Goal: Task Accomplishment & Management: Use online tool/utility

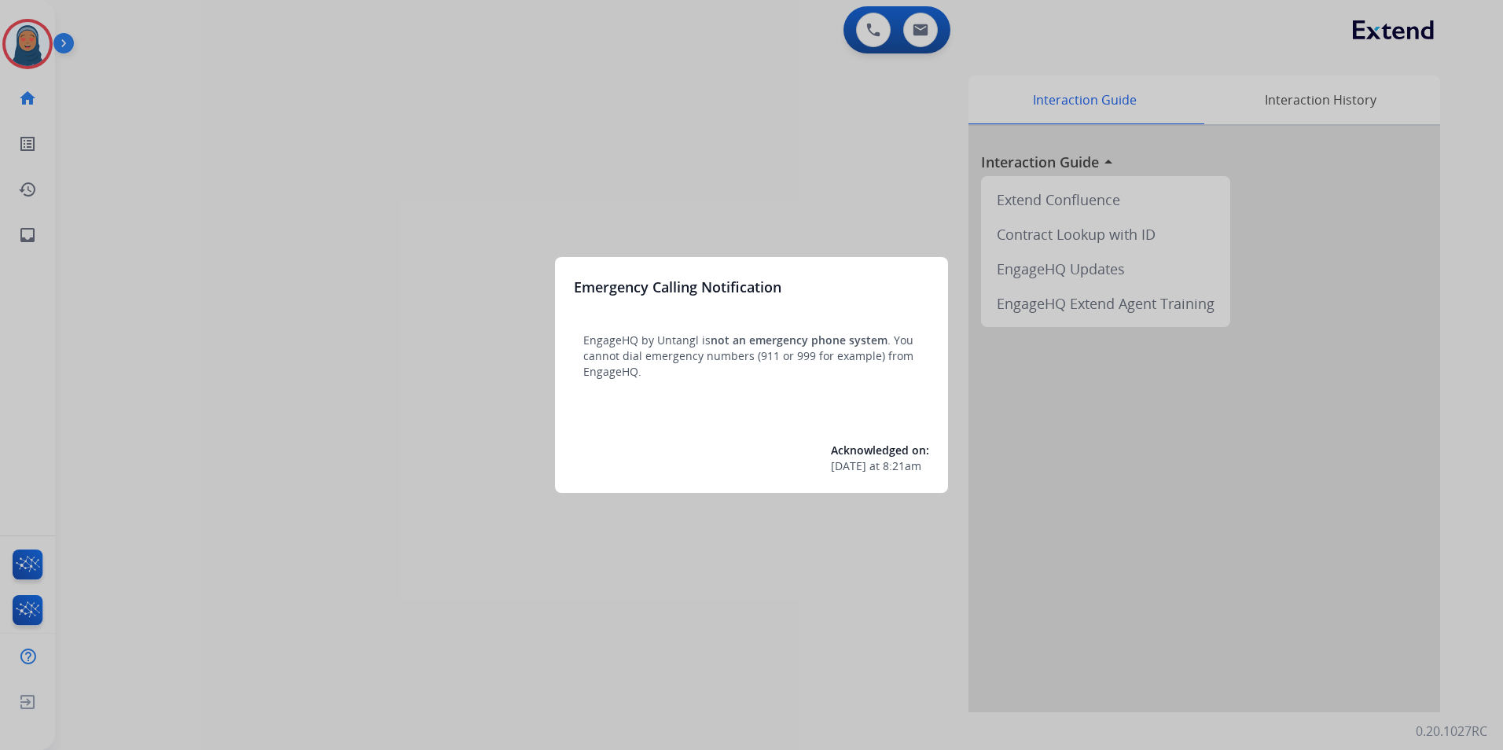
click at [46, 53] on div at bounding box center [751, 375] width 1503 height 750
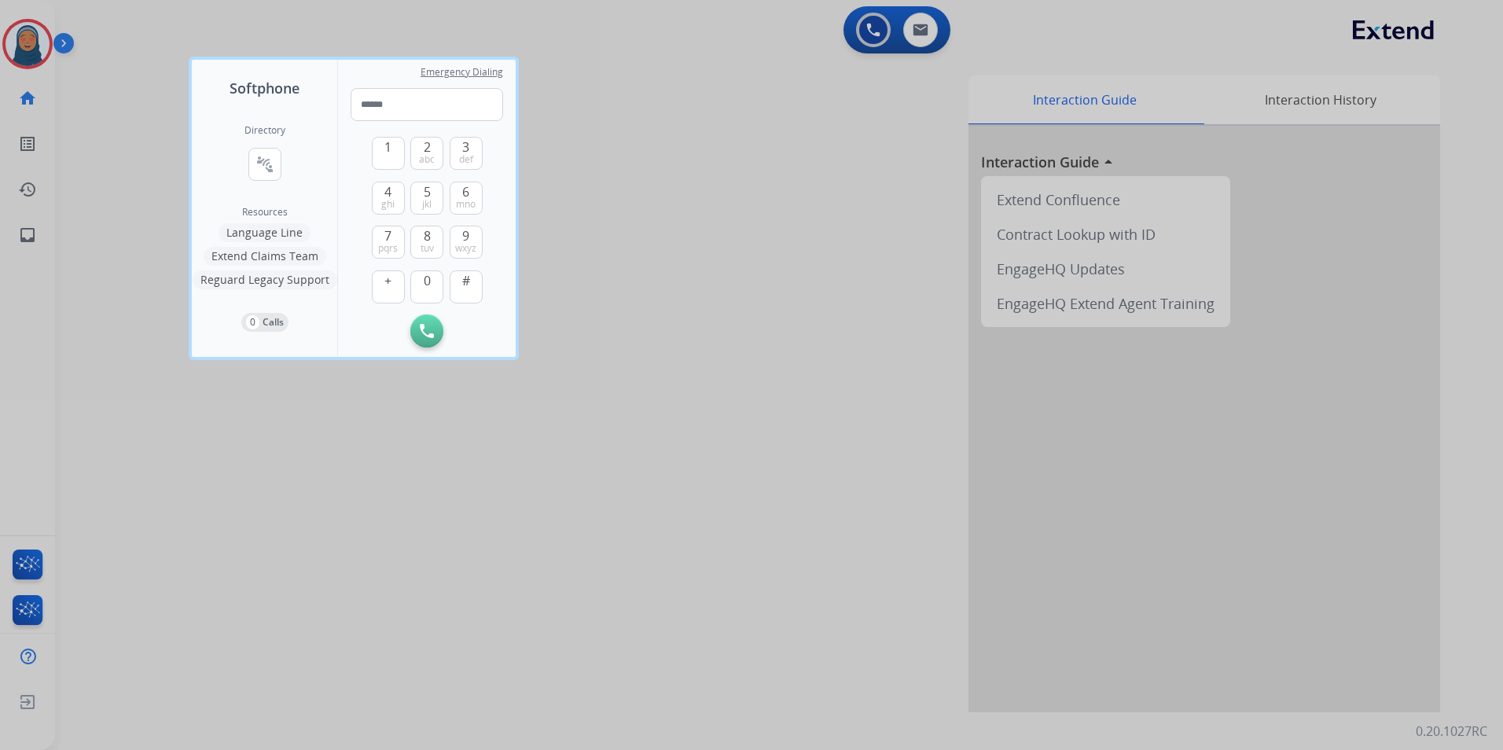
click at [39, 53] on div at bounding box center [751, 375] width 1503 height 750
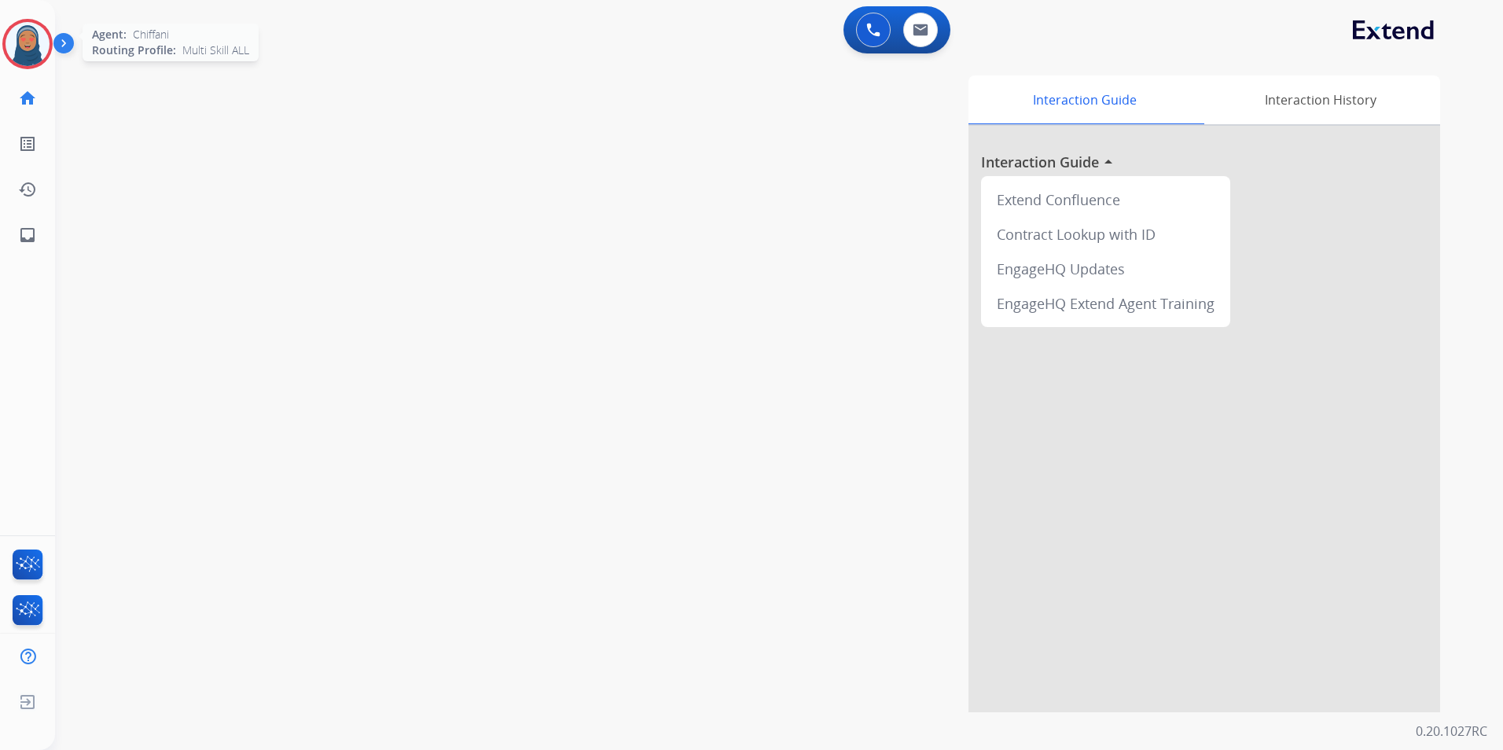
click at [38, 54] on img at bounding box center [28, 44] width 44 height 44
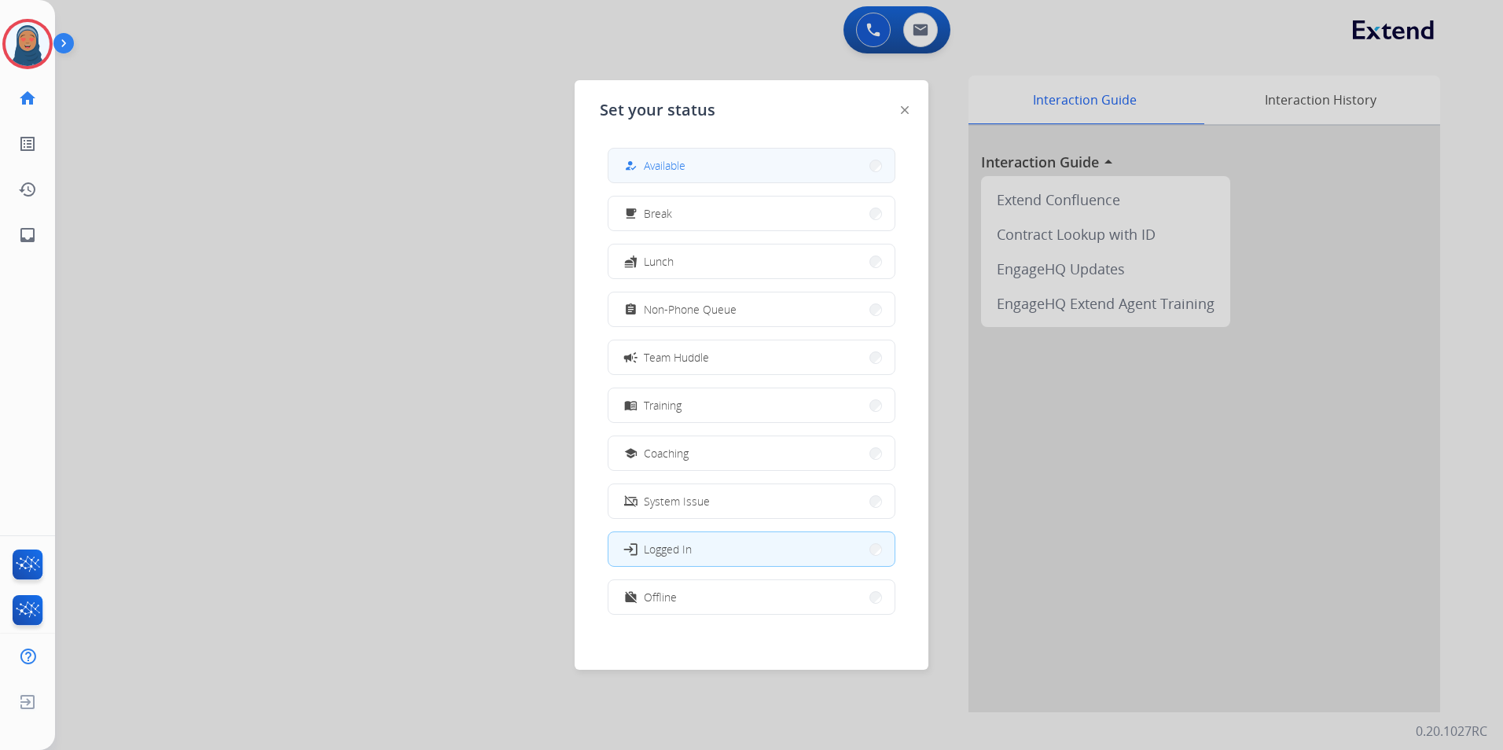
click at [700, 160] on button "how_to_reg Available" at bounding box center [751, 166] width 286 height 34
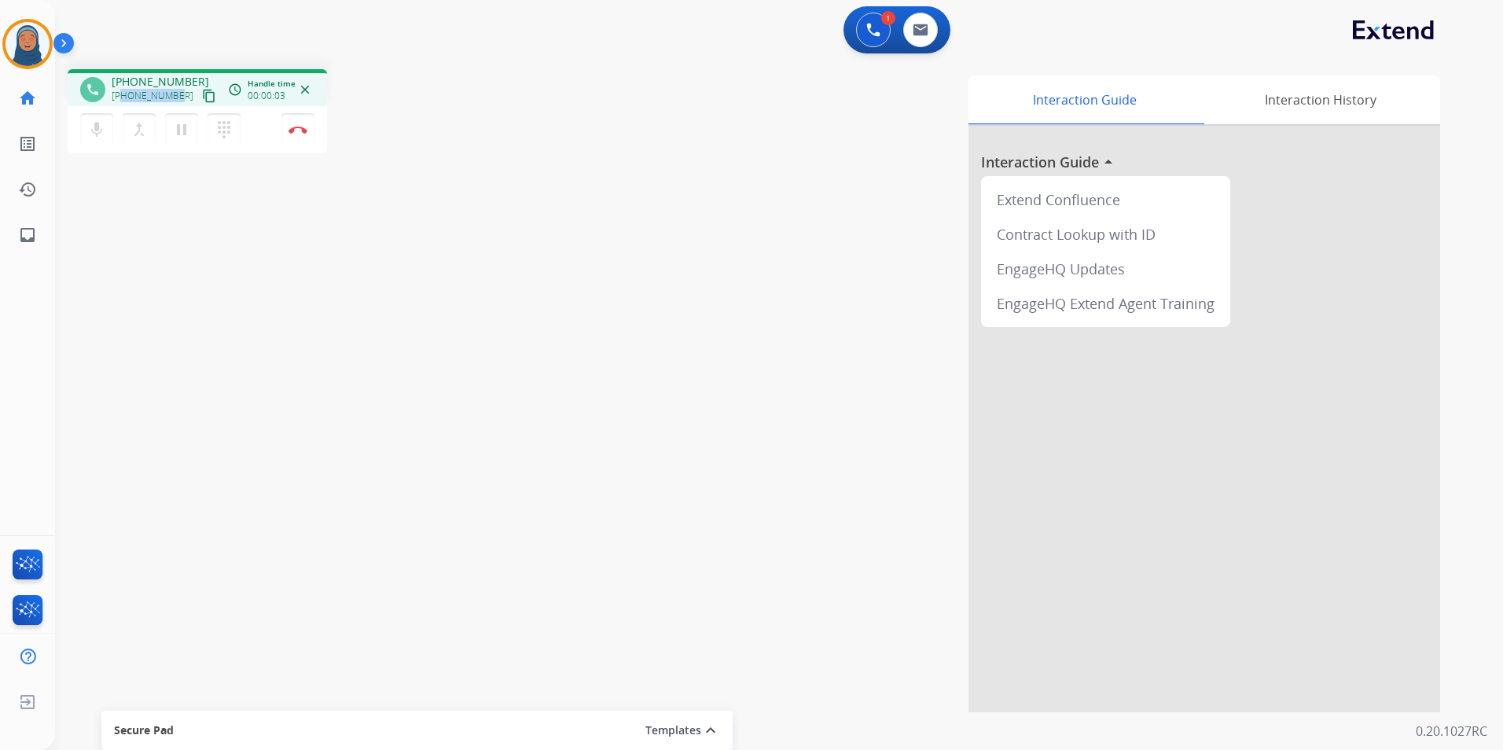
drag, startPoint x: 175, startPoint y: 97, endPoint x: 123, endPoint y: 101, distance: 52.0
click at [123, 101] on span "+12167049012" at bounding box center [153, 96] width 82 height 13
copy span "2167049012"
click at [302, 138] on button "Disconnect" at bounding box center [297, 129] width 33 height 33
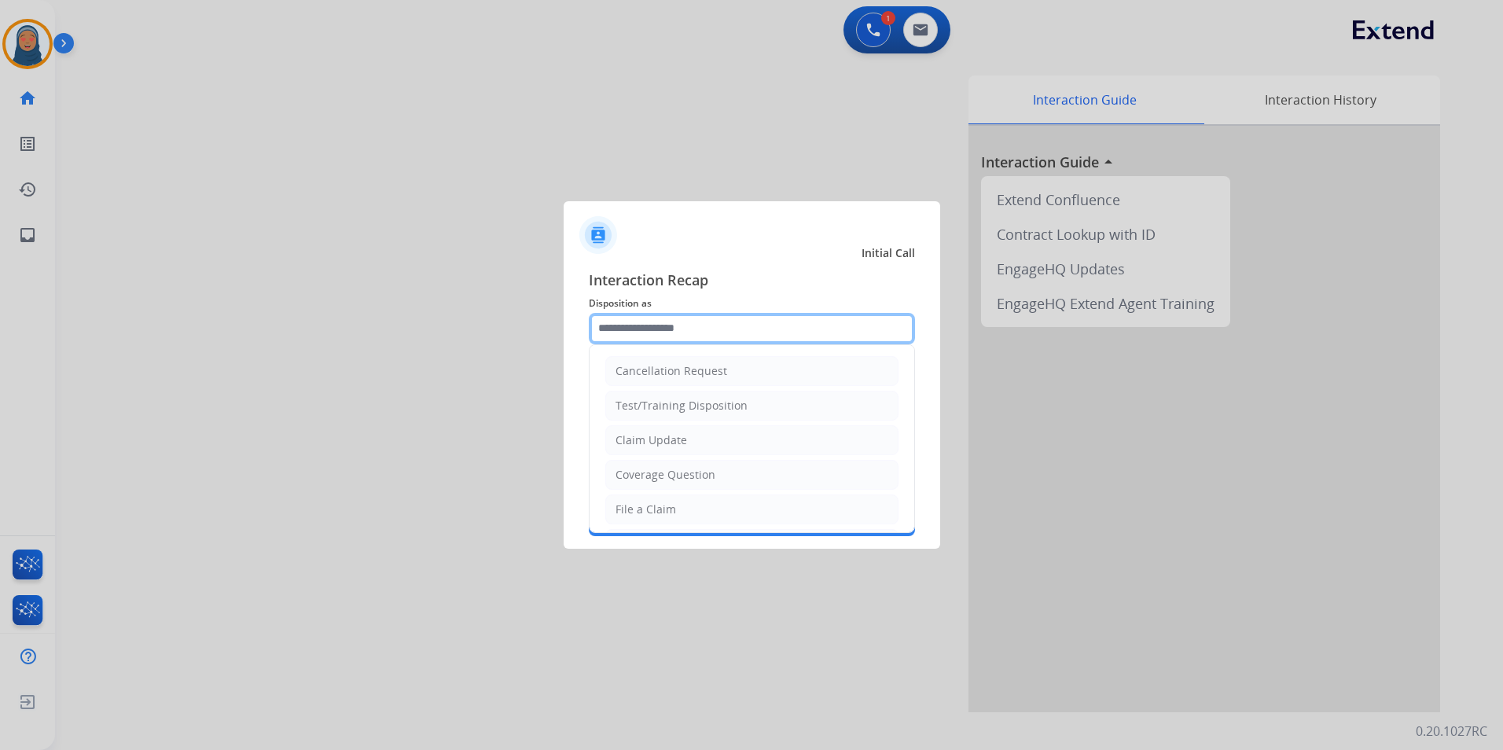
click at [707, 321] on input "text" at bounding box center [752, 328] width 326 height 31
click at [670, 434] on li "Claim Update" at bounding box center [751, 440] width 293 height 30
type input "**********"
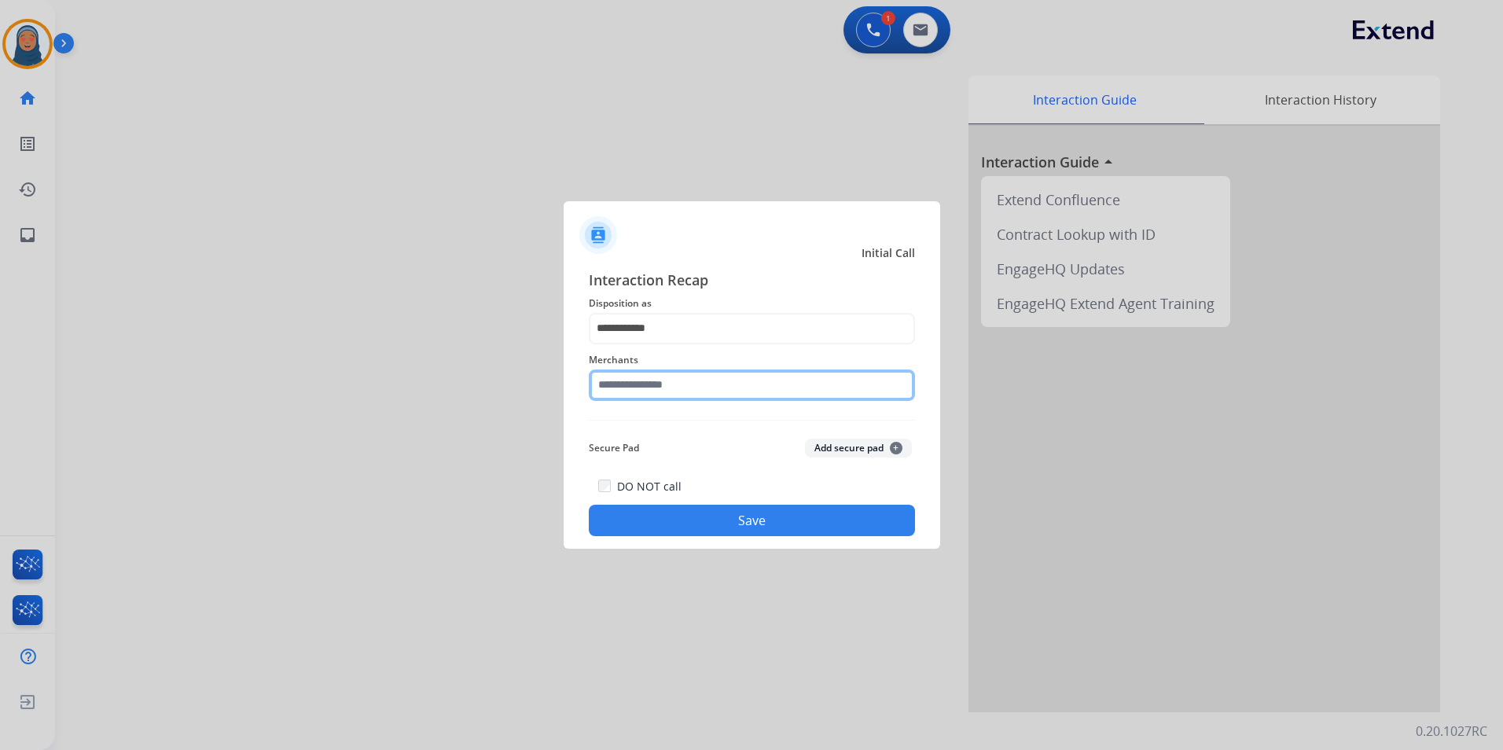
click at [678, 380] on input "text" at bounding box center [752, 384] width 326 height 31
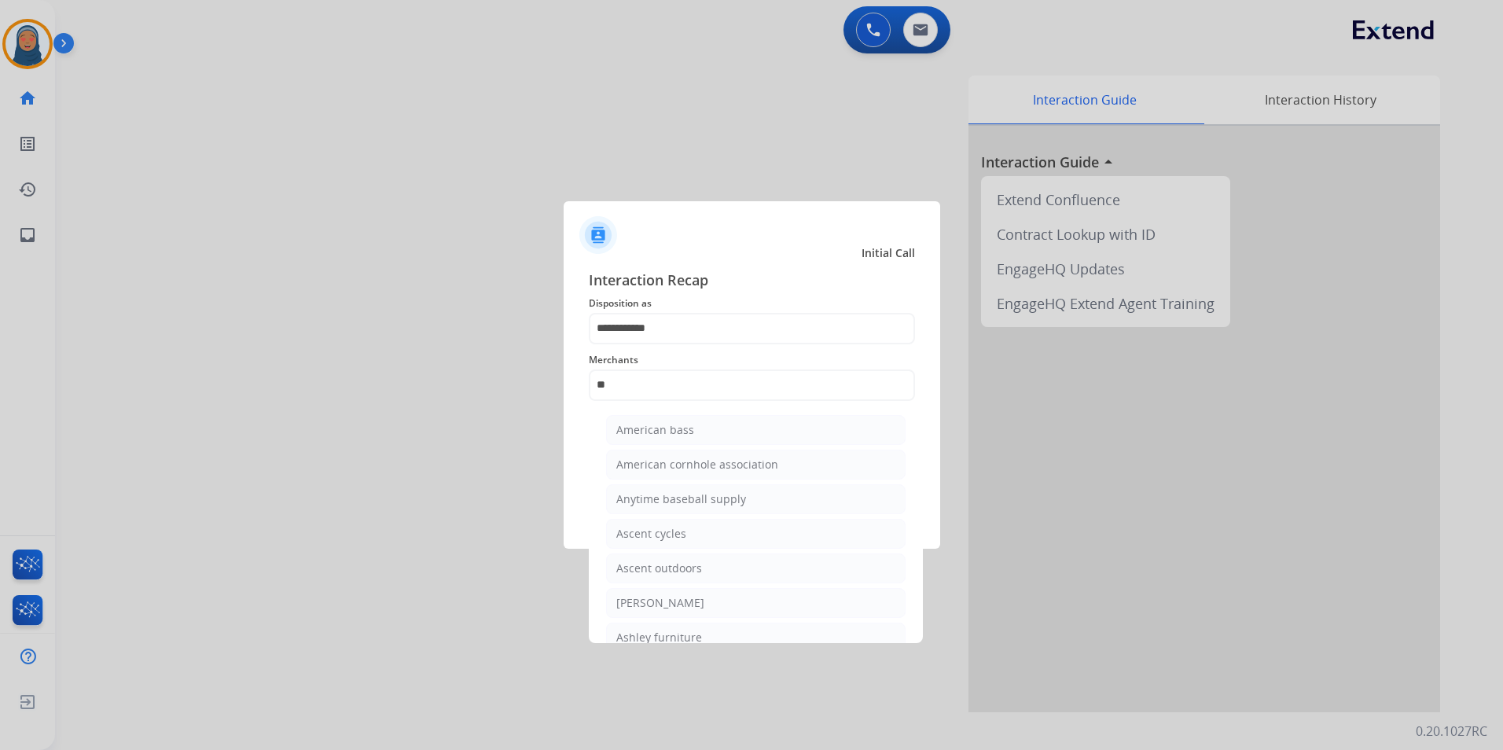
drag, startPoint x: 664, startPoint y: 634, endPoint x: 655, endPoint y: 569, distance: 65.9
click at [663, 630] on div "Ashley furniture" at bounding box center [659, 638] width 86 height 16
type input "**********"
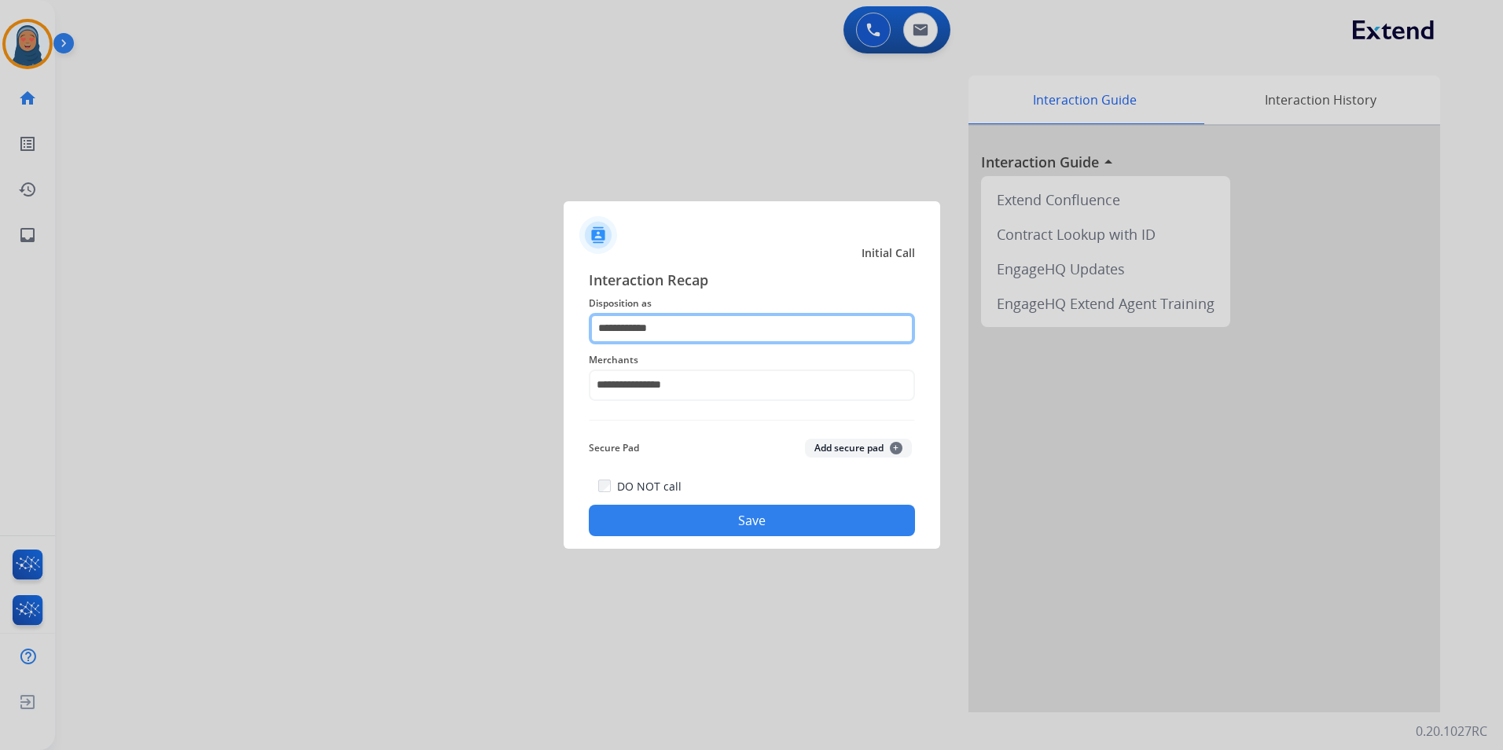
click at [685, 327] on input "**********" at bounding box center [752, 328] width 326 height 31
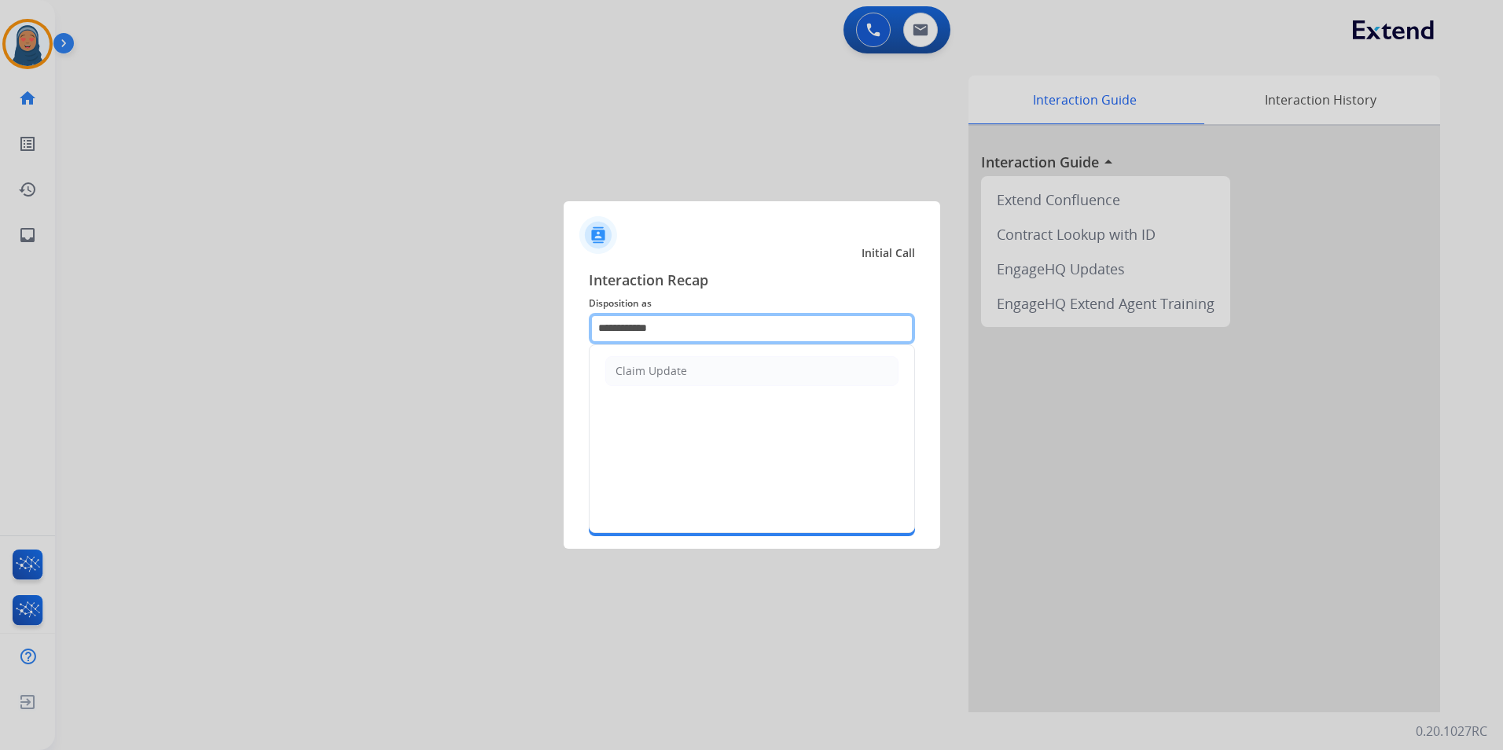
drag, startPoint x: 685, startPoint y: 327, endPoint x: 211, endPoint y: 319, distance: 474.0
click at [0, 319] on app-contact-recap-modal "**********" at bounding box center [0, 375] width 0 height 750
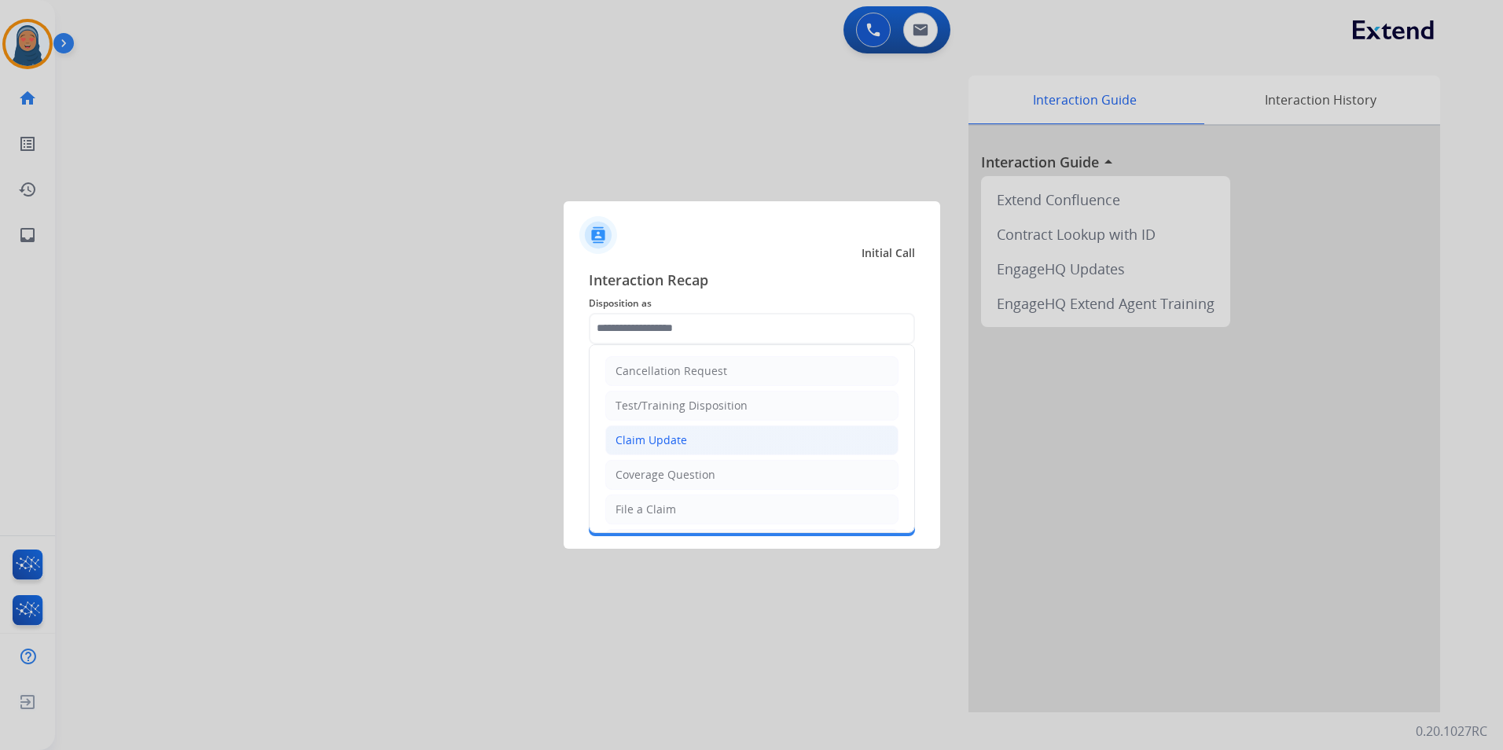
click at [674, 439] on div "Claim Update" at bounding box center [651, 440] width 72 height 16
type input "**********"
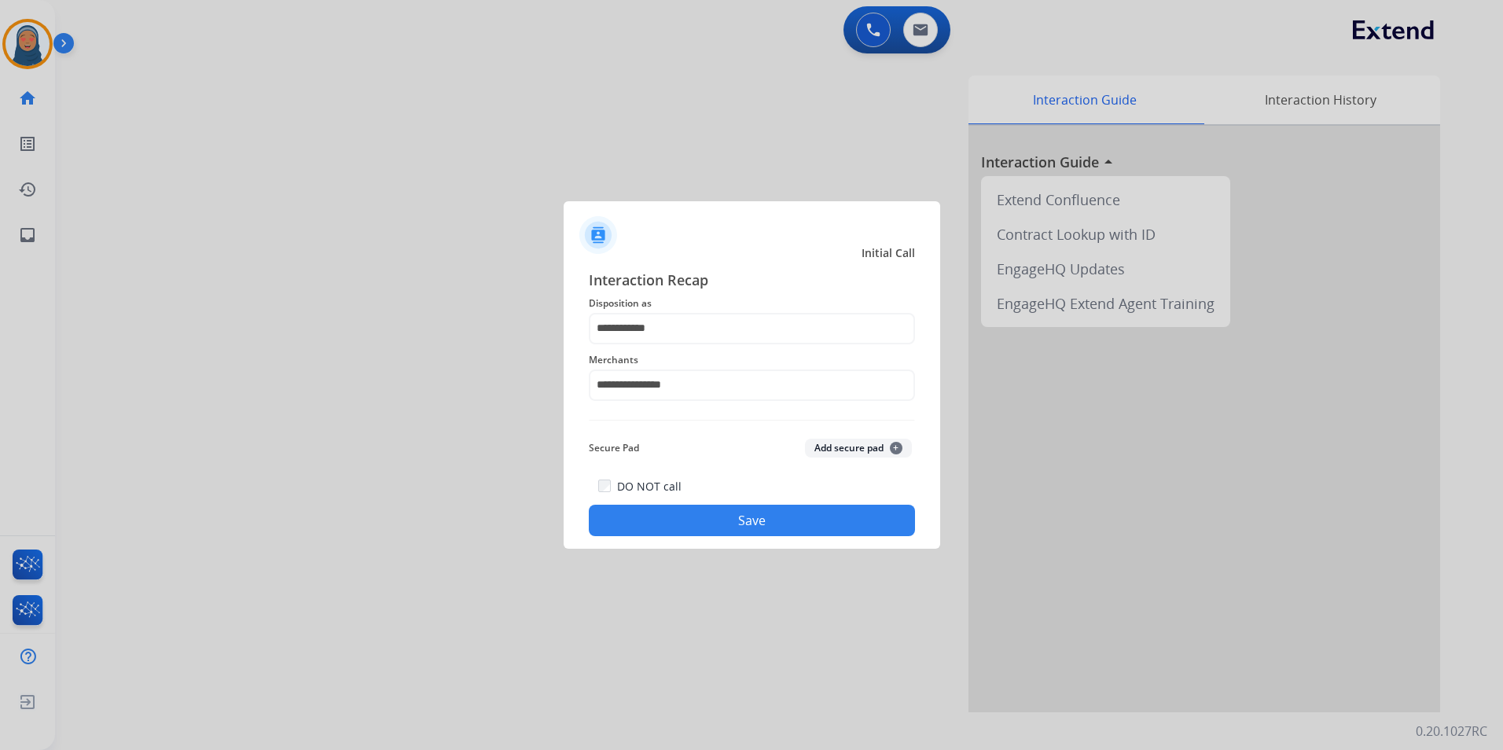
drag, startPoint x: 711, startPoint y: 501, endPoint x: 715, endPoint y: 510, distance: 9.2
click at [715, 510] on div "DO NOT call Save" at bounding box center [752, 506] width 326 height 60
click at [742, 525] on button "Save" at bounding box center [752, 520] width 326 height 31
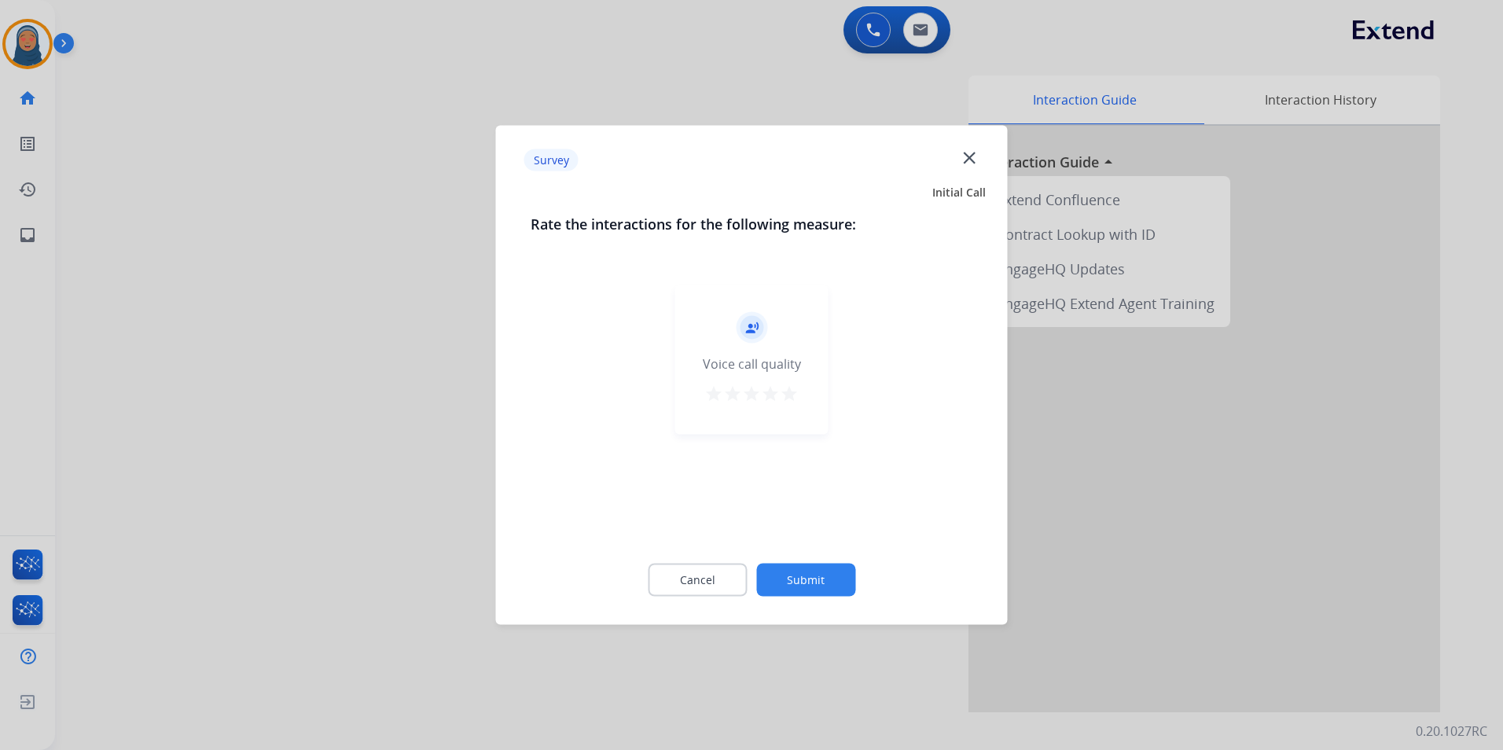
click at [806, 571] on button "Submit" at bounding box center [805, 580] width 99 height 33
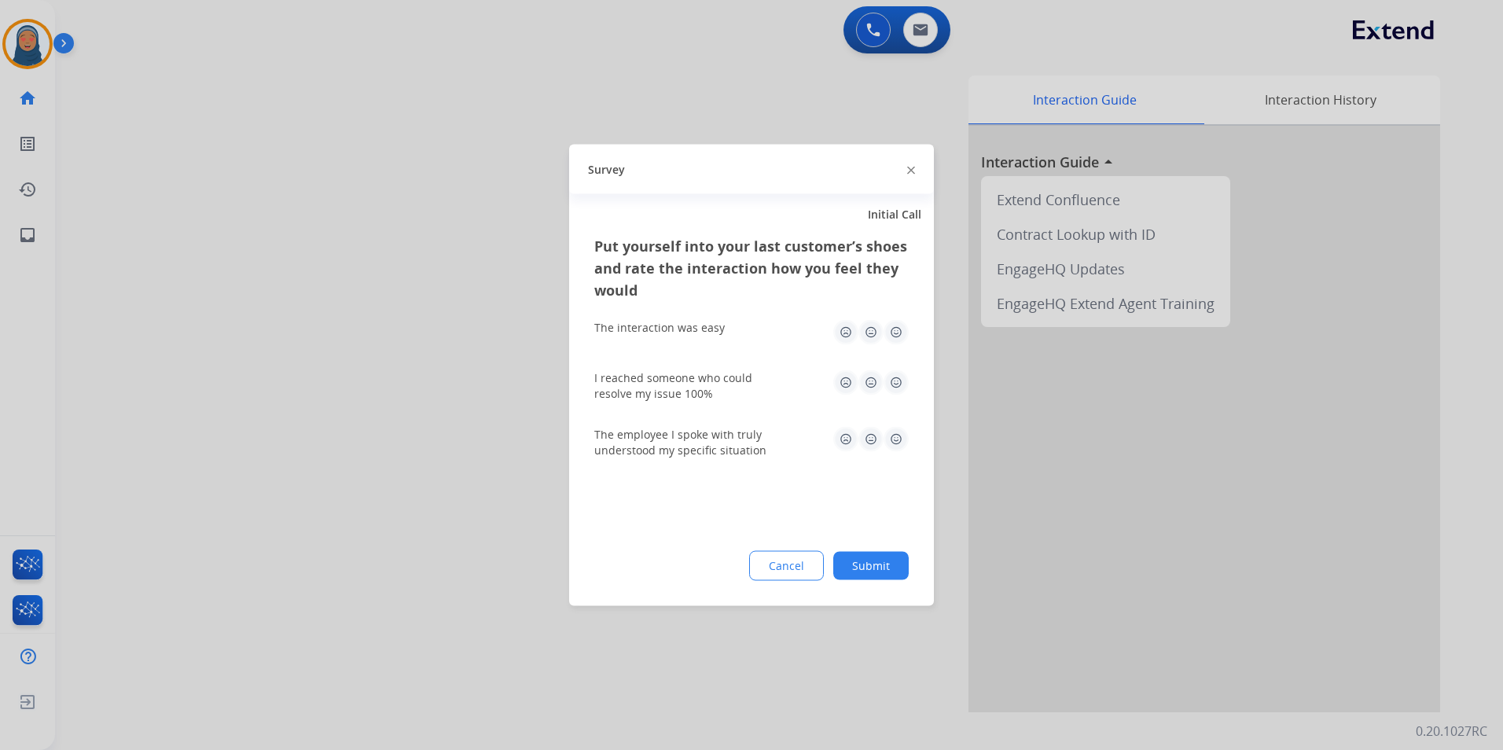
click at [889, 564] on button "Submit" at bounding box center [870, 566] width 75 height 28
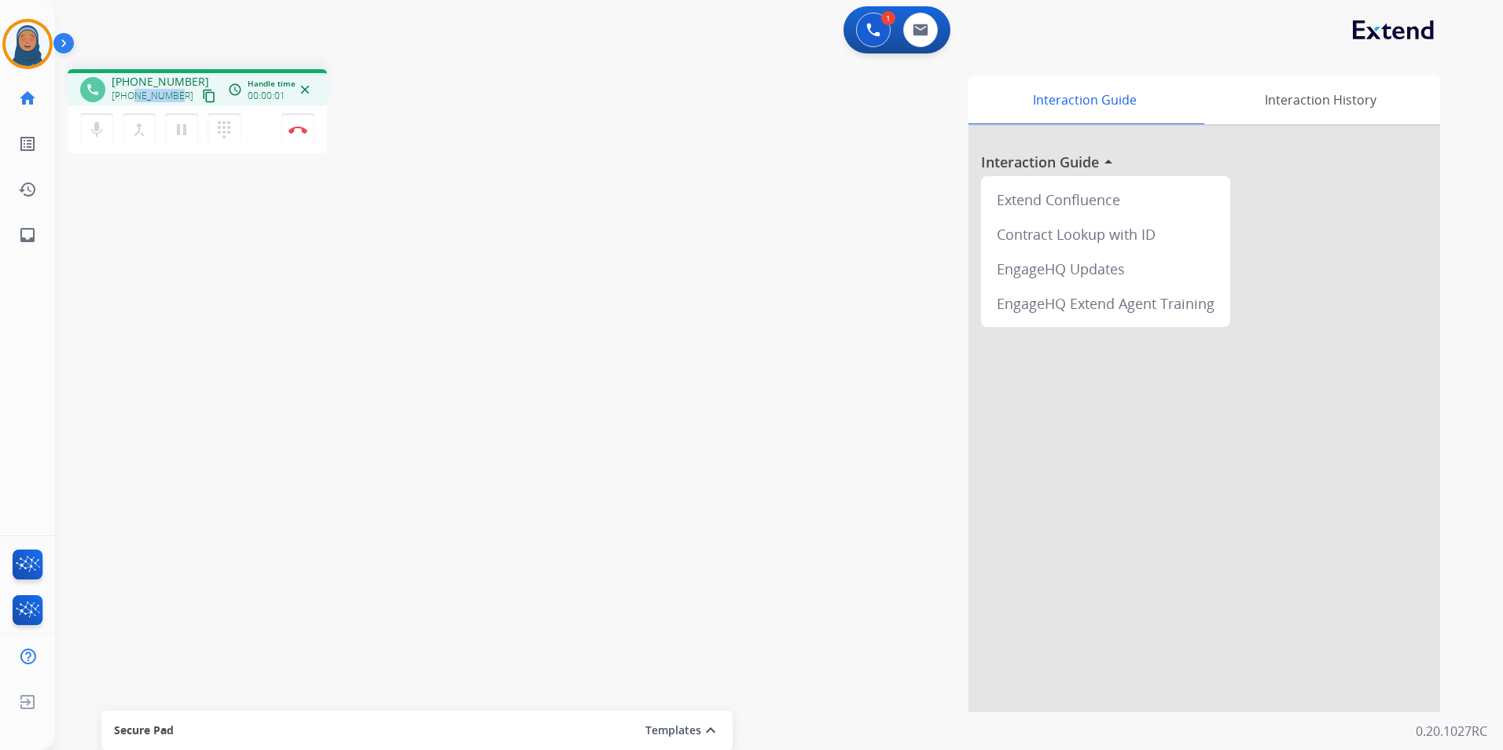
drag, startPoint x: 177, startPoint y: 101, endPoint x: 132, endPoint y: 103, distance: 44.9
click at [132, 103] on div "+14058150041 content_copy" at bounding box center [165, 95] width 107 height 19
drag, startPoint x: 132, startPoint y: 103, endPoint x: 127, endPoint y: 97, distance: 8.4
click at [127, 97] on span "+14058150041" at bounding box center [153, 96] width 82 height 13
drag, startPoint x: 176, startPoint y: 97, endPoint x: 121, endPoint y: 96, distance: 55.0
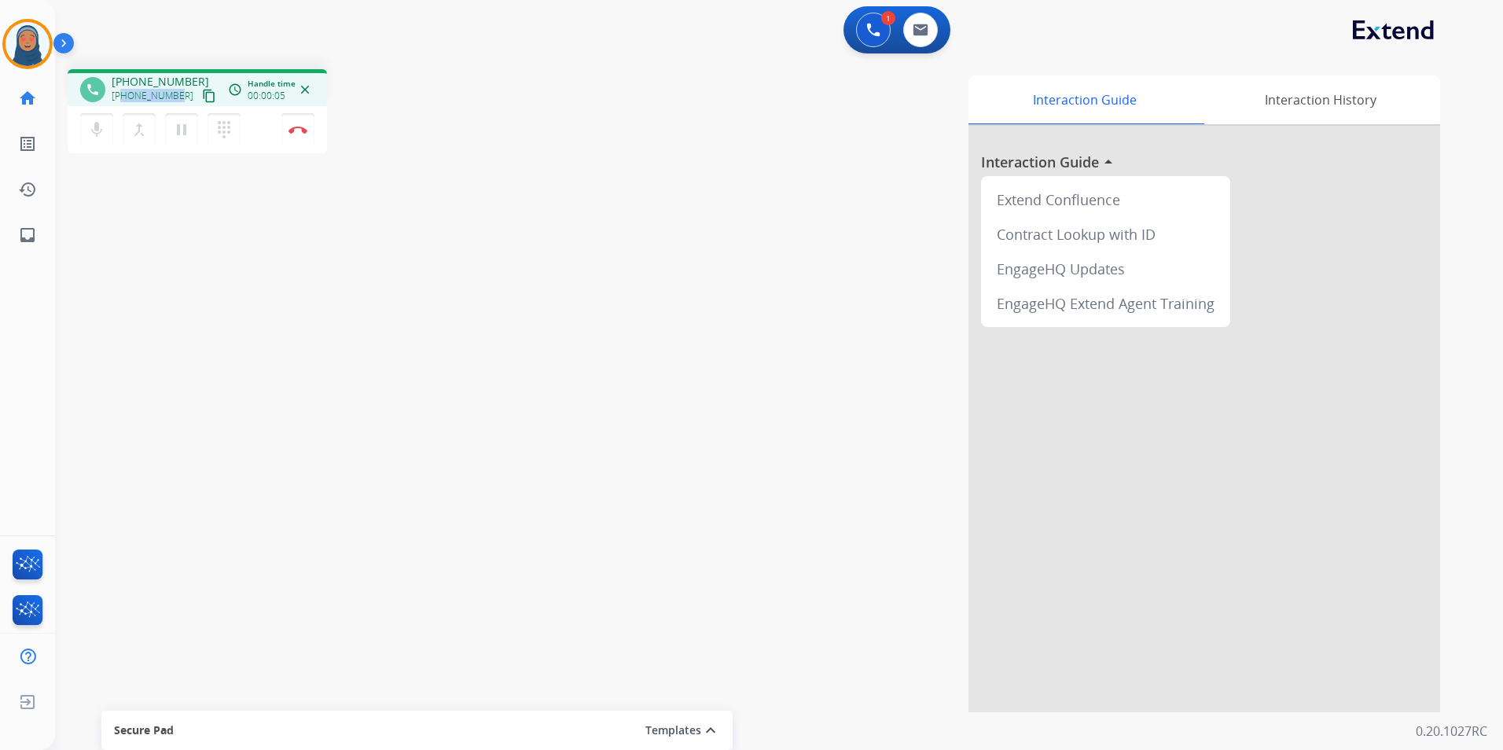
click at [121, 96] on div "+14058150041 content_copy" at bounding box center [165, 95] width 107 height 19
copy span "4058150041"
click at [300, 142] on button "Disconnect" at bounding box center [297, 129] width 33 height 33
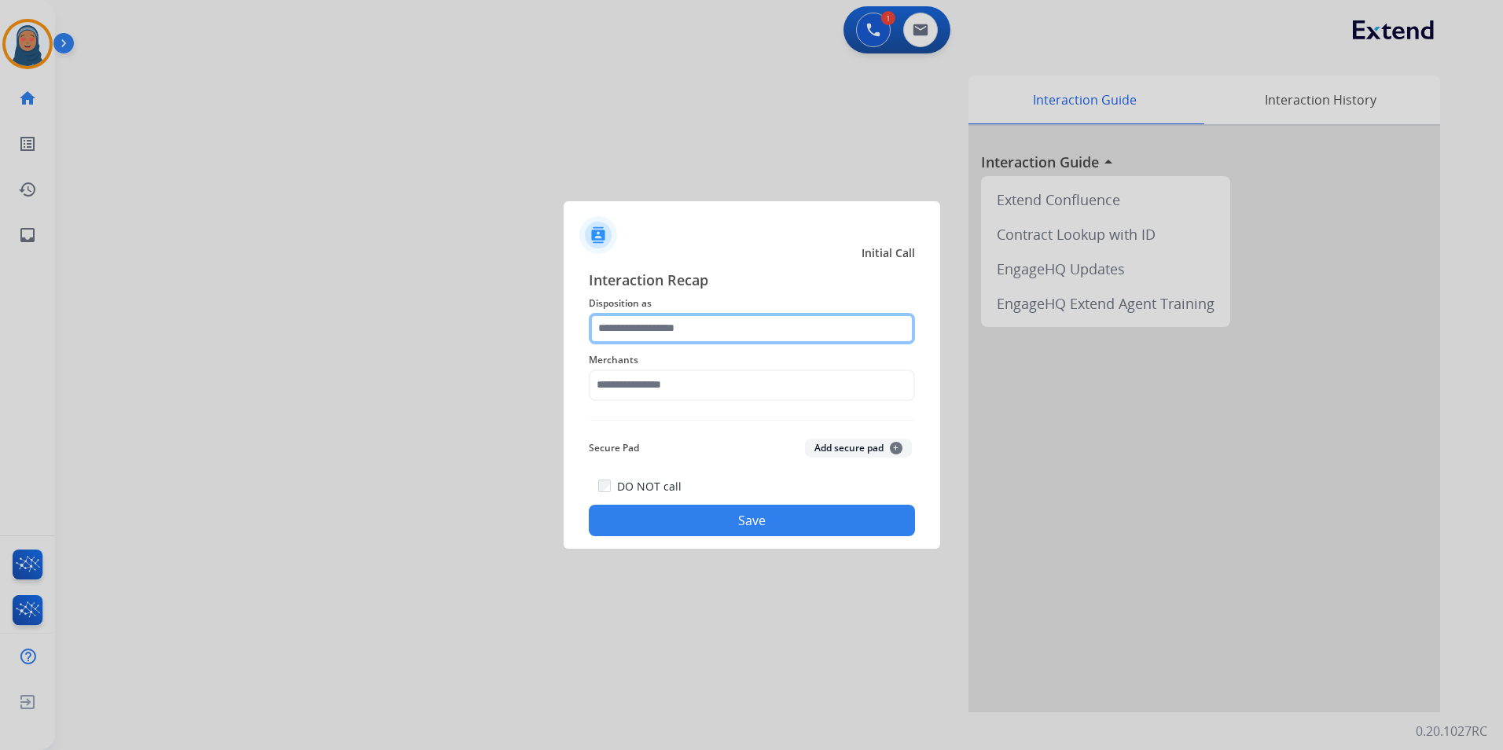
click at [721, 332] on input "text" at bounding box center [752, 328] width 326 height 31
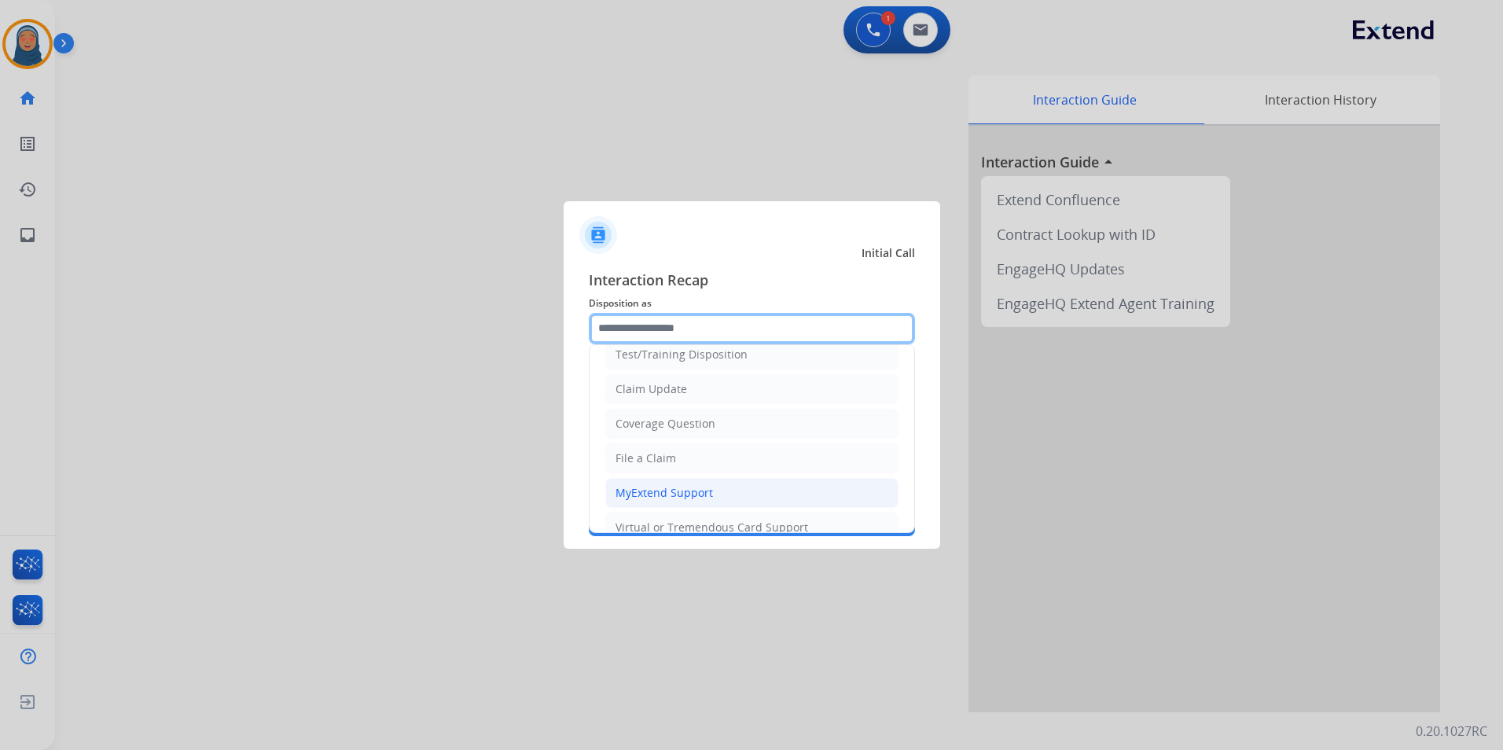
scroll to position [79, 0]
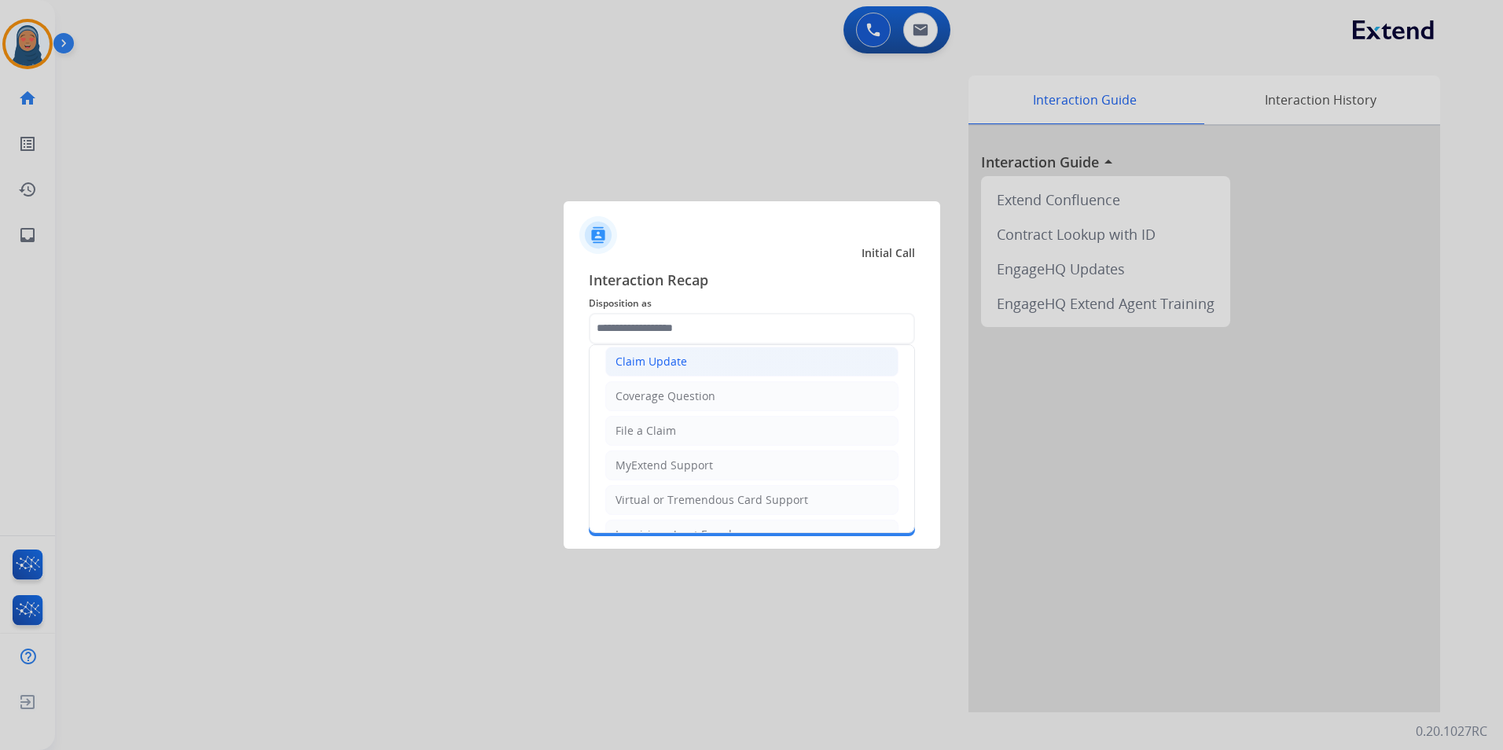
click at [666, 370] on li "Claim Update" at bounding box center [751, 362] width 293 height 30
type input "**********"
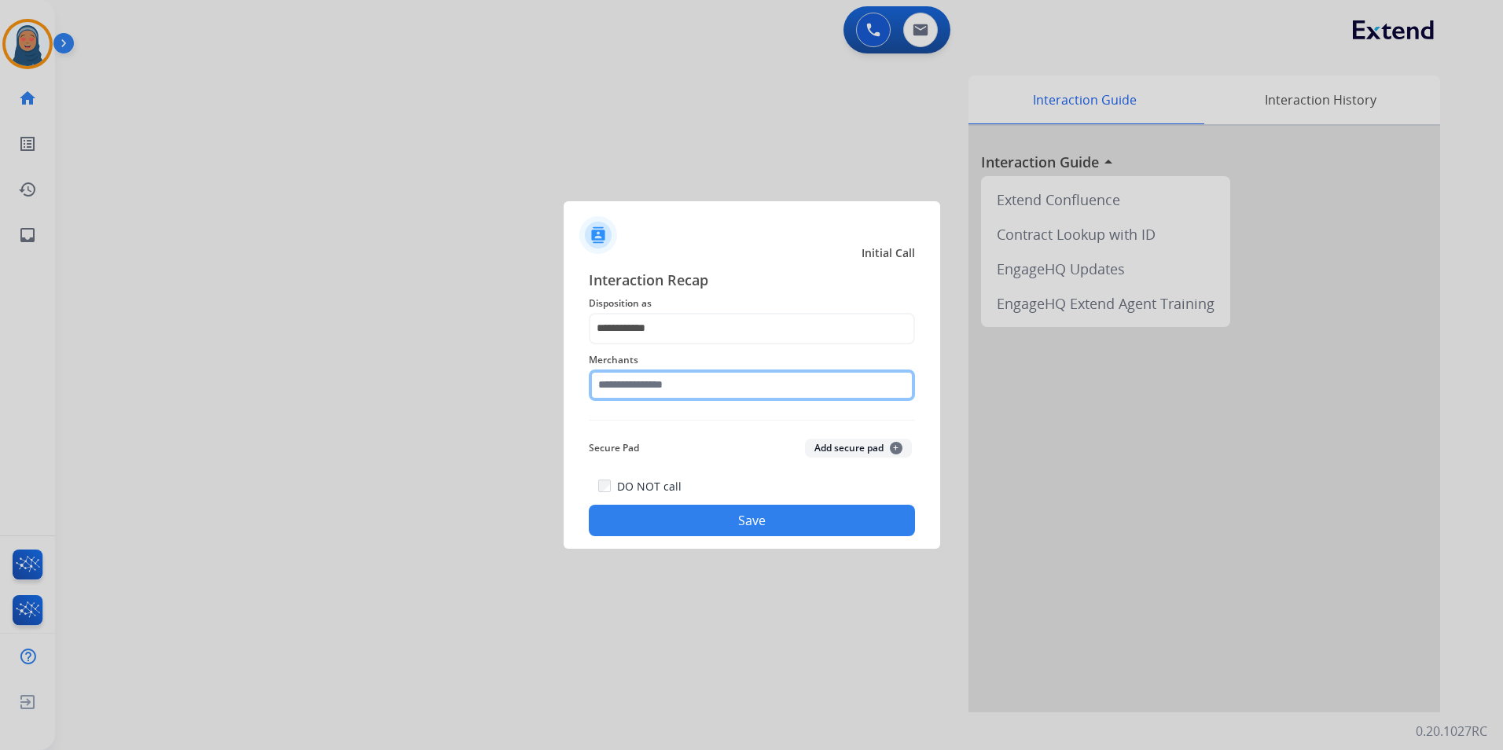
click at [676, 396] on input "text" at bounding box center [752, 384] width 326 height 31
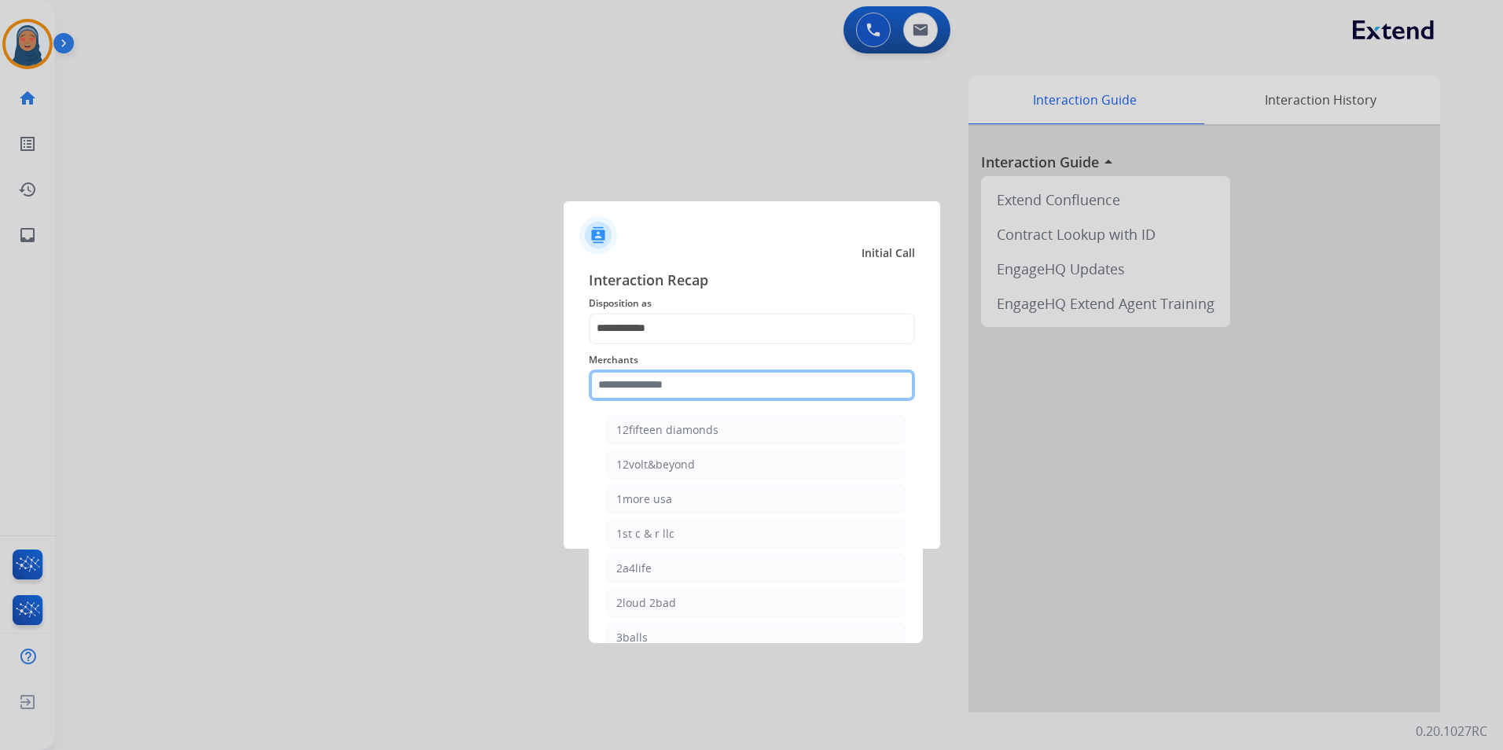
type input "*"
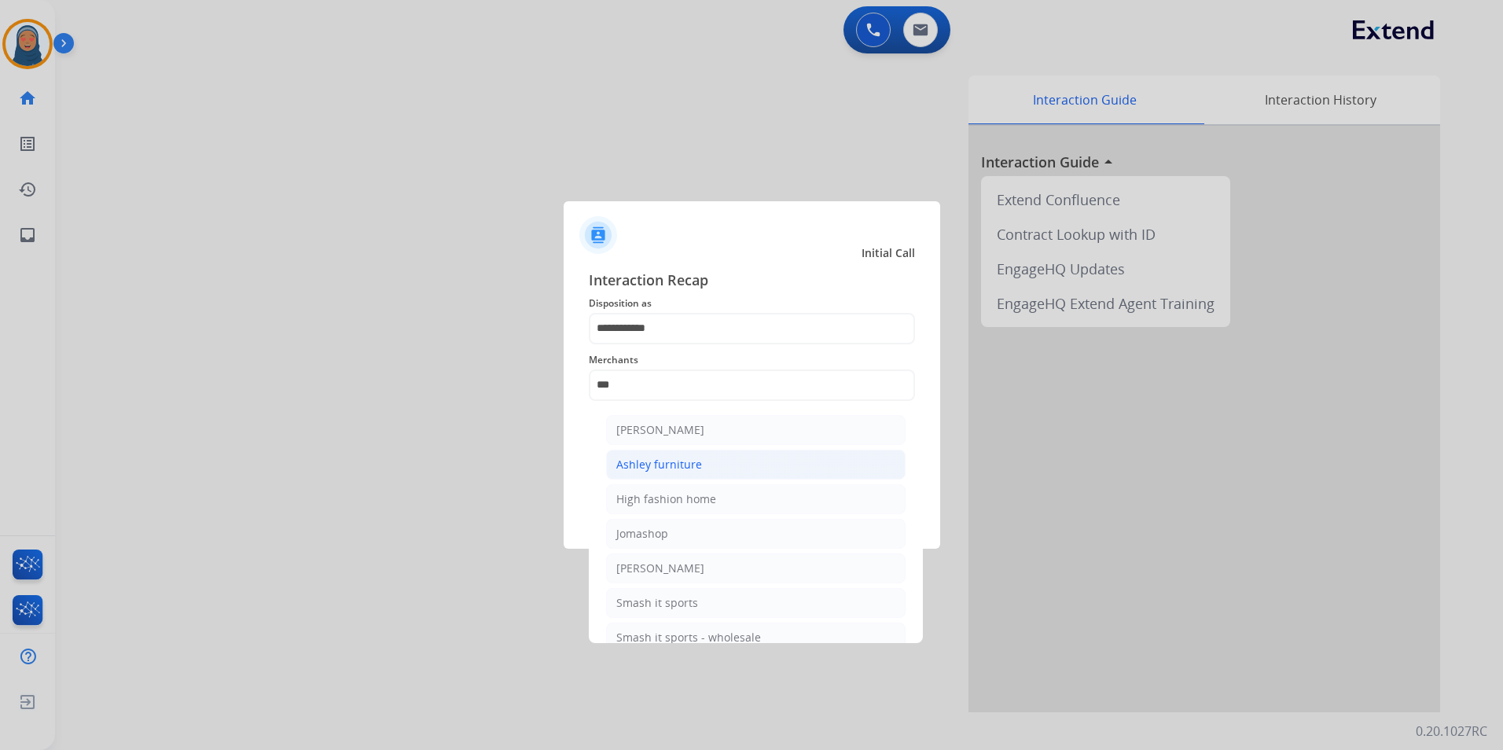
click at [659, 469] on div "Ashley furniture" at bounding box center [659, 465] width 86 height 16
type input "**********"
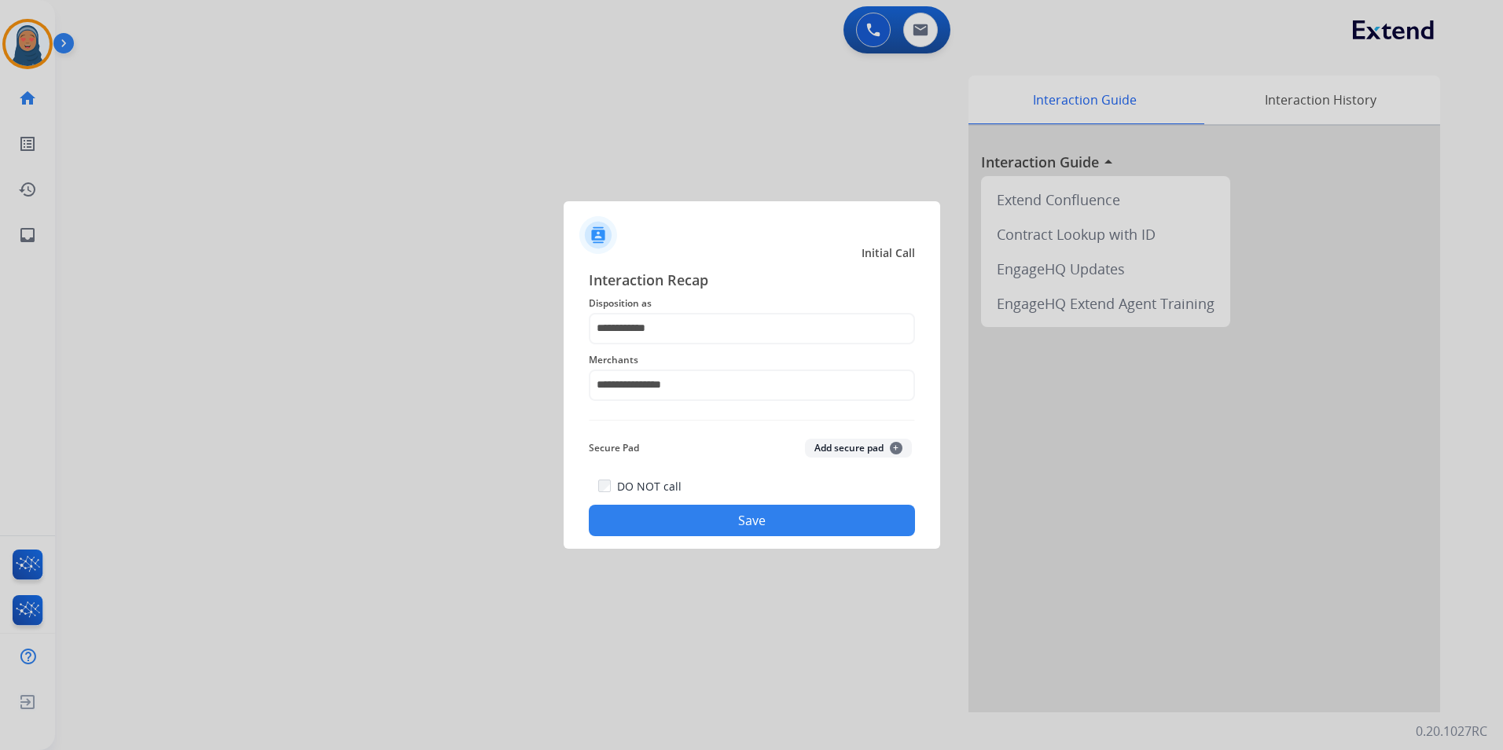
click at [748, 529] on button "Save" at bounding box center [752, 520] width 326 height 31
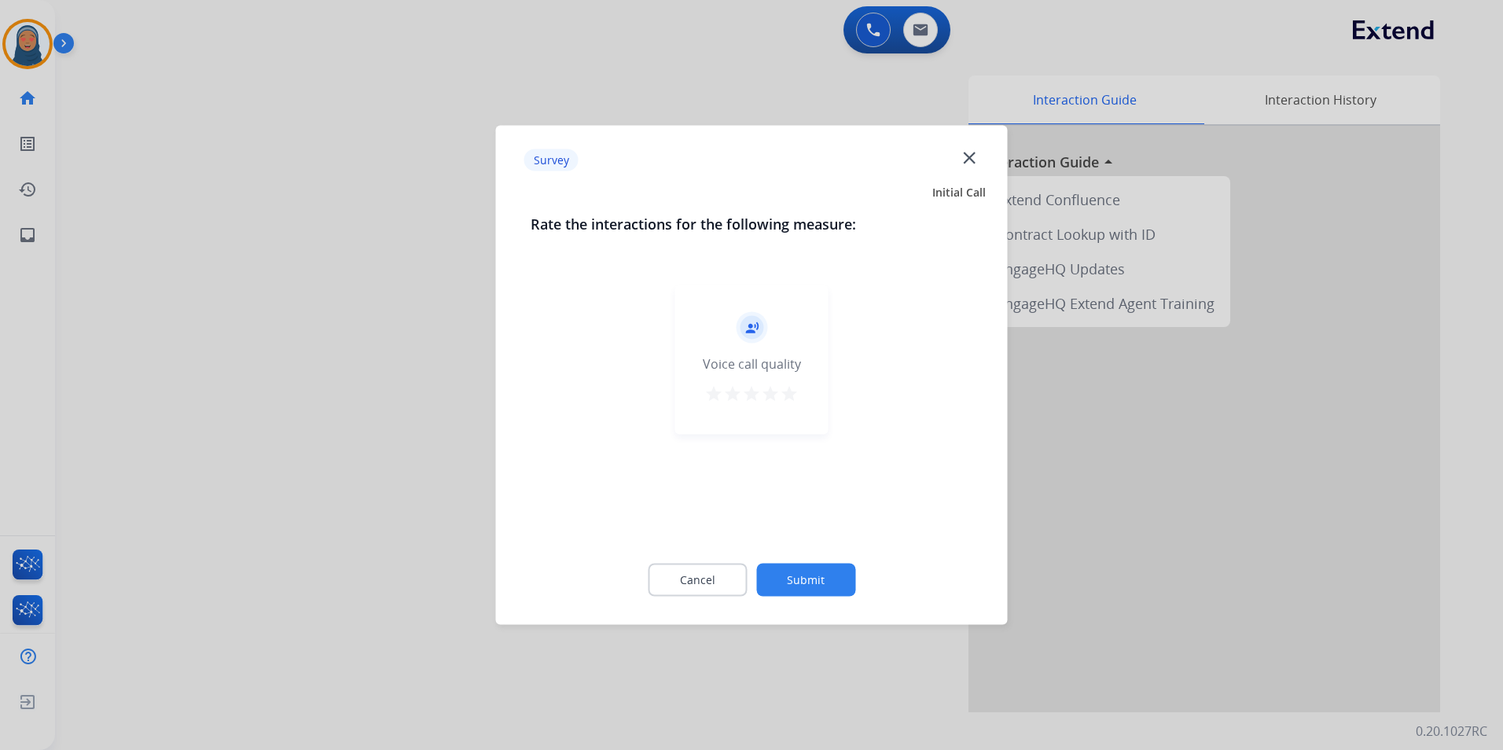
click at [801, 568] on button "Submit" at bounding box center [805, 580] width 99 height 33
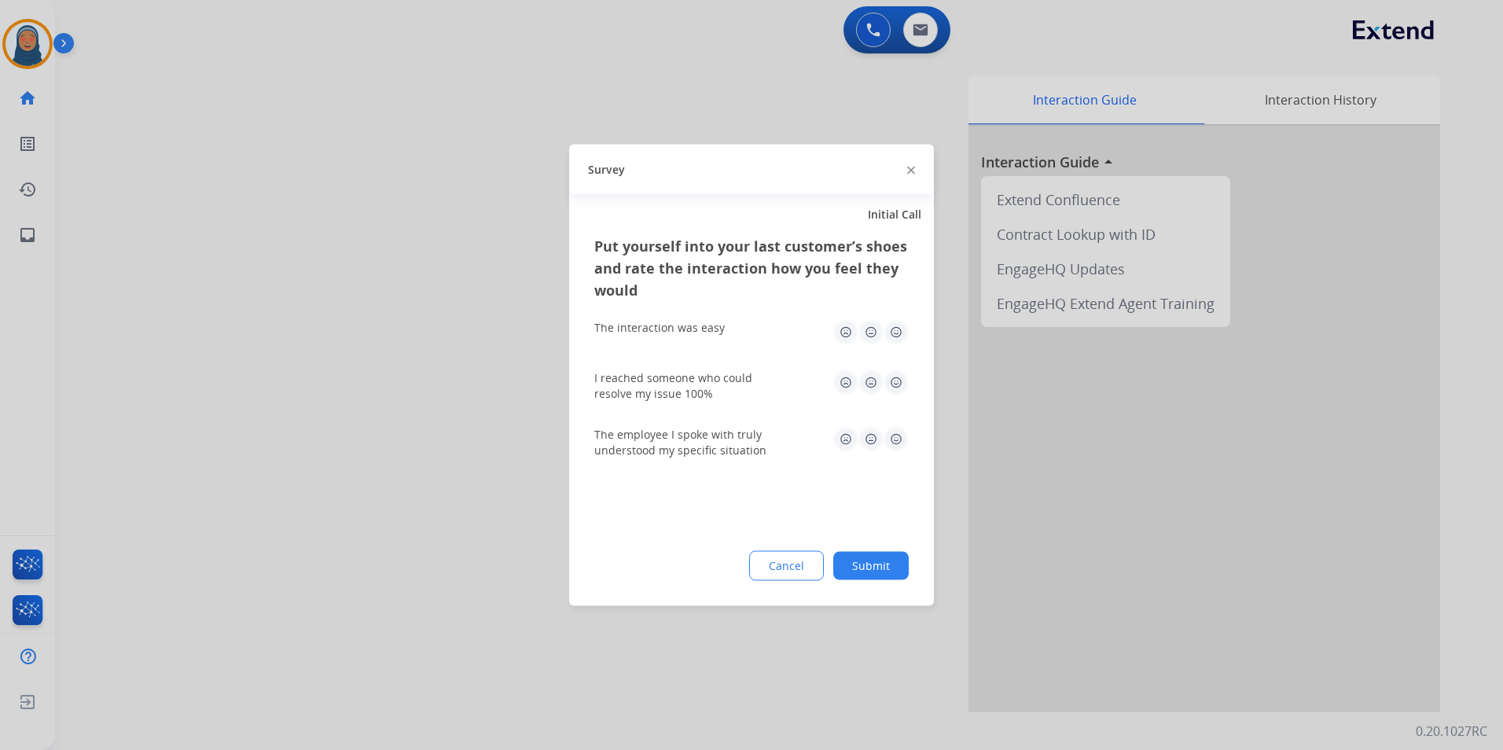
click at [874, 577] on button "Submit" at bounding box center [870, 566] width 75 height 28
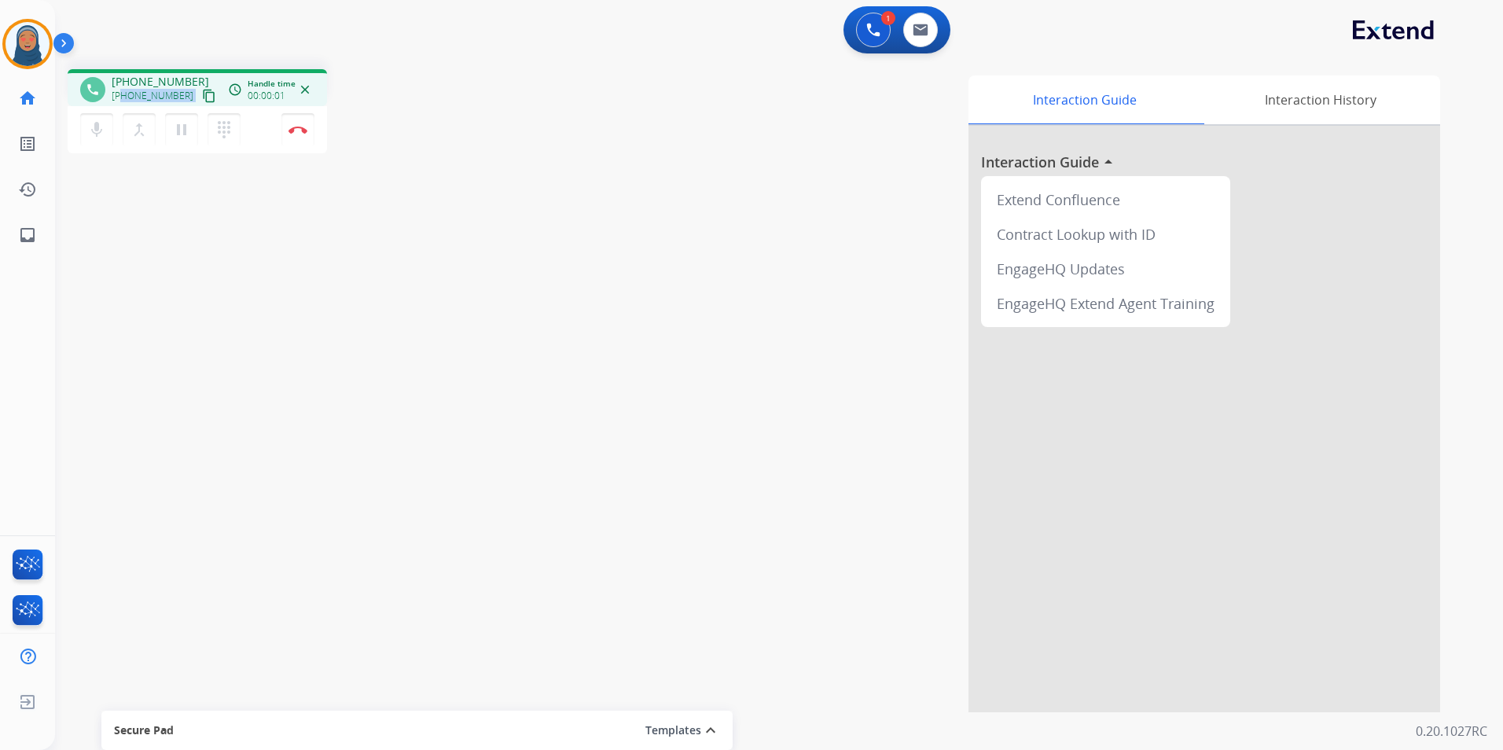
drag, startPoint x: 180, startPoint y: 98, endPoint x: 122, endPoint y: 98, distance: 58.2
click at [122, 98] on div "+12073546863 content_copy" at bounding box center [165, 95] width 107 height 19
copy div "2073546863 content_copy access_time Call metrics Queue 00:09 Hold 00:00 Talk 00…"
click at [299, 137] on button "Disconnect" at bounding box center [297, 129] width 33 height 33
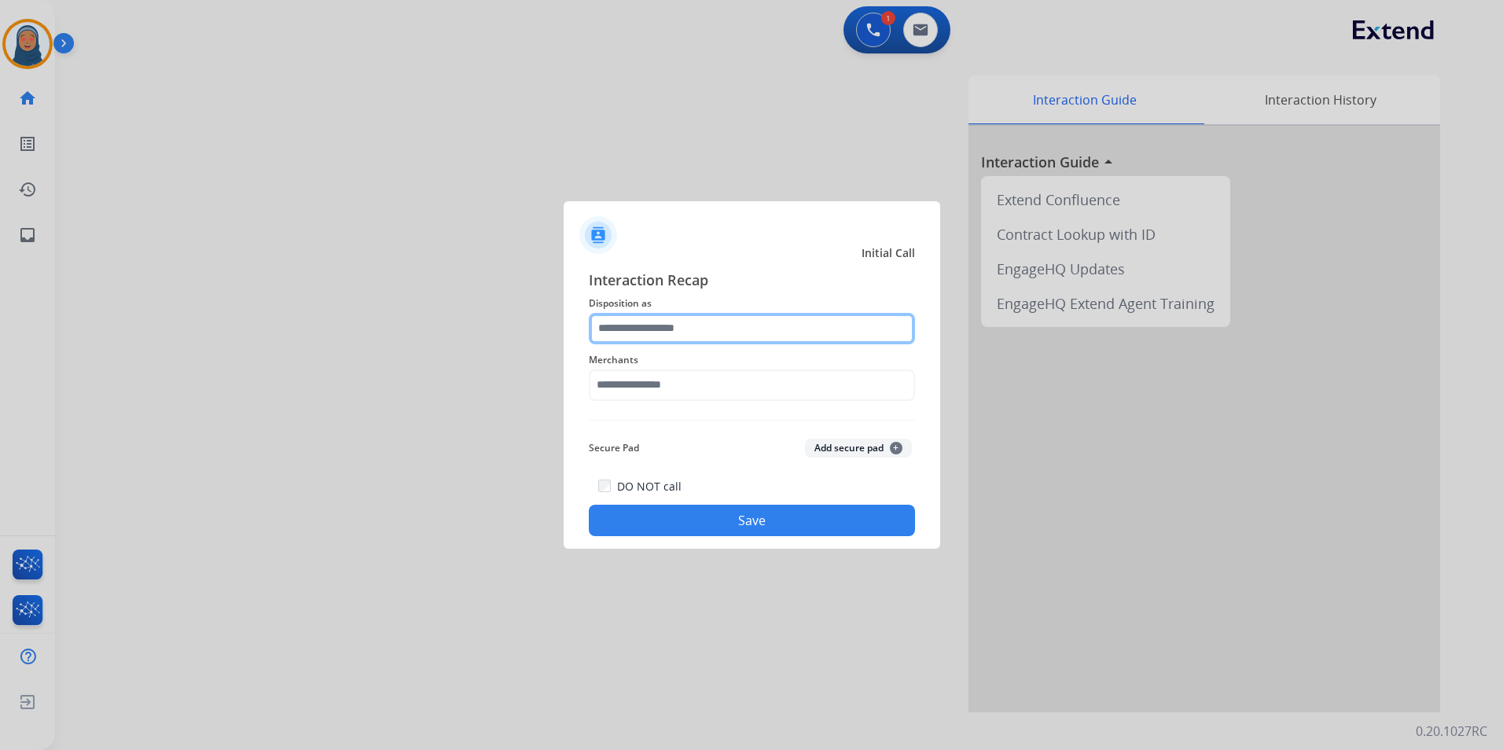
click at [656, 332] on input "text" at bounding box center [752, 328] width 326 height 31
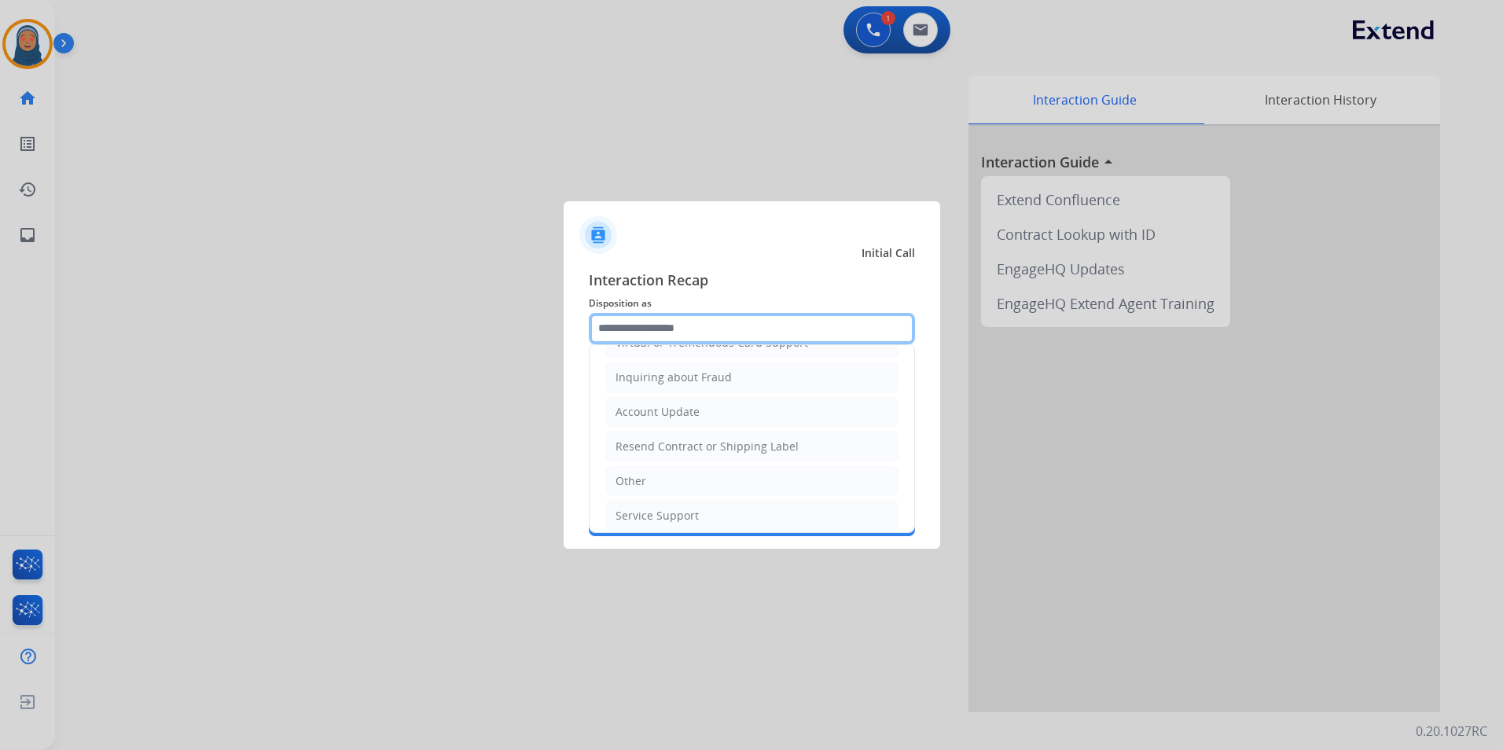
scroll to position [245, 0]
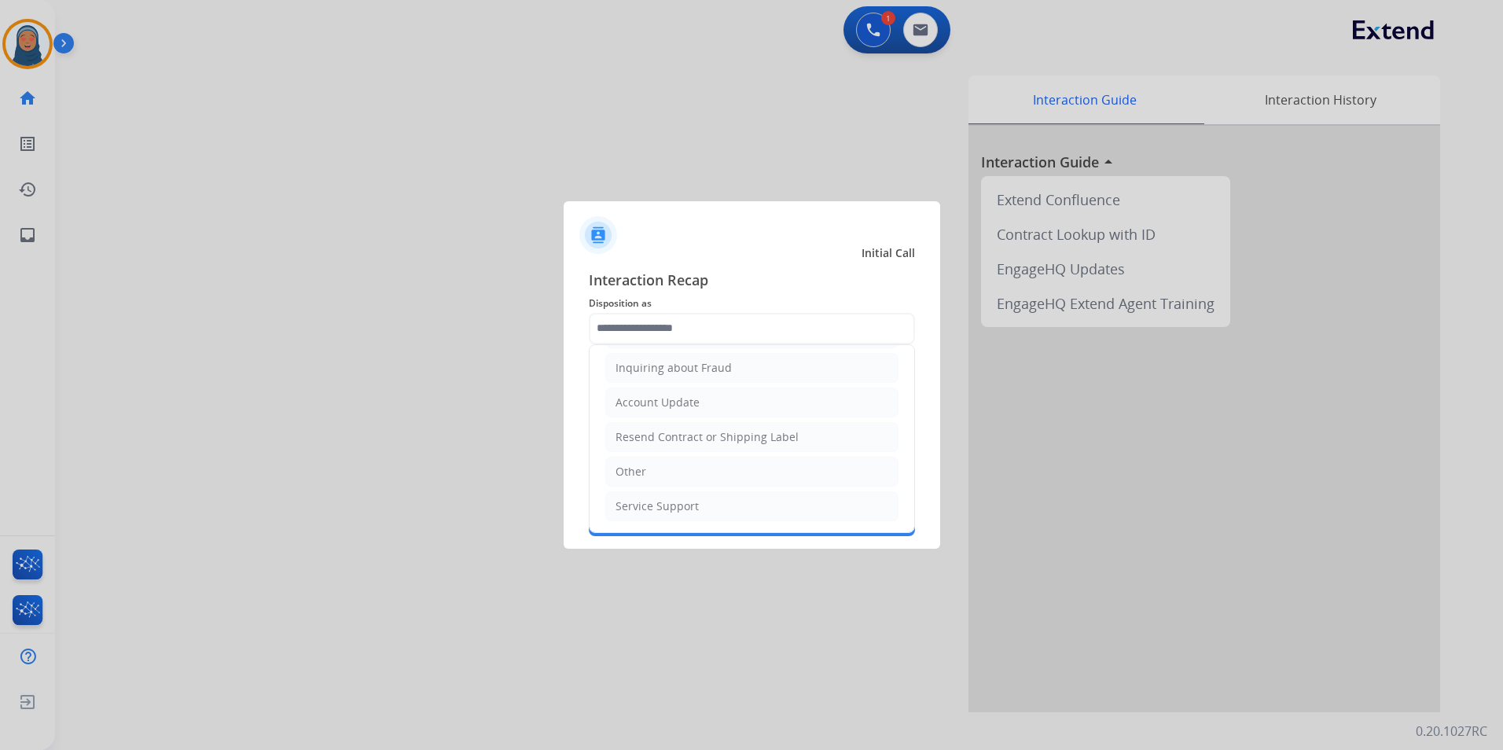
click at [676, 413] on li "Account Update" at bounding box center [751, 403] width 293 height 30
type input "**********"
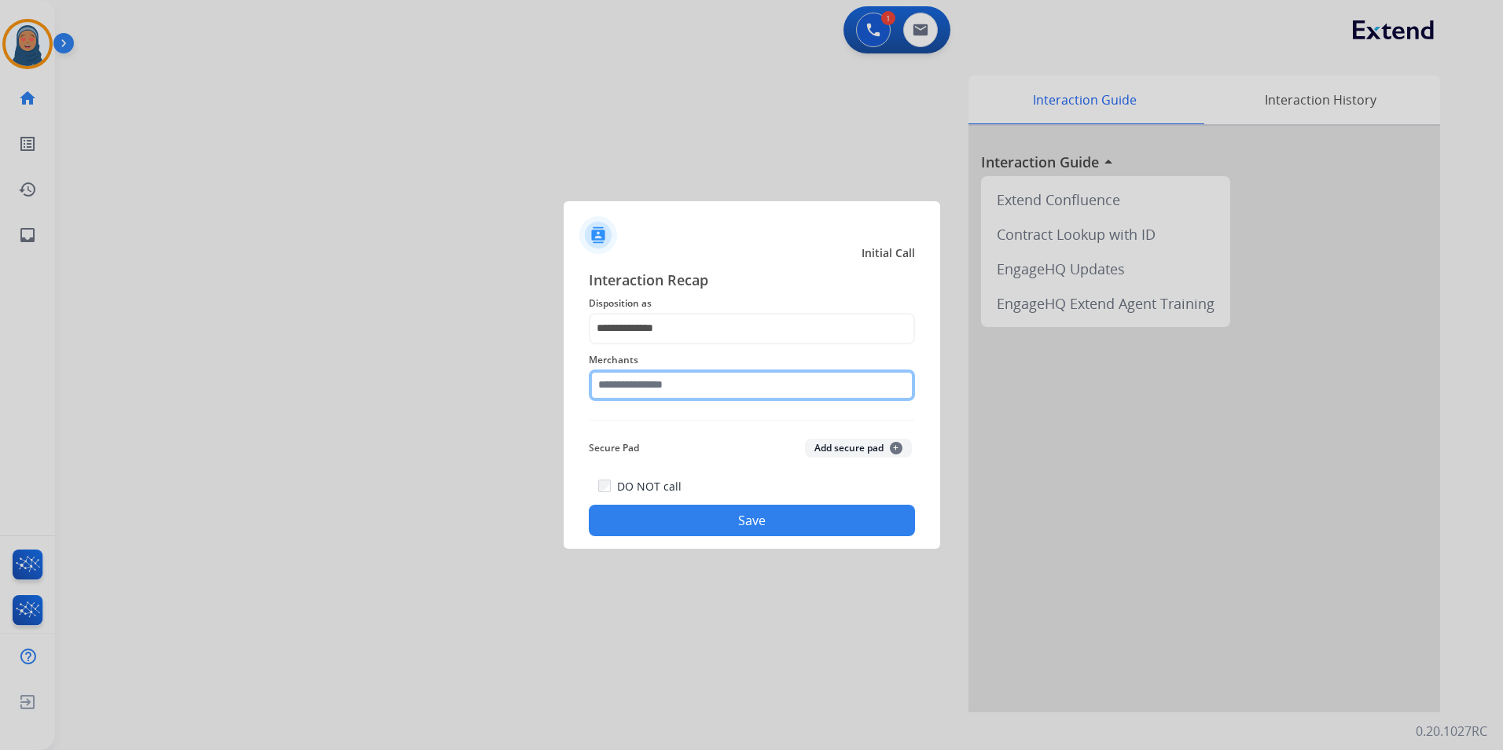
click at [675, 394] on input "text" at bounding box center [752, 384] width 326 height 31
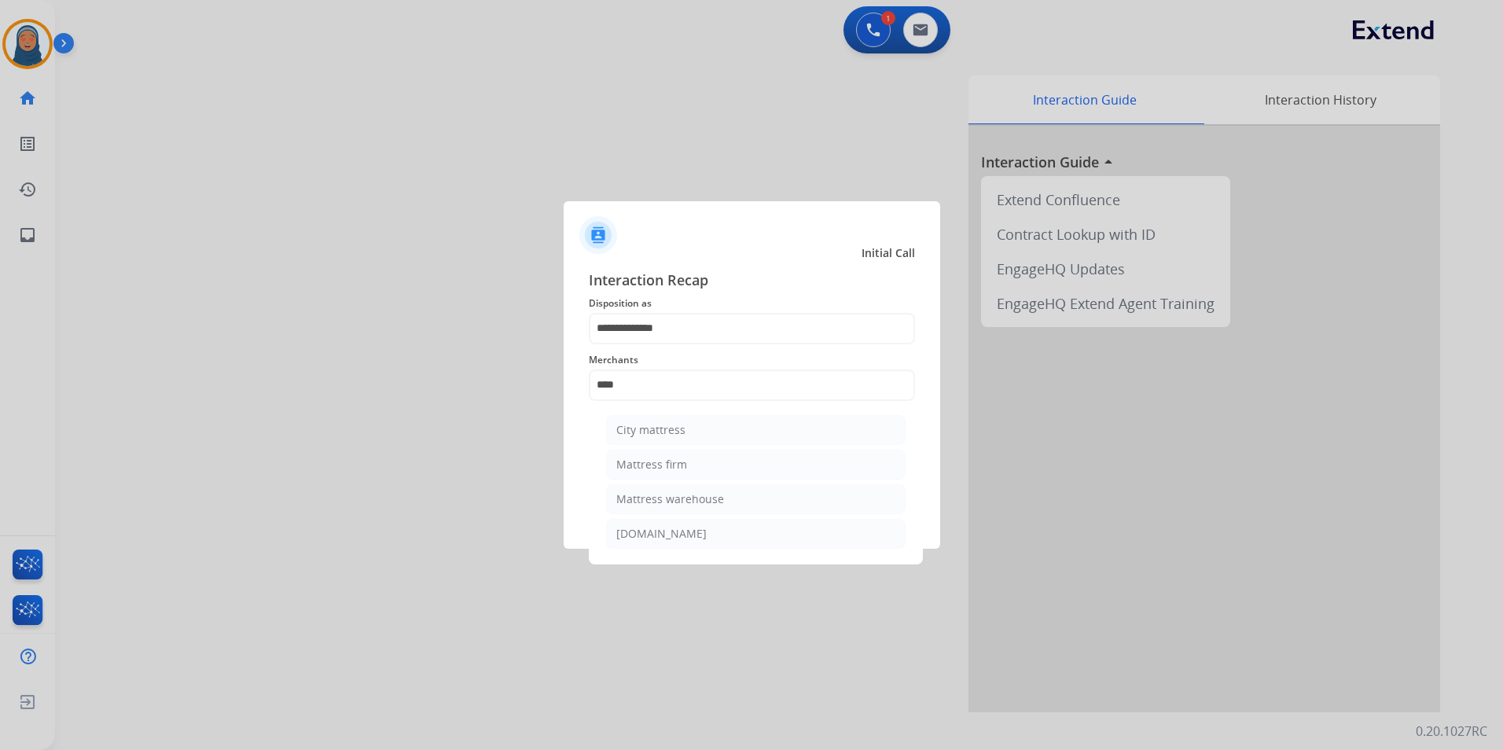
drag, startPoint x: 688, startPoint y: 468, endPoint x: 689, endPoint y: 448, distance: 20.5
click at [688, 465] on li "Mattress firm" at bounding box center [755, 465] width 299 height 30
type input "**********"
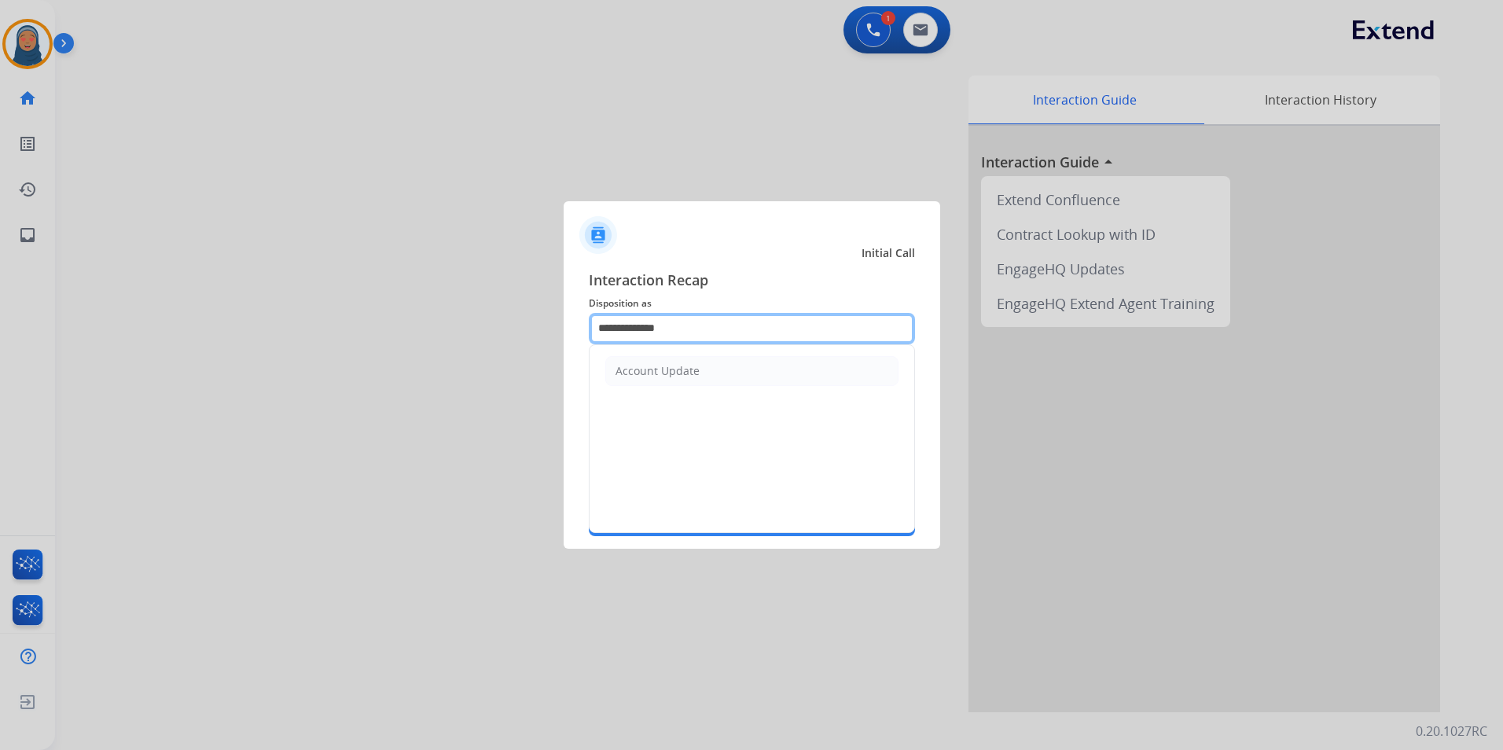
click at [693, 335] on input "**********" at bounding box center [752, 328] width 326 height 31
type input "*"
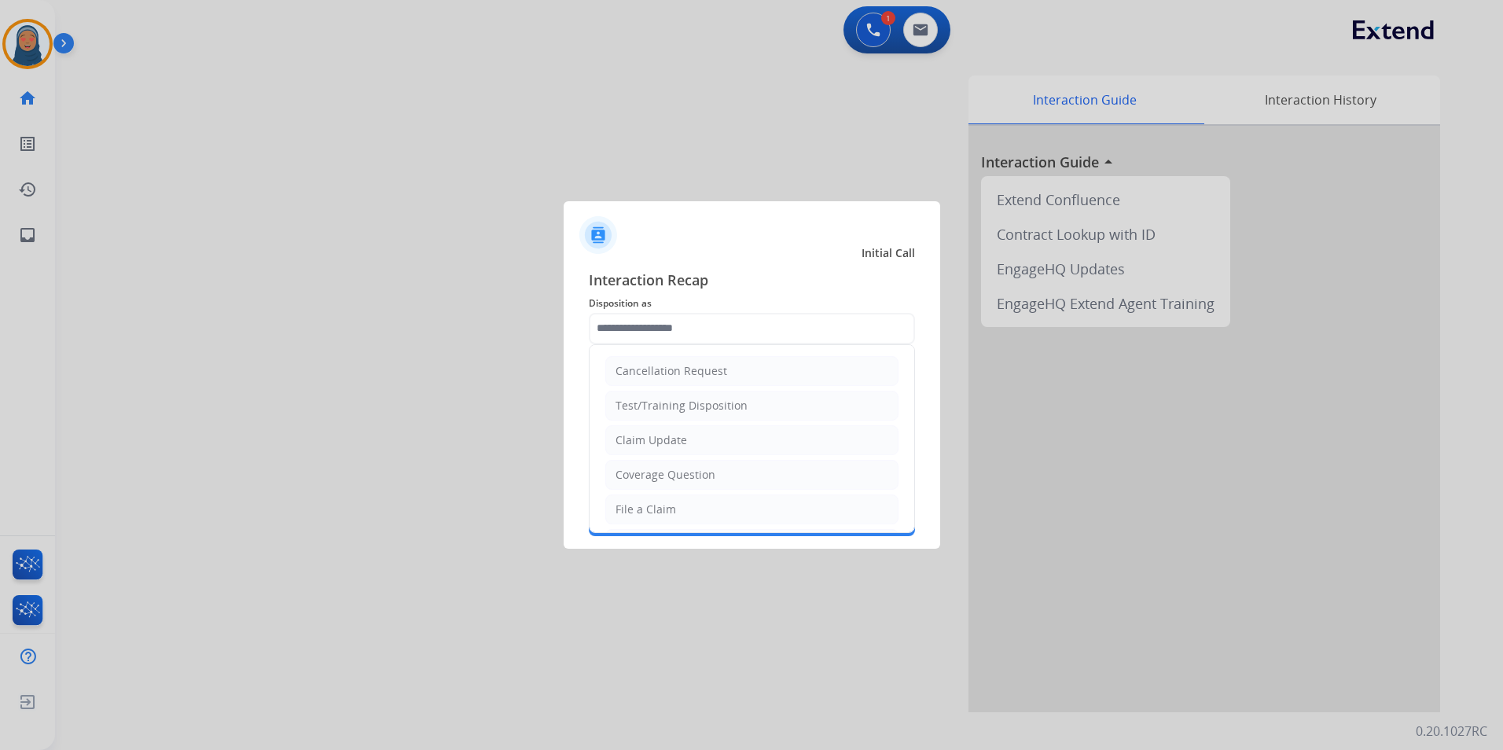
click at [656, 512] on div "File a Claim" at bounding box center [645, 509] width 61 height 16
type input "**********"
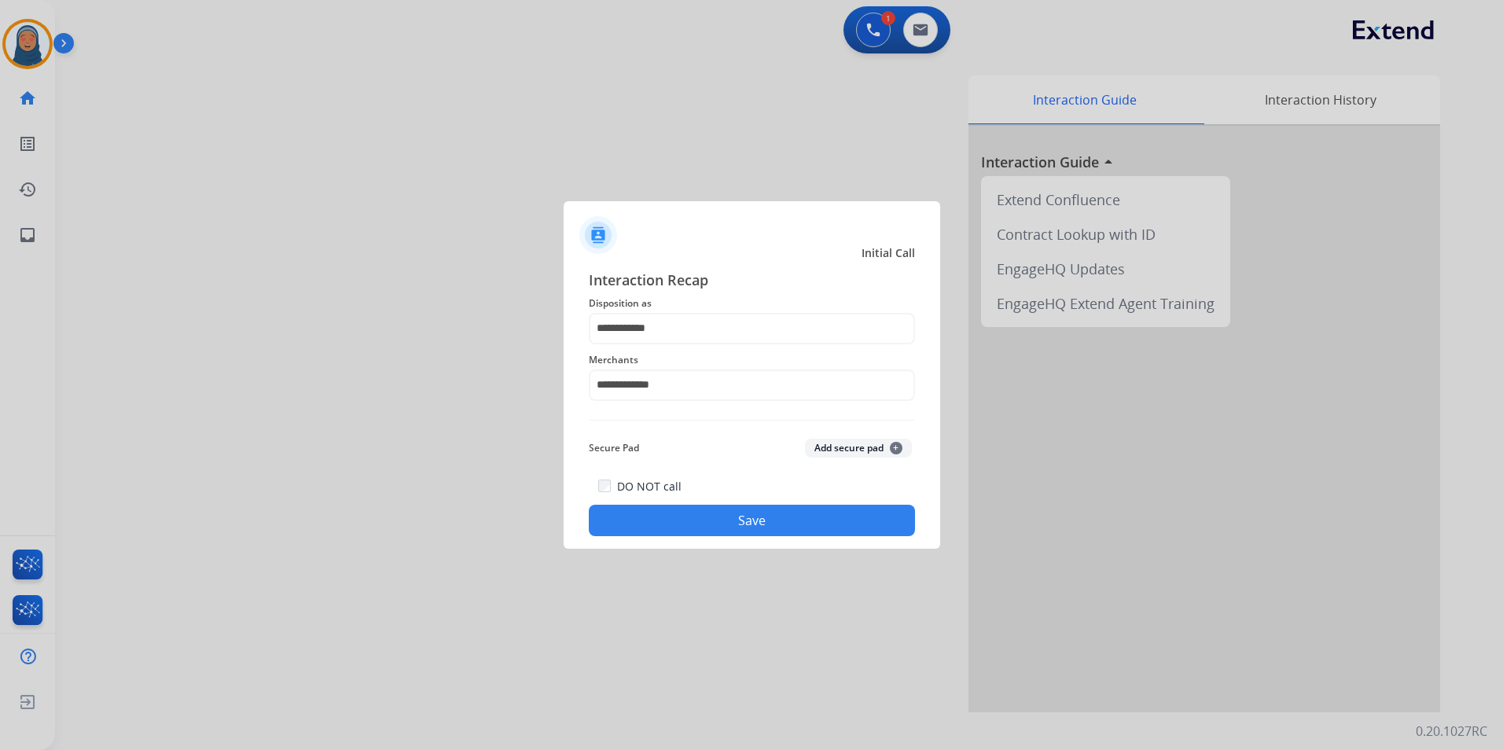
click at [744, 519] on button "Save" at bounding box center [752, 520] width 326 height 31
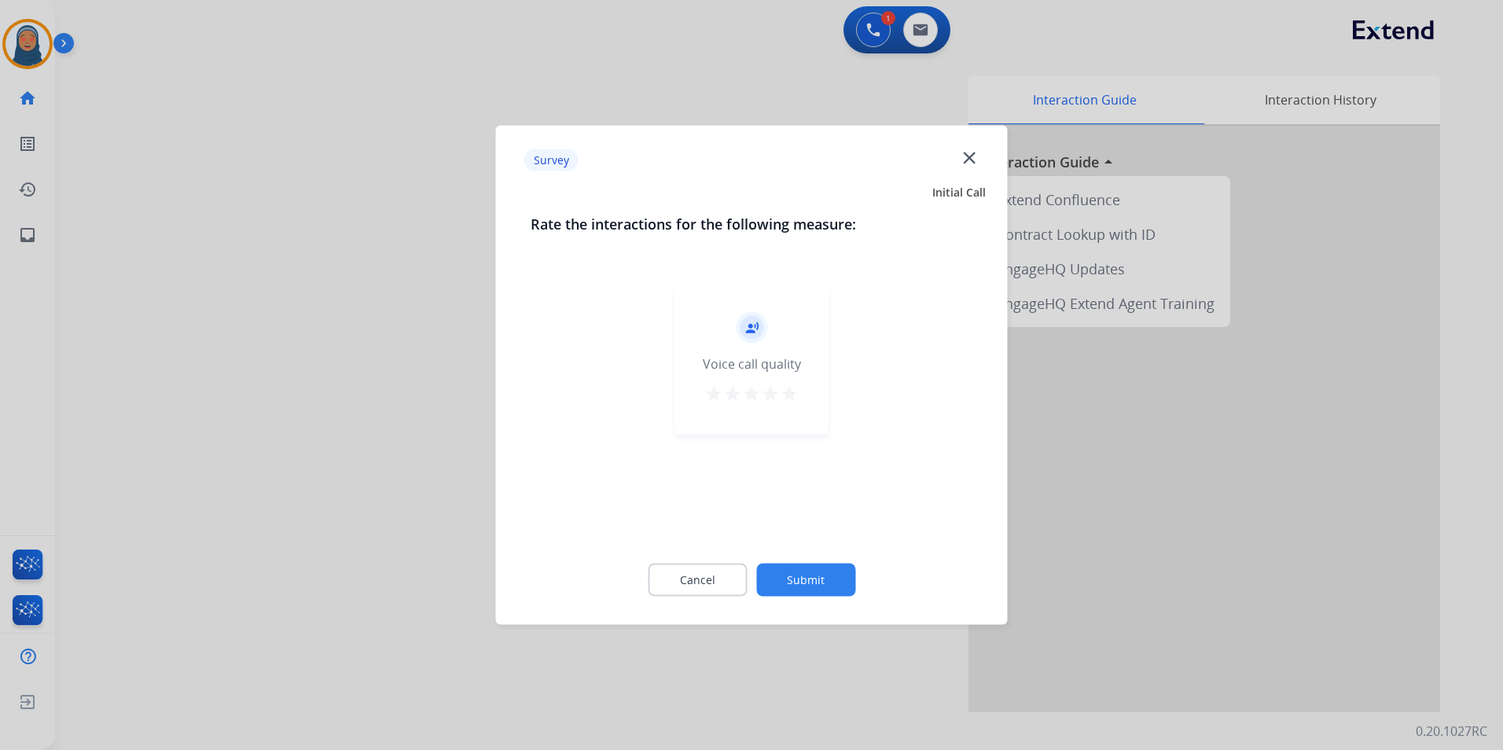
click at [811, 573] on button "Submit" at bounding box center [805, 580] width 99 height 33
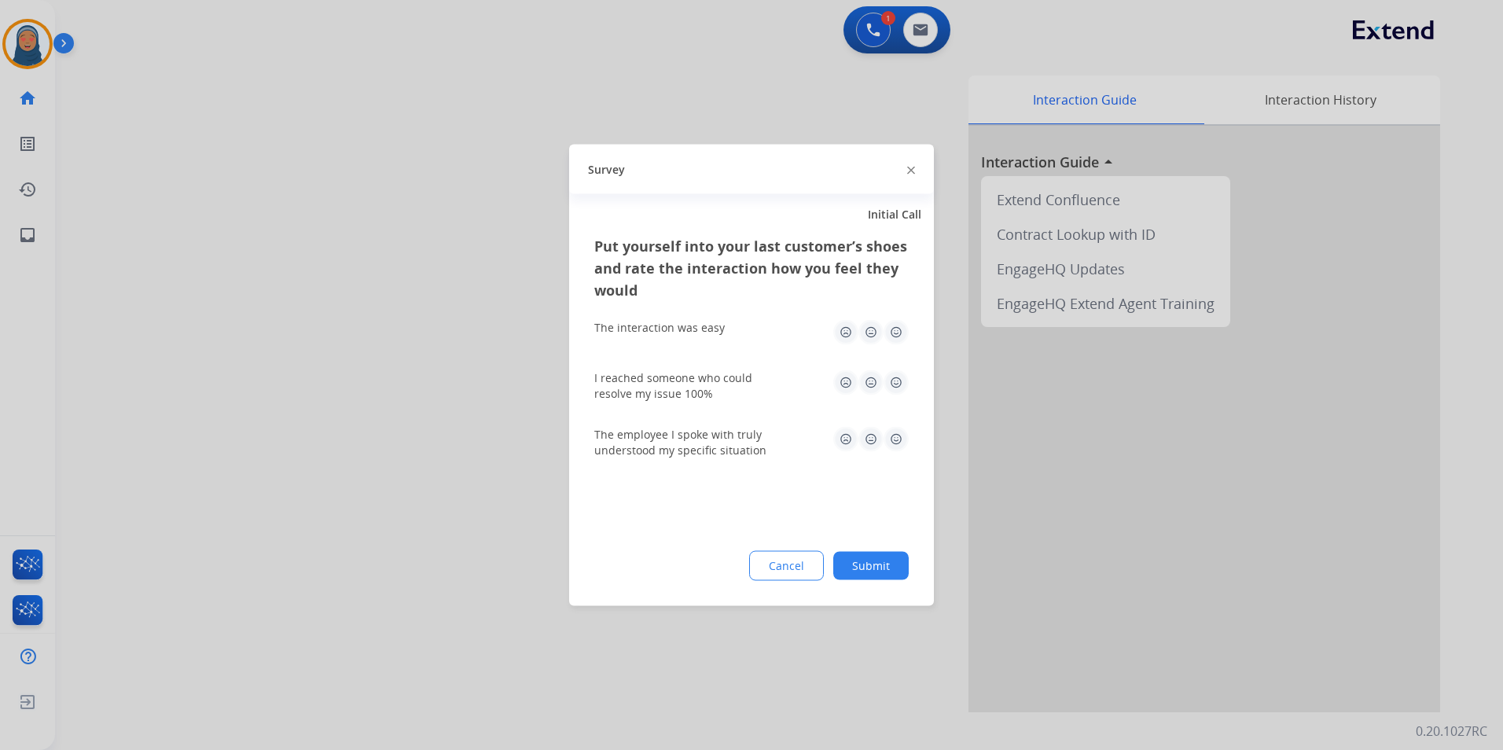
click at [884, 564] on button "Submit" at bounding box center [870, 566] width 75 height 28
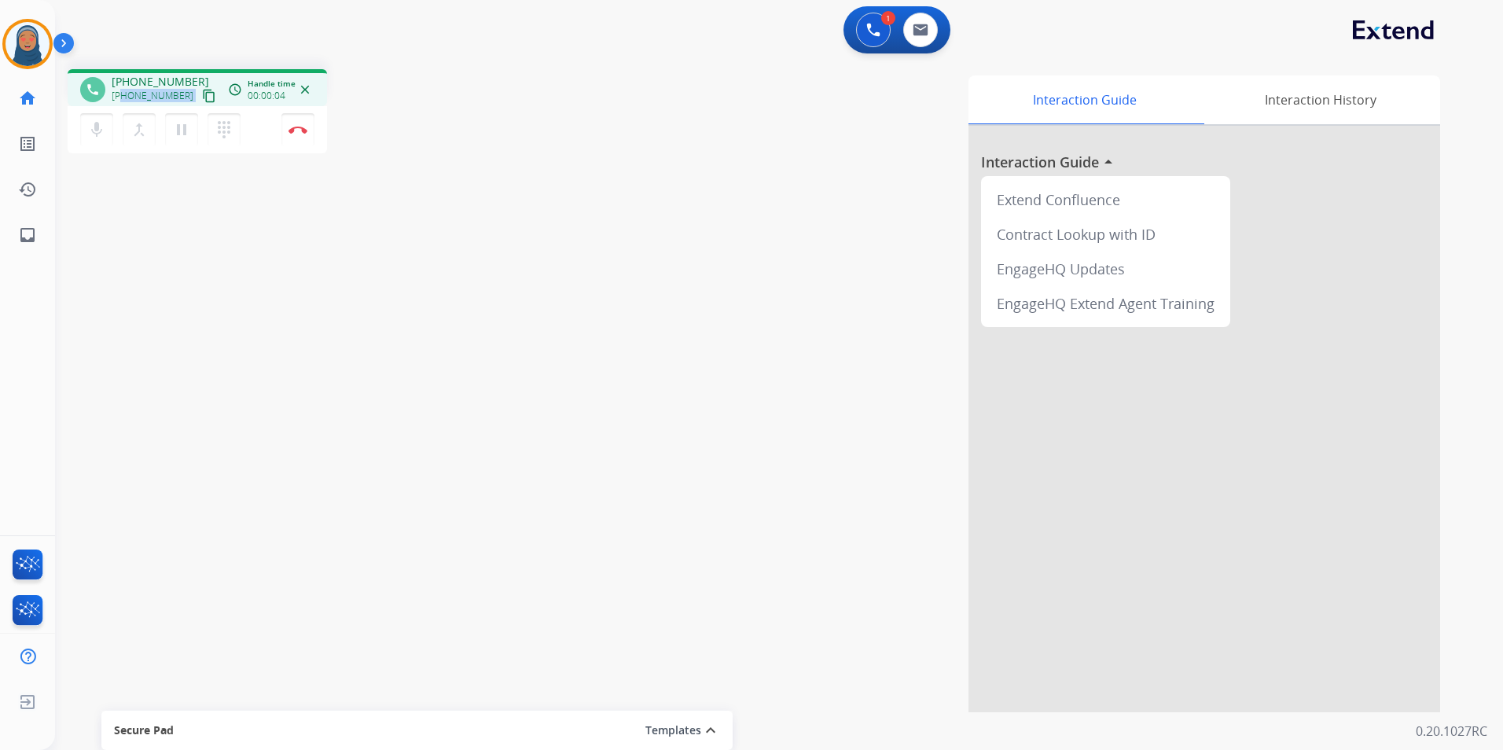
click at [120, 96] on div "+14079224378 content_copy" at bounding box center [165, 95] width 107 height 19
copy div "4079224378 content_copy access_time Call metrics Queue 00:10 Hold 00:00 Talk 00…"
click at [304, 135] on button "Disconnect" at bounding box center [297, 129] width 33 height 33
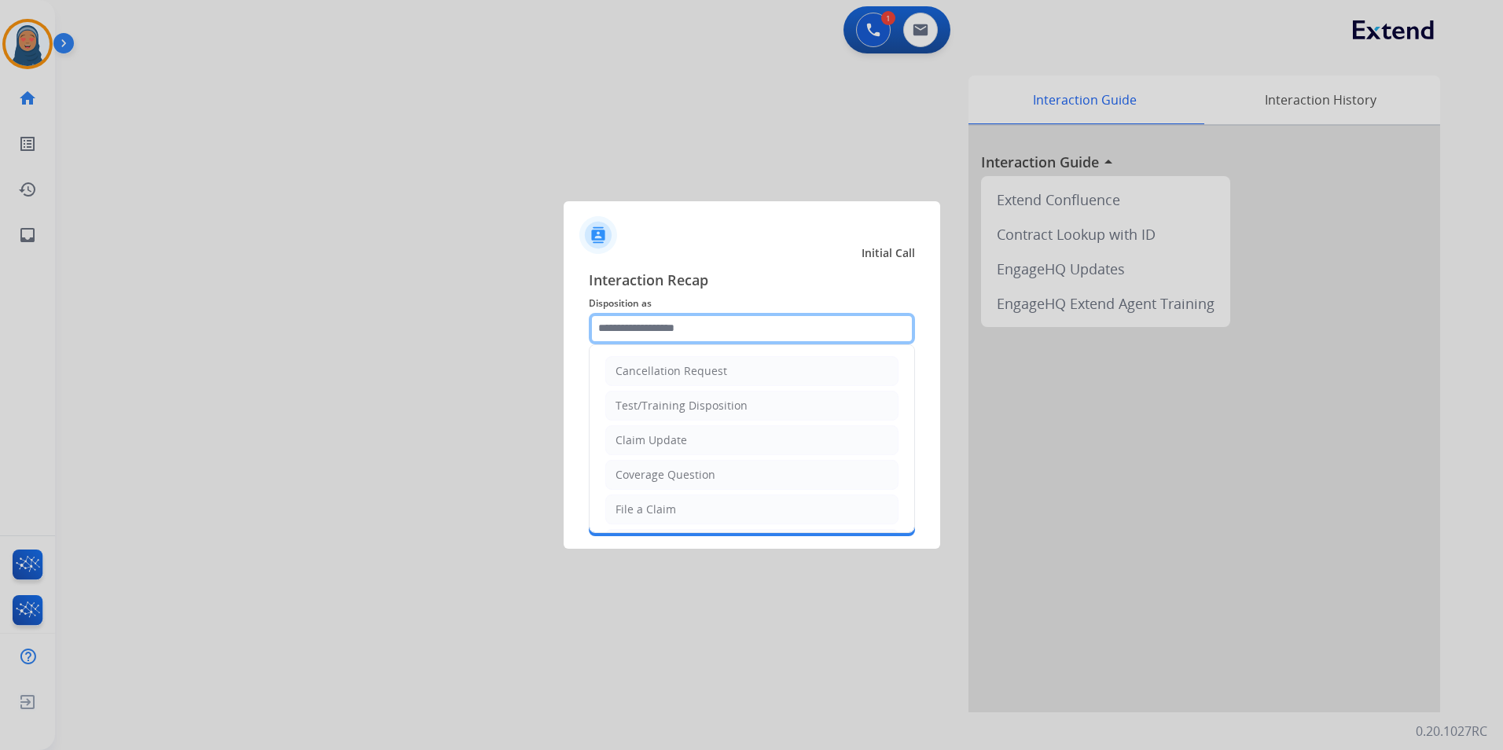
click at [664, 339] on input "text" at bounding box center [752, 328] width 326 height 31
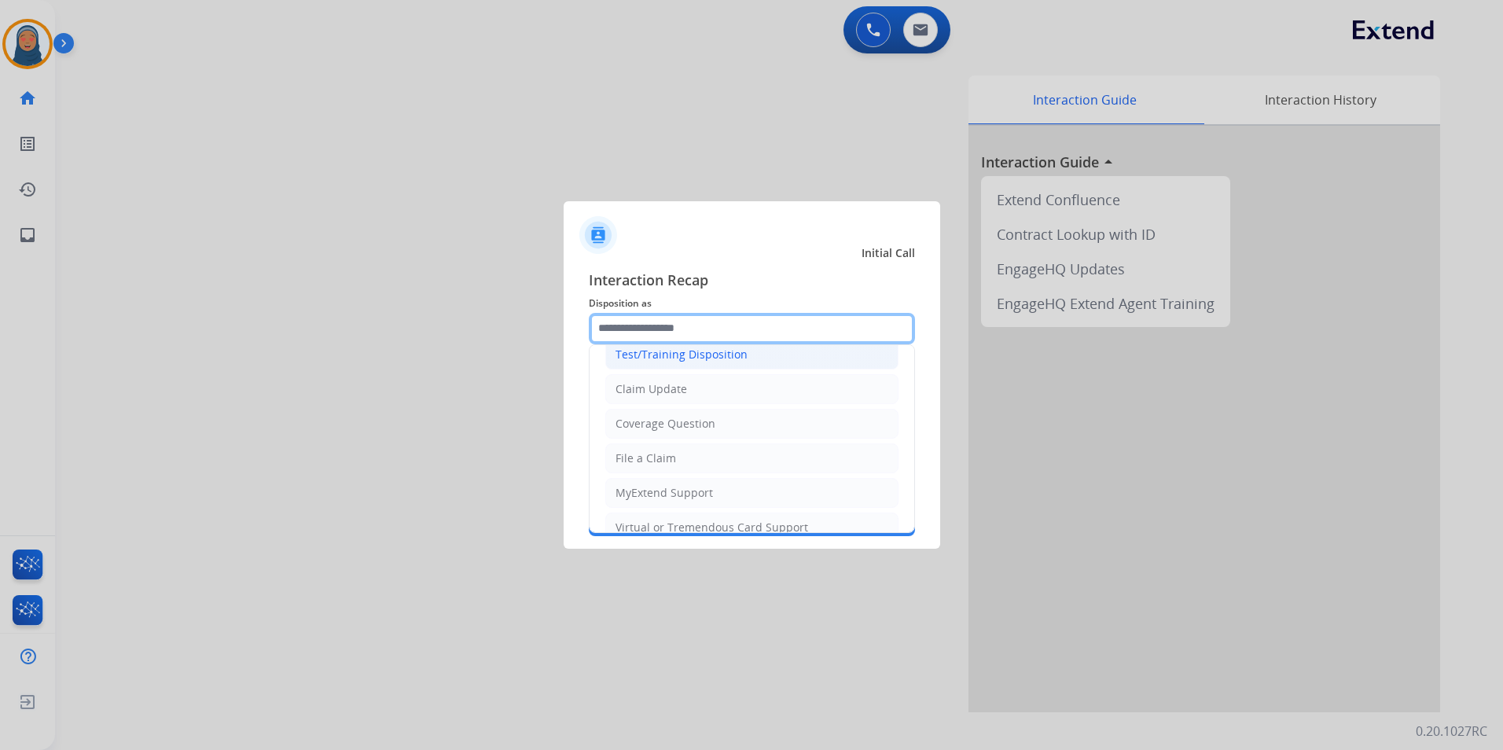
scroll to position [79, 0]
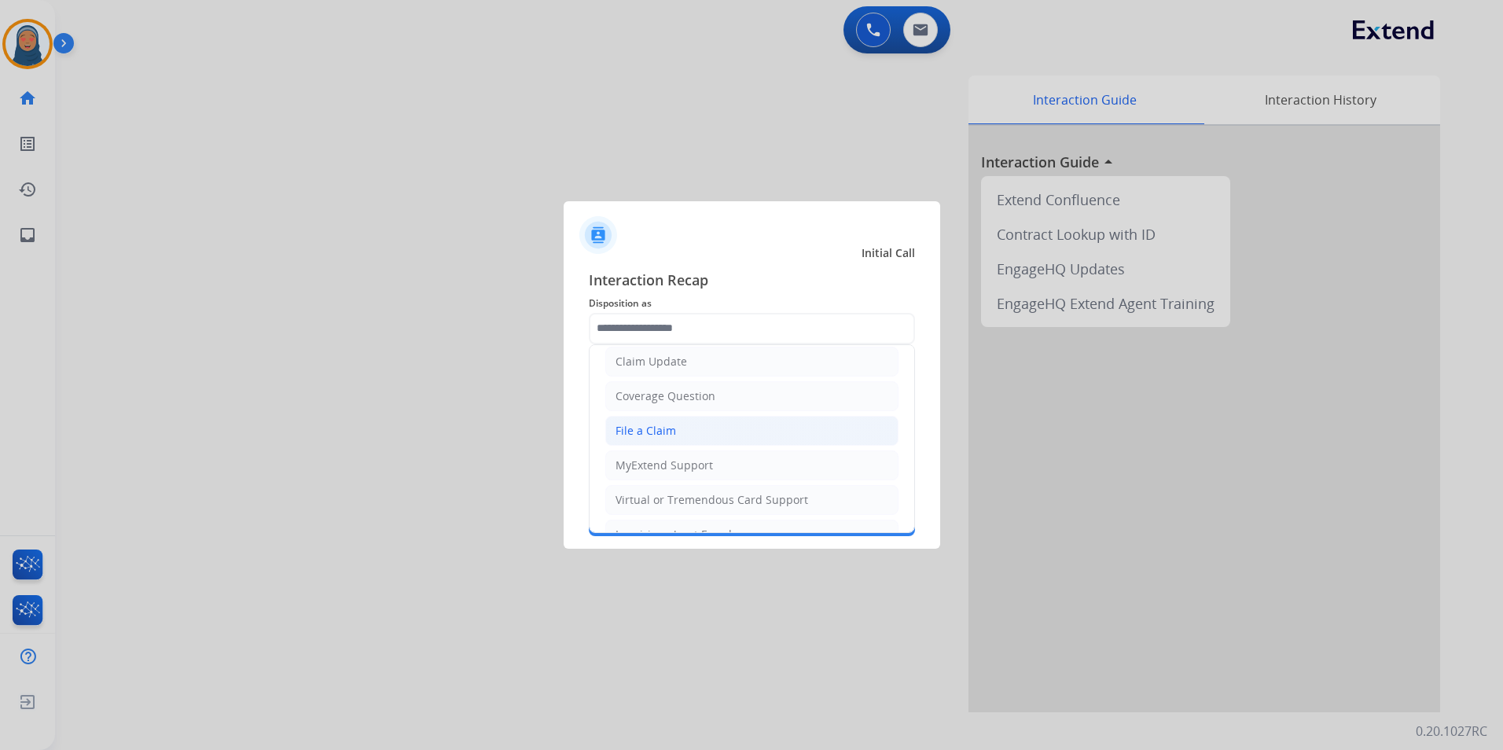
click at [661, 431] on div "File a Claim" at bounding box center [645, 431] width 61 height 16
type input "**********"
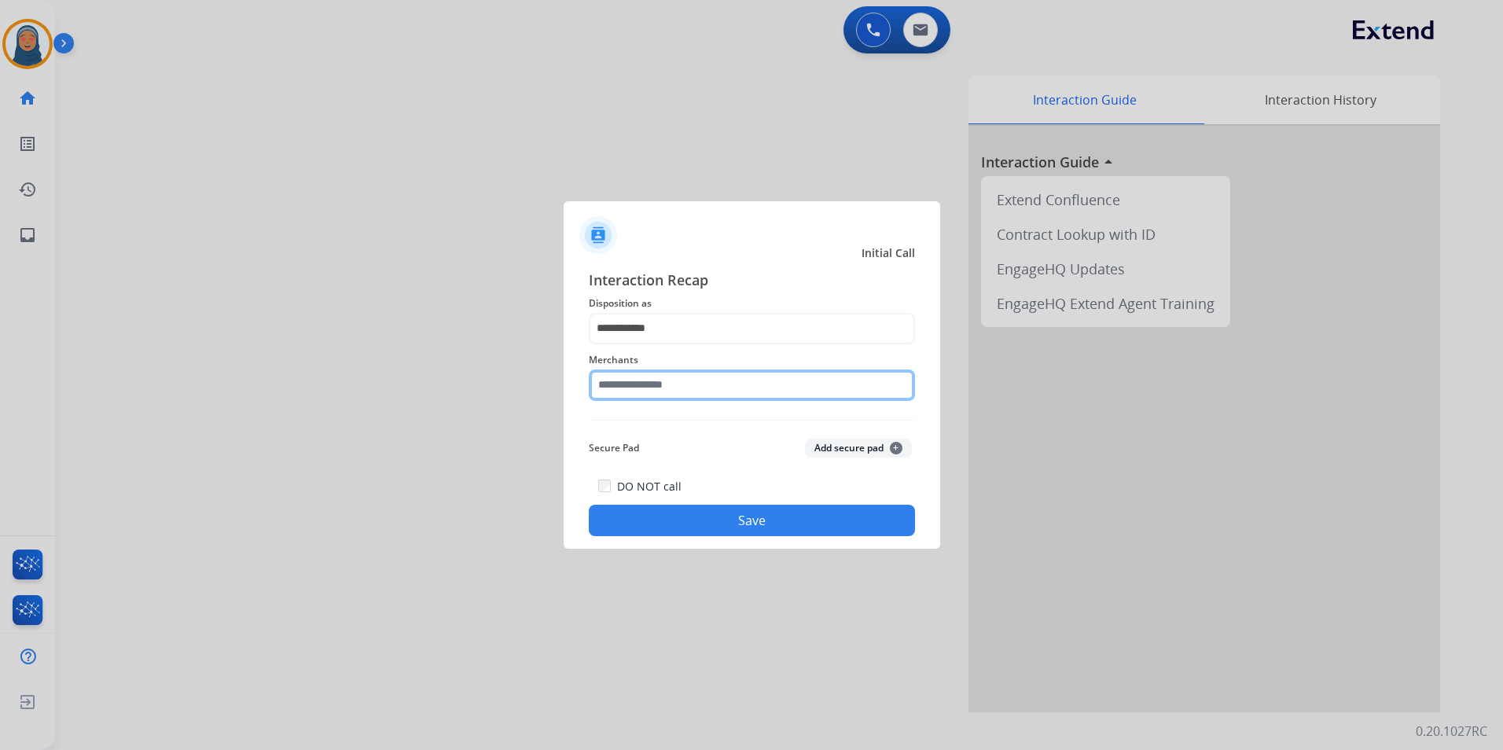
click at [664, 384] on input "text" at bounding box center [752, 384] width 326 height 31
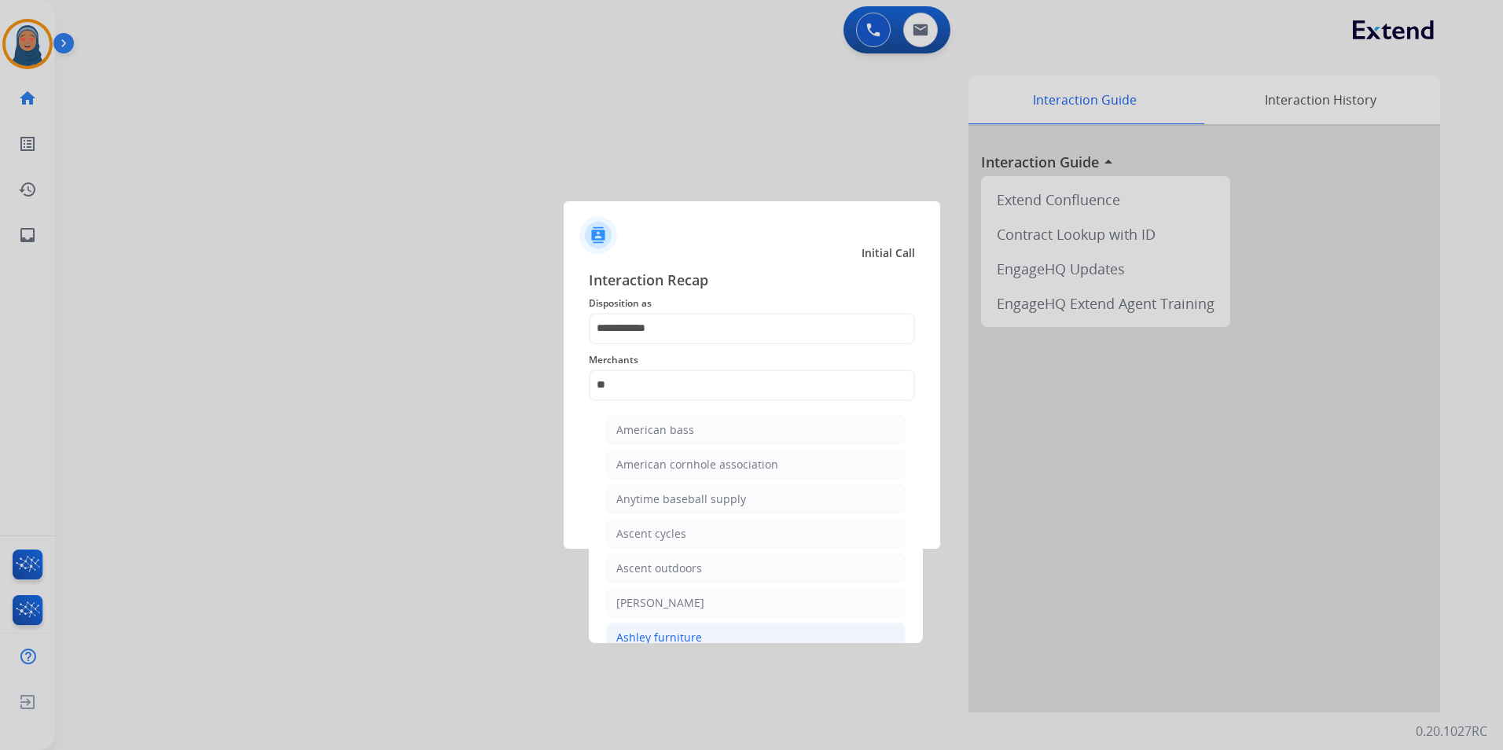
click at [687, 635] on div "Ashley furniture" at bounding box center [659, 638] width 86 height 16
type input "**********"
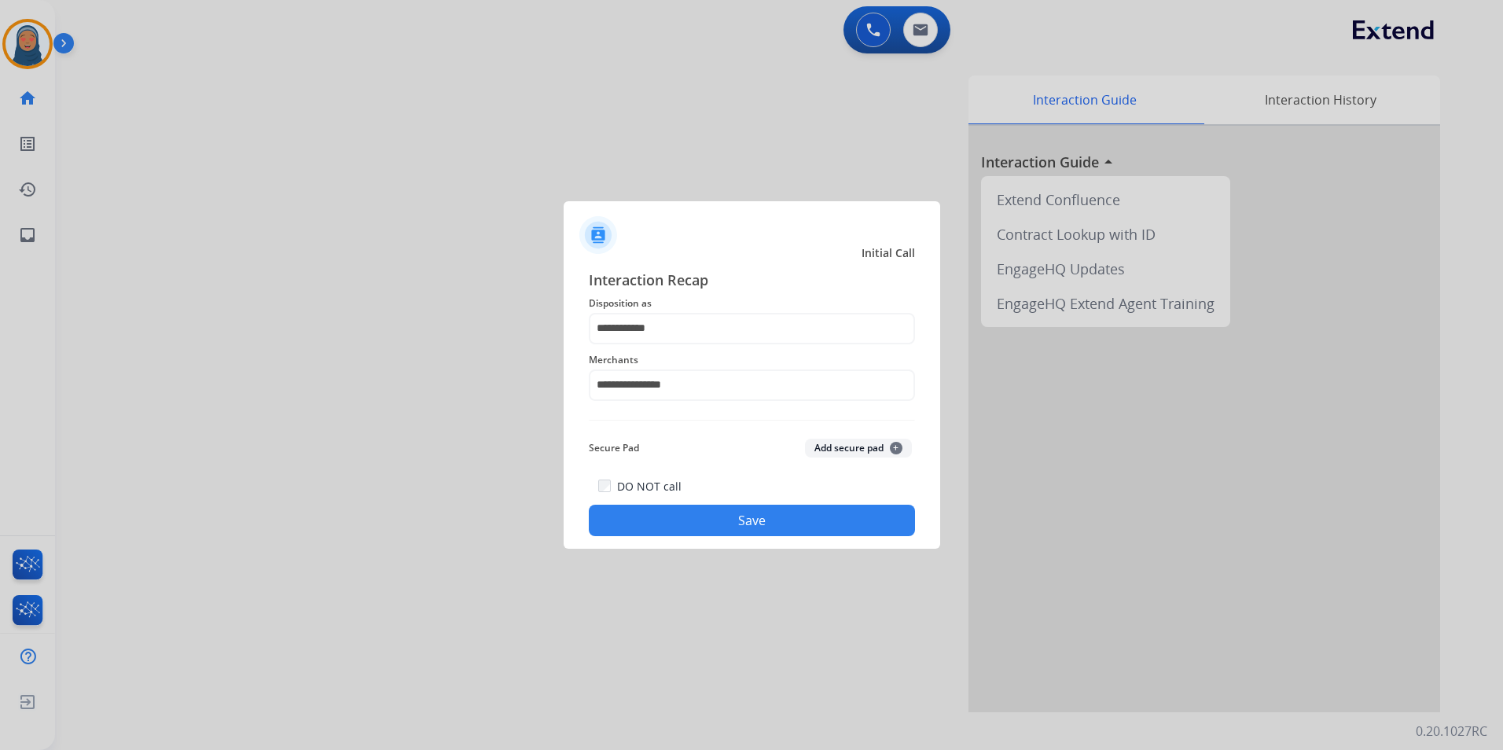
drag, startPoint x: 724, startPoint y: 537, endPoint x: 732, endPoint y: 531, distance: 9.6
click at [726, 534] on div "**********" at bounding box center [752, 402] width 377 height 293
click at [741, 524] on button "Save" at bounding box center [752, 520] width 326 height 31
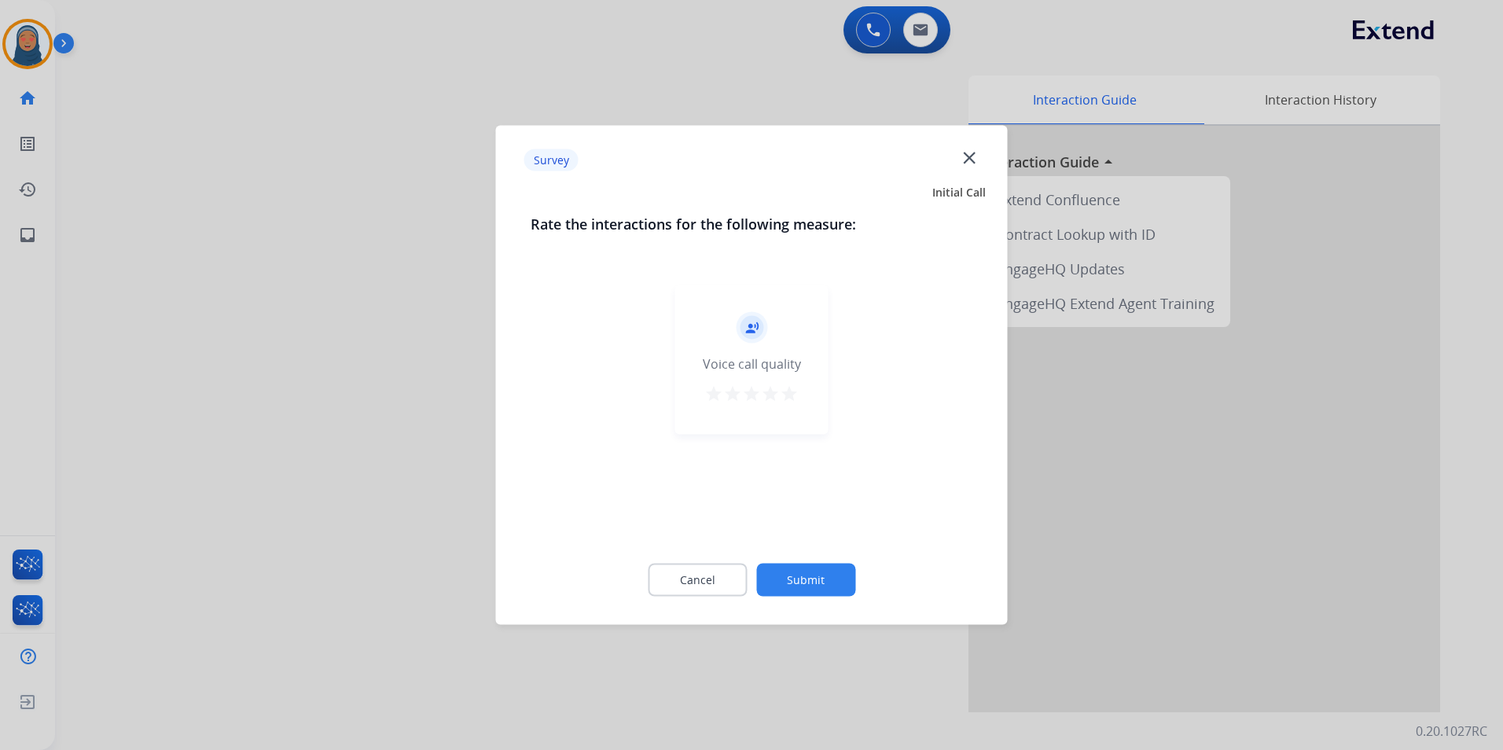
drag, startPoint x: 741, startPoint y: 524, endPoint x: 791, endPoint y: 553, distance: 57.4
click at [785, 535] on div "record_voice_over Voice call quality star star star star star" at bounding box center [752, 409] width 443 height 272
click at [808, 582] on button "Submit" at bounding box center [805, 580] width 99 height 33
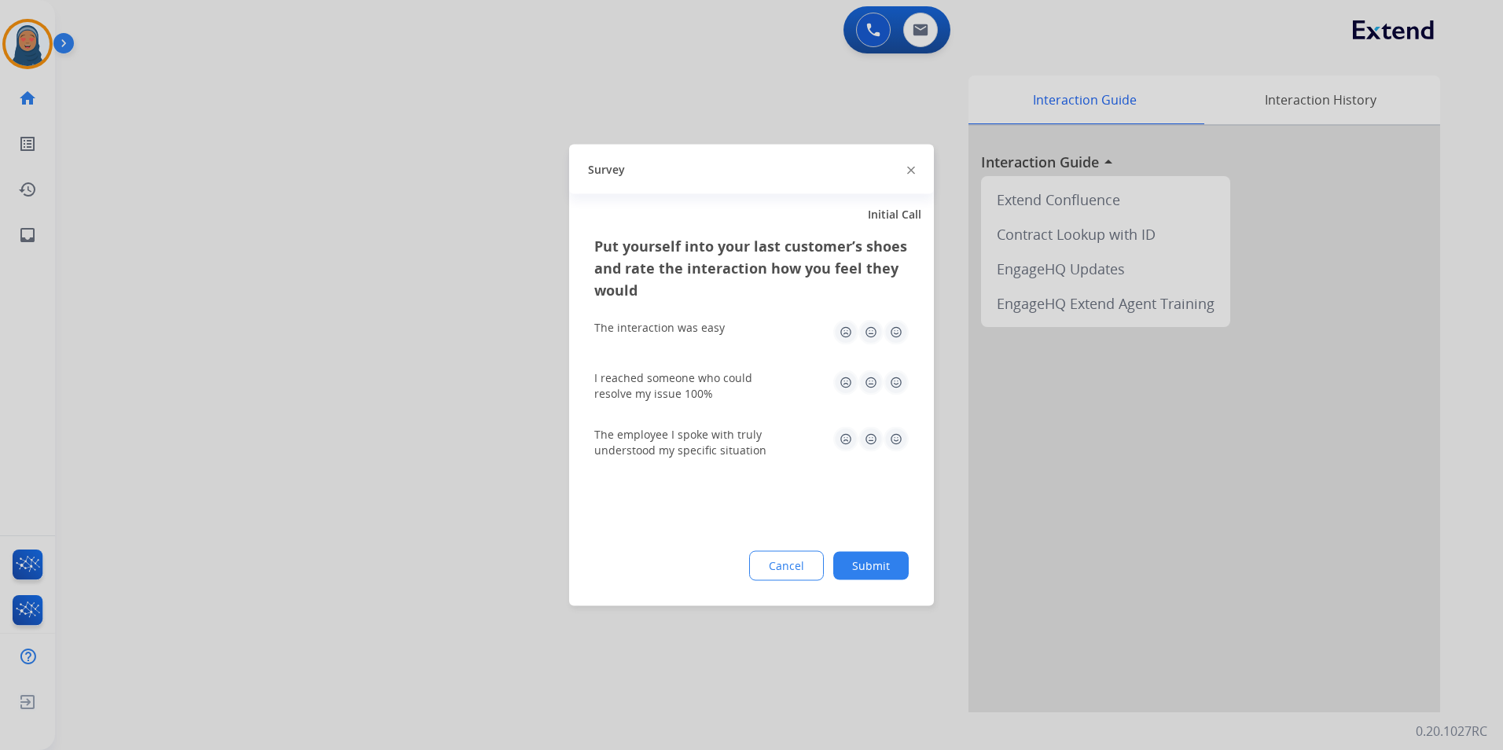
click at [860, 572] on button "Submit" at bounding box center [870, 566] width 75 height 28
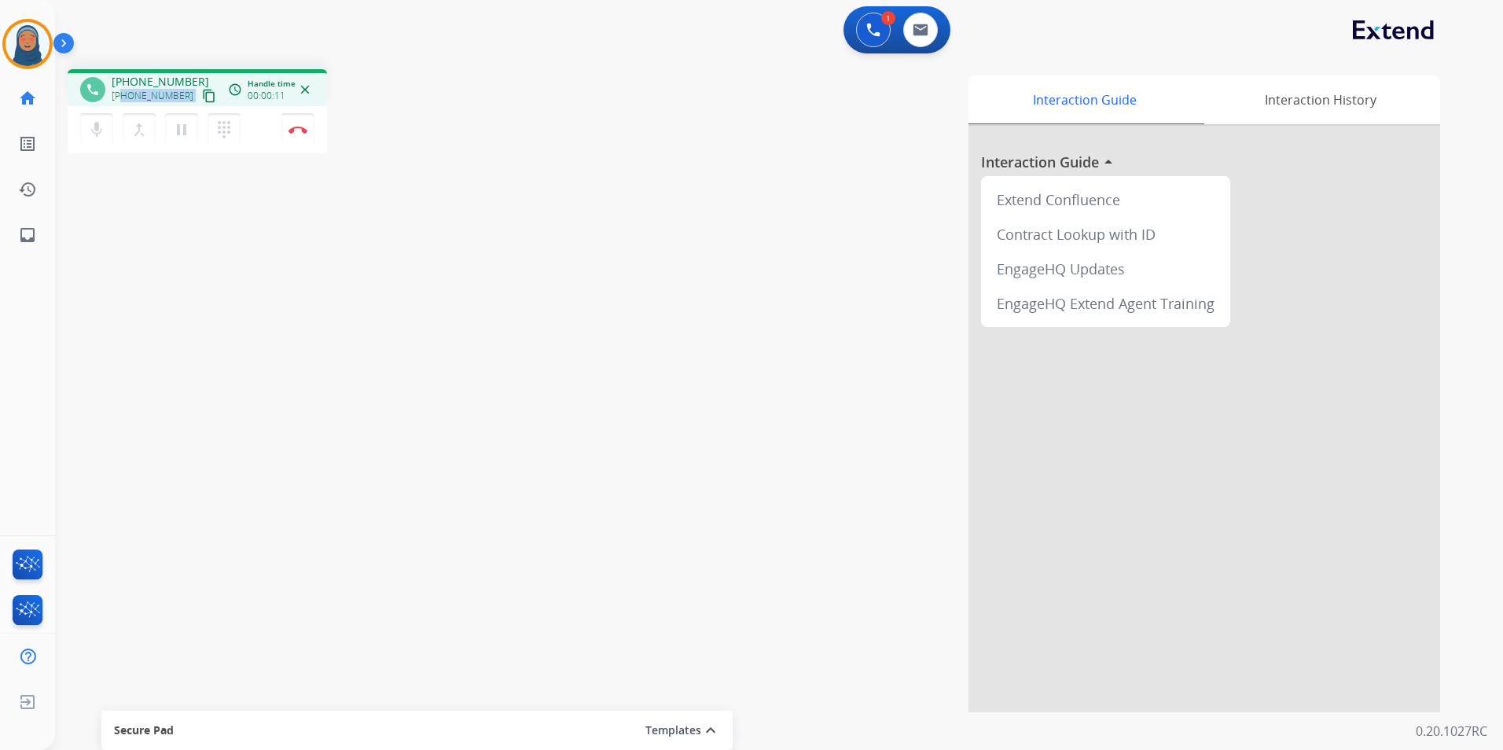
drag, startPoint x: 181, startPoint y: 98, endPoint x: 122, endPoint y: 98, distance: 59.0
click at [122, 98] on div "+18124309814 content_copy" at bounding box center [165, 95] width 107 height 19
copy div "8124309814 content_copy access_time Call metrics Queue 00:10 Hold 00:00 Talk 00…"
click at [302, 137] on button "Disconnect" at bounding box center [297, 129] width 33 height 33
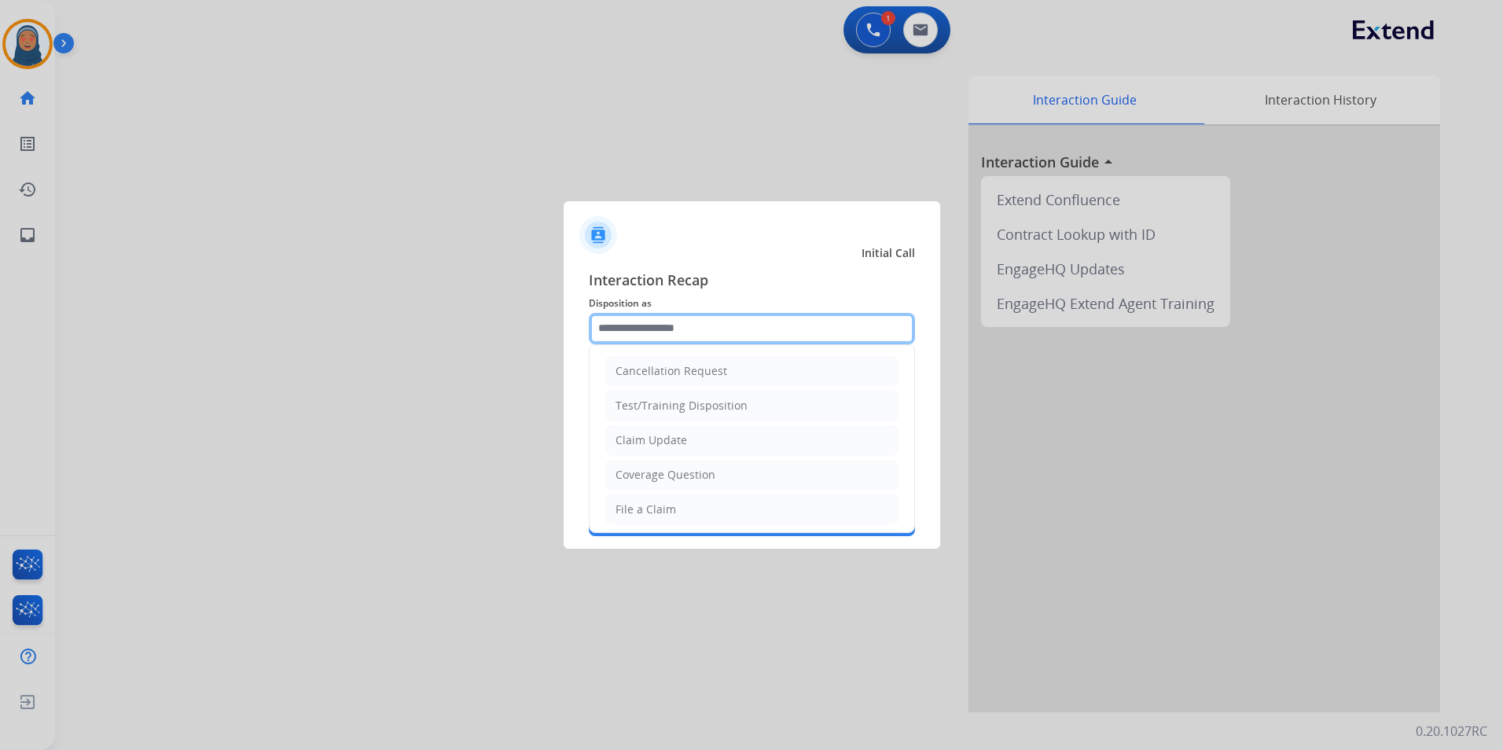
click at [667, 330] on input "text" at bounding box center [752, 328] width 326 height 31
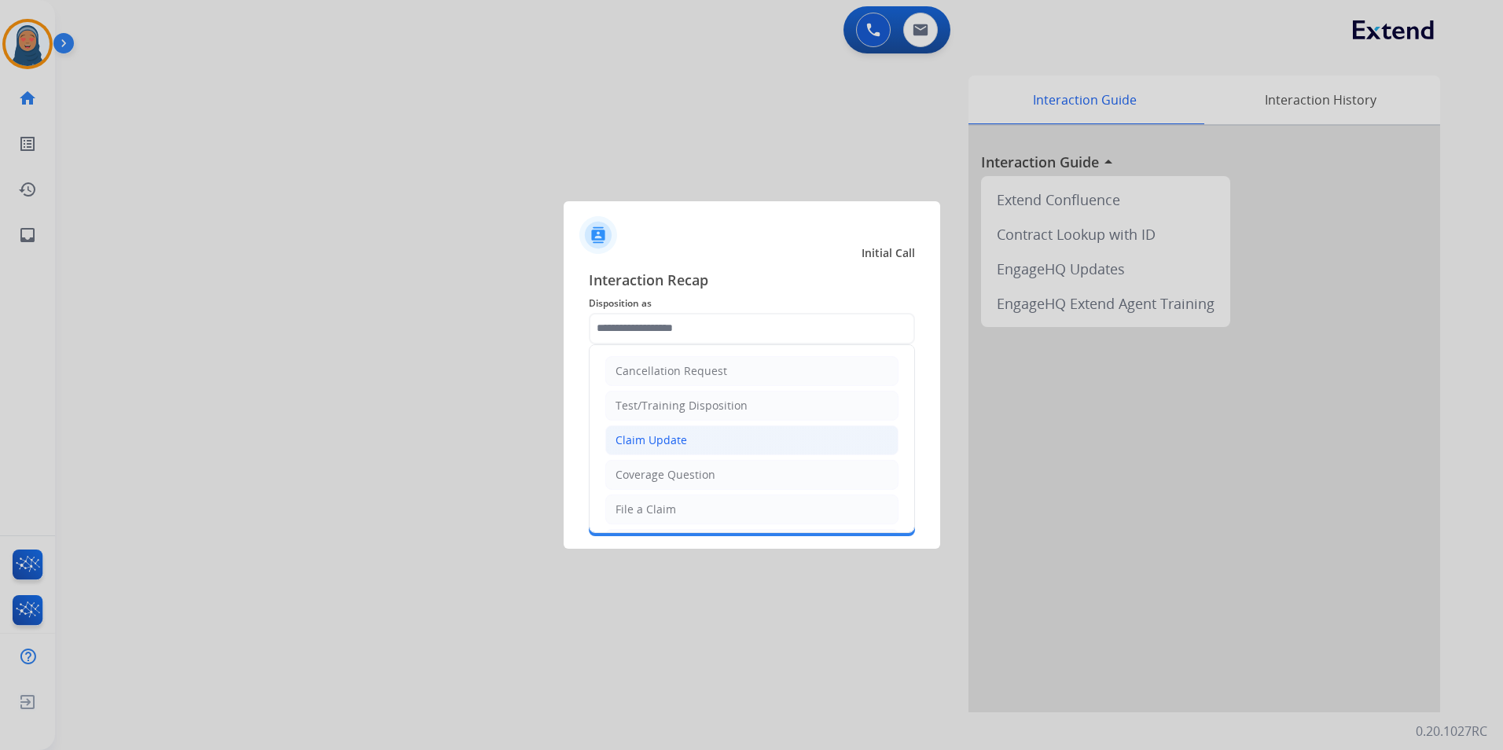
drag, startPoint x: 679, startPoint y: 438, endPoint x: 667, endPoint y: 386, distance: 53.4
click at [679, 436] on div "Claim Update" at bounding box center [651, 440] width 72 height 16
type input "**********"
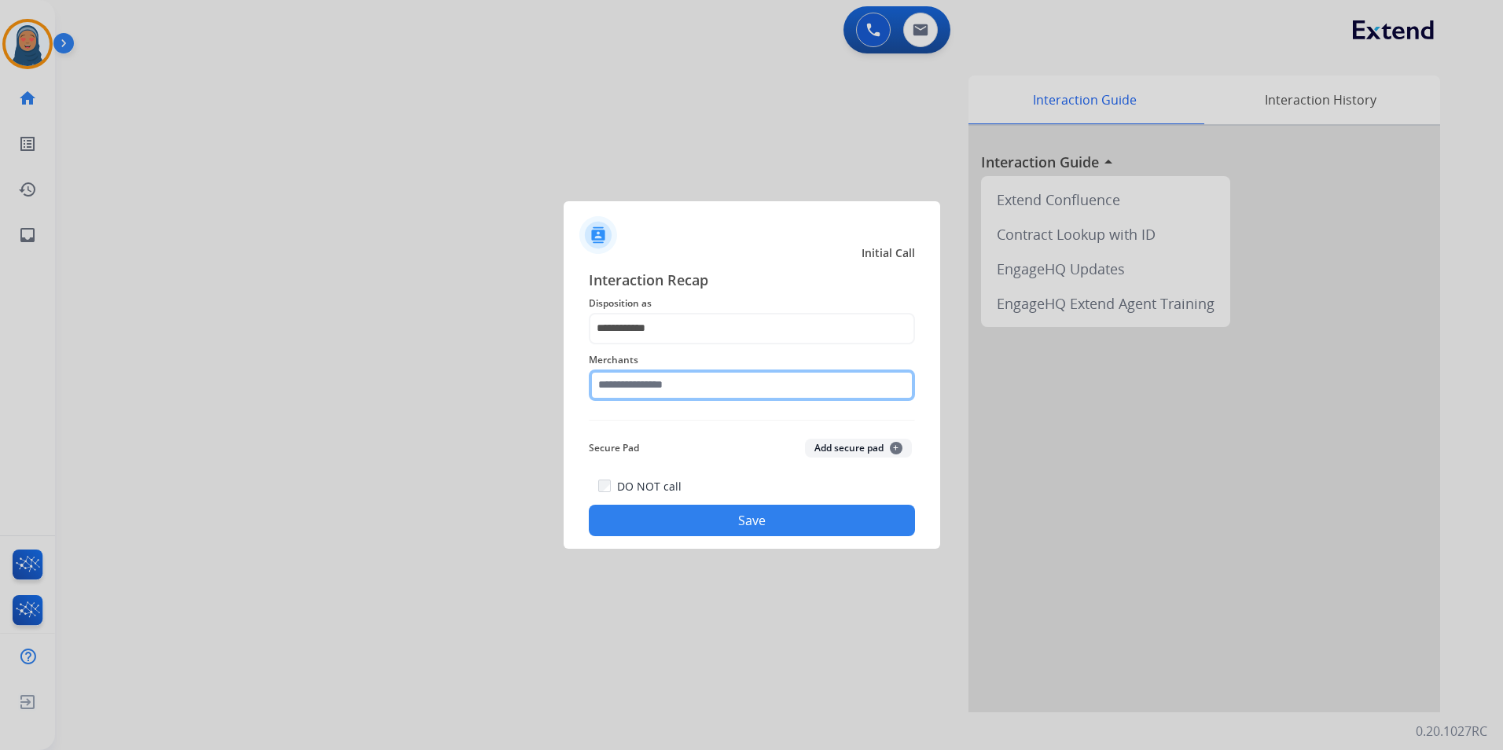
click at [665, 383] on input "text" at bounding box center [752, 384] width 326 height 31
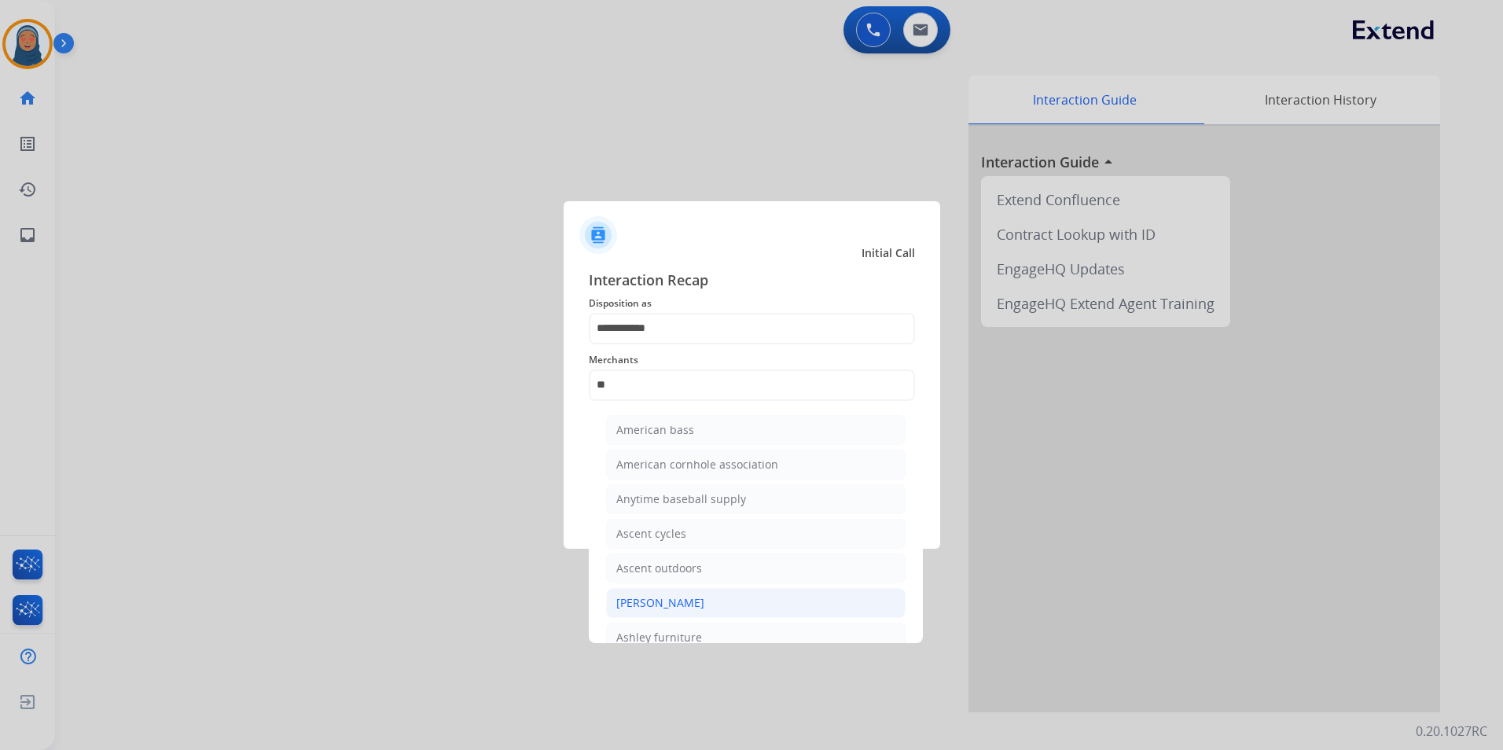
click at [695, 599] on div "[PERSON_NAME]" at bounding box center [660, 603] width 88 height 16
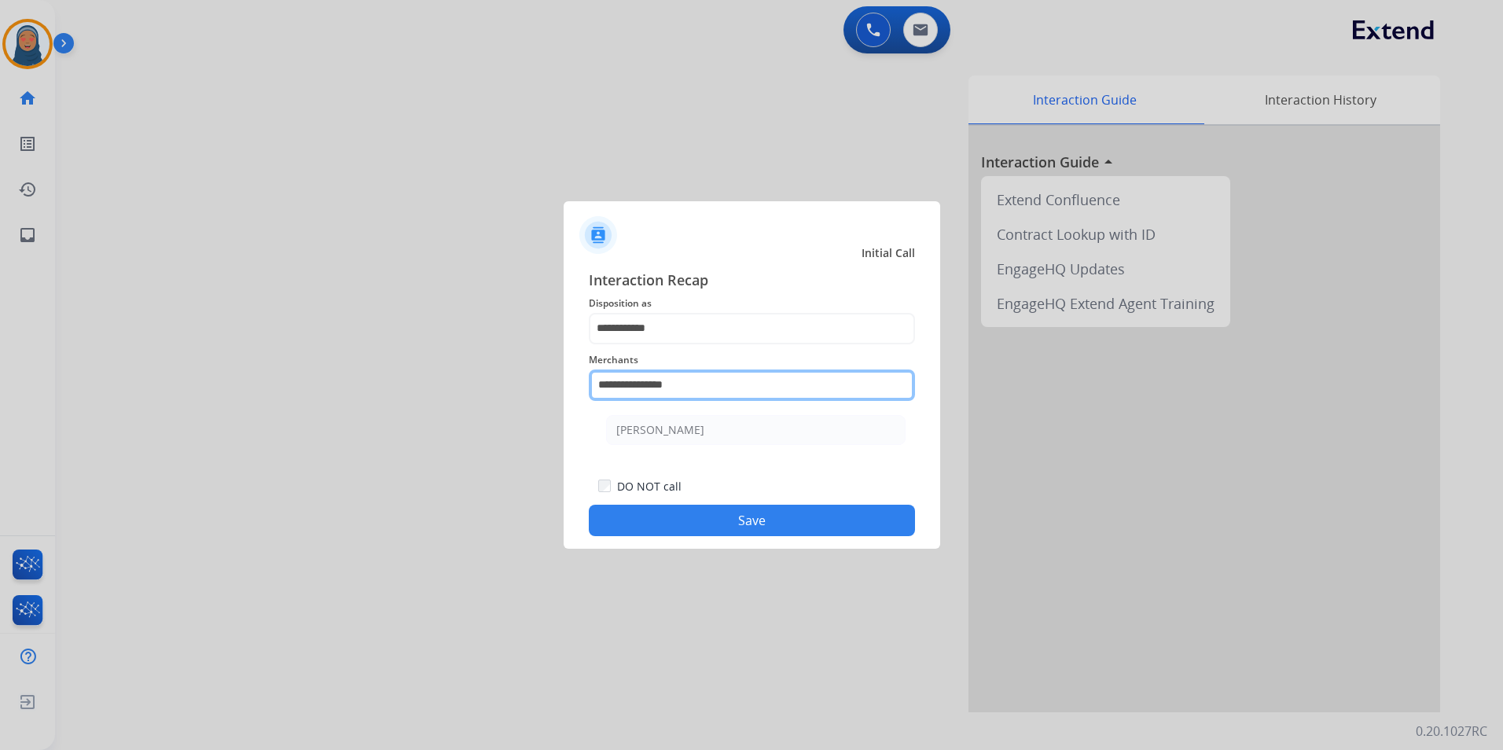
click at [702, 391] on input "**********" at bounding box center [752, 384] width 326 height 31
type input "*"
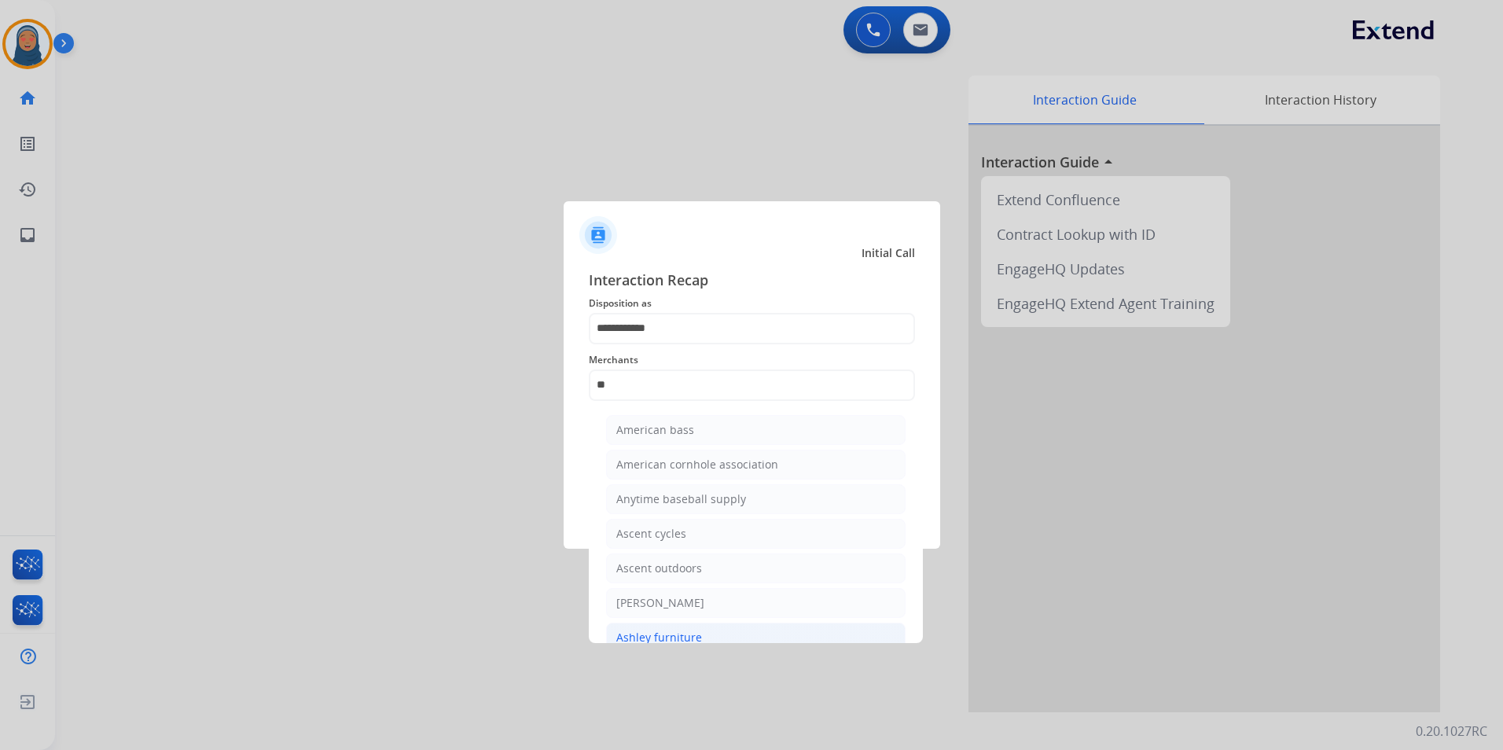
click at [695, 636] on div "Ashley furniture" at bounding box center [659, 638] width 86 height 16
type input "**********"
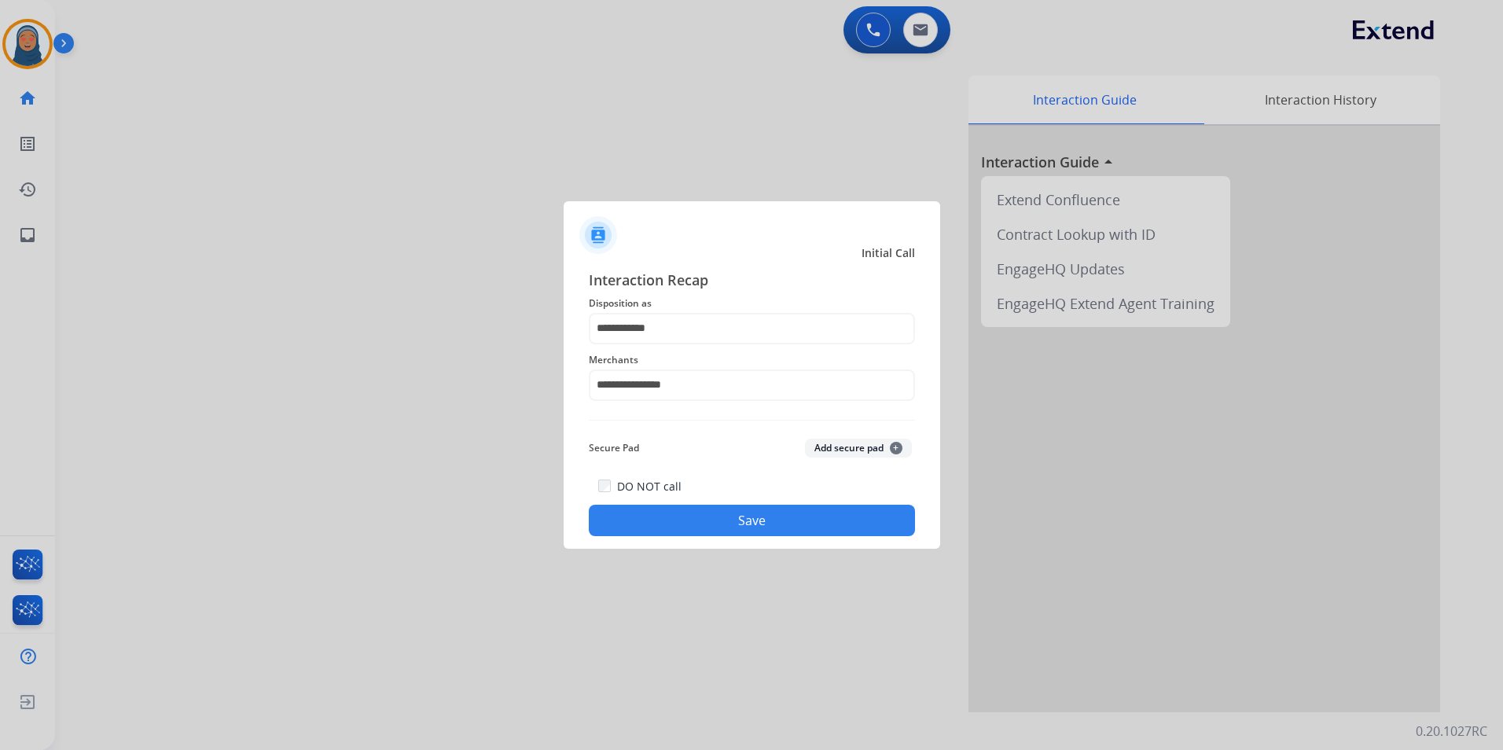
click at [715, 518] on button "Save" at bounding box center [752, 520] width 326 height 31
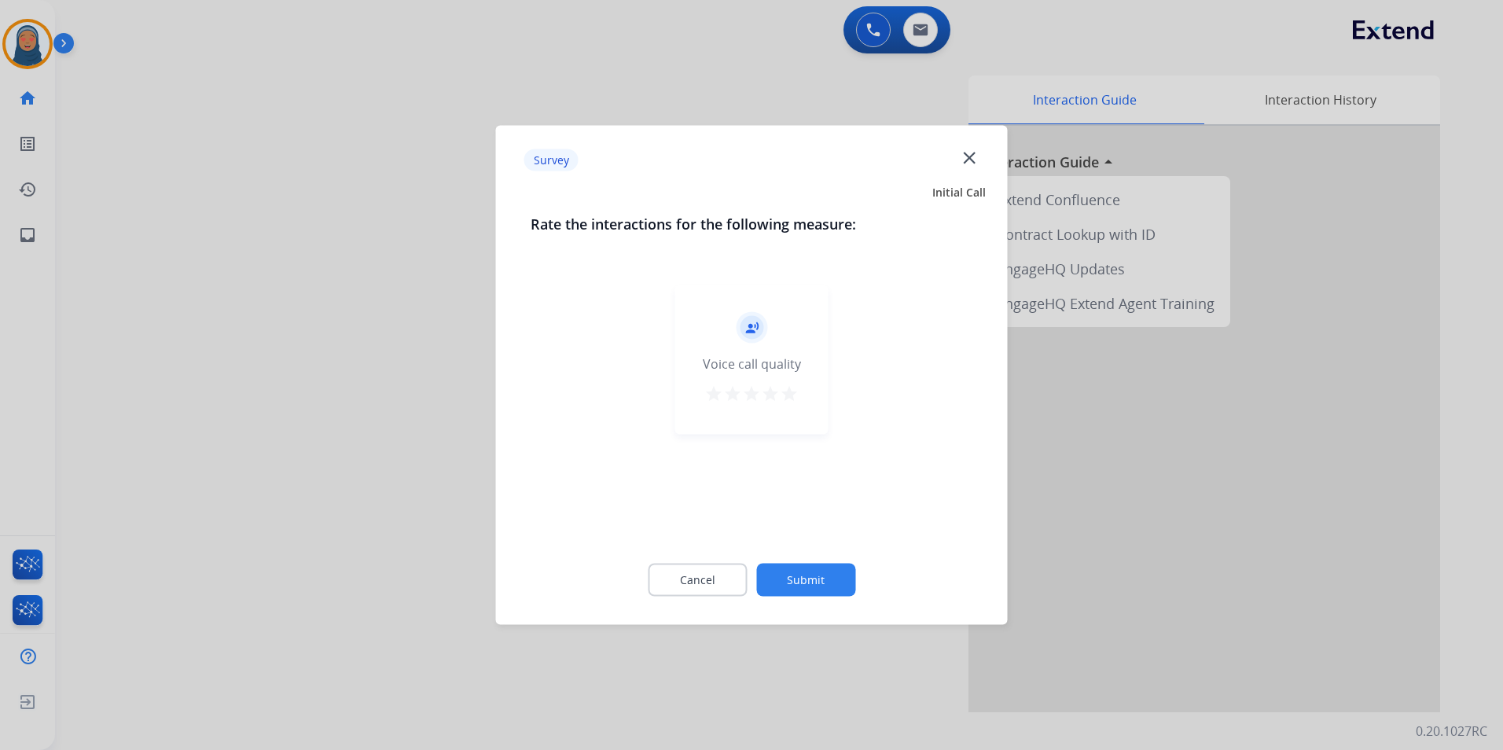
click at [795, 587] on button "Submit" at bounding box center [805, 580] width 99 height 33
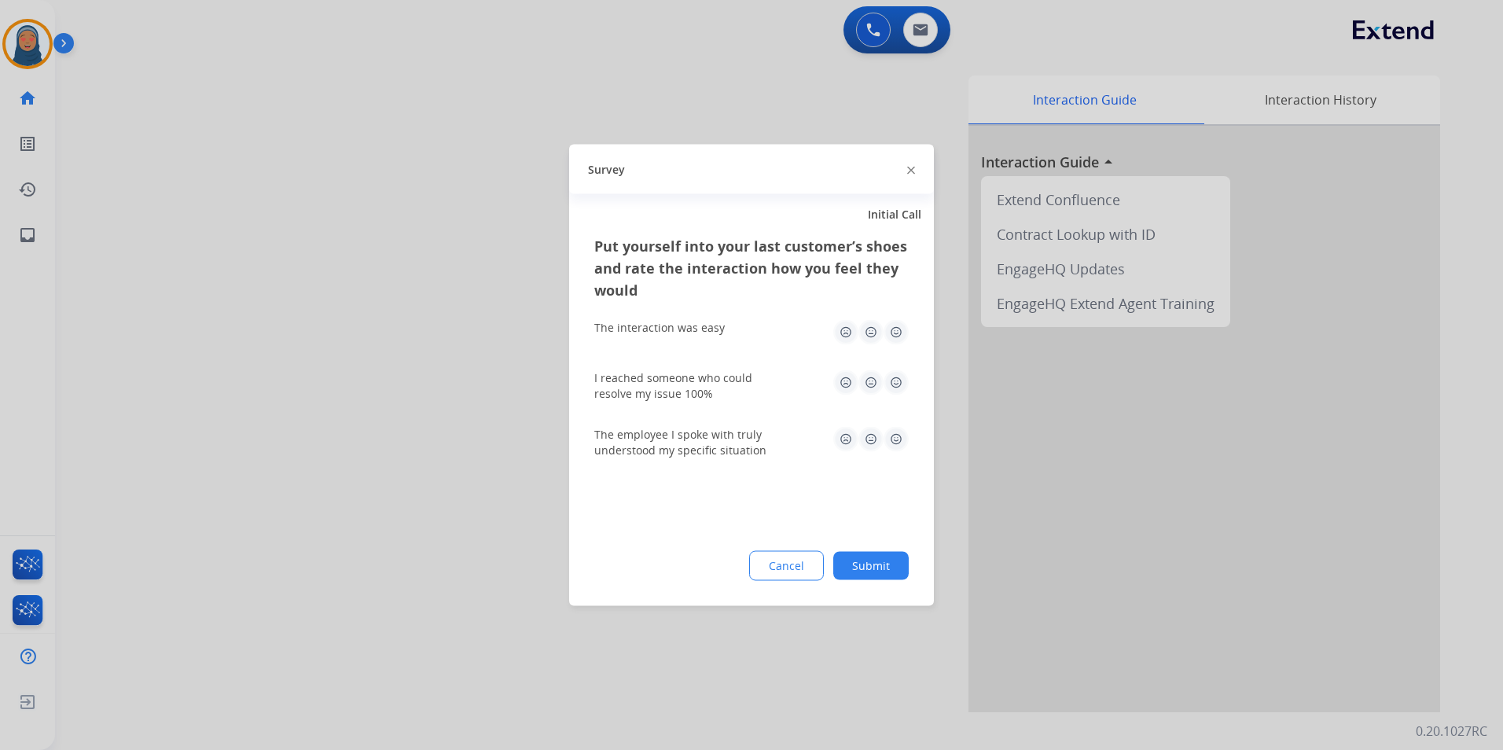
click at [895, 553] on button "Submit" at bounding box center [870, 566] width 75 height 28
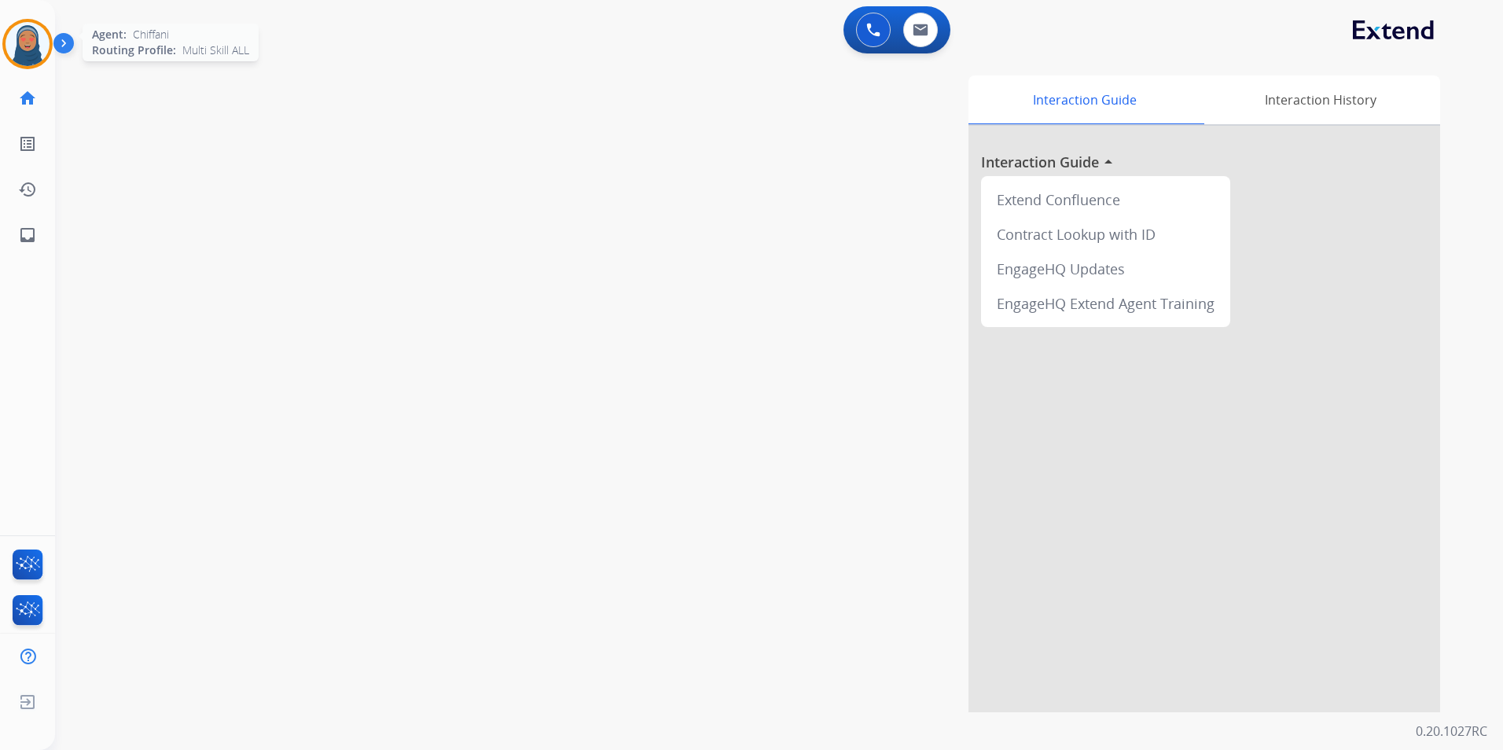
click at [46, 52] on img at bounding box center [28, 44] width 44 height 44
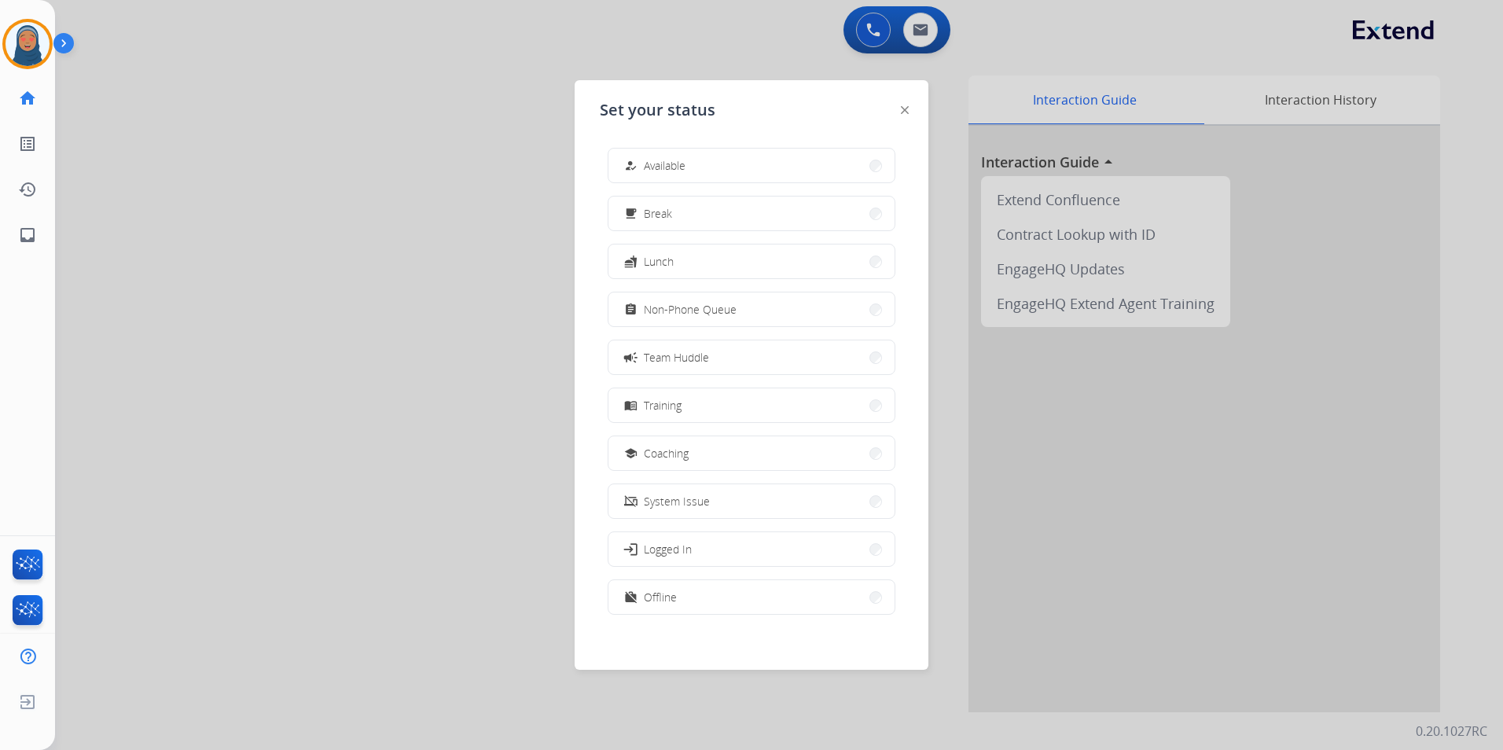
click at [688, 308] on span "Non-Phone Queue" at bounding box center [690, 309] width 93 height 17
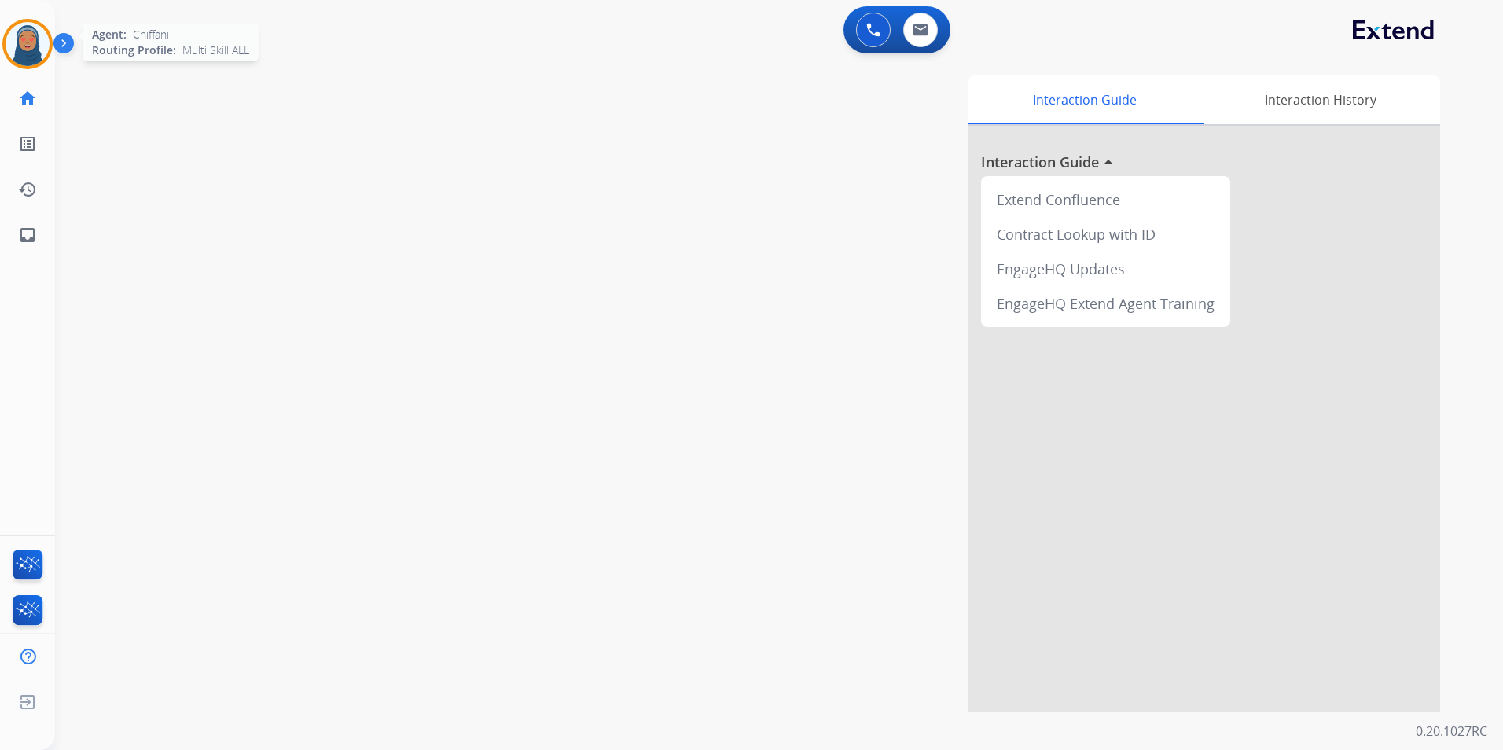
click at [13, 51] on img at bounding box center [28, 44] width 44 height 44
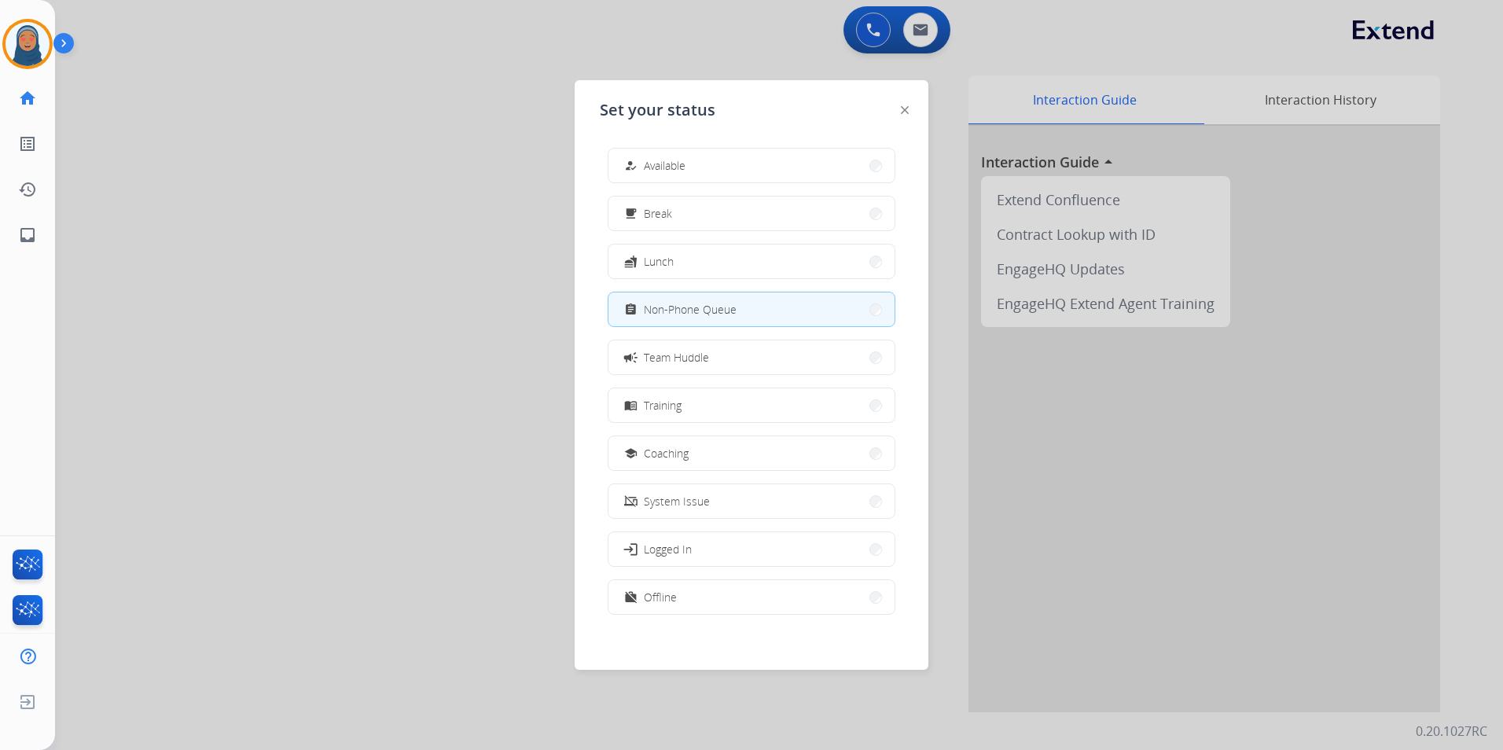
click at [640, 167] on div "how_to_reg" at bounding box center [632, 165] width 23 height 19
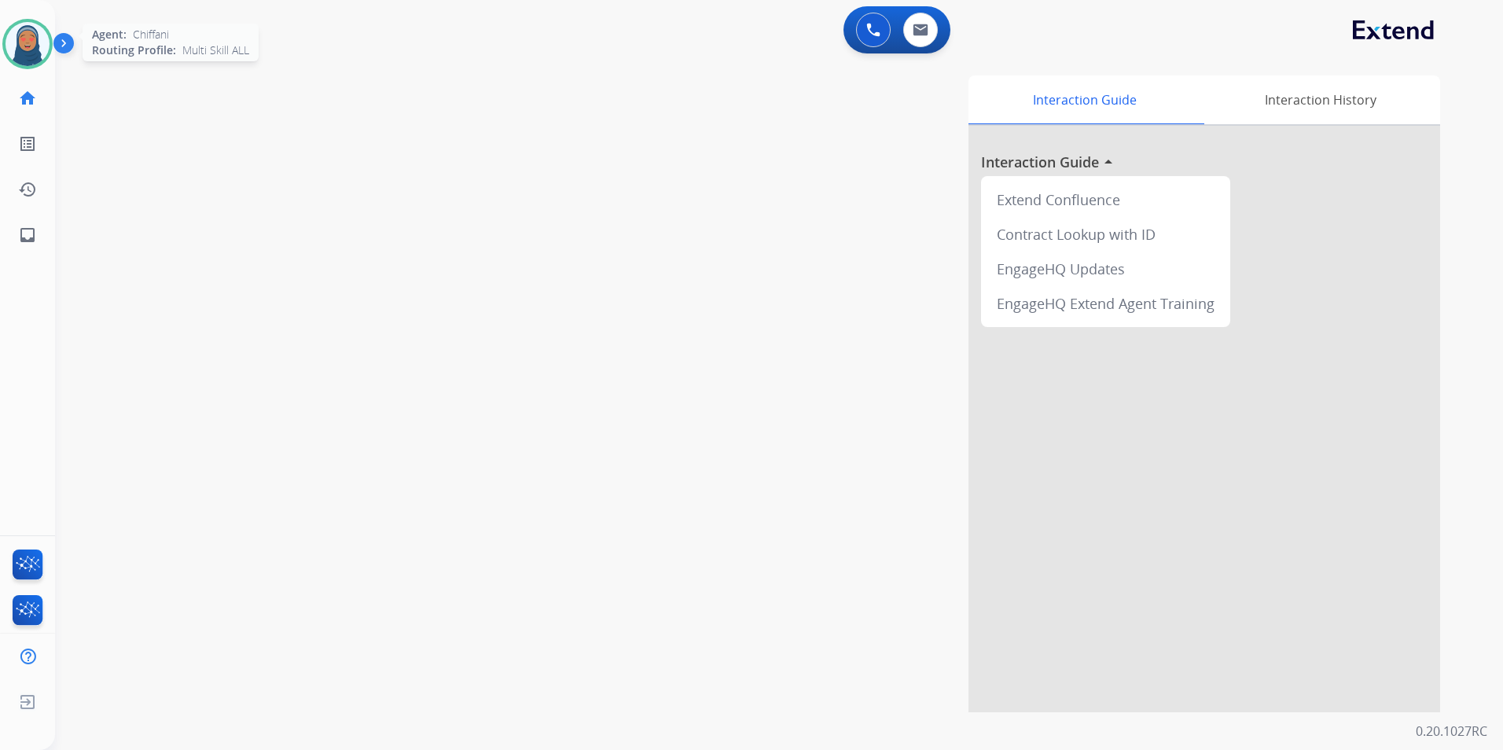
click at [28, 46] on img at bounding box center [28, 44] width 44 height 44
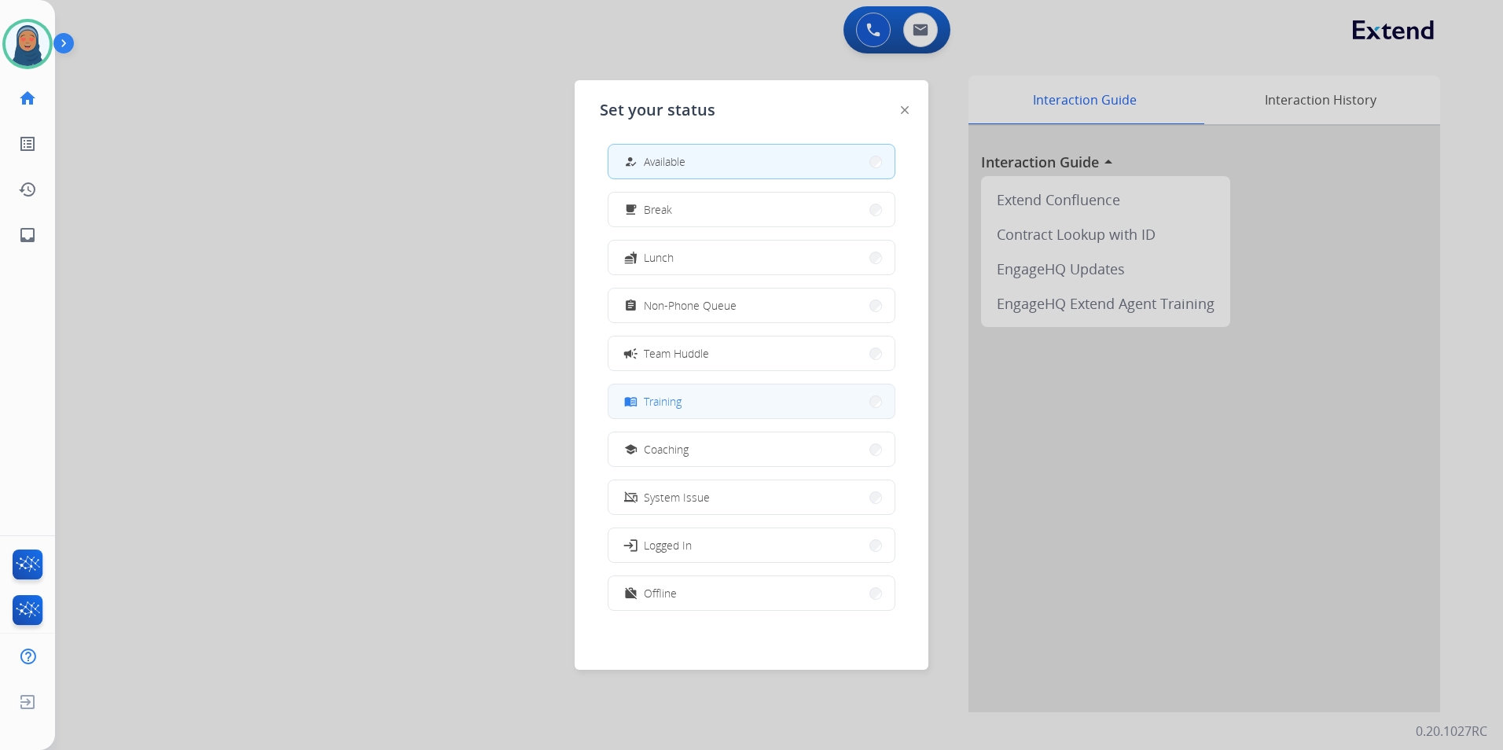
scroll to position [5, 0]
click at [733, 602] on button "work_off Offline" at bounding box center [751, 592] width 286 height 34
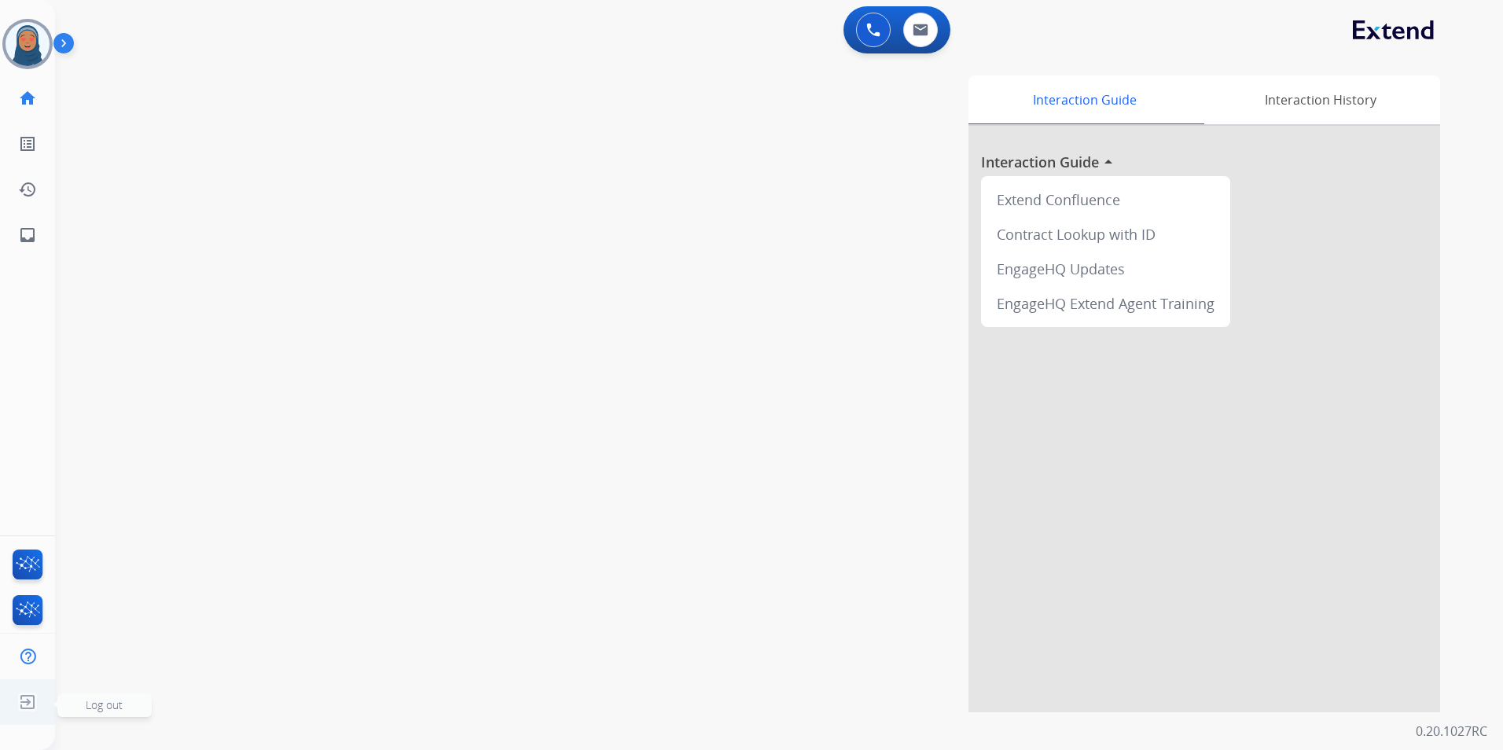
click at [21, 703] on img at bounding box center [27, 702] width 28 height 30
click at [110, 706] on span "Log out" at bounding box center [104, 704] width 37 height 15
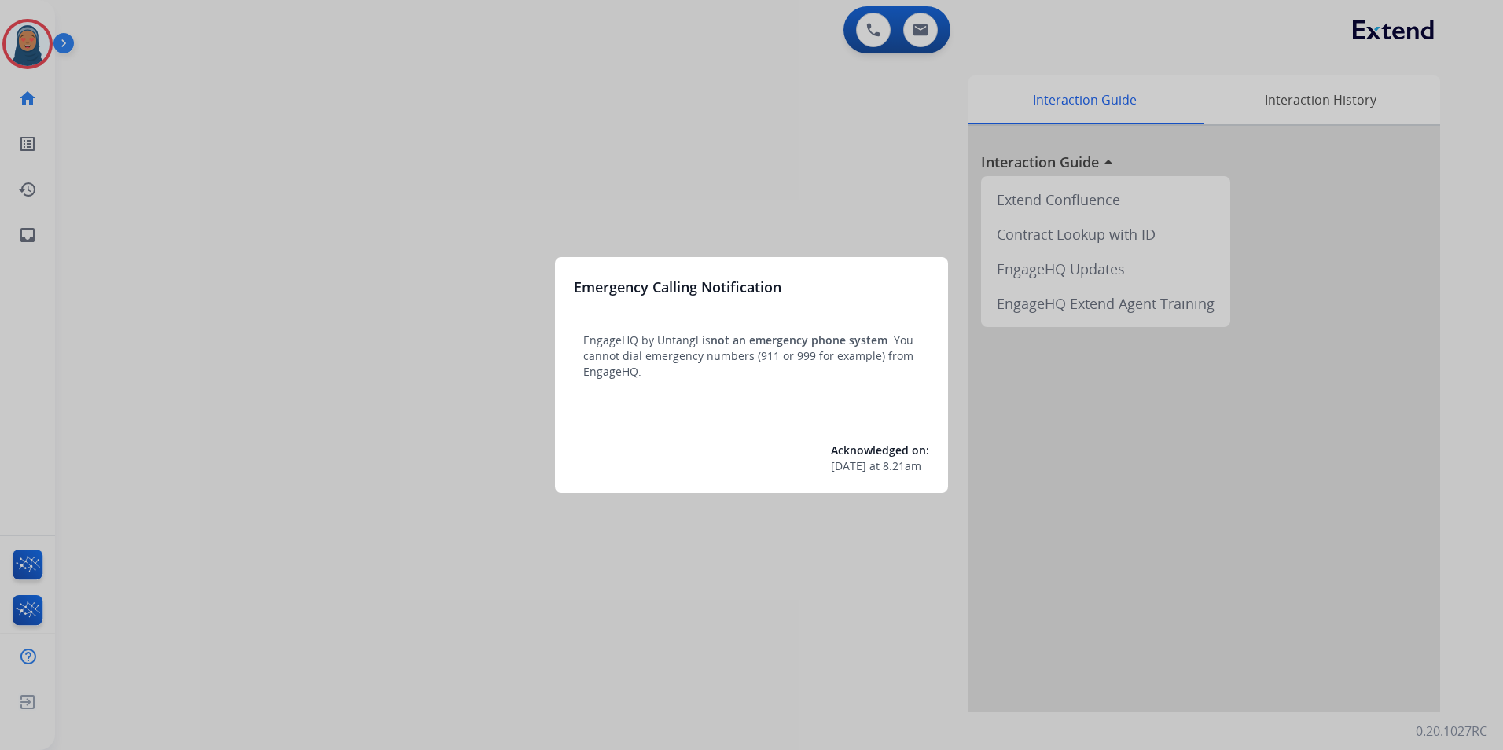
click at [35, 44] on div at bounding box center [751, 375] width 1503 height 750
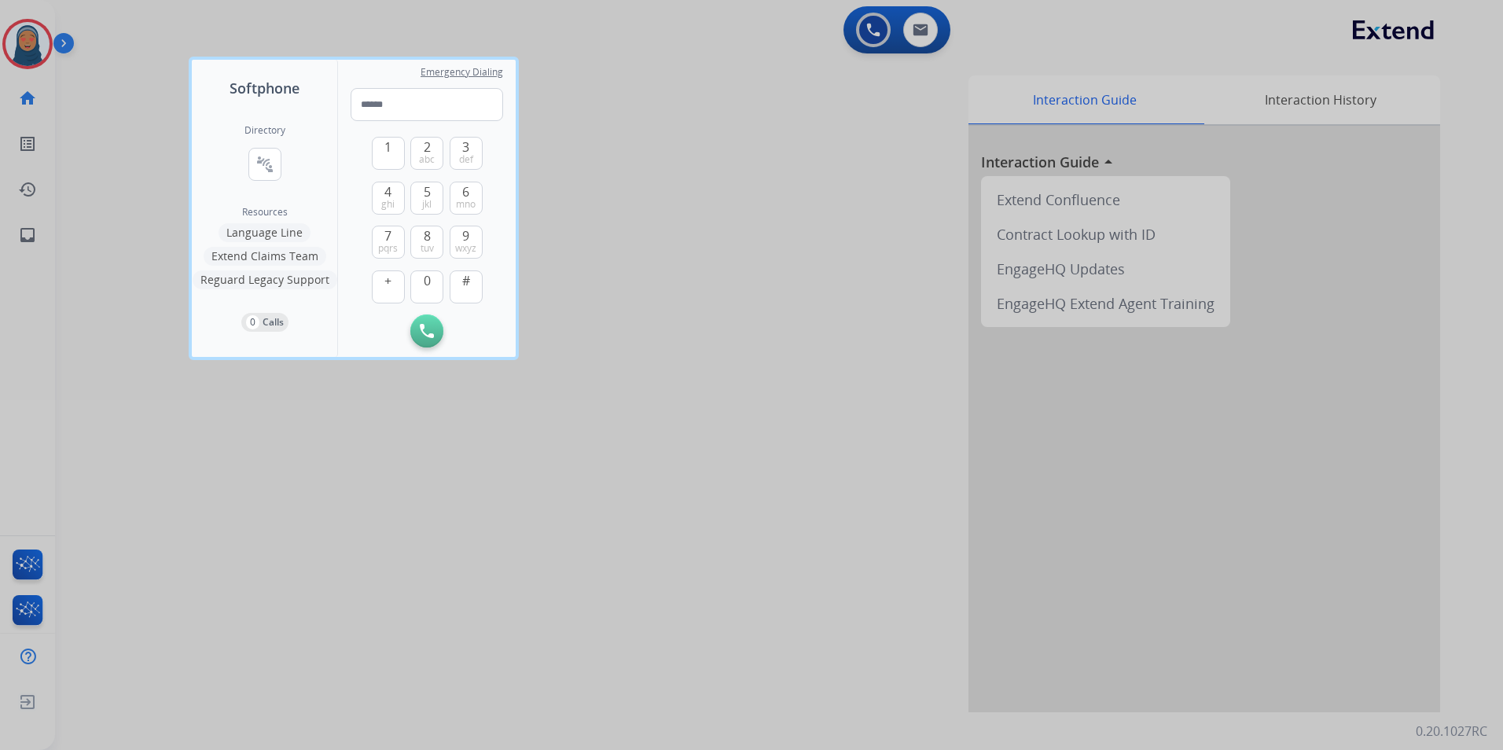
click at [31, 45] on div at bounding box center [751, 375] width 1503 height 750
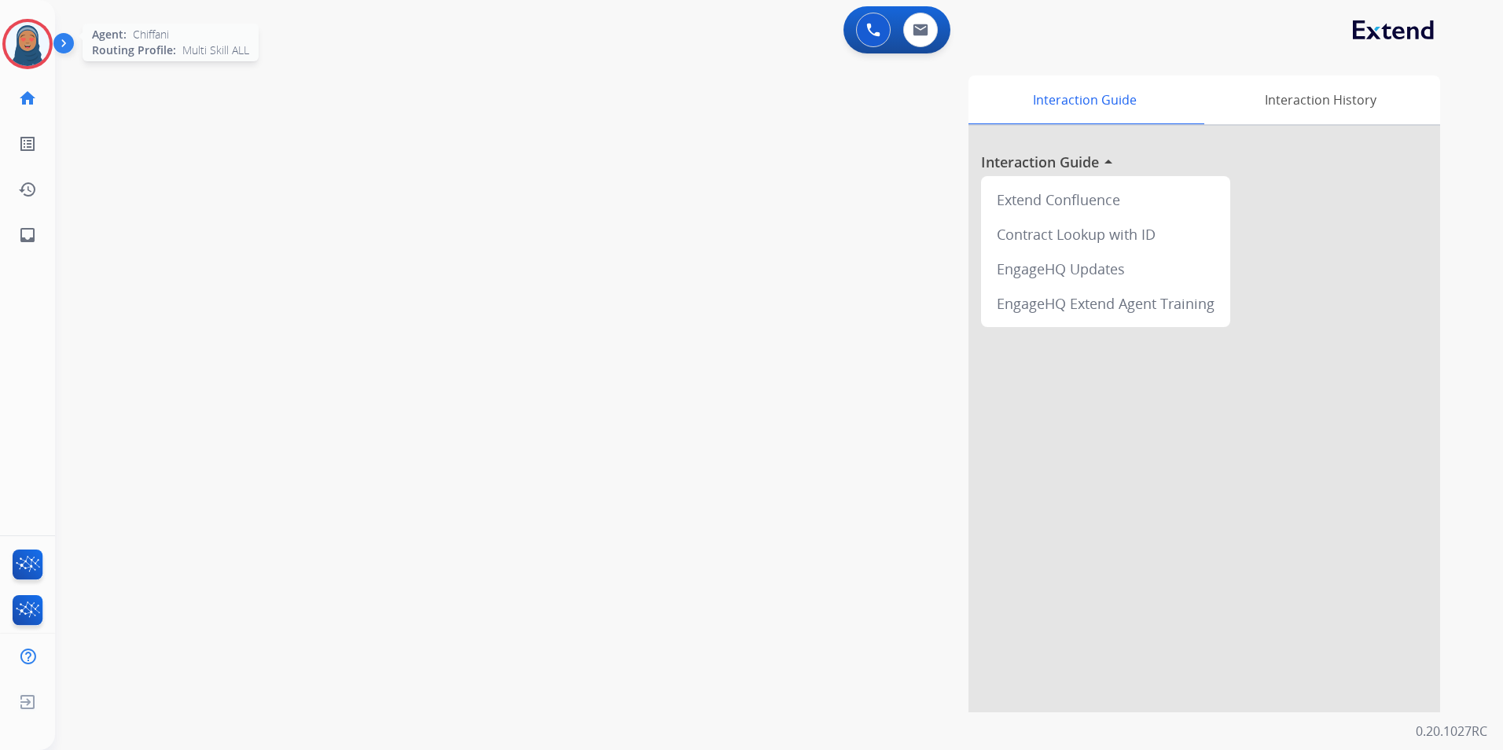
click at [22, 55] on img at bounding box center [28, 44] width 44 height 44
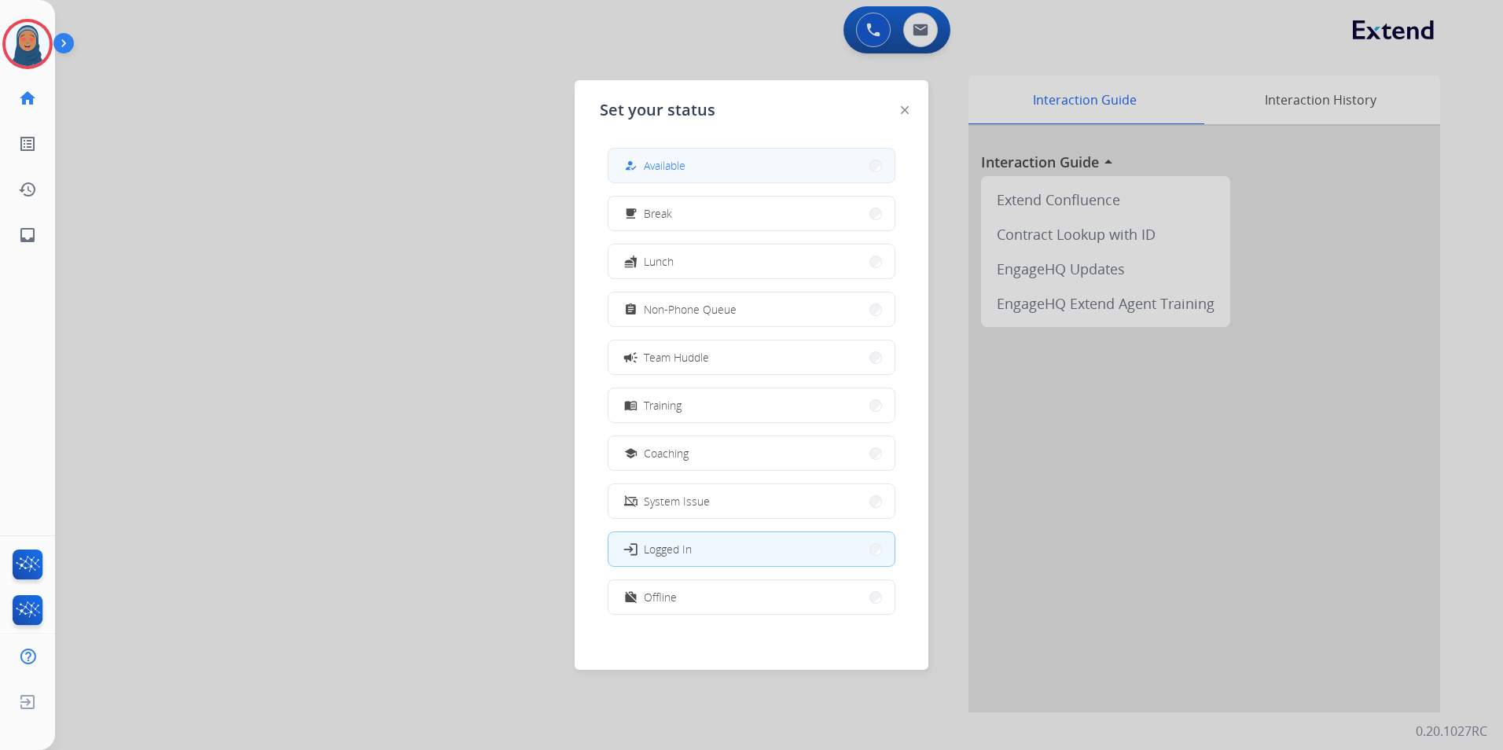
click at [670, 157] on span "Available" at bounding box center [665, 165] width 42 height 17
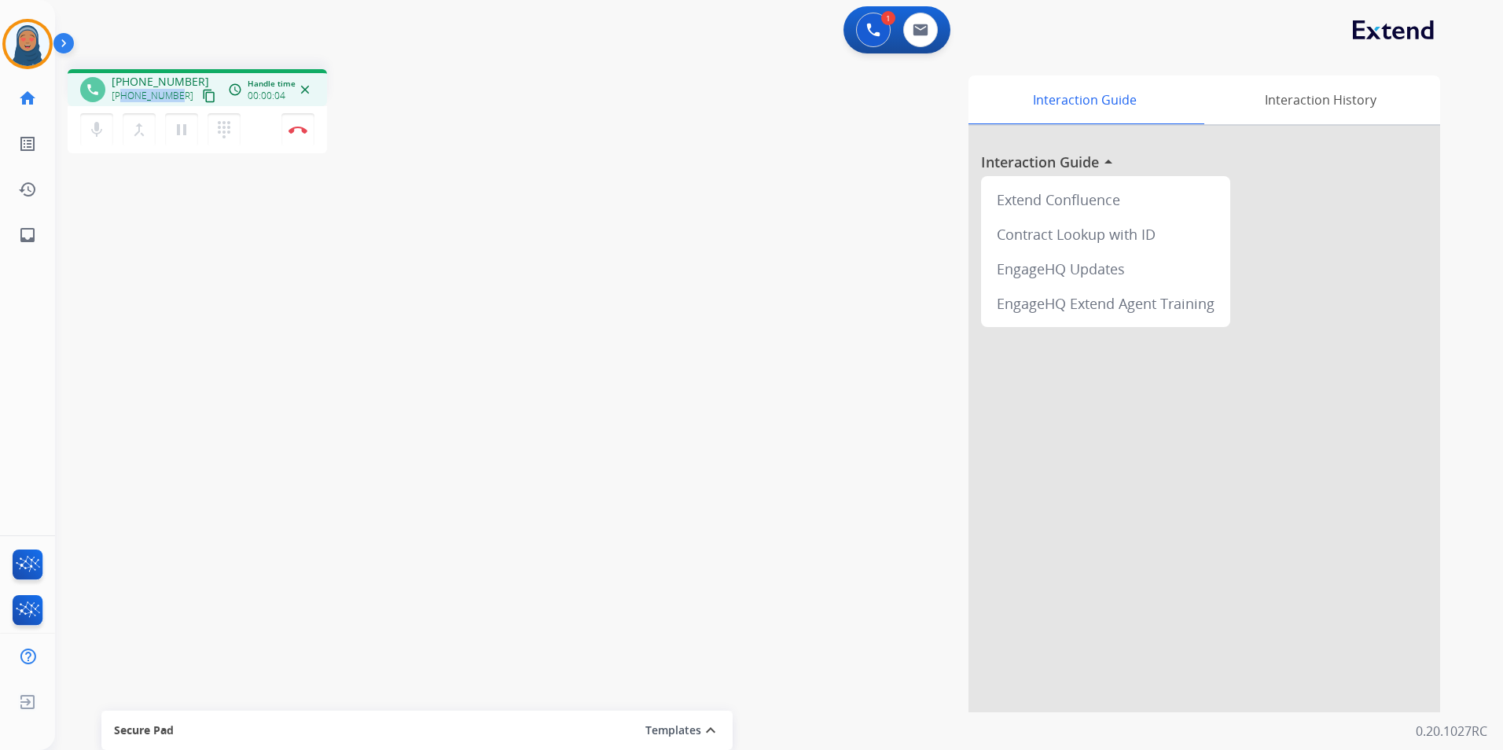
drag, startPoint x: 178, startPoint y: 98, endPoint x: 125, endPoint y: 105, distance: 53.9
click at [125, 105] on div "phone +18139864694 +18139864694 content_copy access_time Call metrics Queue 00:…" at bounding box center [197, 87] width 259 height 37
copy span "8139864694"
click at [296, 132] on img at bounding box center [297, 130] width 19 height 8
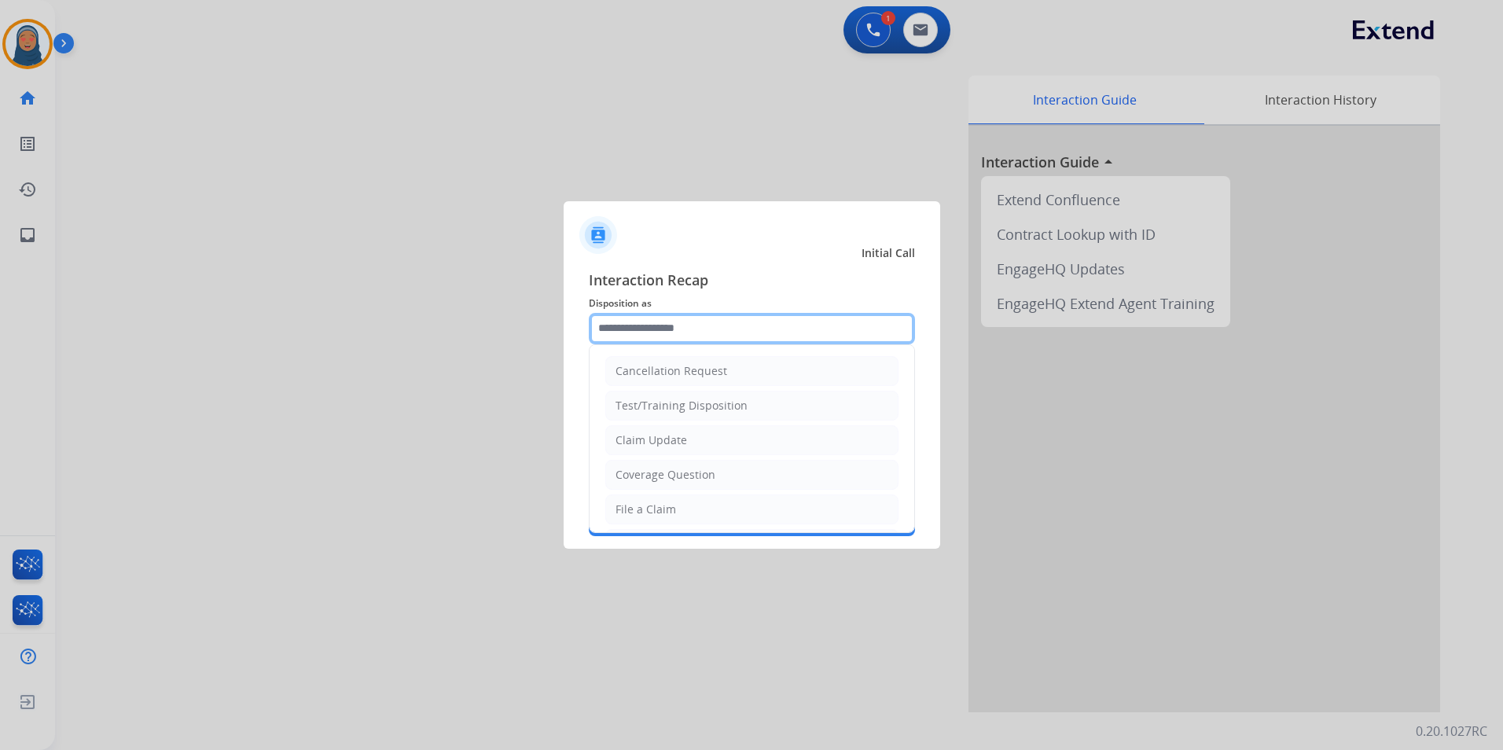
drag, startPoint x: 637, startPoint y: 329, endPoint x: 638, endPoint y: 336, distance: 8.0
click at [640, 329] on input "text" at bounding box center [752, 328] width 326 height 31
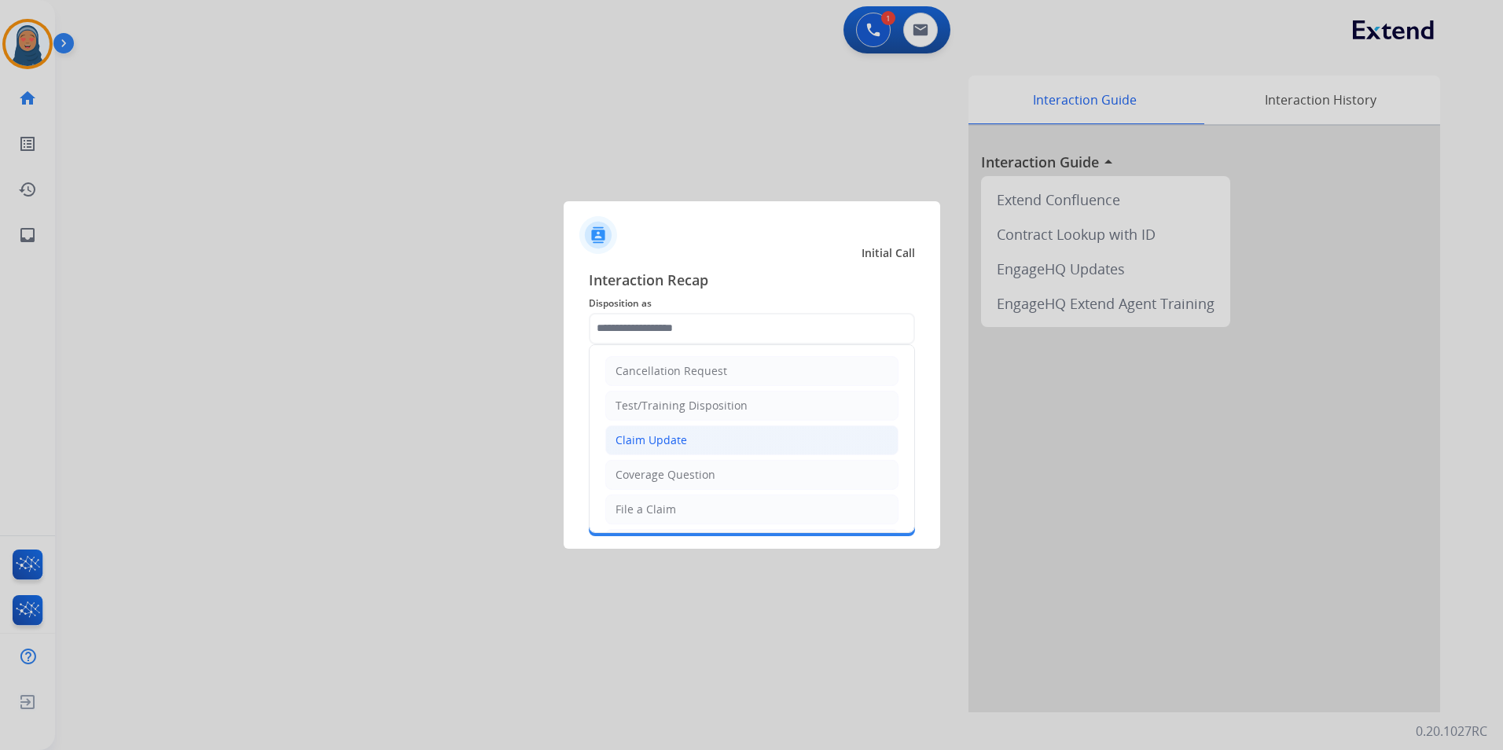
click at [685, 450] on li "Claim Update" at bounding box center [751, 440] width 293 height 30
type input "**********"
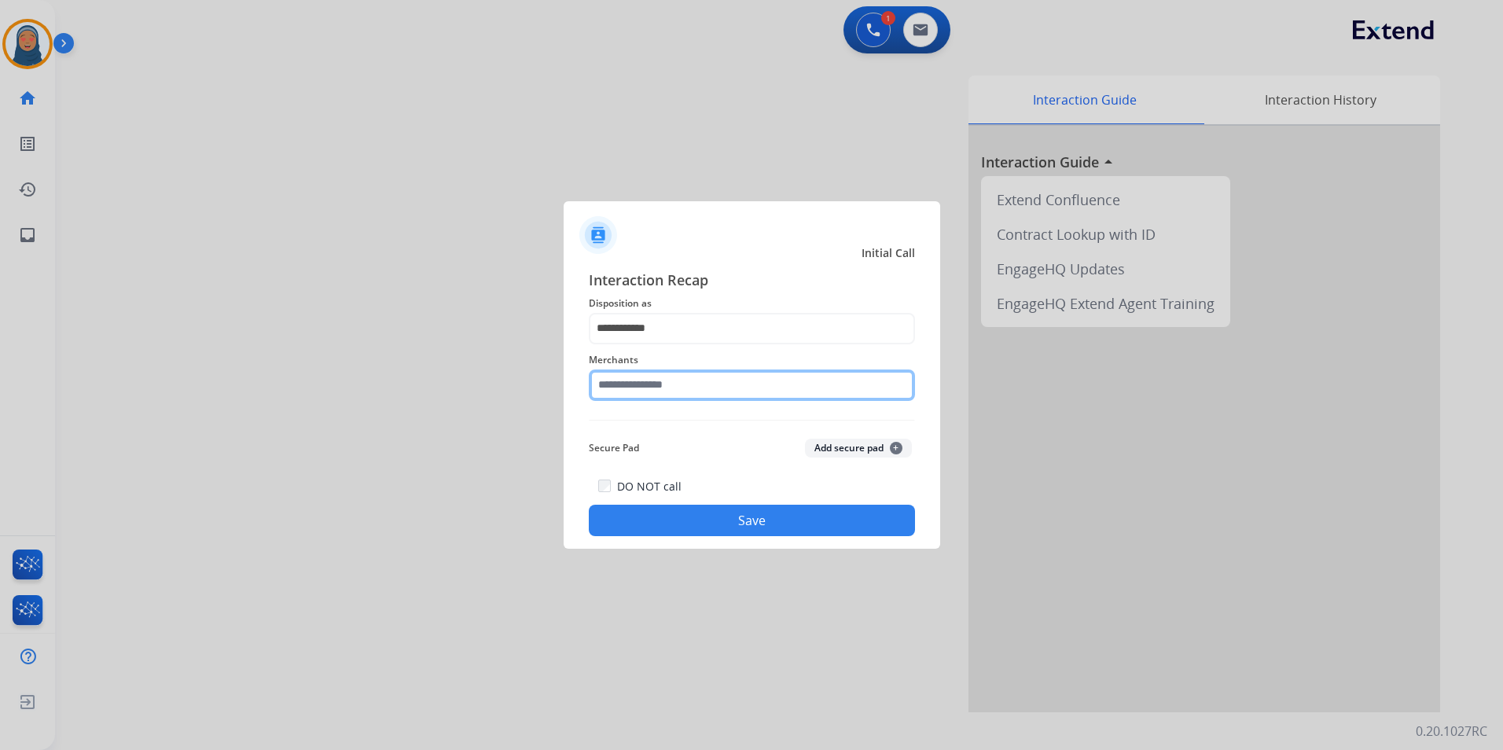
click at [676, 389] on input "text" at bounding box center [752, 384] width 326 height 31
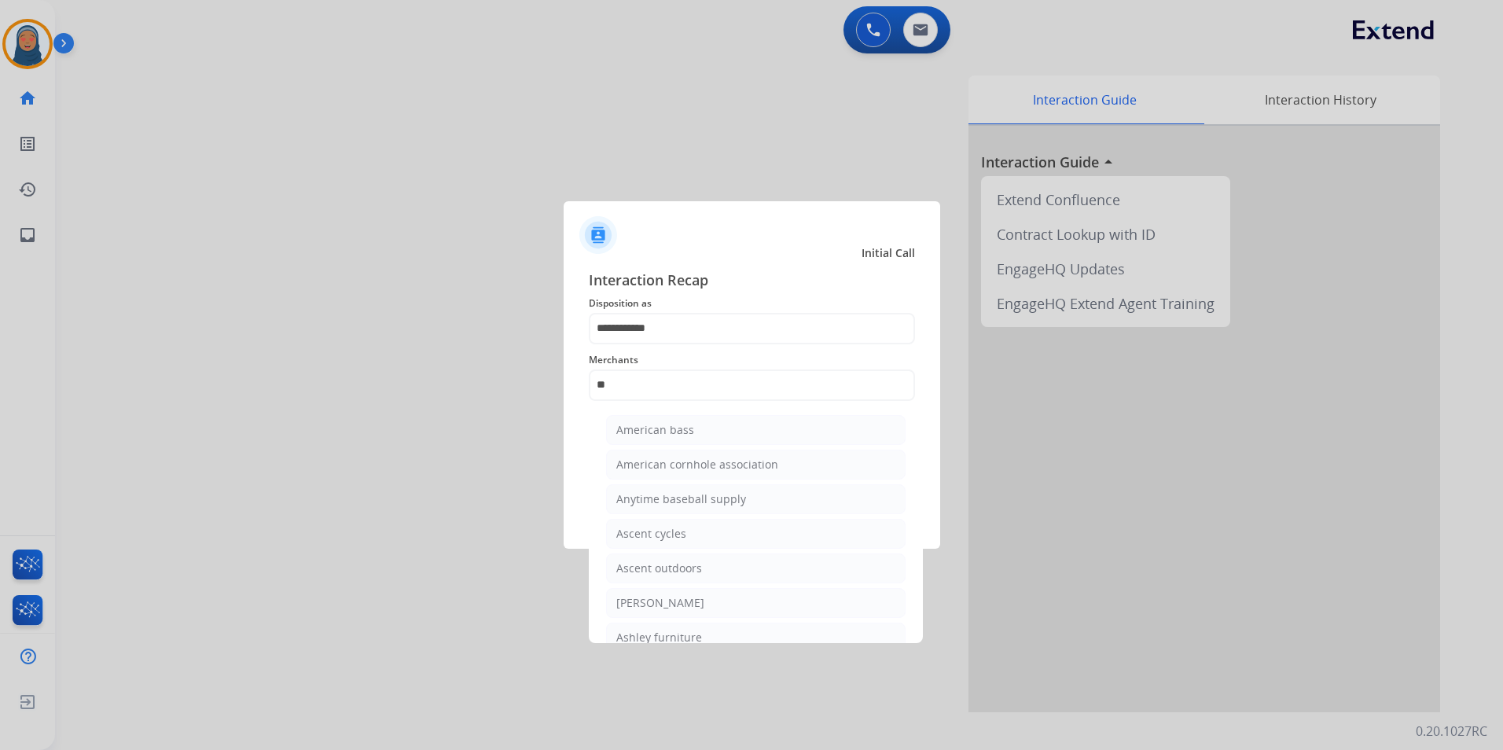
click at [693, 627] on li "Ashley furniture" at bounding box center [755, 638] width 299 height 30
type input "**********"
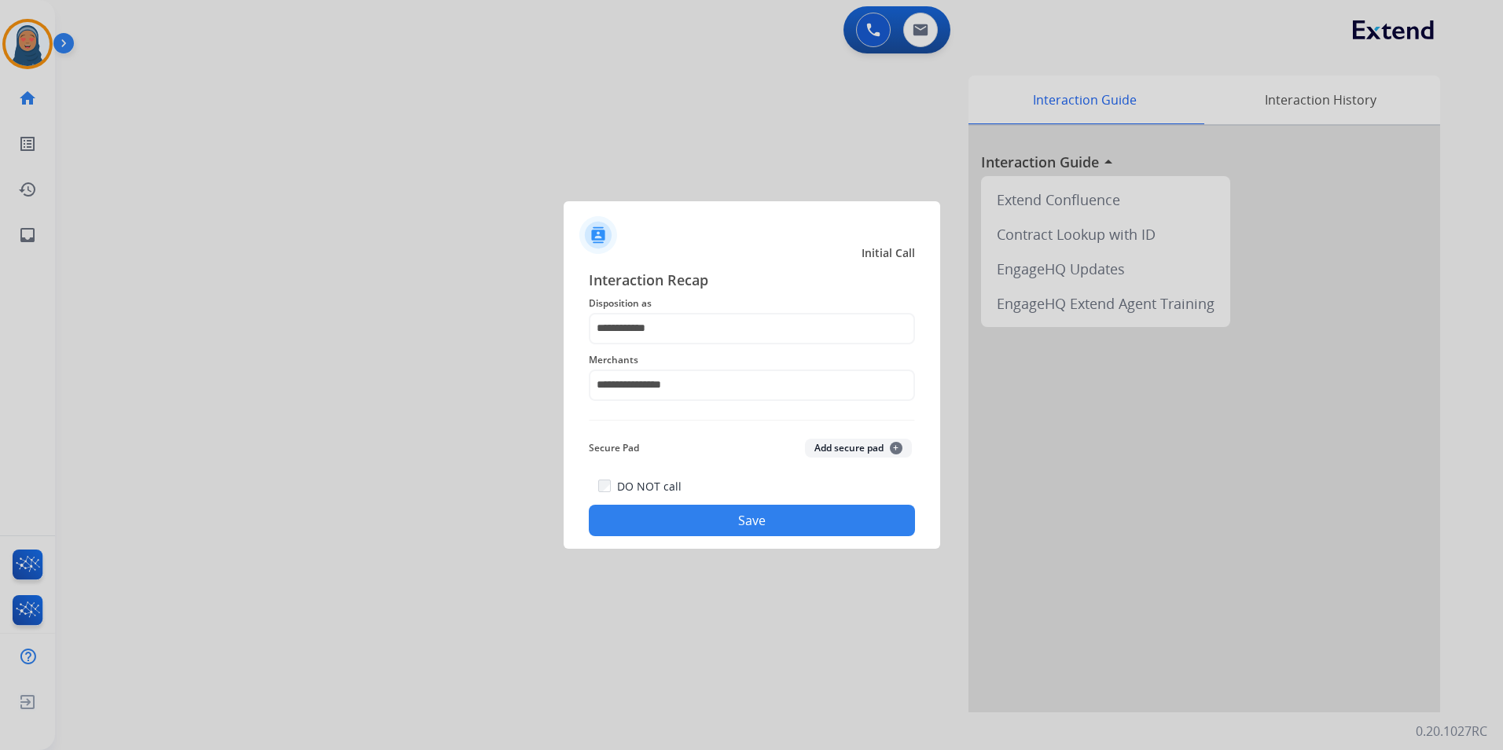
click at [736, 517] on button "Save" at bounding box center [752, 520] width 326 height 31
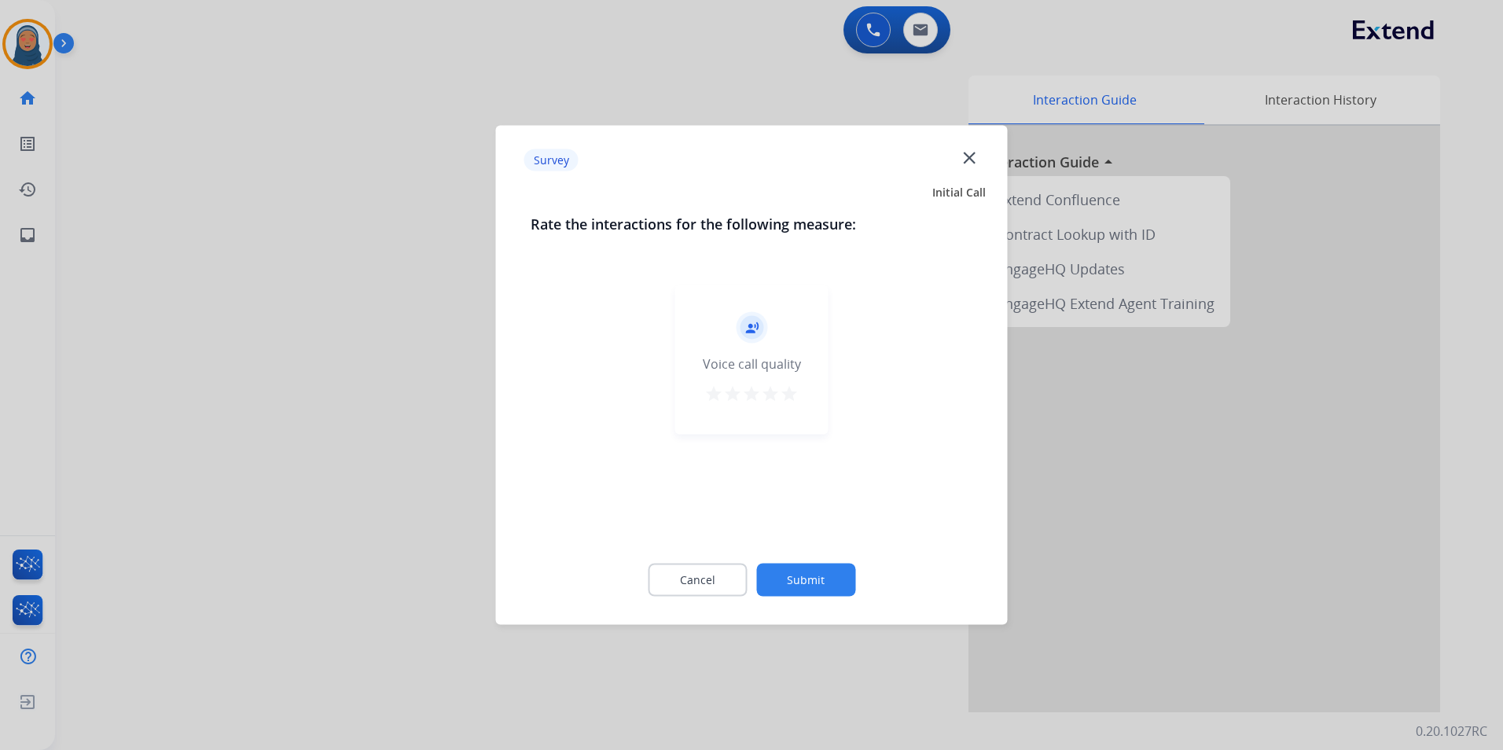
drag, startPoint x: 816, startPoint y: 605, endPoint x: 815, endPoint y: 587, distance: 18.1
click at [816, 597] on div "Cancel Submit" at bounding box center [752, 580] width 443 height 71
click at [815, 586] on button "Submit" at bounding box center [805, 580] width 99 height 33
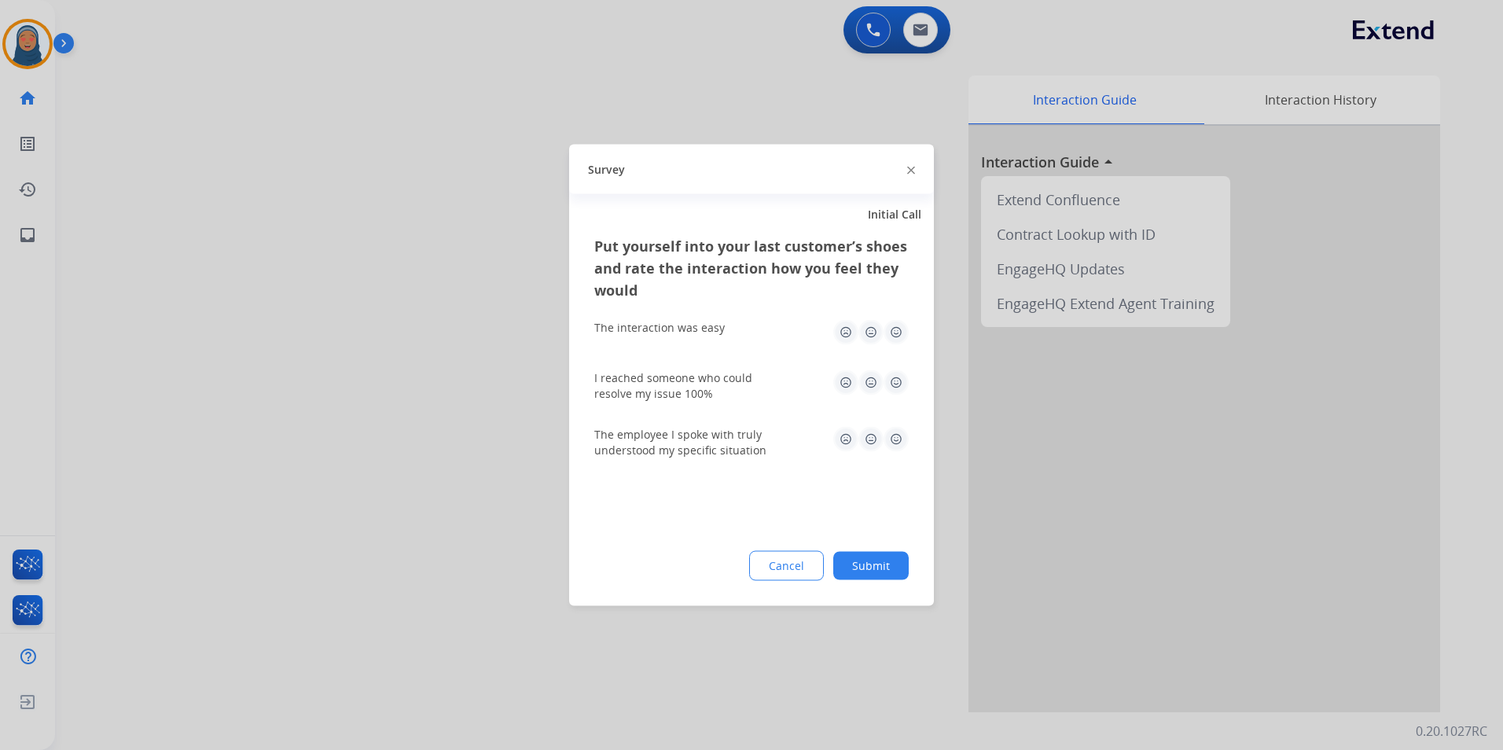
click at [871, 560] on button "Submit" at bounding box center [870, 566] width 75 height 28
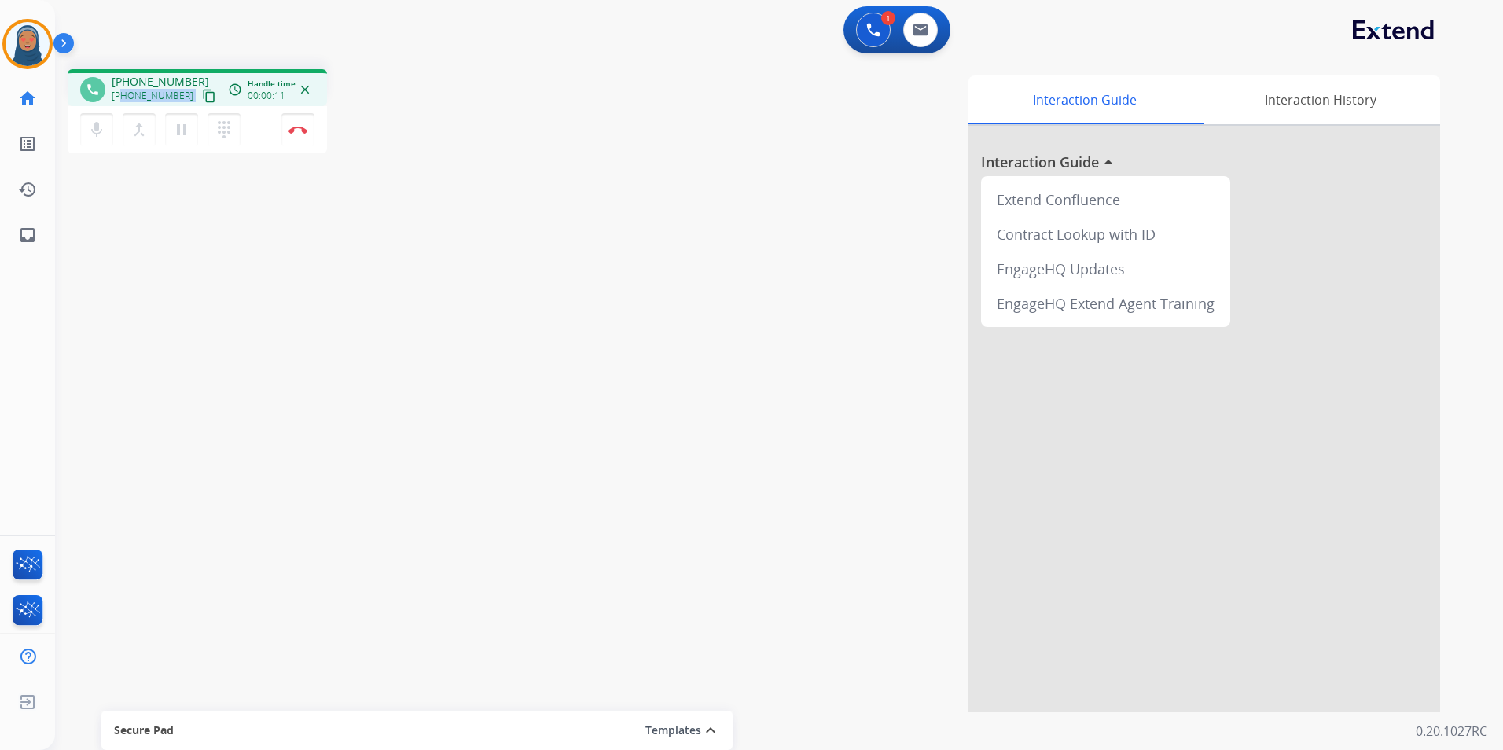
drag, startPoint x: 180, startPoint y: 96, endPoint x: 125, endPoint y: 99, distance: 55.1
click at [125, 99] on div "+17133305135 content_copy" at bounding box center [165, 95] width 107 height 19
copy div "7133305135 content_copy access_time Call metrics Queue 00:10 Hold 00:00 Talk 00…"
click at [302, 132] on img at bounding box center [297, 130] width 19 height 8
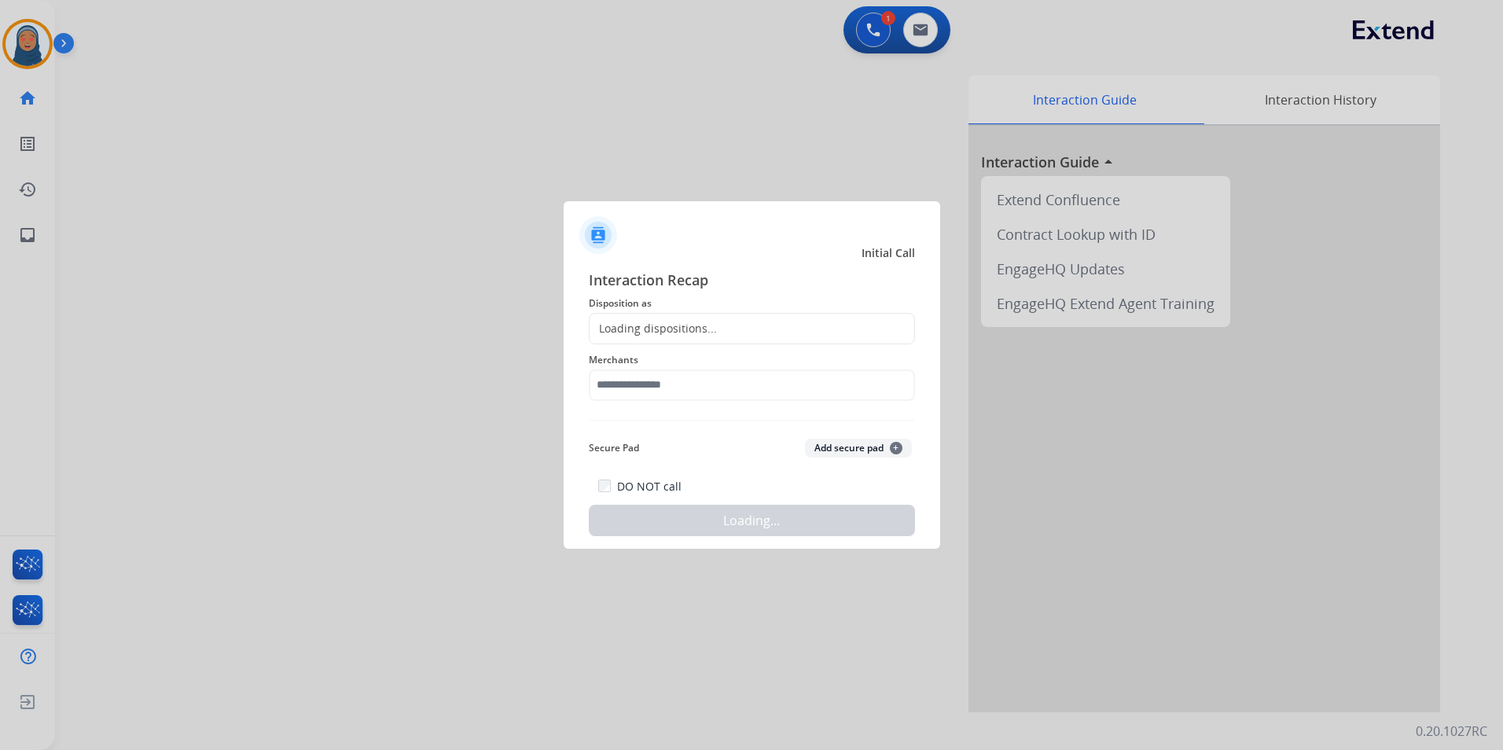
click at [662, 326] on div "Loading dispositions..." at bounding box center [653, 329] width 127 height 16
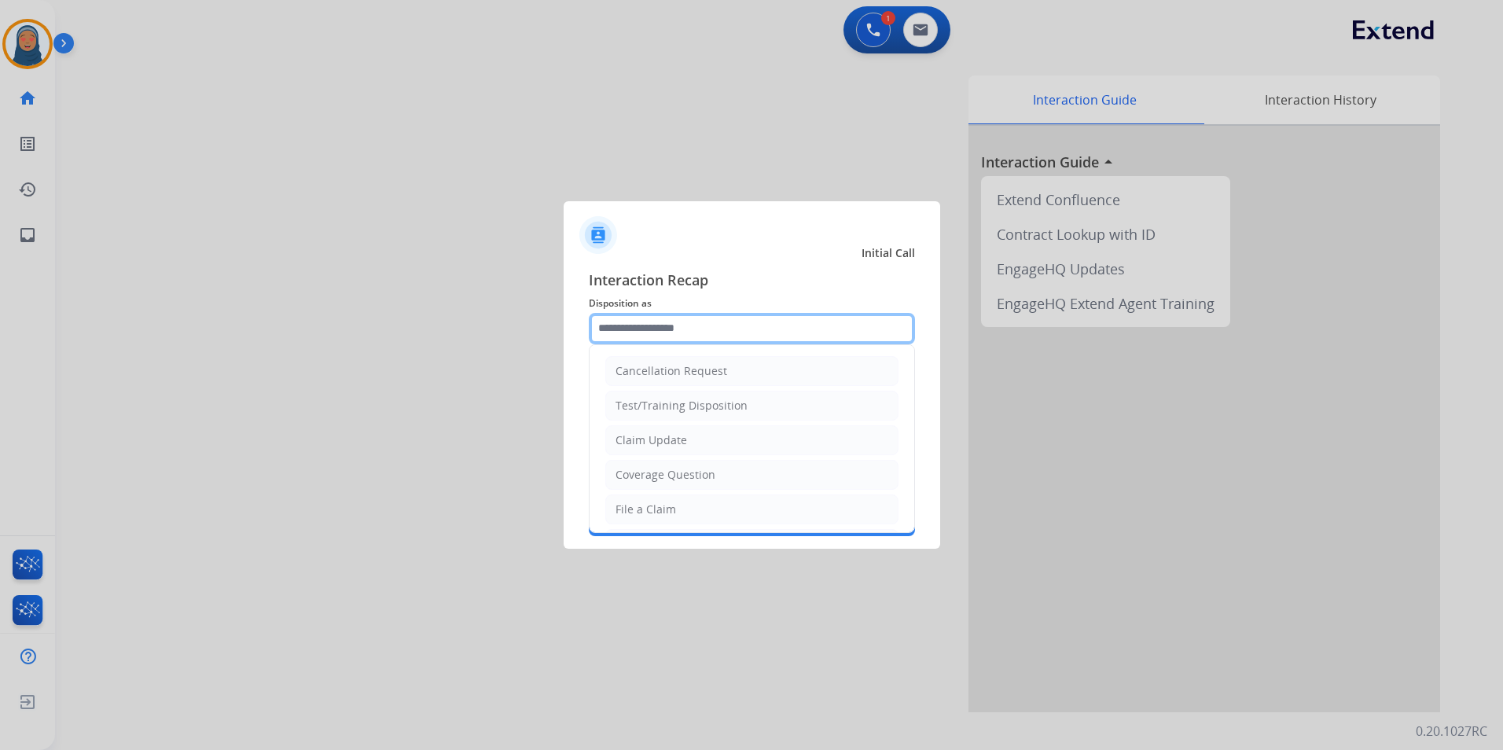
click at [626, 325] on input "text" at bounding box center [752, 328] width 326 height 31
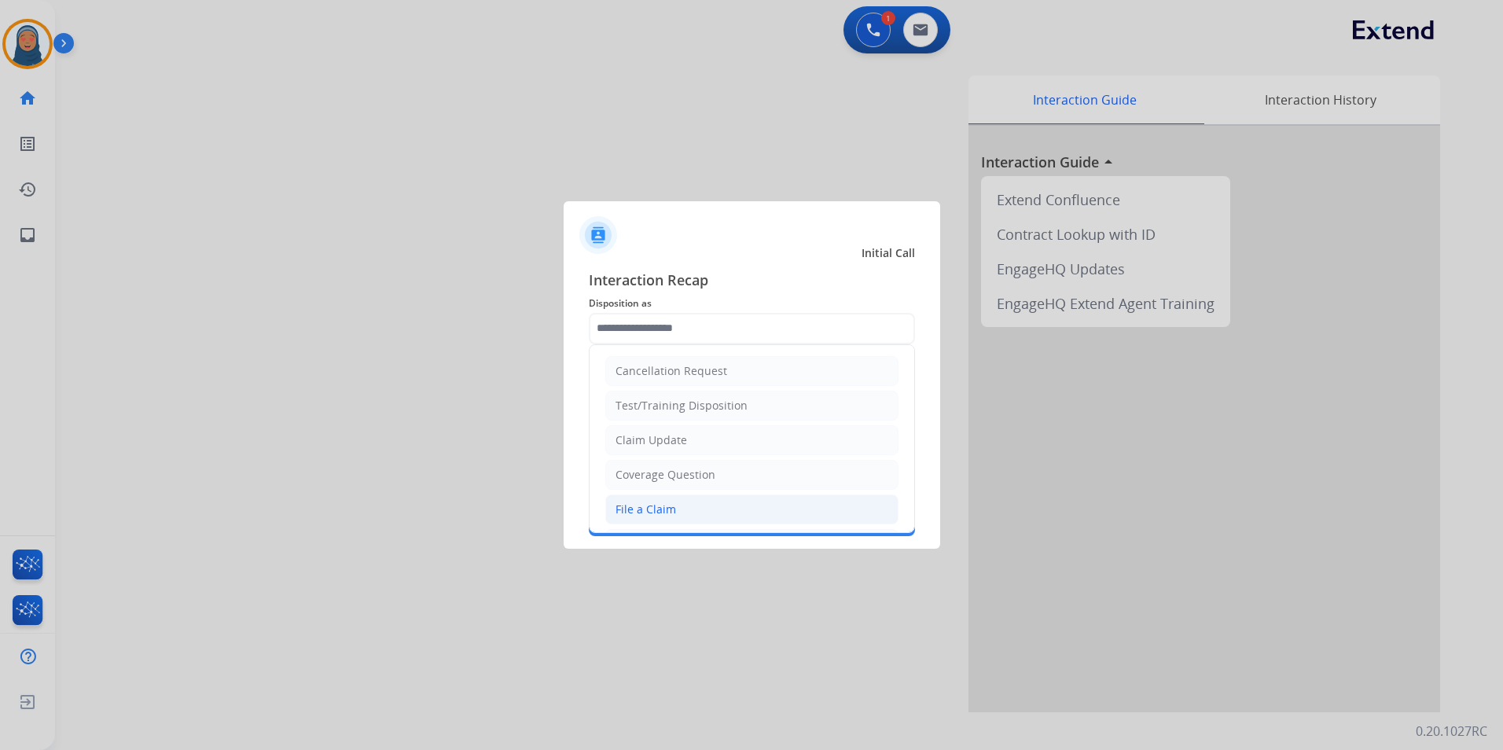
click at [665, 511] on div "File a Claim" at bounding box center [645, 509] width 61 height 16
type input "**********"
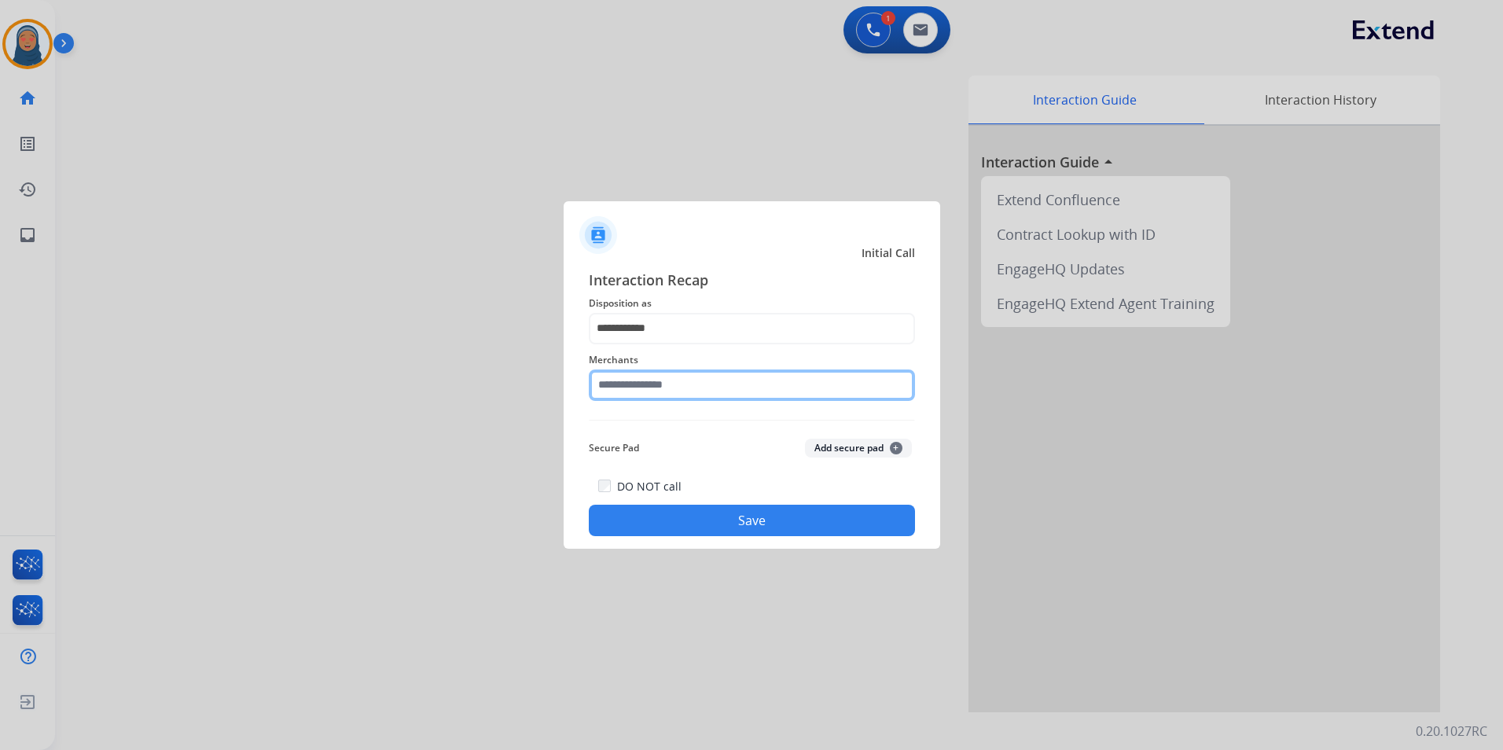
click at [692, 388] on input "text" at bounding box center [752, 384] width 326 height 31
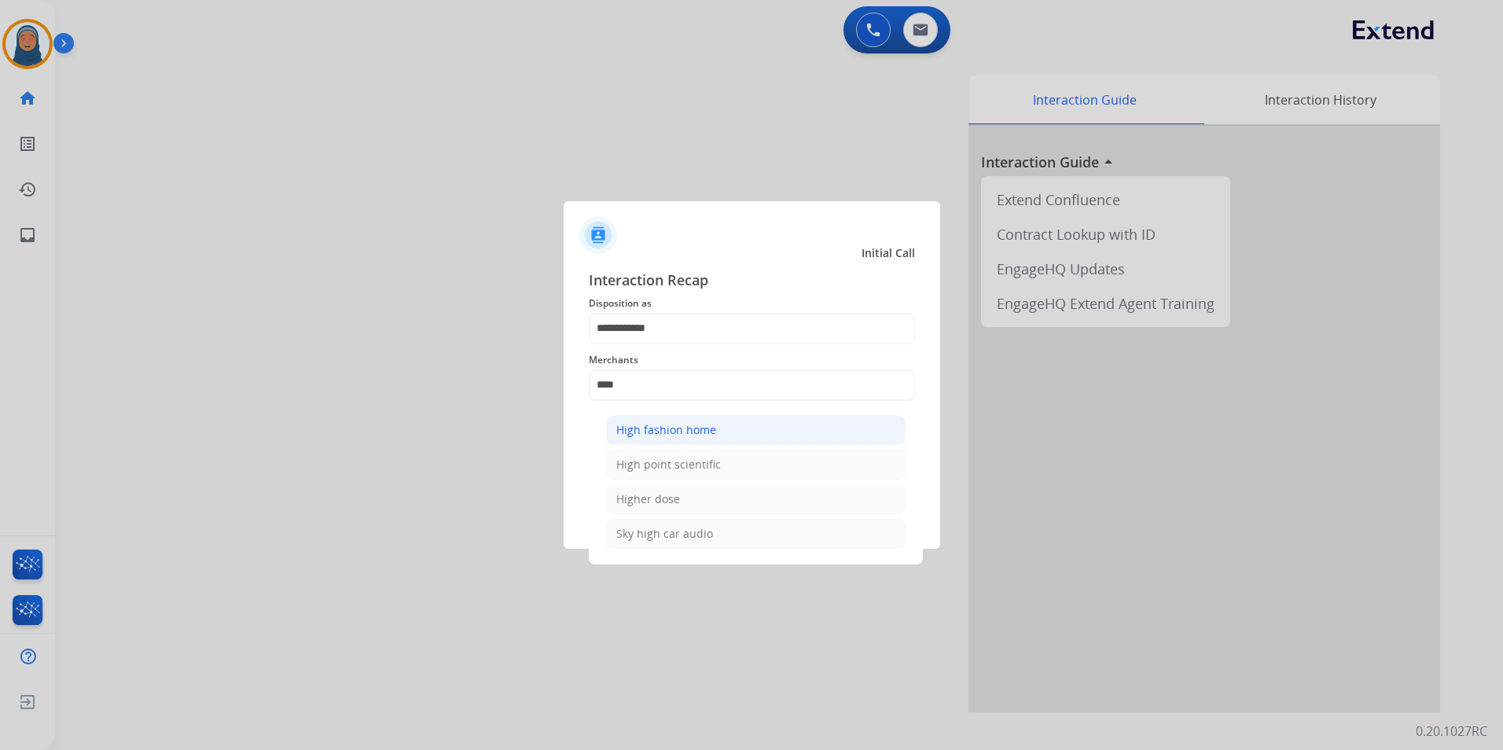
click at [681, 423] on div "High fashion home" at bounding box center [666, 430] width 100 height 16
type input "**********"
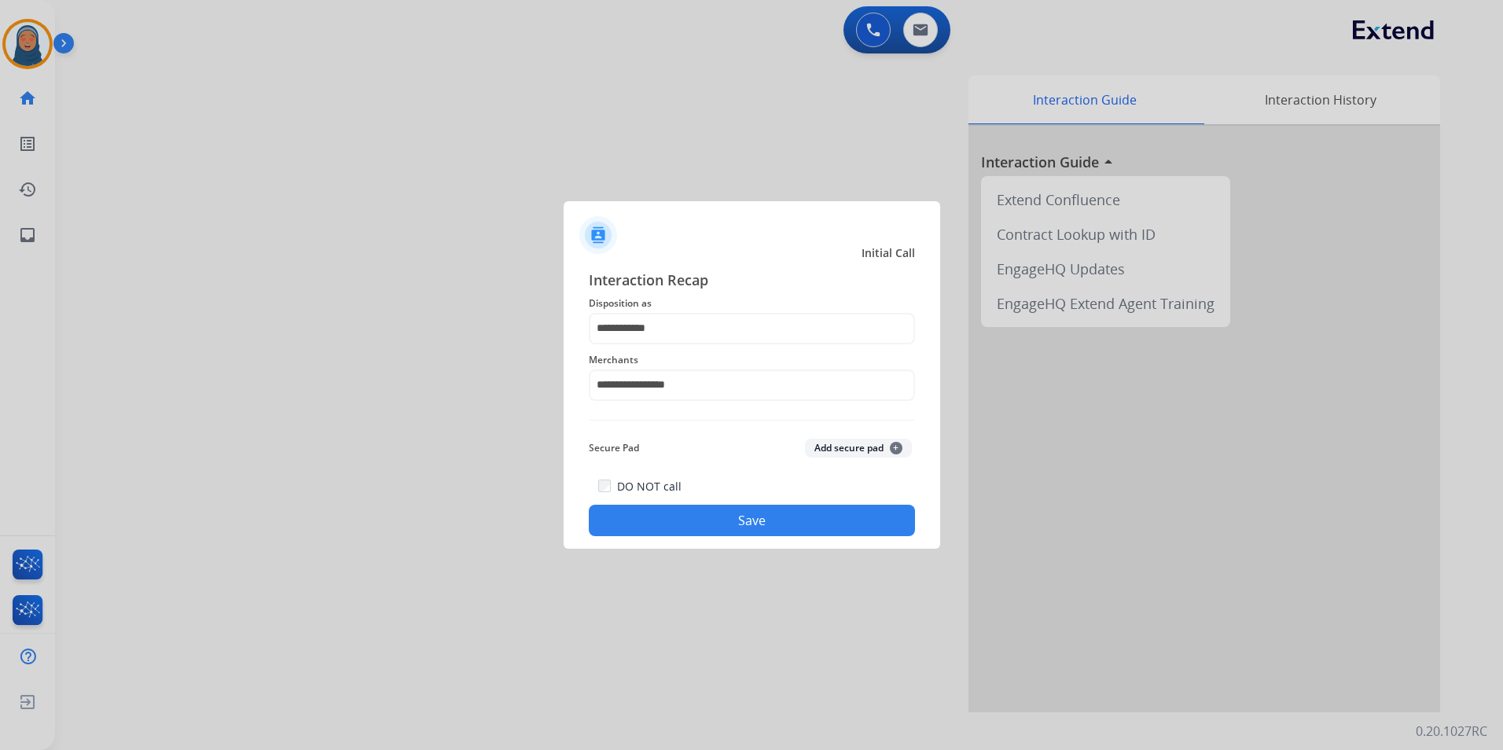
click at [781, 526] on button "Save" at bounding box center [752, 520] width 326 height 31
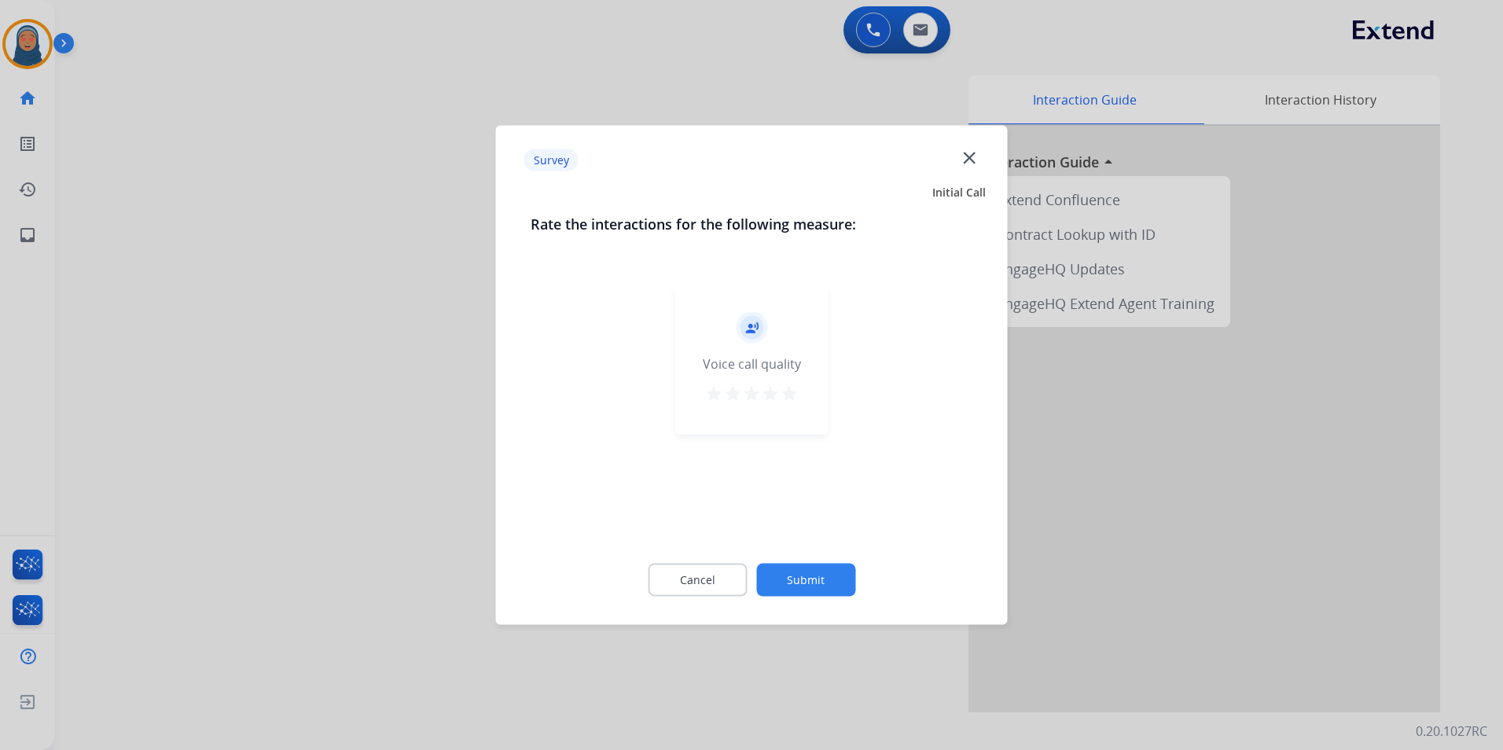
click at [826, 575] on button "Submit" at bounding box center [805, 580] width 99 height 33
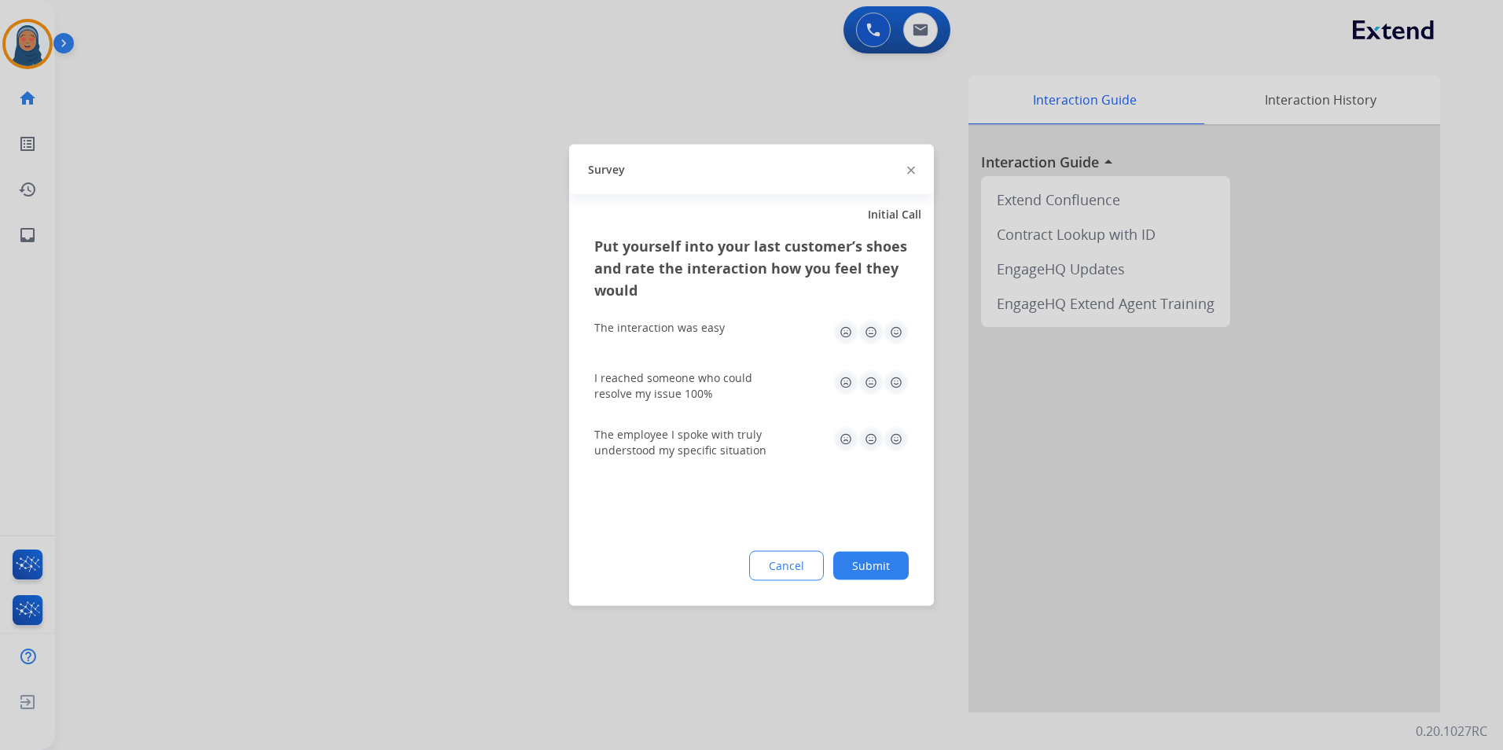
click at [902, 569] on button "Submit" at bounding box center [870, 566] width 75 height 28
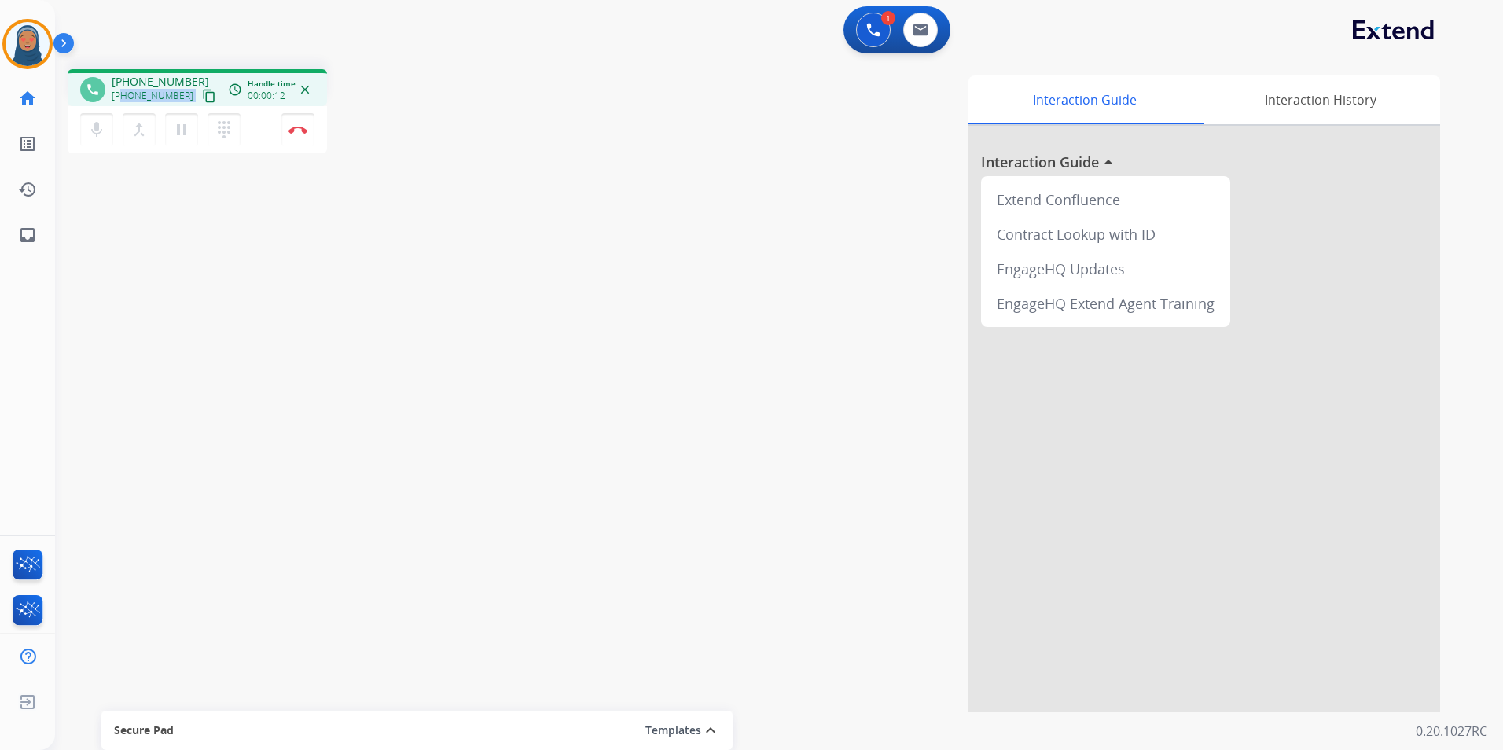
drag, startPoint x: 179, startPoint y: 99, endPoint x: 124, endPoint y: 98, distance: 55.0
click at [124, 98] on div "+17133305135 content_copy" at bounding box center [165, 95] width 107 height 19
copy div "7133305135 content_copy access_time Call metrics Queue 00:10 Hold 00:00 Talk 00…"
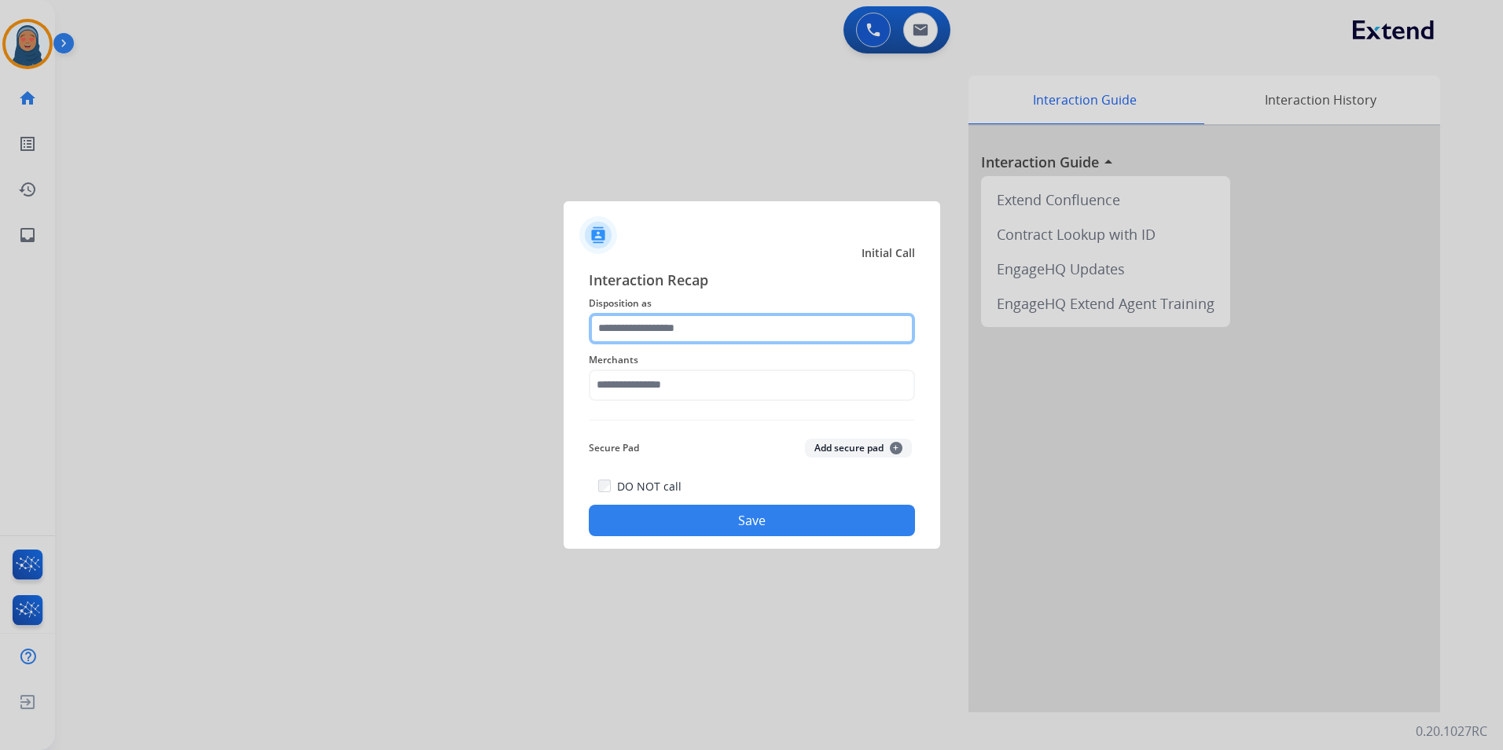
click at [753, 329] on input "text" at bounding box center [752, 328] width 326 height 31
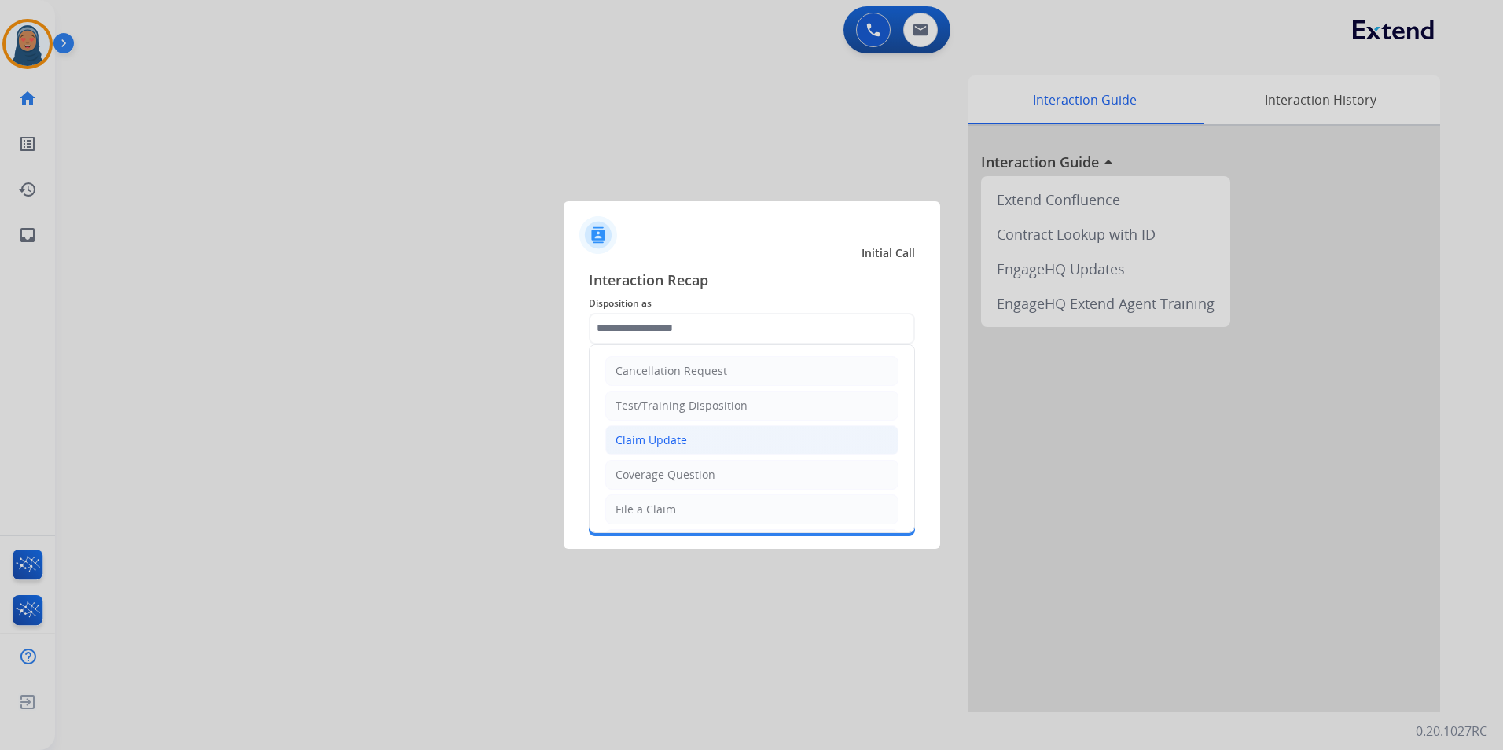
click at [689, 441] on li "Claim Update" at bounding box center [751, 440] width 293 height 30
type input "**********"
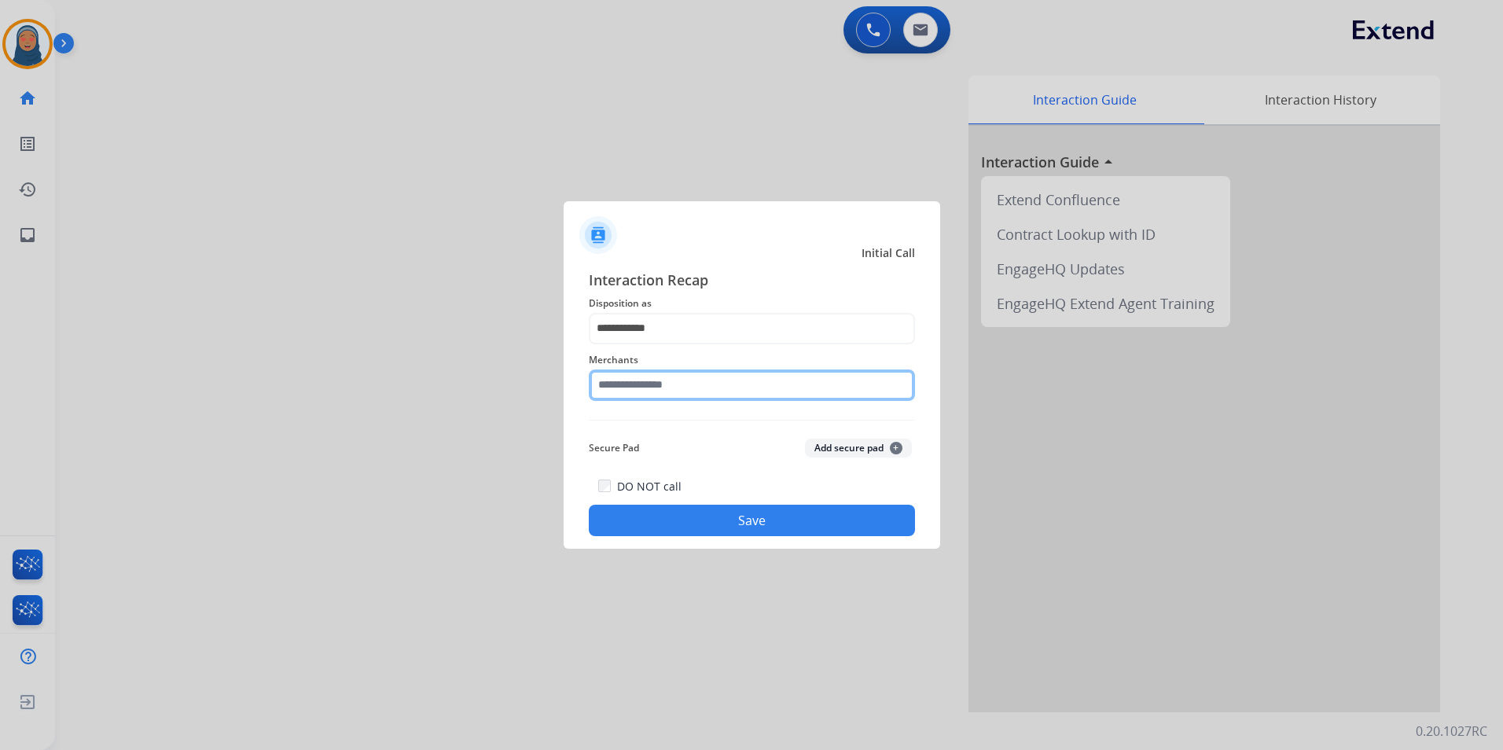
click at [698, 382] on input "text" at bounding box center [752, 384] width 326 height 31
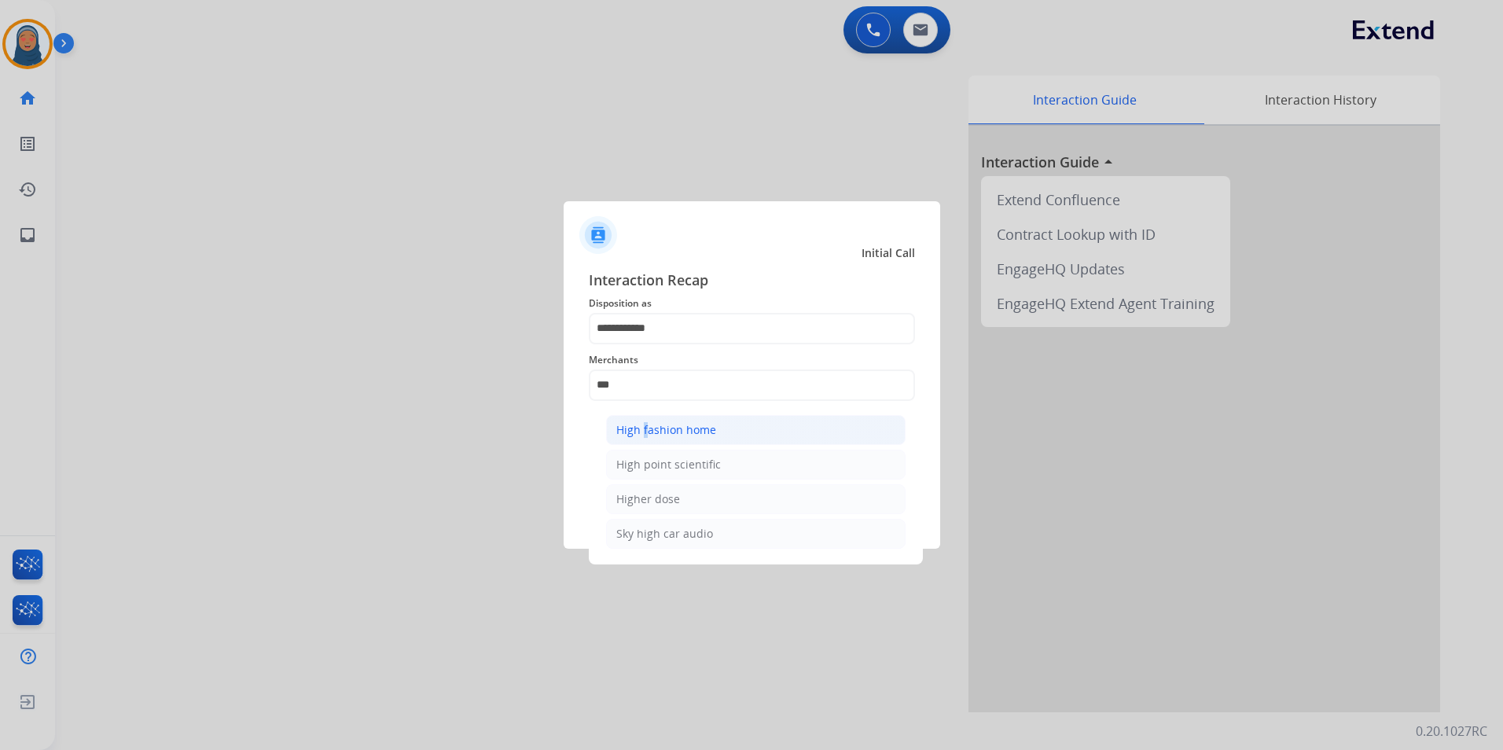
click at [641, 429] on div "High fashion home" at bounding box center [666, 430] width 100 height 16
type input "**********"
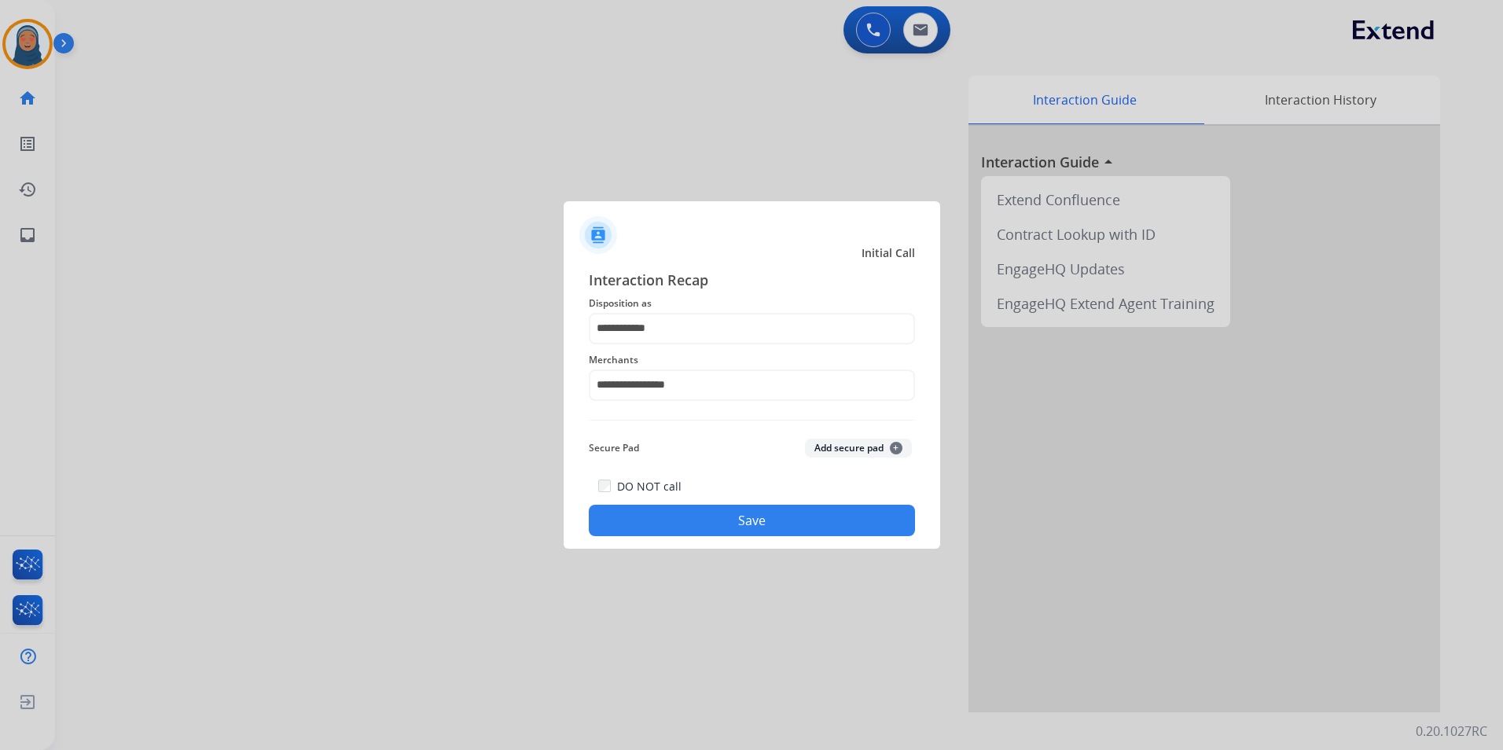
click at [751, 506] on button "Save" at bounding box center [752, 520] width 326 height 31
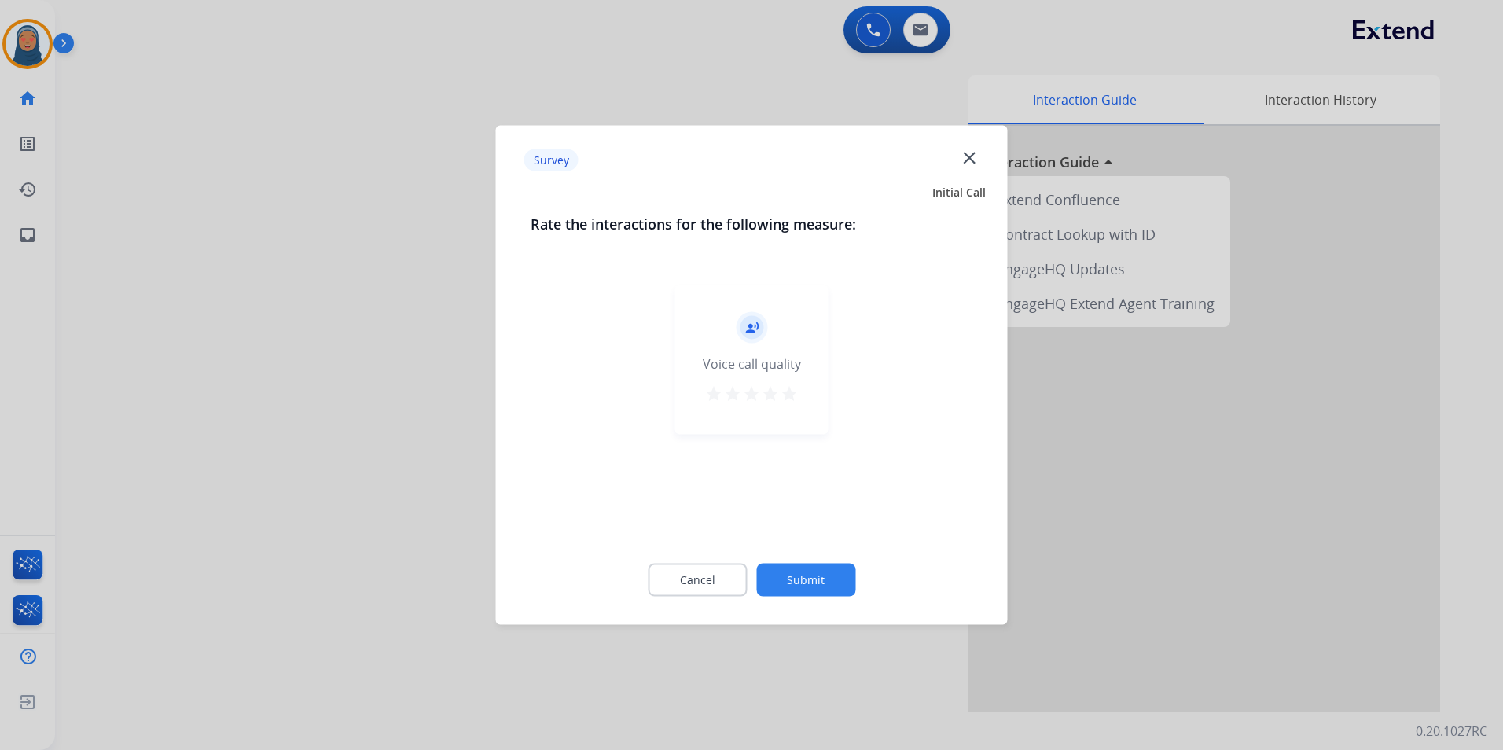
click at [818, 590] on button "Submit" at bounding box center [805, 580] width 99 height 33
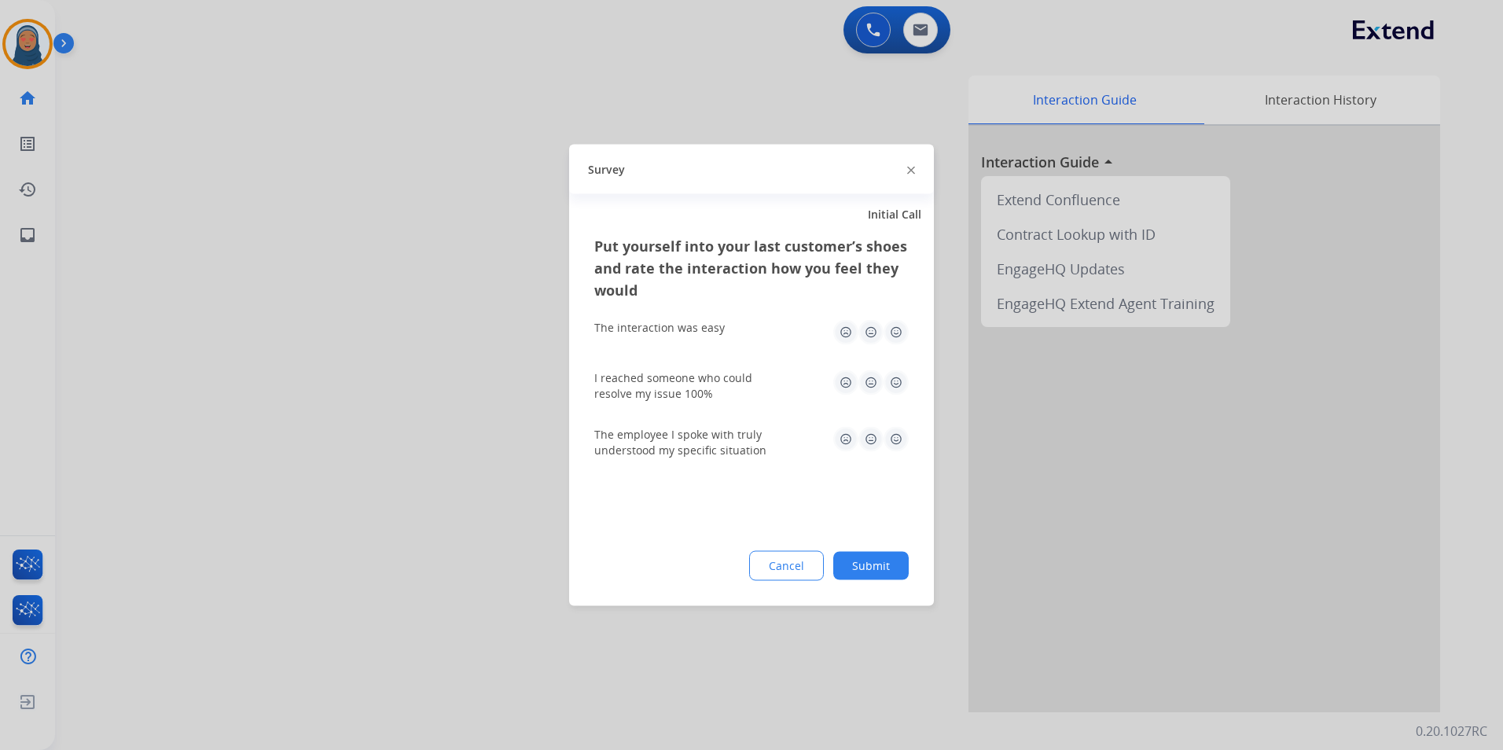
click at [905, 570] on button "Submit" at bounding box center [870, 566] width 75 height 28
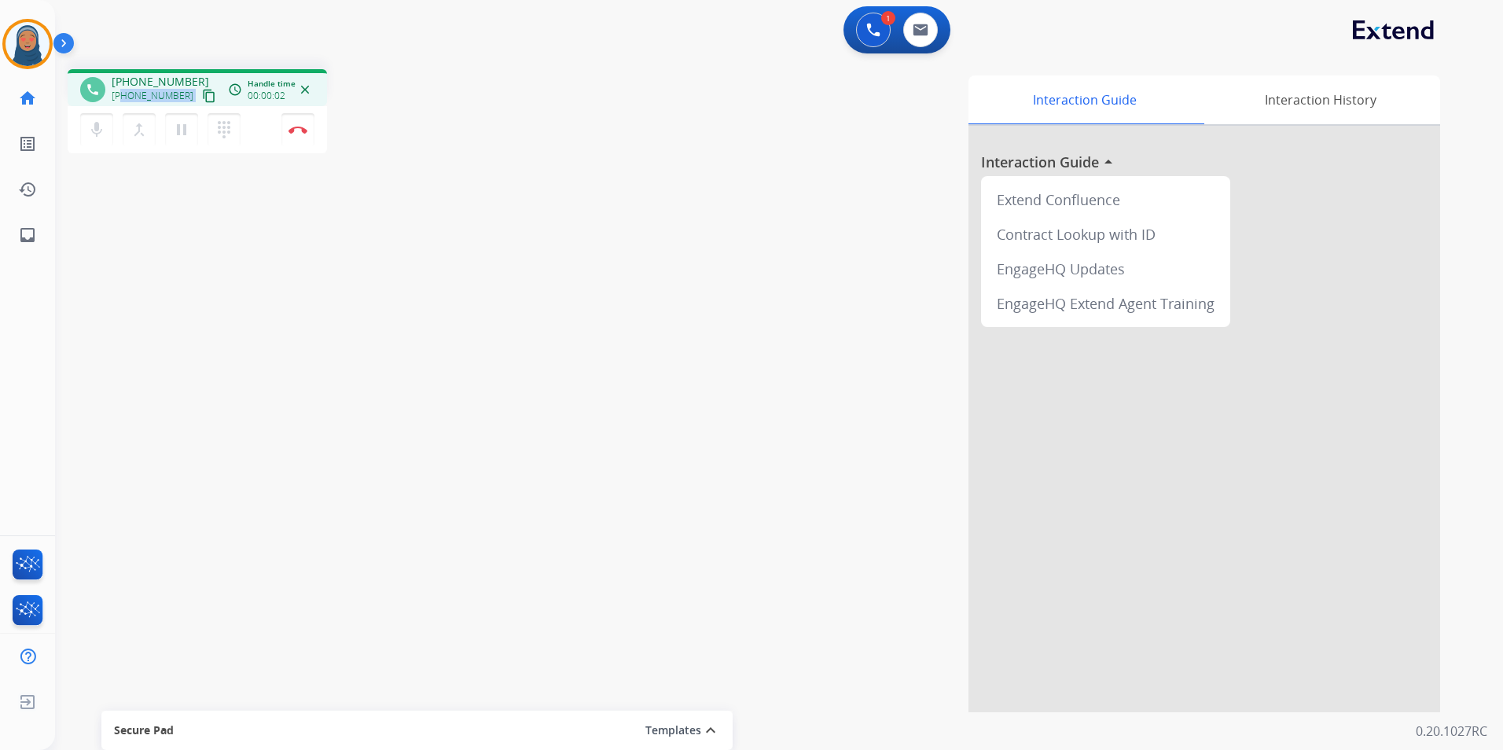
drag, startPoint x: 179, startPoint y: 98, endPoint x: 122, endPoint y: 98, distance: 57.4
click at [122, 98] on div "+18162247306 content_copy" at bounding box center [165, 95] width 107 height 19
copy div "8162247306 content_copy access_time Call metrics Queue 00:09 Hold 00:00 Talk 00…"
click at [299, 134] on button "Disconnect" at bounding box center [297, 129] width 33 height 33
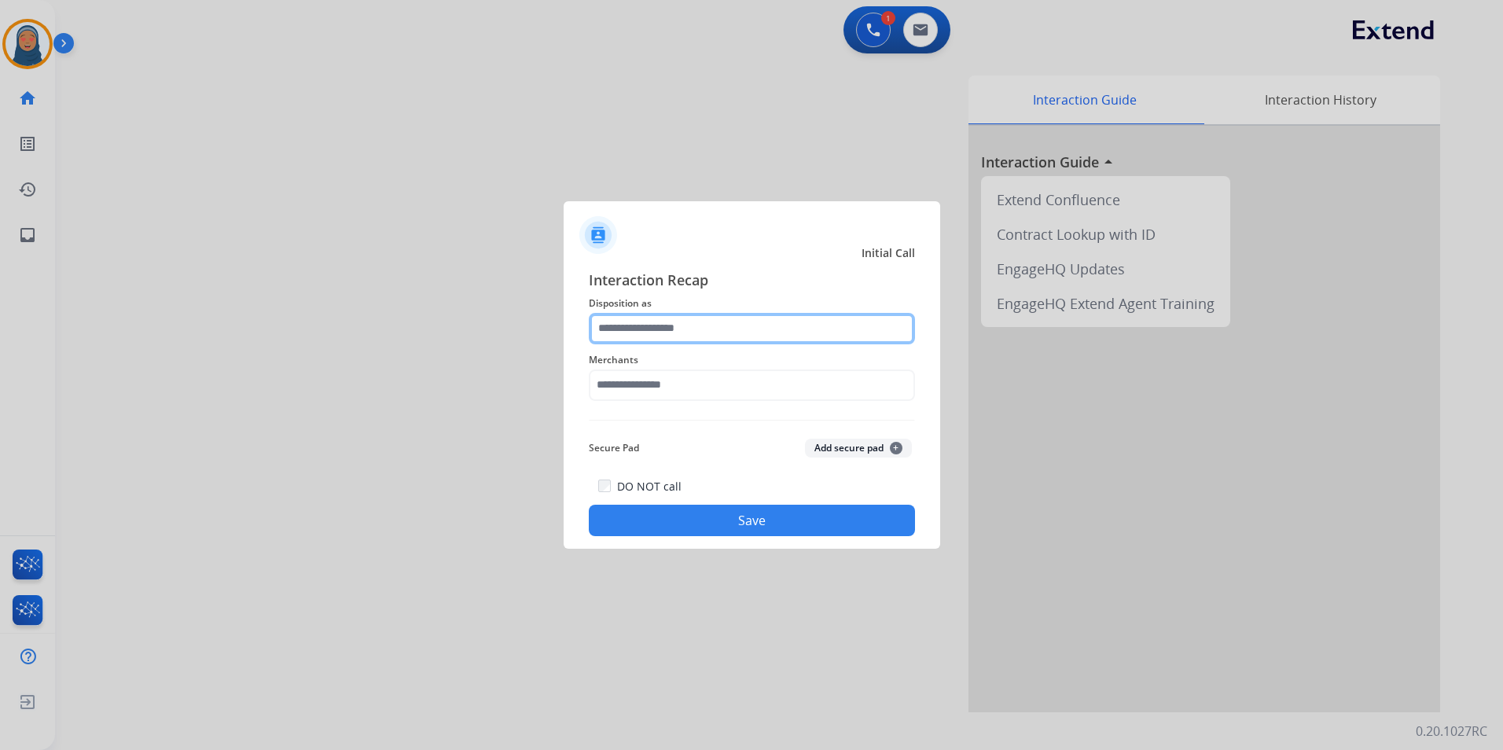
click at [681, 332] on input "text" at bounding box center [752, 328] width 326 height 31
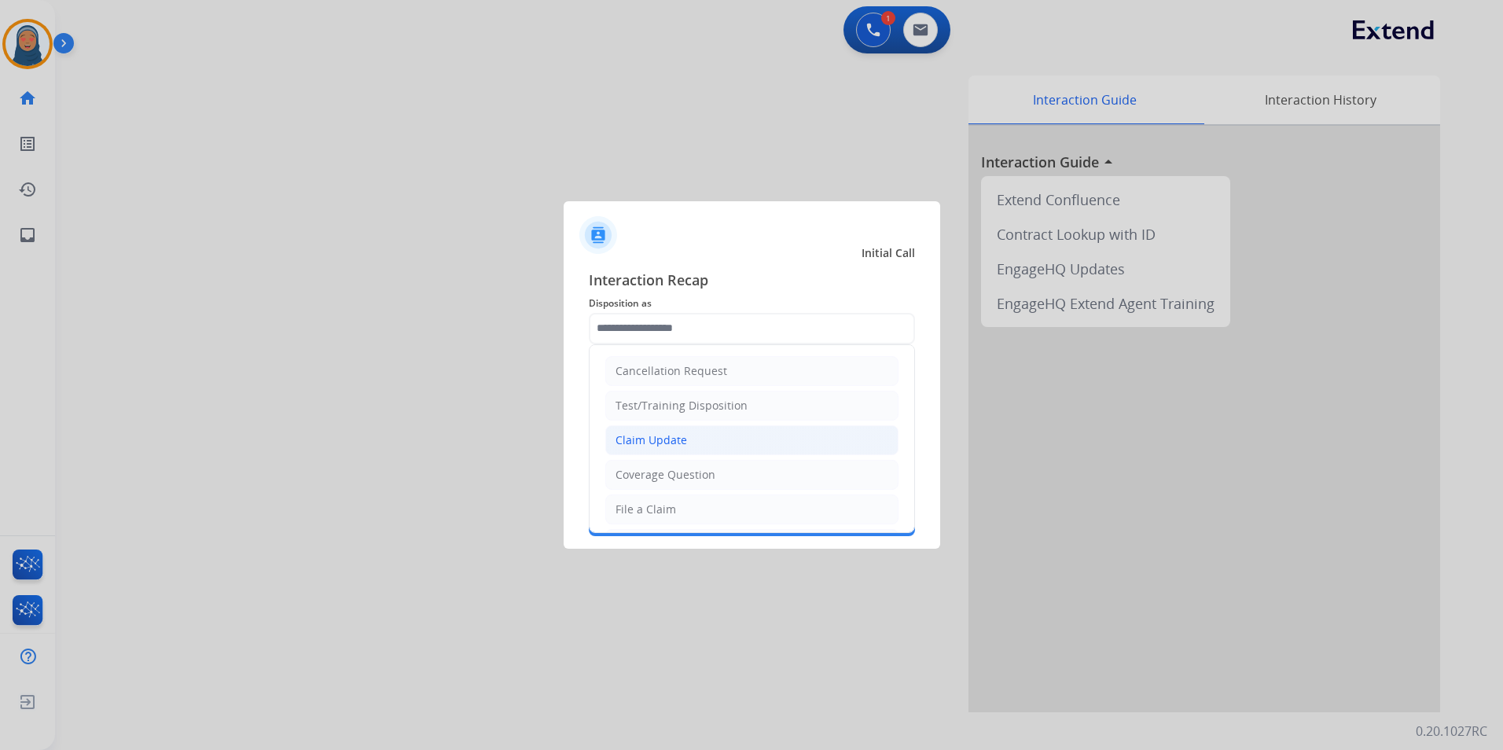
click at [662, 439] on div "Claim Update" at bounding box center [651, 440] width 72 height 16
type input "**********"
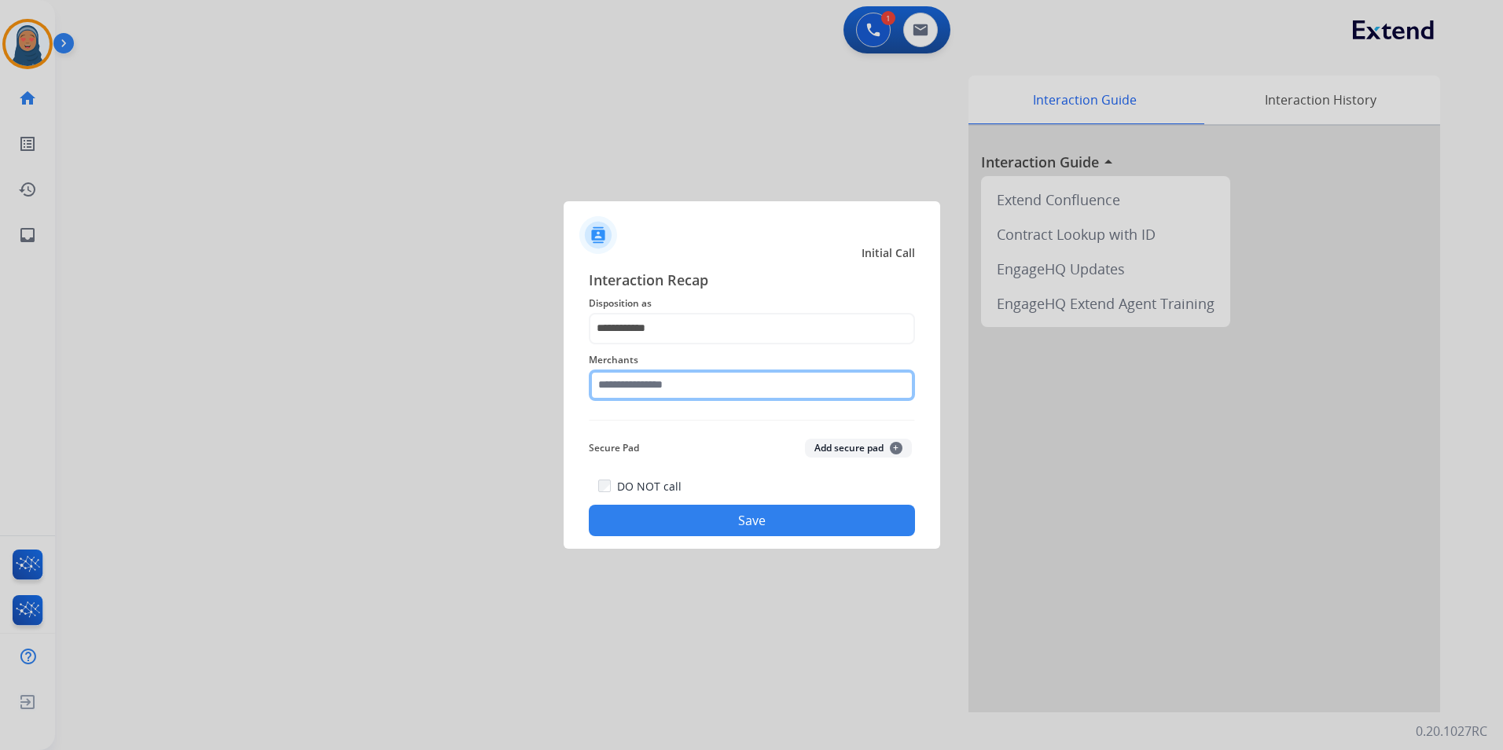
click at [657, 382] on input "text" at bounding box center [752, 384] width 326 height 31
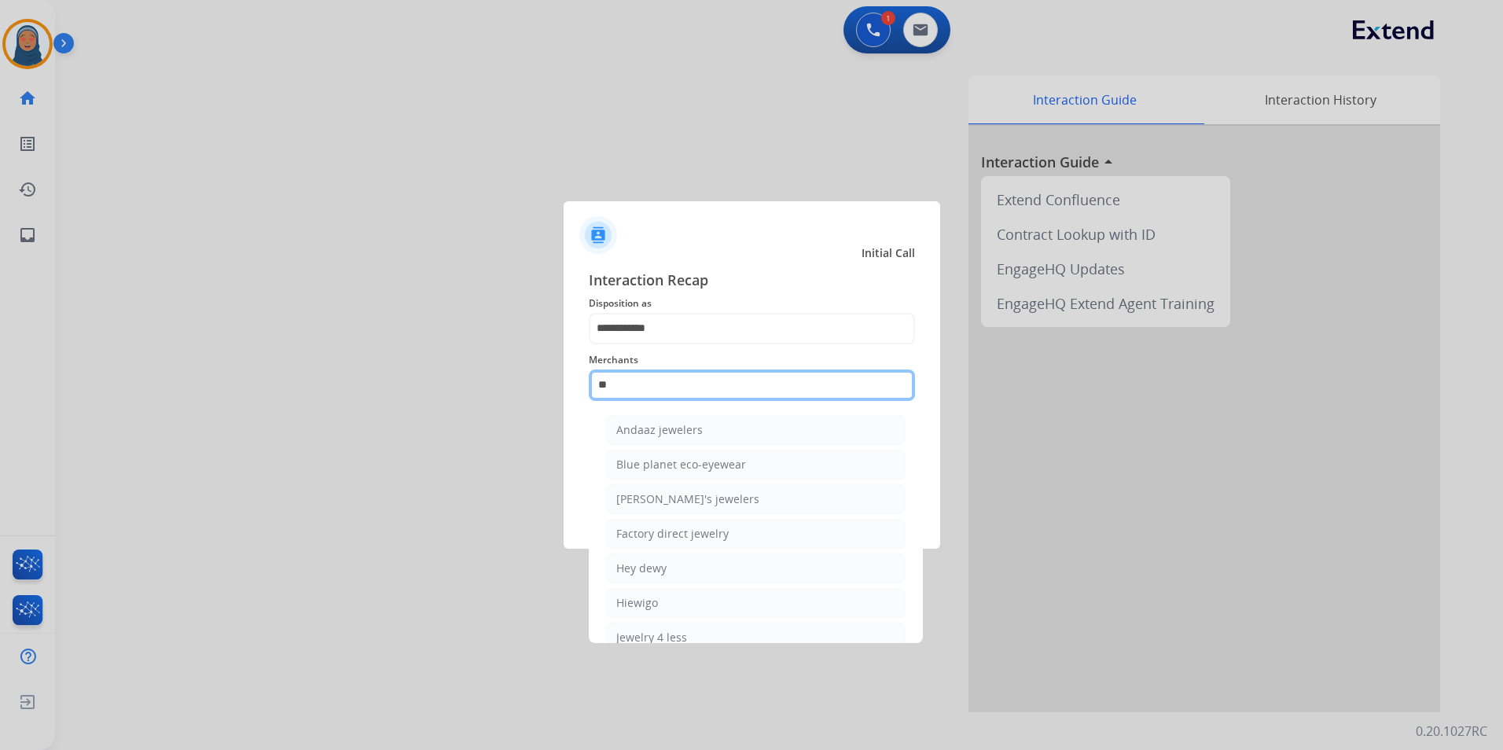
type input "*"
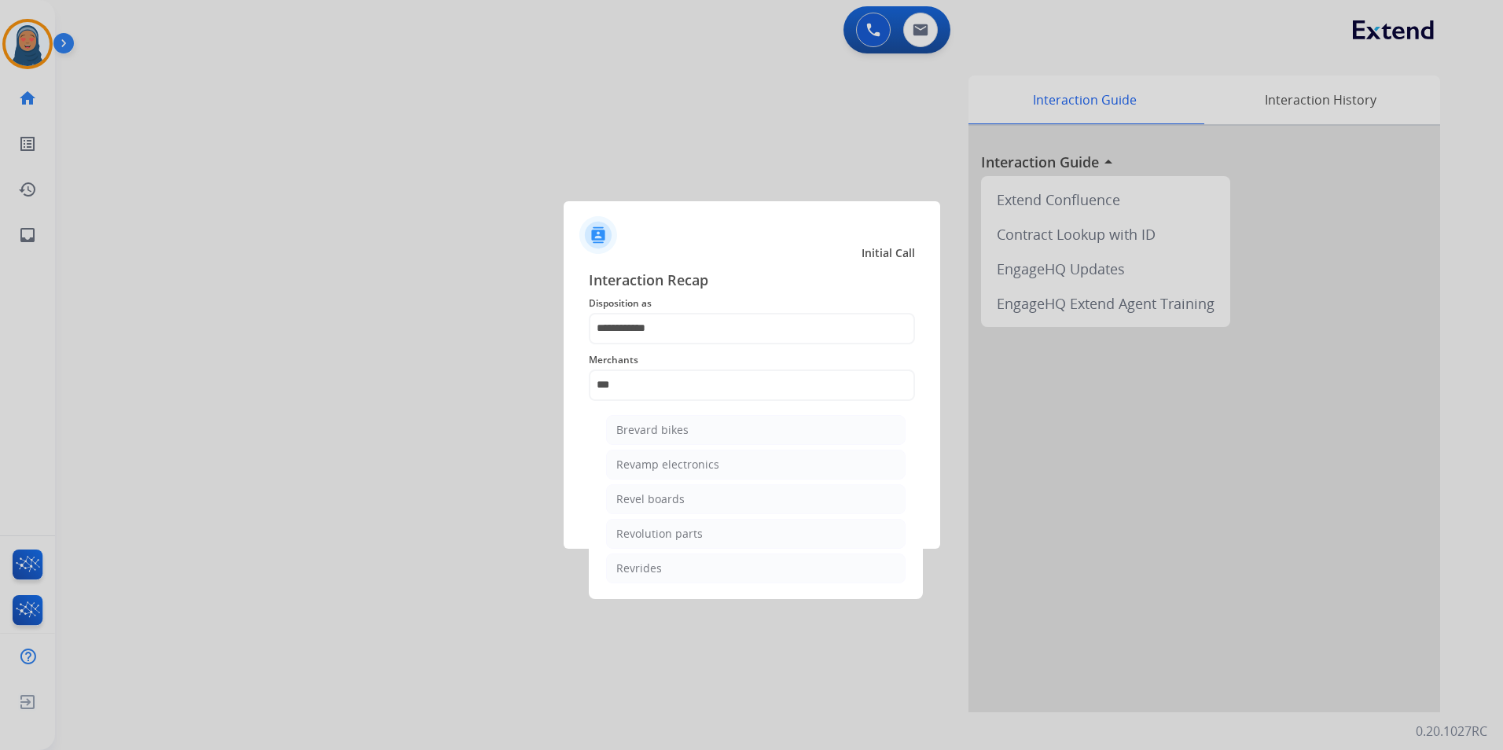
click at [670, 531] on div "Revolution parts" at bounding box center [659, 534] width 86 height 16
type input "**********"
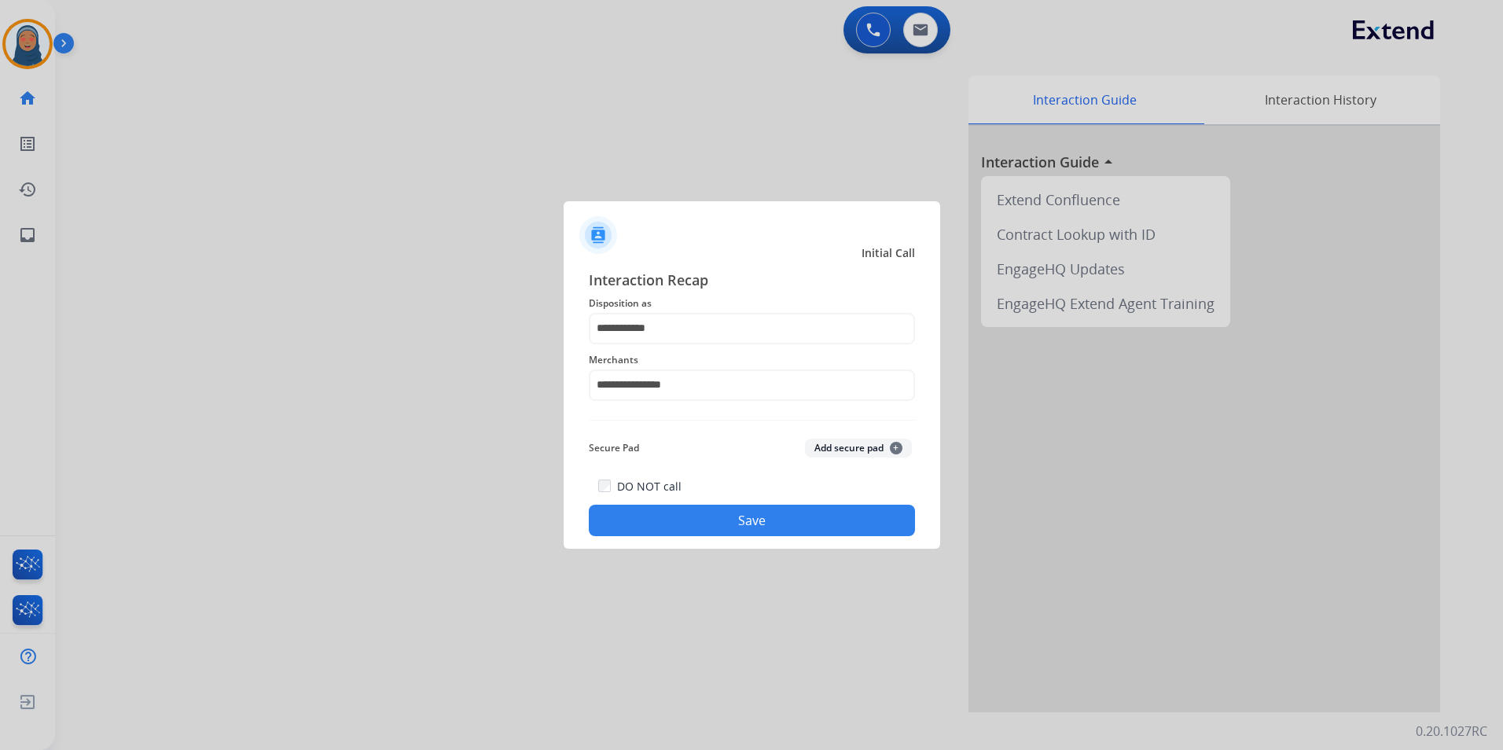
click at [744, 527] on button "Save" at bounding box center [752, 520] width 326 height 31
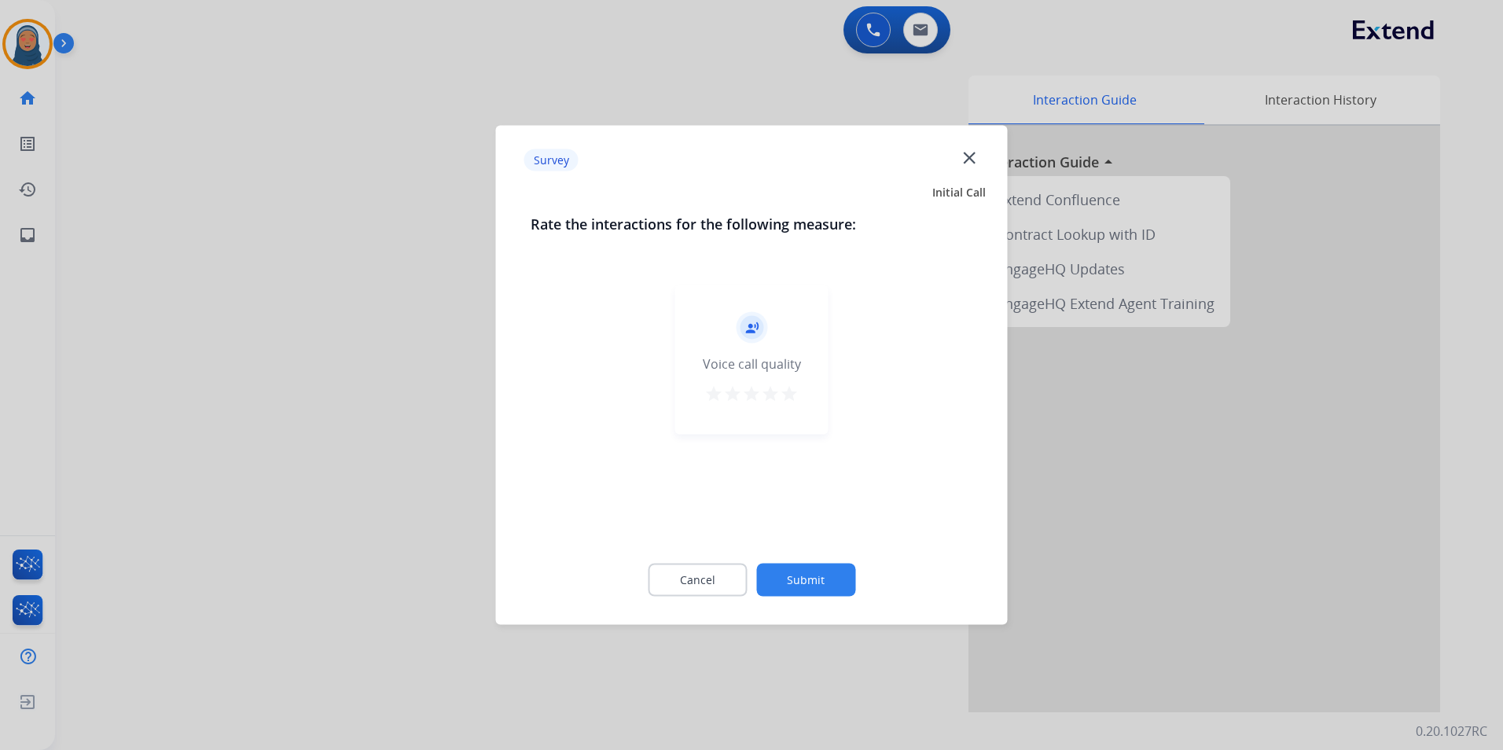
click at [835, 578] on button "Submit" at bounding box center [805, 580] width 99 height 33
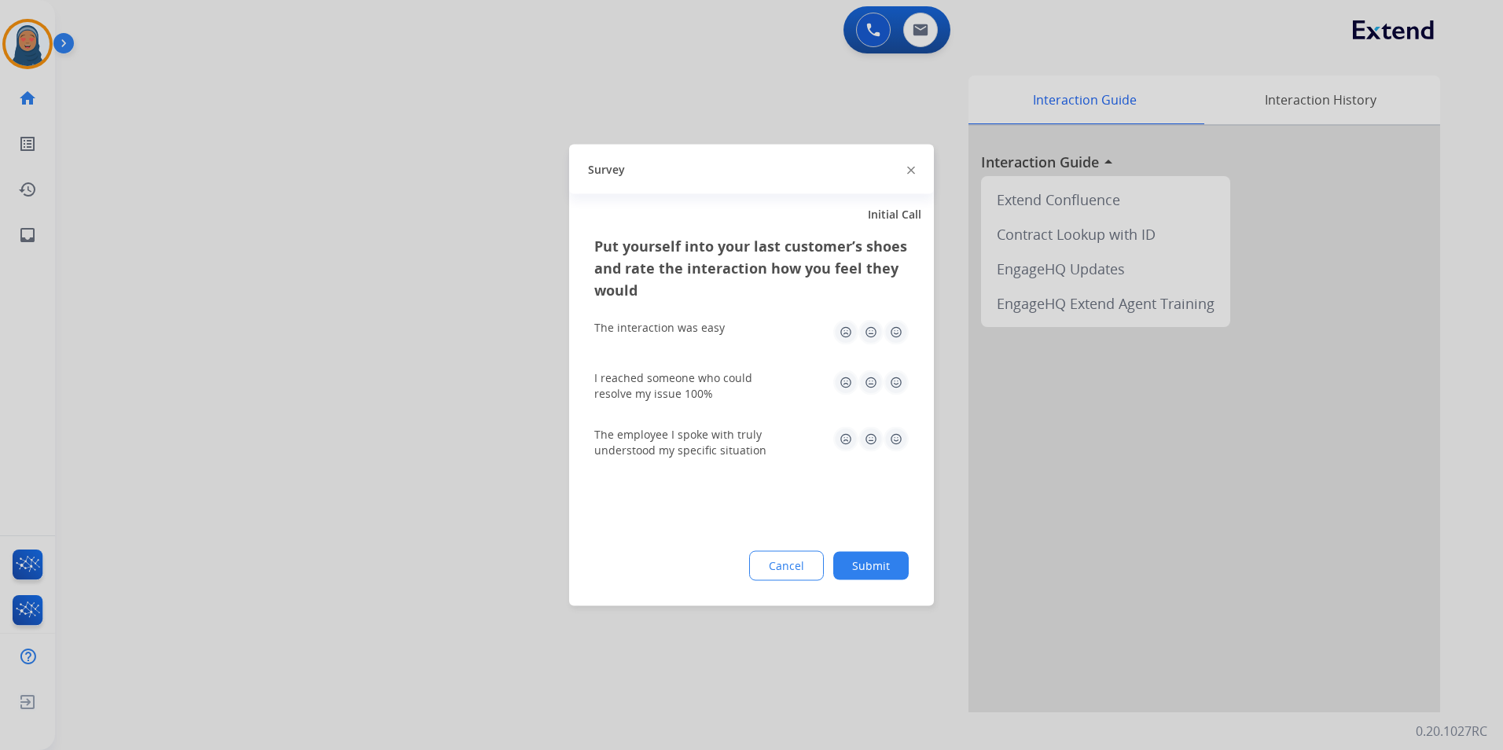
click at [885, 560] on button "Submit" at bounding box center [870, 566] width 75 height 28
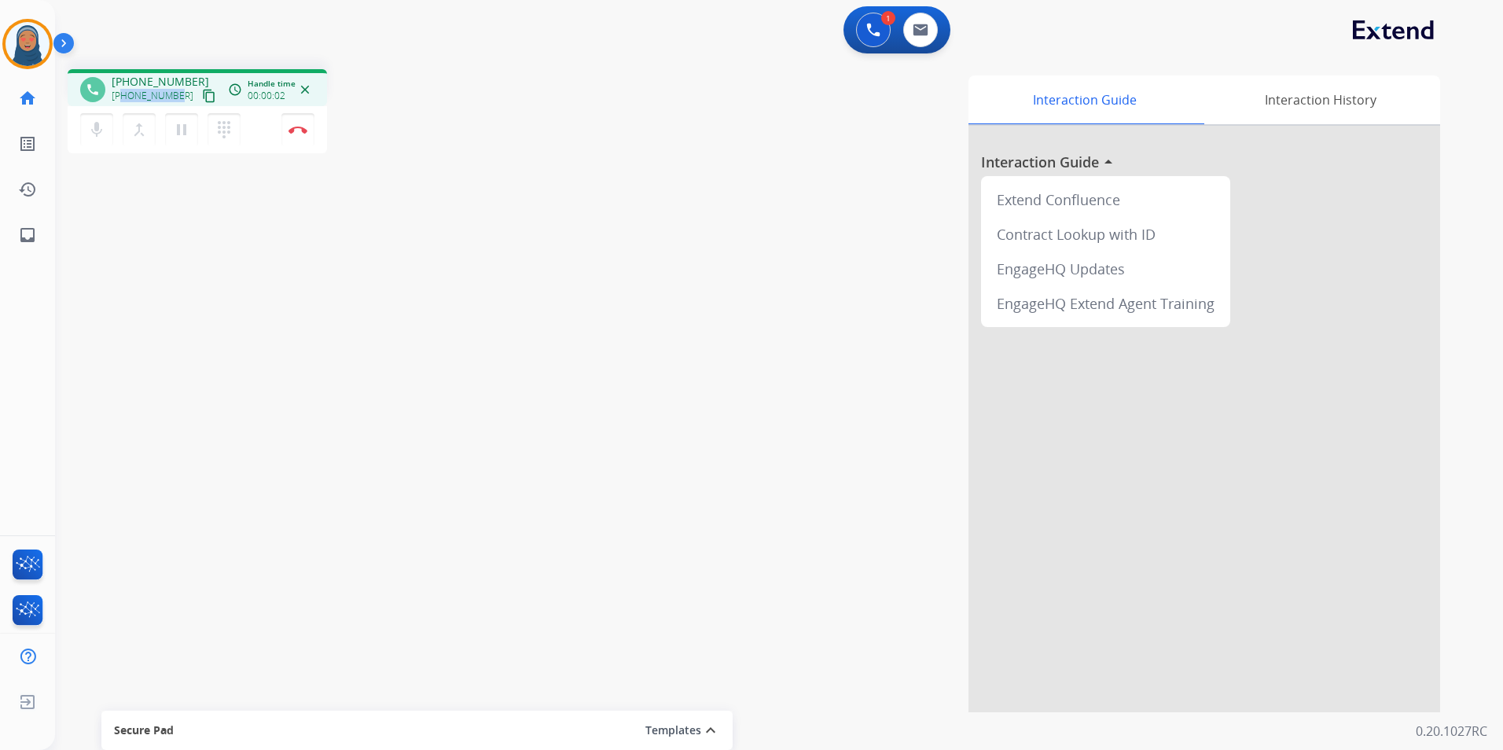
drag, startPoint x: 175, startPoint y: 94, endPoint x: 123, endPoint y: 97, distance: 51.2
click at [123, 97] on span "+17704100007" at bounding box center [153, 96] width 82 height 13
copy span "7704100007"
click at [306, 129] on img at bounding box center [297, 130] width 19 height 8
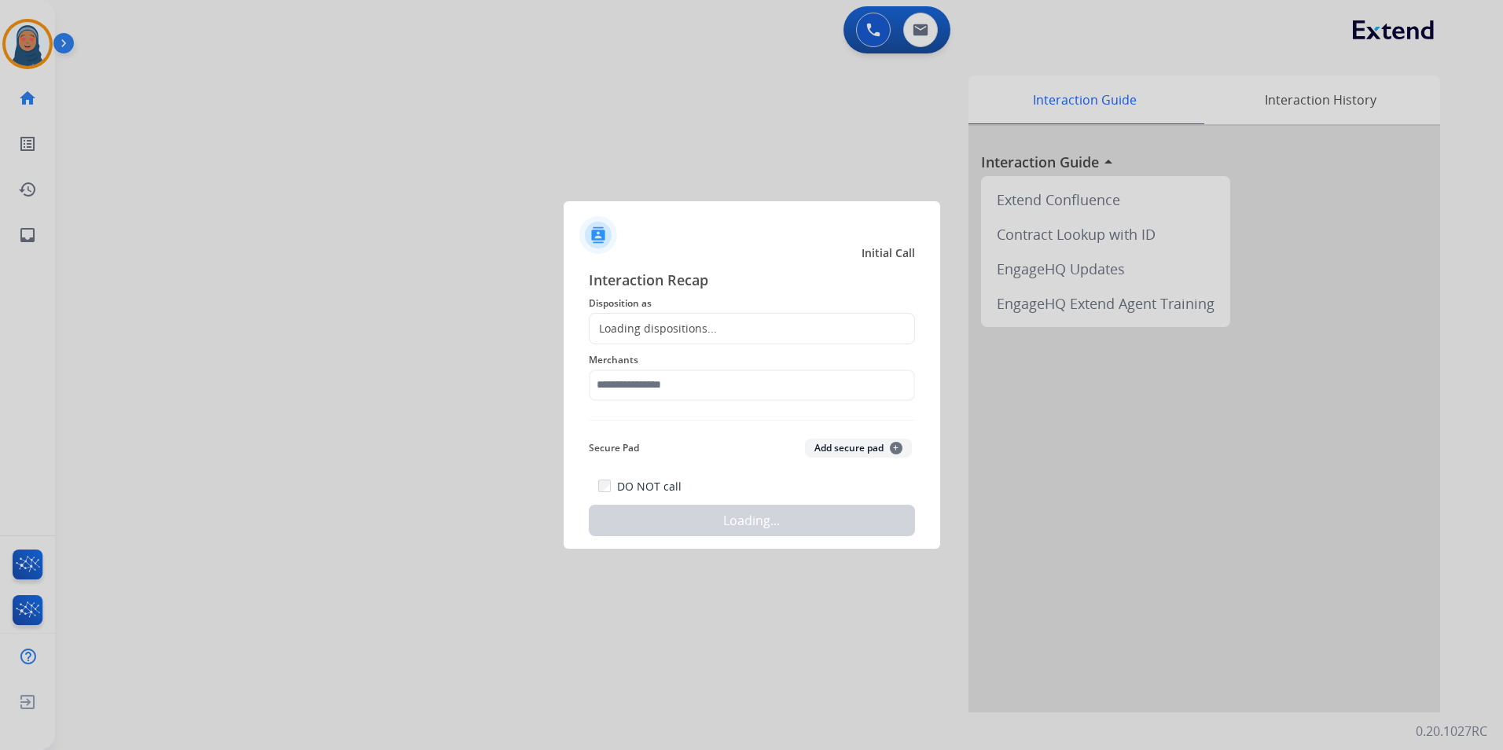
click at [707, 327] on div "Loading dispositions..." at bounding box center [653, 329] width 127 height 16
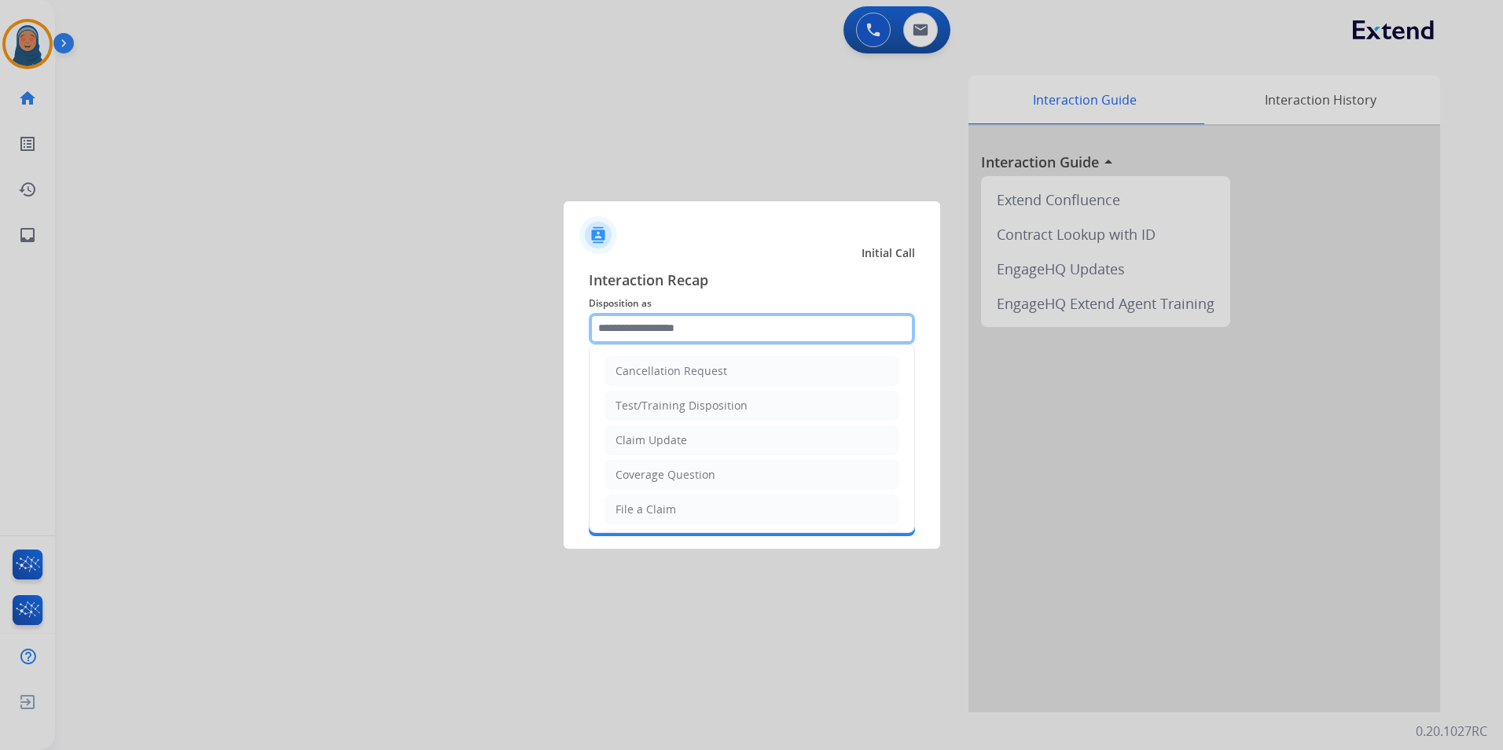
click at [689, 321] on input "text" at bounding box center [752, 328] width 326 height 31
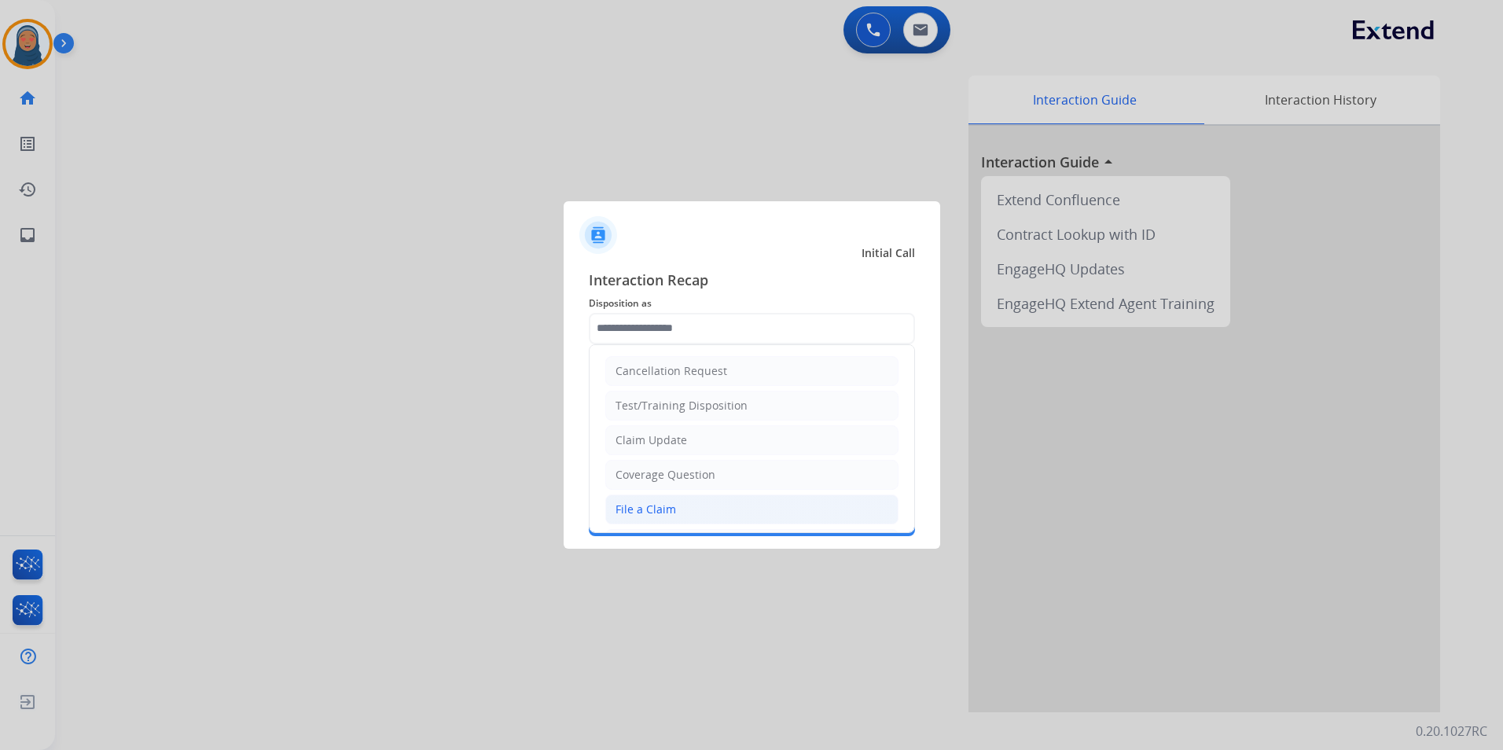
click at [721, 509] on li "File a Claim" at bounding box center [751, 509] width 293 height 30
type input "**********"
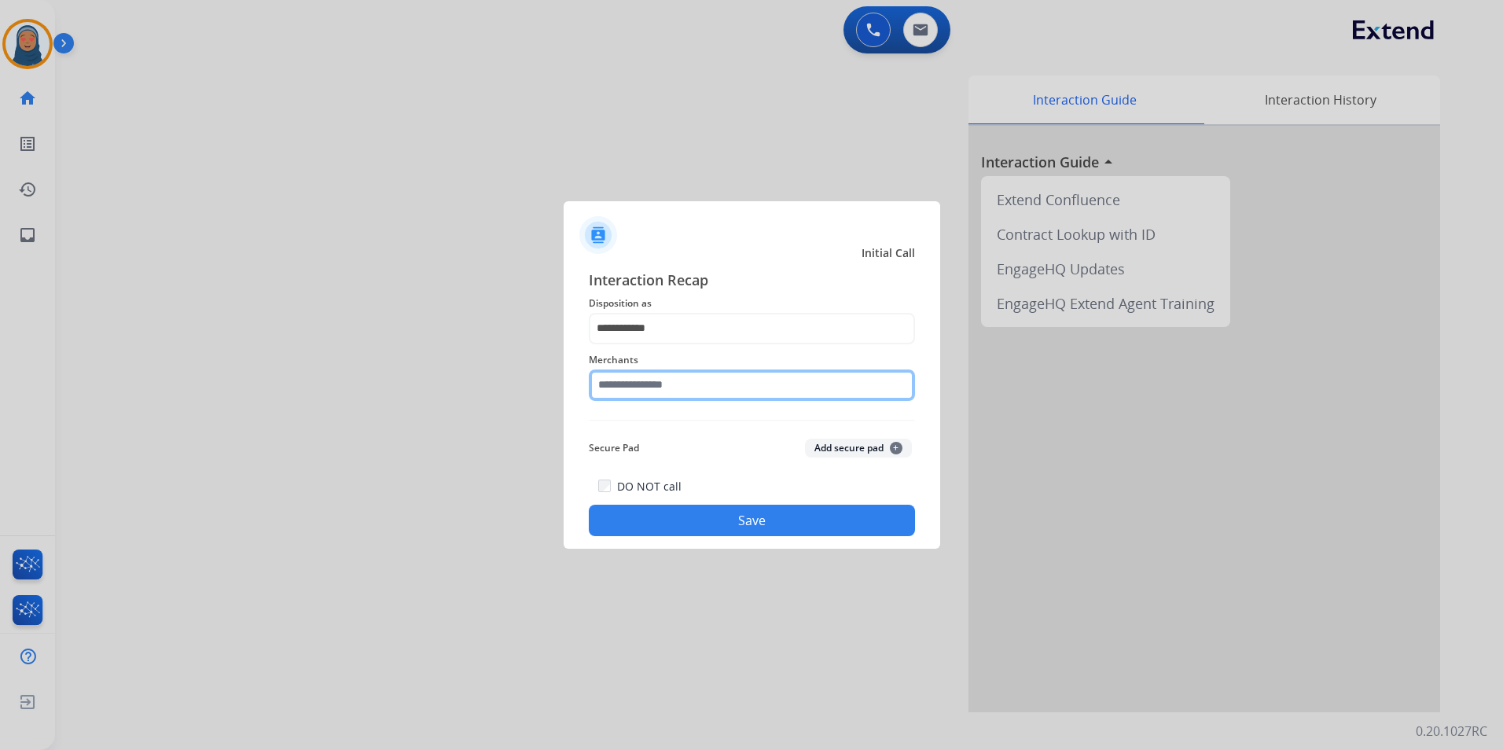
click at [722, 385] on input "text" at bounding box center [752, 384] width 326 height 31
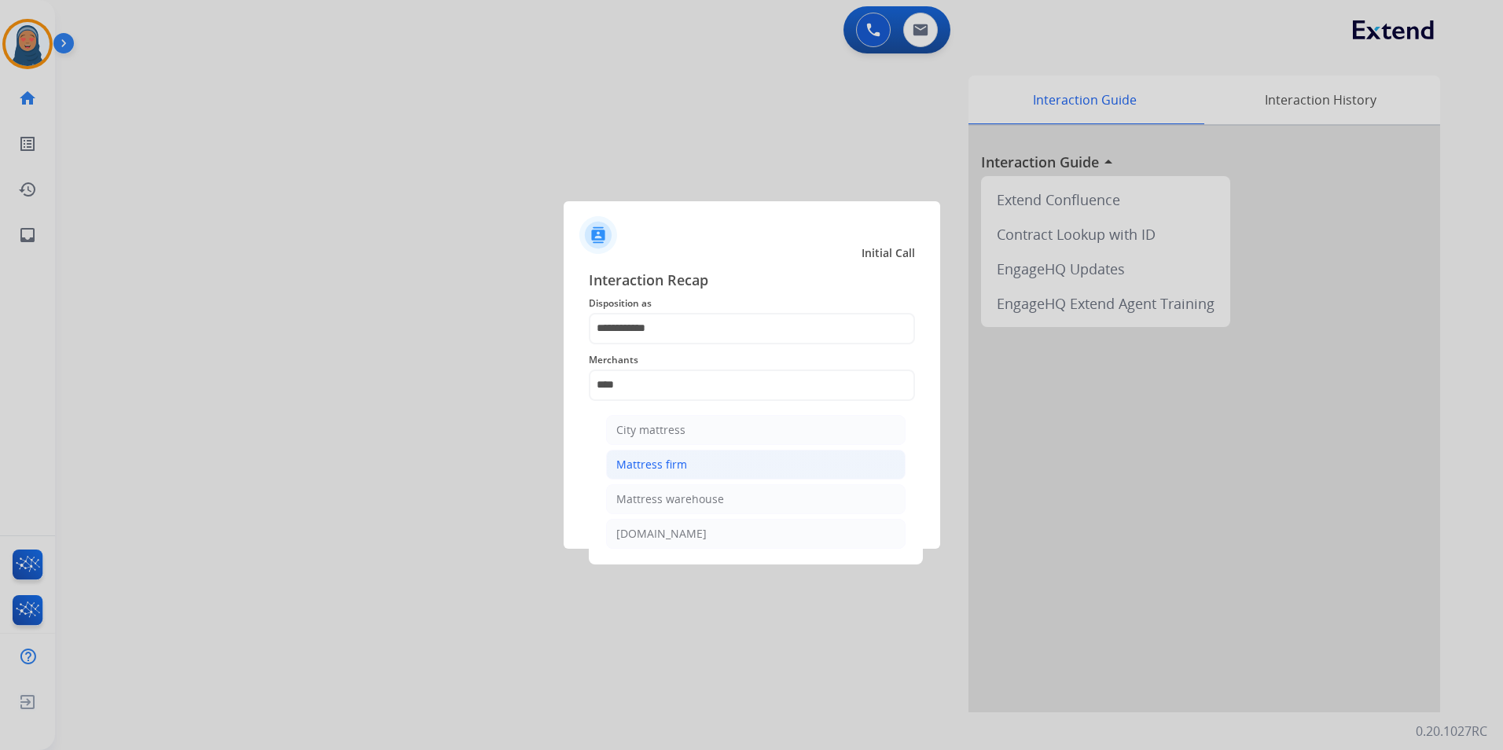
click at [691, 468] on li "Mattress firm" at bounding box center [755, 465] width 299 height 30
type input "**********"
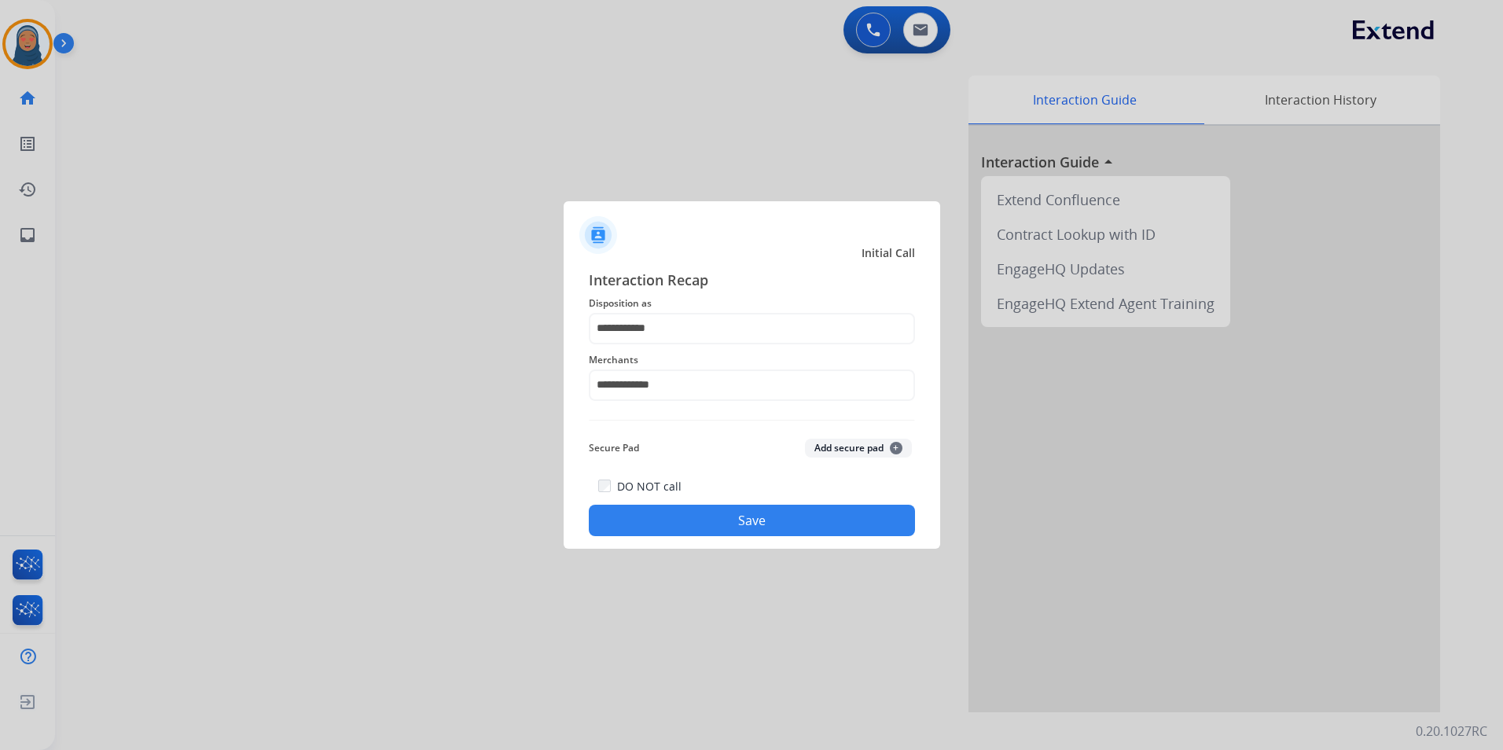
click at [746, 519] on button "Save" at bounding box center [752, 520] width 326 height 31
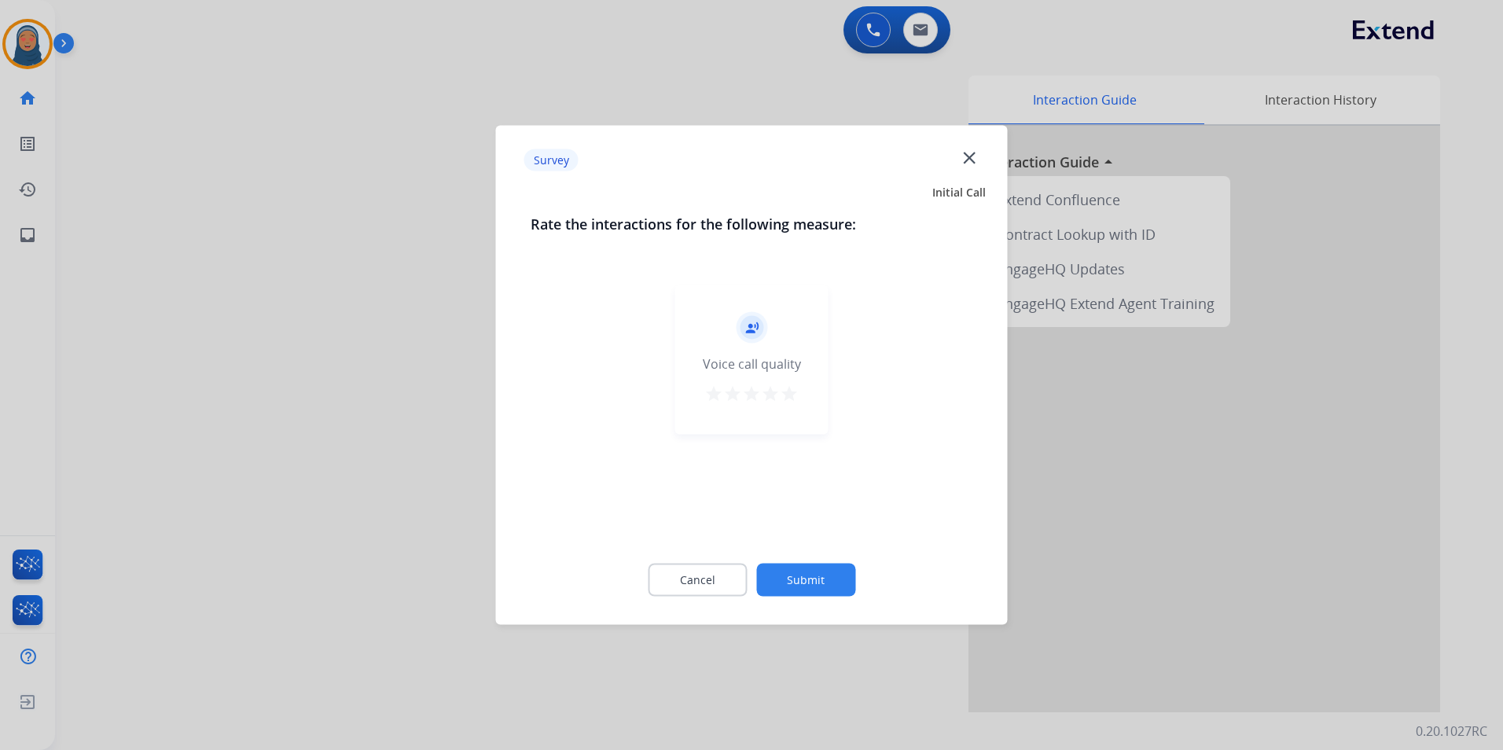
click at [824, 582] on button "Submit" at bounding box center [805, 580] width 99 height 33
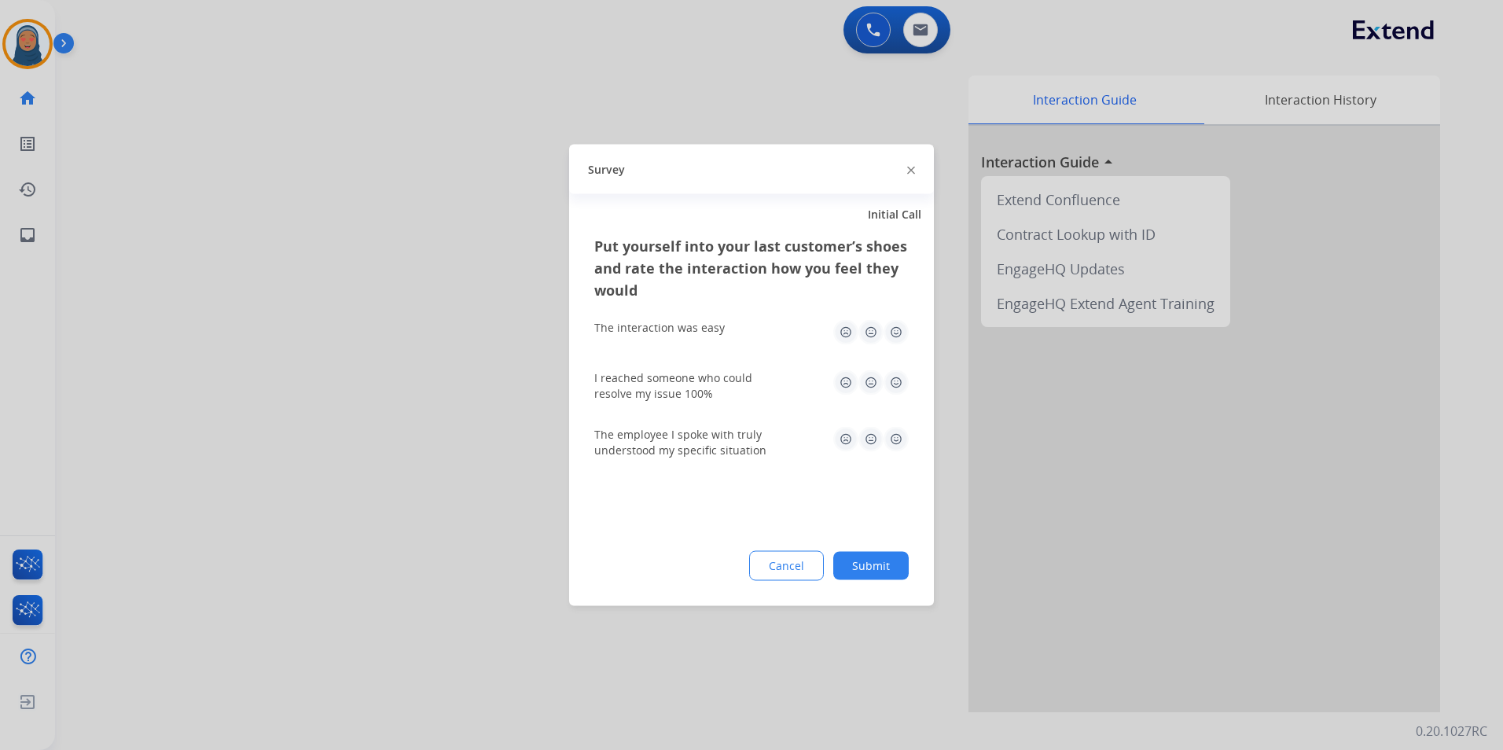
click at [872, 564] on button "Submit" at bounding box center [870, 566] width 75 height 28
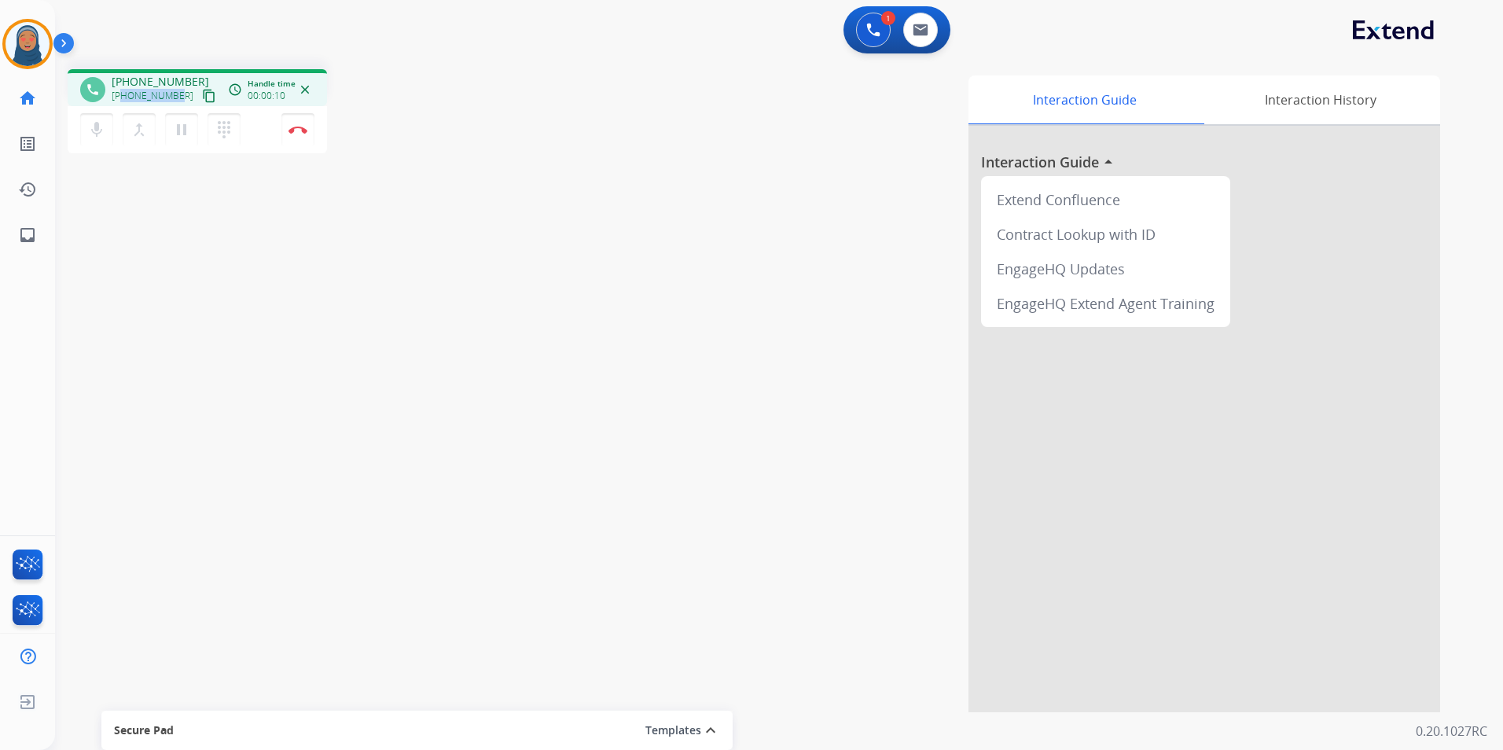
drag, startPoint x: 175, startPoint y: 98, endPoint x: 123, endPoint y: 101, distance: 51.9
click at [123, 101] on div "+19166017724 content_copy" at bounding box center [165, 95] width 107 height 19
copy span "9166017724"
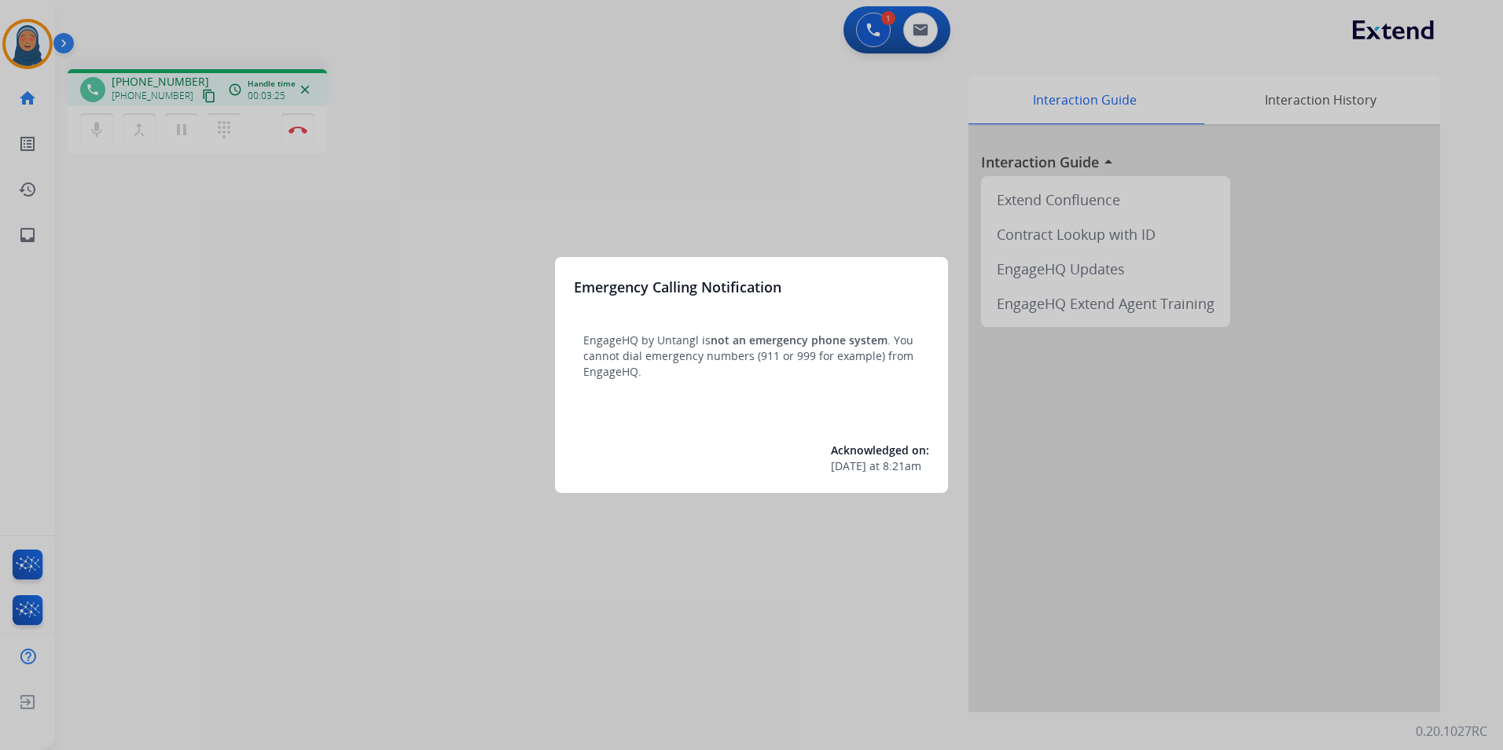
click at [351, 407] on div at bounding box center [751, 375] width 1503 height 750
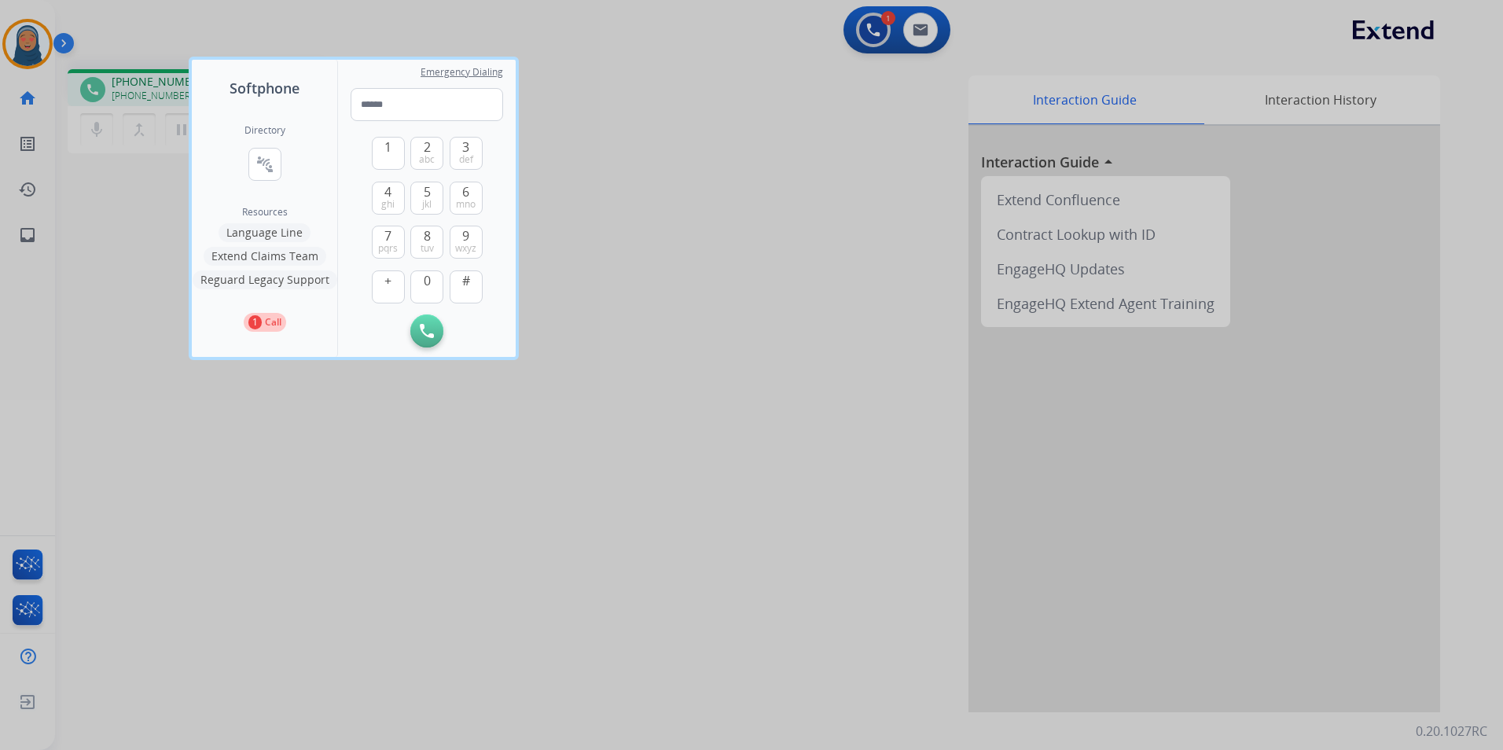
click at [146, 294] on div at bounding box center [751, 375] width 1503 height 750
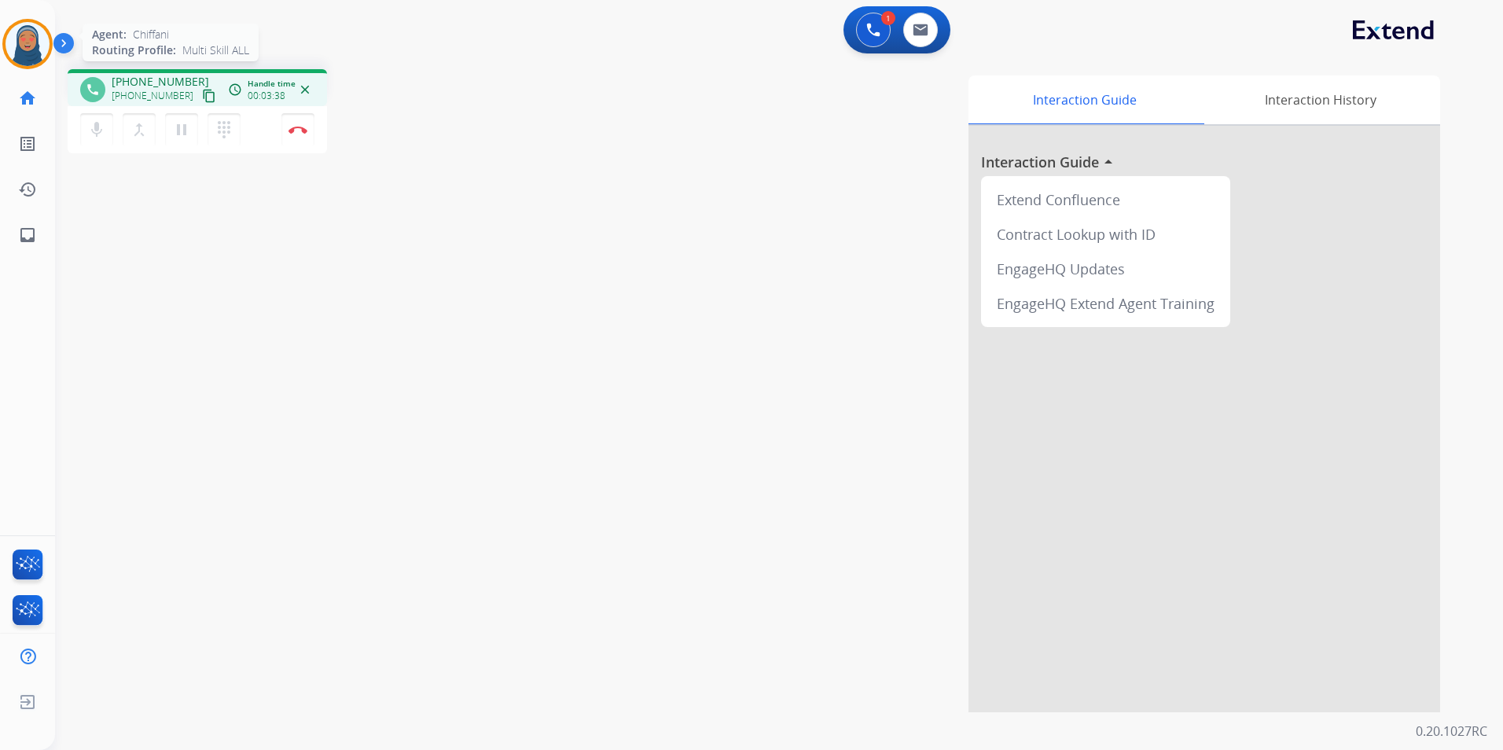
click at [28, 46] on img at bounding box center [28, 44] width 44 height 44
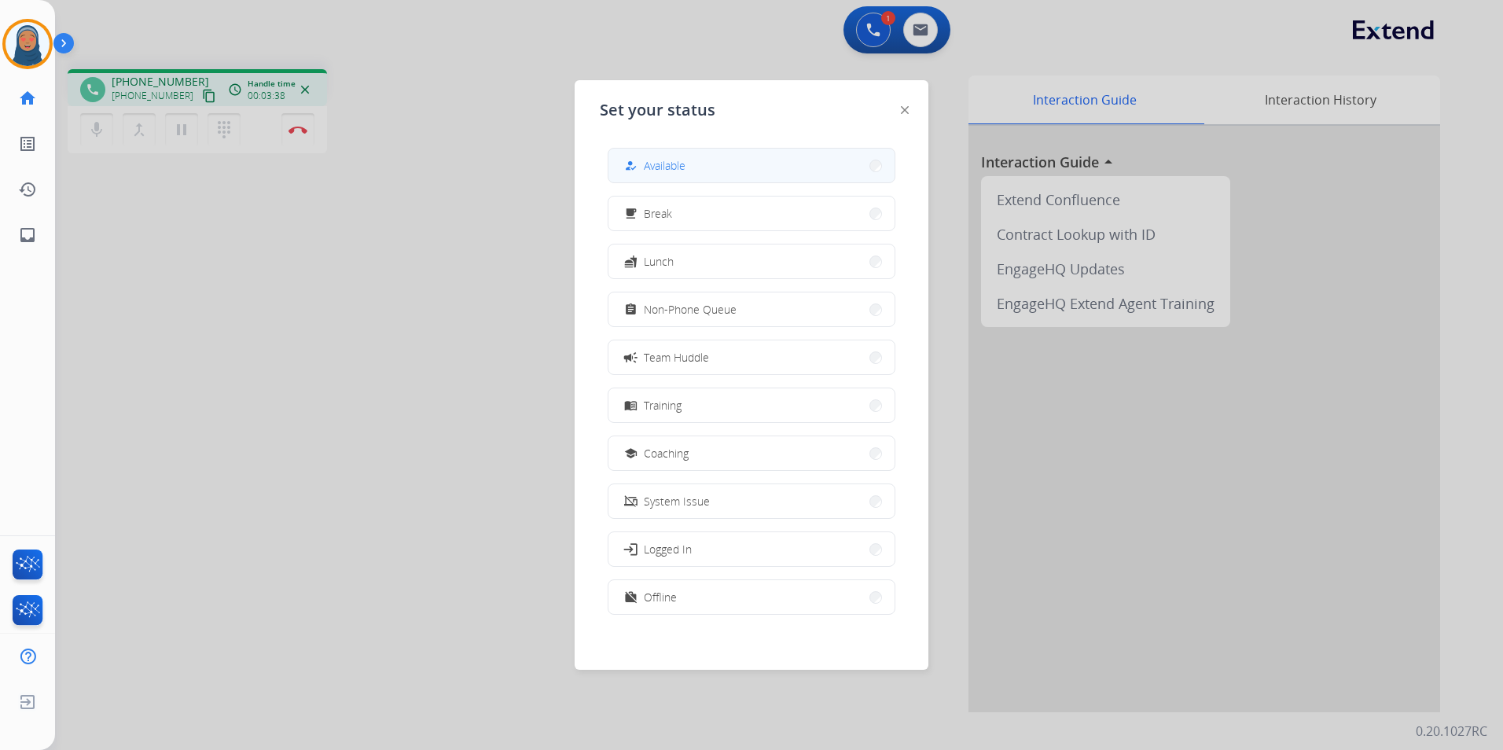
click at [755, 166] on button "how_to_reg Available" at bounding box center [751, 166] width 286 height 34
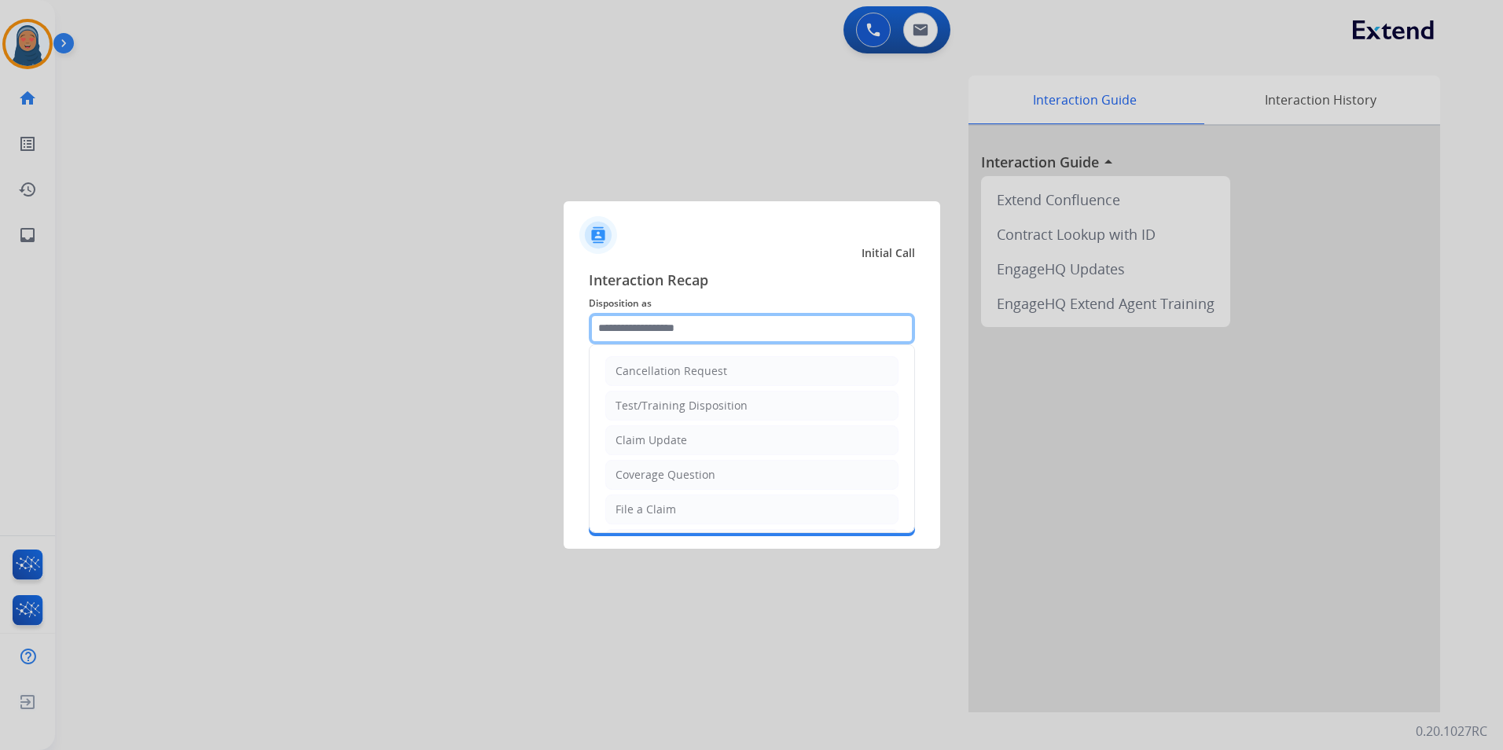
click at [678, 328] on input "text" at bounding box center [752, 328] width 326 height 31
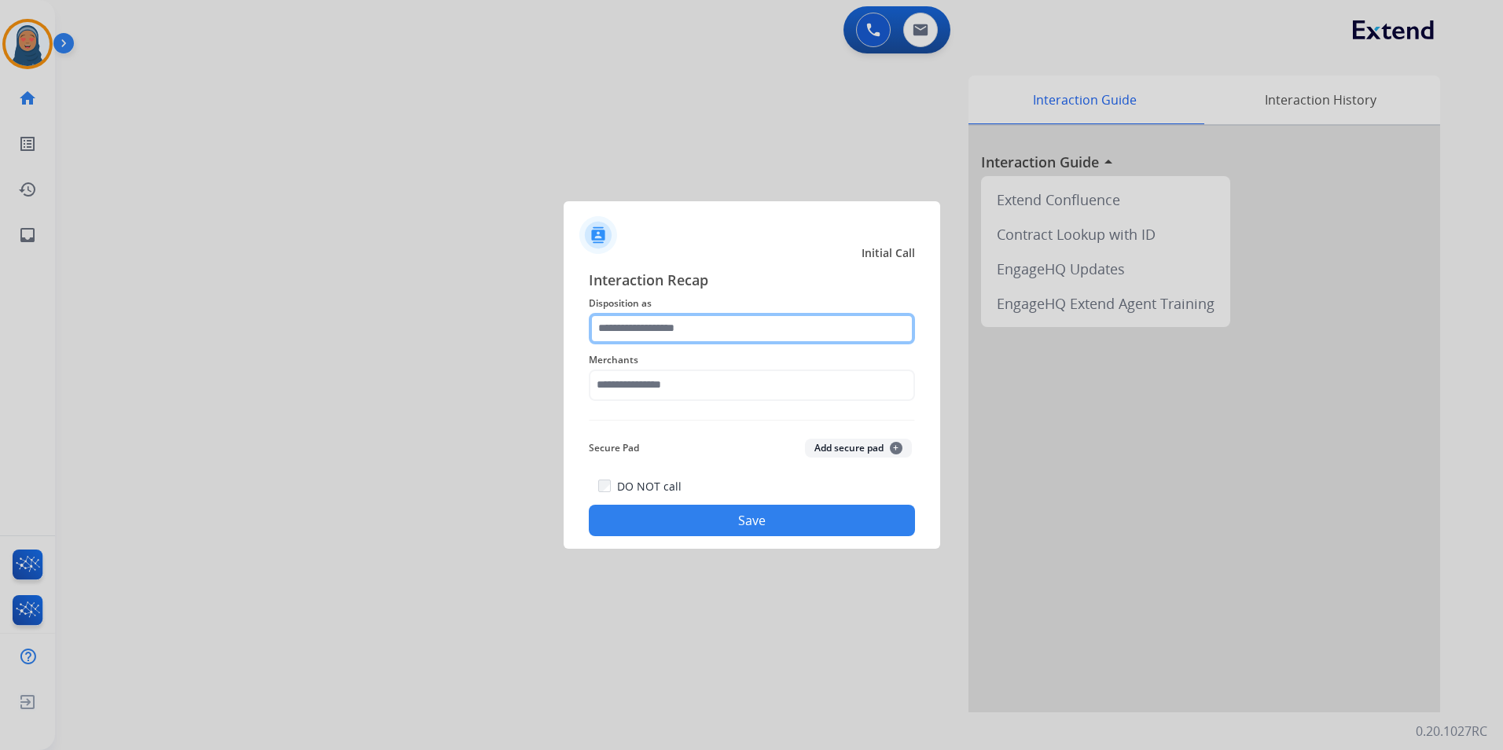
drag, startPoint x: 667, startPoint y: 330, endPoint x: 674, endPoint y: 313, distance: 18.7
click at [667, 327] on input "text" at bounding box center [752, 328] width 326 height 31
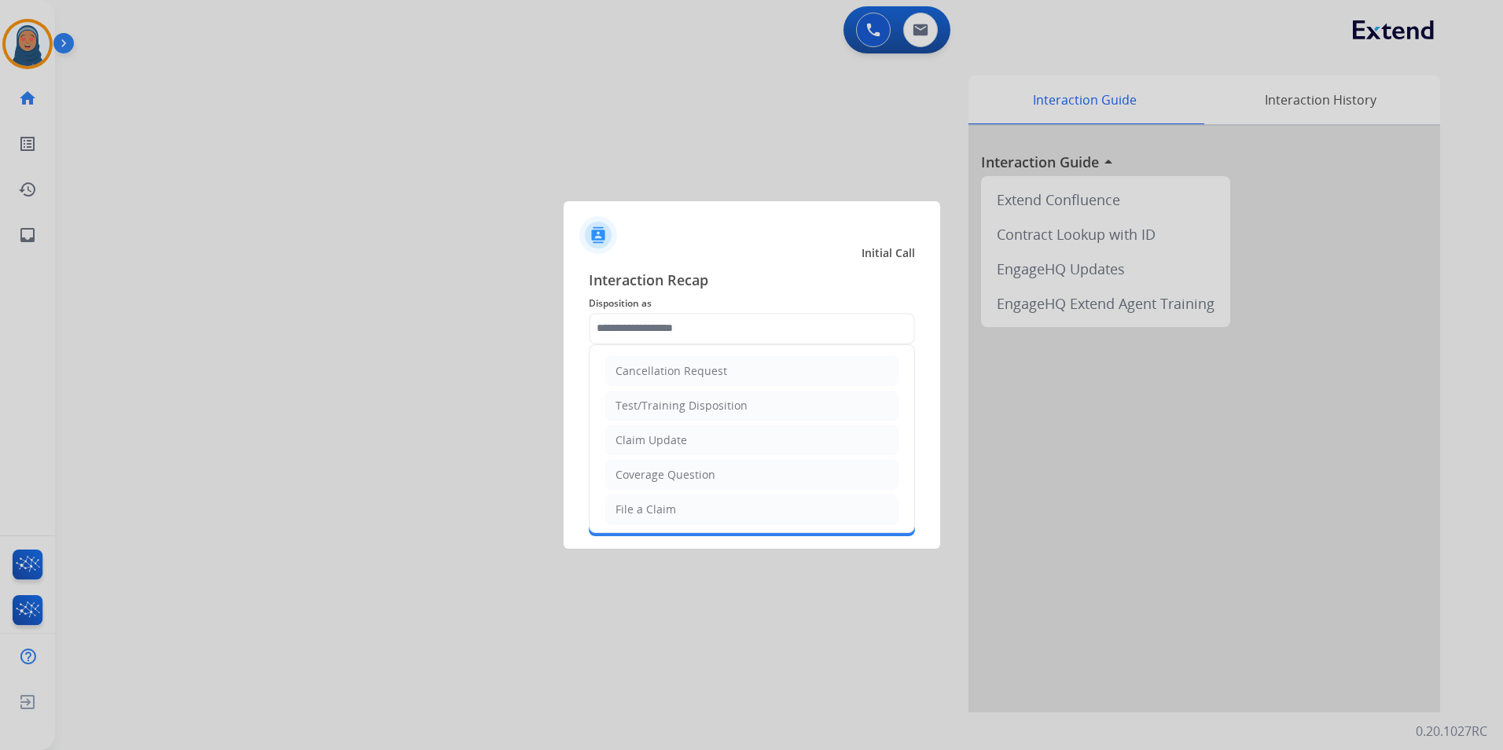
click at [691, 435] on li "Claim Update" at bounding box center [751, 440] width 293 height 30
type input "**********"
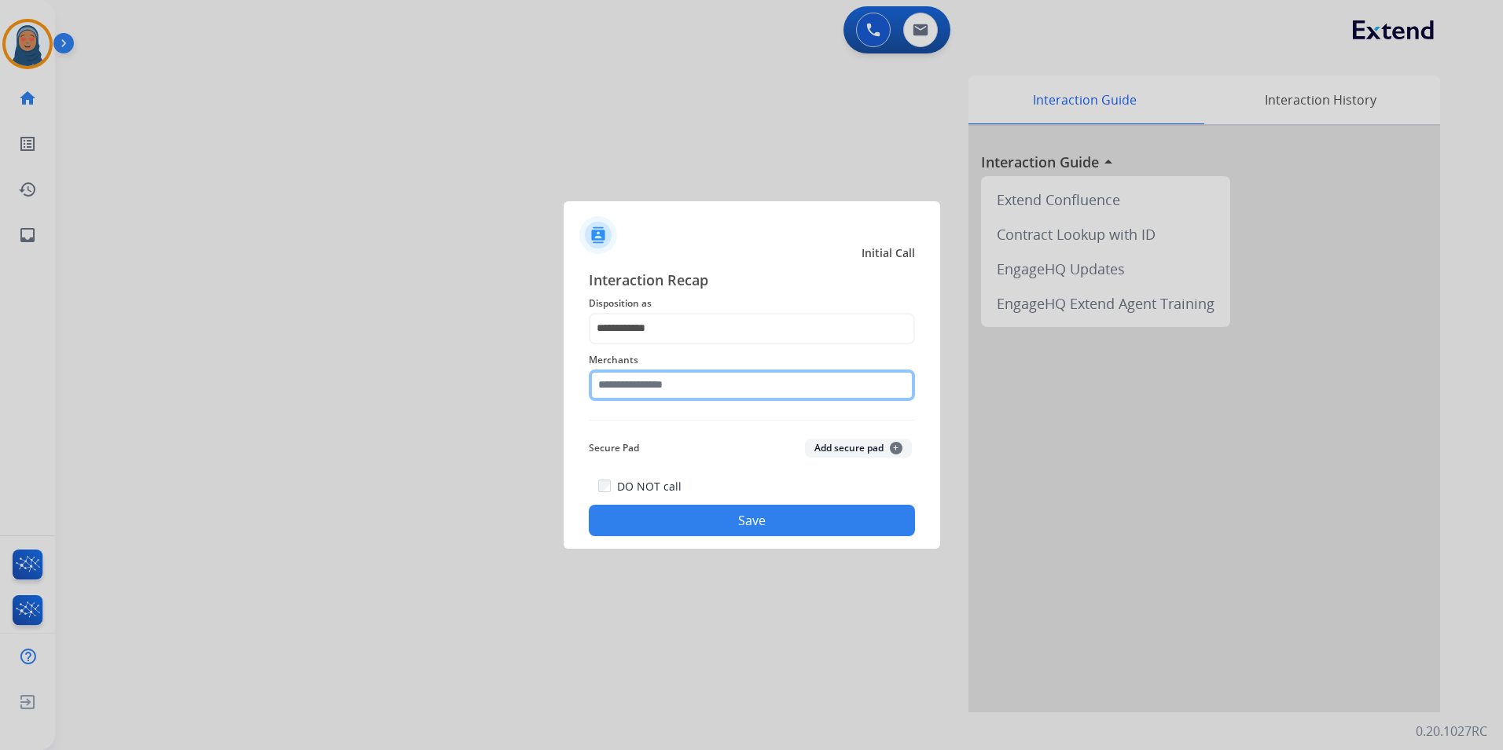
click at [690, 390] on input "text" at bounding box center [752, 384] width 326 height 31
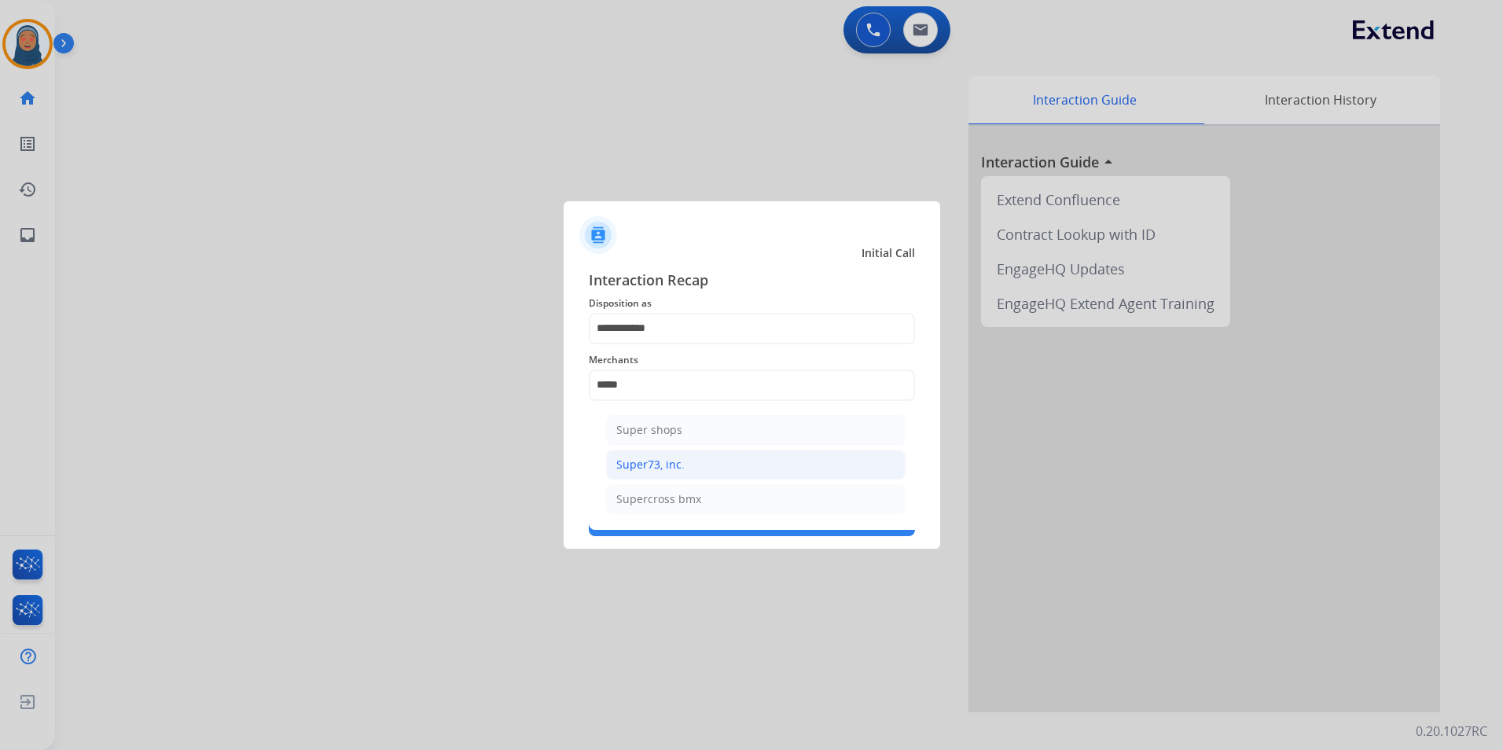
click at [670, 466] on div "Super73, inc." at bounding box center [650, 465] width 68 height 16
type input "**********"
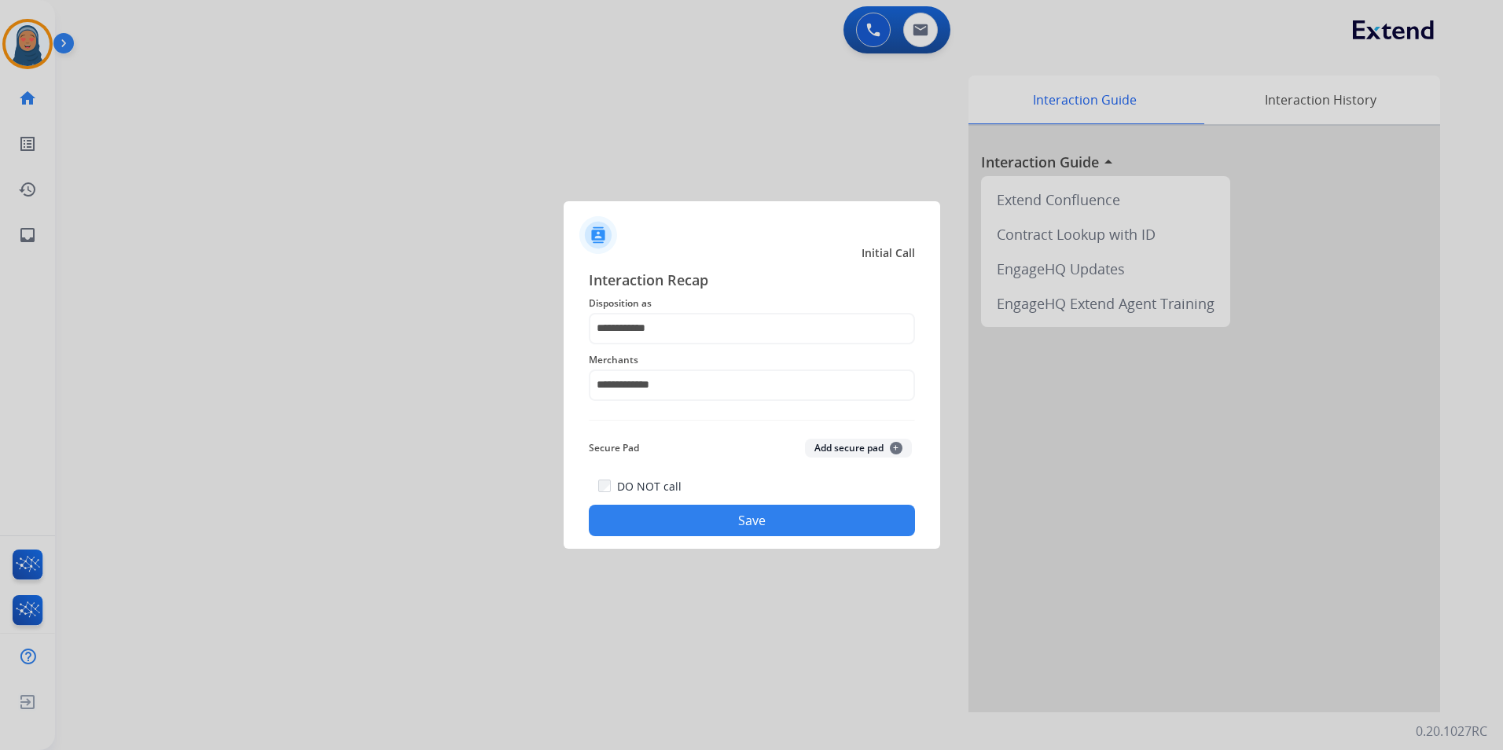
click at [724, 523] on button "Save" at bounding box center [752, 520] width 326 height 31
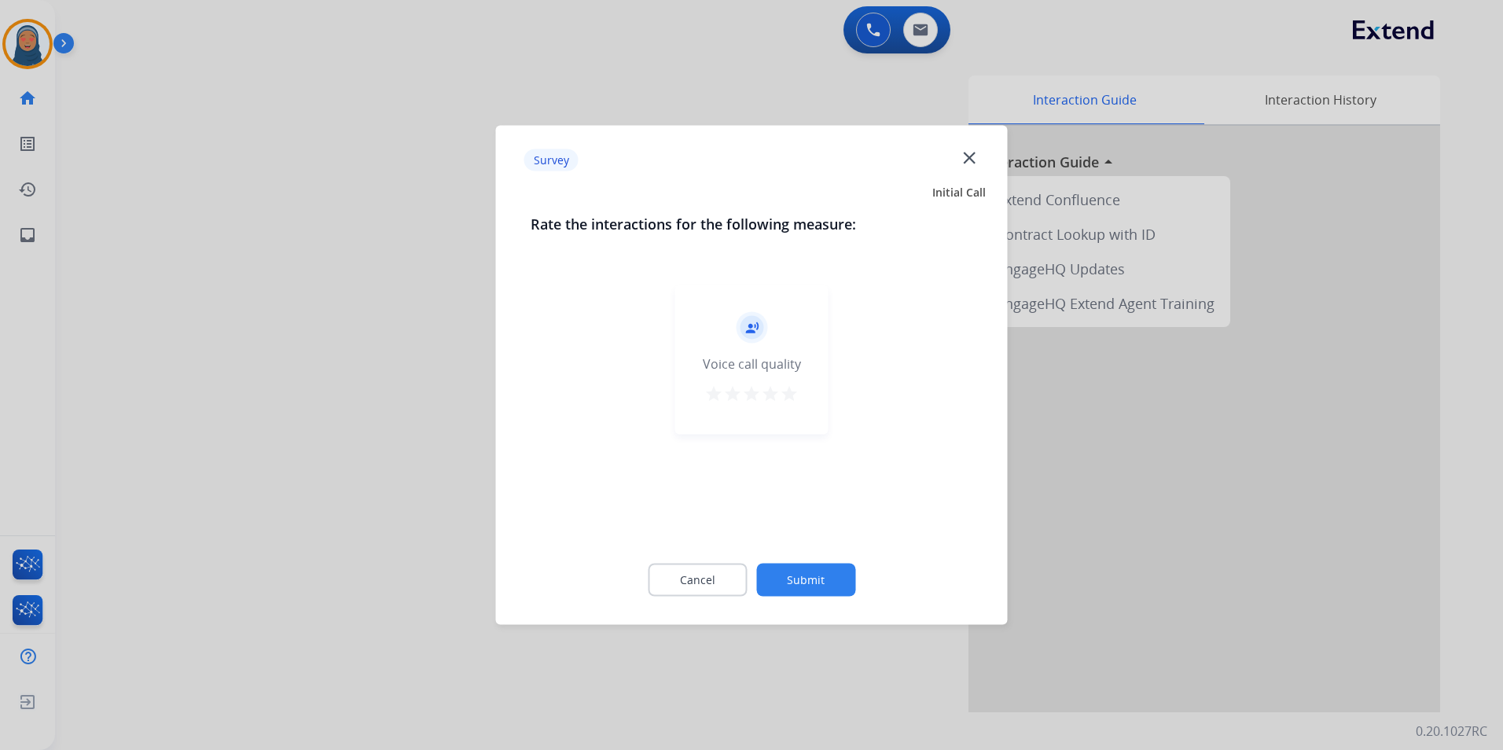
click at [813, 575] on button "Submit" at bounding box center [805, 580] width 99 height 33
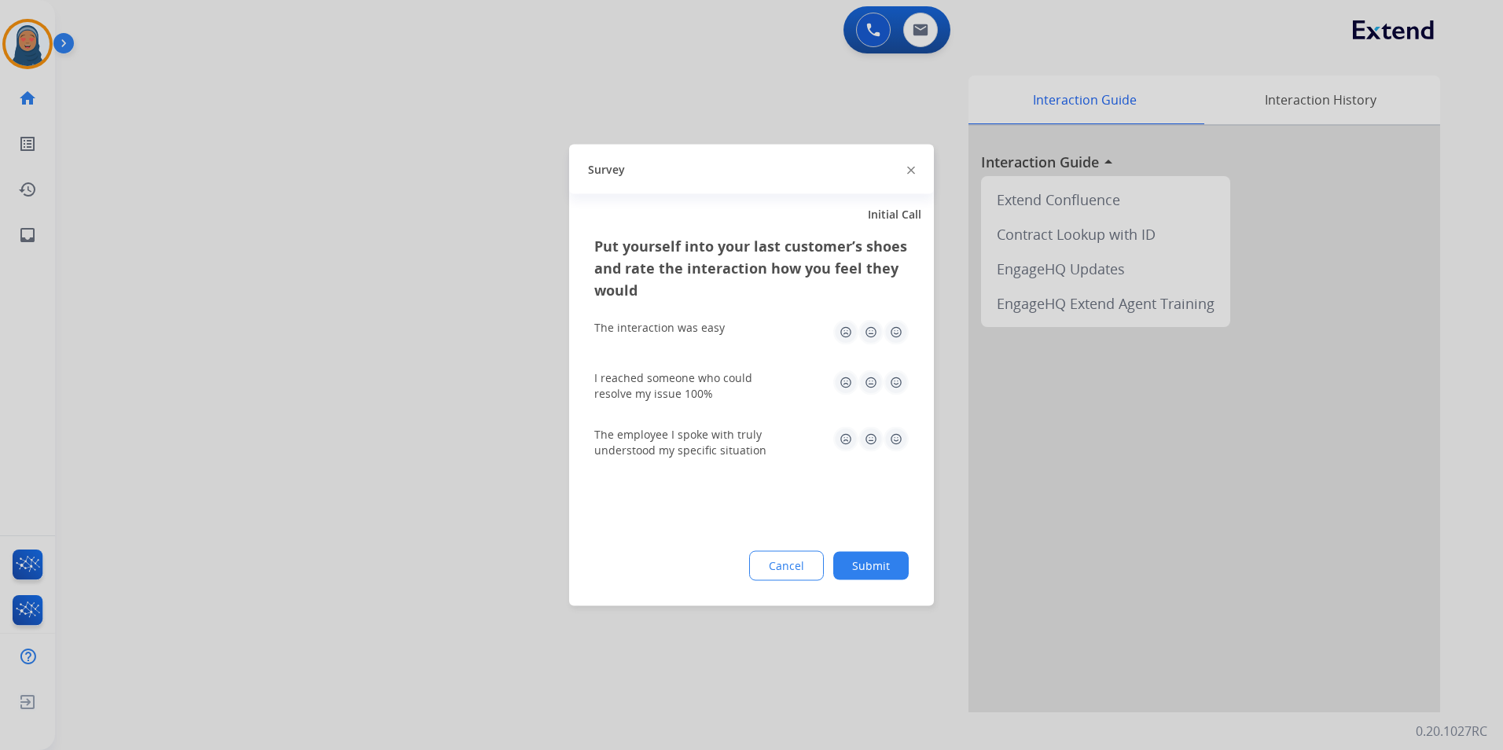
click at [871, 569] on button "Submit" at bounding box center [870, 566] width 75 height 28
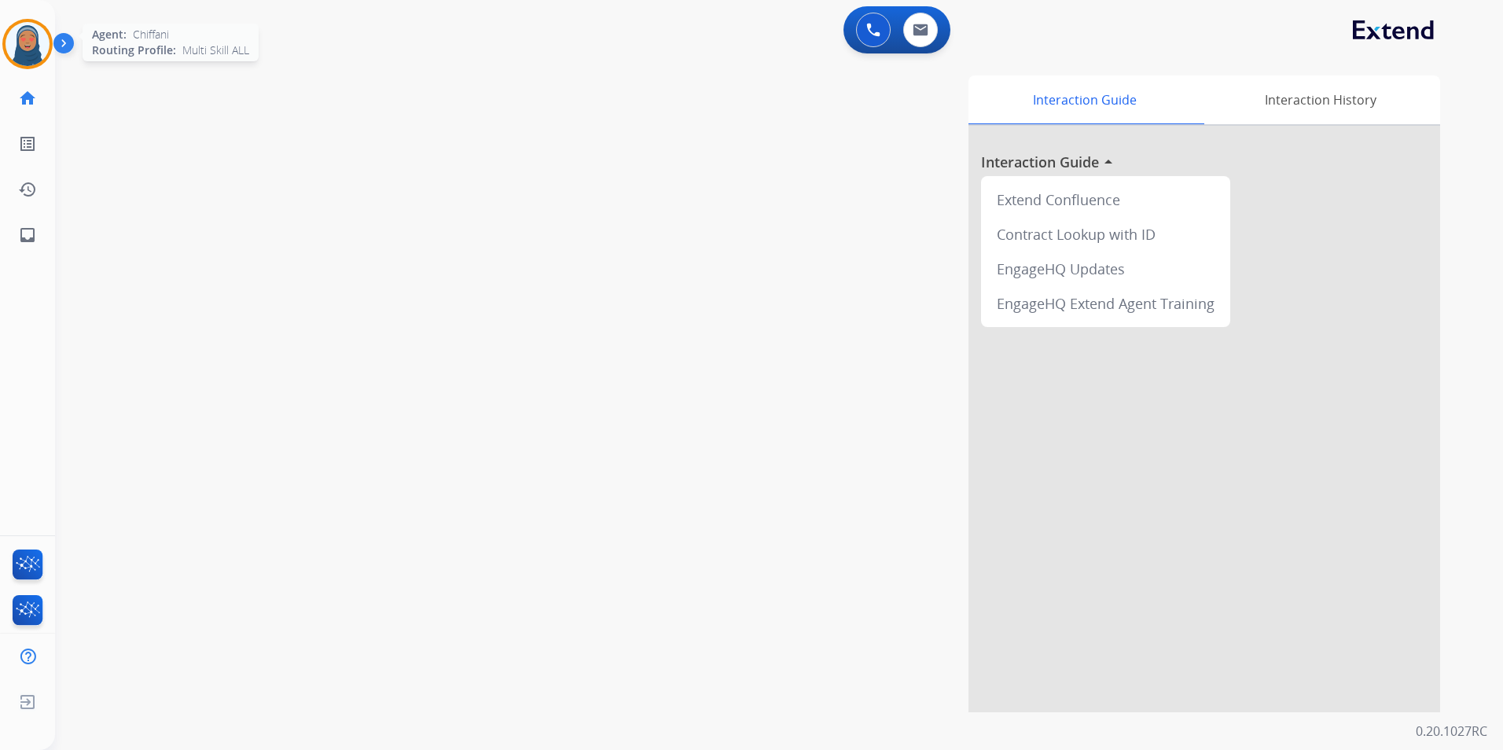
click at [25, 55] on img at bounding box center [28, 44] width 44 height 44
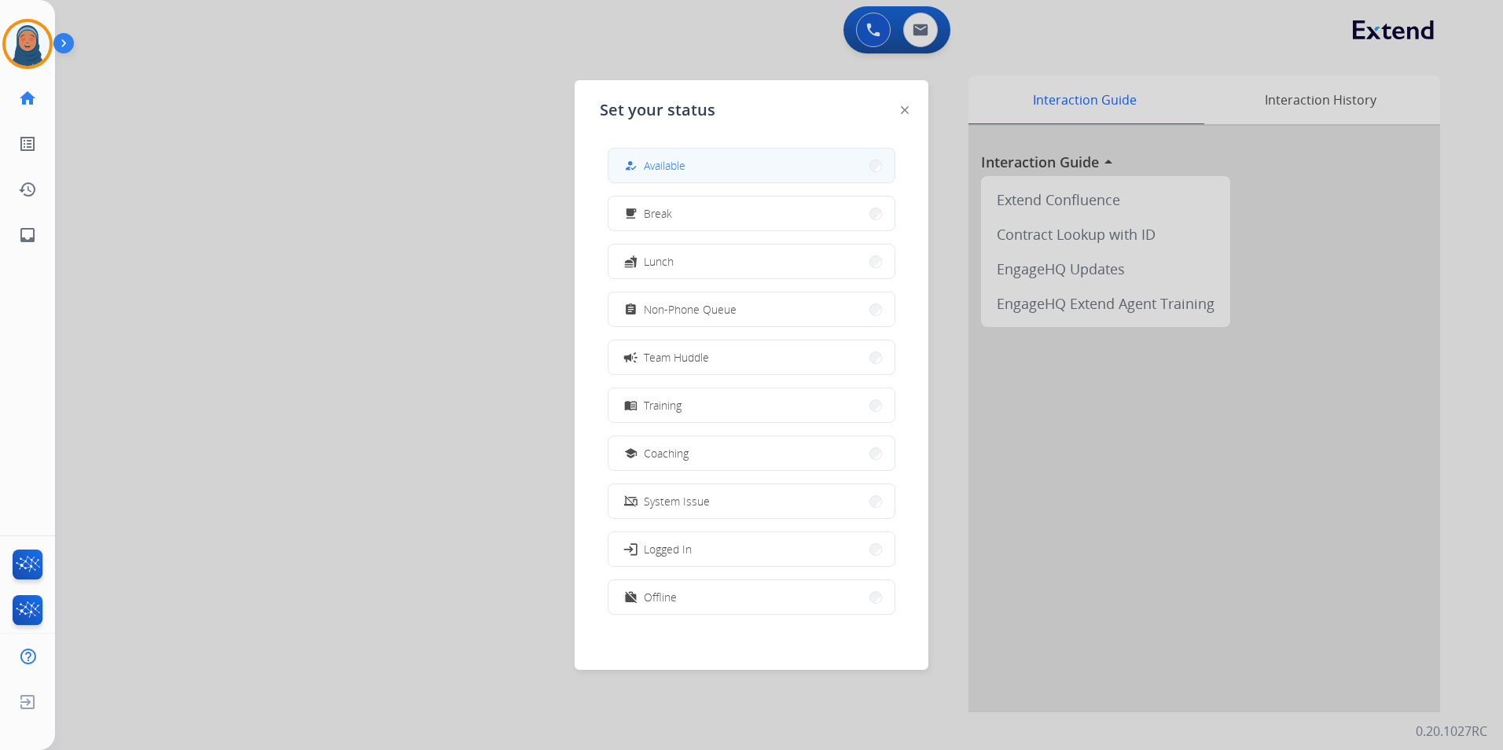
click at [719, 170] on button "how_to_reg Available" at bounding box center [751, 166] width 286 height 34
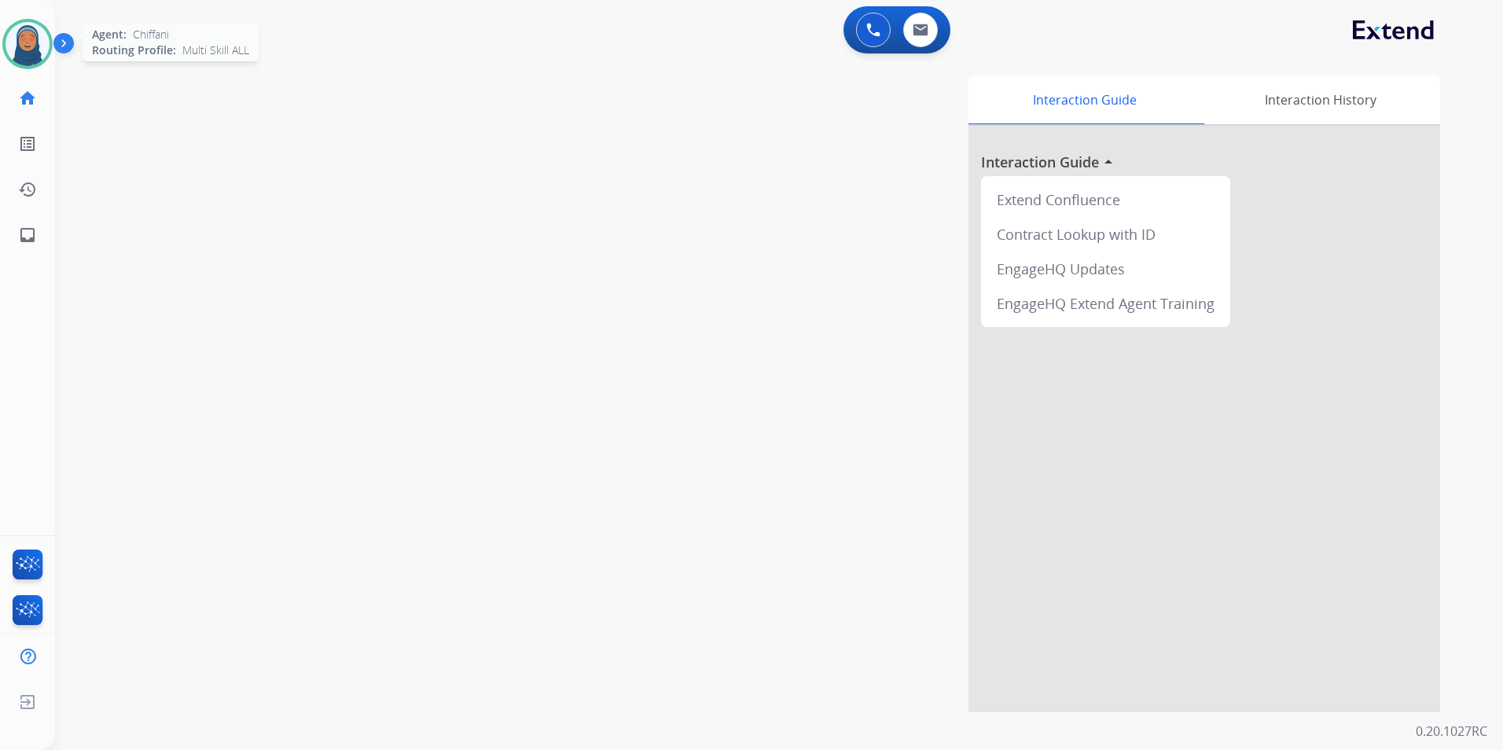
click at [17, 47] on img at bounding box center [28, 44] width 44 height 44
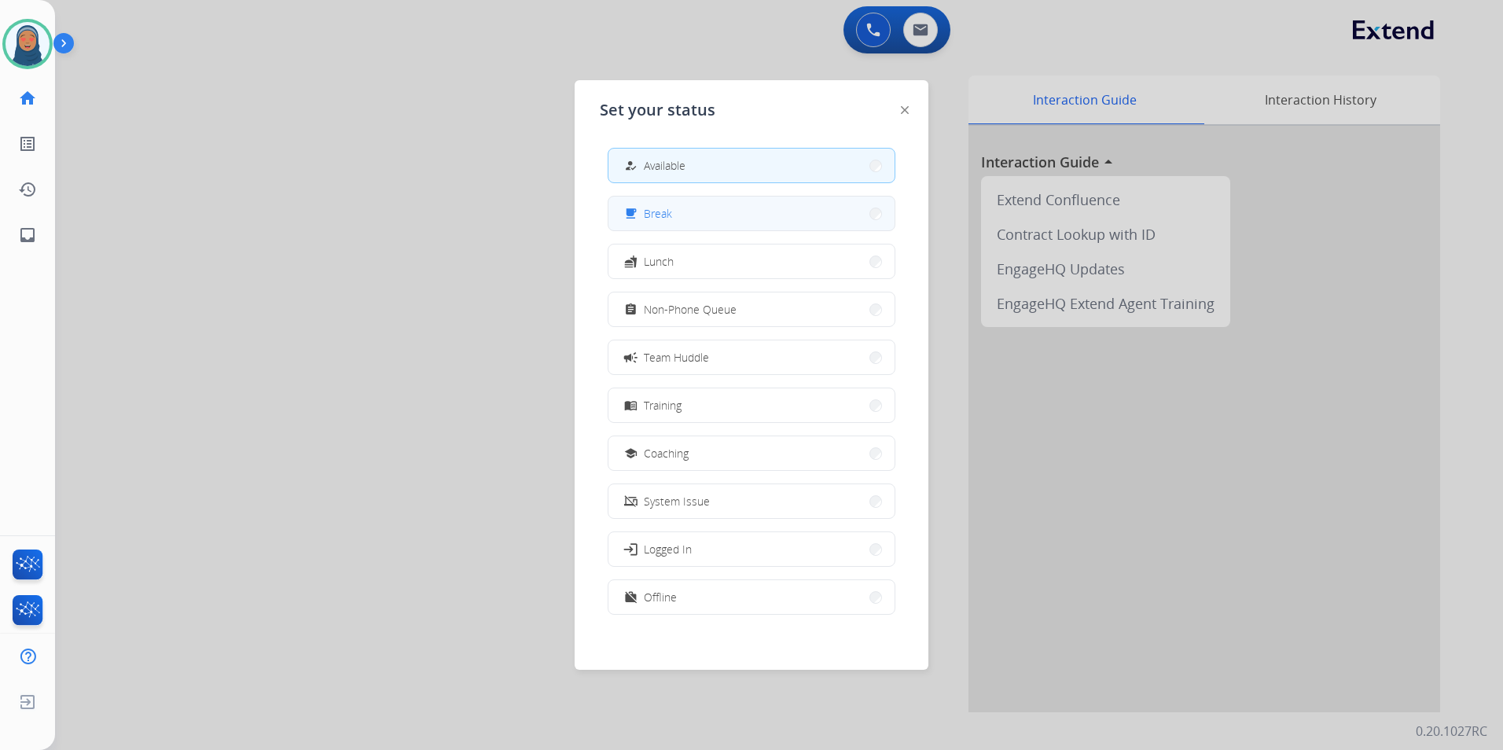
click at [701, 213] on button "free_breakfast Break" at bounding box center [751, 214] width 286 height 34
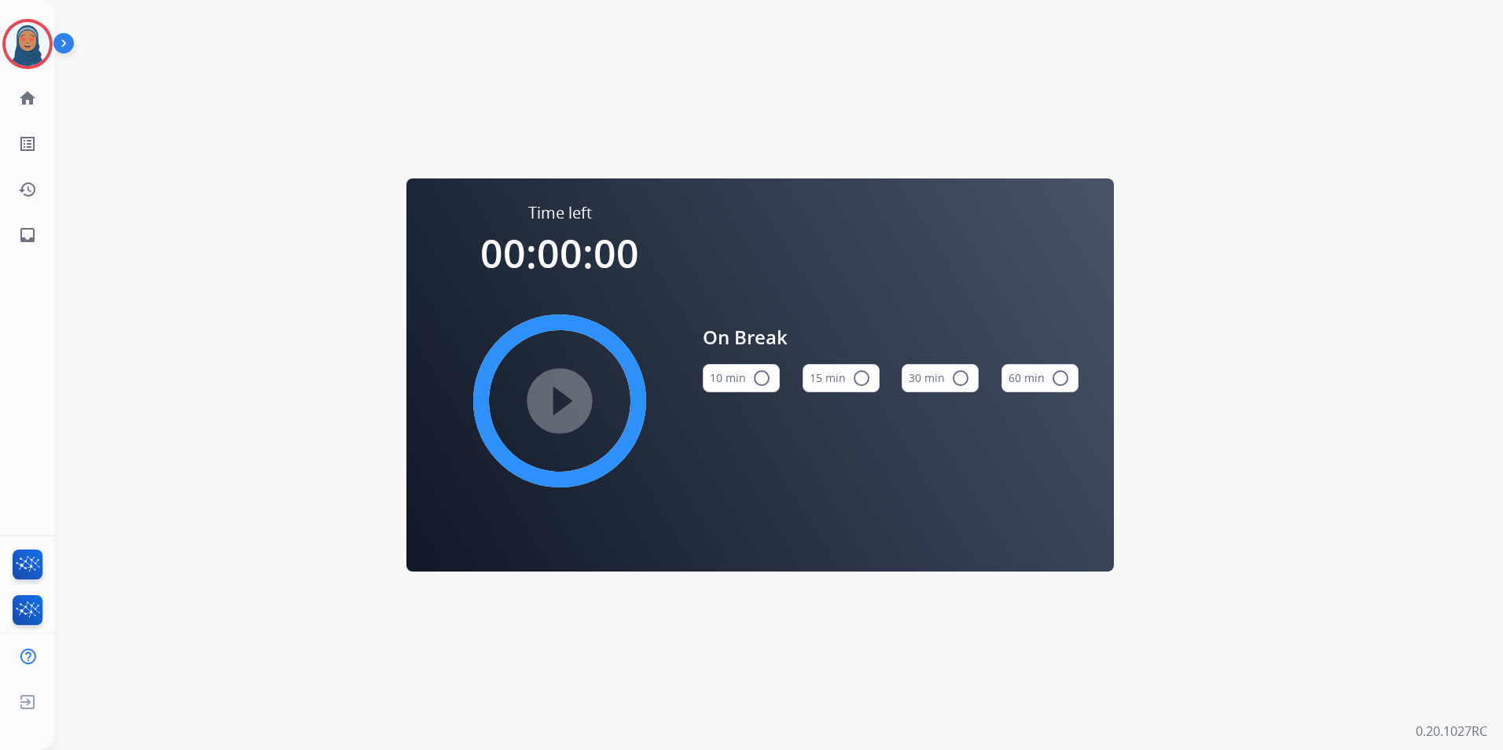
drag, startPoint x: 861, startPoint y: 374, endPoint x: 792, endPoint y: 390, distance: 70.9
click at [861, 375] on mat-icon "radio_button_unchecked" at bounding box center [861, 378] width 19 height 19
click at [569, 399] on mat-icon "play_circle_filled" at bounding box center [559, 400] width 19 height 19
click at [23, 57] on img at bounding box center [28, 44] width 44 height 44
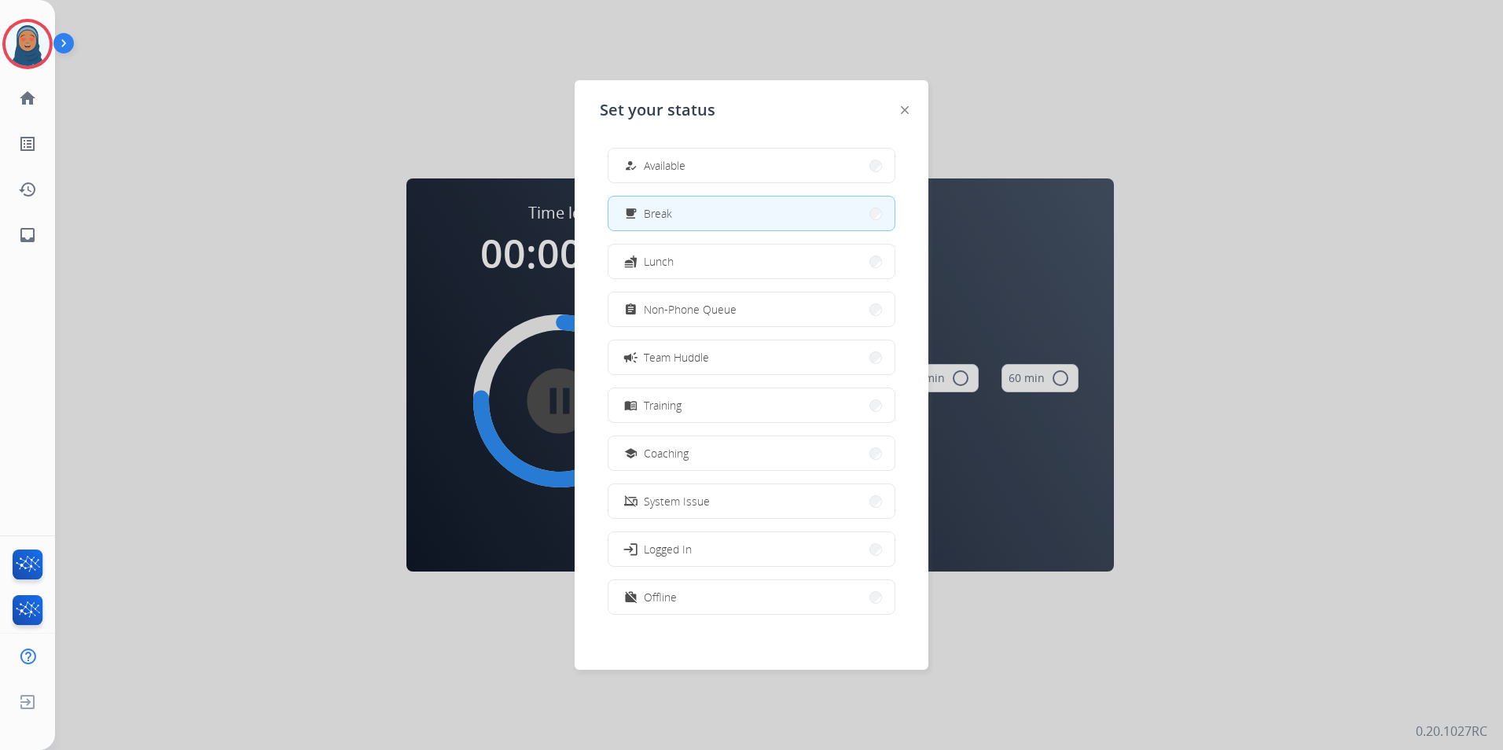
click at [281, 106] on div at bounding box center [751, 375] width 1503 height 750
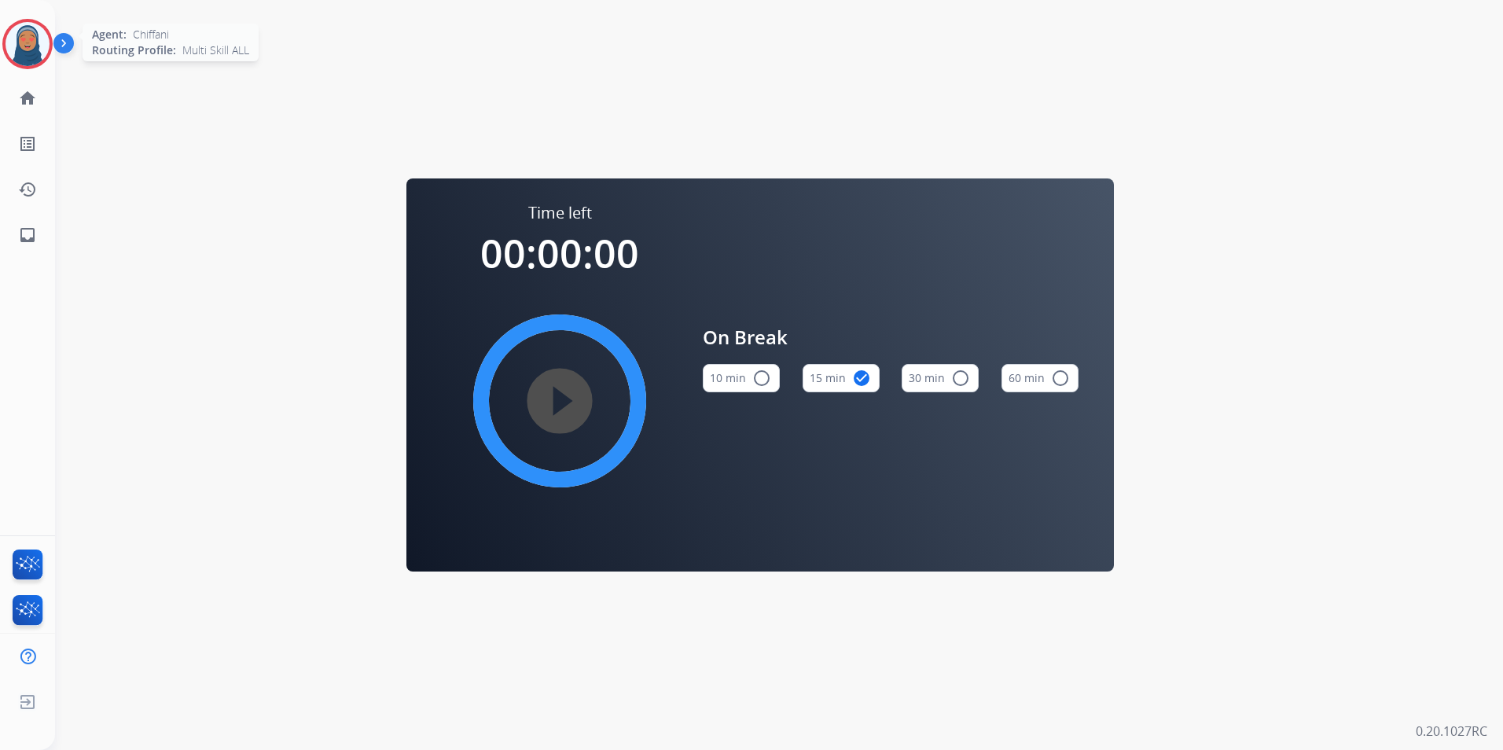
click at [36, 53] on img at bounding box center [28, 44] width 44 height 44
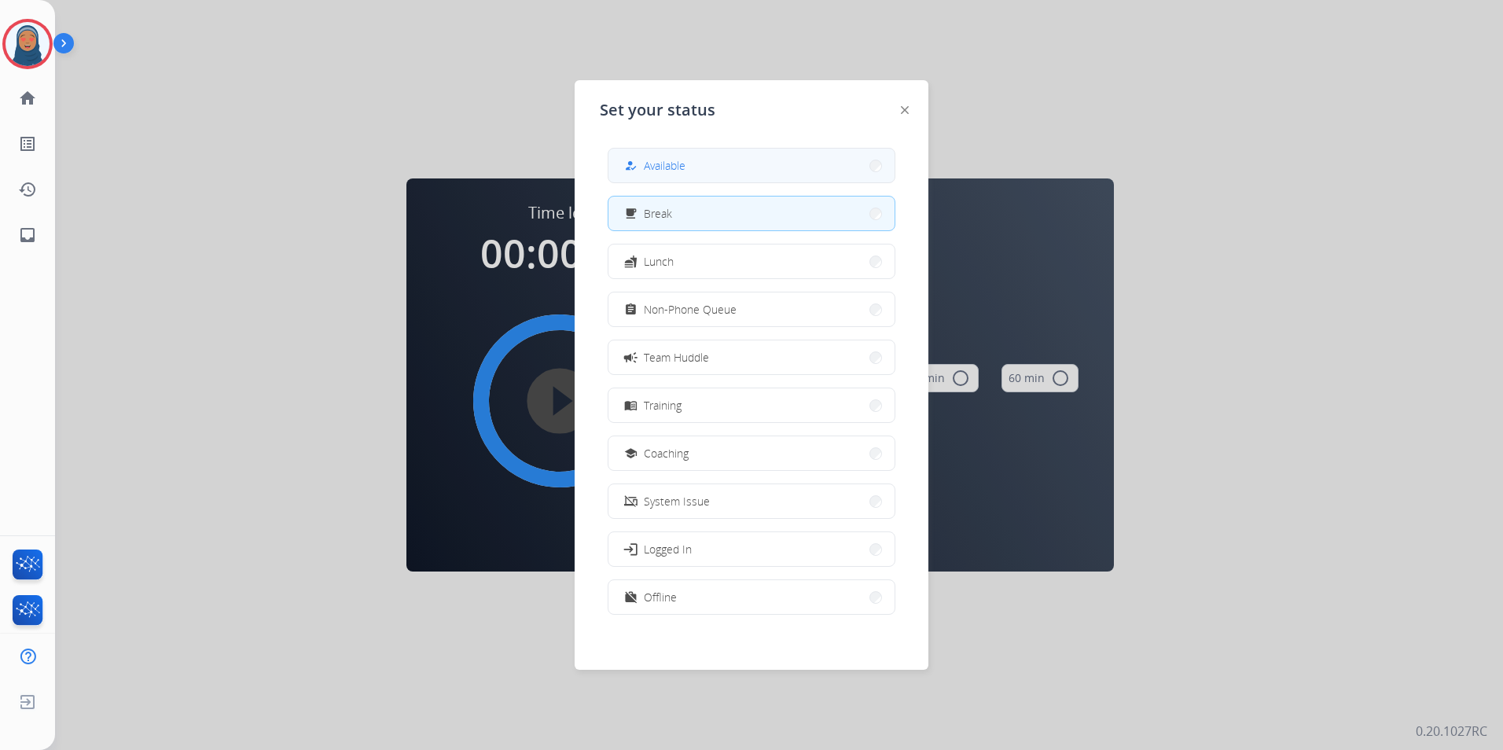
click at [704, 178] on button "how_to_reg Available" at bounding box center [751, 166] width 286 height 34
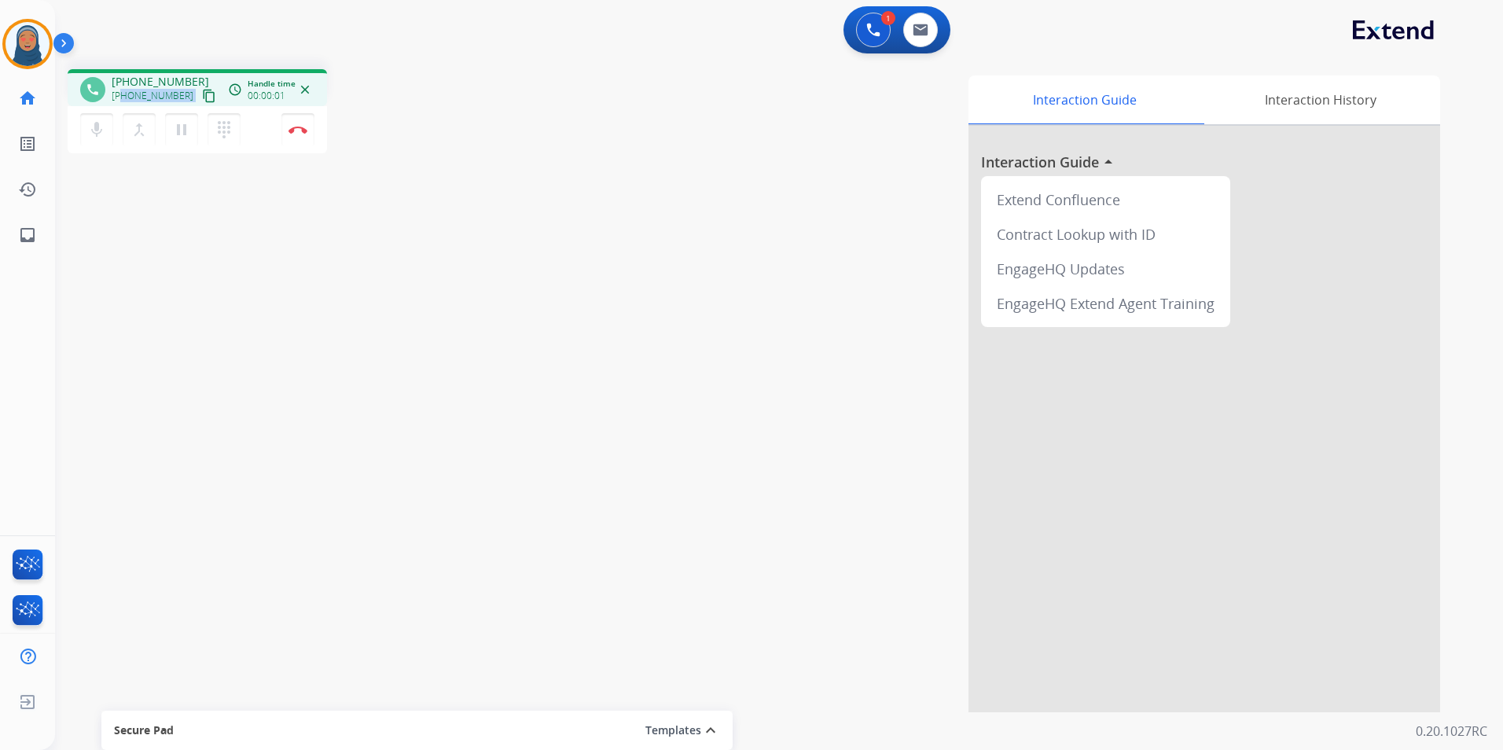
drag, startPoint x: 181, startPoint y: 94, endPoint x: 121, endPoint y: 96, distance: 59.8
click at [121, 96] on div "[PHONE_NUMBER] content_copy" at bounding box center [165, 95] width 107 height 19
copy div "7022323146 content_copy access_time Call metrics Queue 00:12 Hold 00:00 Talk 00…"
click at [304, 137] on button "Disconnect" at bounding box center [297, 129] width 33 height 33
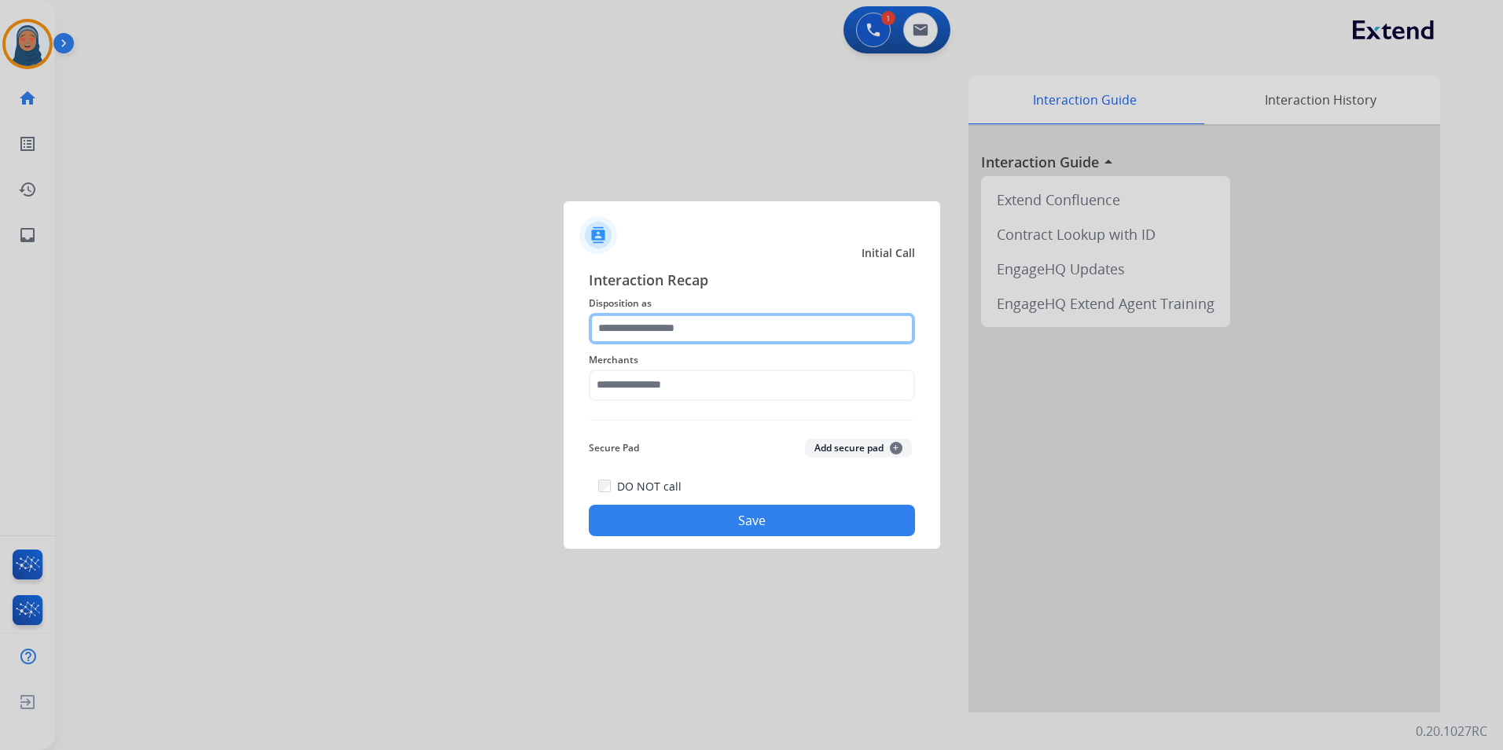
click at [639, 337] on input "text" at bounding box center [752, 328] width 326 height 31
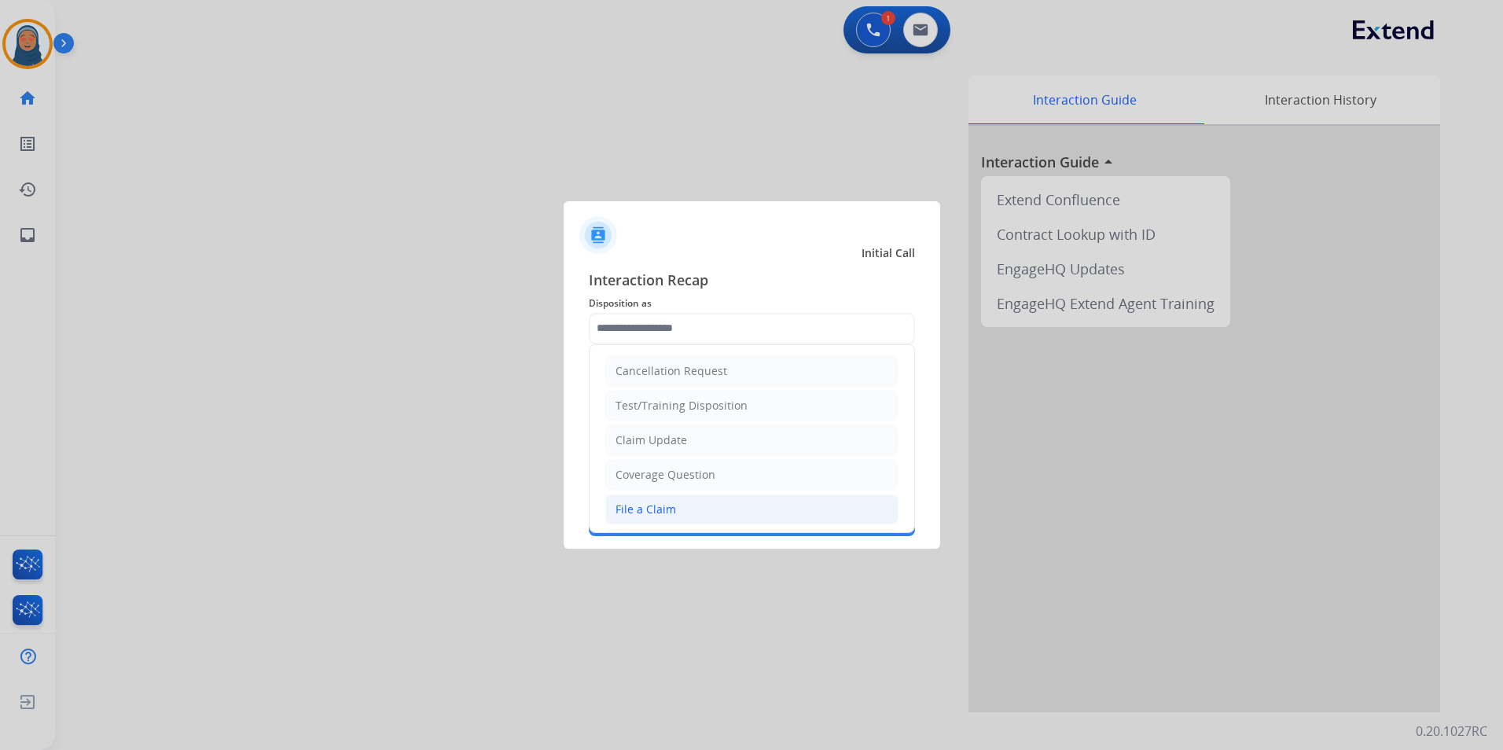
click at [670, 509] on div "File a Claim" at bounding box center [645, 509] width 61 height 16
type input "**********"
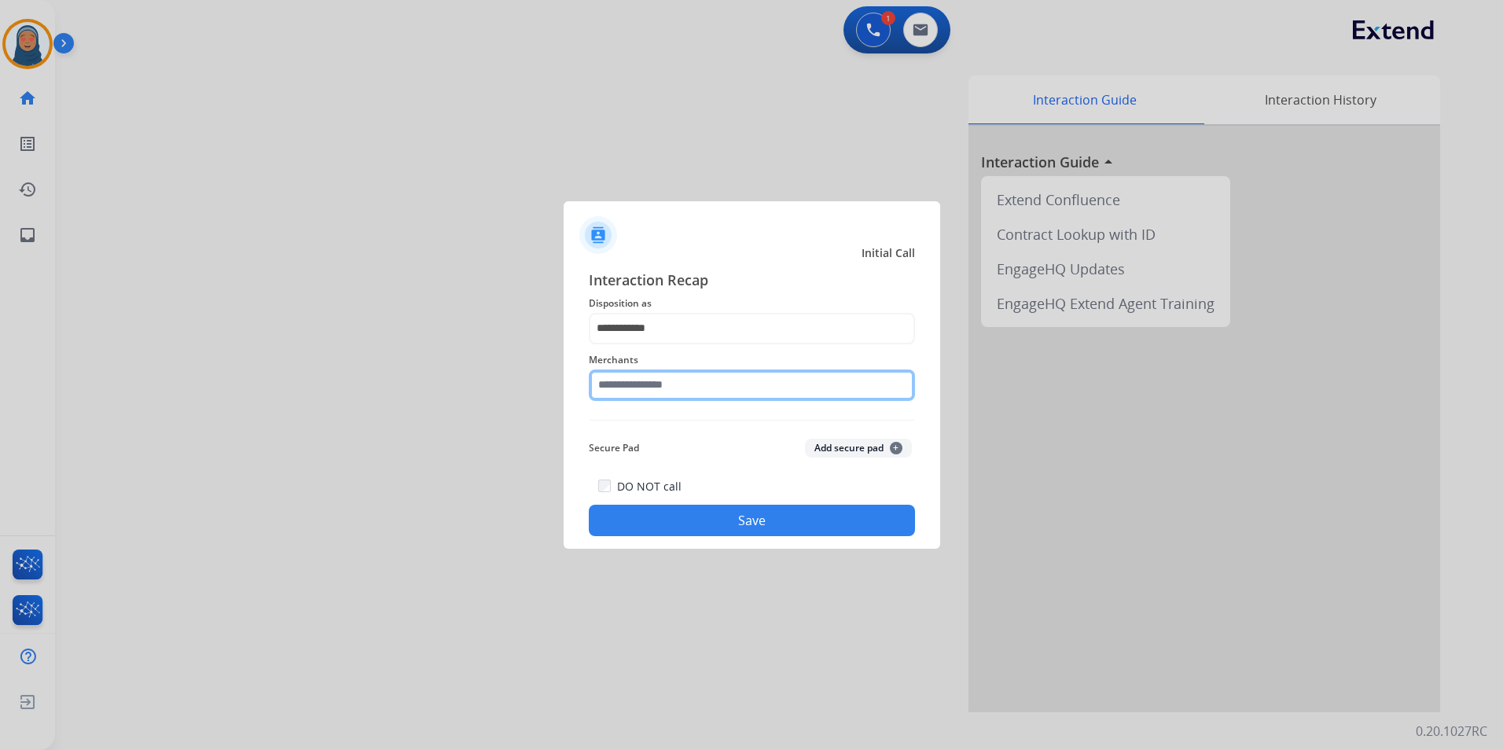
click at [675, 384] on input "text" at bounding box center [752, 384] width 326 height 31
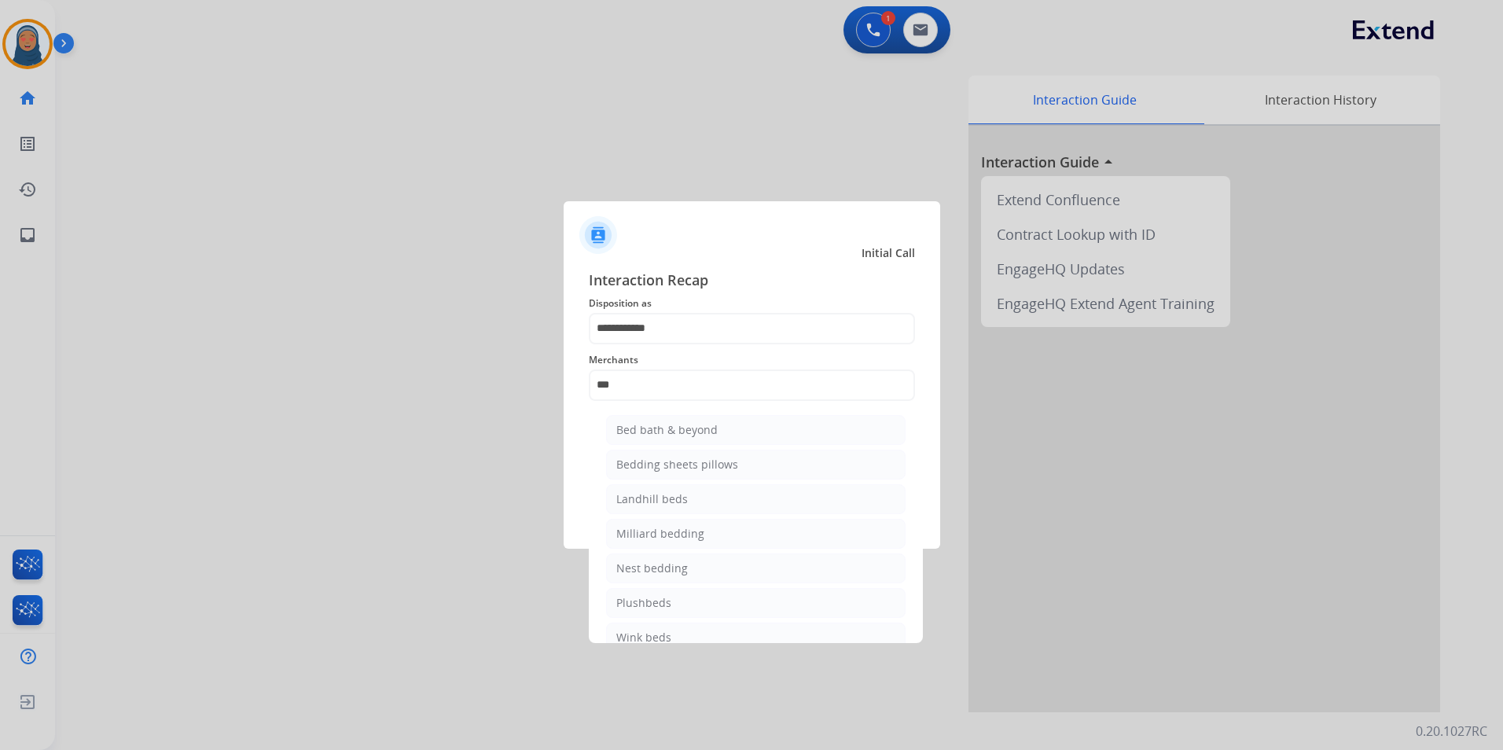
drag, startPoint x: 678, startPoint y: 430, endPoint x: 767, endPoint y: 458, distance: 94.0
click at [678, 430] on div "Bed bath & beyond" at bounding box center [666, 430] width 101 height 16
type input "**********"
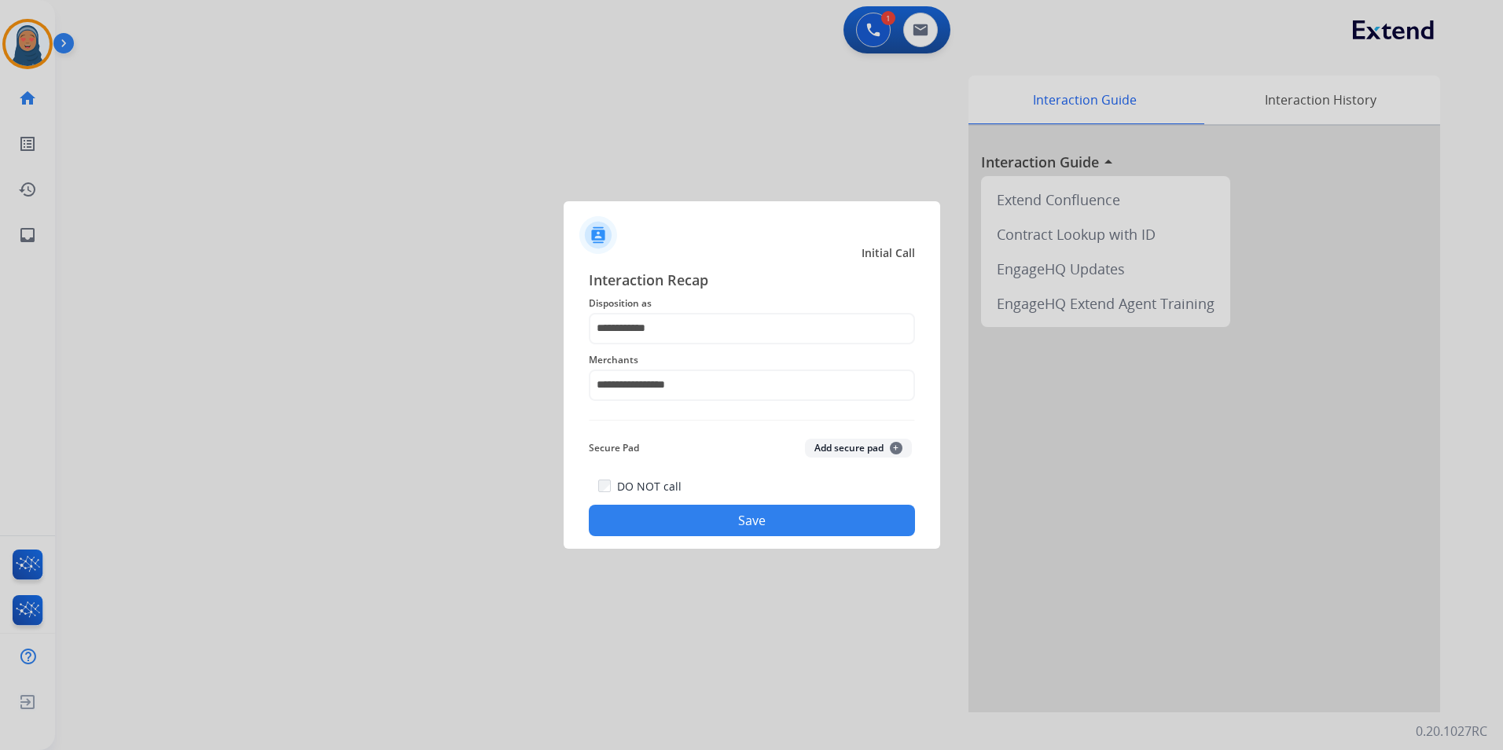
click at [776, 519] on button "Save" at bounding box center [752, 520] width 326 height 31
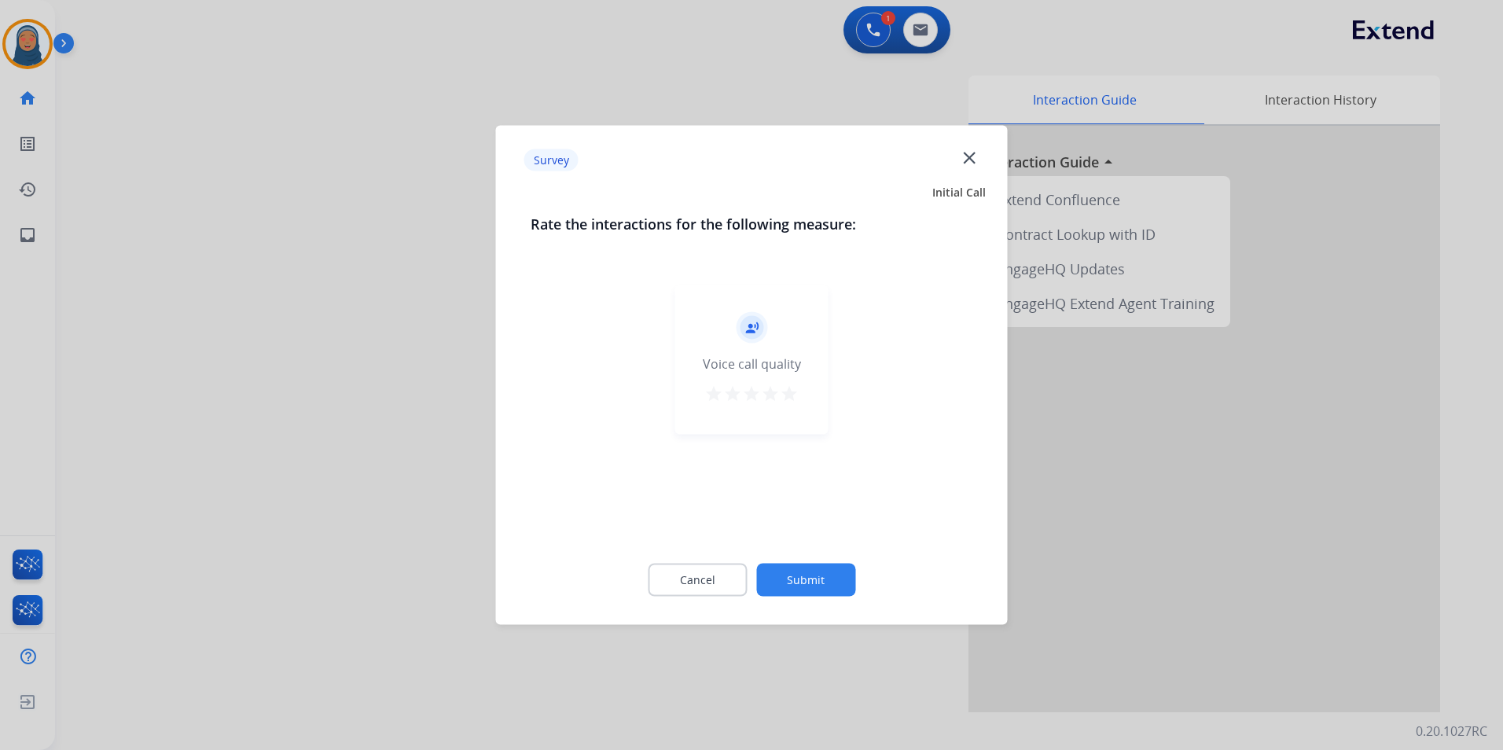
click at [825, 572] on button "Submit" at bounding box center [805, 580] width 99 height 33
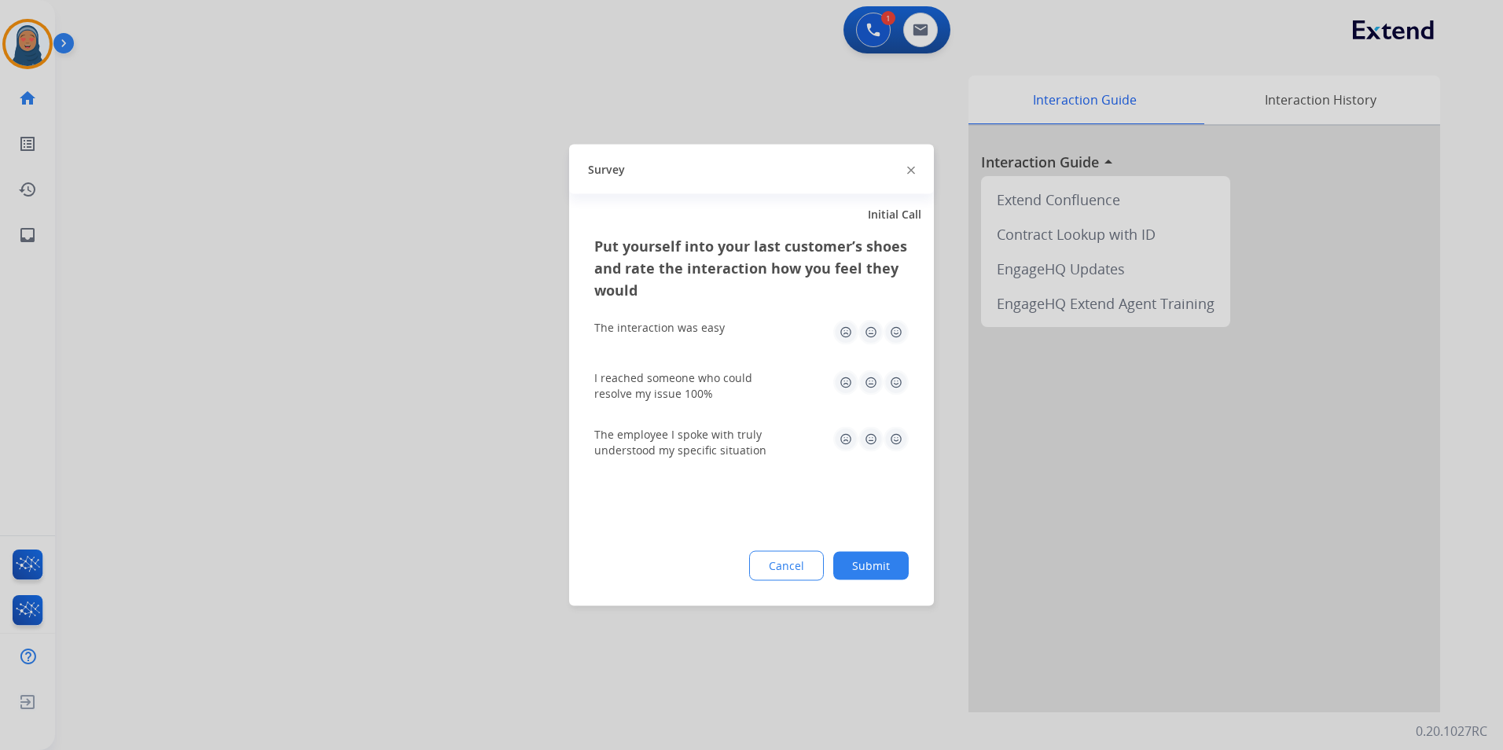
drag, startPoint x: 911, startPoint y: 569, endPoint x: 887, endPoint y: 568, distance: 23.6
click at [906, 569] on div "Put yourself into your last customer’s shoes and rate the interaction how you f…" at bounding box center [751, 420] width 365 height 371
click at [887, 568] on button "Submit" at bounding box center [870, 566] width 75 height 28
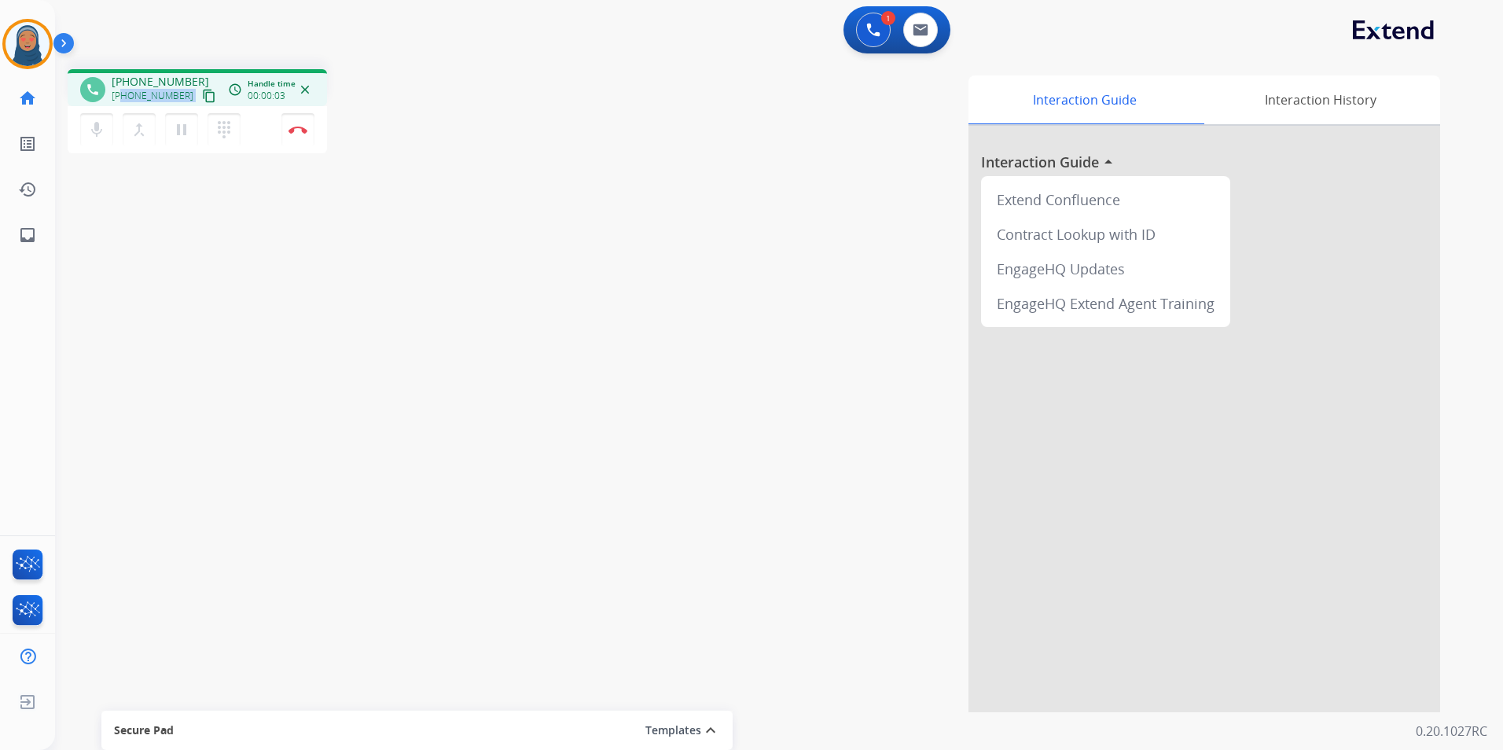
drag, startPoint x: 180, startPoint y: 99, endPoint x: 123, endPoint y: 98, distance: 56.6
click at [123, 98] on div "[PHONE_NUMBER] content_copy" at bounding box center [165, 95] width 107 height 19
copy div "5613064100 content_copy access_time Call metrics Queue 00:10 Hold 00:00 Talk 00…"
click at [297, 130] on img at bounding box center [297, 130] width 19 height 8
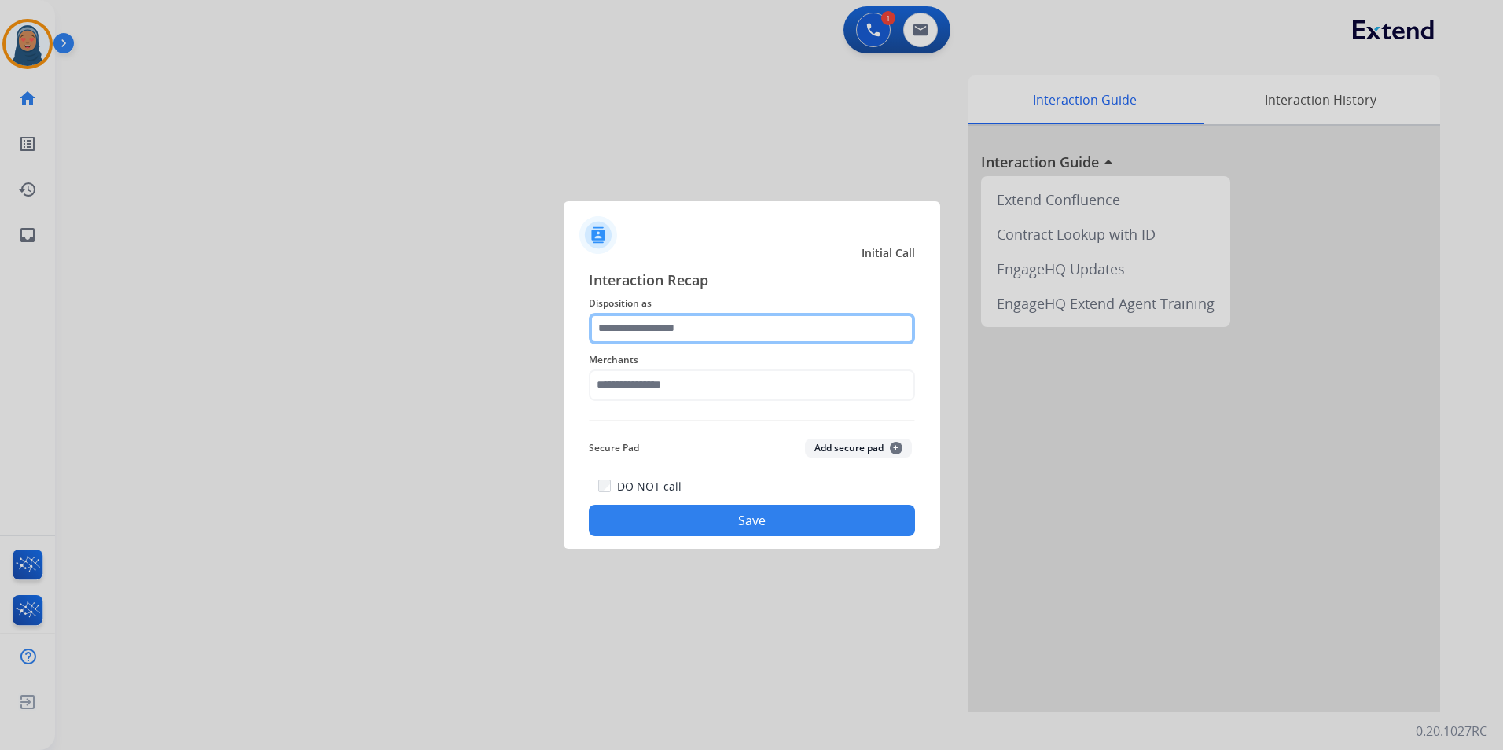
drag, startPoint x: 677, startPoint y: 351, endPoint x: 662, endPoint y: 320, distance: 34.1
click at [662, 319] on input "text" at bounding box center [752, 328] width 326 height 31
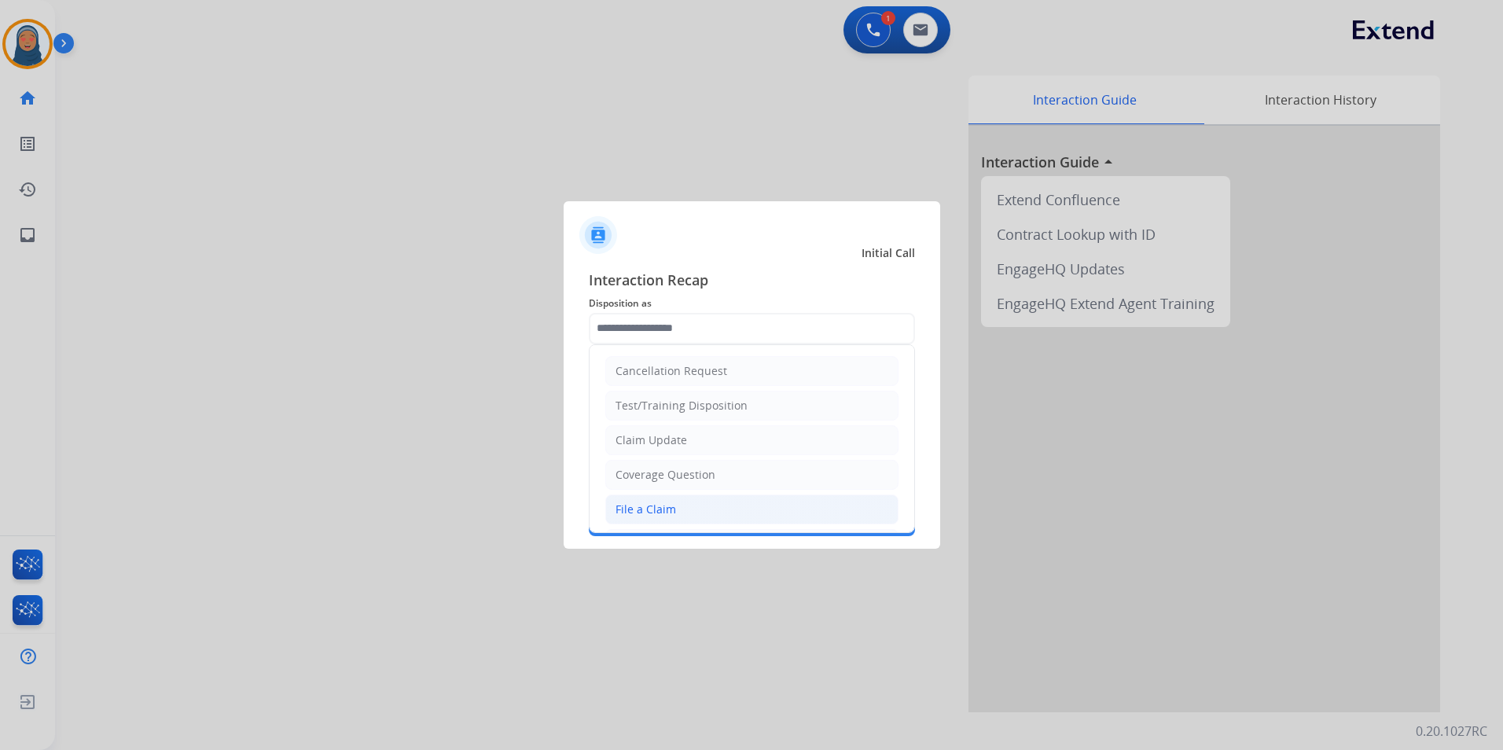
drag, startPoint x: 669, startPoint y: 515, endPoint x: 673, endPoint y: 439, distance: 76.3
click at [669, 514] on div "File a Claim" at bounding box center [645, 509] width 61 height 16
type input "**********"
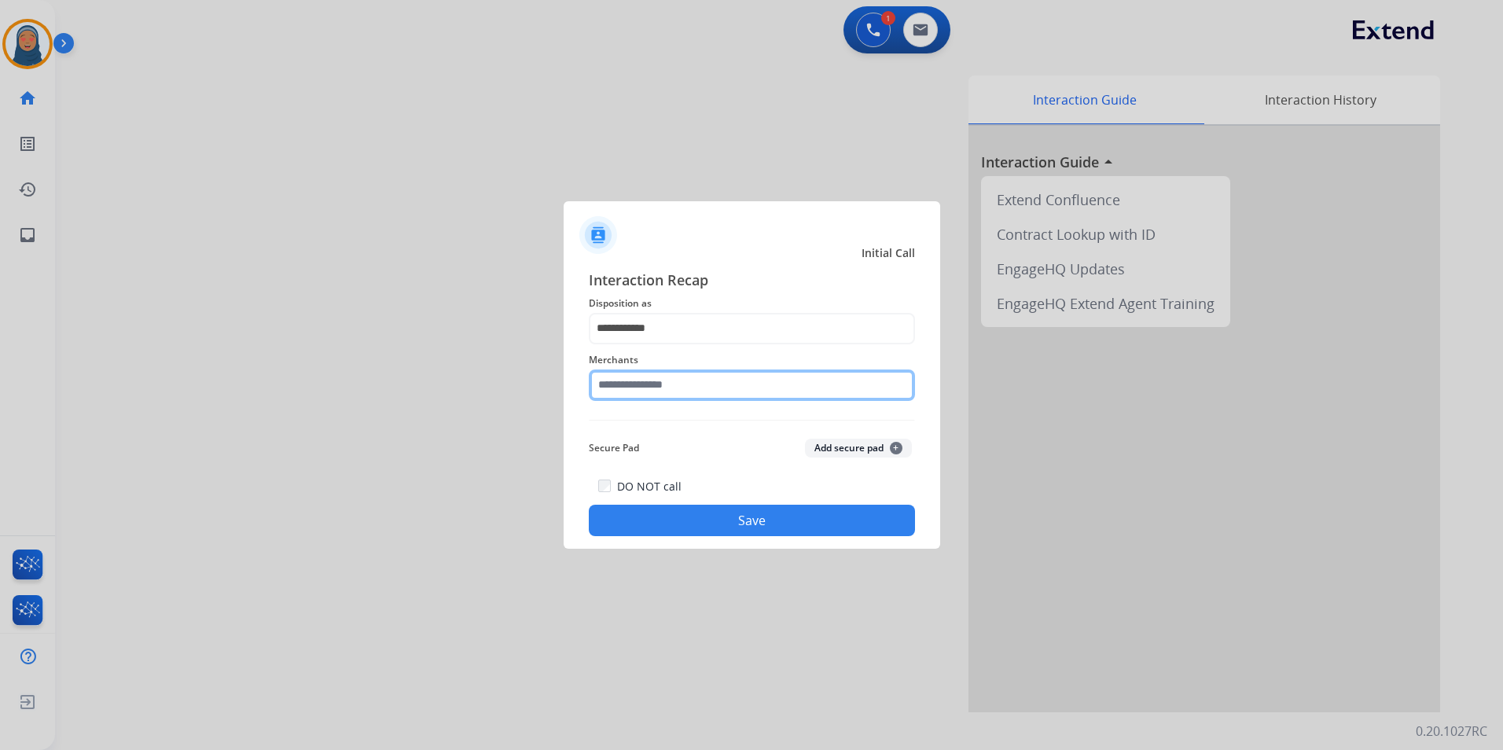
click at [678, 391] on input "text" at bounding box center [752, 384] width 326 height 31
drag, startPoint x: 673, startPoint y: 387, endPoint x: 0, endPoint y: 285, distance: 680.4
click at [0, 295] on app-contact-recap-modal "**********" at bounding box center [0, 375] width 0 height 750
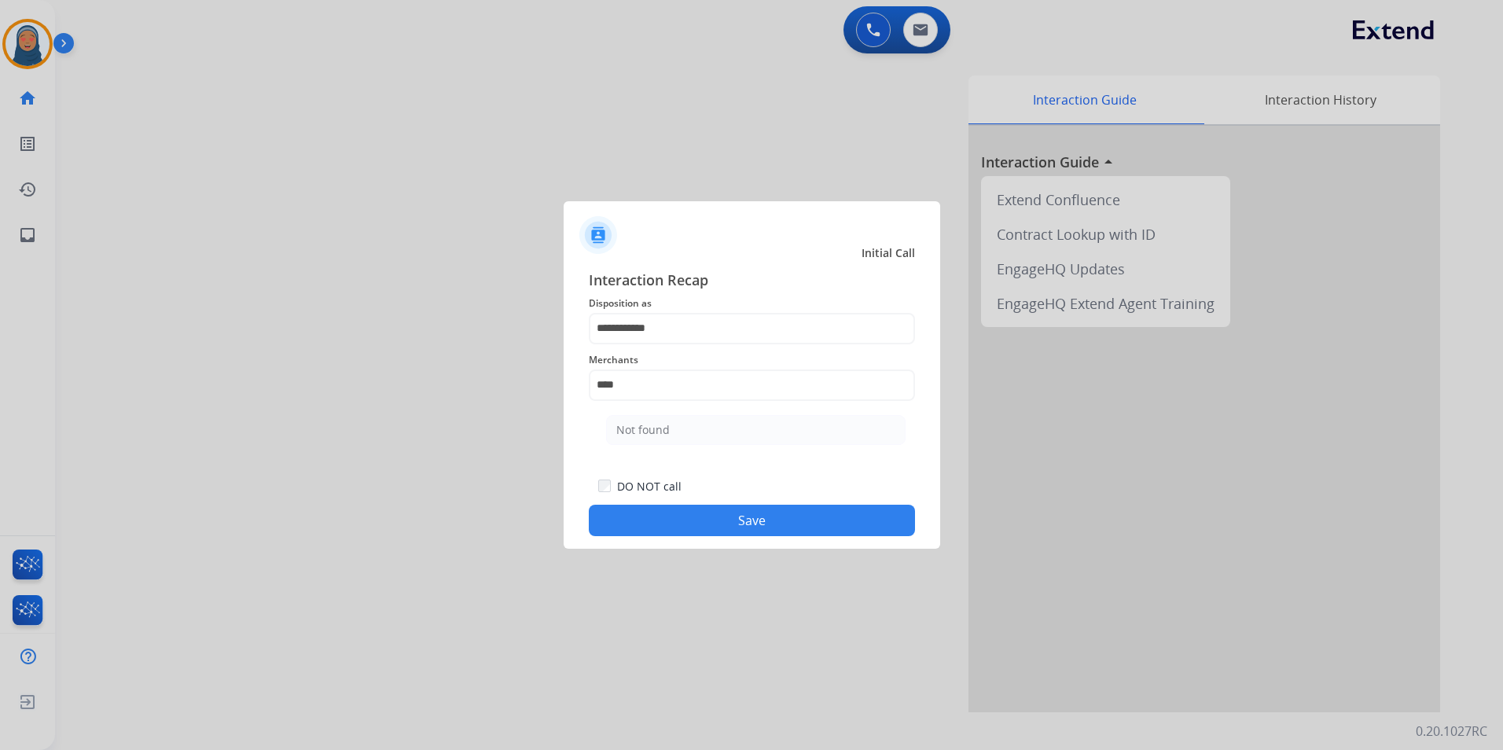
drag, startPoint x: 653, startPoint y: 426, endPoint x: 671, endPoint y: 440, distance: 23.0
click at [655, 426] on div "Not found" at bounding box center [642, 430] width 53 height 16
type input "*********"
click at [791, 532] on button "Save" at bounding box center [752, 520] width 326 height 31
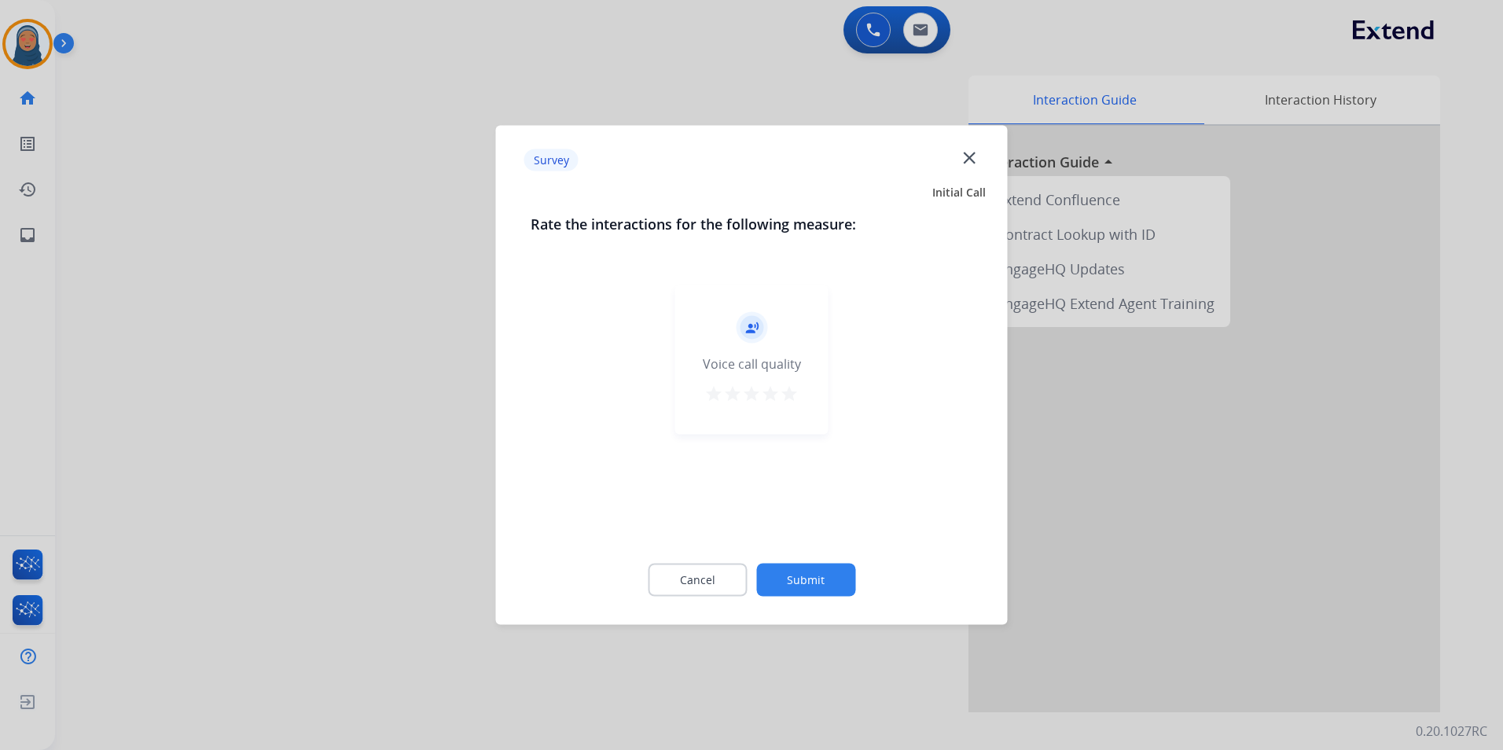
click at [830, 569] on button "Submit" at bounding box center [805, 580] width 99 height 33
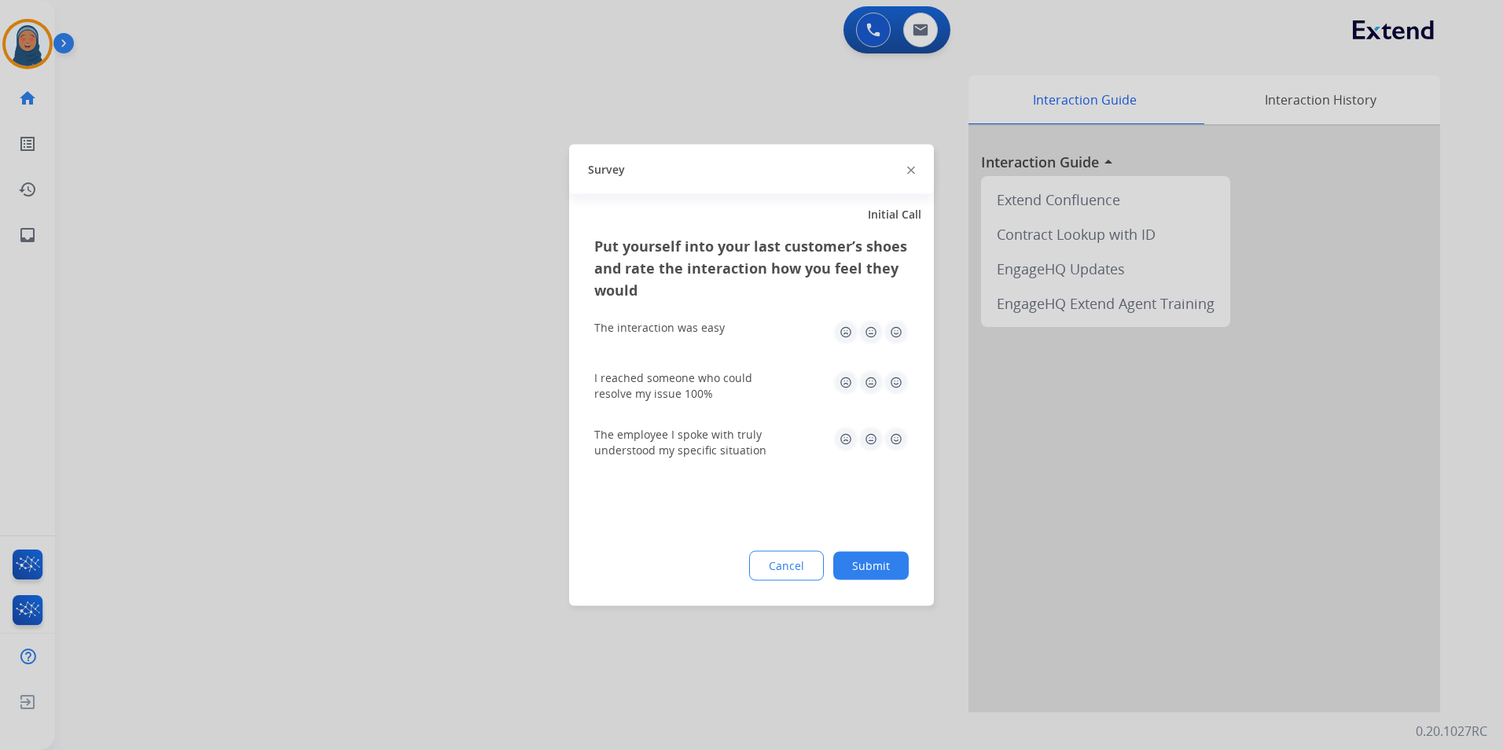
click at [873, 551] on div "Cancel Submit" at bounding box center [751, 566] width 314 height 30
click at [896, 567] on button "Submit" at bounding box center [870, 566] width 75 height 28
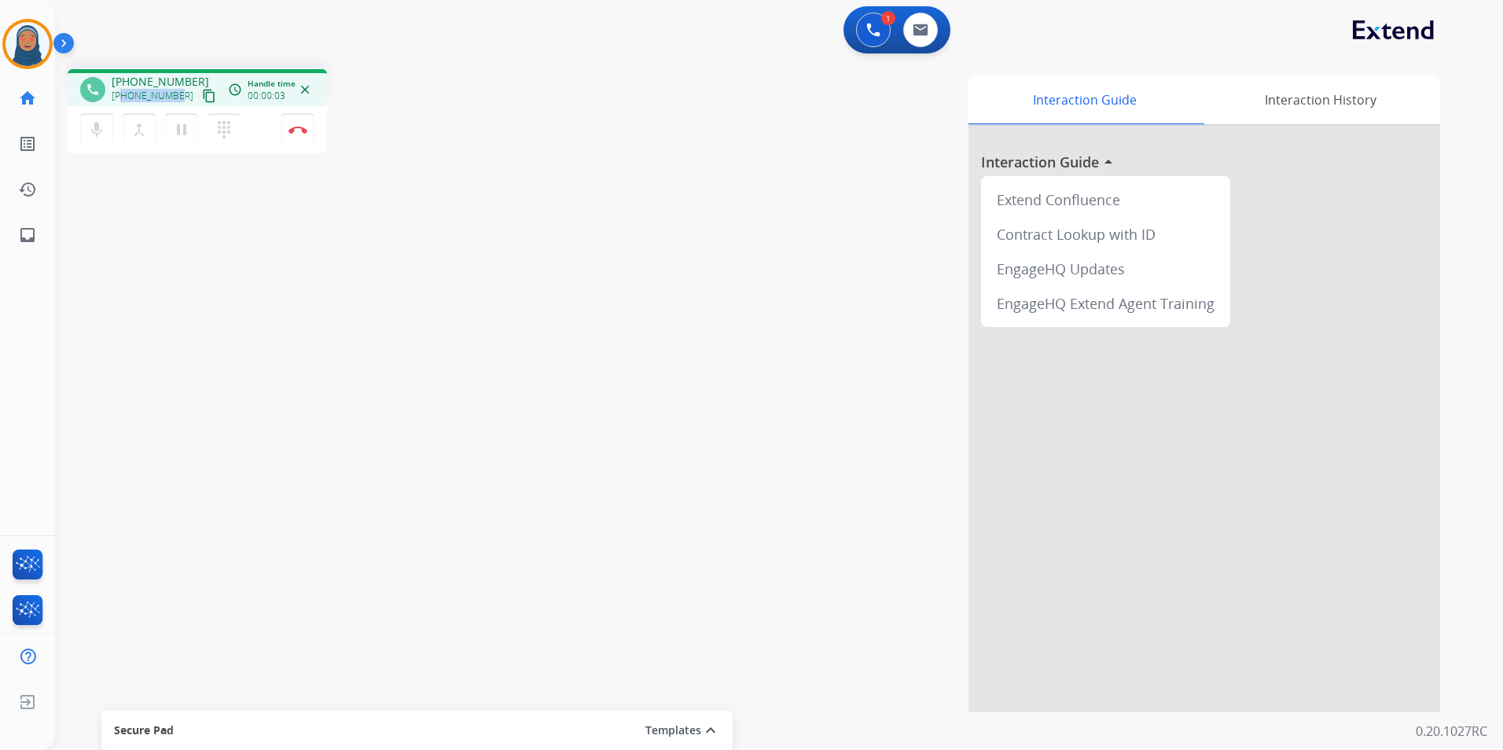
drag, startPoint x: 177, startPoint y: 96, endPoint x: 120, endPoint y: 95, distance: 56.6
click at [120, 95] on div "[PHONE_NUMBER] content_copy" at bounding box center [165, 95] width 107 height 19
copy span "7168807916"
click at [299, 131] on img at bounding box center [297, 130] width 19 height 8
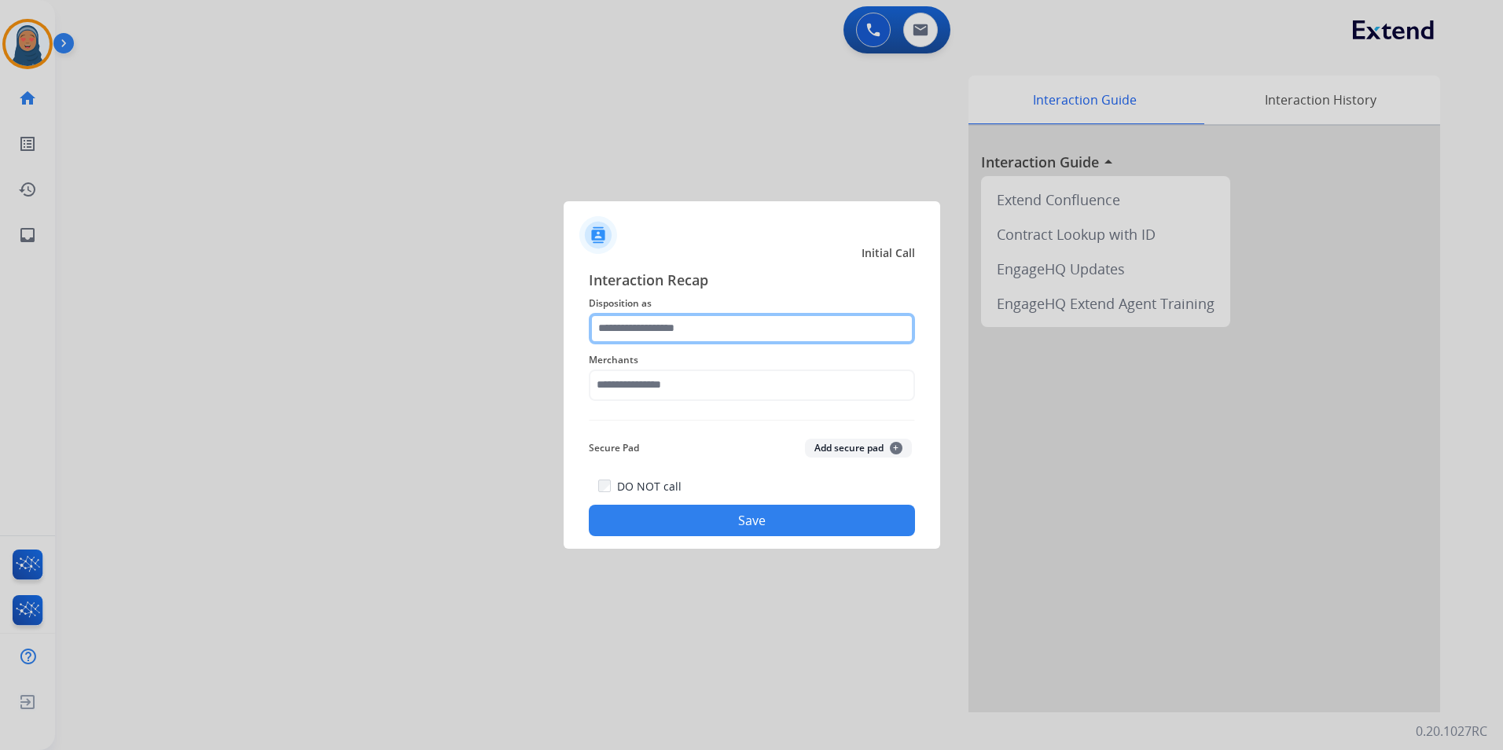
click at [617, 329] on input "text" at bounding box center [752, 328] width 326 height 31
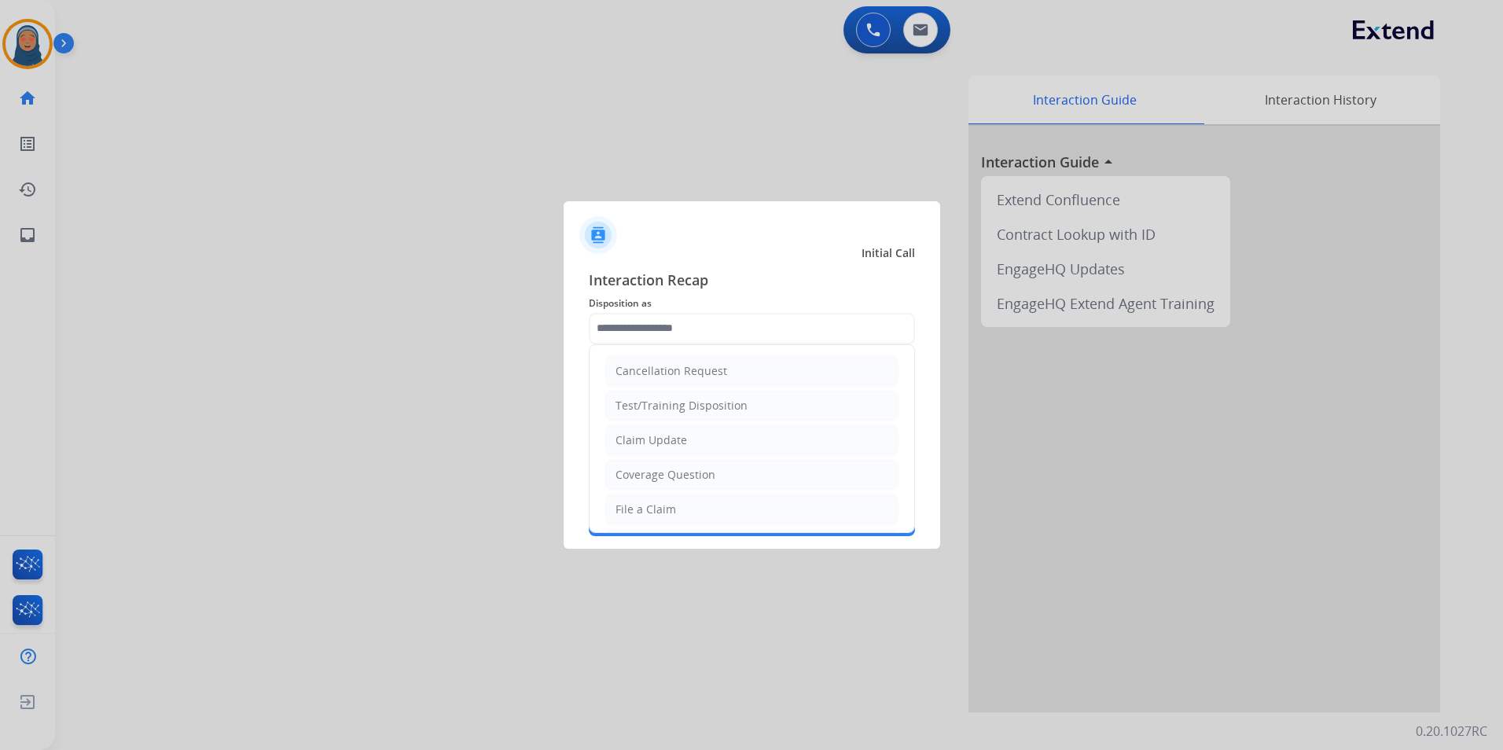
click at [674, 507] on li "File a Claim" at bounding box center [751, 509] width 293 height 30
type input "**********"
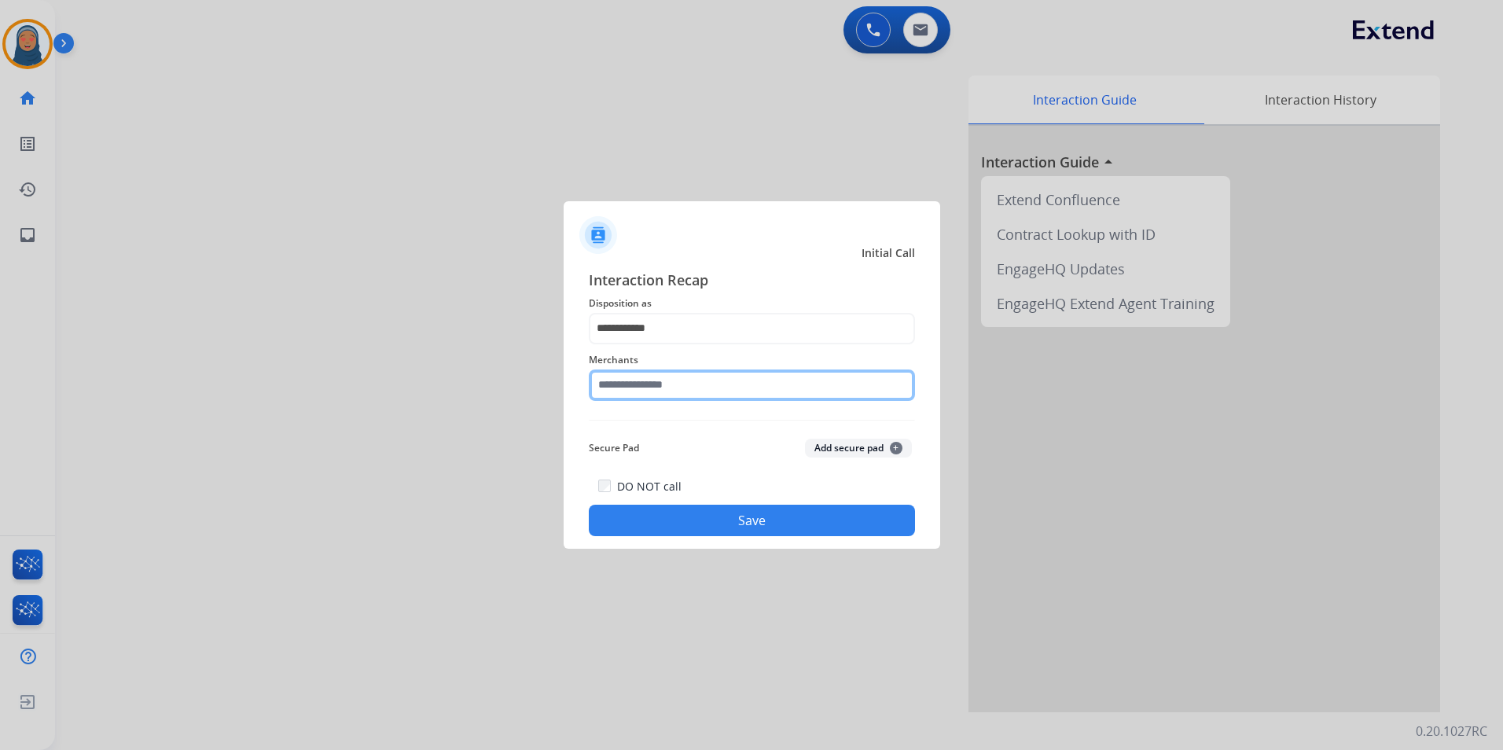
click at [678, 381] on input "text" at bounding box center [752, 384] width 326 height 31
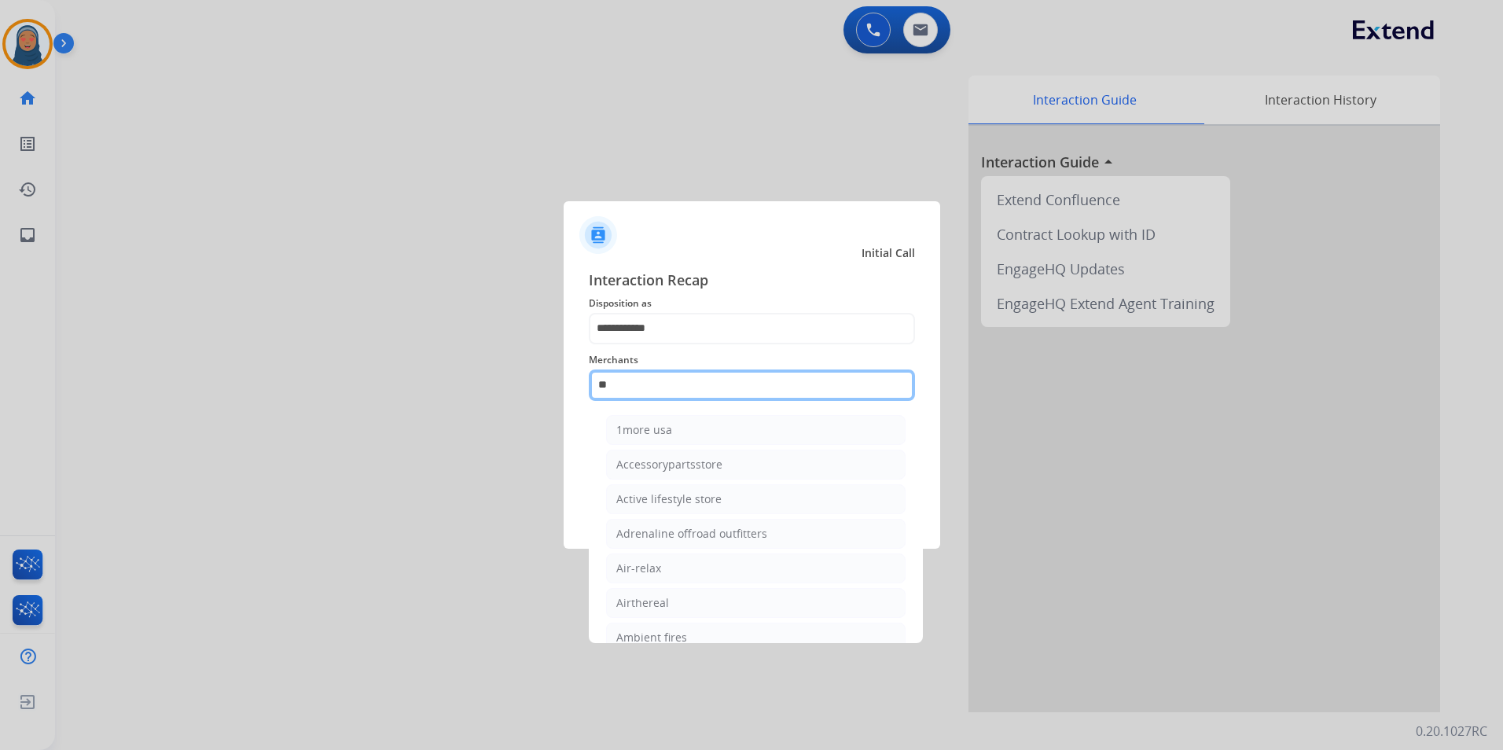
type input "*"
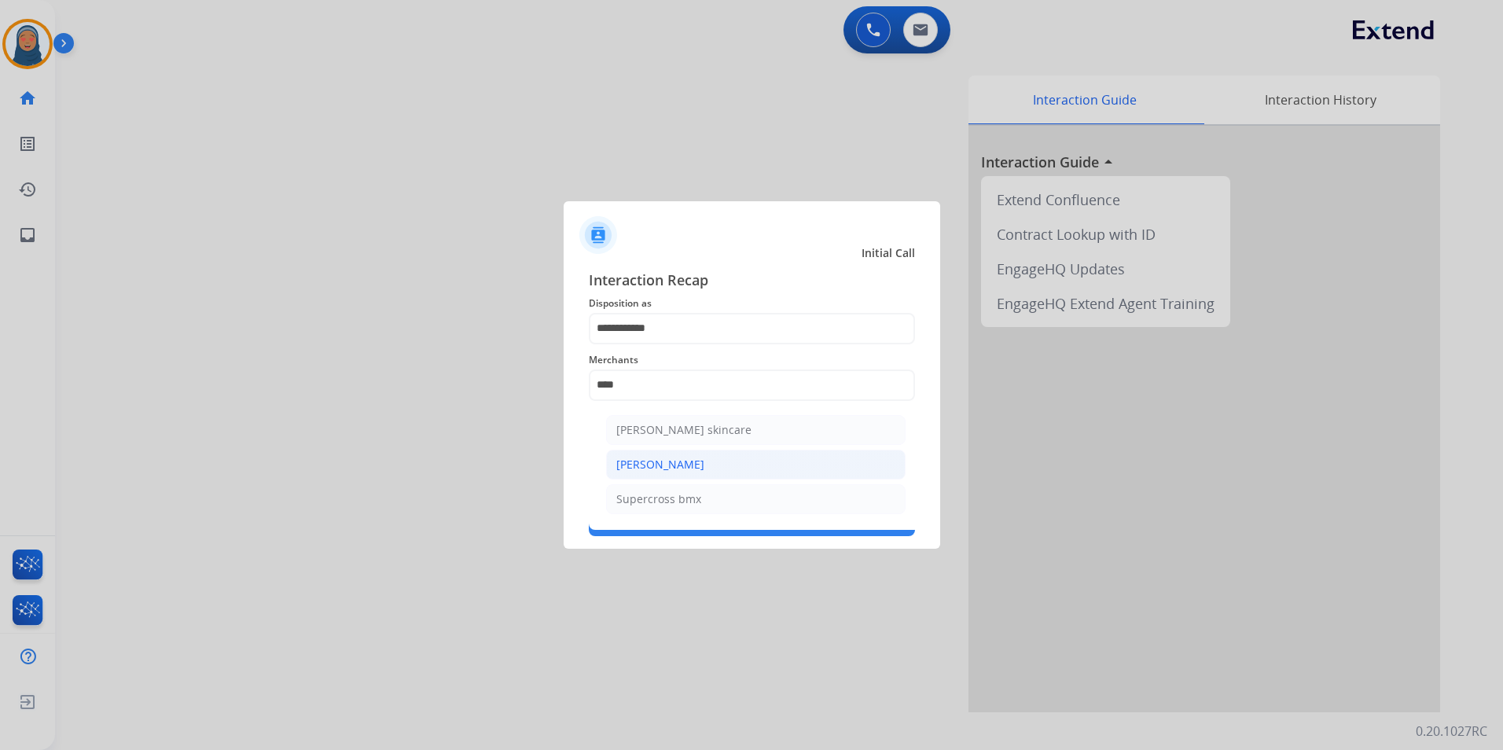
click at [722, 464] on li "[PERSON_NAME]" at bounding box center [755, 465] width 299 height 30
type input "**********"
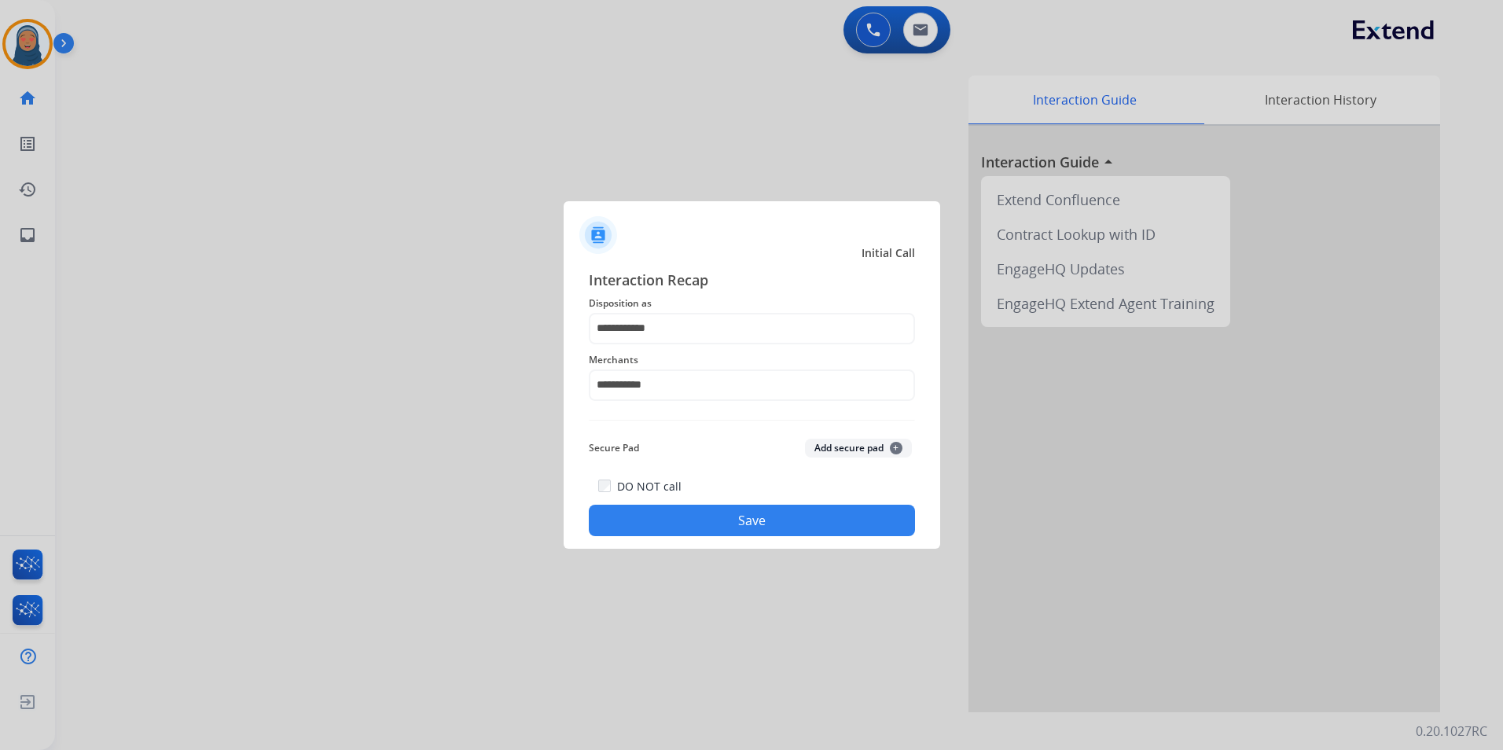
click at [746, 535] on button "Save" at bounding box center [752, 520] width 326 height 31
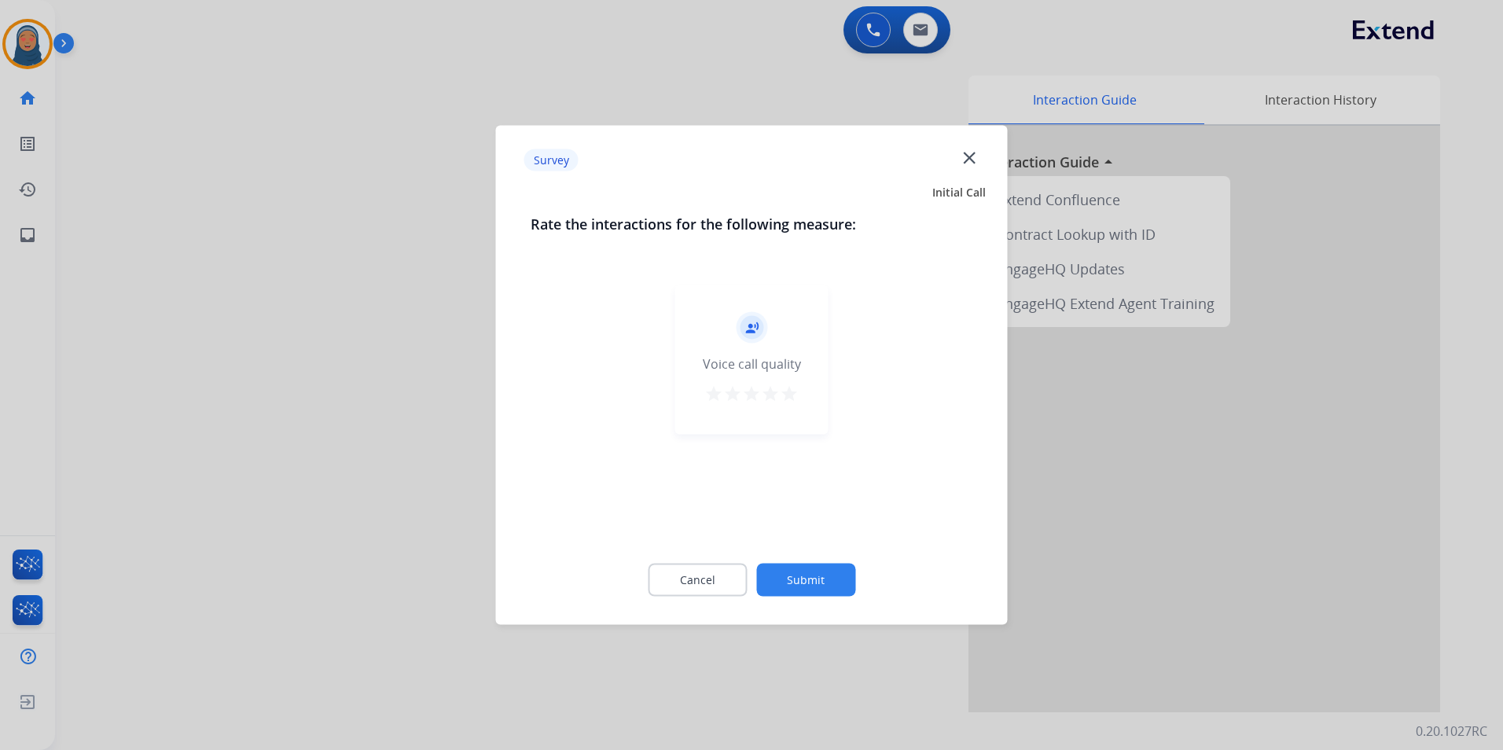
click at [793, 567] on button "Submit" at bounding box center [805, 580] width 99 height 33
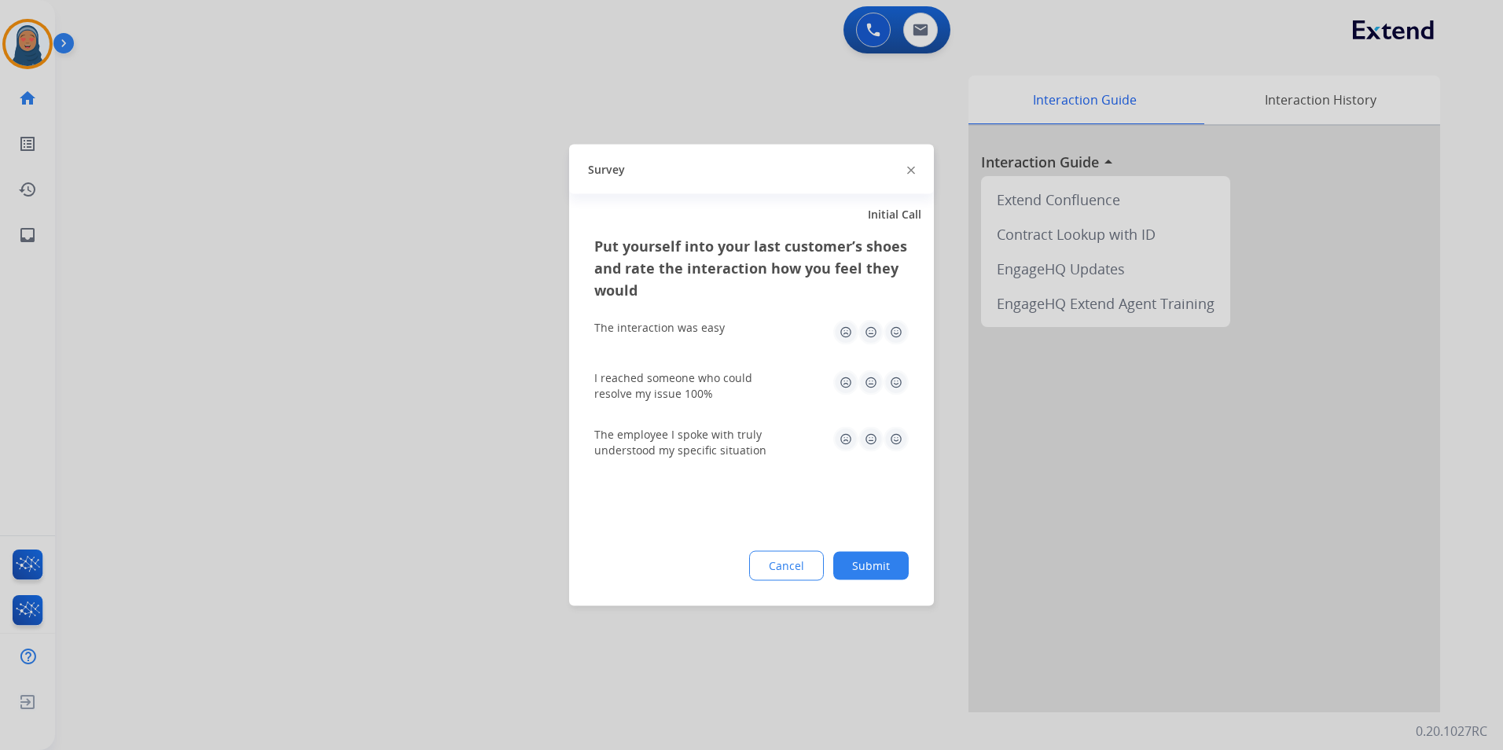
click at [869, 572] on button "Submit" at bounding box center [870, 566] width 75 height 28
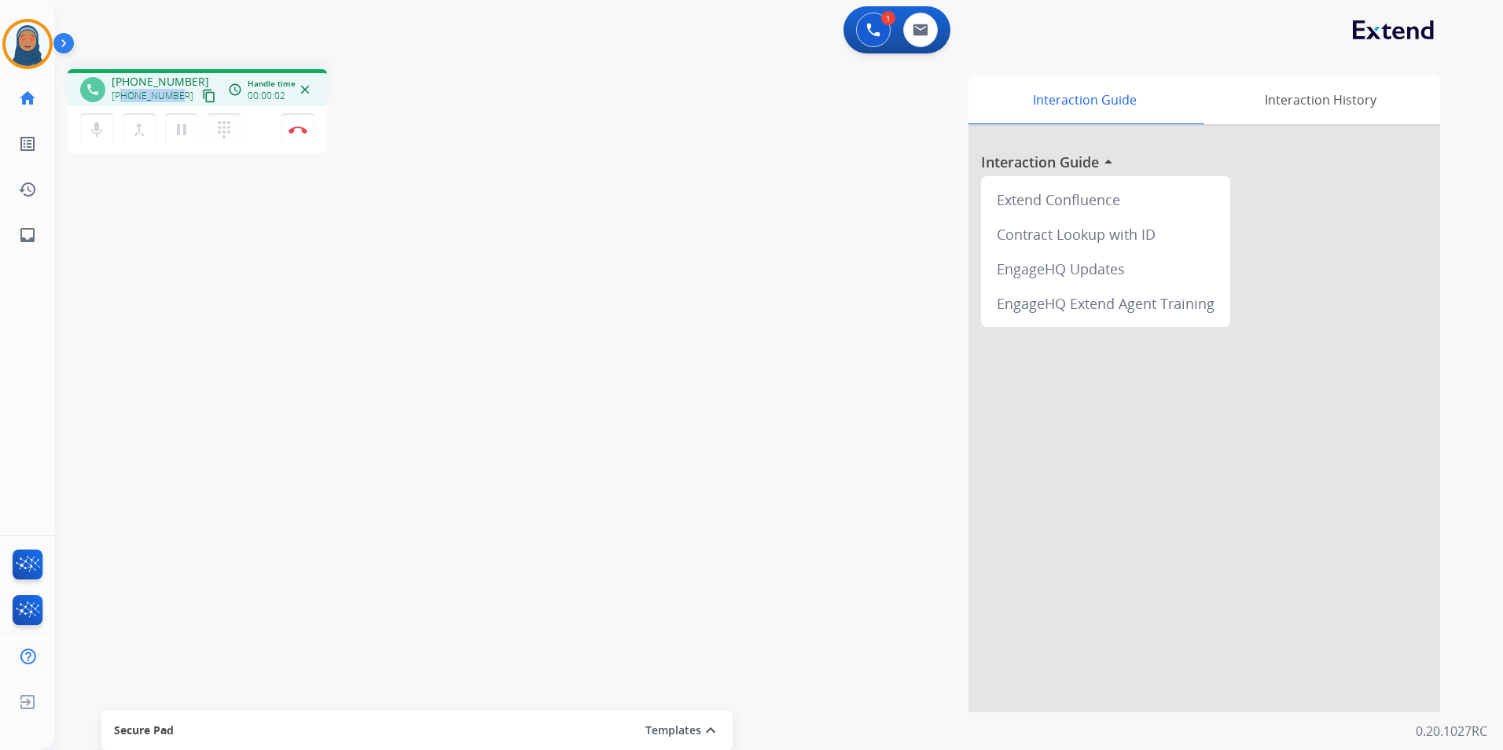
drag, startPoint x: 178, startPoint y: 94, endPoint x: 123, endPoint y: 100, distance: 56.1
click at [123, 100] on div "[PHONE_NUMBER] content_copy" at bounding box center [165, 95] width 107 height 19
copy span "5307509096"
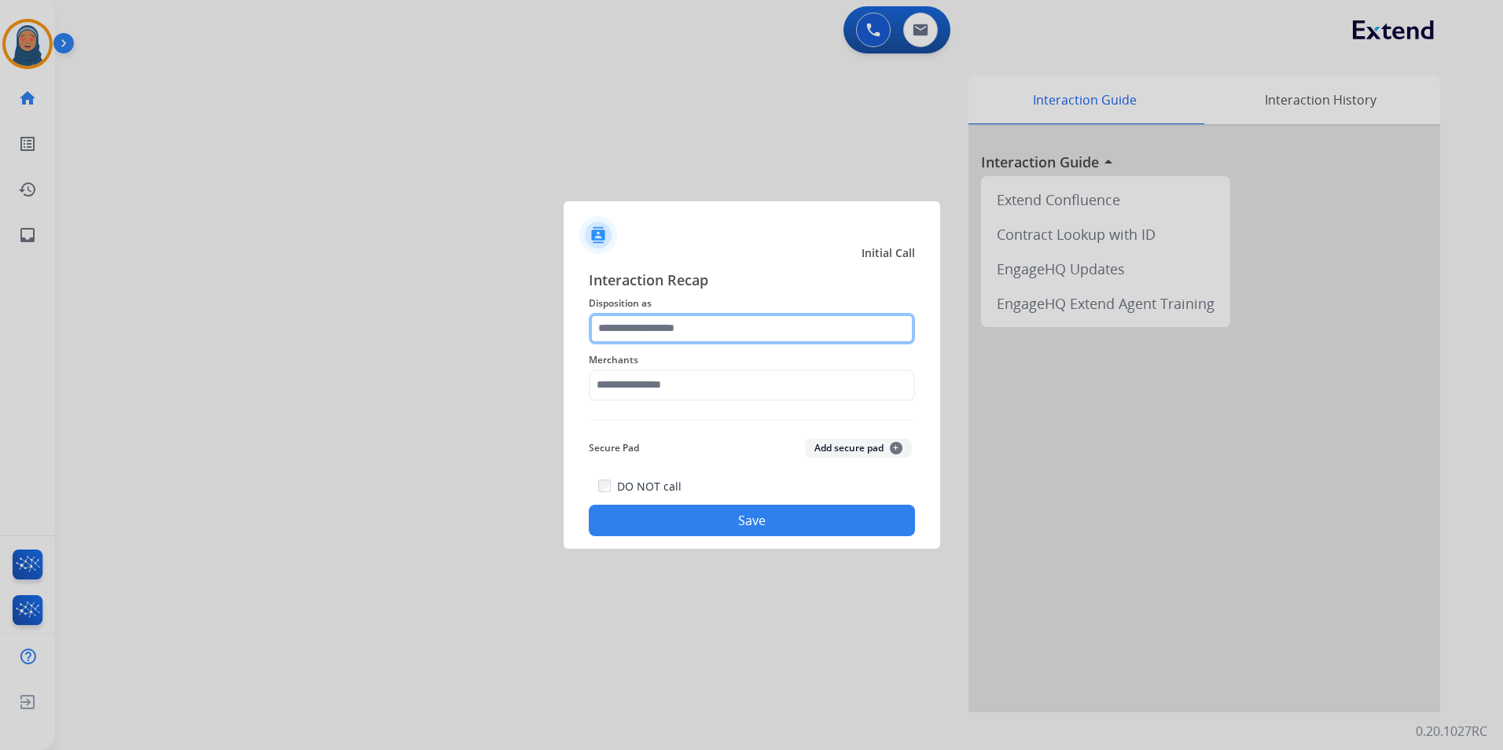
click at [623, 327] on input "text" at bounding box center [752, 328] width 326 height 31
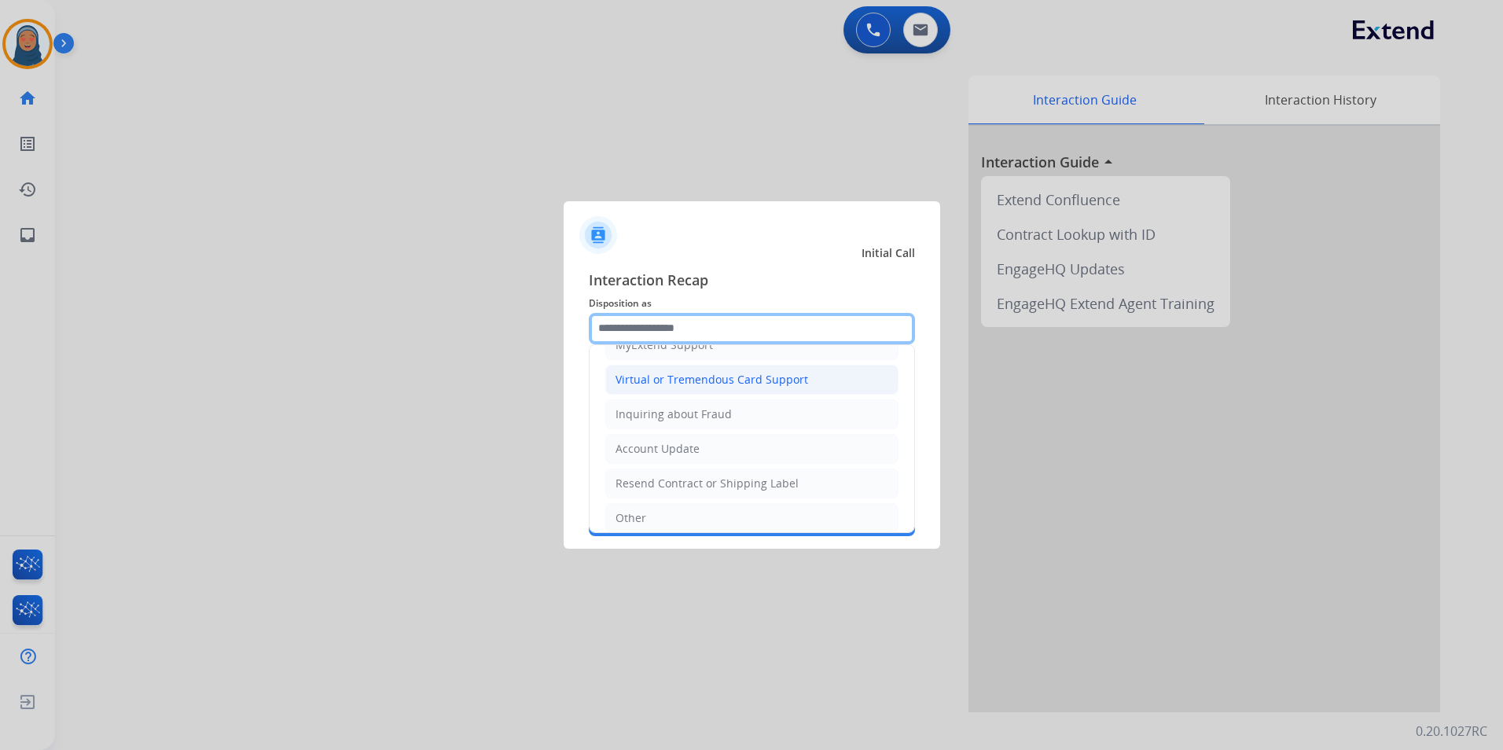
scroll to position [236, 0]
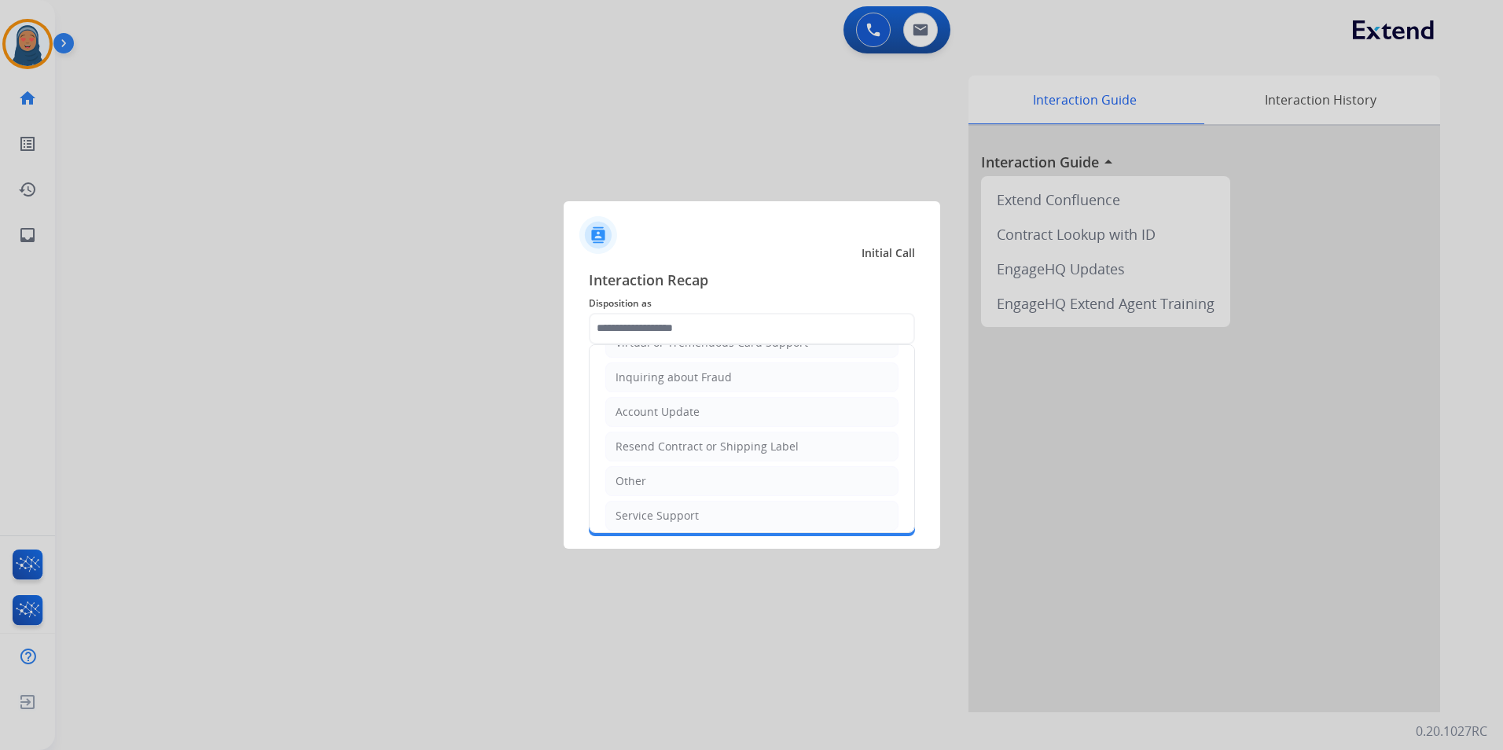
drag, startPoint x: 637, startPoint y: 484, endPoint x: 678, endPoint y: 367, distance: 124.0
click at [637, 480] on div "Other" at bounding box center [630, 481] width 31 height 16
type input "*****"
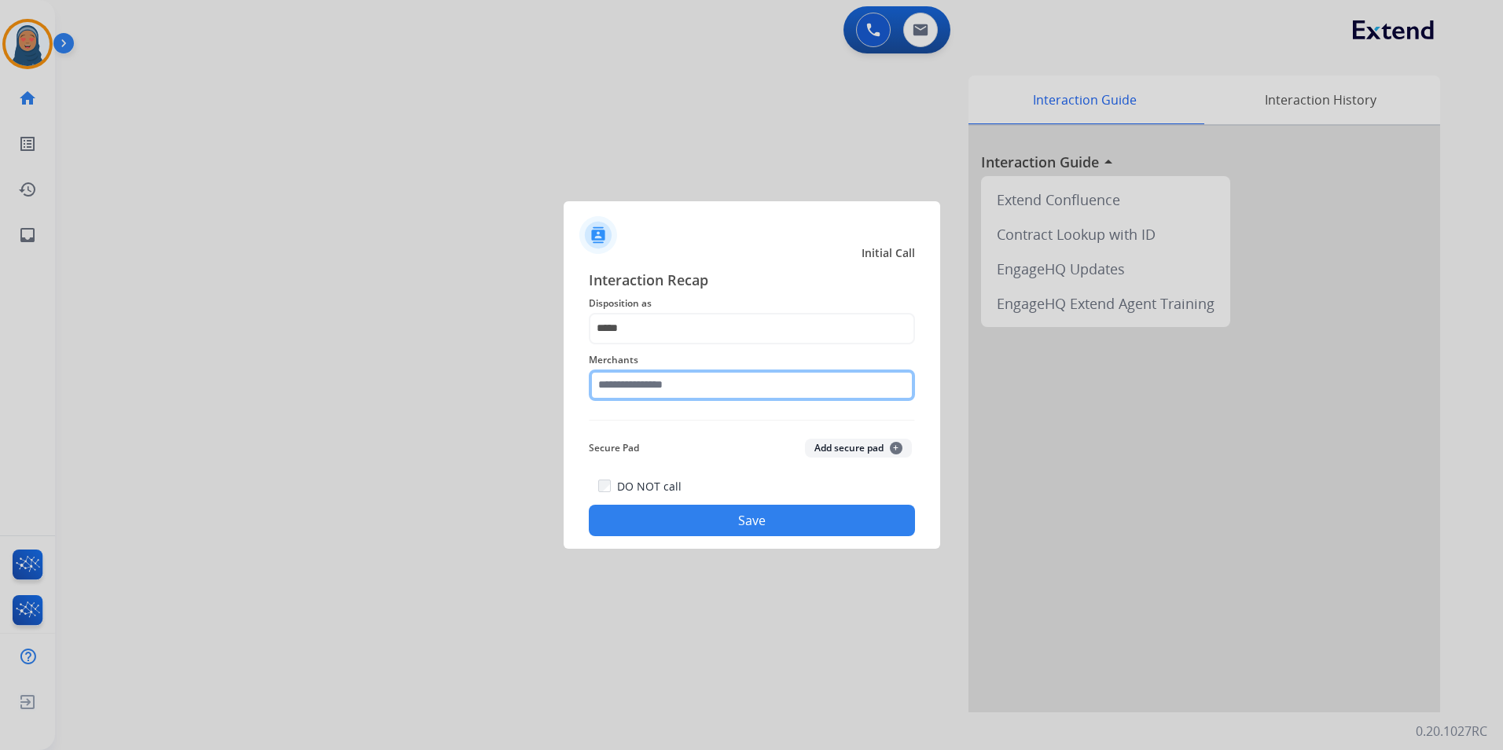
click at [685, 380] on input "text" at bounding box center [752, 384] width 326 height 31
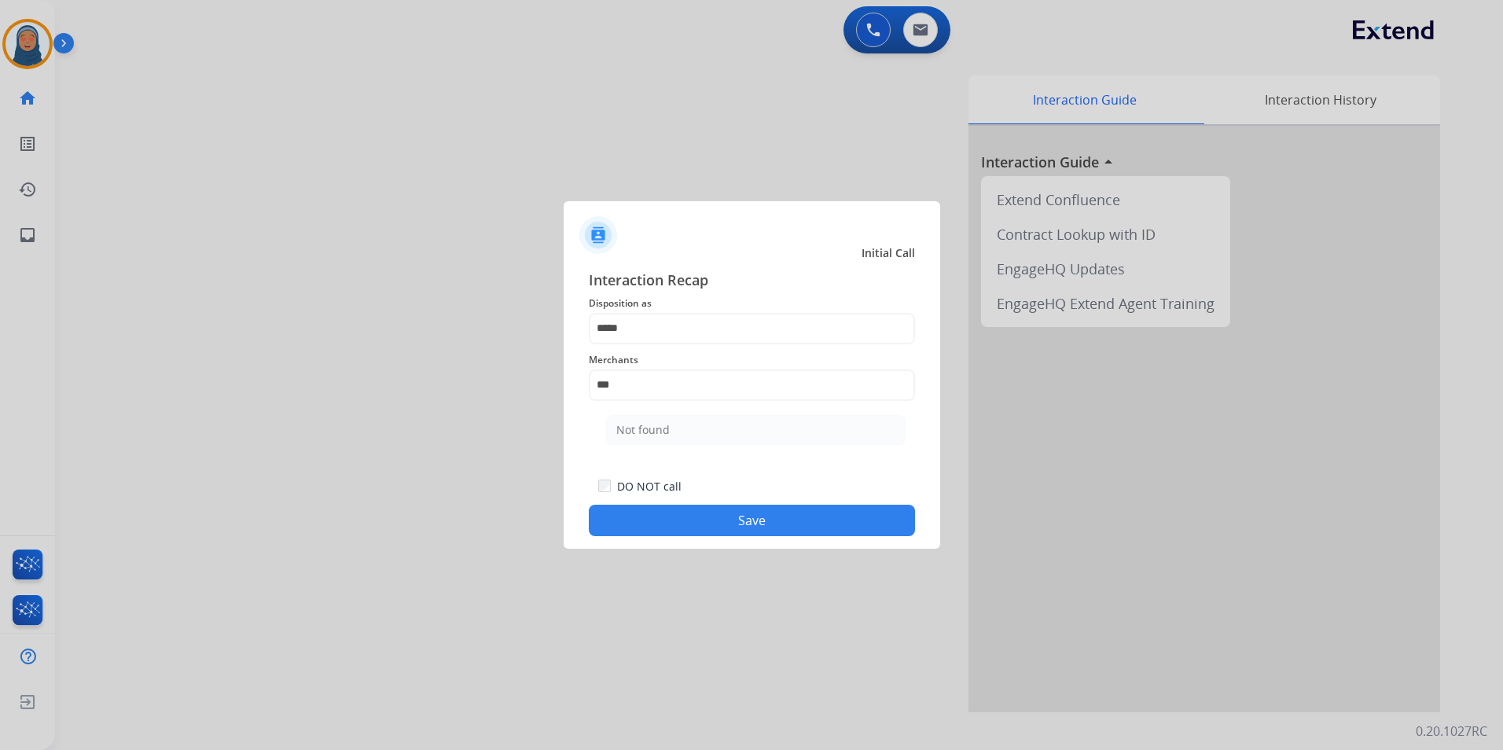
drag, startPoint x: 646, startPoint y: 435, endPoint x: 692, endPoint y: 487, distance: 68.5
click at [646, 435] on div "Not found" at bounding box center [642, 430] width 53 height 16
type input "*********"
click at [727, 509] on button "Save" at bounding box center [752, 520] width 326 height 31
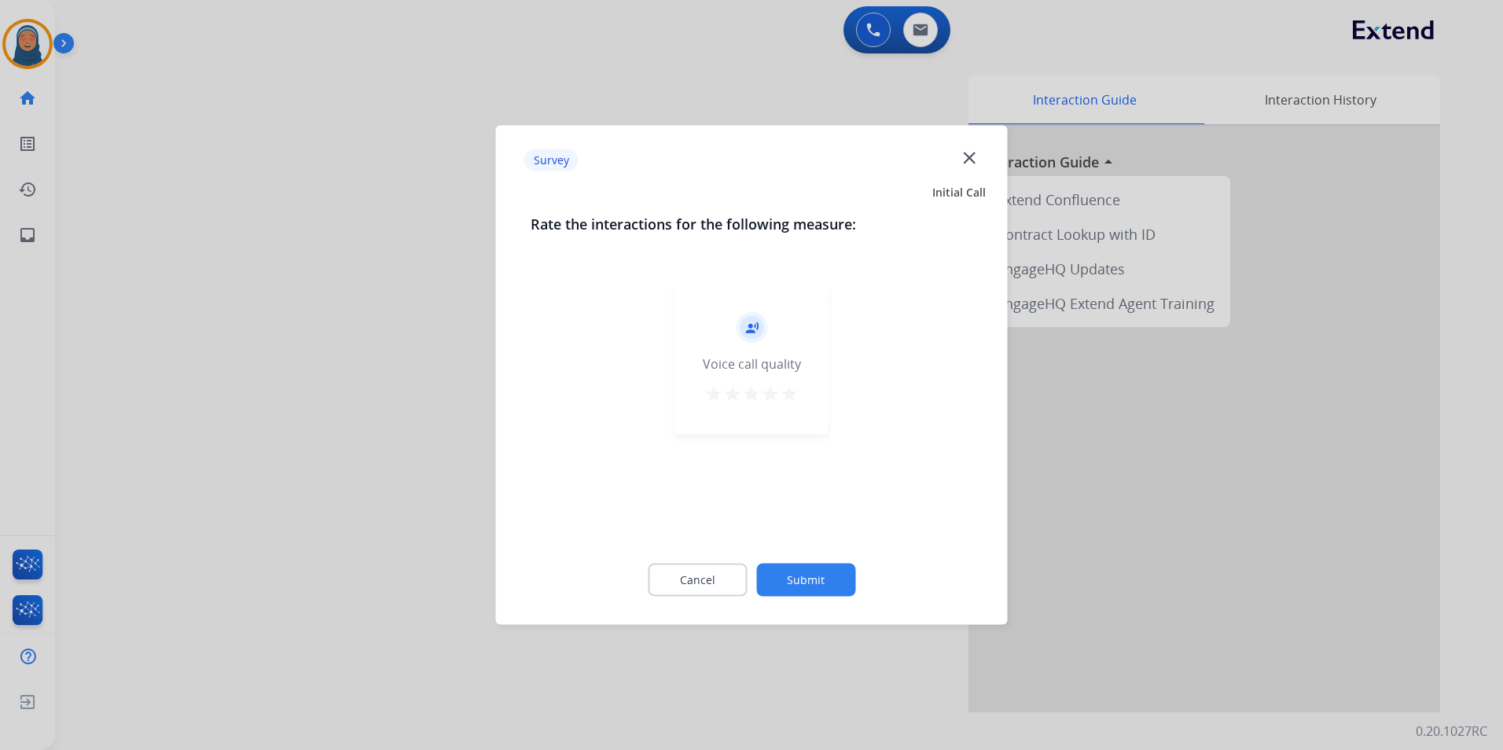
click at [815, 575] on button "Submit" at bounding box center [805, 580] width 99 height 33
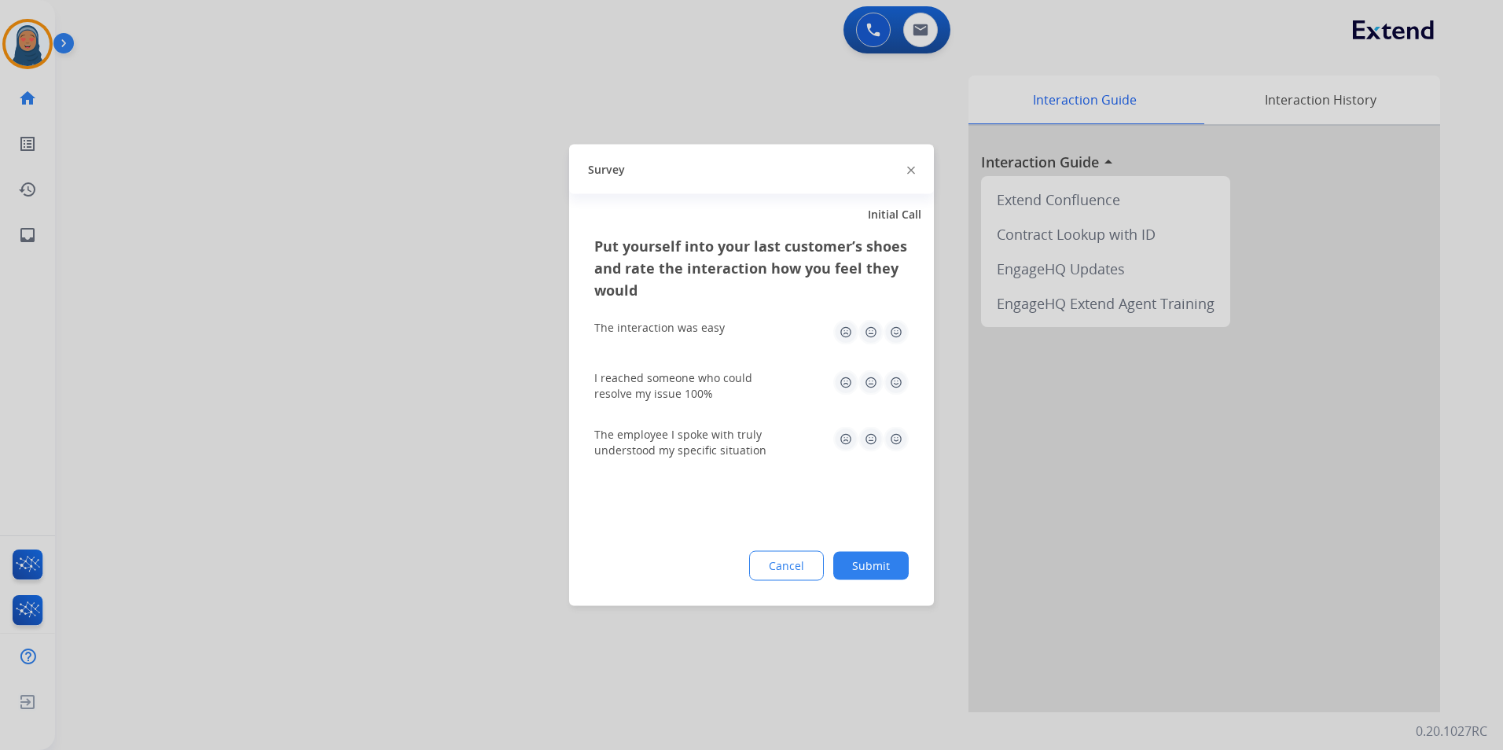
click at [888, 569] on button "Submit" at bounding box center [870, 566] width 75 height 28
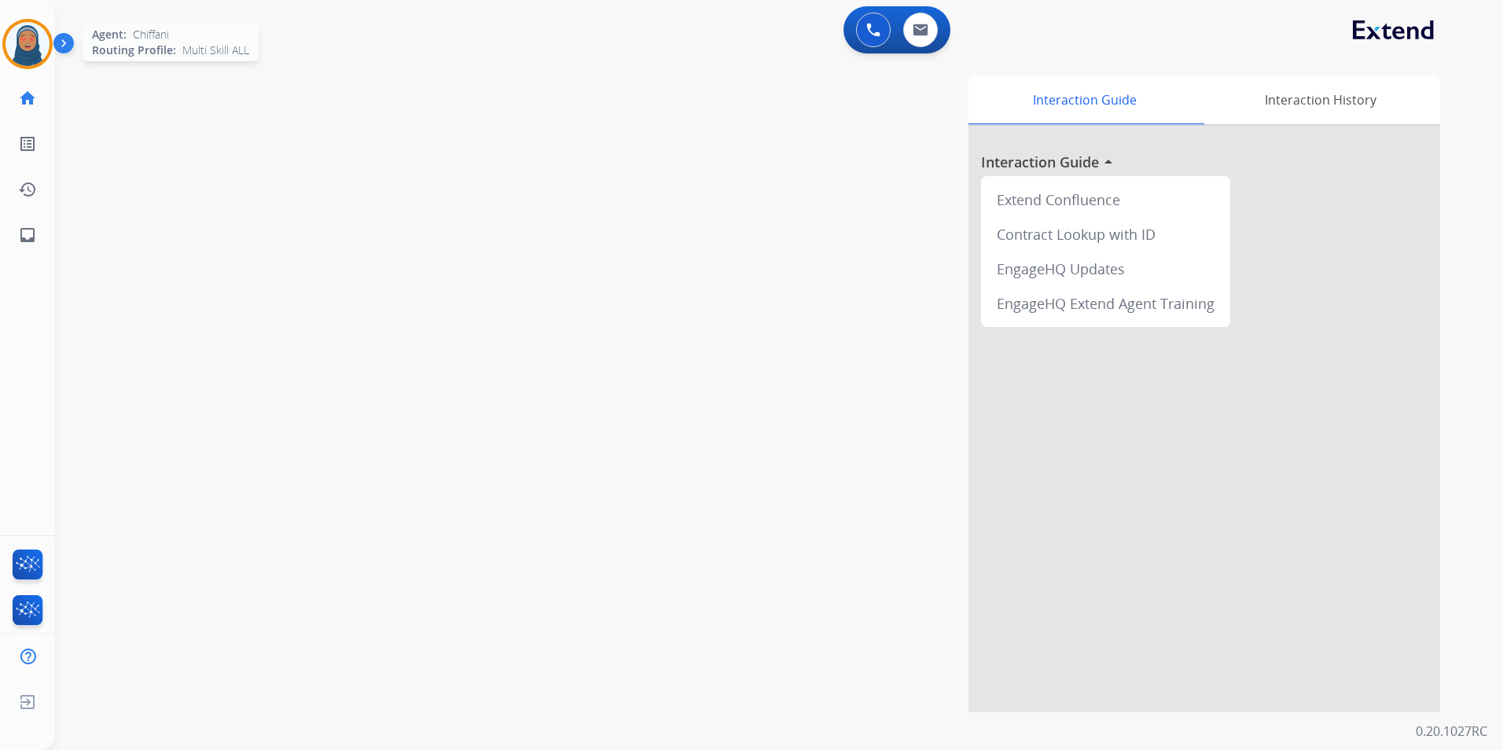
click at [41, 46] on img at bounding box center [28, 44] width 44 height 44
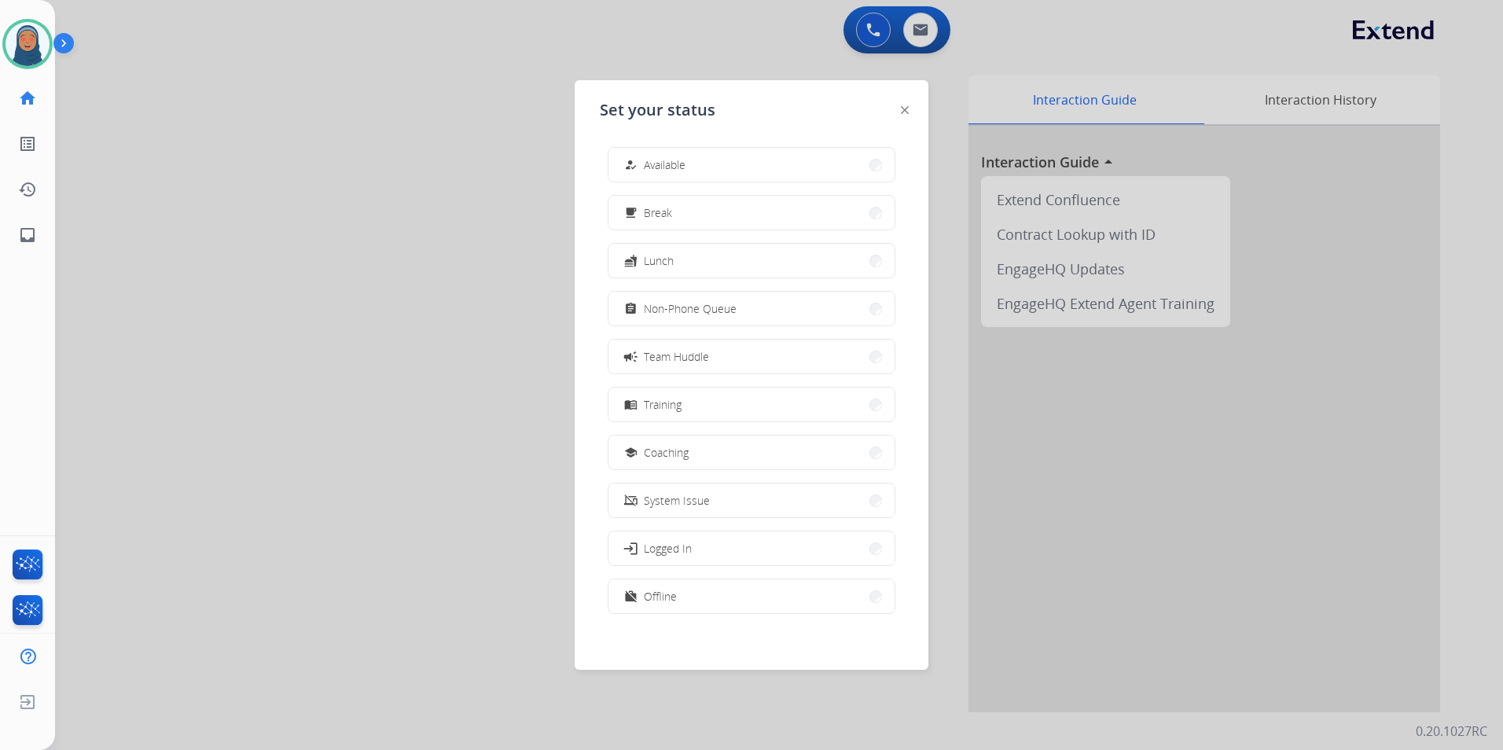
scroll to position [0, 0]
click at [424, 422] on div at bounding box center [751, 375] width 1503 height 750
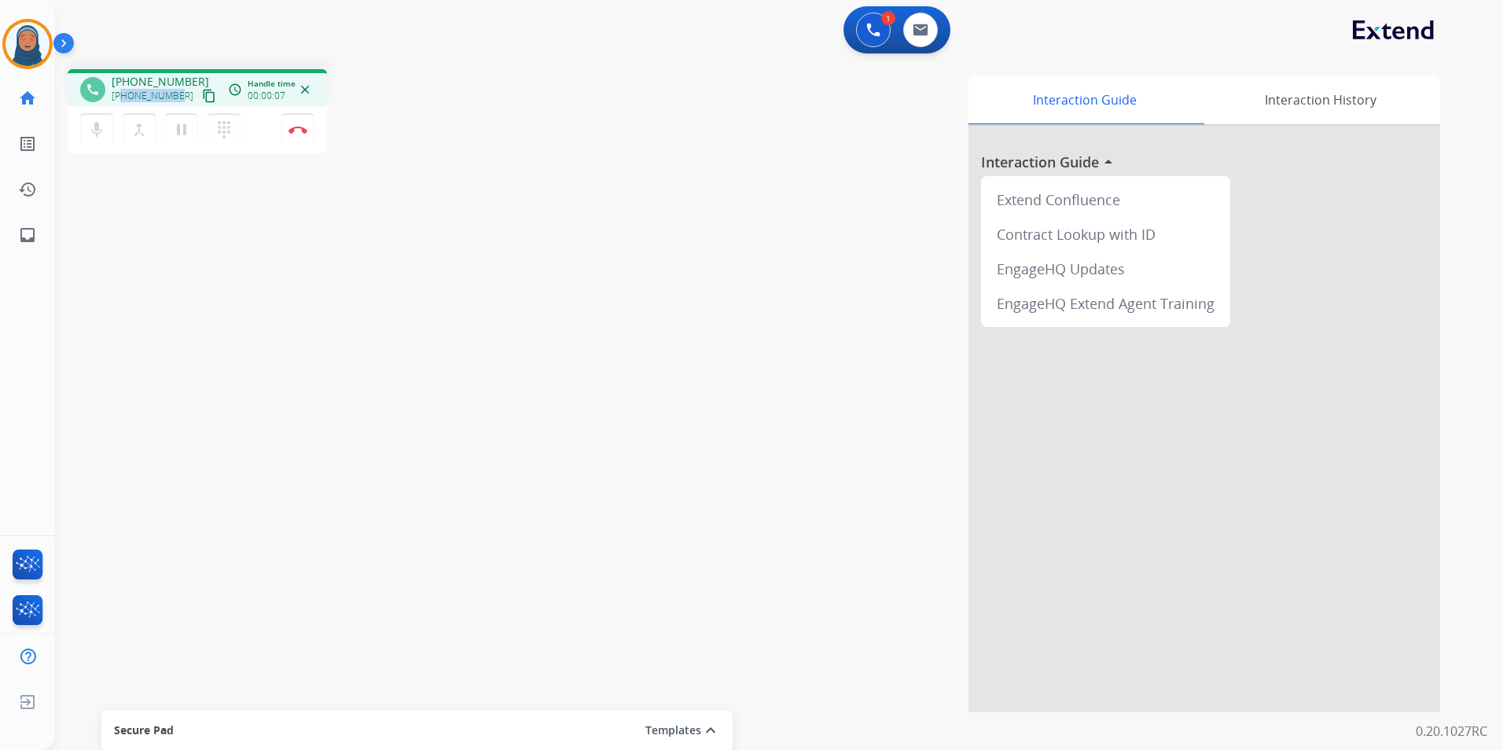
drag, startPoint x: 177, startPoint y: 97, endPoint x: 124, endPoint y: 97, distance: 52.7
click at [124, 97] on div "[PHONE_NUMBER] content_copy" at bounding box center [165, 95] width 107 height 19
copy span "8328790056"
click at [303, 137] on button "Disconnect" at bounding box center [297, 129] width 33 height 33
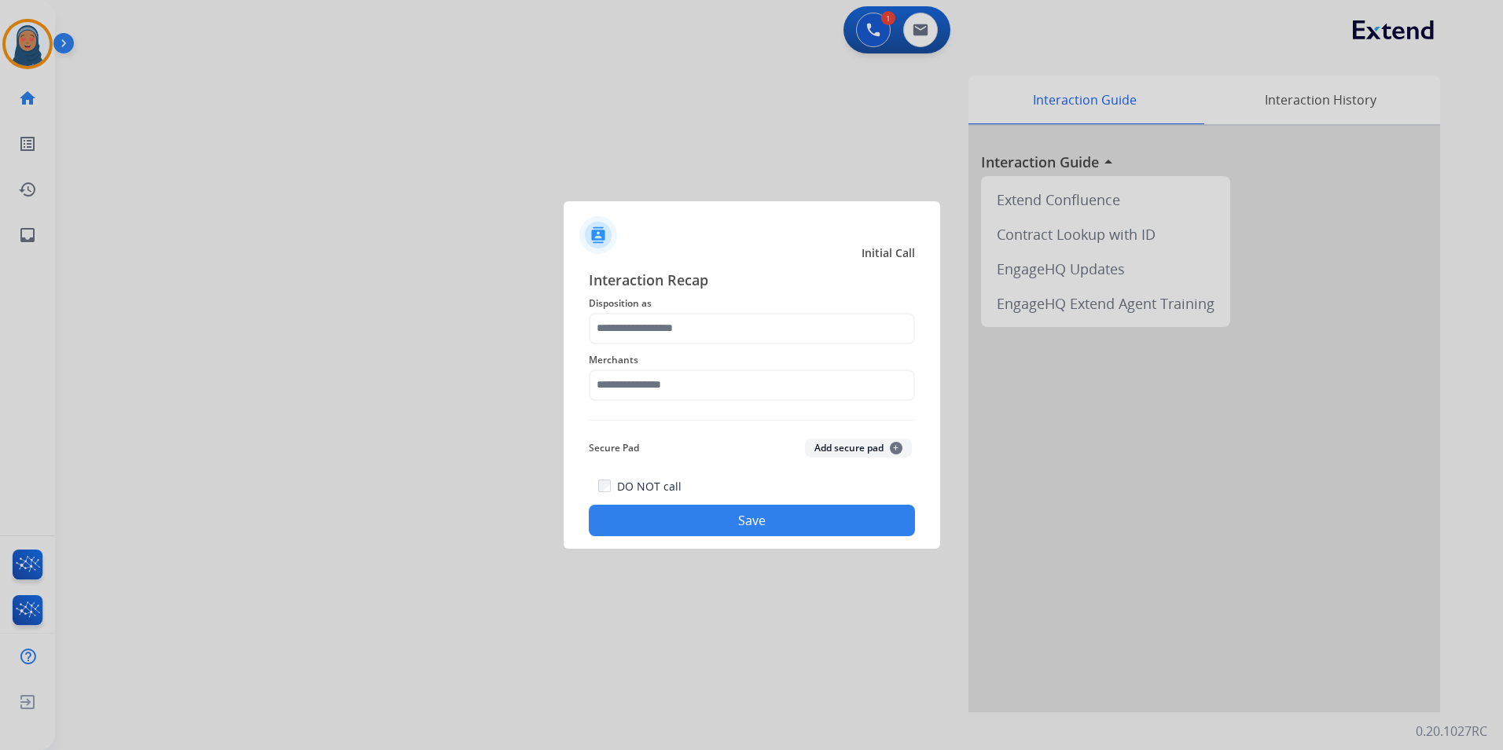
click at [720, 310] on span "Disposition as" at bounding box center [752, 303] width 326 height 19
click at [731, 340] on input "text" at bounding box center [752, 328] width 326 height 31
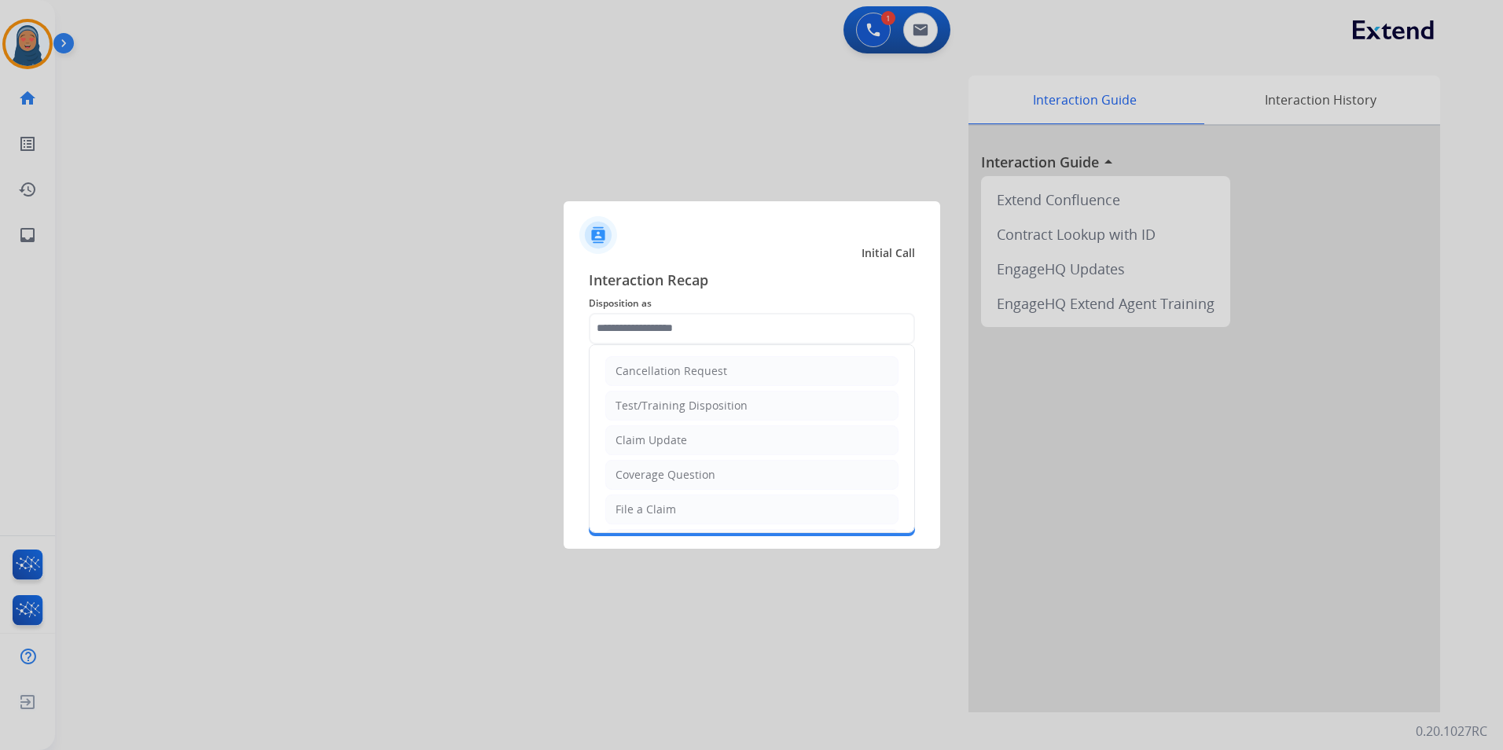
click at [689, 502] on li "File a Claim" at bounding box center [751, 509] width 293 height 30
type input "**********"
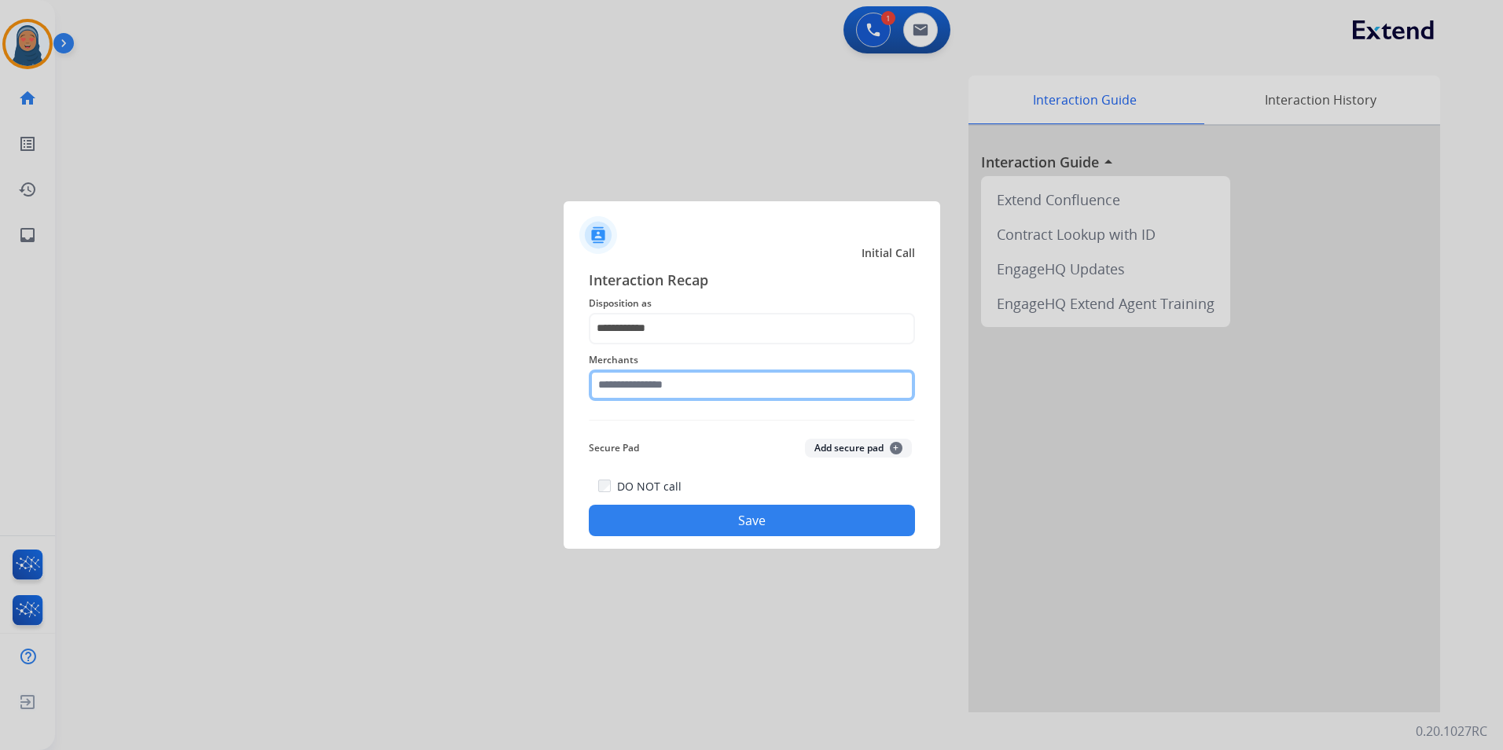
click at [677, 379] on input "text" at bounding box center [752, 384] width 326 height 31
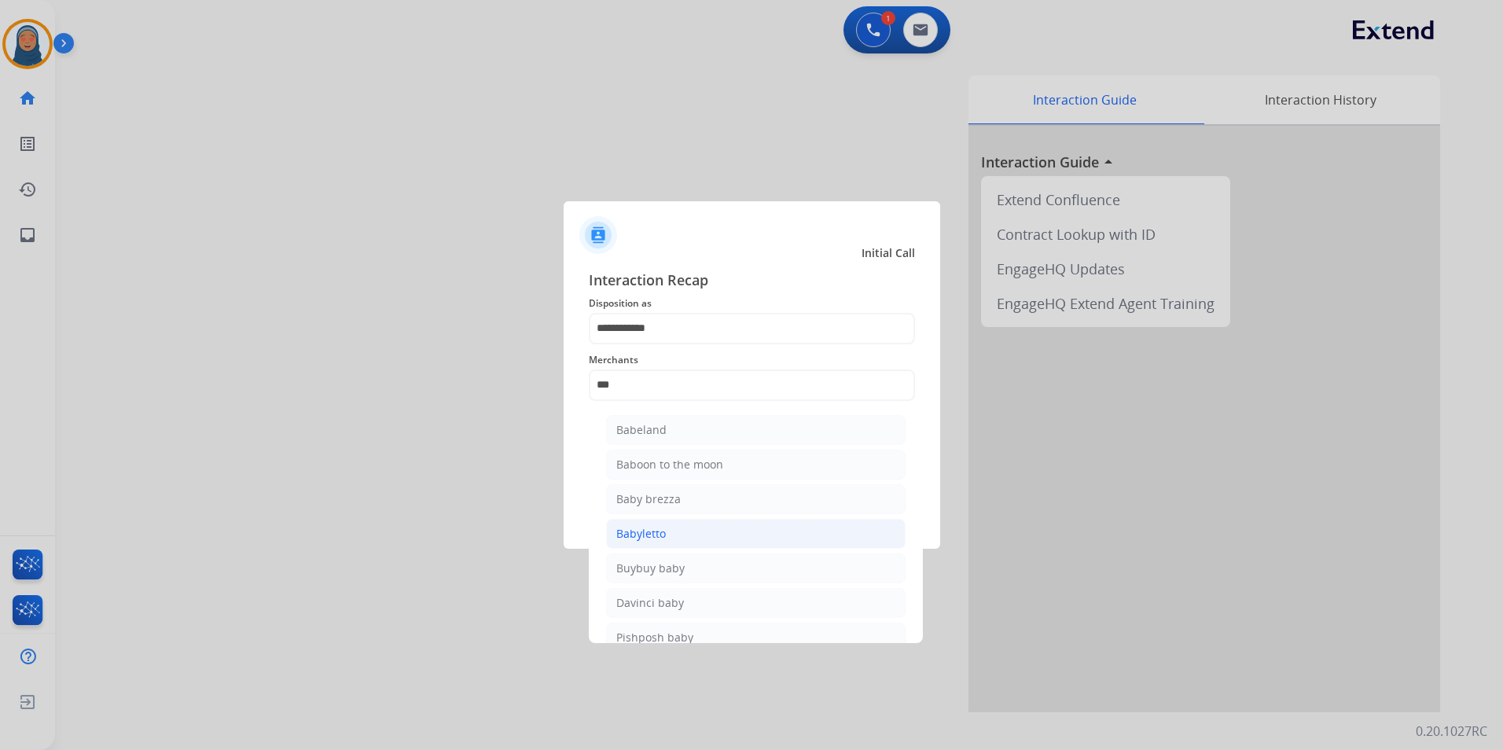
click at [684, 537] on li "Babyletto" at bounding box center [755, 534] width 299 height 30
type input "*********"
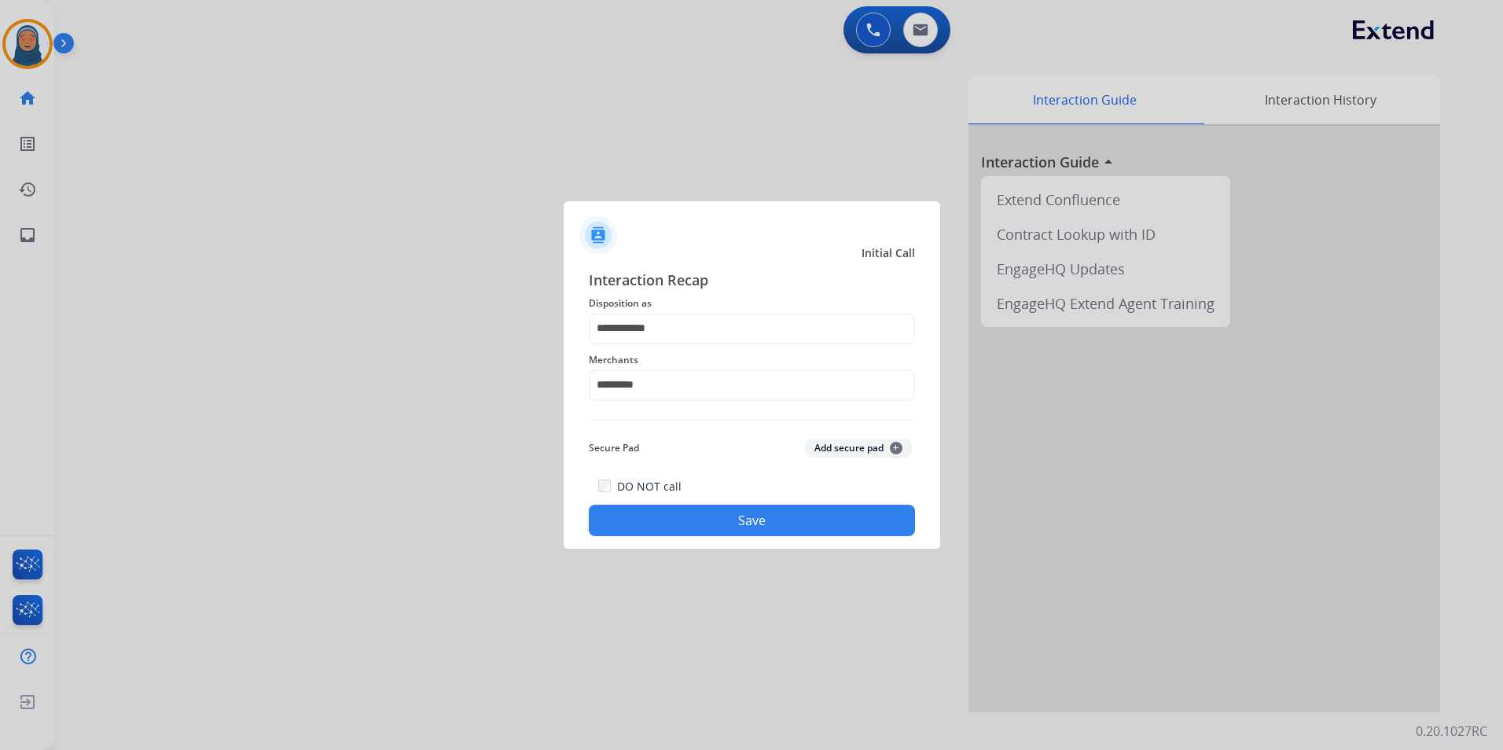
click at [766, 521] on button "Save" at bounding box center [752, 520] width 326 height 31
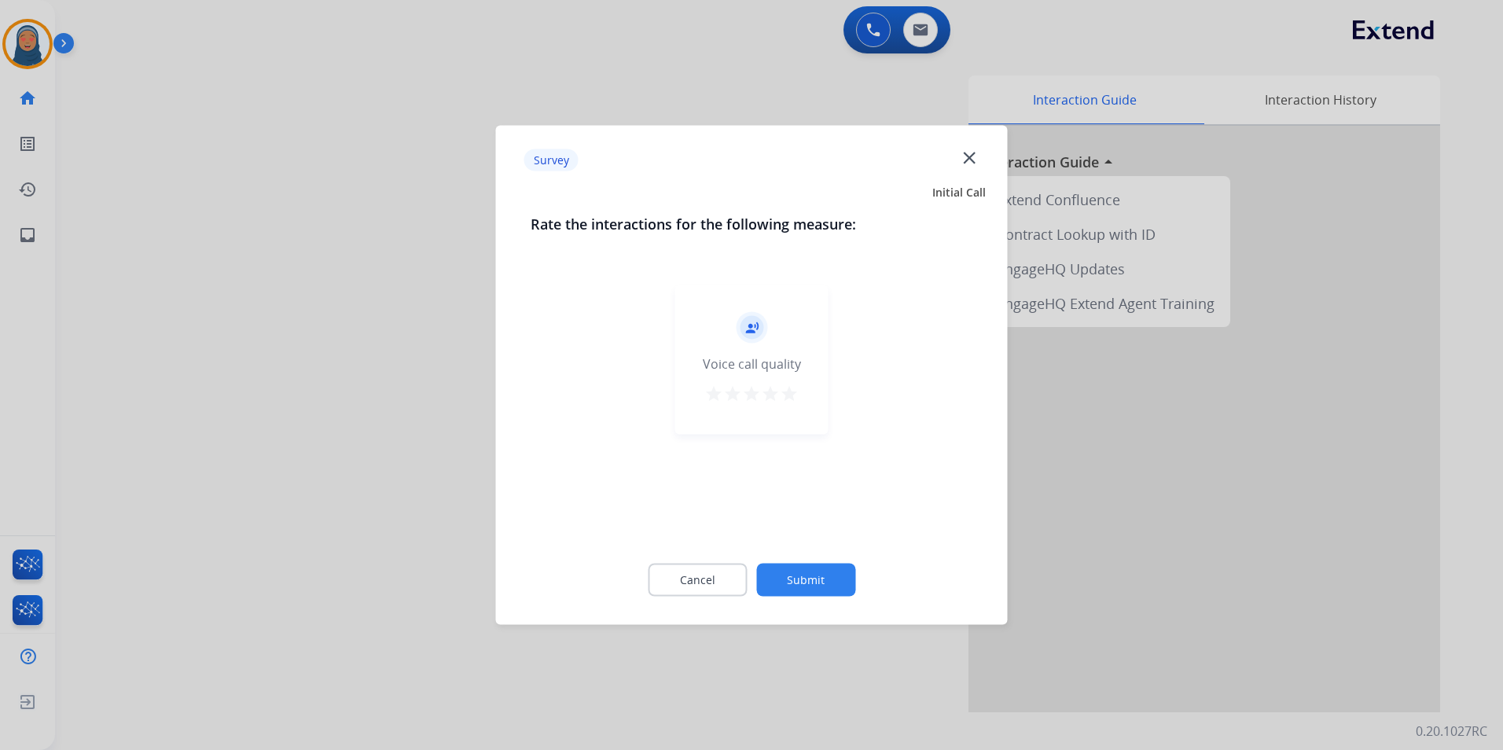
click at [779, 568] on button "Submit" at bounding box center [805, 580] width 99 height 33
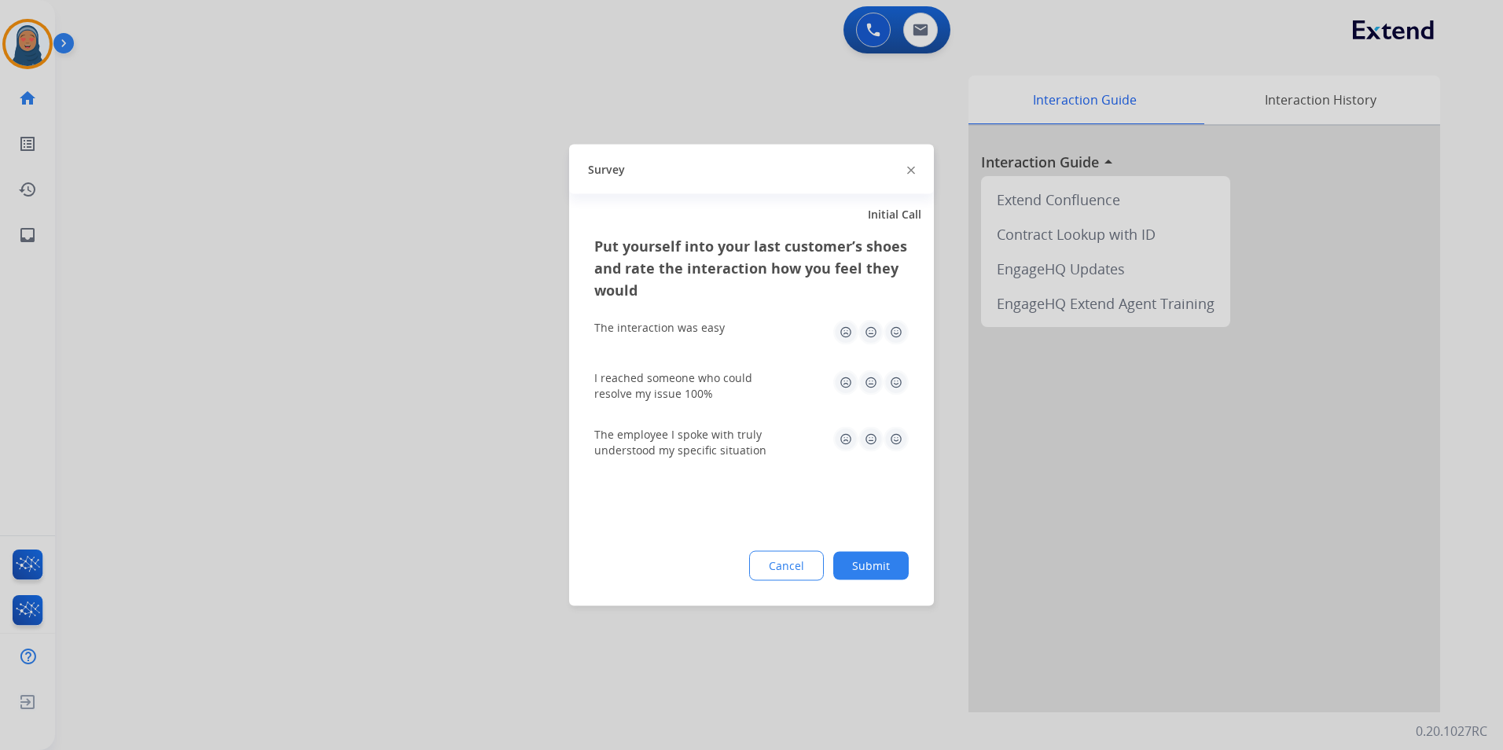
click at [887, 570] on button "Submit" at bounding box center [870, 566] width 75 height 28
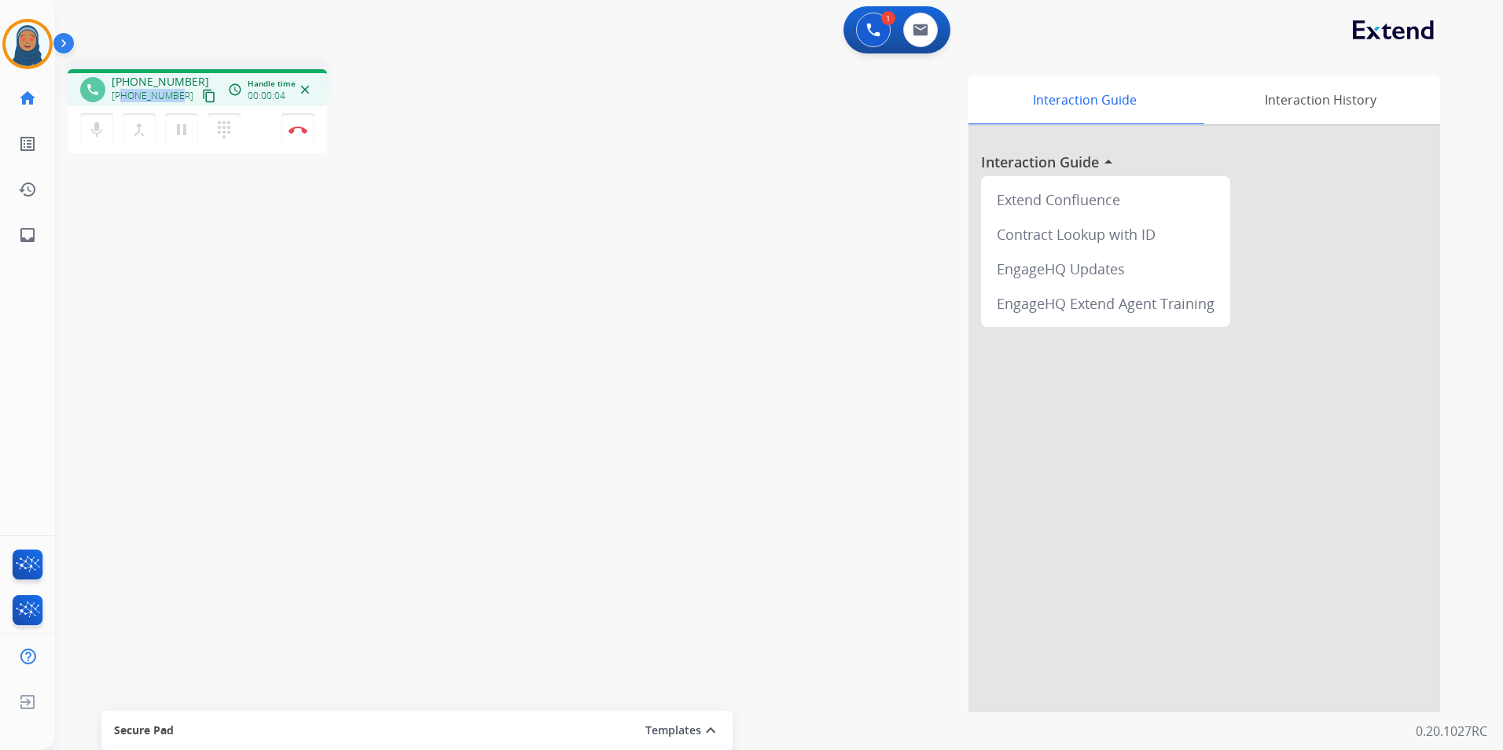
drag, startPoint x: 176, startPoint y: 97, endPoint x: 122, endPoint y: 97, distance: 54.2
click at [122, 97] on span "[PHONE_NUMBER]" at bounding box center [153, 96] width 82 height 13
copy span "8018196558"
click at [303, 128] on img at bounding box center [297, 130] width 19 height 8
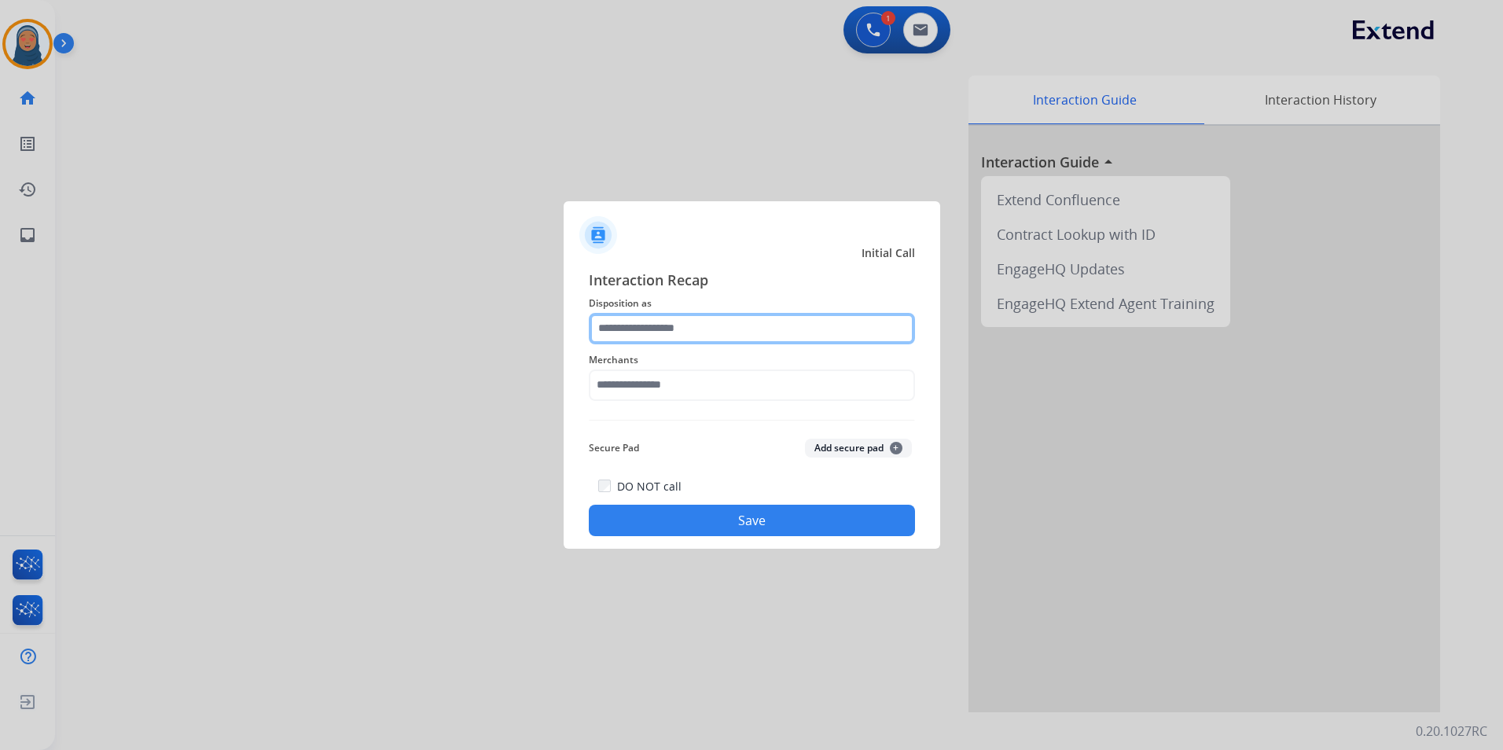
click at [689, 331] on input "text" at bounding box center [752, 328] width 326 height 31
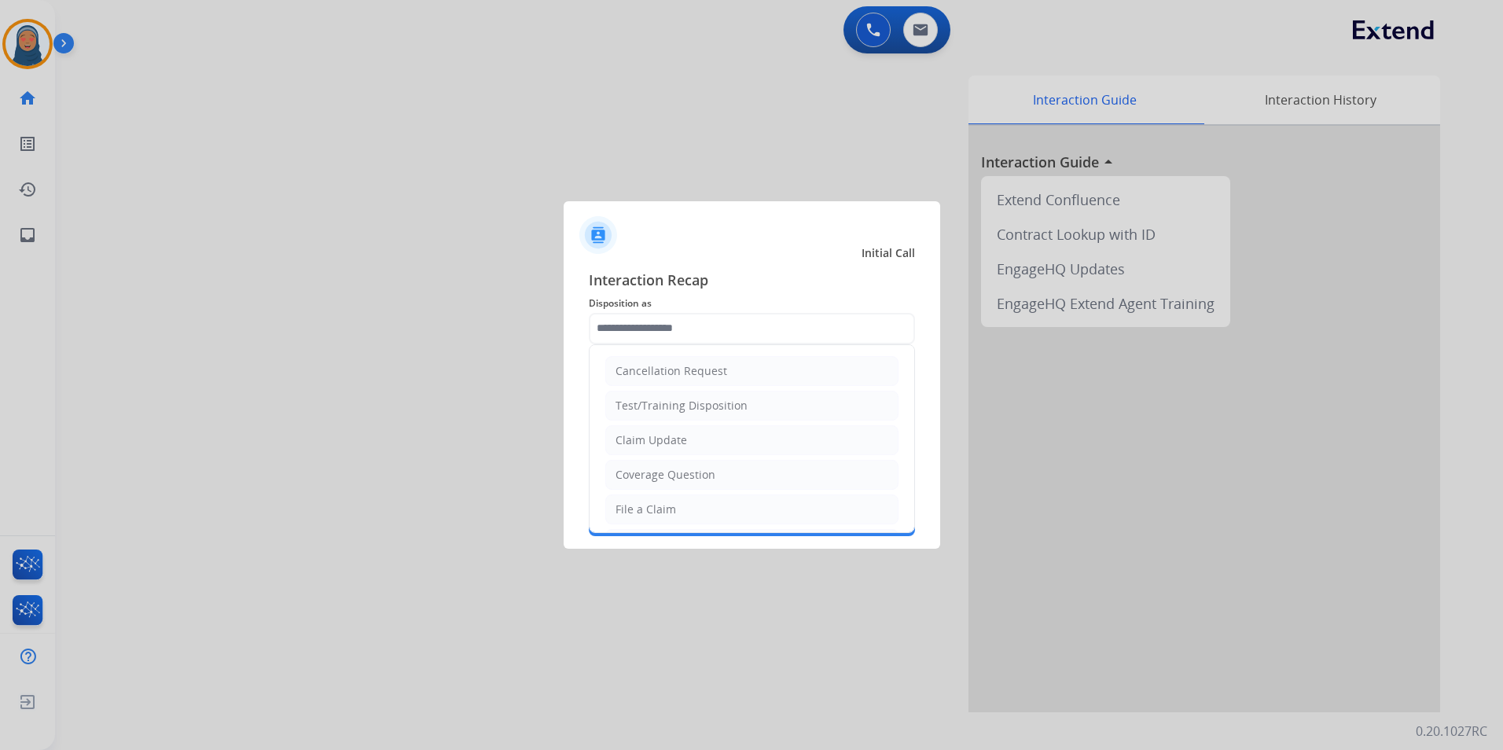
drag, startPoint x: 662, startPoint y: 505, endPoint x: 663, endPoint y: 459, distance: 46.4
click at [663, 504] on div "File a Claim" at bounding box center [645, 509] width 61 height 16
type input "**********"
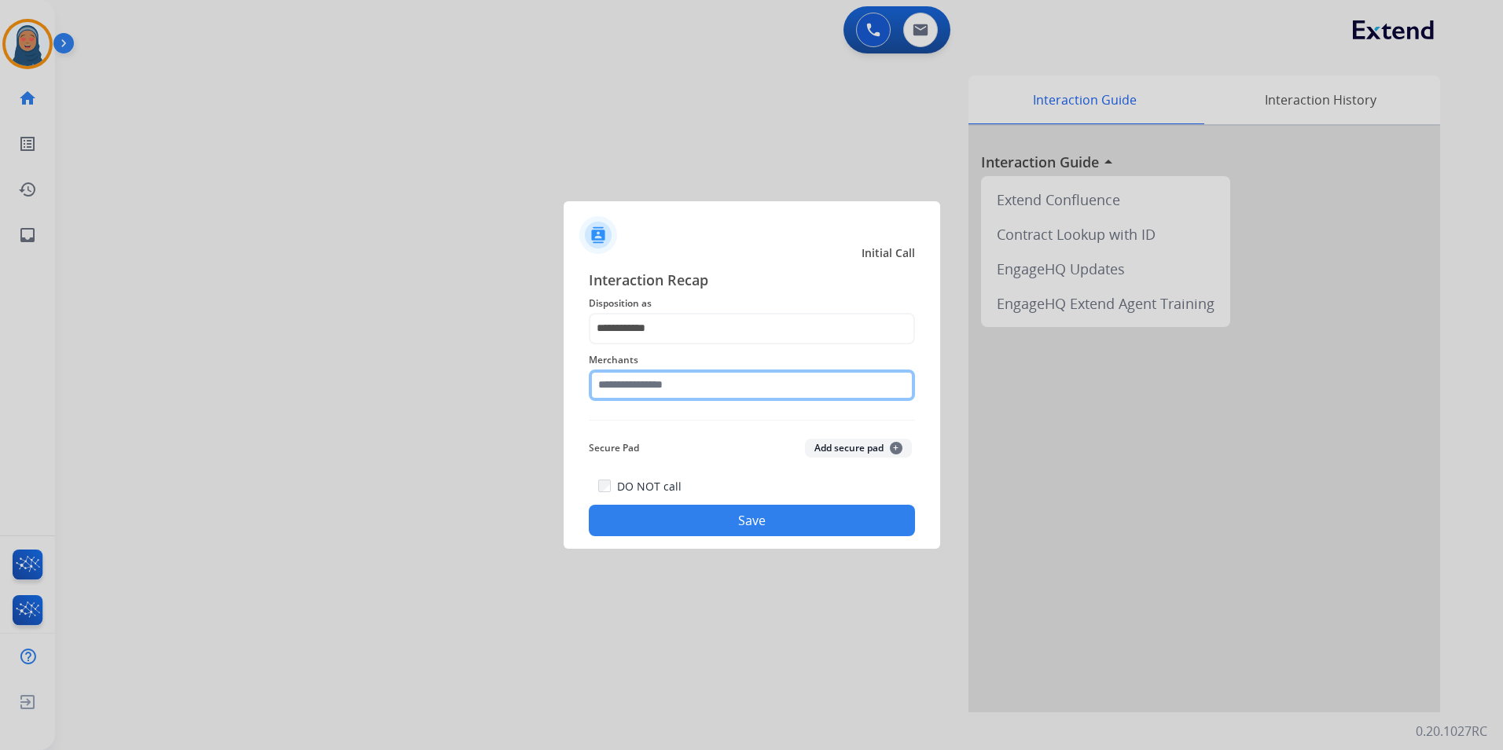
click at [674, 380] on input "text" at bounding box center [752, 384] width 326 height 31
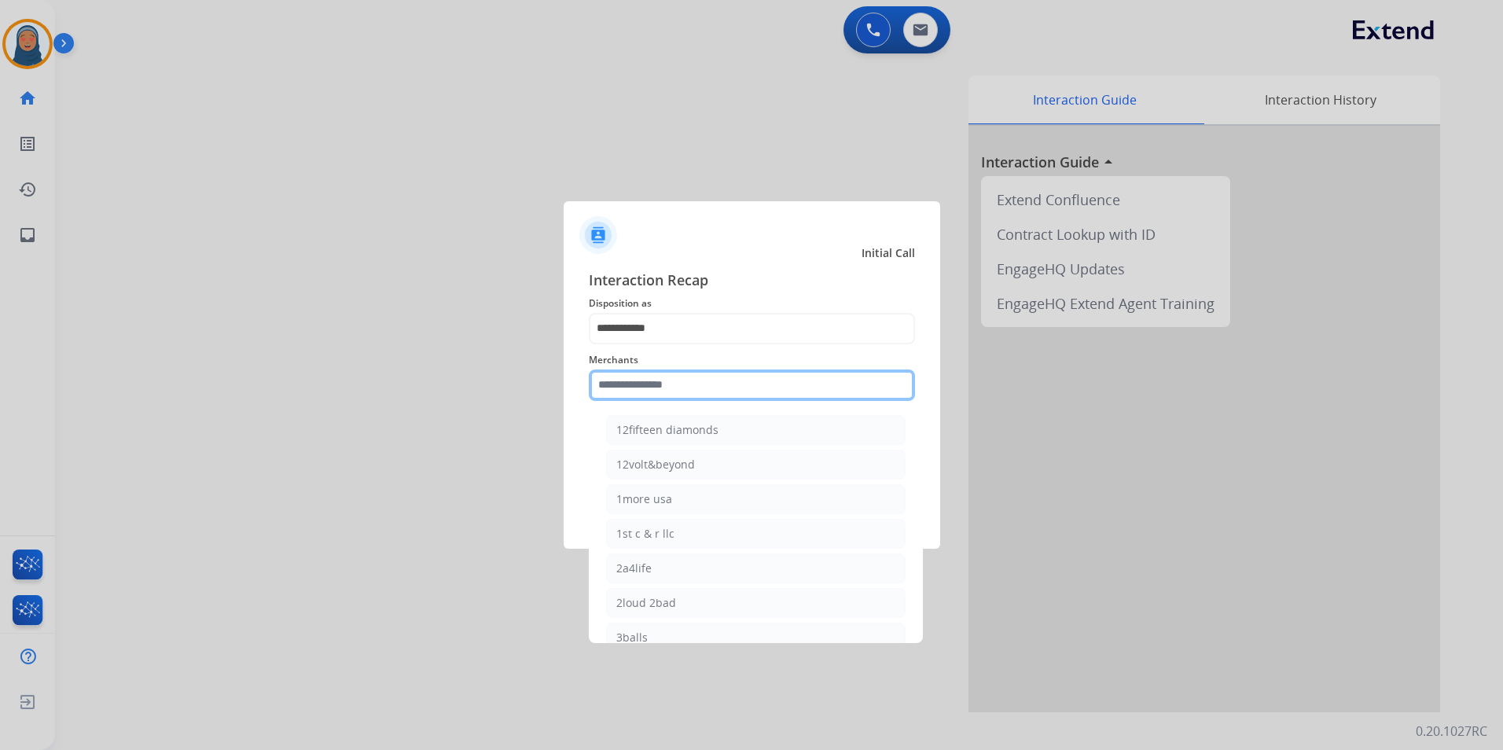
type input "*"
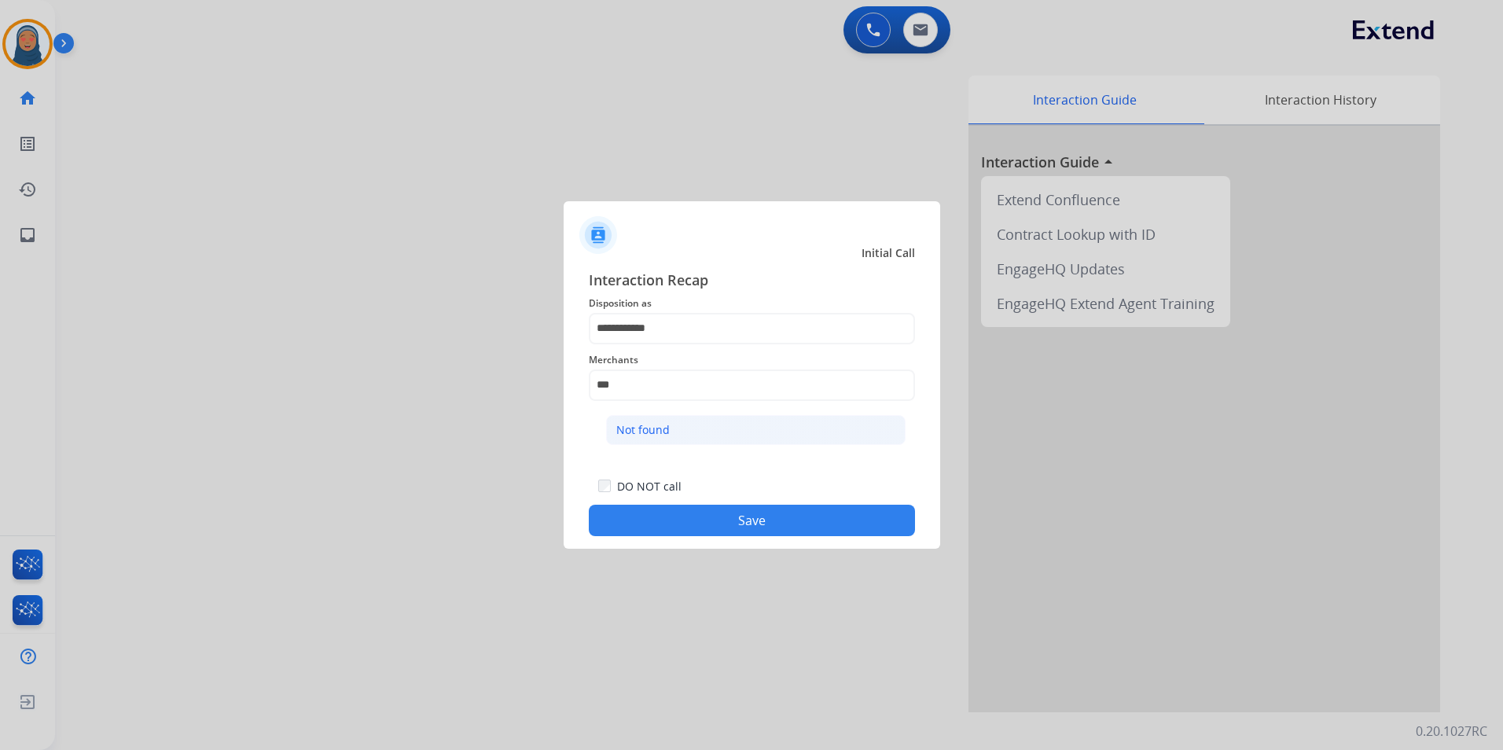
click at [647, 430] on div "Not found" at bounding box center [642, 430] width 53 height 16
type input "*********"
click at [748, 509] on button "Save" at bounding box center [752, 520] width 326 height 31
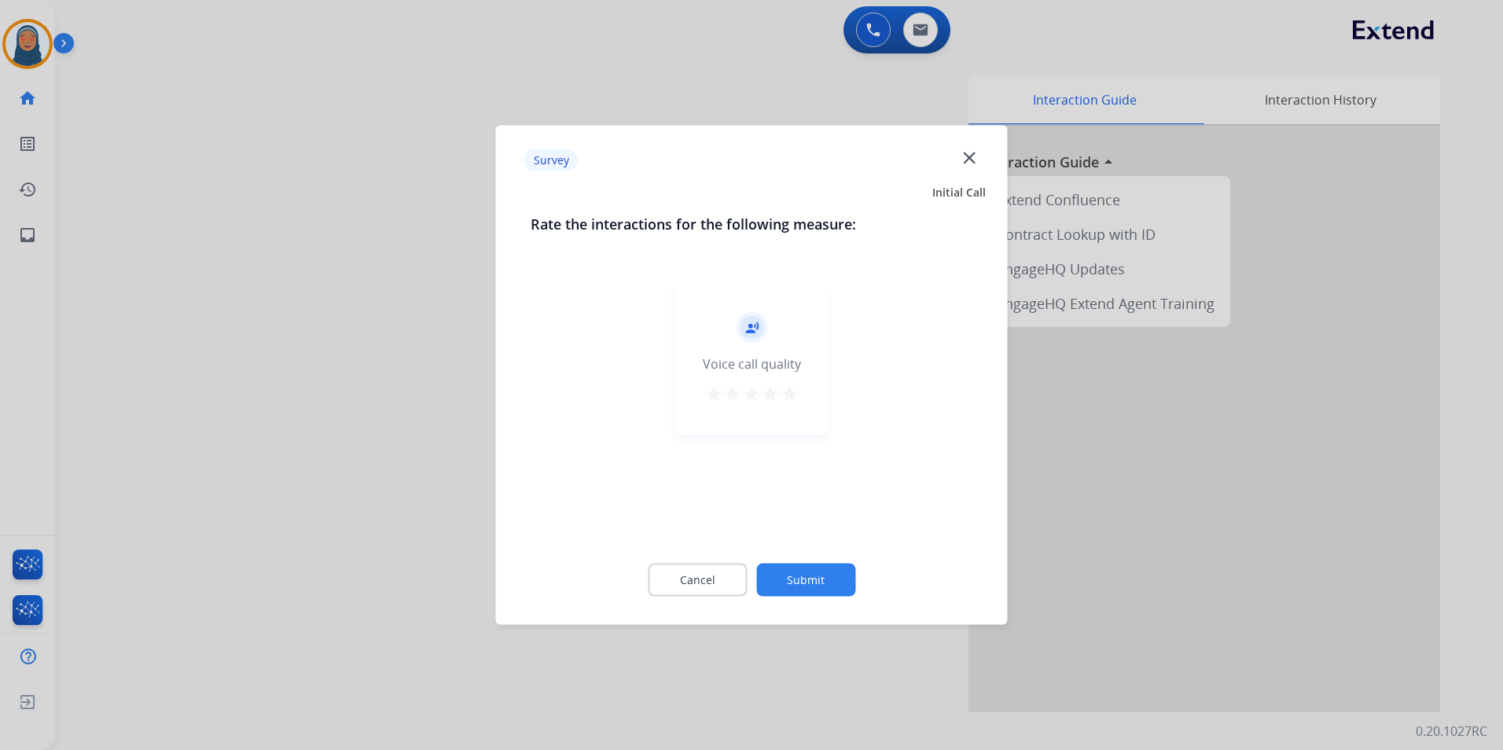
drag, startPoint x: 792, startPoint y: 544, endPoint x: 814, endPoint y: 588, distance: 49.6
click at [792, 550] on div "Cancel Submit" at bounding box center [752, 580] width 443 height 71
click at [818, 588] on button "Submit" at bounding box center [805, 580] width 99 height 33
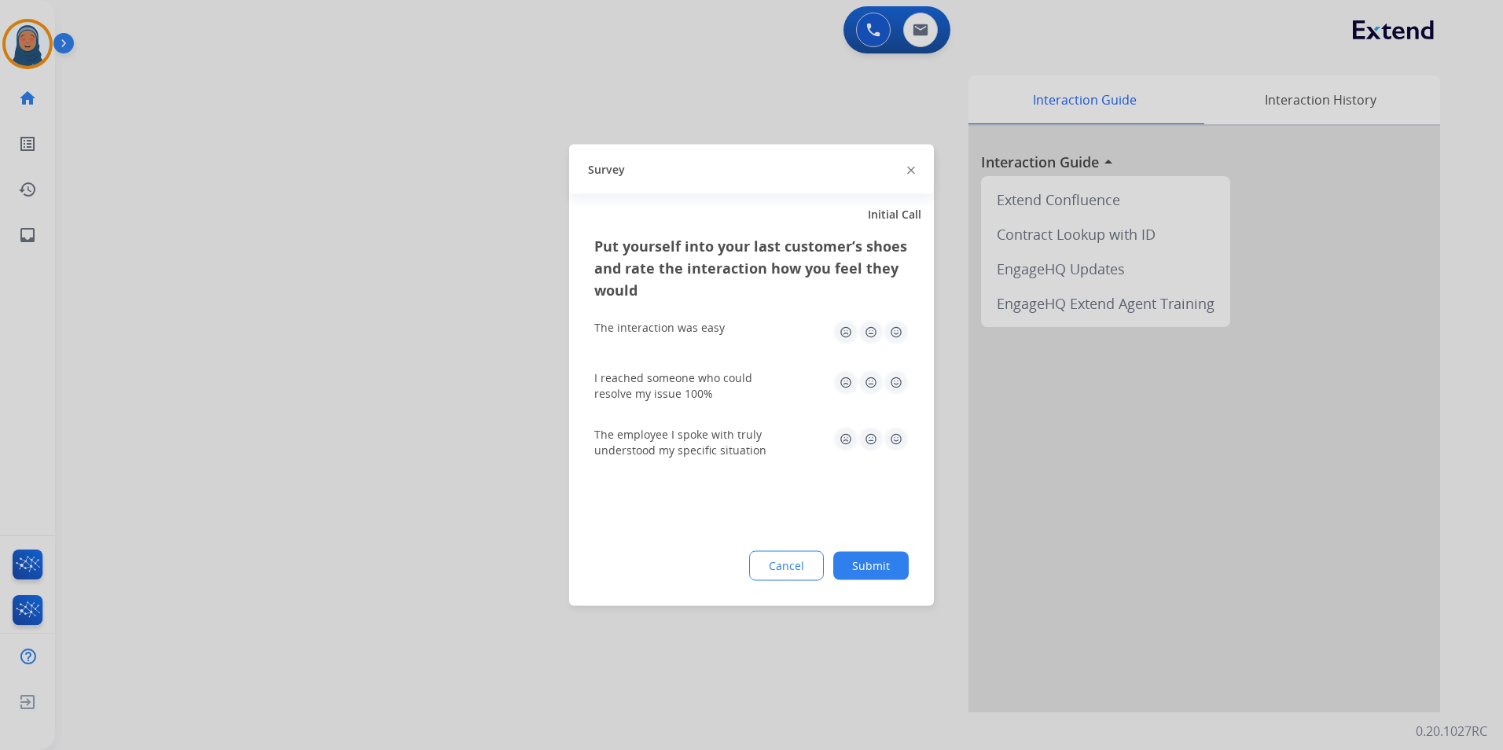
drag, startPoint x: 818, startPoint y: 588, endPoint x: 856, endPoint y: 580, distance: 38.5
click at [844, 584] on div "Put yourself into your last customer’s shoes and rate the interaction how you f…" at bounding box center [751, 420] width 365 height 371
click at [860, 578] on button "Submit" at bounding box center [870, 566] width 75 height 28
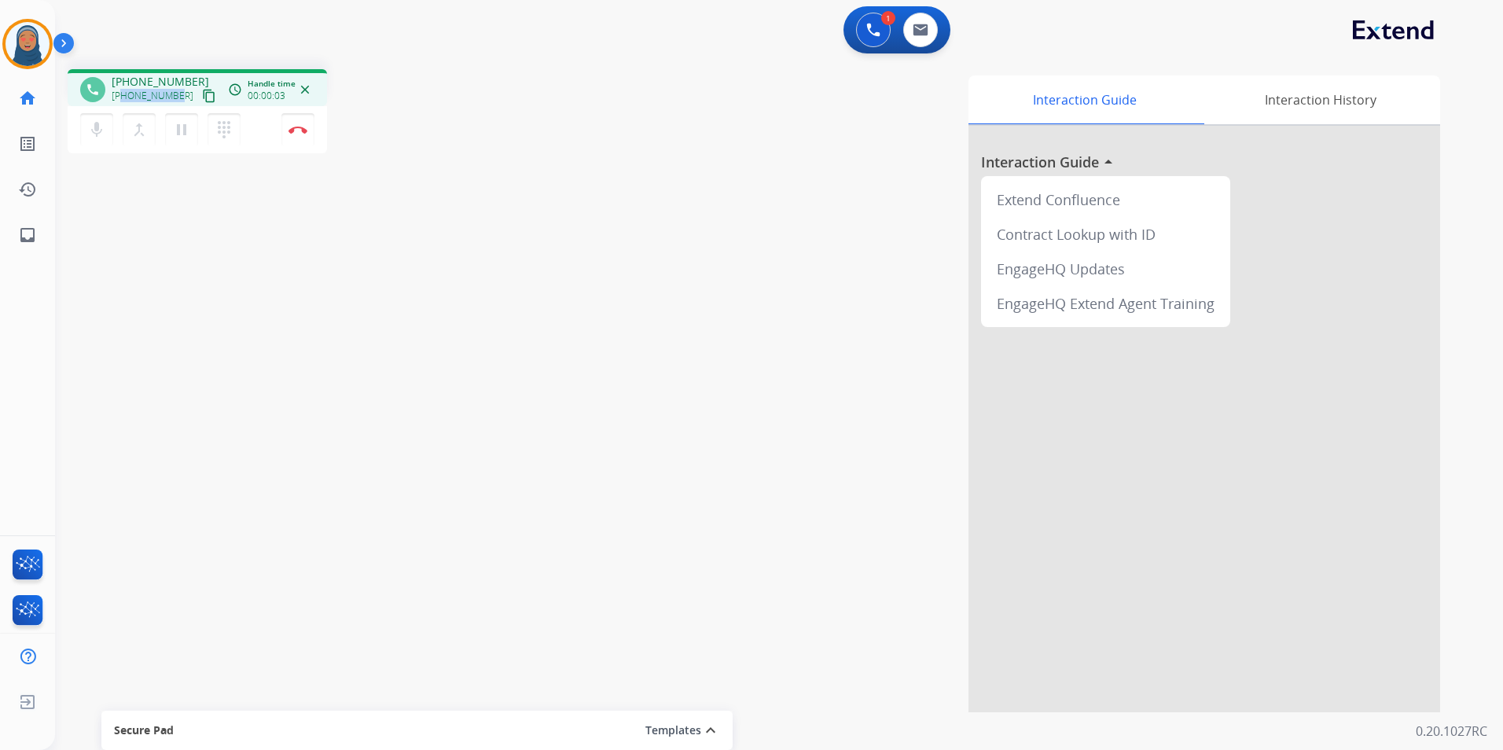
drag, startPoint x: 177, startPoint y: 99, endPoint x: 124, endPoint y: 104, distance: 52.9
click at [124, 104] on div "[PHONE_NUMBER] content_copy" at bounding box center [165, 95] width 107 height 19
copy span "8015808042"
click at [309, 135] on button "Disconnect" at bounding box center [297, 129] width 33 height 33
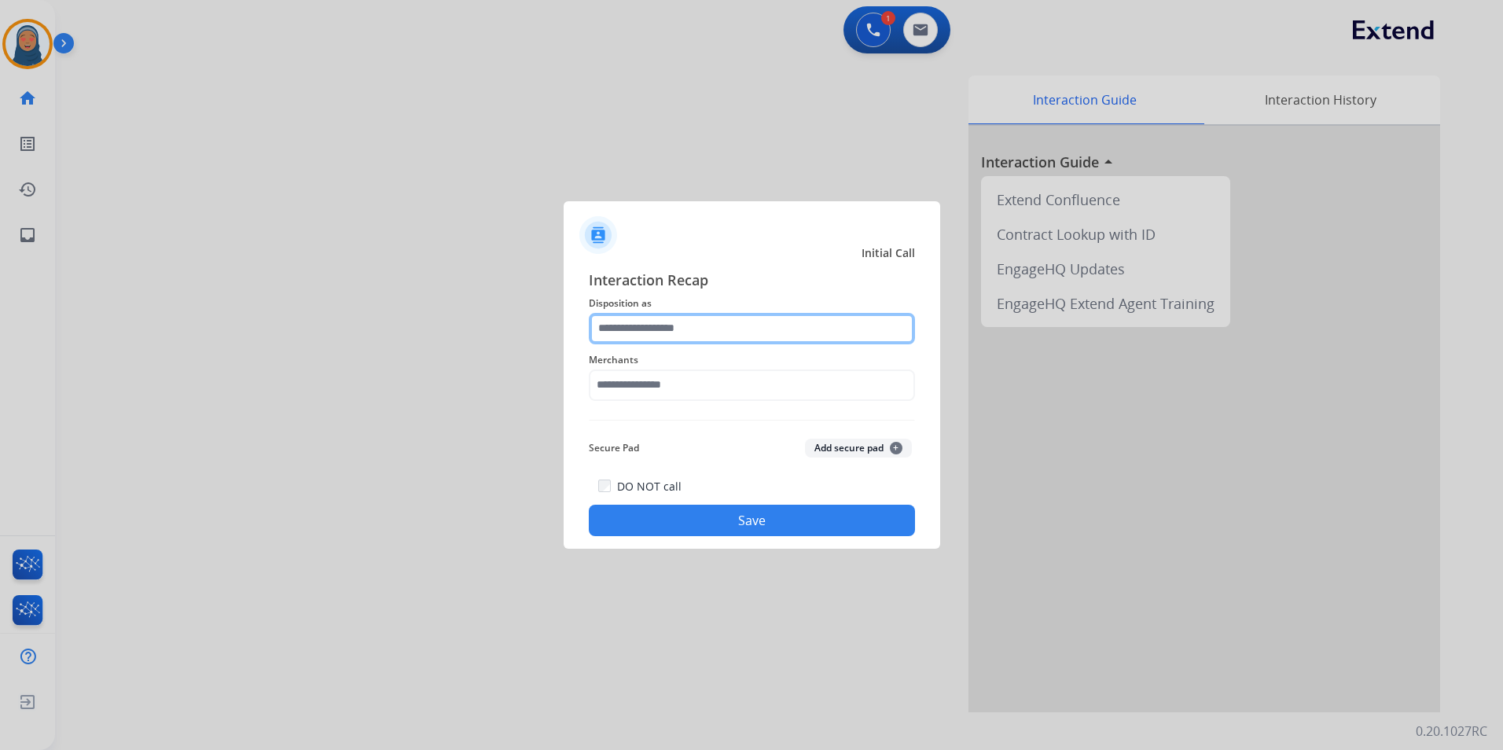
click at [729, 342] on input "text" at bounding box center [752, 328] width 326 height 31
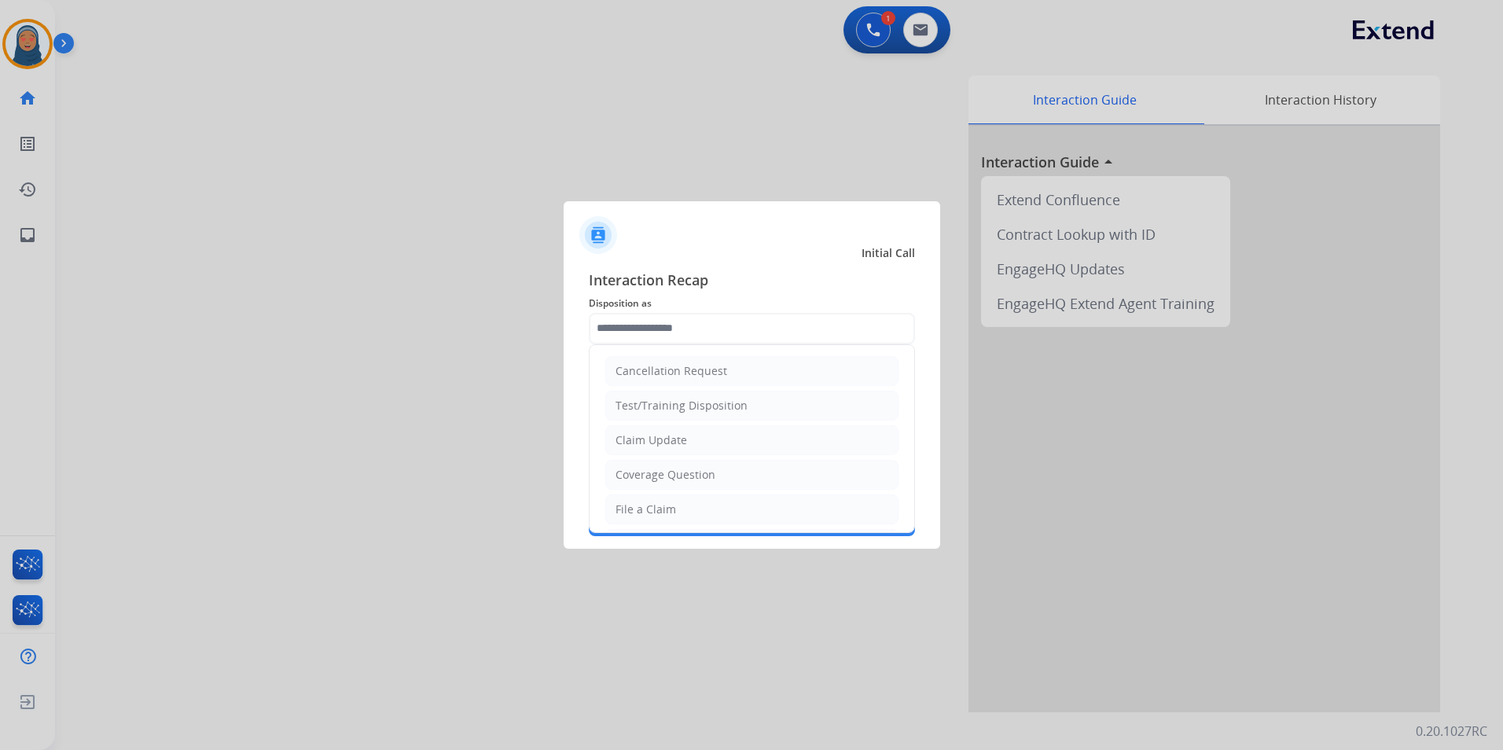
click at [680, 444] on div "Claim Update" at bounding box center [651, 440] width 72 height 16
type input "**********"
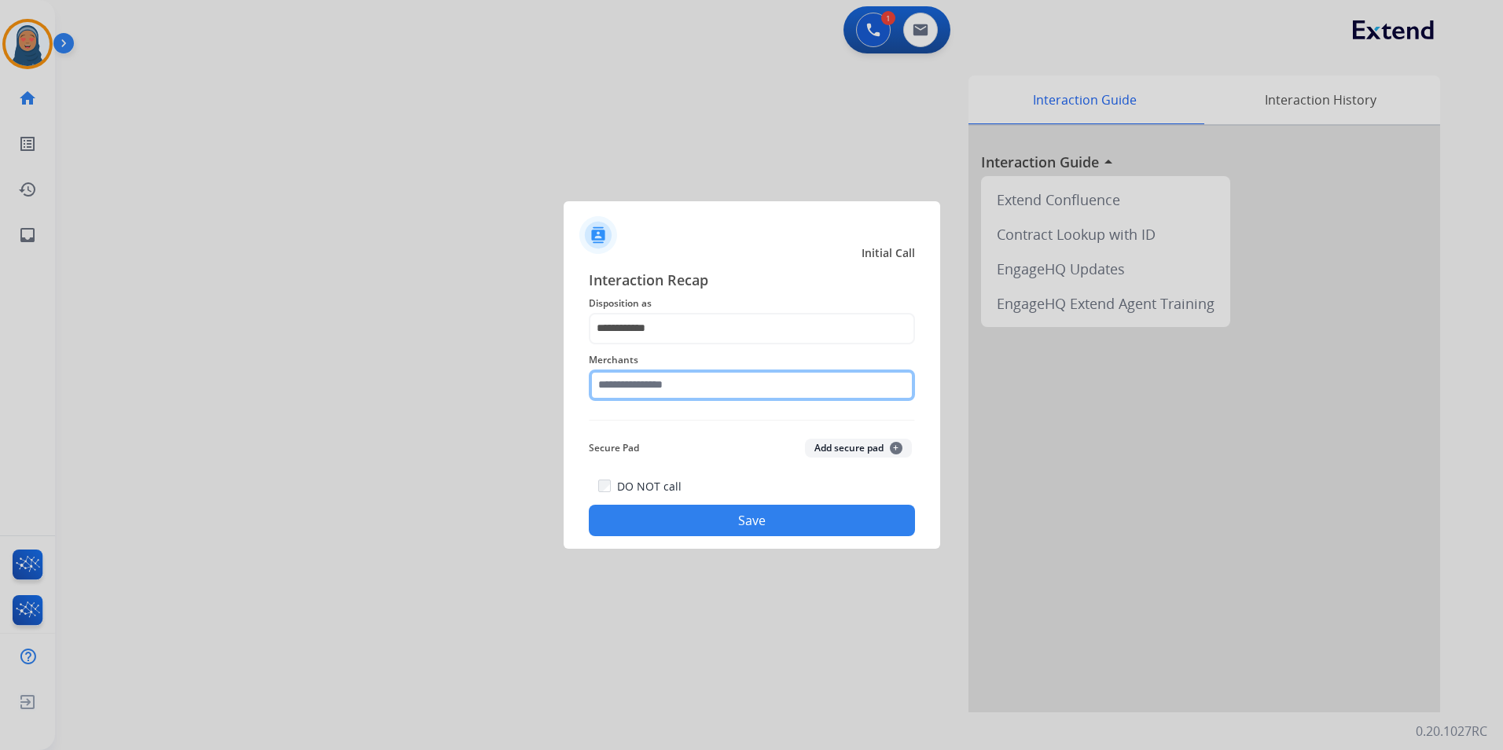
click at [684, 380] on input "text" at bounding box center [752, 384] width 326 height 31
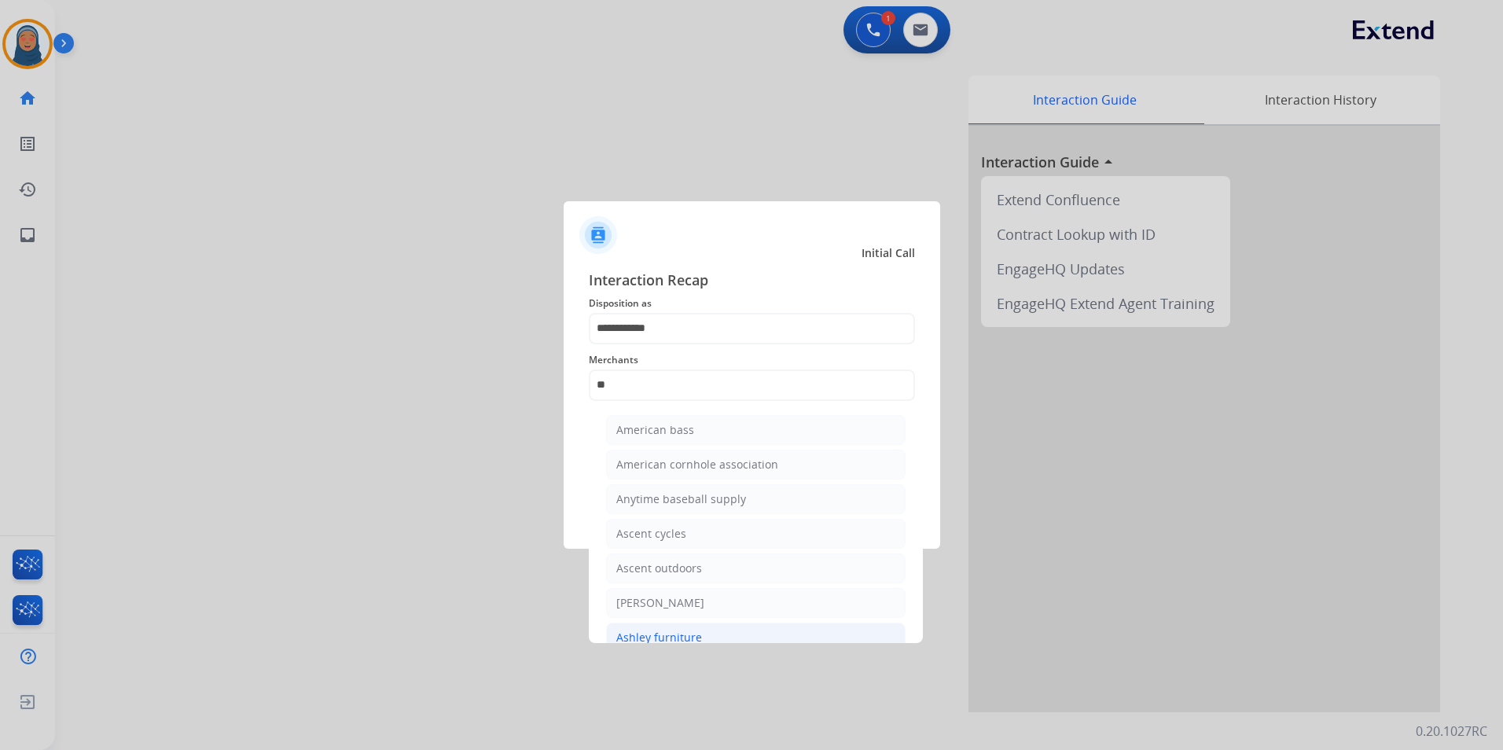
click at [704, 640] on li "Ashley furniture" at bounding box center [755, 638] width 299 height 30
type input "**********"
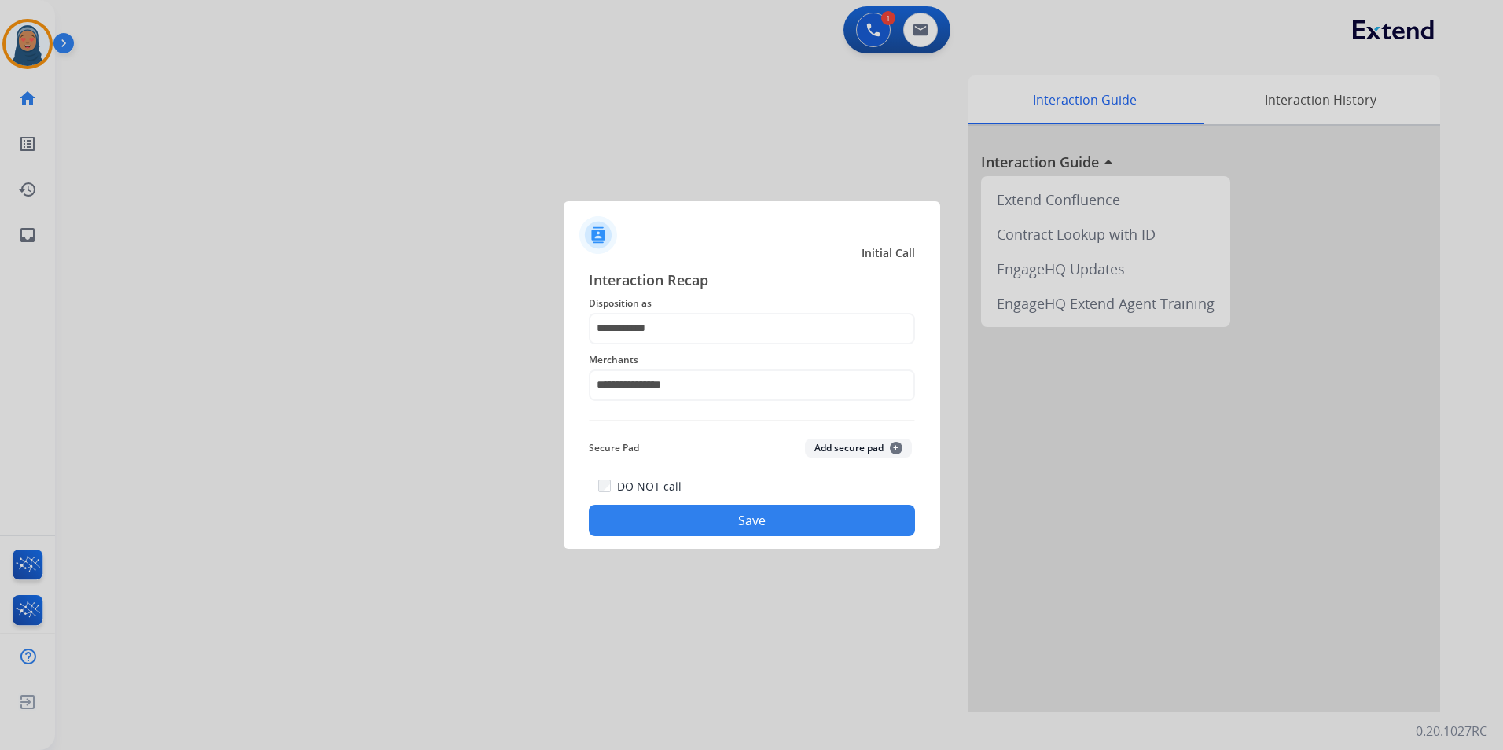
click at [780, 503] on div "DO NOT call Save" at bounding box center [752, 506] width 326 height 60
click at [783, 524] on button "Save" at bounding box center [752, 520] width 326 height 31
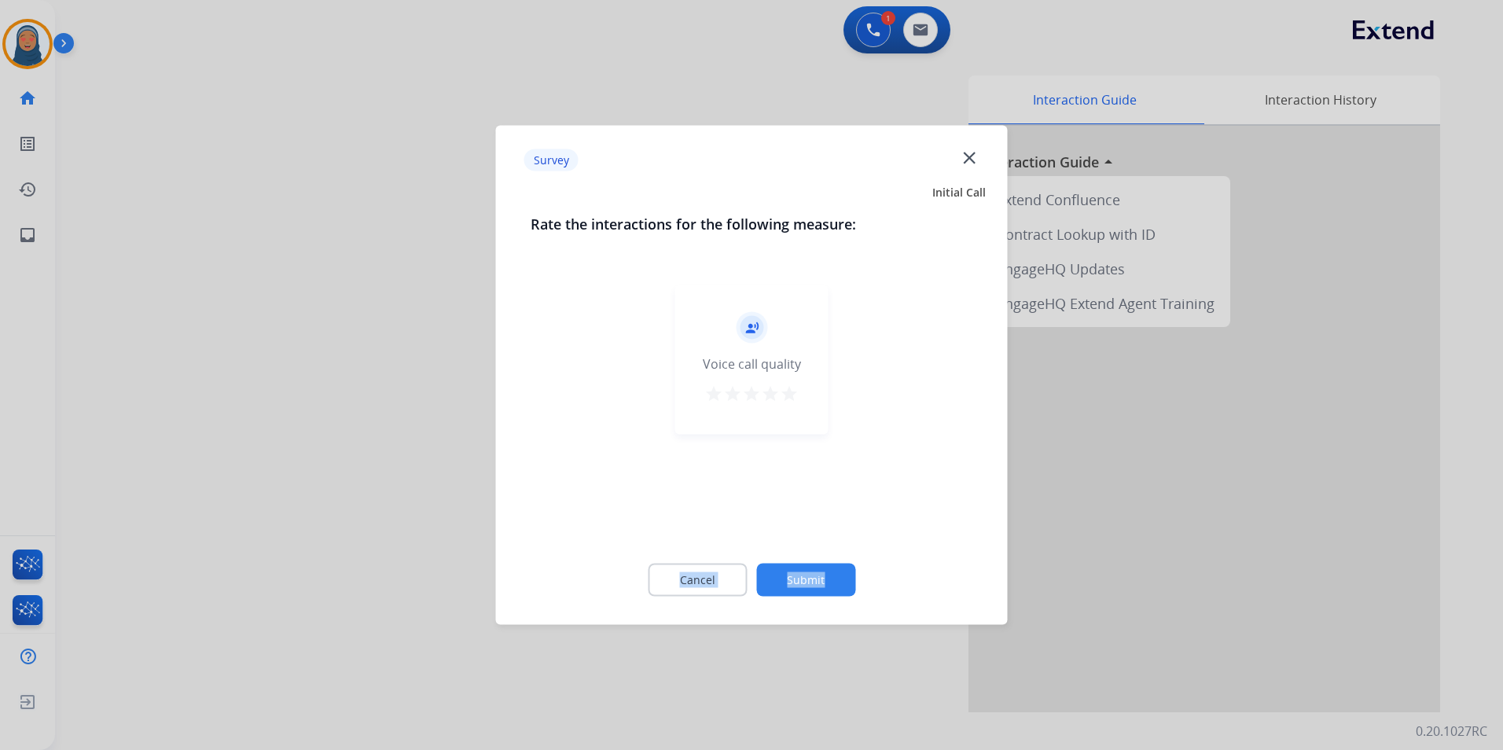
click at [824, 549] on div "Rate the interactions for the following measure: record_voice_over Voice call q…" at bounding box center [751, 414] width 493 height 402
drag, startPoint x: 824, startPoint y: 549, endPoint x: 823, endPoint y: 572, distance: 23.6
click at [823, 572] on button "Submit" at bounding box center [805, 580] width 99 height 33
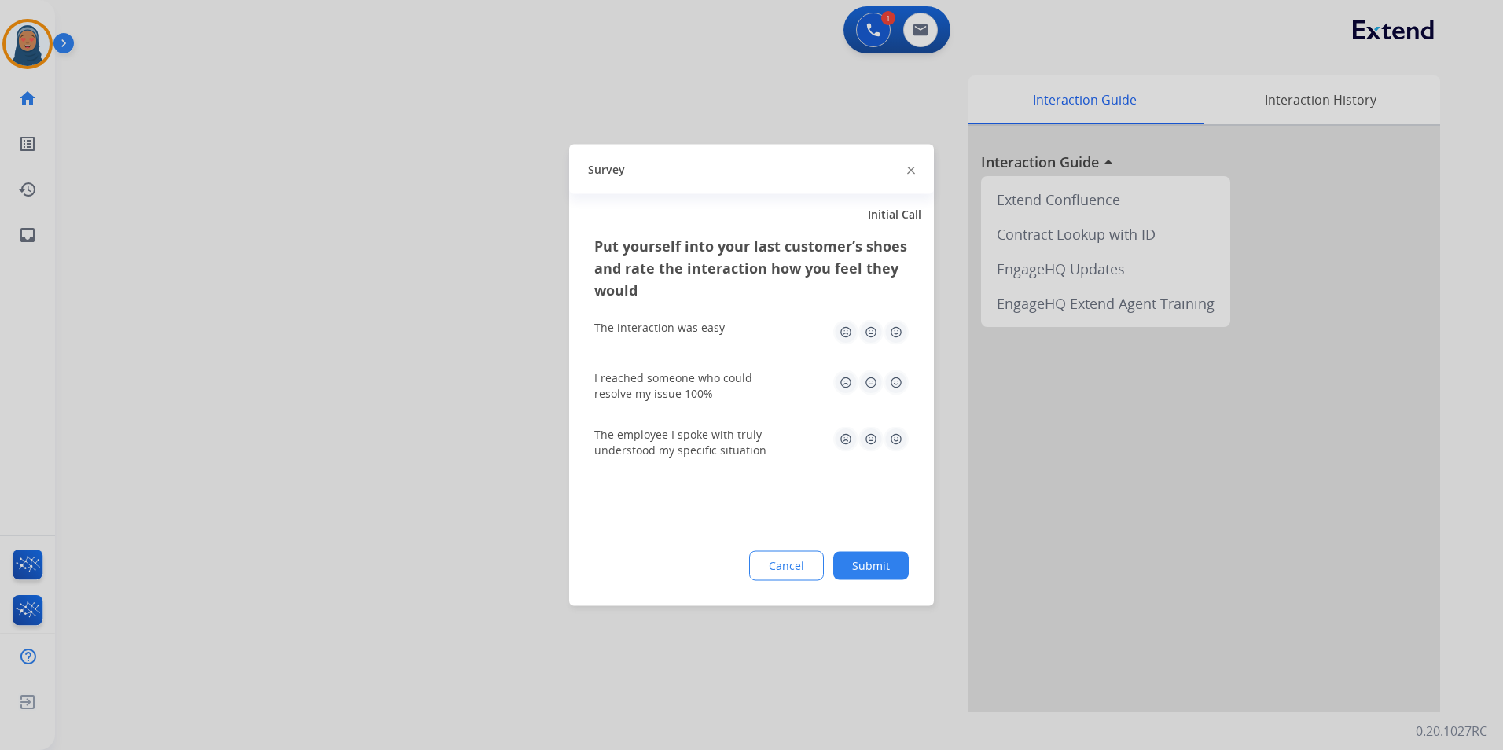
drag, startPoint x: 894, startPoint y: 575, endPoint x: 843, endPoint y: 558, distance: 53.9
click at [893, 575] on button "Submit" at bounding box center [870, 566] width 75 height 28
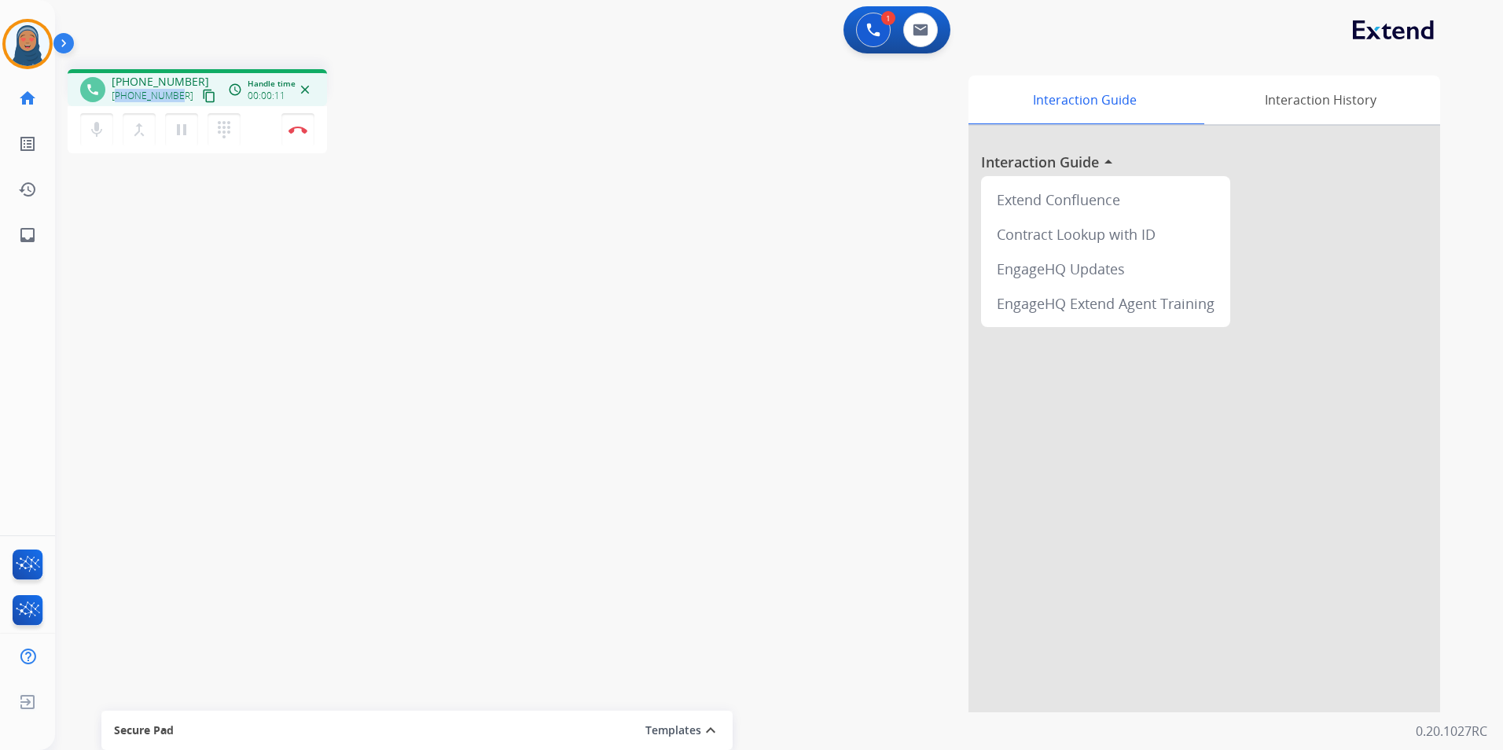
drag, startPoint x: 174, startPoint y: 97, endPoint x: 119, endPoint y: 97, distance: 54.2
click at [119, 97] on span "[PHONE_NUMBER]" at bounding box center [153, 96] width 82 height 13
drag, startPoint x: 119, startPoint y: 97, endPoint x: 92, endPoint y: 160, distance: 67.9
click at [92, 160] on div "phone [PHONE_NUMBER] [PHONE_NUMBER] content_copy access_time Call metrics Queue…" at bounding box center [760, 385] width 1410 height 656
drag, startPoint x: 178, startPoint y: 95, endPoint x: 124, endPoint y: 98, distance: 53.5
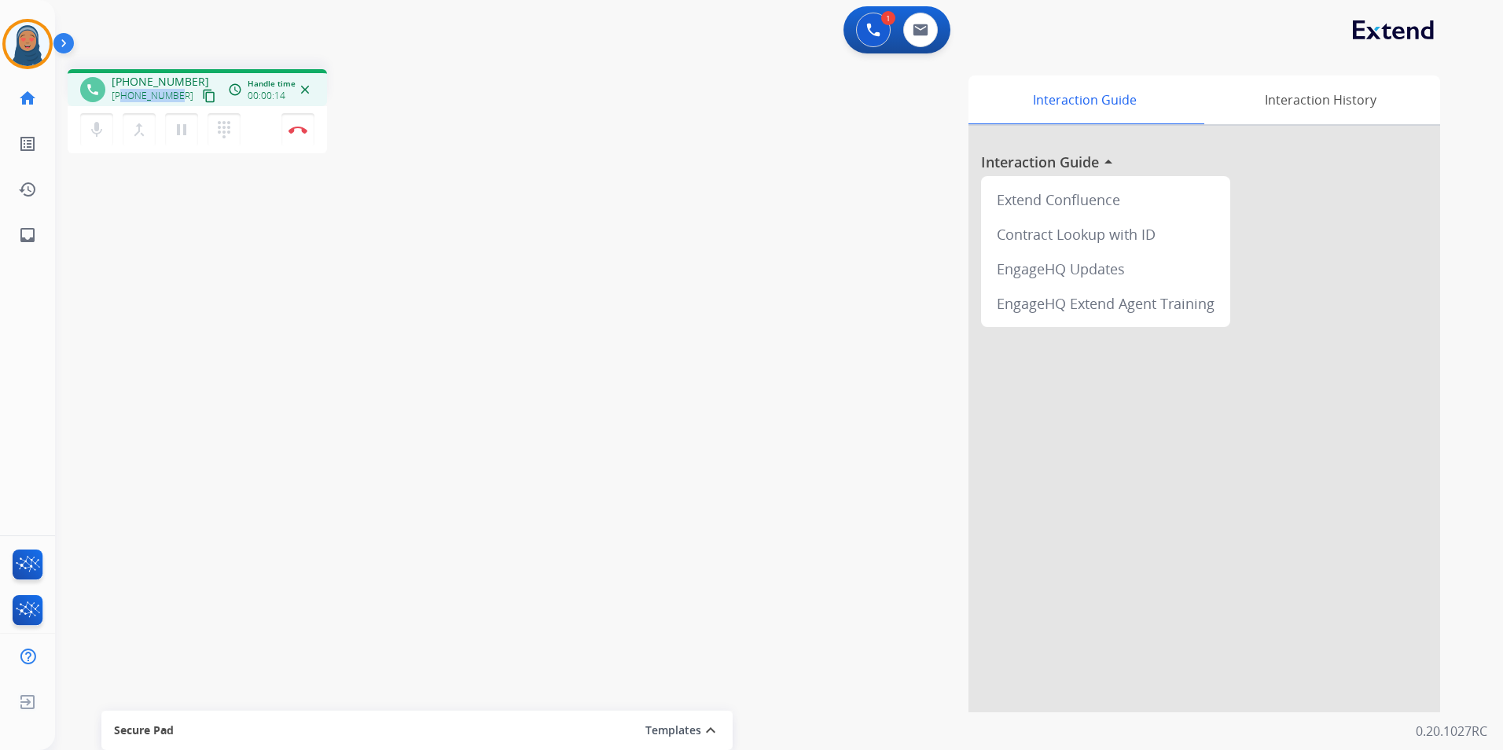
click at [124, 98] on div "[PHONE_NUMBER] content_copy" at bounding box center [165, 95] width 107 height 19
copy span "2542451911"
click at [301, 134] on button "Disconnect" at bounding box center [297, 129] width 33 height 33
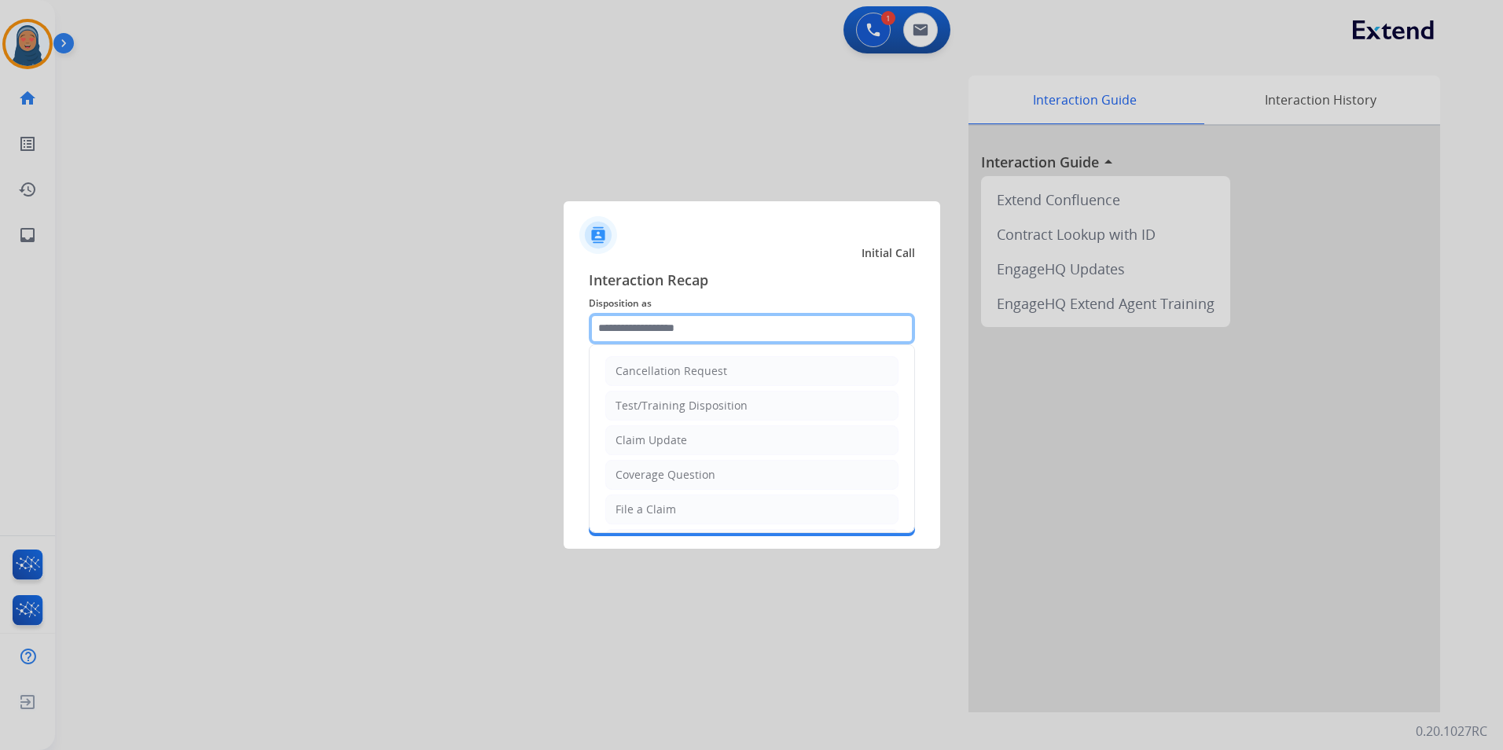
click at [716, 322] on input "text" at bounding box center [752, 328] width 326 height 31
drag, startPoint x: 663, startPoint y: 514, endPoint x: 666, endPoint y: 430, distance: 84.2
click at [663, 500] on li "File a Claim" at bounding box center [751, 509] width 293 height 30
type input "**********"
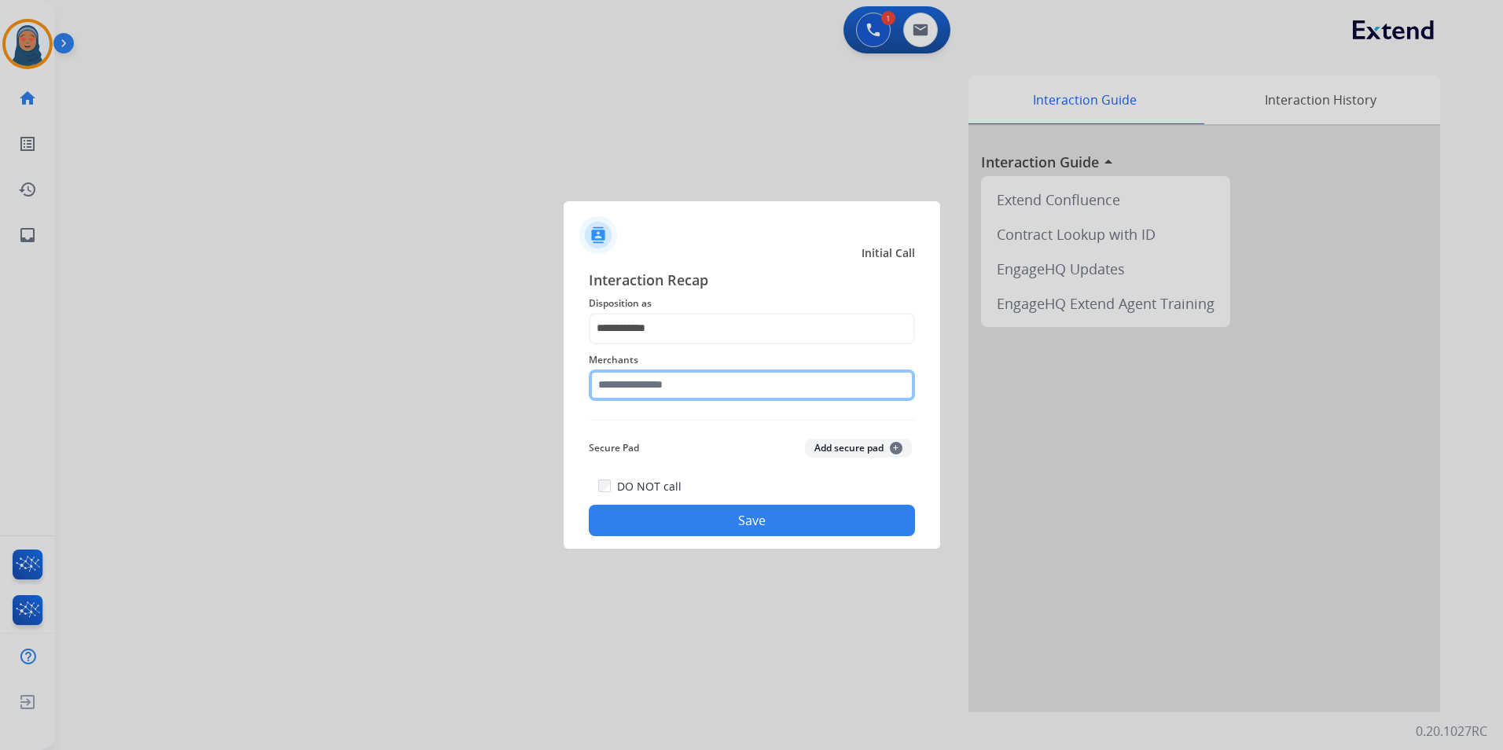
click at [670, 384] on input "text" at bounding box center [752, 384] width 326 height 31
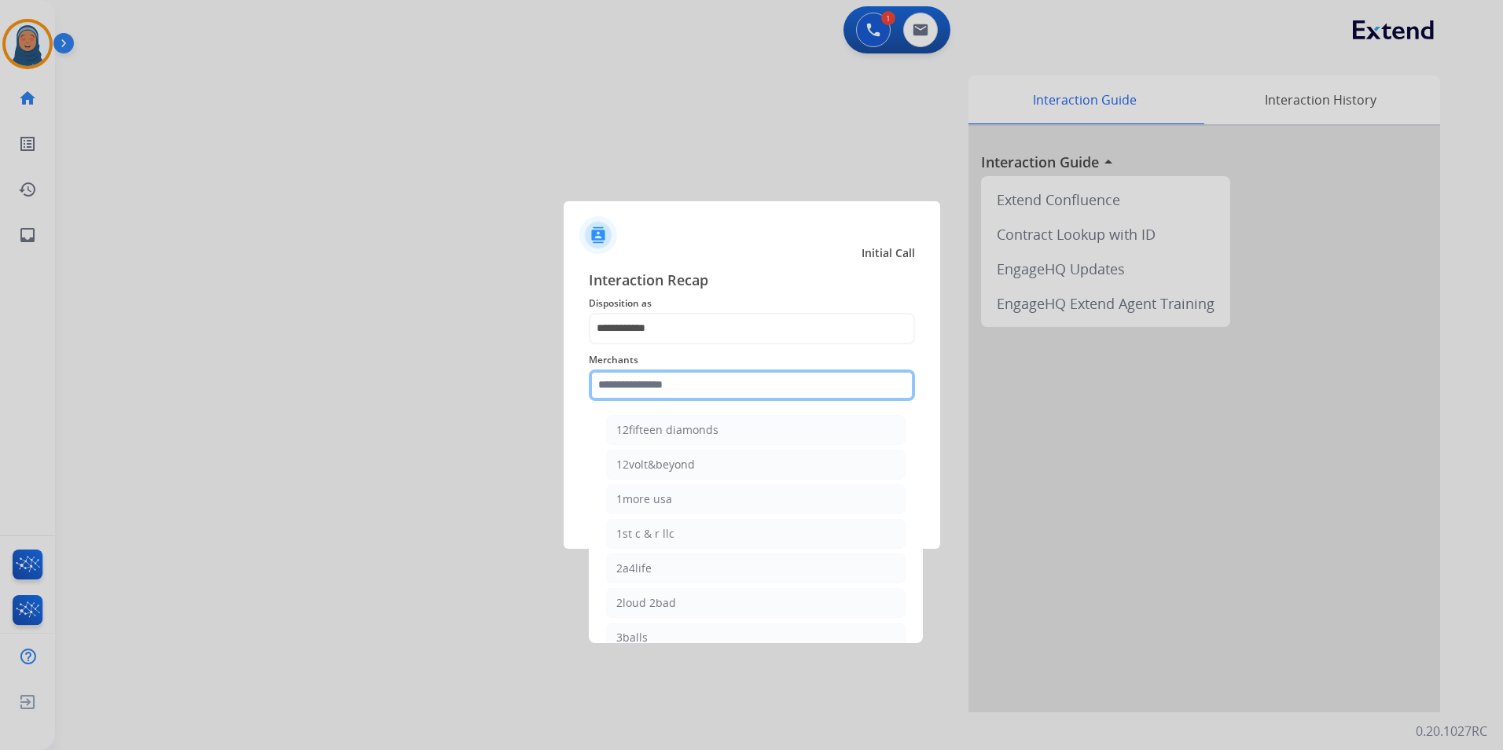
type input "*"
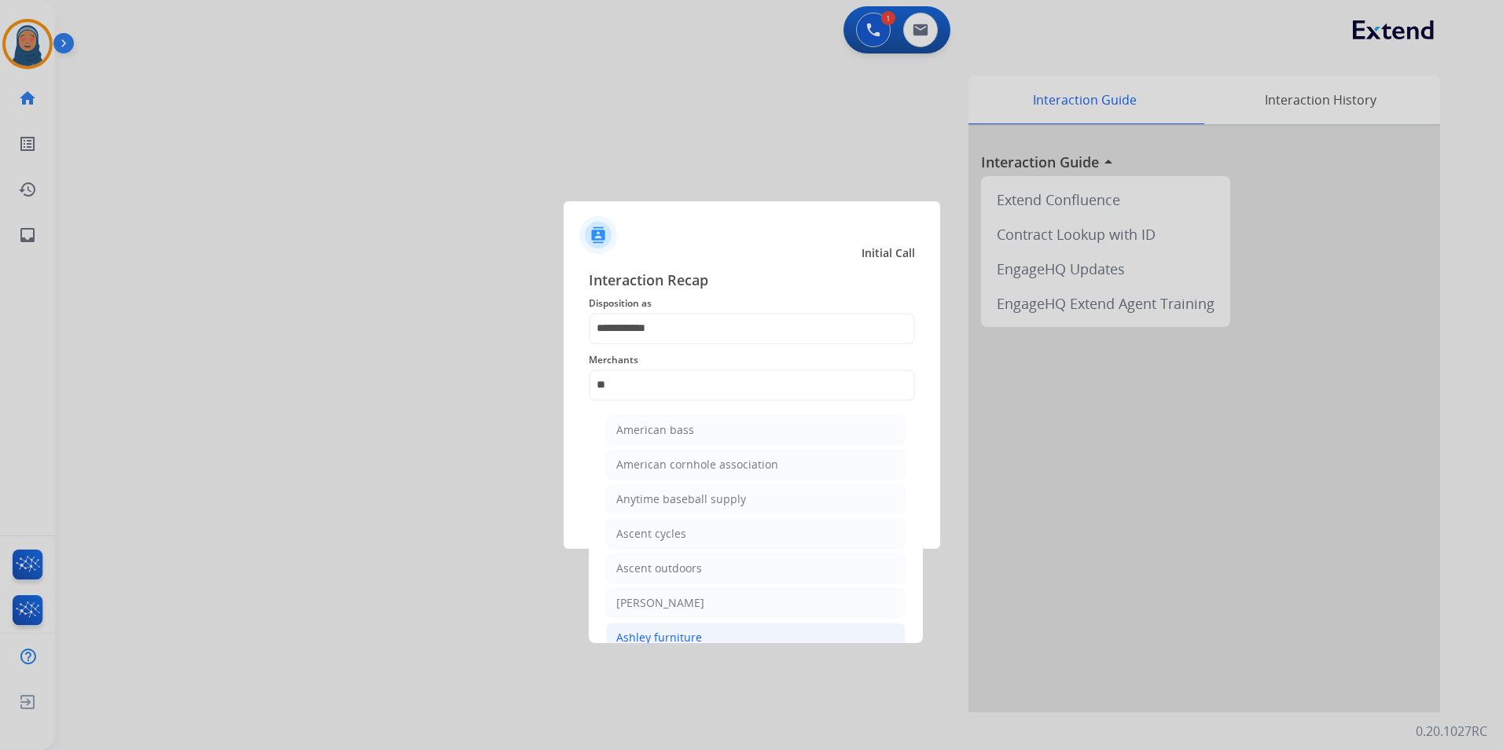
click at [713, 636] on li "Ashley furniture" at bounding box center [755, 638] width 299 height 30
type input "**********"
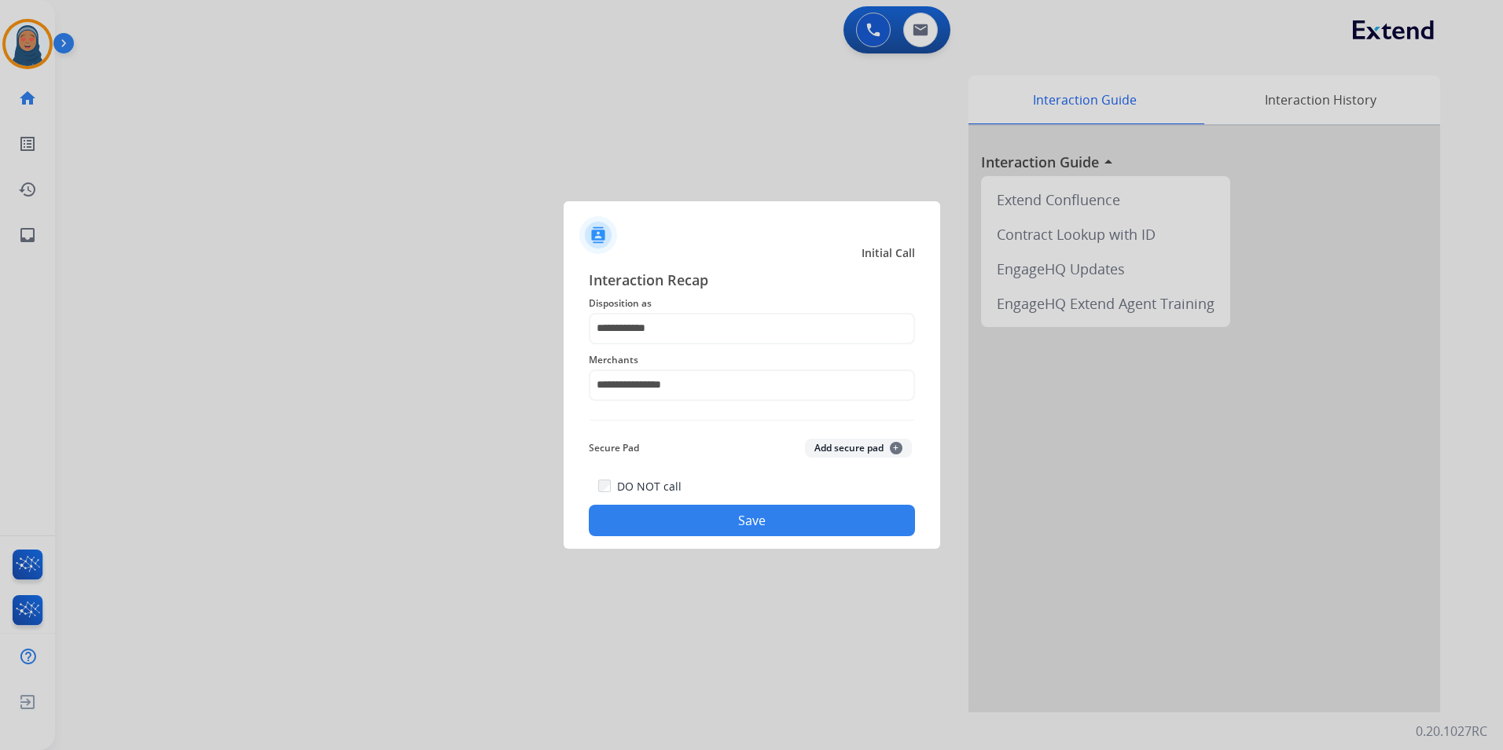
click at [772, 530] on button "Save" at bounding box center [752, 520] width 326 height 31
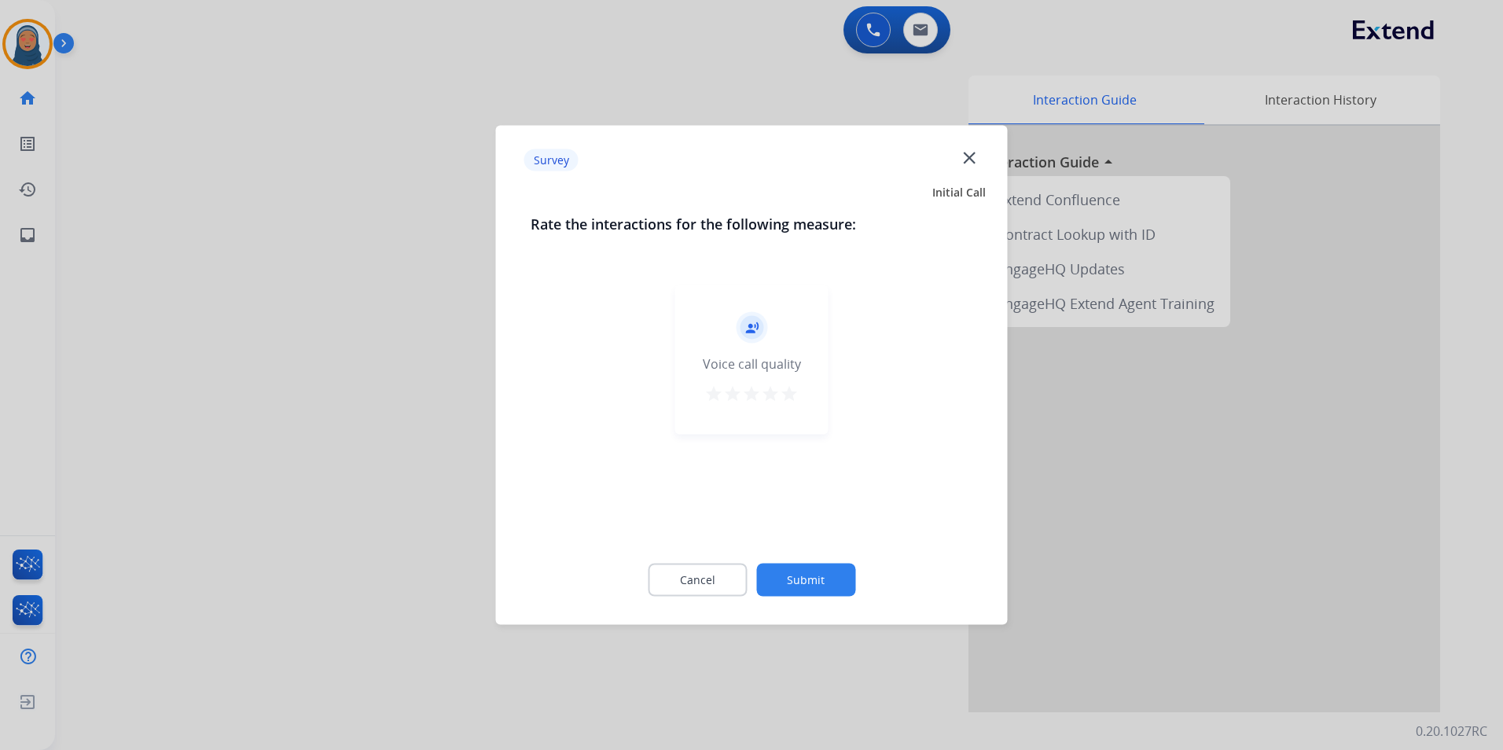
click at [810, 579] on button "Submit" at bounding box center [805, 580] width 99 height 33
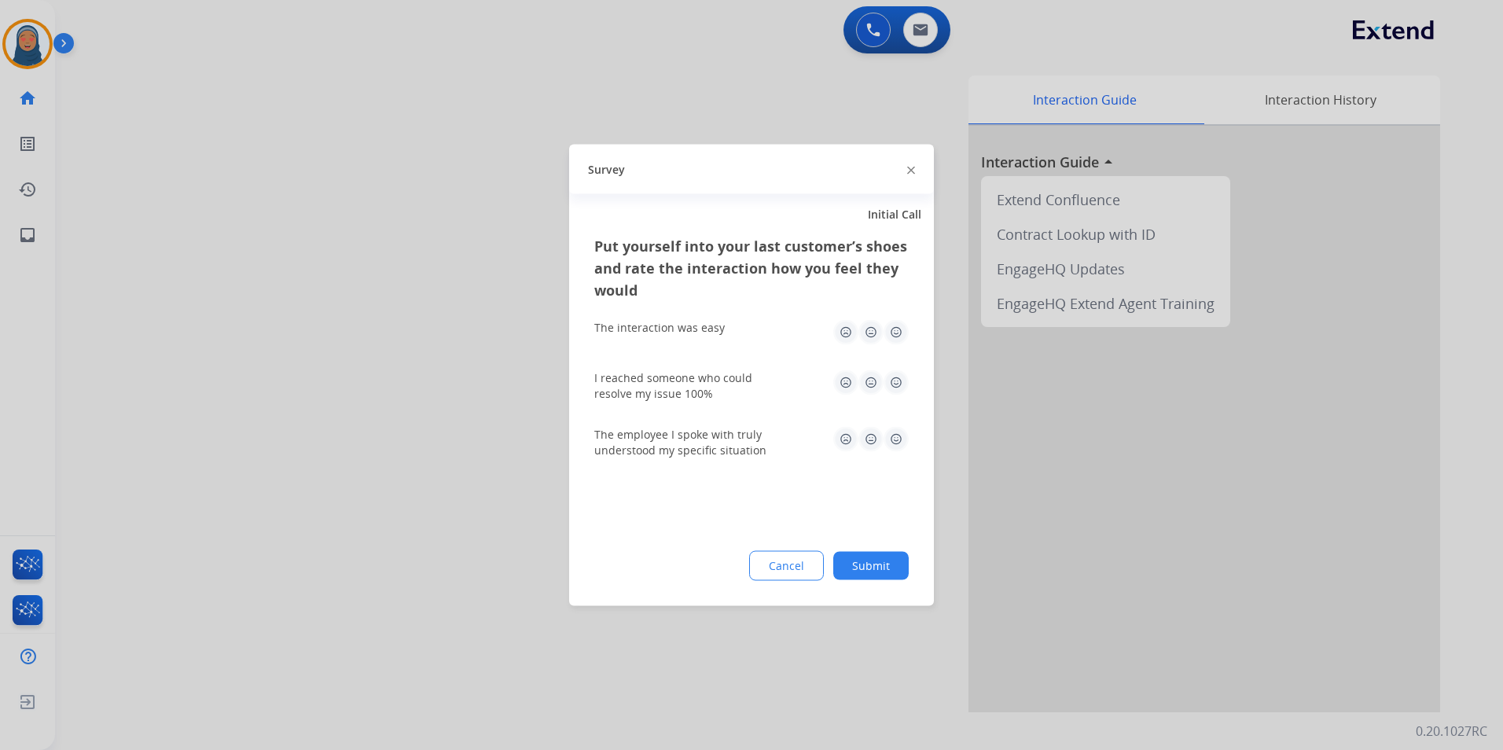
click at [890, 566] on button "Submit" at bounding box center [870, 566] width 75 height 28
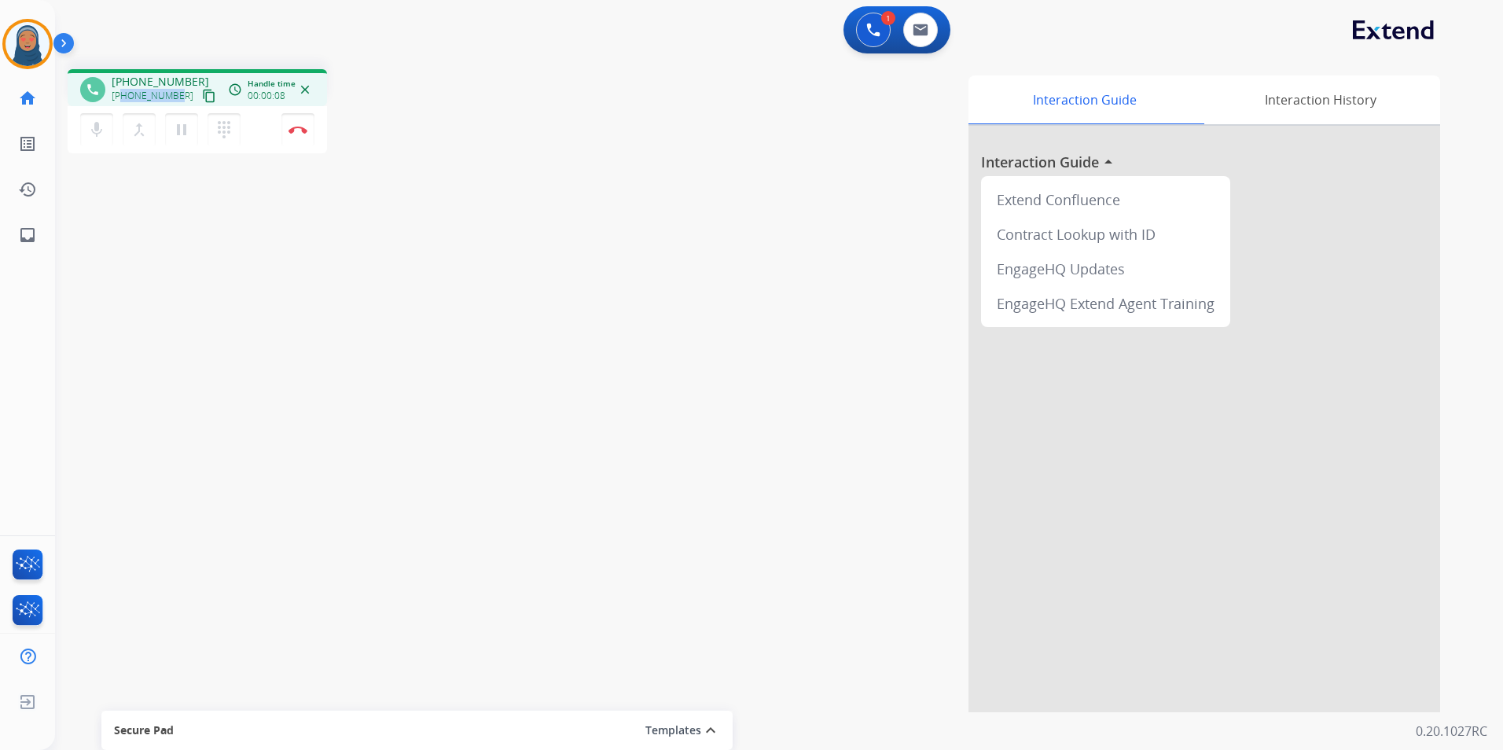
drag, startPoint x: 176, startPoint y: 95, endPoint x: 124, endPoint y: 98, distance: 52.0
click at [124, 98] on span "[PHONE_NUMBER]" at bounding box center [153, 96] width 82 height 13
copy span "5034323452"
click at [308, 135] on button "Disconnect" at bounding box center [297, 129] width 33 height 33
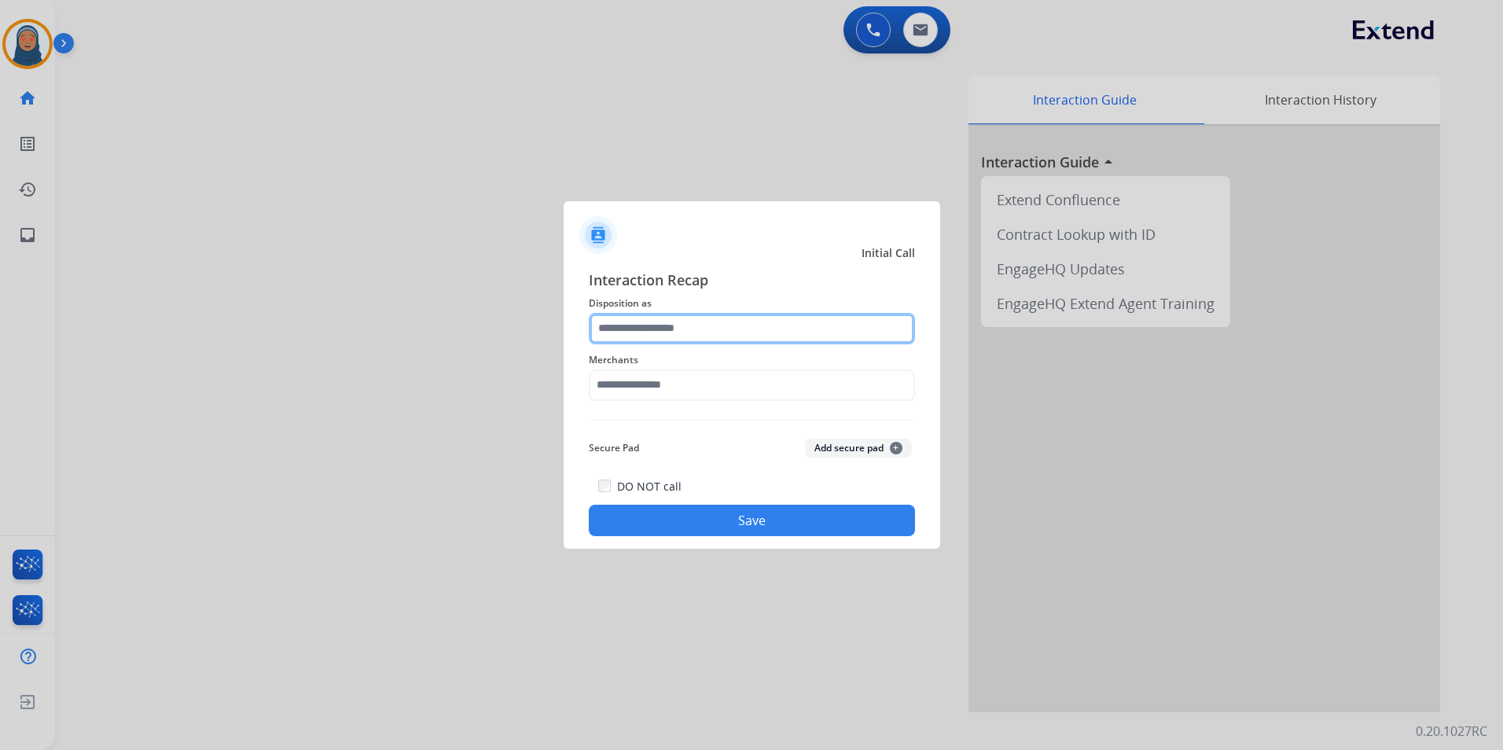
click at [626, 329] on input "text" at bounding box center [752, 328] width 326 height 31
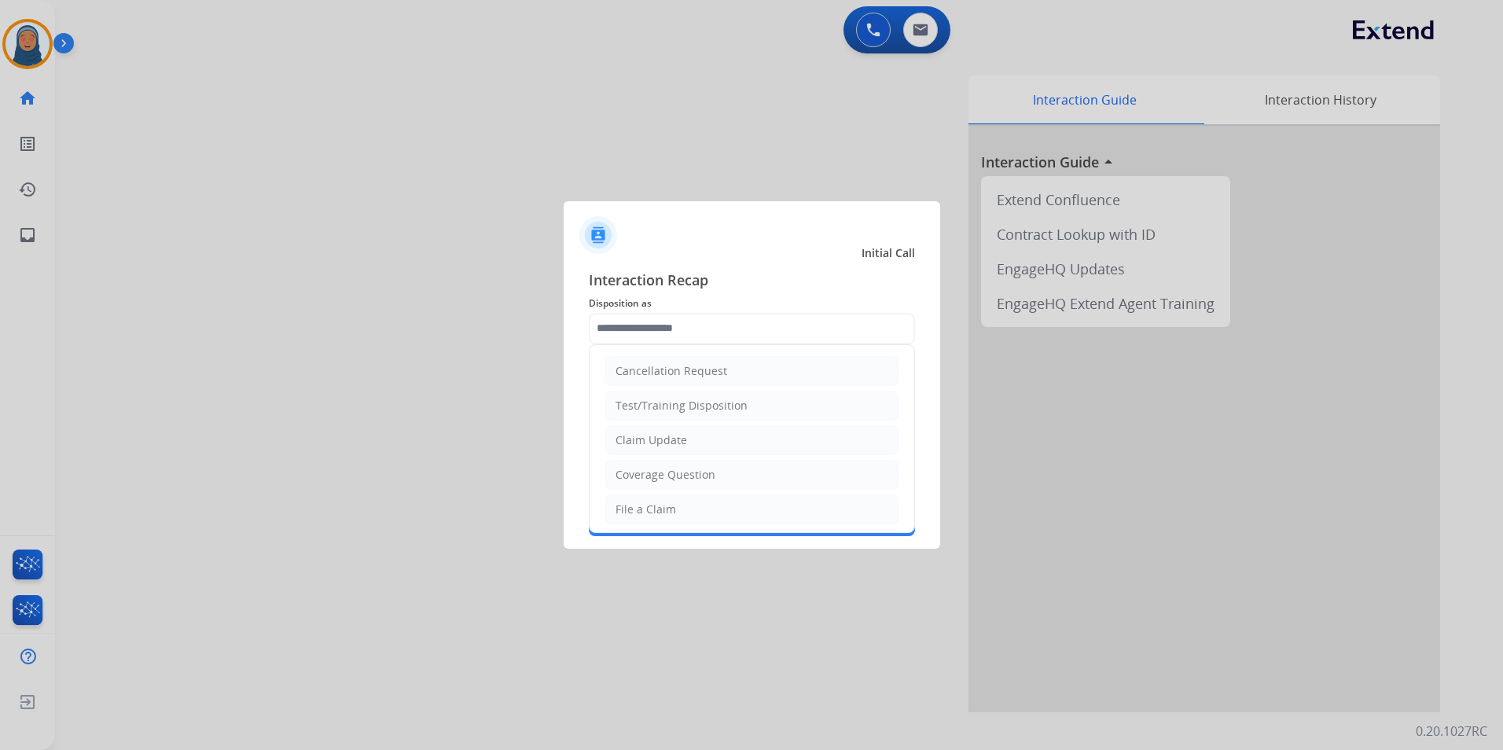
drag, startPoint x: 684, startPoint y: 509, endPoint x: 683, endPoint y: 412, distance: 96.7
click at [684, 499] on li "File a Claim" at bounding box center [751, 509] width 293 height 30
type input "**********"
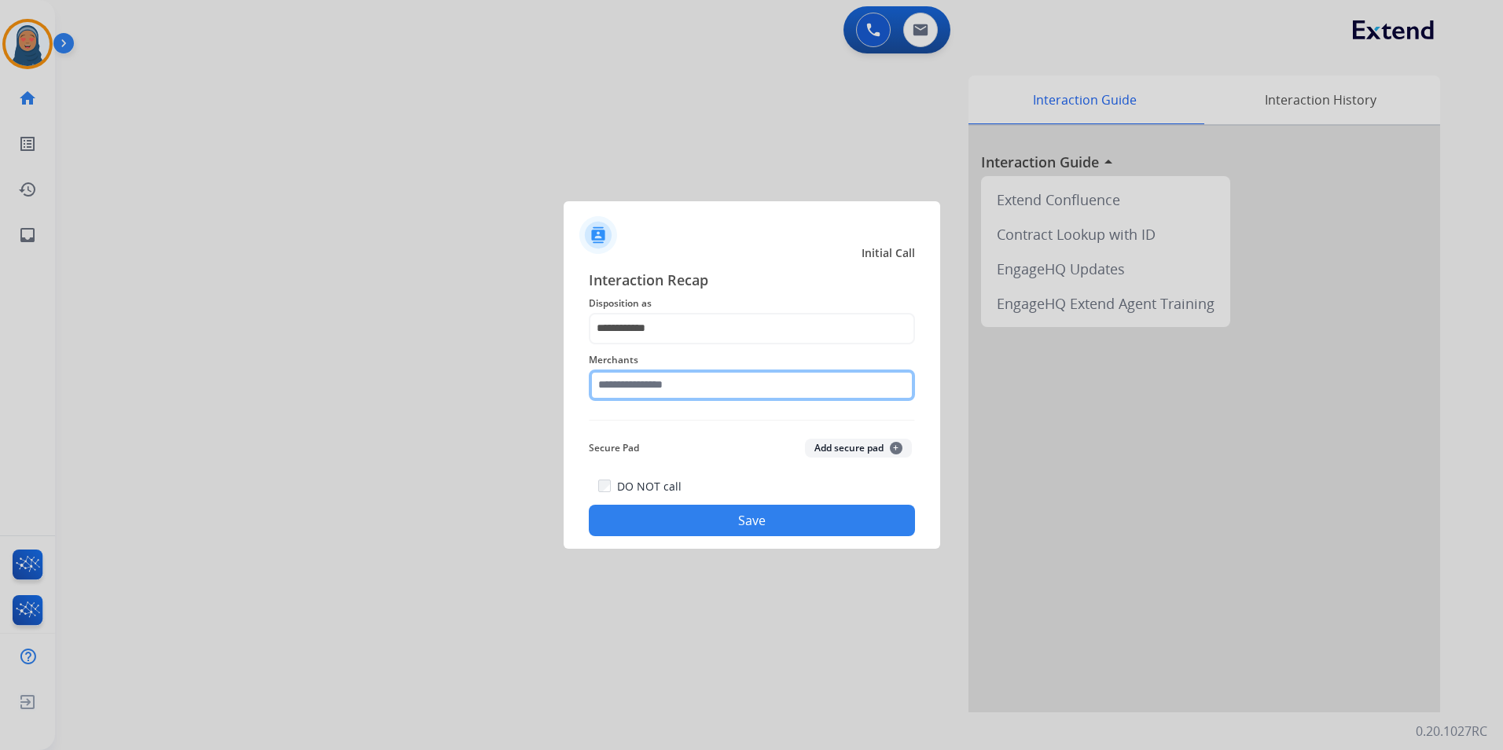
click at [683, 388] on input "text" at bounding box center [752, 384] width 326 height 31
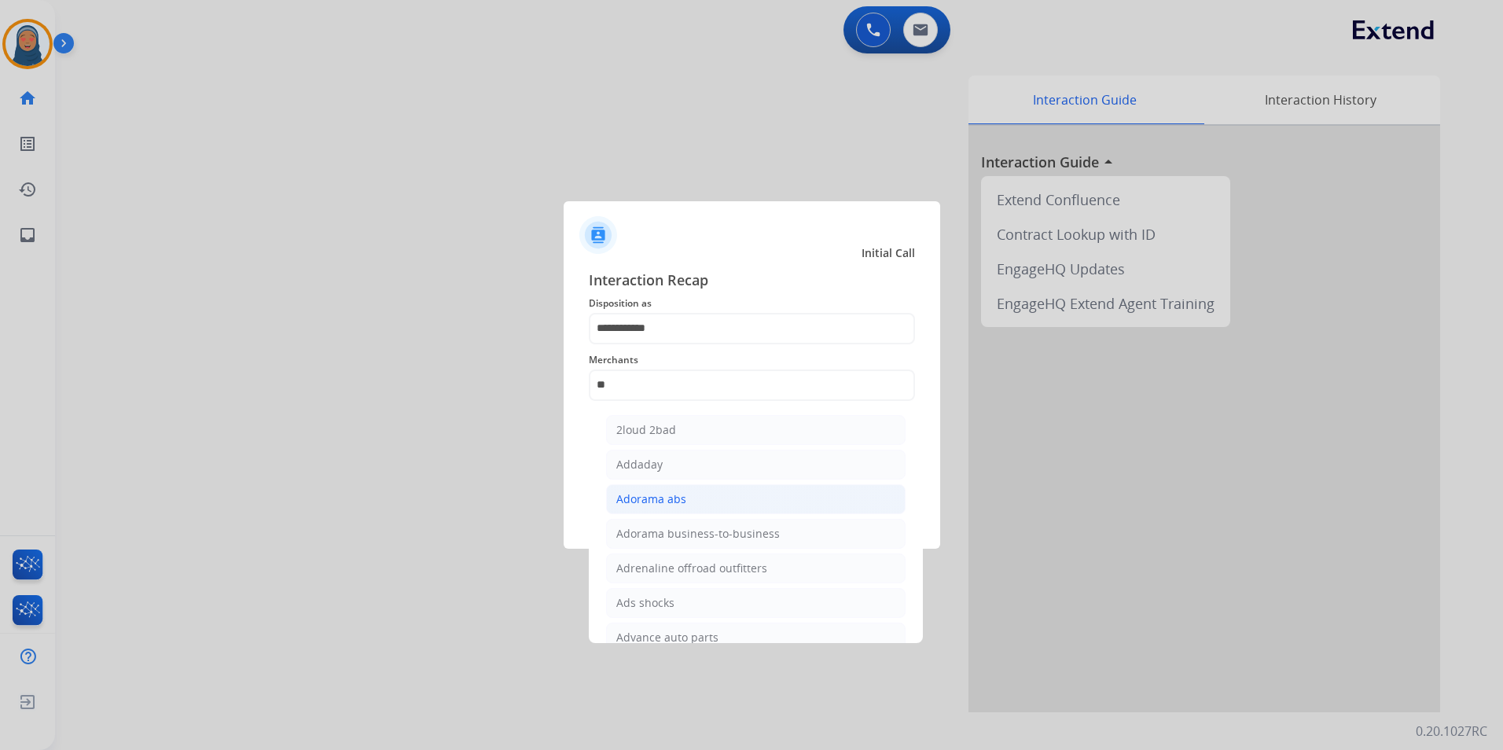
click at [660, 502] on div "Adorama abs" at bounding box center [651, 499] width 70 height 16
type input "**********"
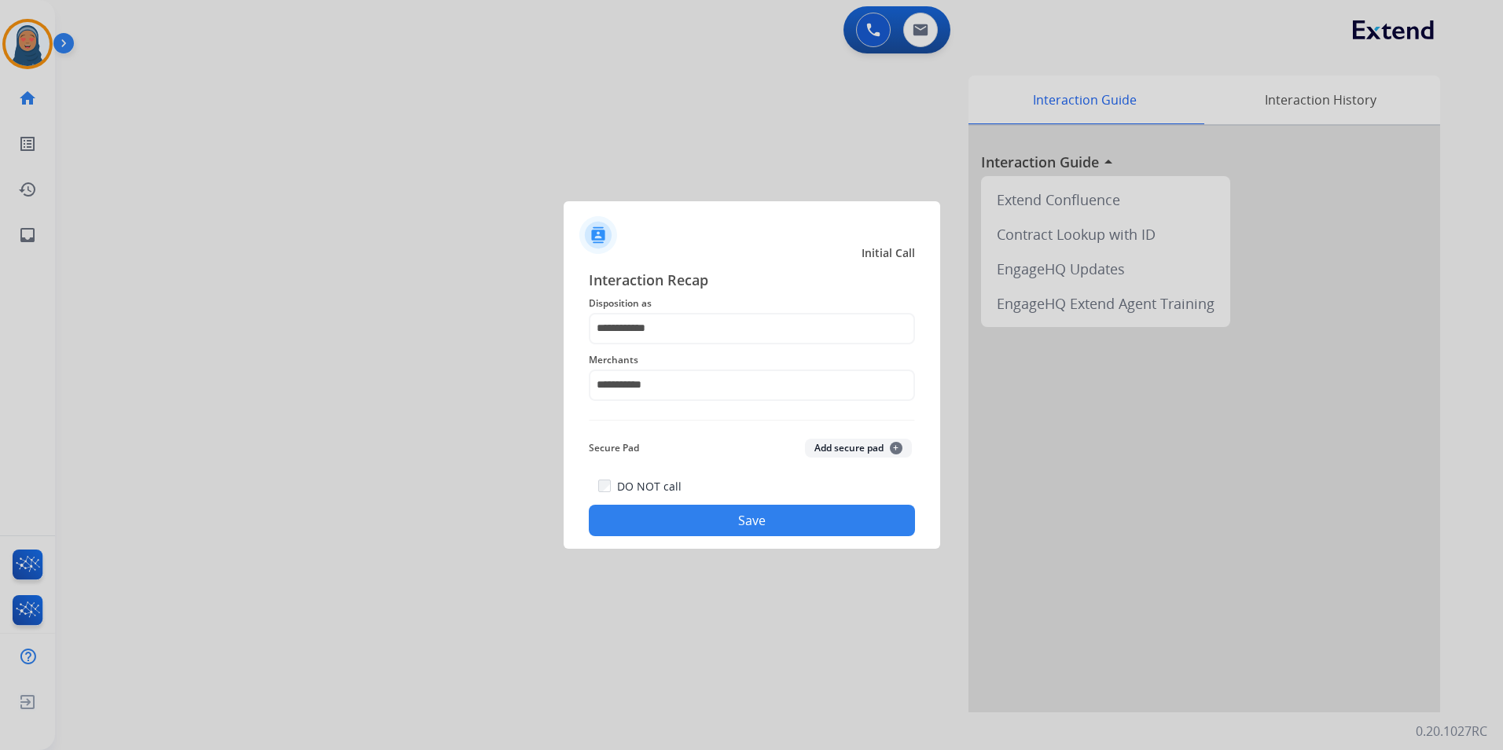
click at [740, 527] on button "Save" at bounding box center [752, 520] width 326 height 31
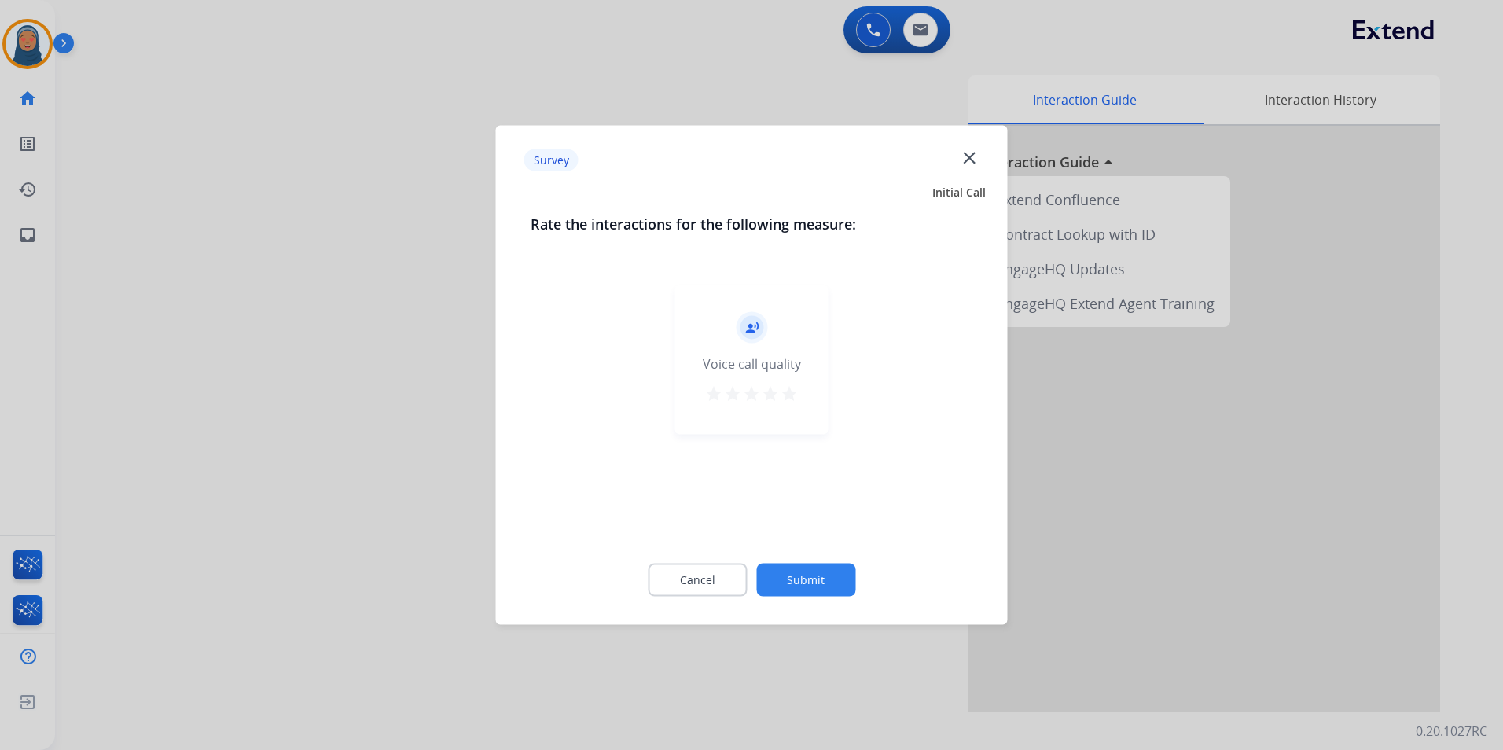
click at [815, 580] on button "Submit" at bounding box center [805, 580] width 99 height 33
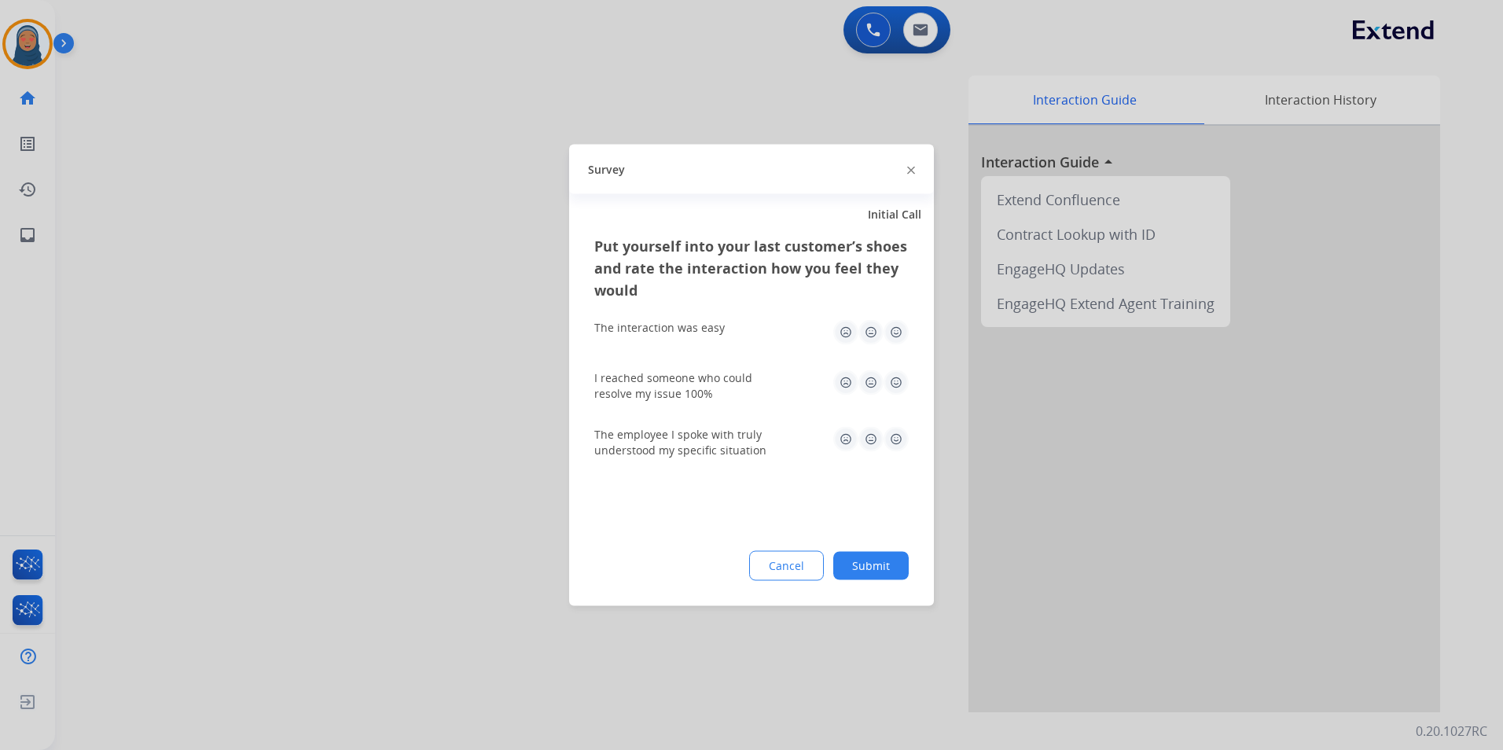
click at [905, 554] on button "Submit" at bounding box center [870, 566] width 75 height 28
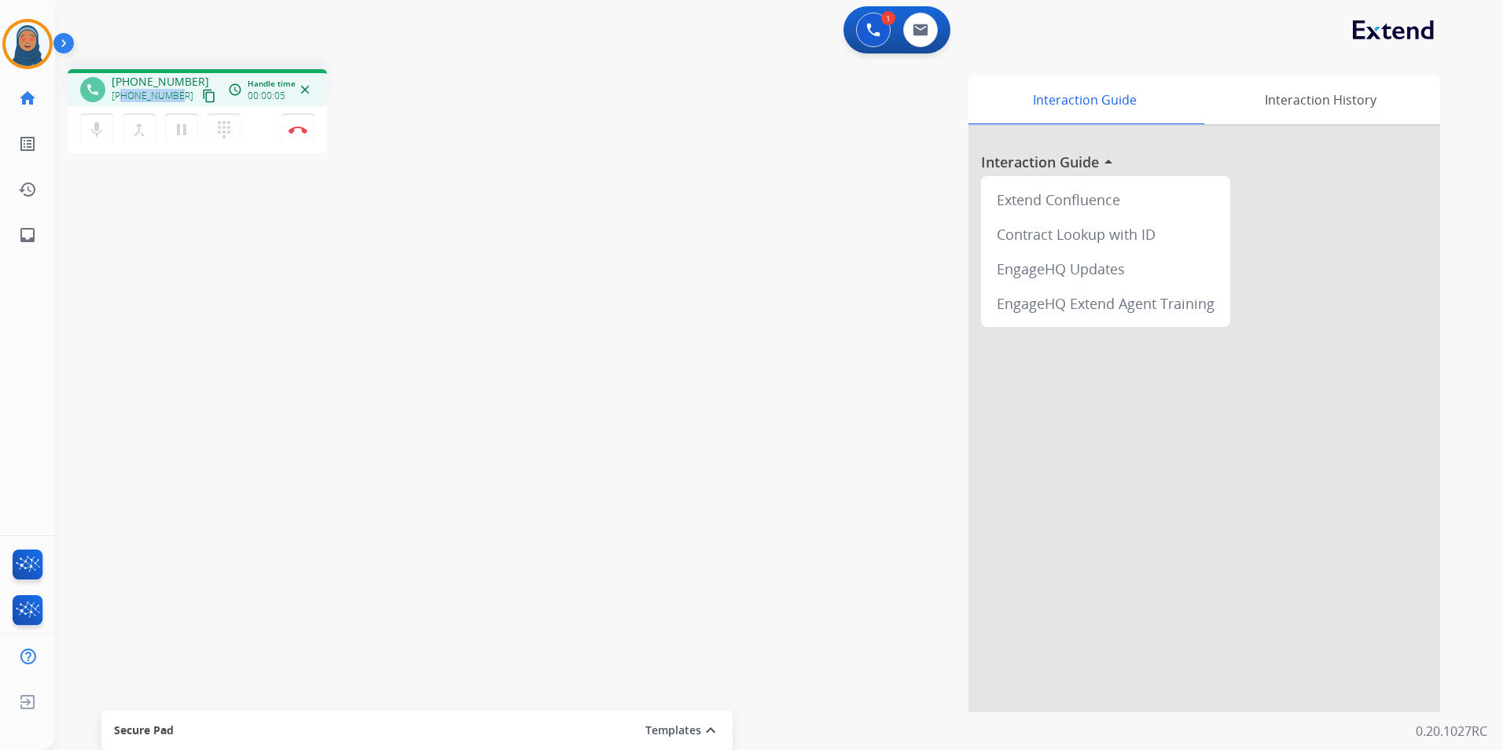
drag, startPoint x: 176, startPoint y: 98, endPoint x: 125, endPoint y: 102, distance: 51.2
click at [125, 102] on div "[PHONE_NUMBER] content_copy" at bounding box center [165, 95] width 107 height 19
copy span "4095490008"
click at [299, 134] on button "Disconnect" at bounding box center [297, 129] width 33 height 33
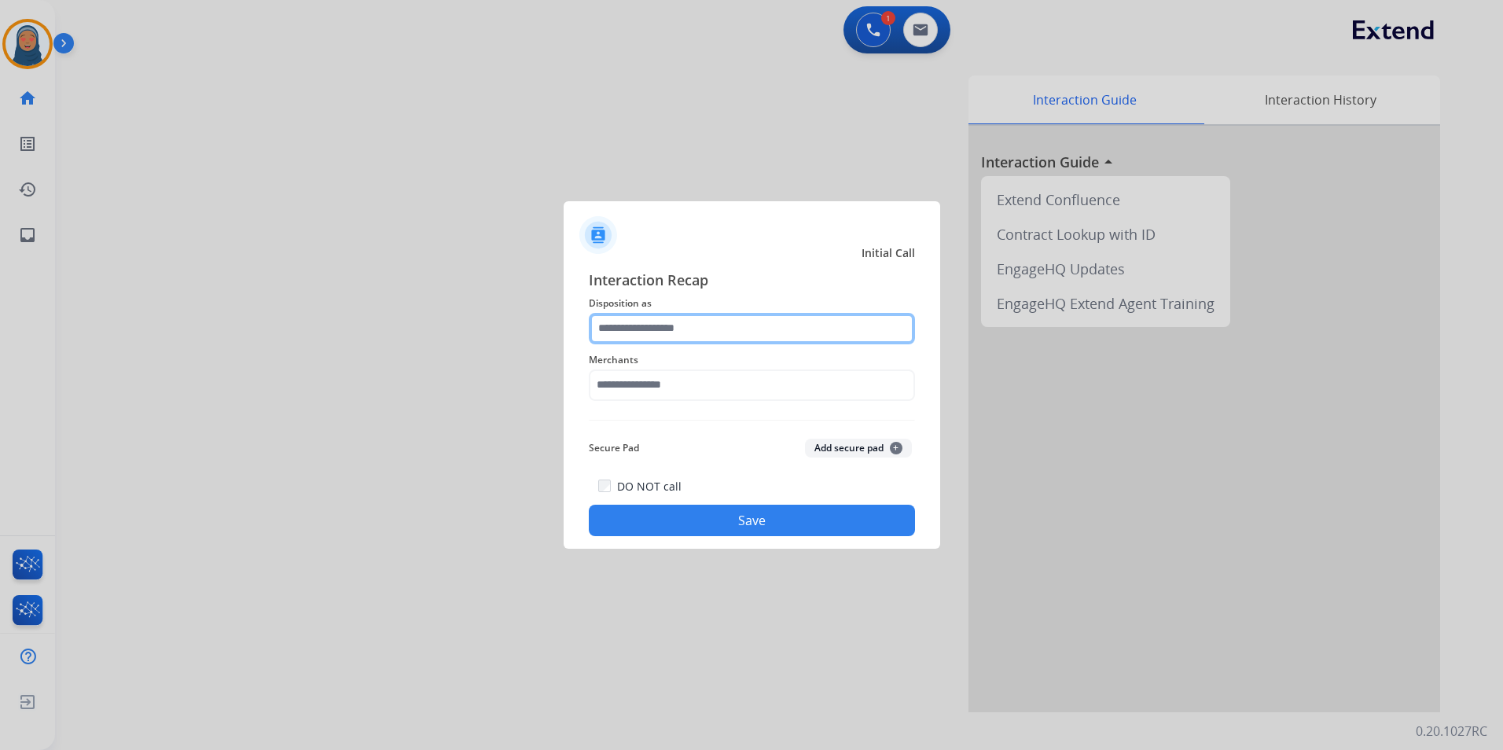
click at [688, 332] on input "text" at bounding box center [752, 328] width 326 height 31
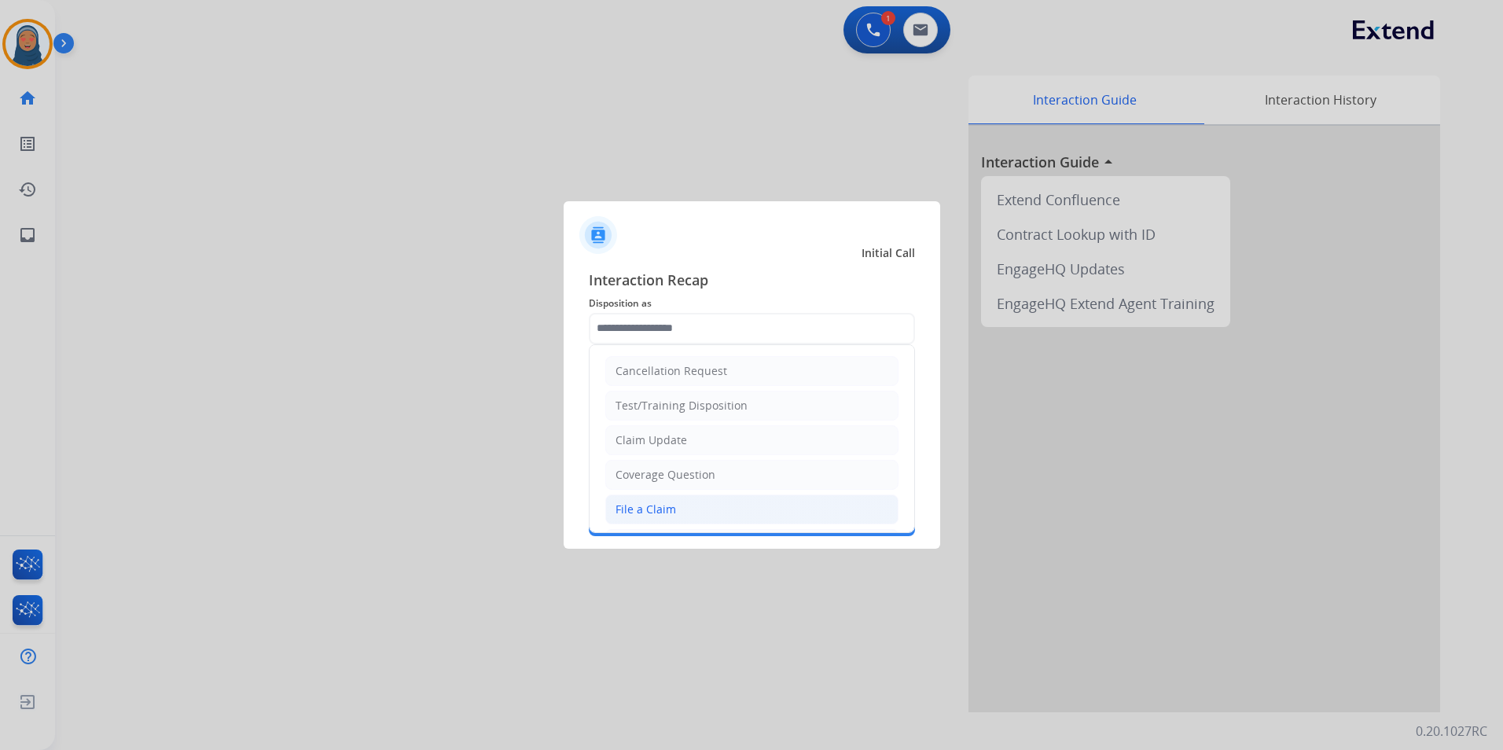
click at [696, 516] on li "File a Claim" at bounding box center [751, 509] width 293 height 30
type input "**********"
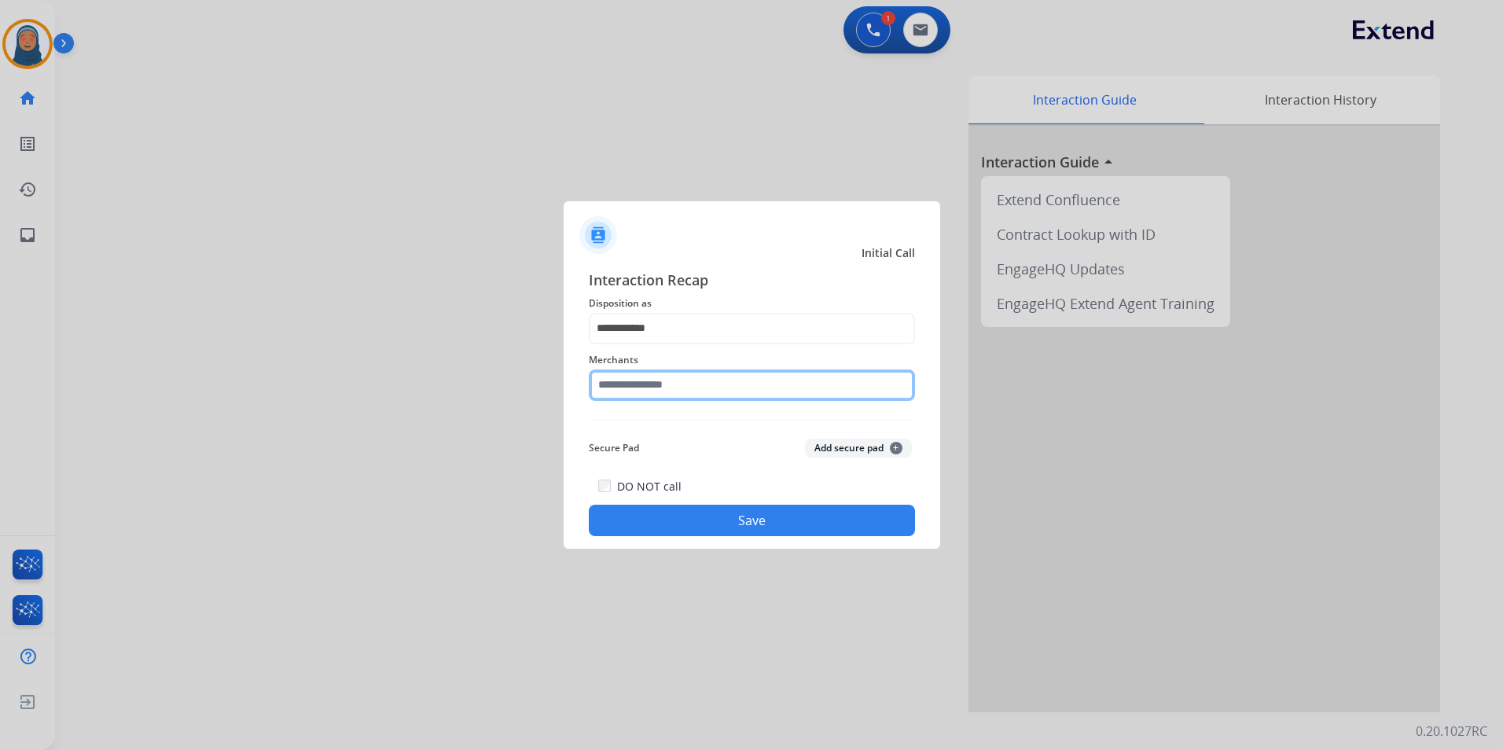
click at [708, 395] on input "text" at bounding box center [752, 384] width 326 height 31
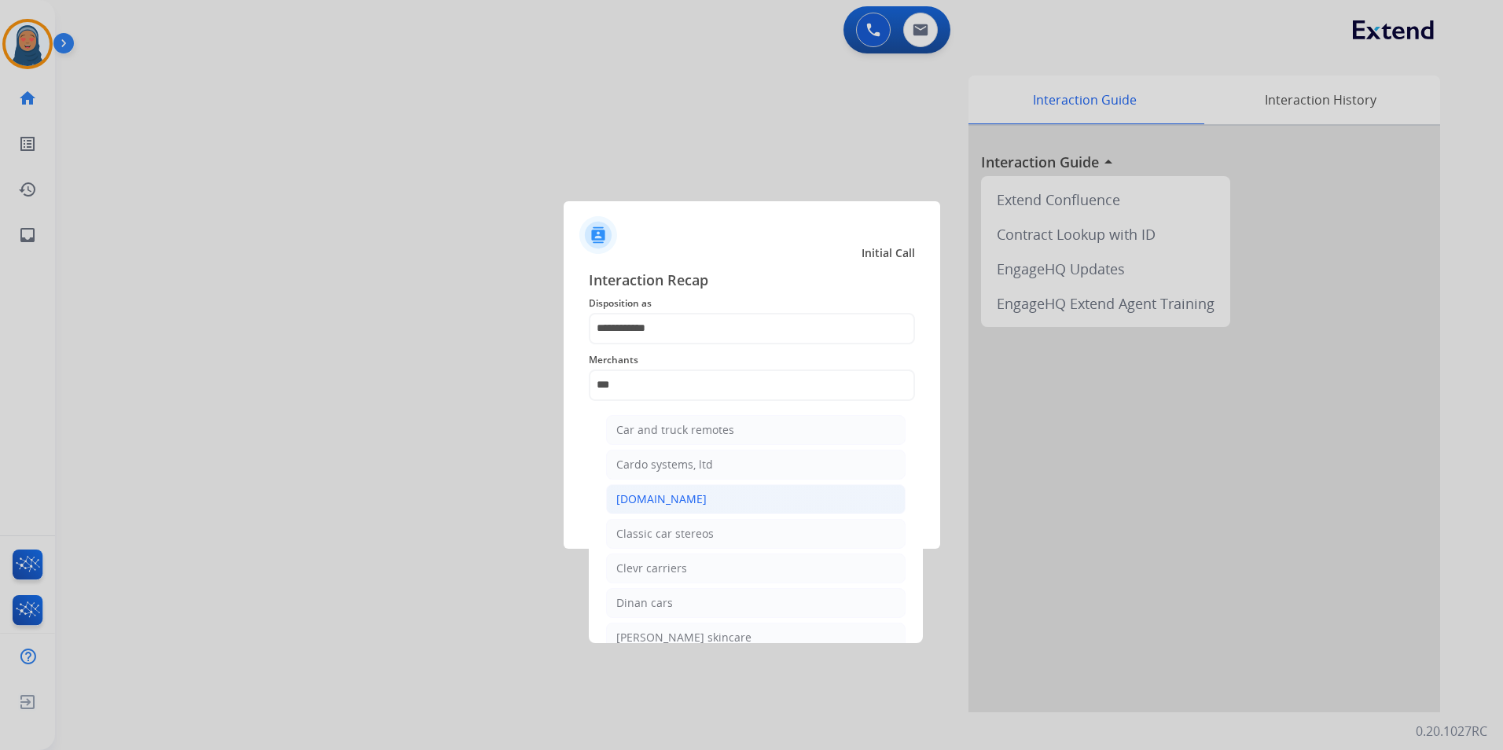
click at [669, 505] on div "[DOMAIN_NAME]" at bounding box center [661, 499] width 90 height 16
type input "**********"
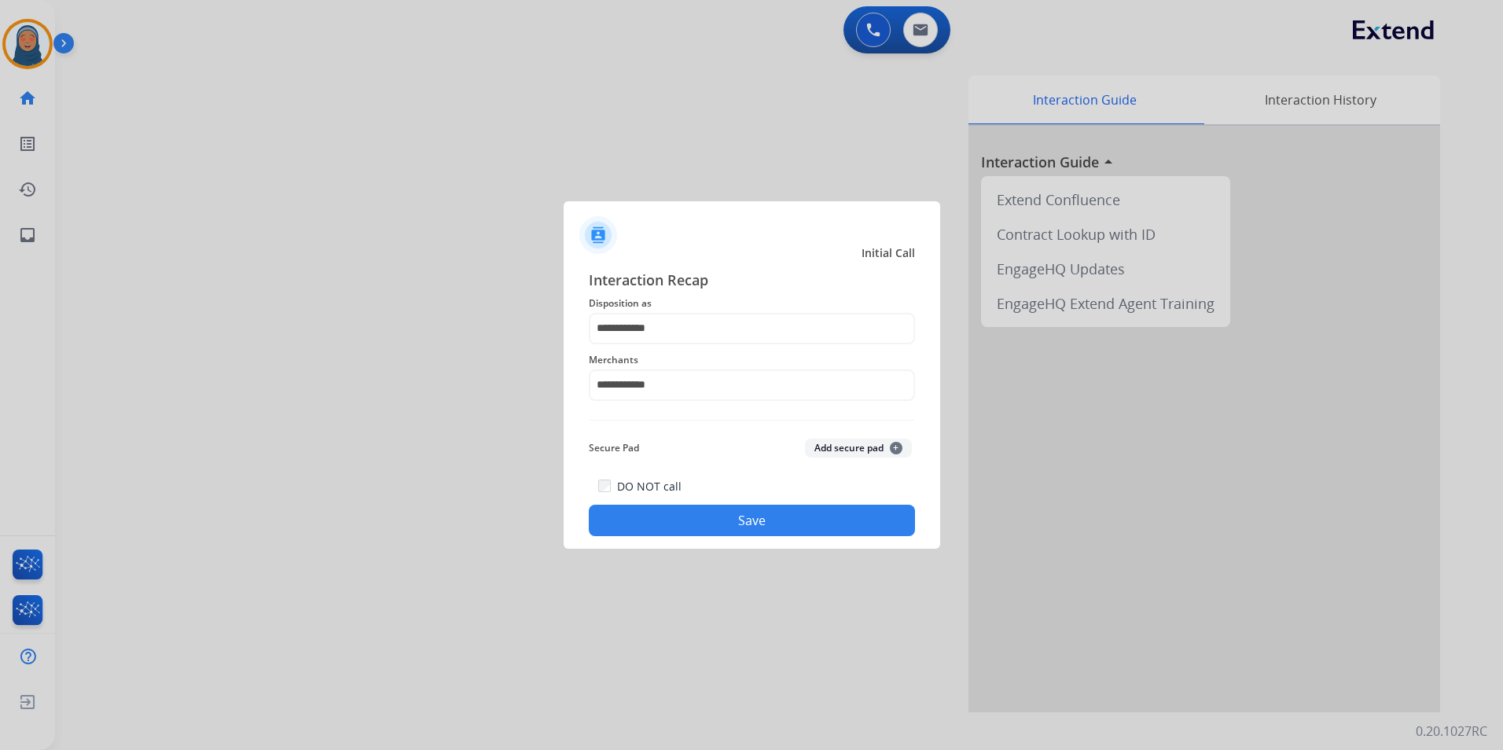
click at [758, 521] on button "Save" at bounding box center [752, 520] width 326 height 31
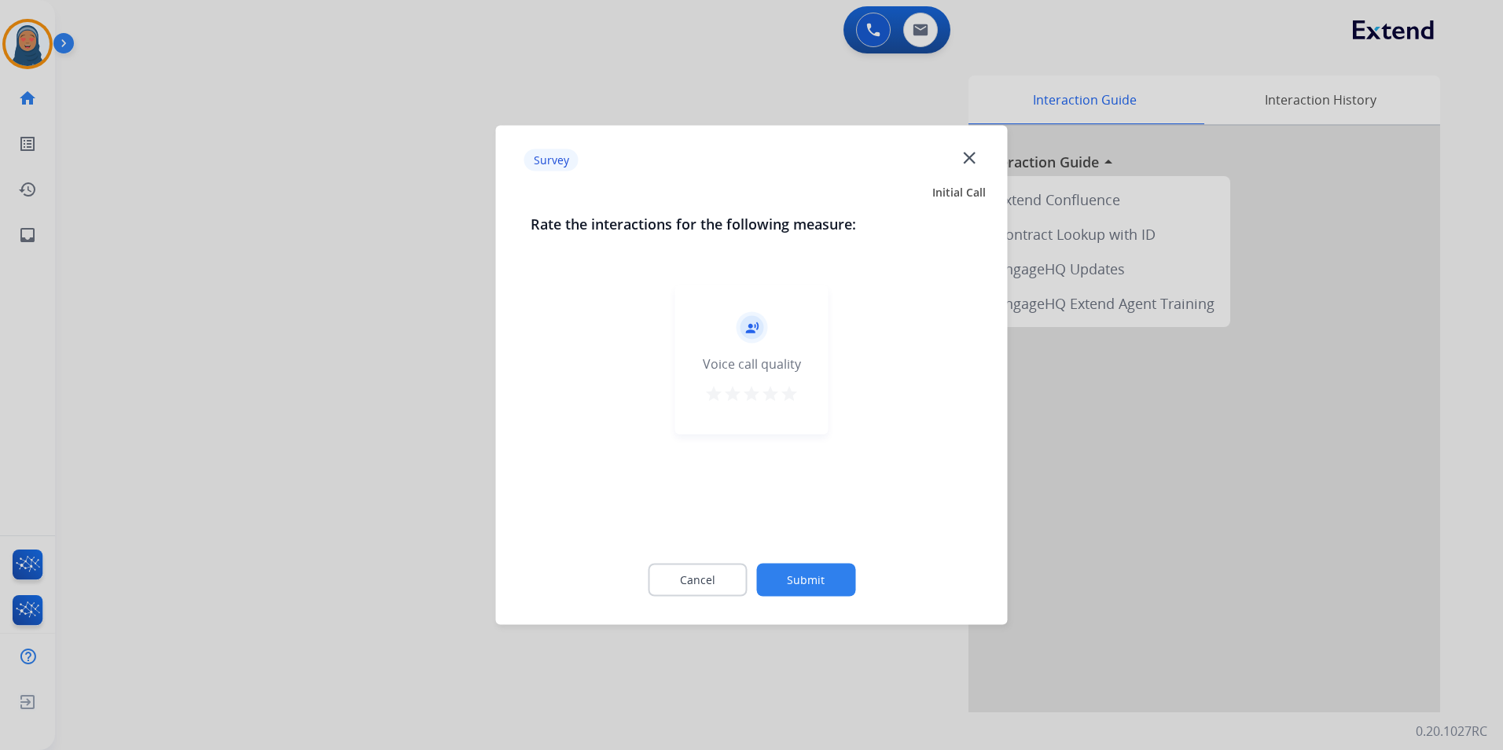
drag, startPoint x: 806, startPoint y: 603, endPoint x: 814, endPoint y: 588, distance: 16.5
click at [807, 599] on div "Cancel Submit" at bounding box center [752, 580] width 443 height 71
click at [814, 587] on button "Submit" at bounding box center [805, 580] width 99 height 33
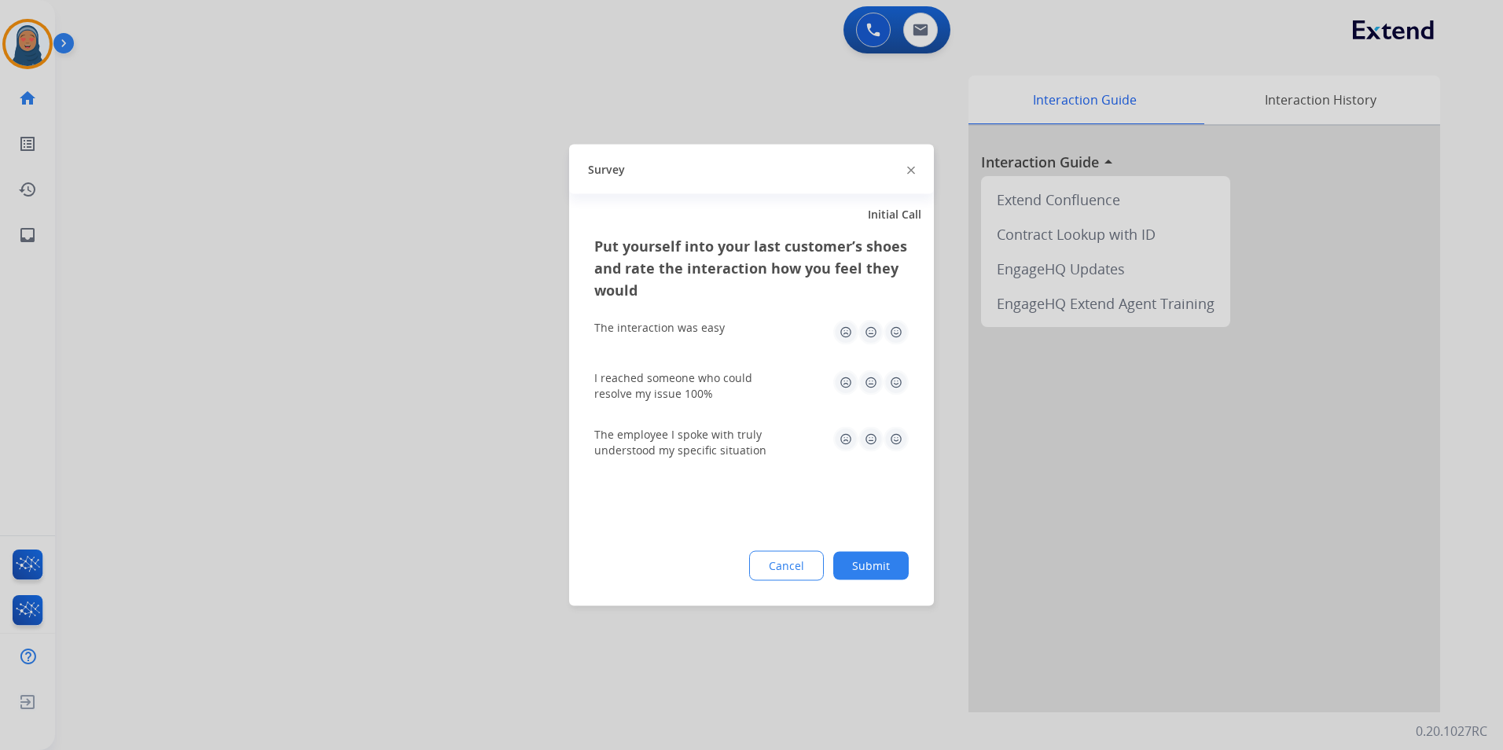
click at [885, 563] on button "Submit" at bounding box center [870, 566] width 75 height 28
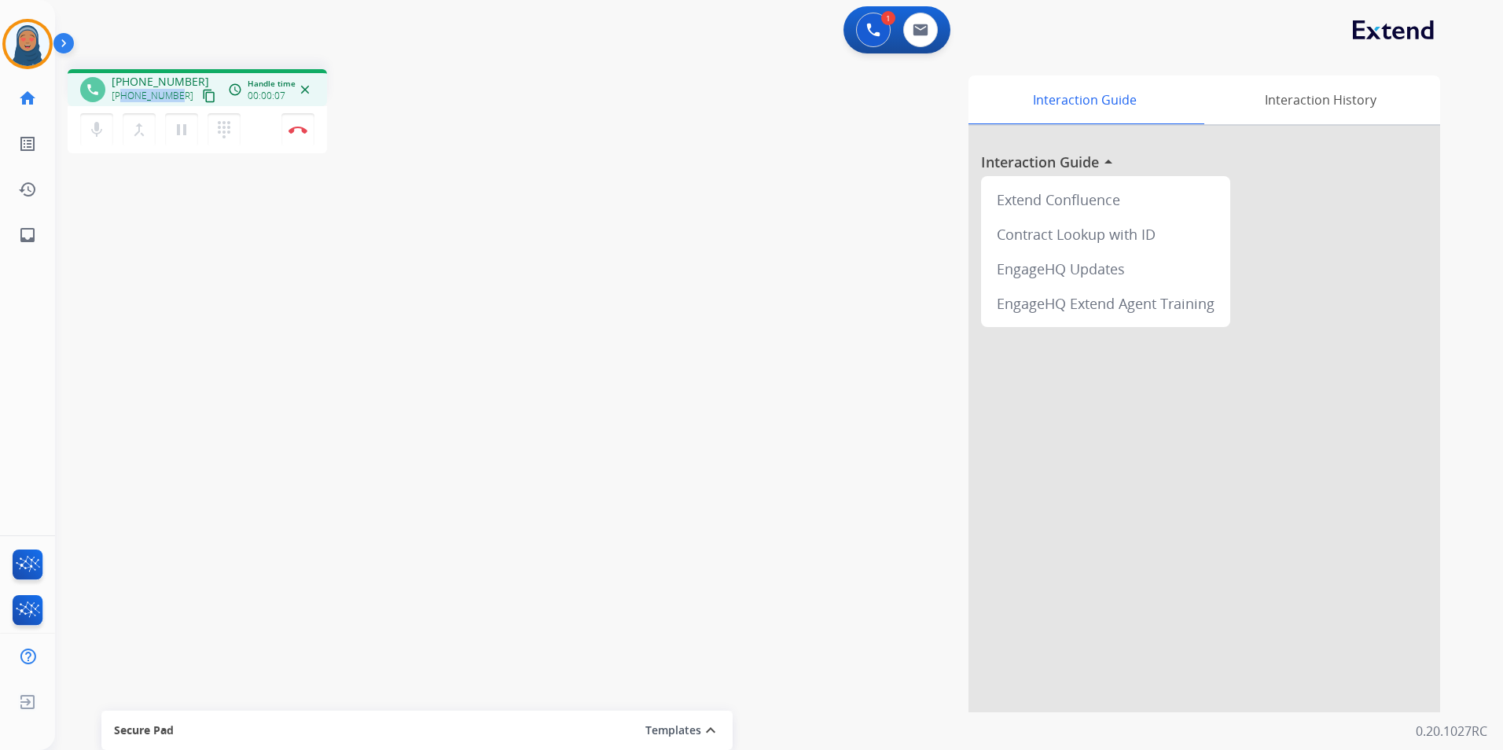
drag, startPoint x: 177, startPoint y: 96, endPoint x: 124, endPoint y: 104, distance: 53.2
click at [124, 104] on div "[PHONE_NUMBER] content_copy" at bounding box center [165, 95] width 107 height 19
click at [299, 134] on button "Disconnect" at bounding box center [297, 129] width 33 height 33
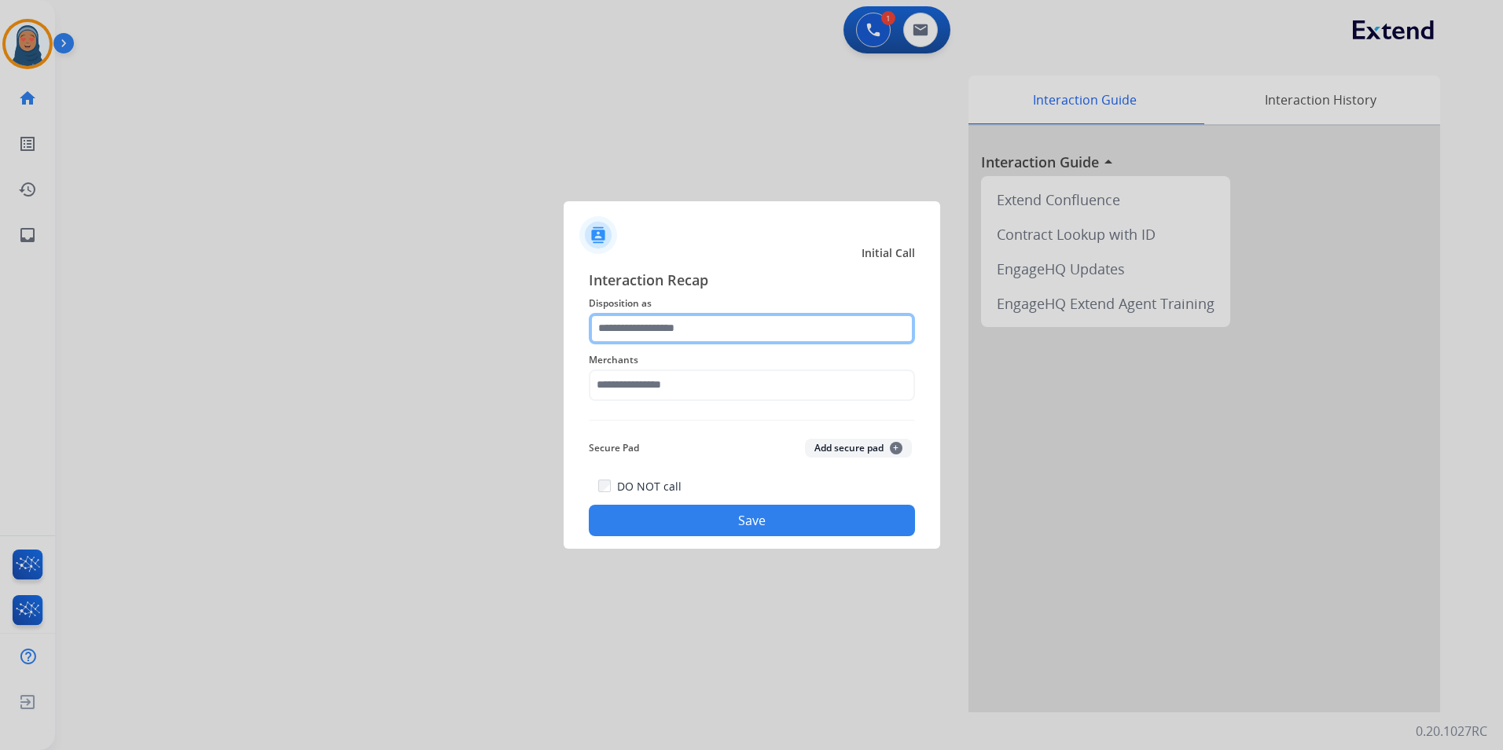
click at [614, 340] on input "text" at bounding box center [752, 328] width 326 height 31
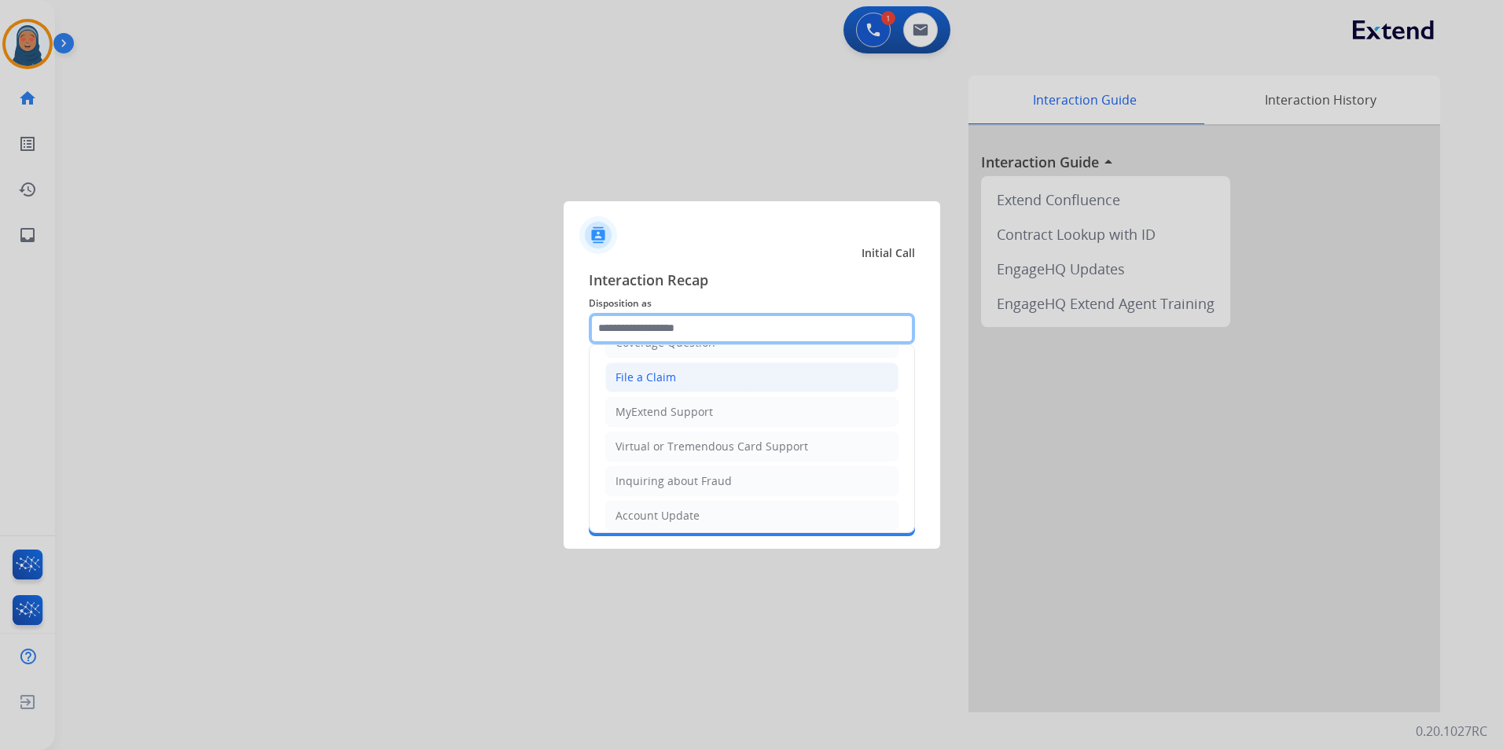
scroll to position [157, 0]
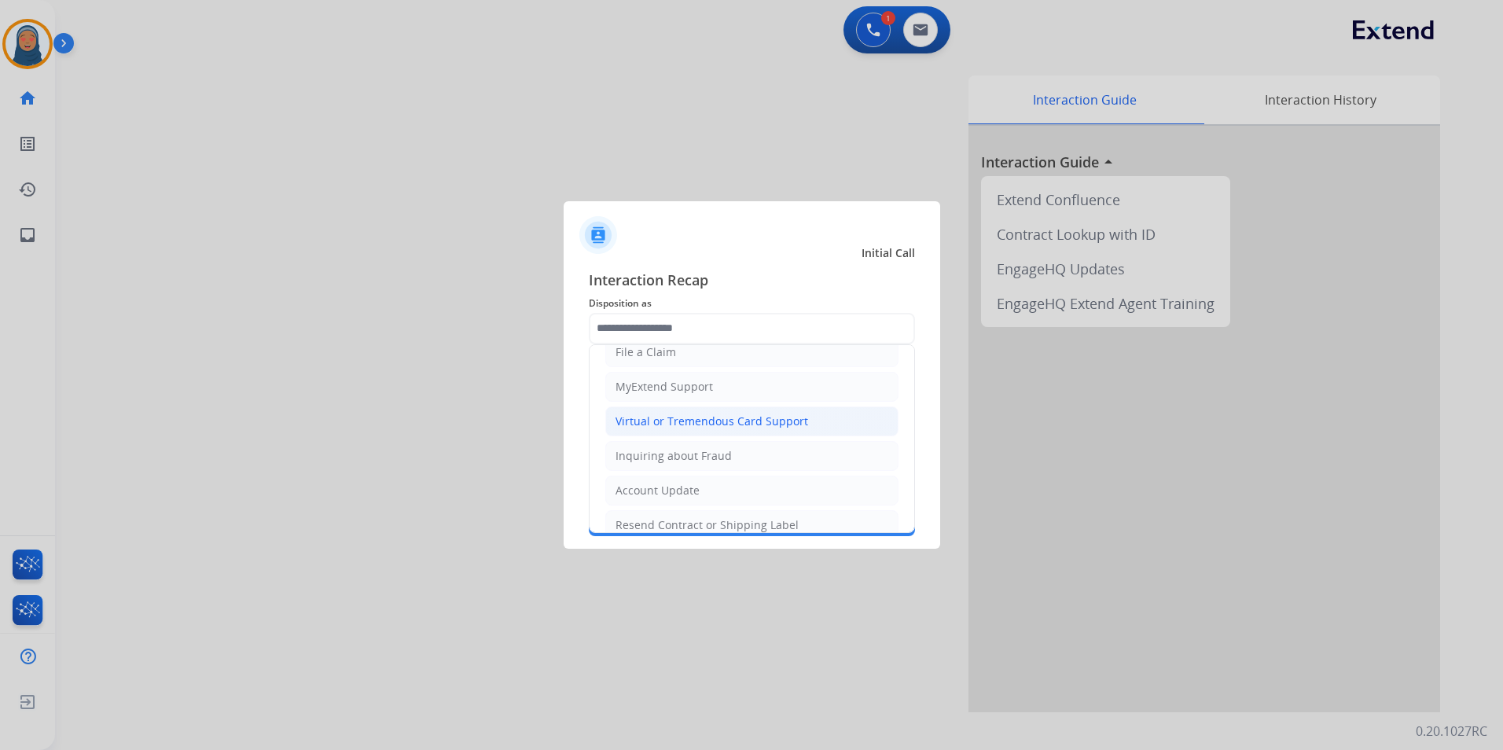
click at [673, 428] on div "Virtual or Tremendous Card Support" at bounding box center [711, 421] width 193 height 16
type input "**********"
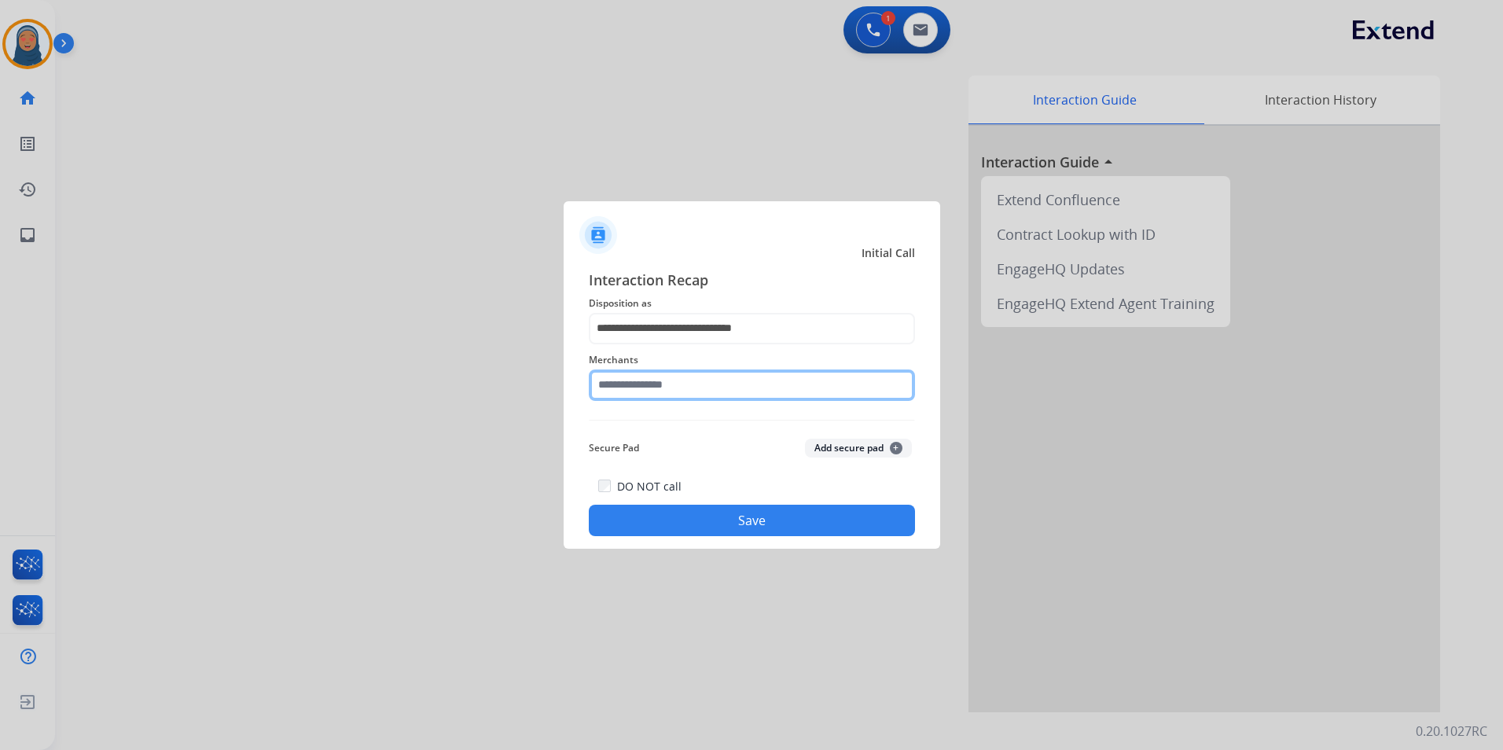
click at [674, 392] on input "text" at bounding box center [752, 384] width 326 height 31
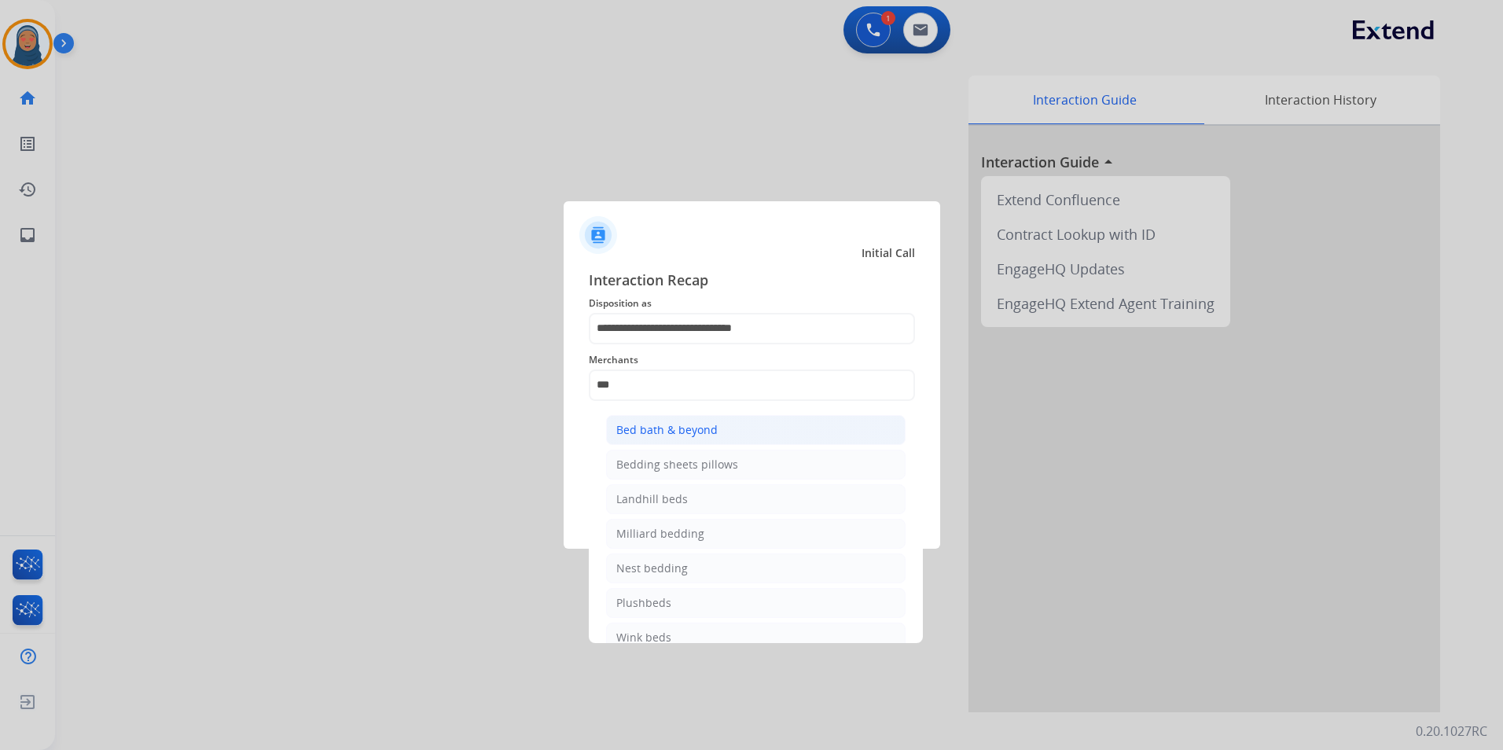
click at [646, 432] on div "Bed bath & beyond" at bounding box center [666, 430] width 101 height 16
type input "**********"
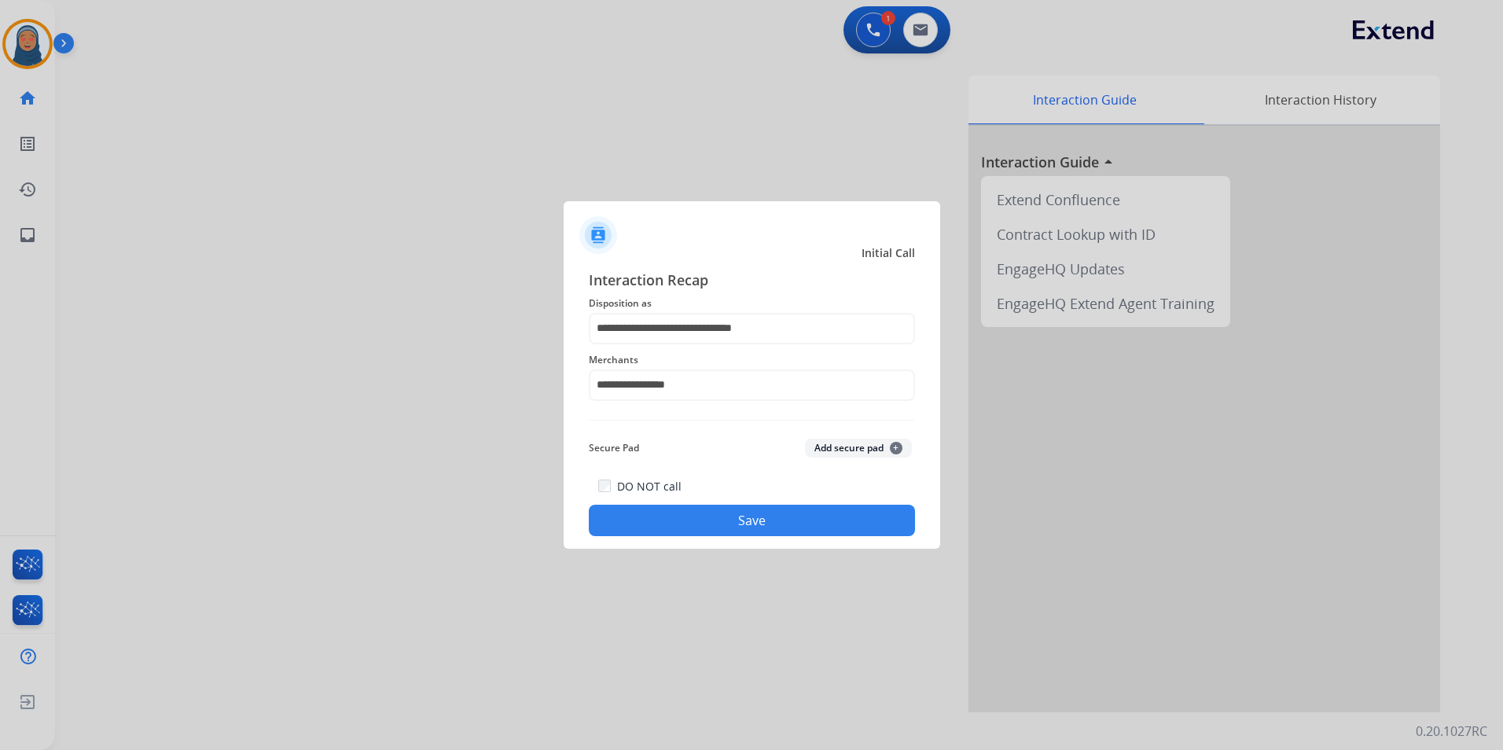
click at [753, 524] on button "Save" at bounding box center [752, 520] width 326 height 31
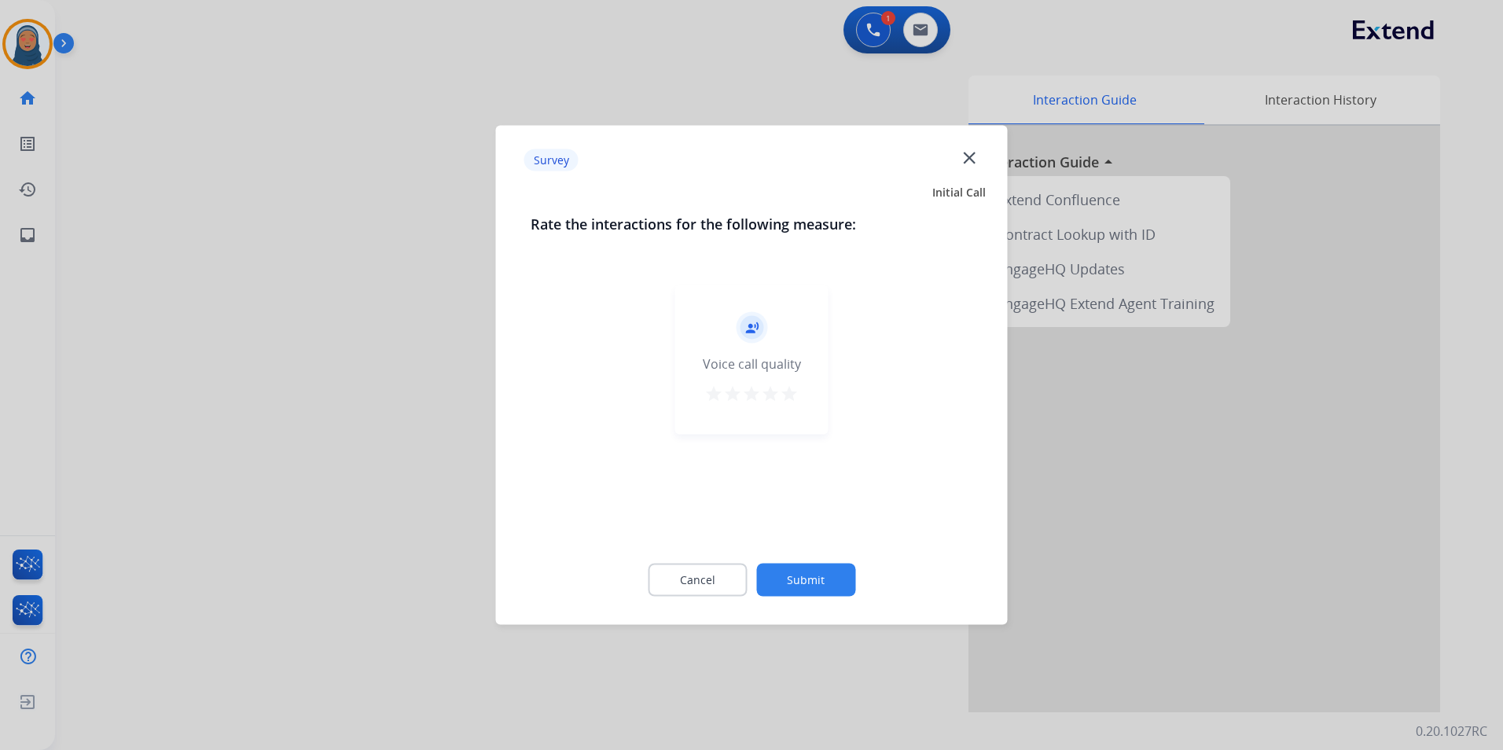
click at [829, 571] on button "Submit" at bounding box center [805, 580] width 99 height 33
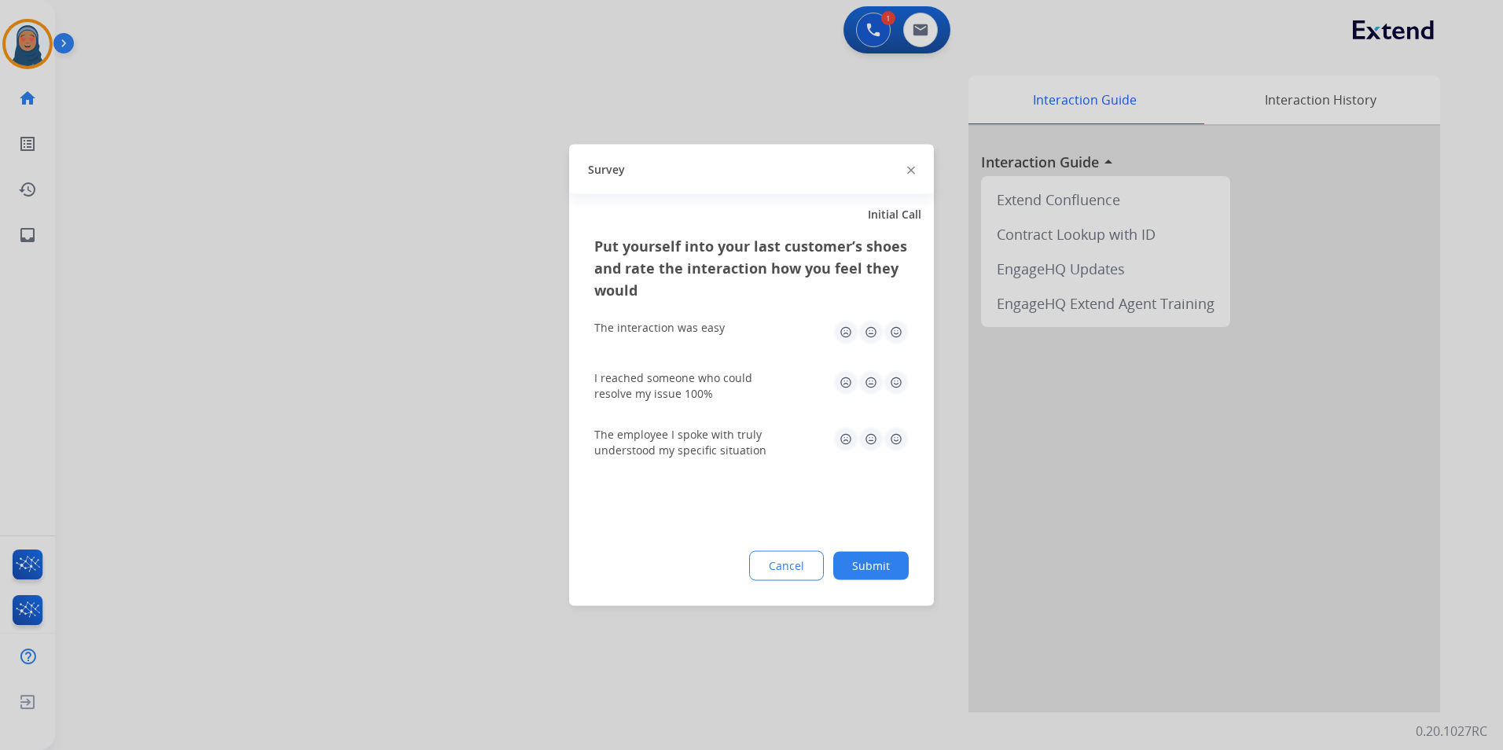
click at [894, 563] on button "Submit" at bounding box center [870, 566] width 75 height 28
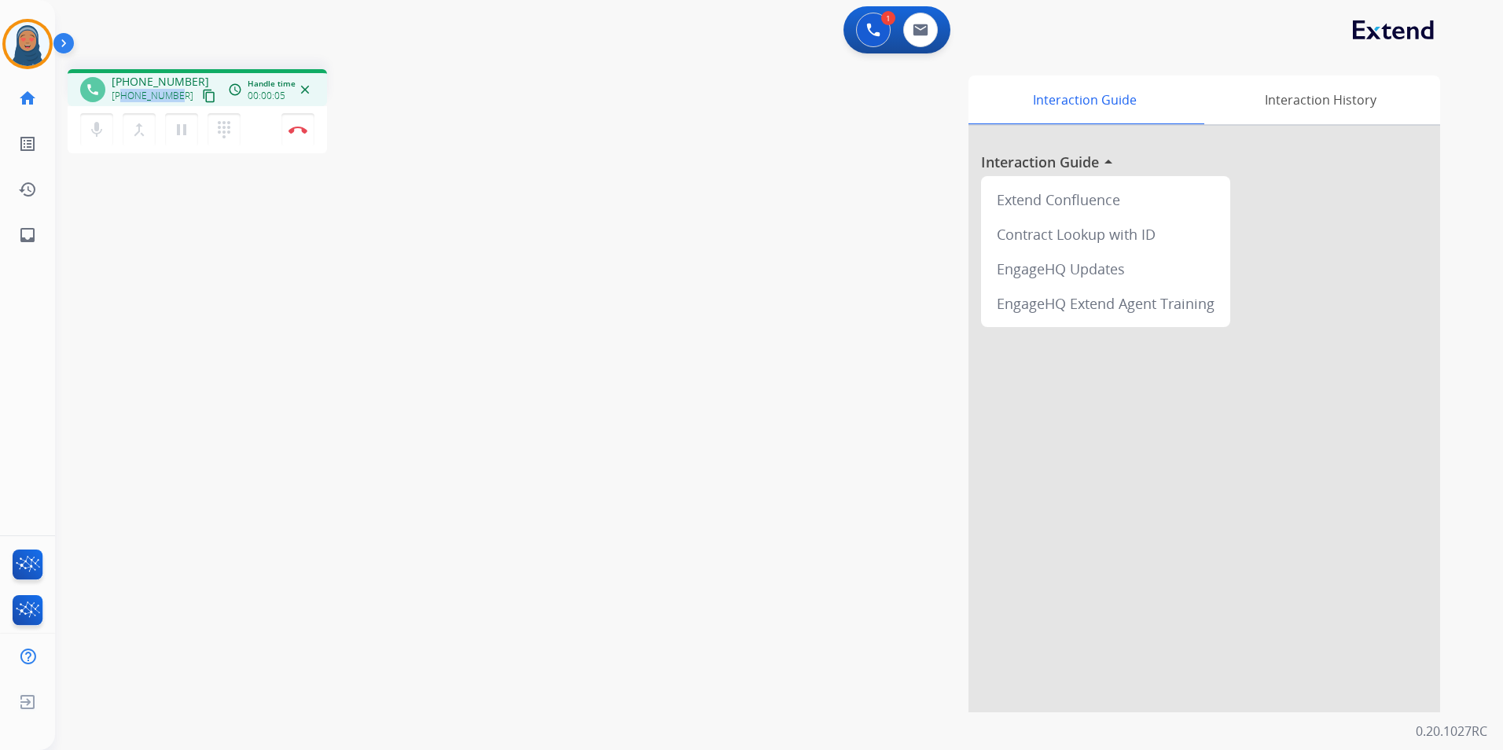
drag, startPoint x: 176, startPoint y: 96, endPoint x: 122, endPoint y: 101, distance: 54.4
click at [122, 101] on span "[PHONE_NUMBER]" at bounding box center [153, 96] width 82 height 13
click at [303, 136] on button "Disconnect" at bounding box center [297, 129] width 33 height 33
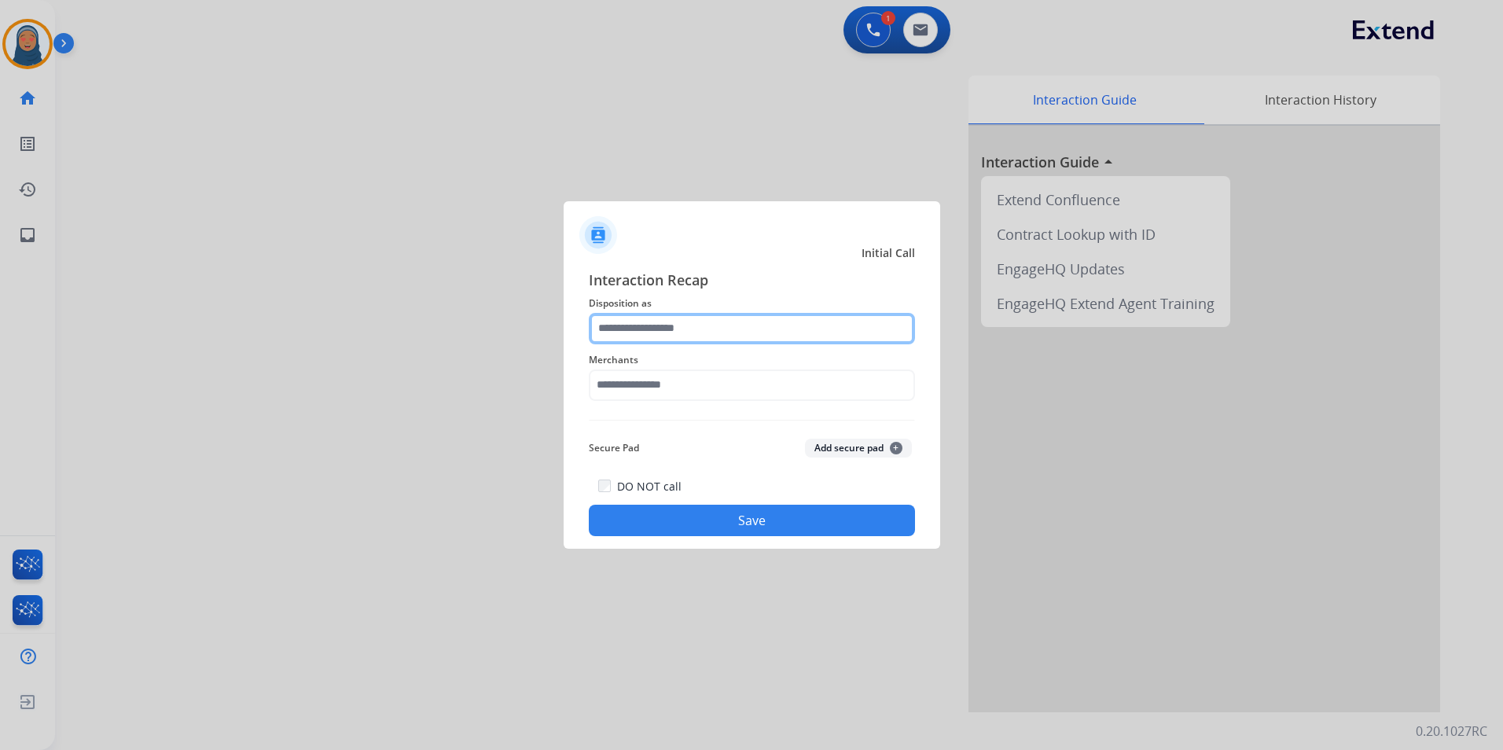
click at [678, 318] on input "text" at bounding box center [752, 328] width 326 height 31
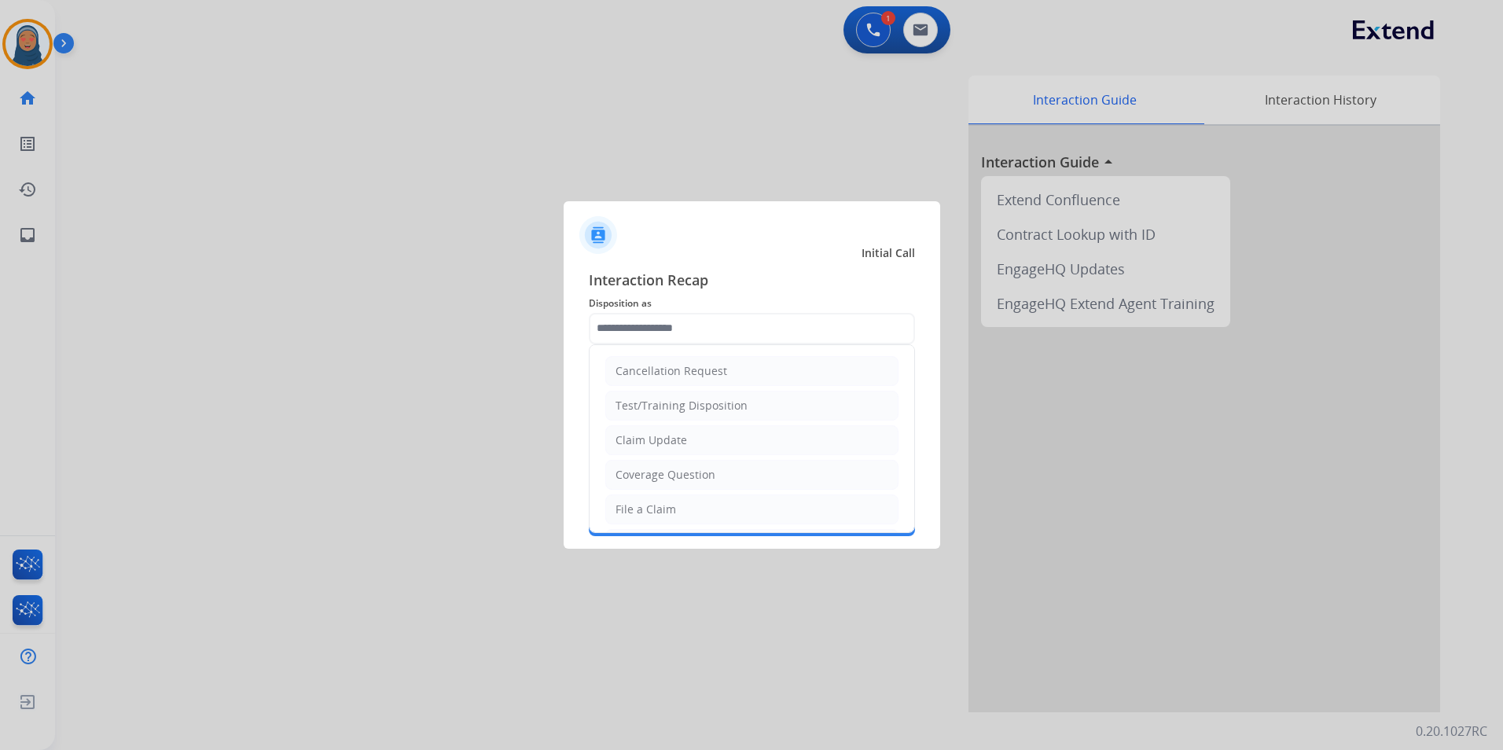
drag, startPoint x: 675, startPoint y: 505, endPoint x: 685, endPoint y: 465, distance: 41.2
click at [676, 505] on li "File a Claim" at bounding box center [751, 509] width 293 height 30
type input "**********"
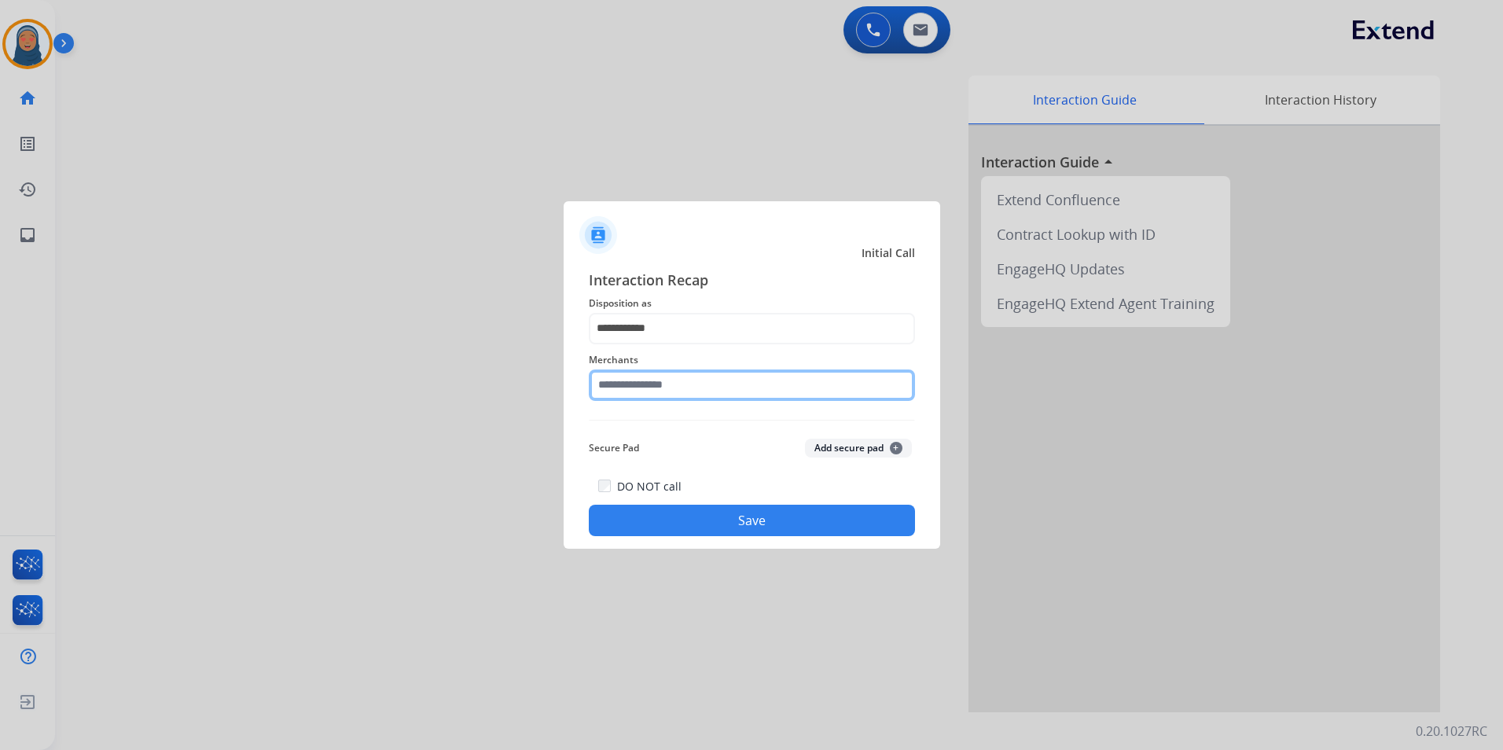
click at [731, 387] on input "text" at bounding box center [752, 384] width 326 height 31
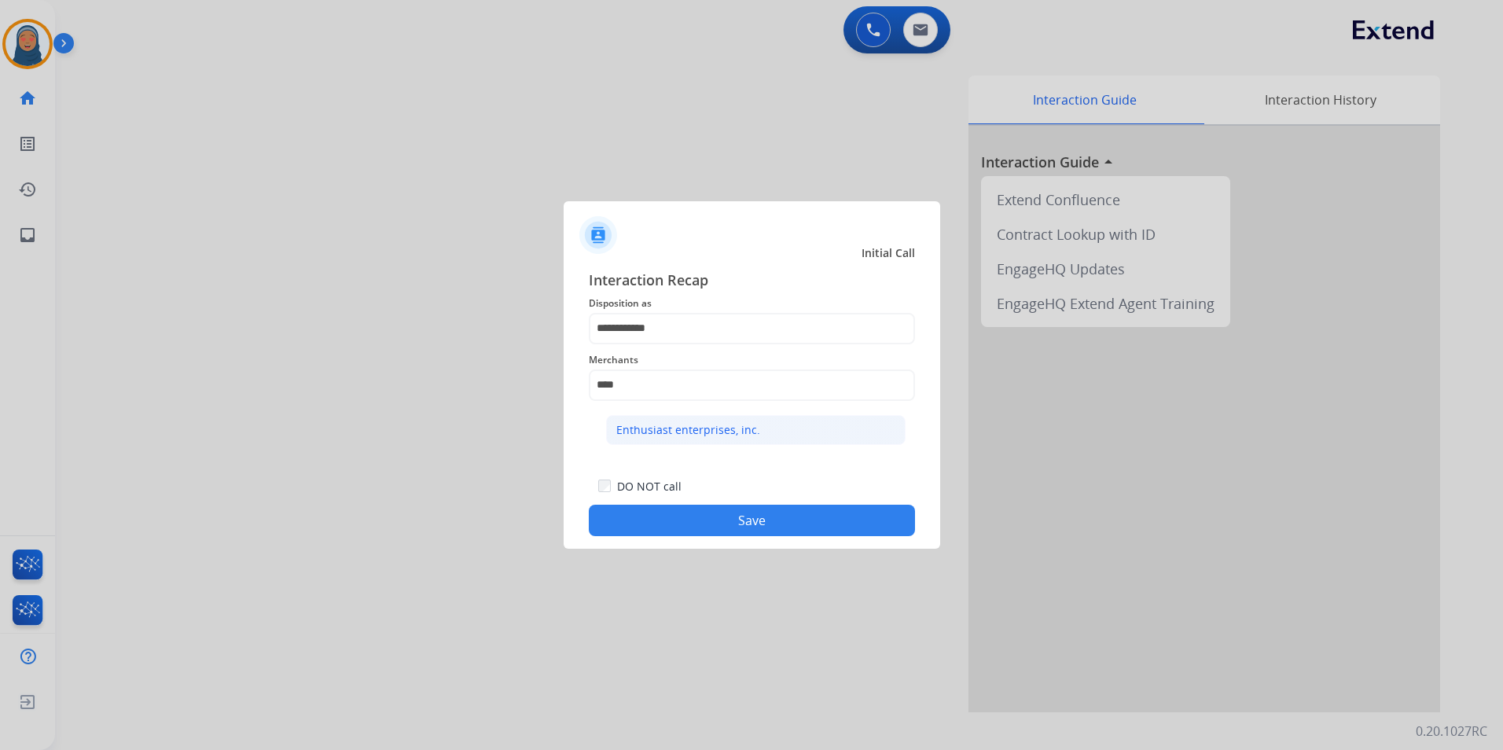
click at [747, 430] on div "Enthusiast enterprises, inc." at bounding box center [688, 430] width 144 height 16
type input "**********"
click at [785, 529] on button "Save" at bounding box center [752, 520] width 326 height 31
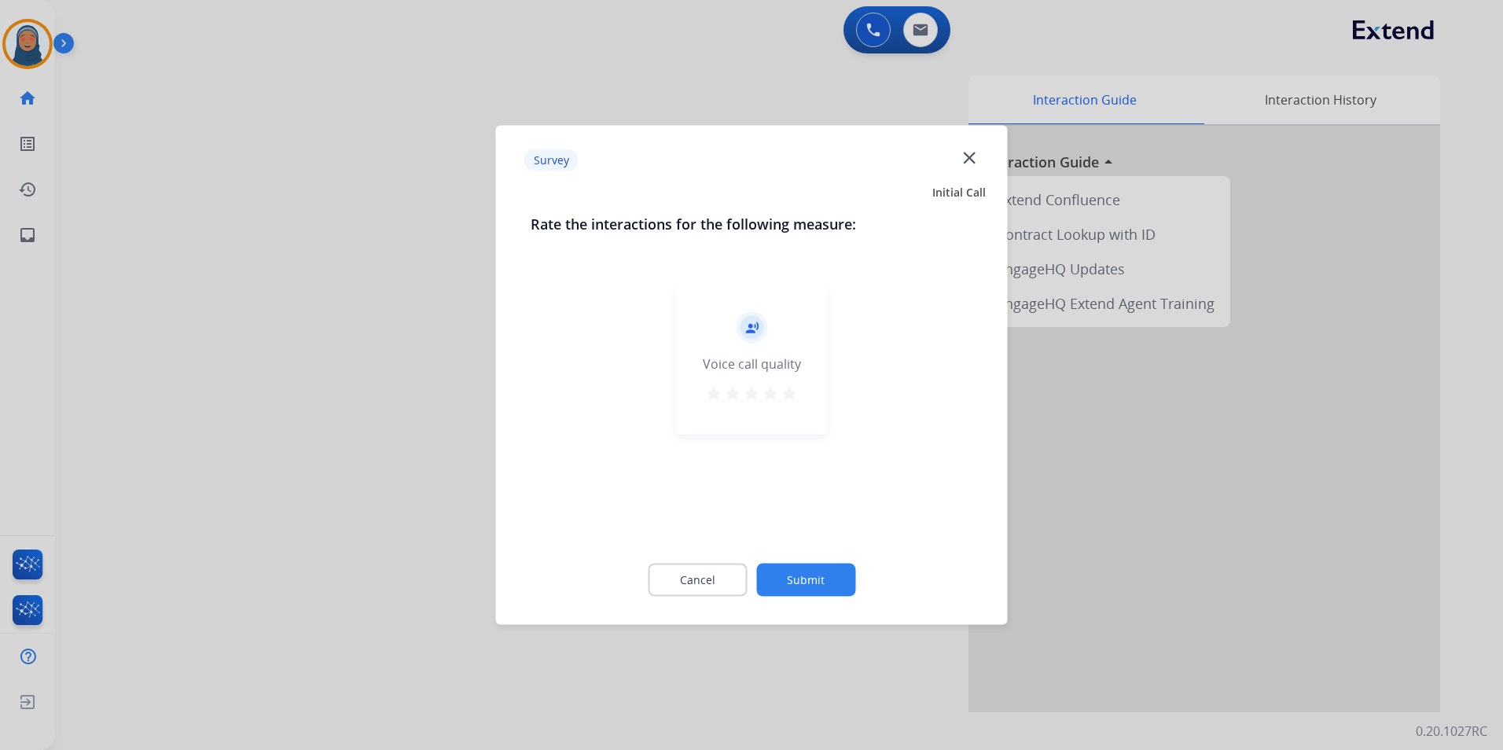
click at [811, 575] on button "Submit" at bounding box center [805, 580] width 99 height 33
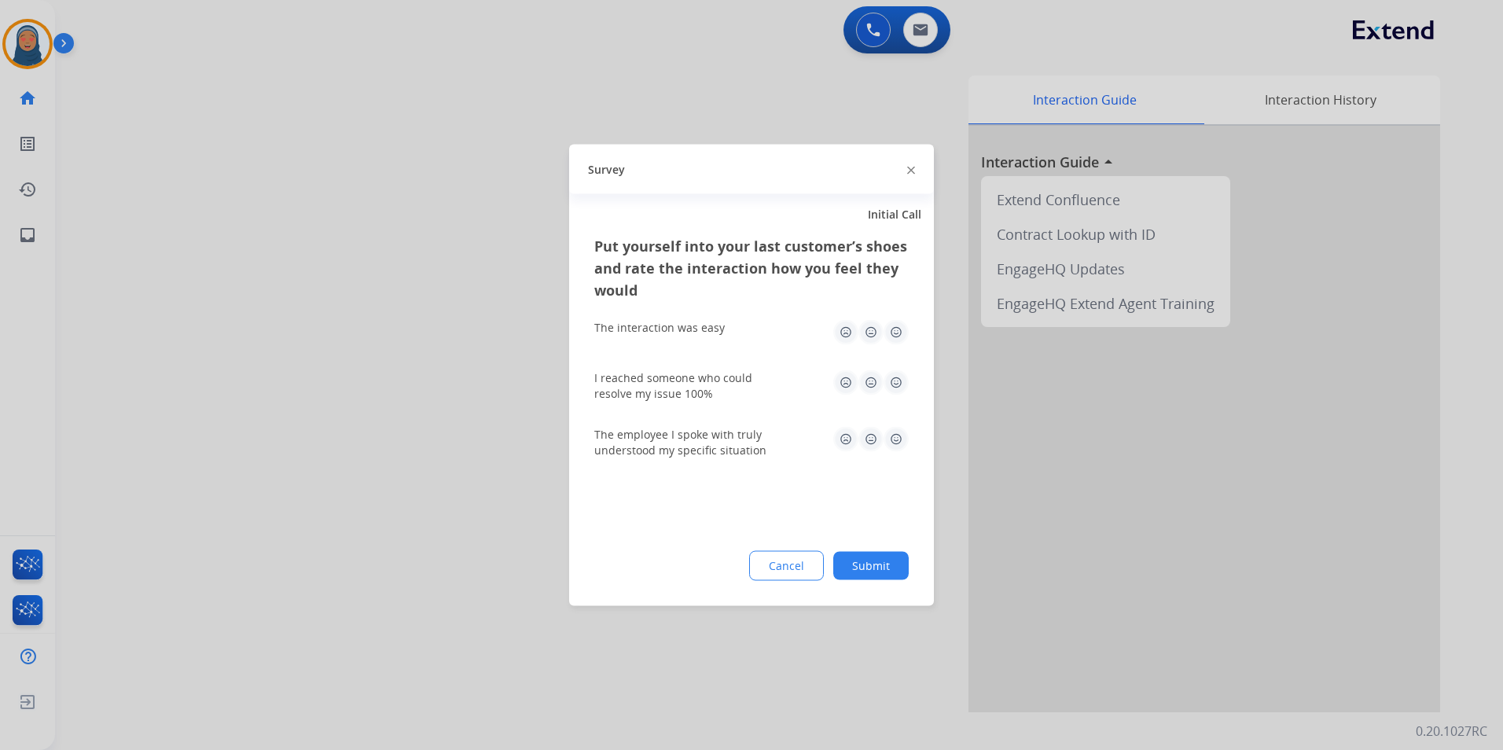
drag, startPoint x: 829, startPoint y: 568, endPoint x: 867, endPoint y: 569, distance: 37.8
click at [844, 569] on div "Cancel Submit" at bounding box center [751, 566] width 314 height 30
click at [877, 567] on button "Submit" at bounding box center [870, 566] width 75 height 28
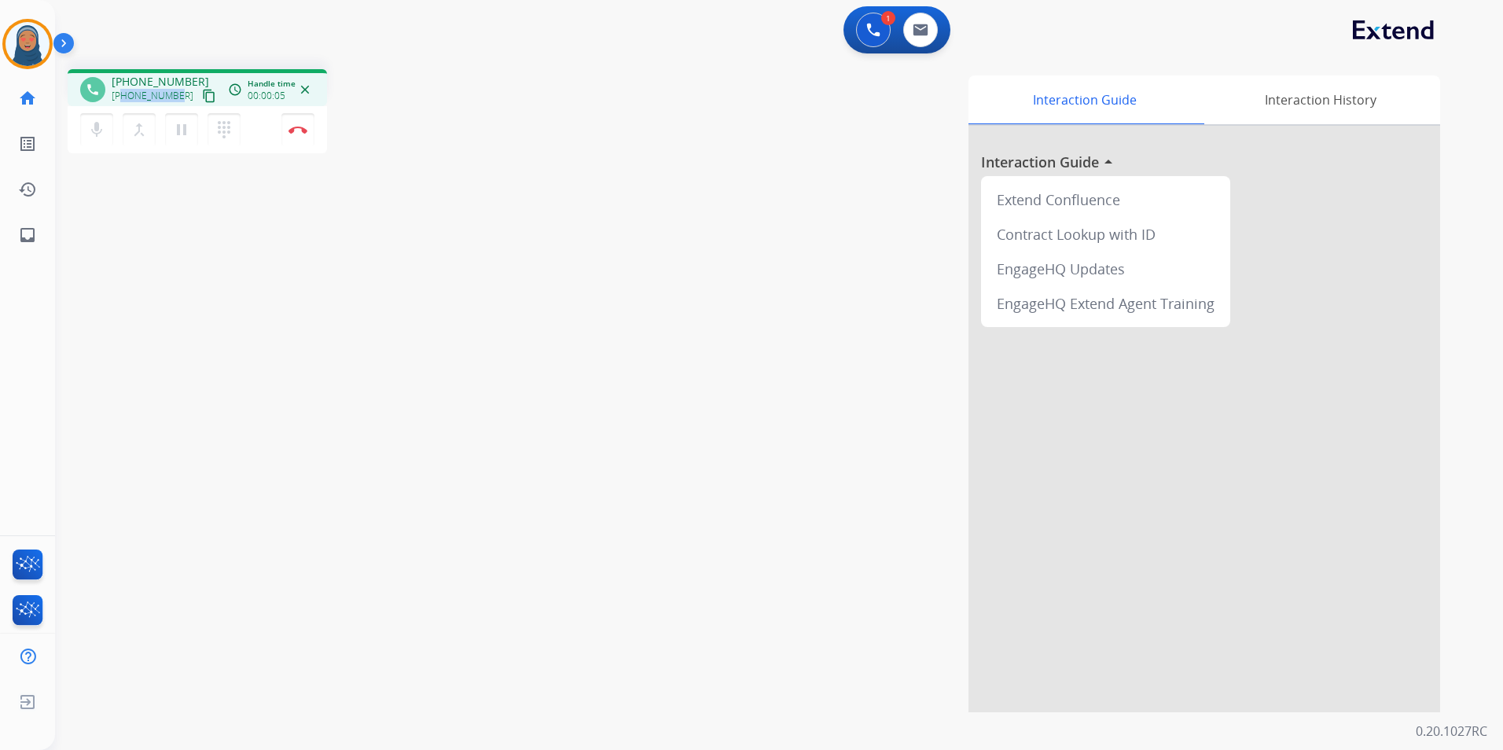
drag, startPoint x: 178, startPoint y: 95, endPoint x: 123, endPoint y: 101, distance: 55.4
click at [123, 101] on div "[PHONE_NUMBER] content_copy" at bounding box center [165, 95] width 107 height 19
click at [292, 134] on button "Disconnect" at bounding box center [297, 129] width 33 height 33
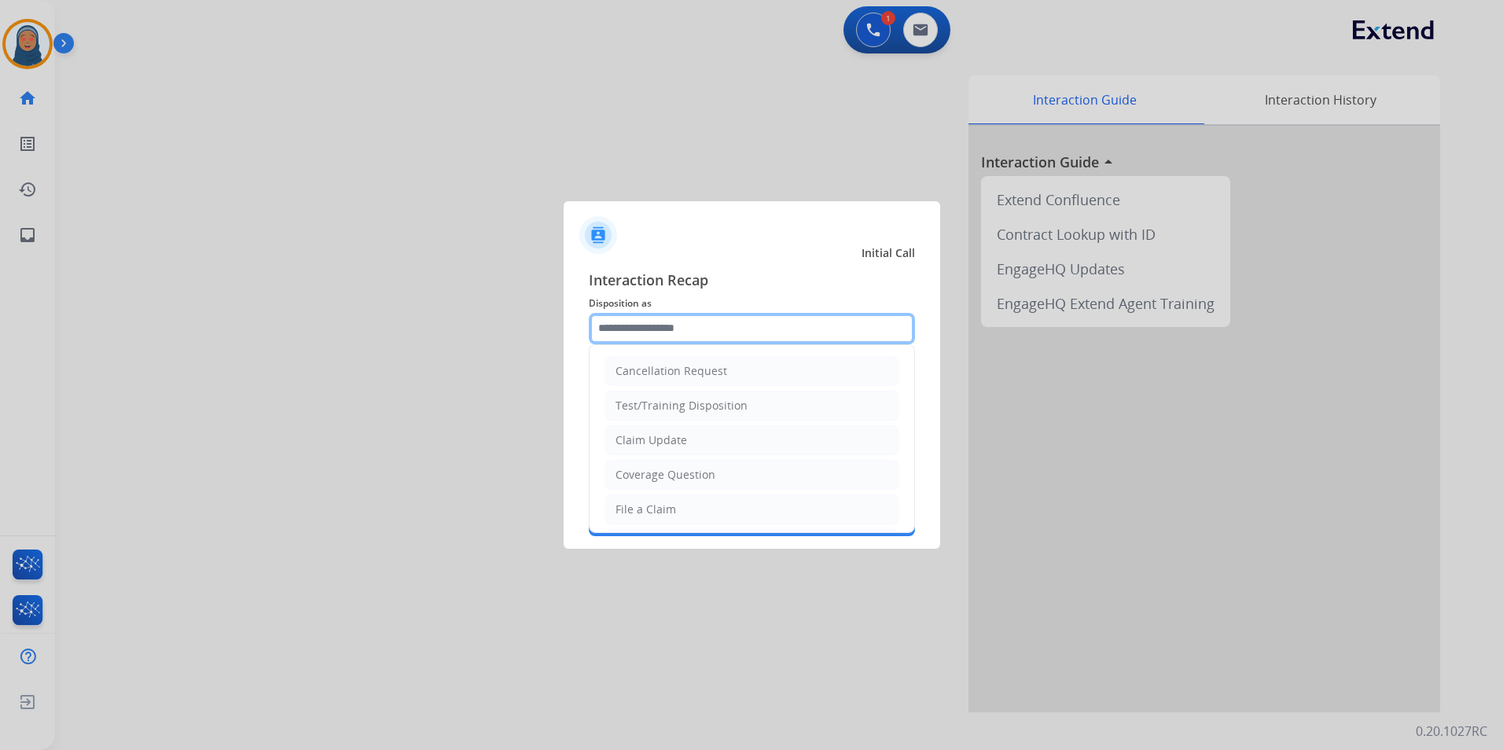
click at [663, 323] on input "text" at bounding box center [752, 328] width 326 height 31
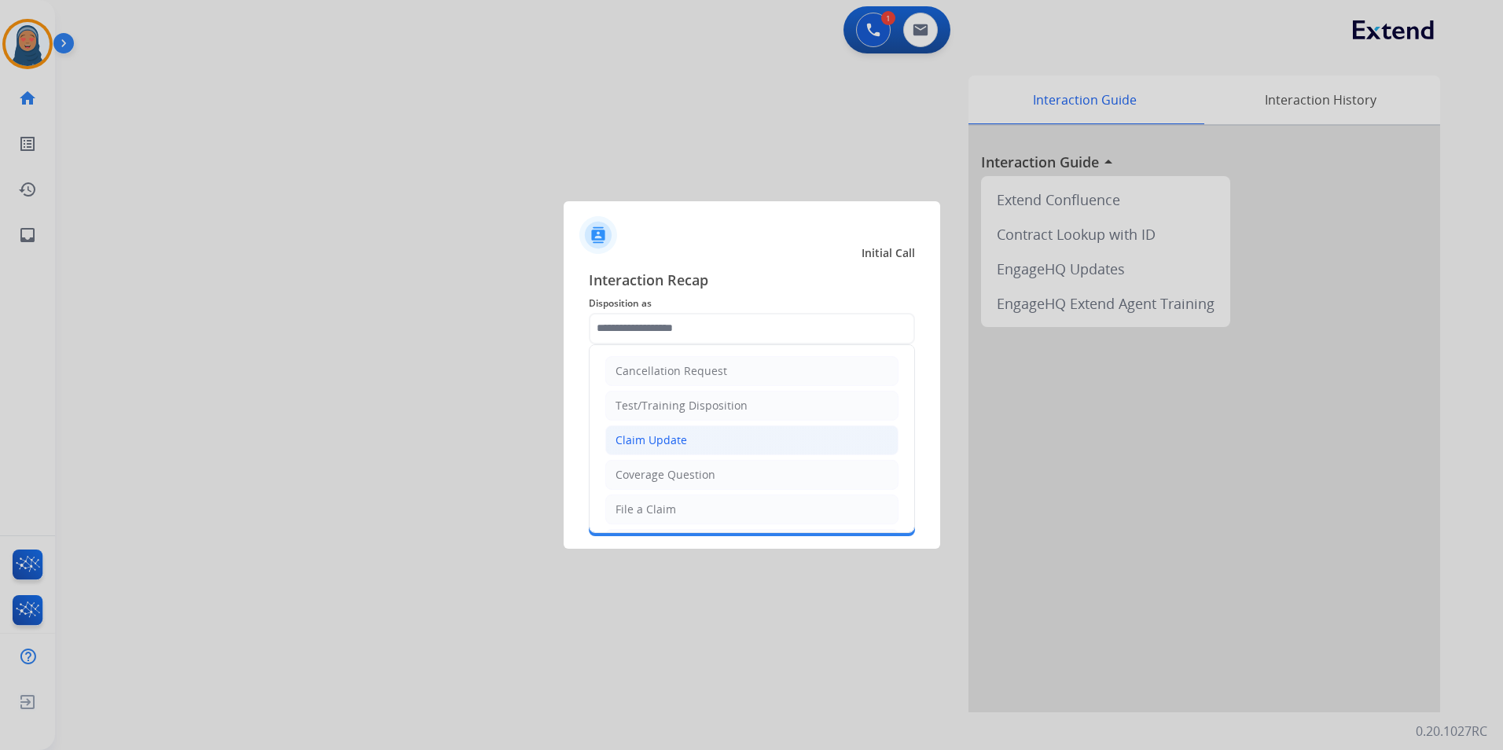
click at [668, 440] on div "Claim Update" at bounding box center [651, 440] width 72 height 16
type input "**********"
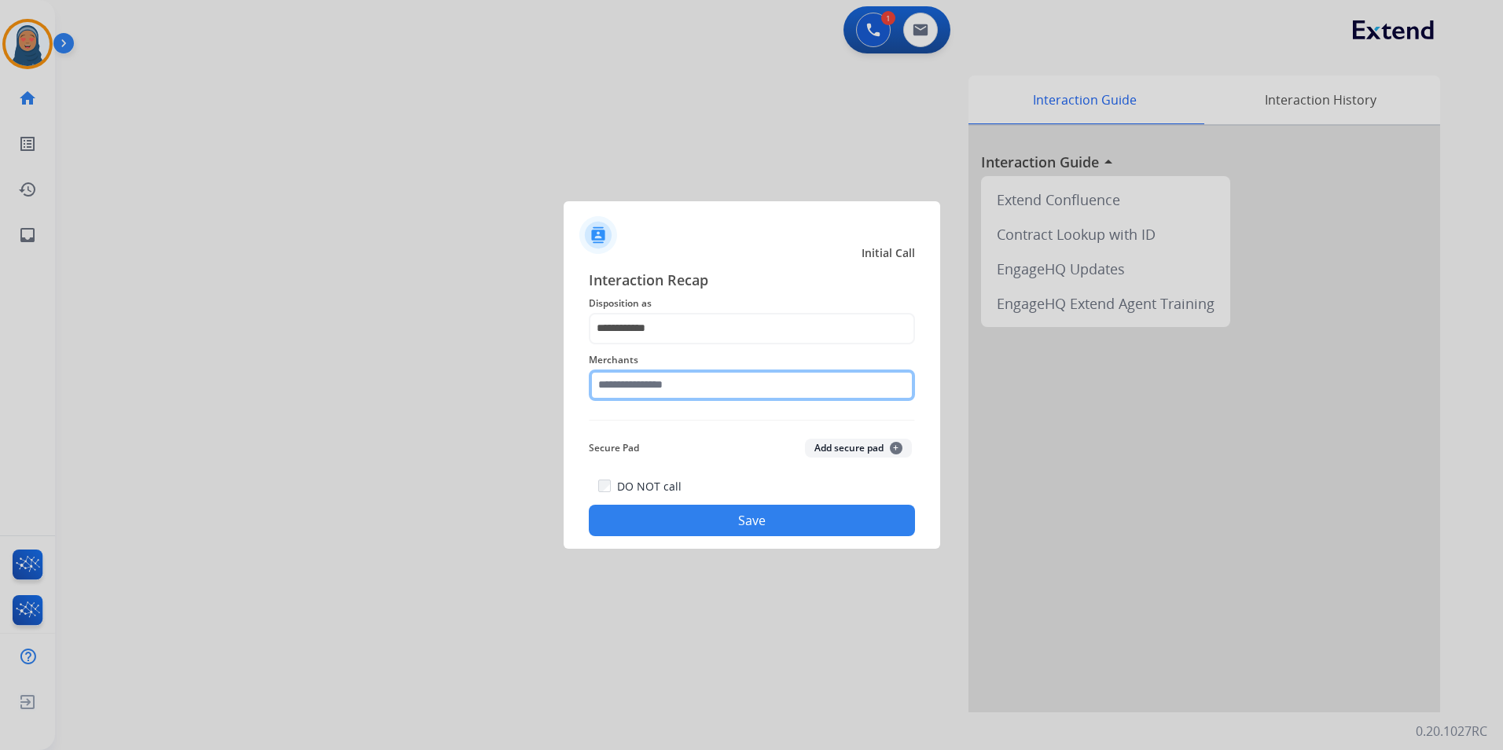
click at [667, 389] on input "text" at bounding box center [752, 384] width 326 height 31
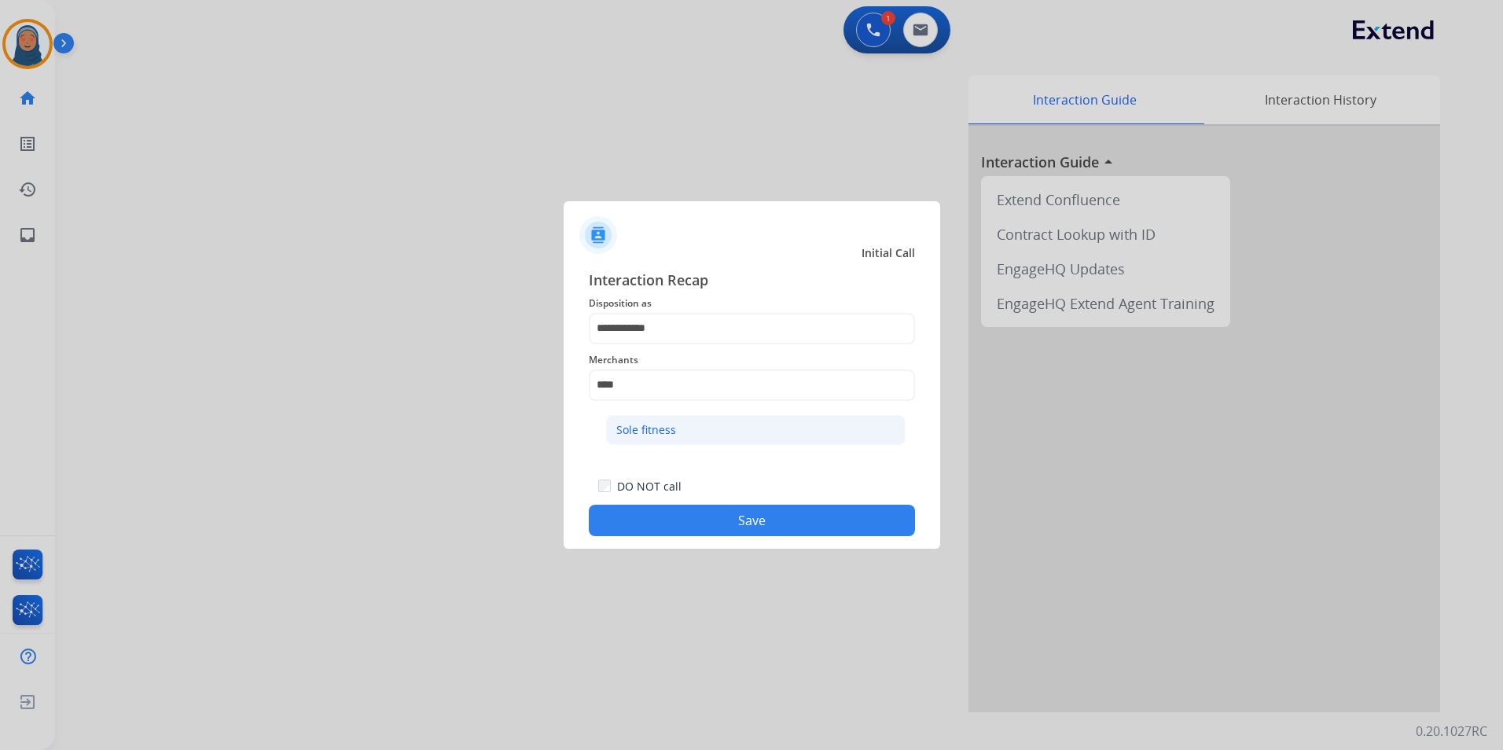
click at [659, 435] on div "Sole fitness" at bounding box center [646, 430] width 60 height 16
type input "**********"
click at [729, 516] on button "Save" at bounding box center [752, 520] width 326 height 31
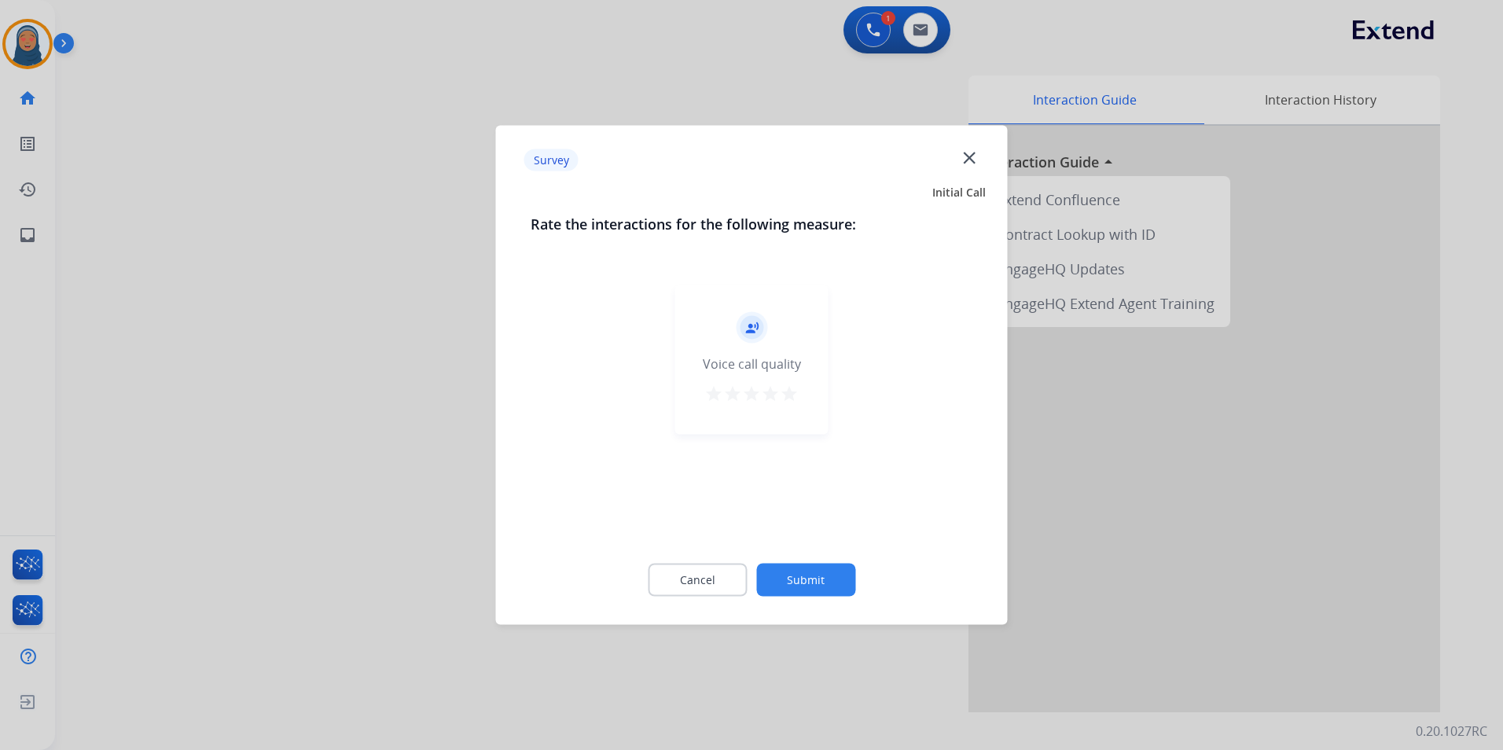
click at [813, 577] on button "Submit" at bounding box center [805, 580] width 99 height 33
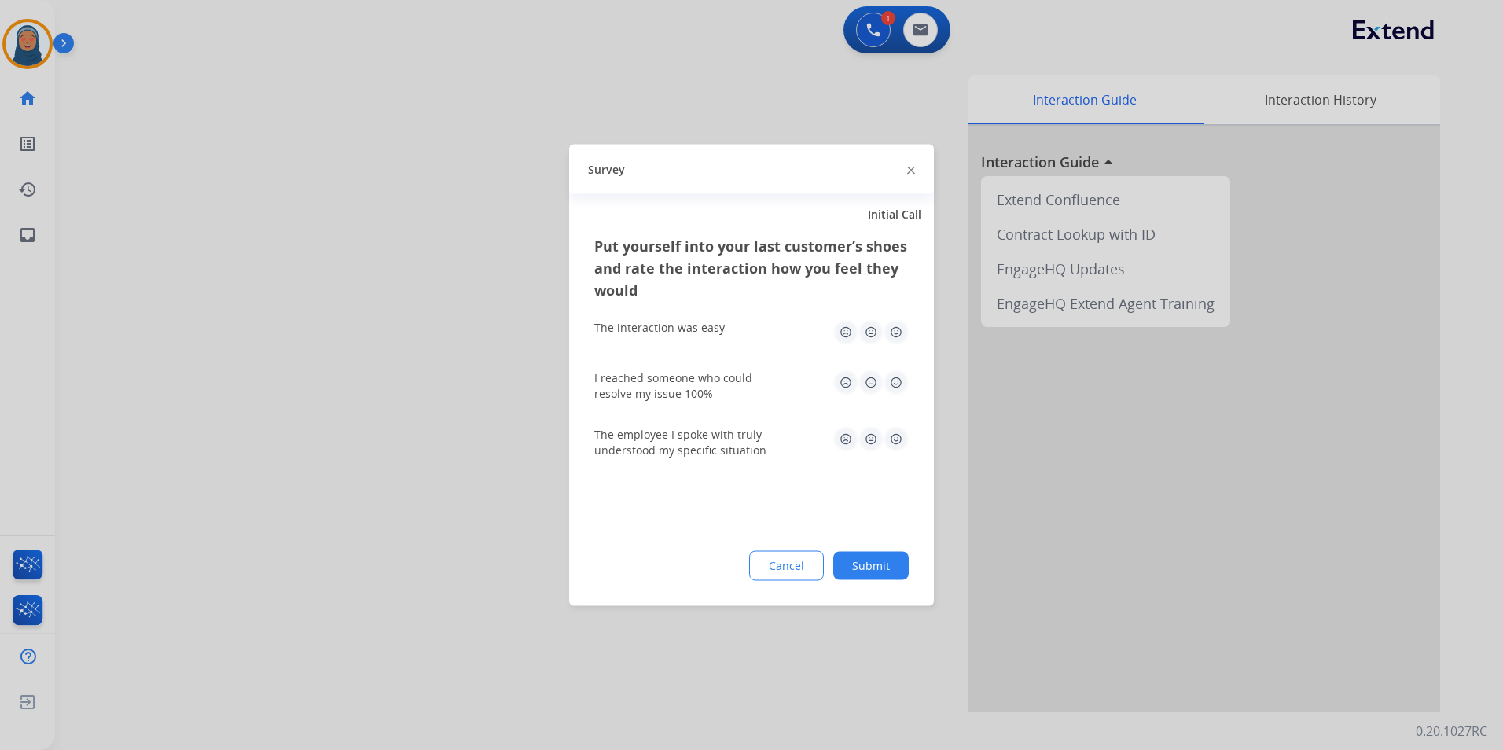
click at [880, 568] on button "Submit" at bounding box center [870, 566] width 75 height 28
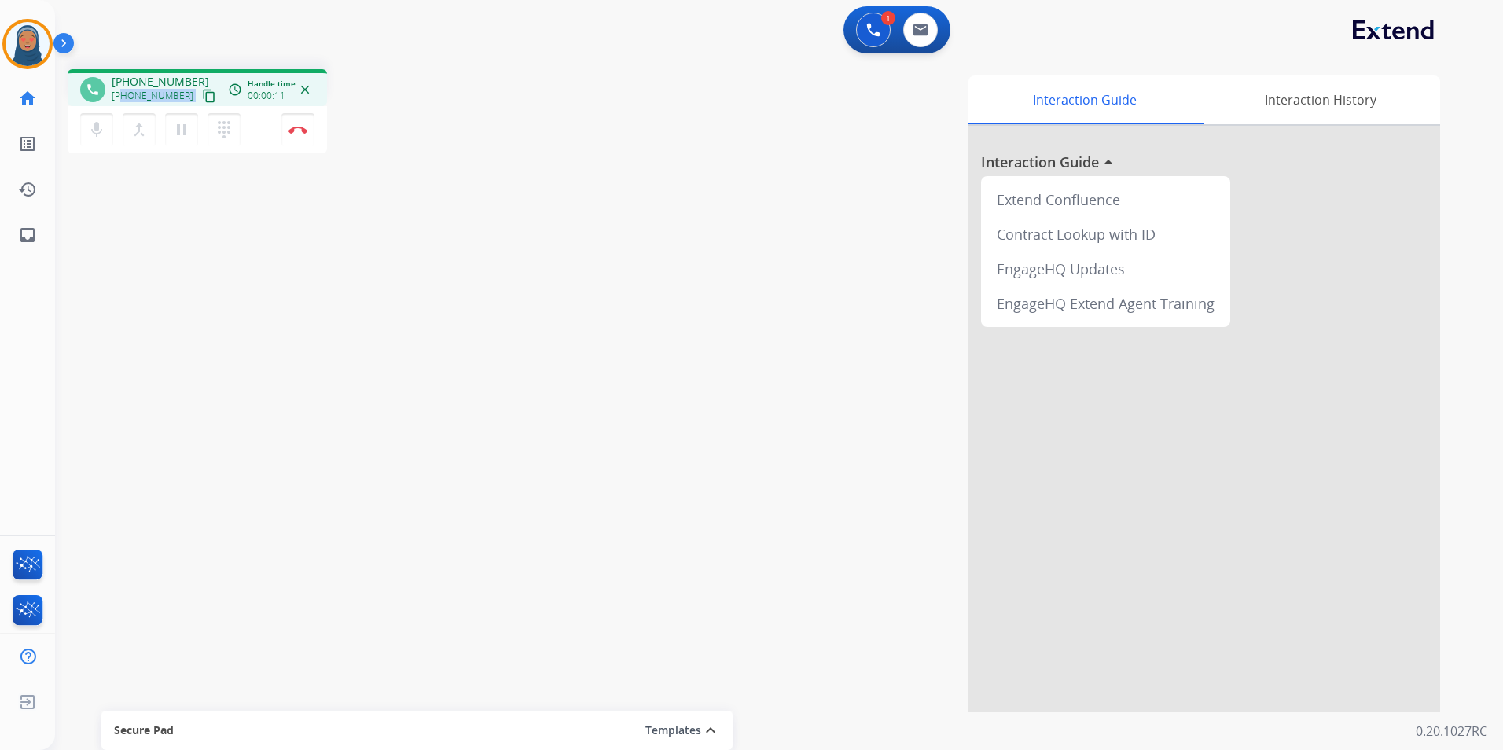
drag, startPoint x: 181, startPoint y: 97, endPoint x: 124, endPoint y: 97, distance: 56.6
click at [124, 97] on div "[PHONE_NUMBER] content_copy" at bounding box center [165, 95] width 107 height 19
click at [206, 127] on div "mic Mute merge_type Bridge pause Hold dialpad Dialpad" at bounding box center [165, 129] width 170 height 33
click at [217, 128] on mat-icon "dialpad" at bounding box center [224, 129] width 19 height 19
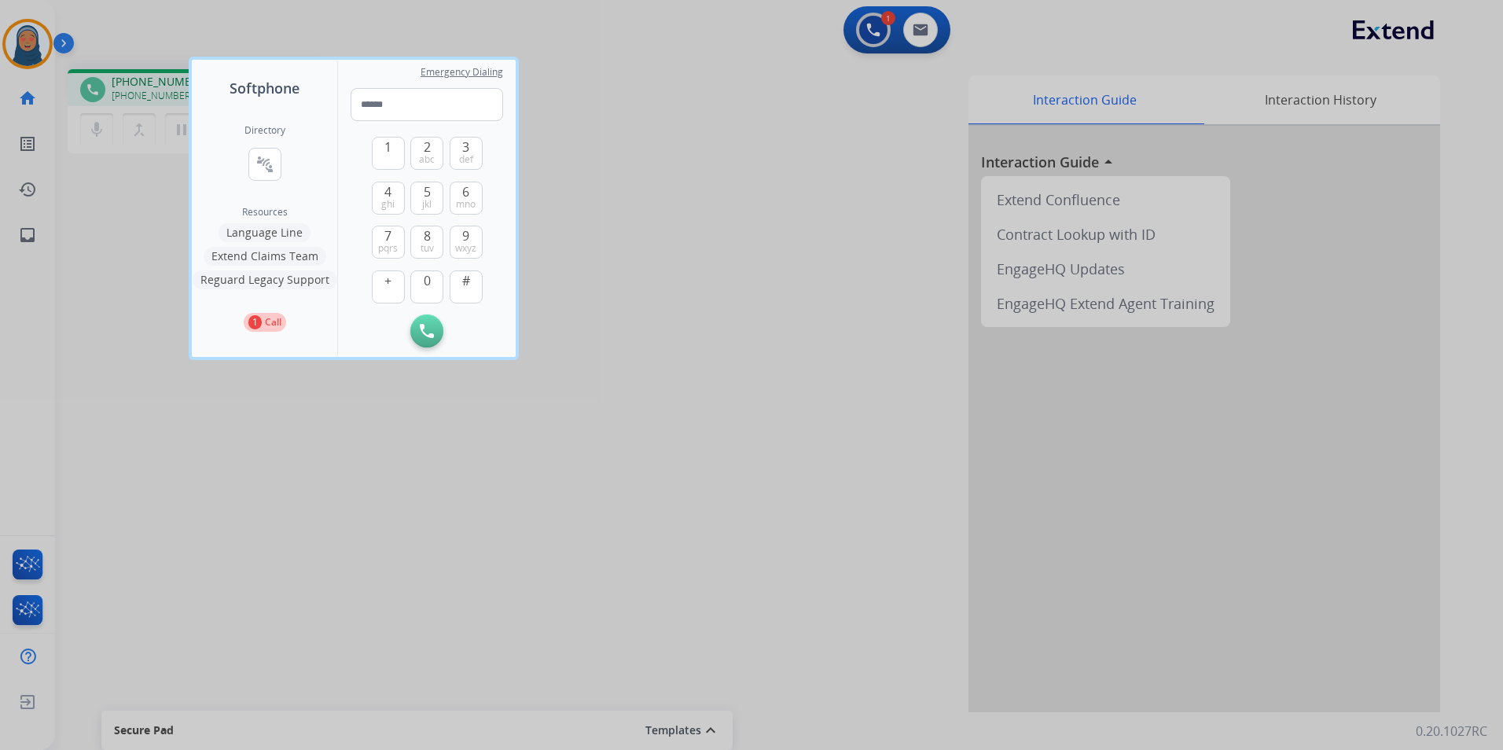
click at [288, 236] on button "Language Line" at bounding box center [265, 232] width 92 height 19
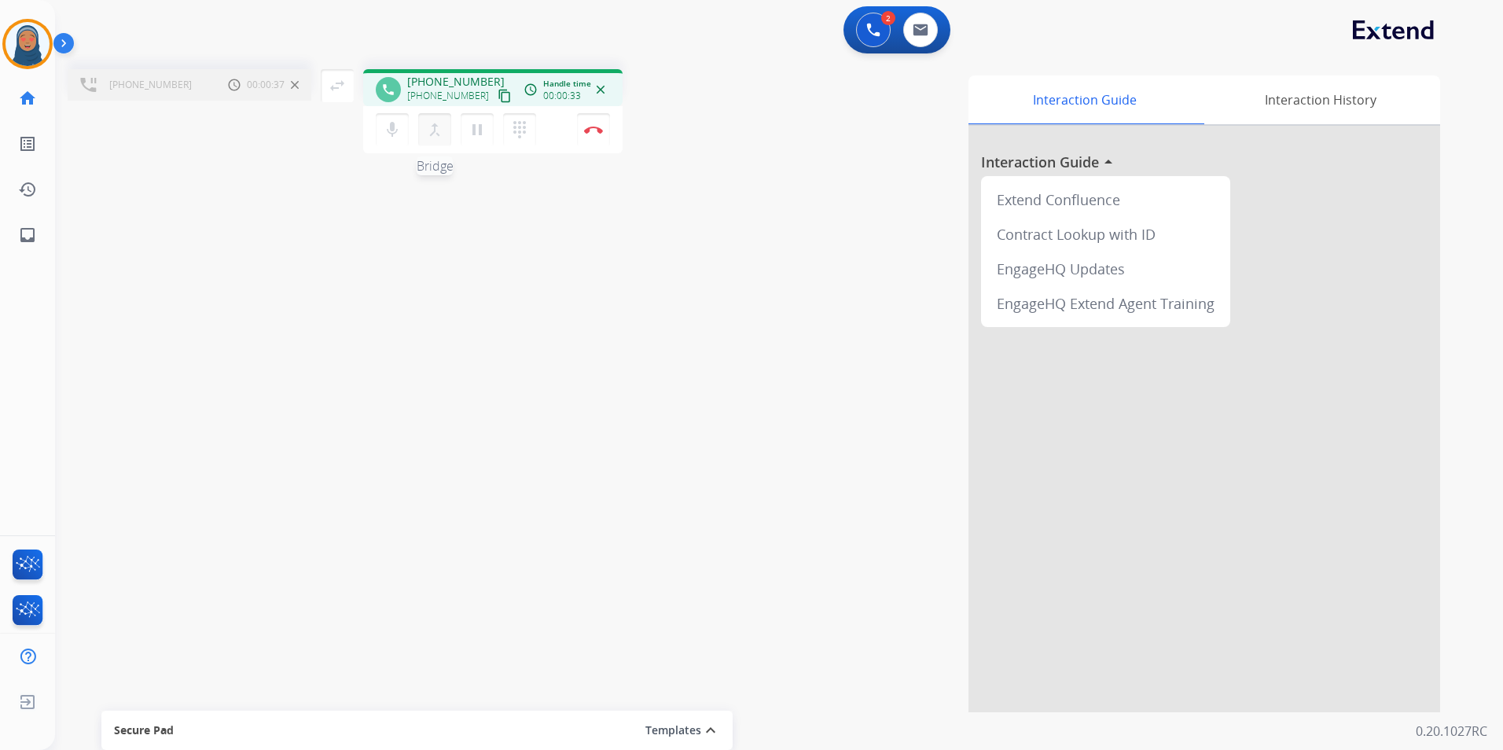
click at [439, 135] on mat-icon "merge_type" at bounding box center [434, 129] width 19 height 19
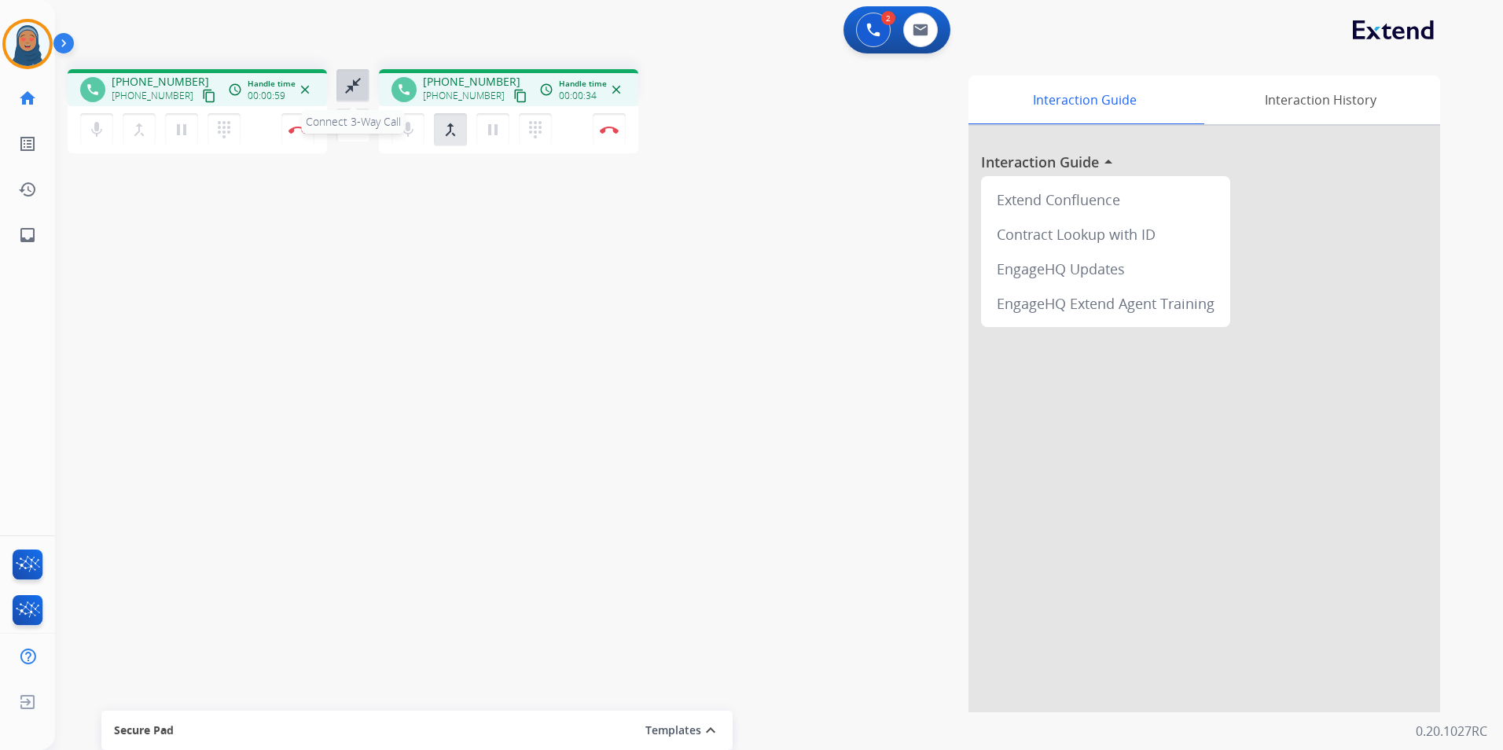
click at [355, 99] on button "close_fullscreen Connect 3-Way Call" at bounding box center [352, 85] width 33 height 33
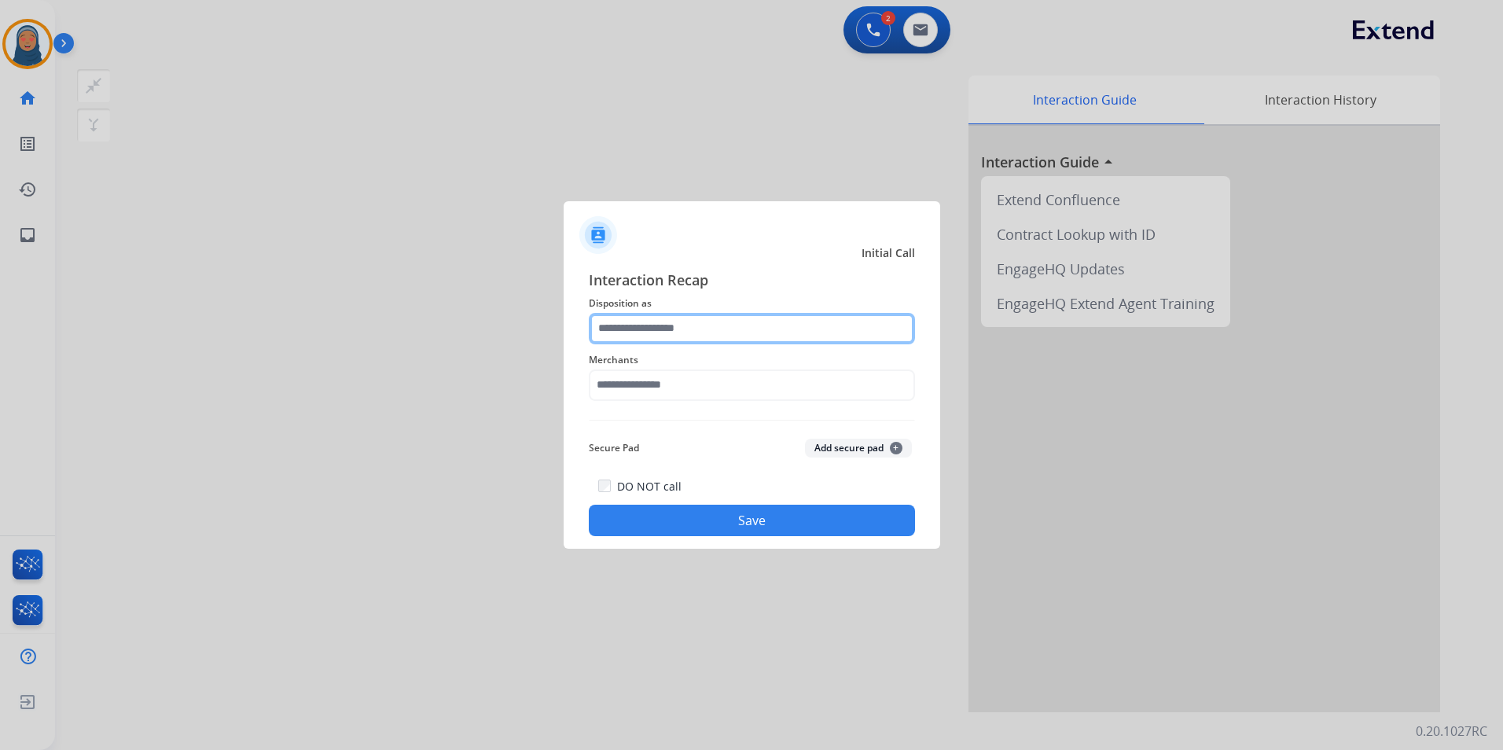
click at [658, 321] on input "text" at bounding box center [752, 328] width 326 height 31
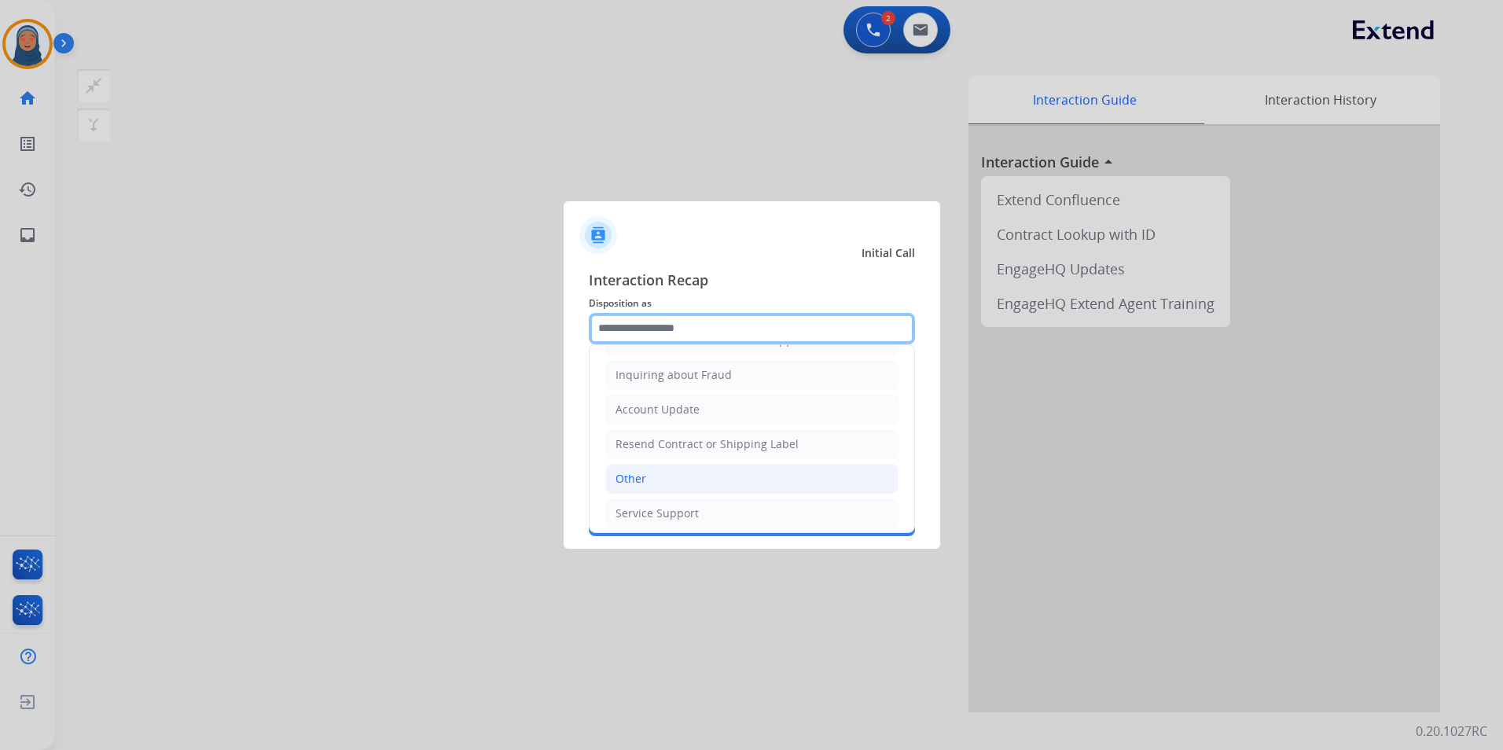
scroll to position [245, 0]
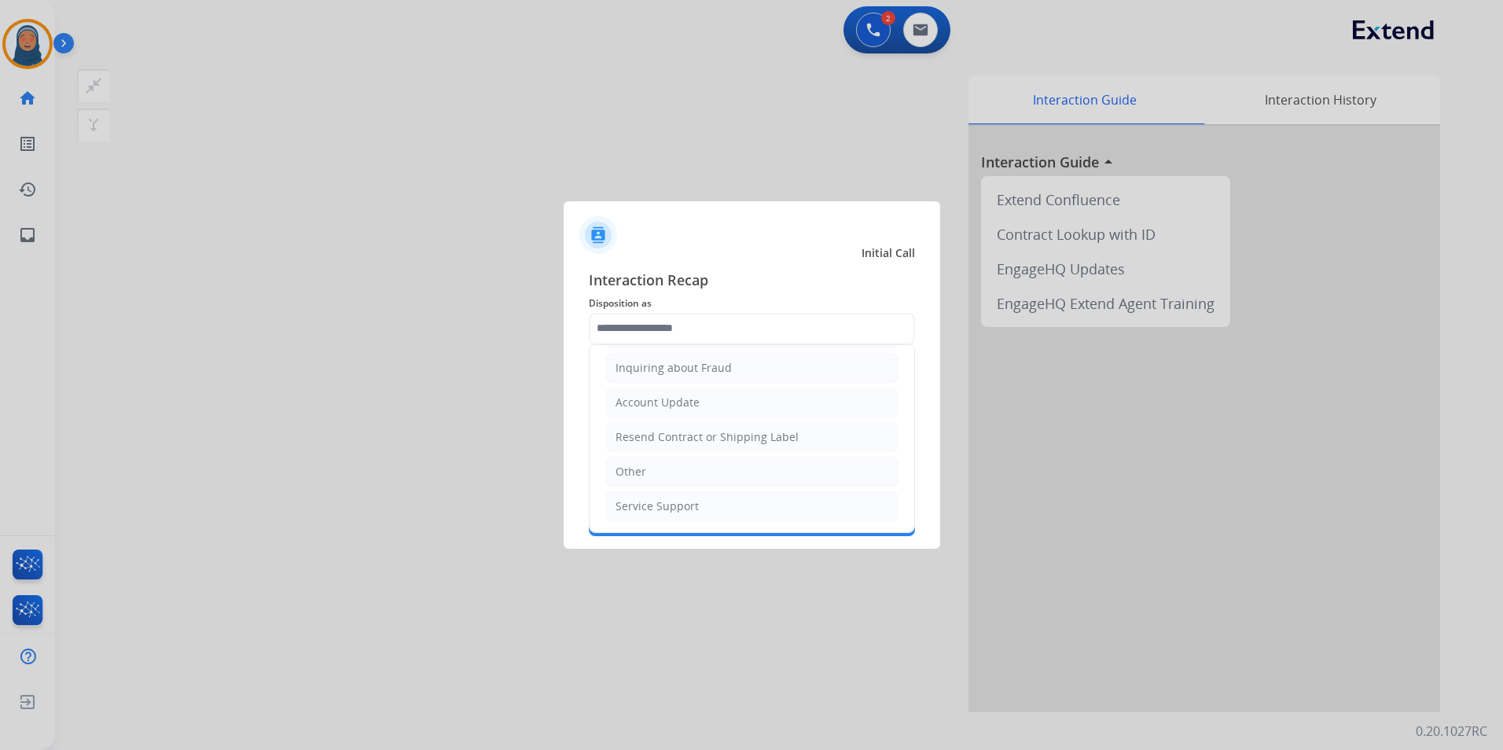
drag, startPoint x: 681, startPoint y: 483, endPoint x: 674, endPoint y: 467, distance: 17.6
click at [680, 478] on li "Other" at bounding box center [751, 472] width 293 height 30
type input "*****"
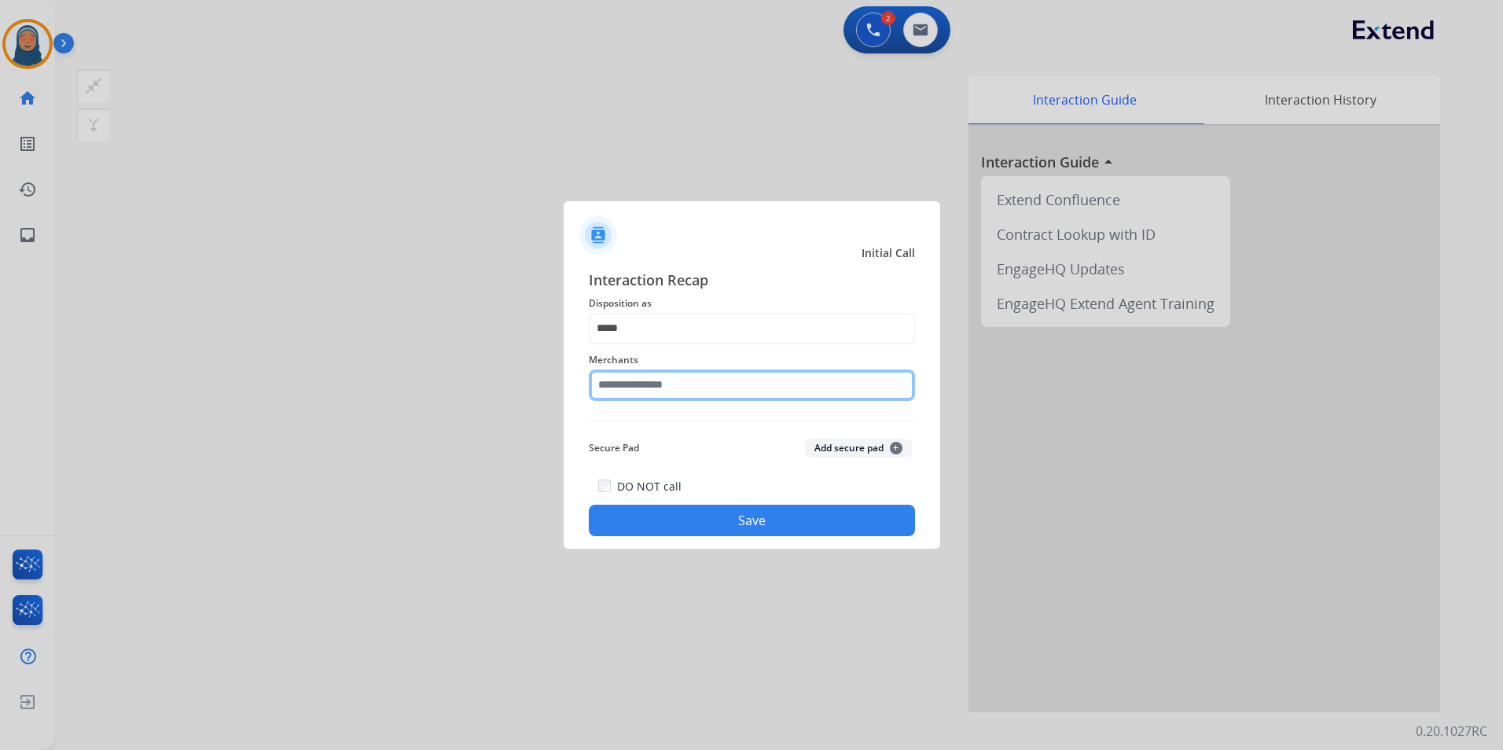
click at [671, 389] on input "text" at bounding box center [752, 384] width 326 height 31
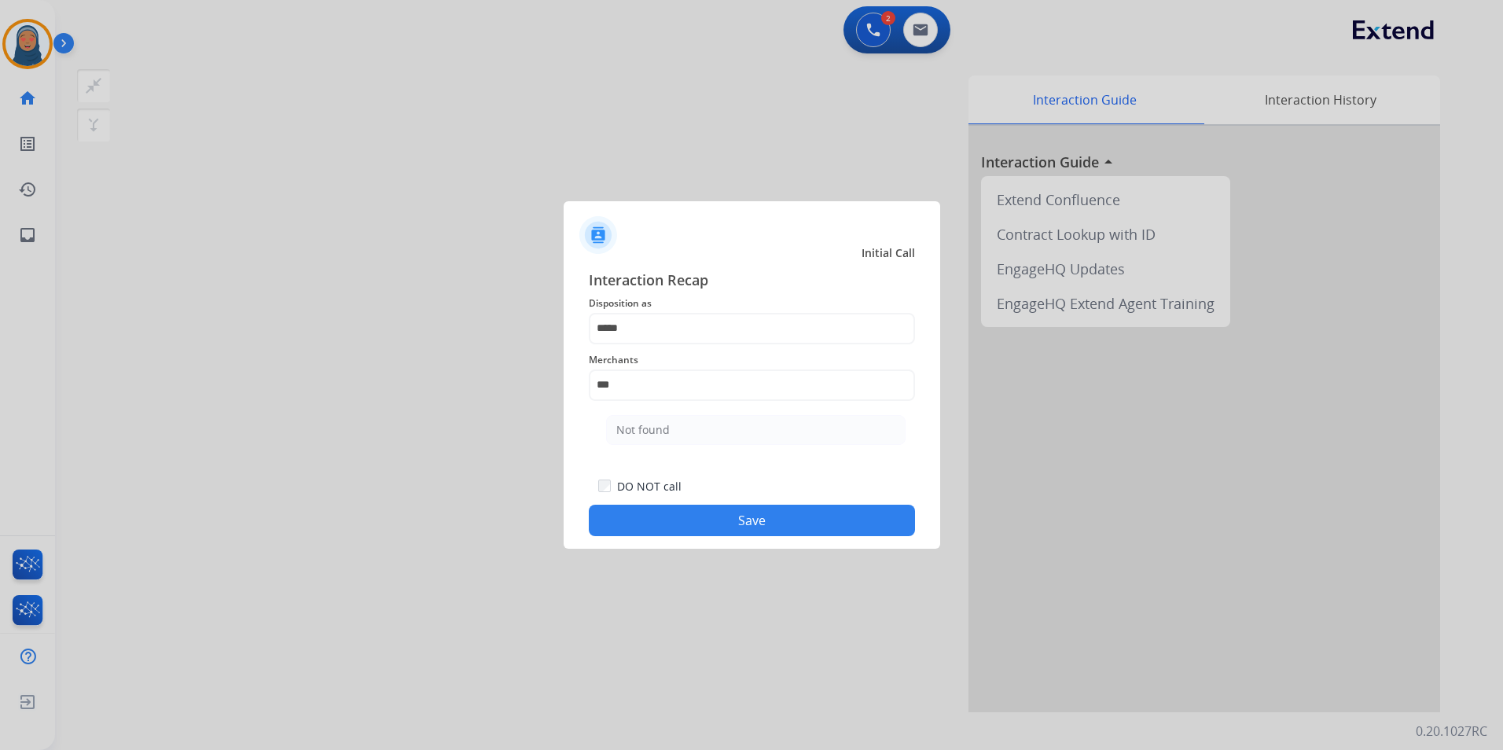
drag, startPoint x: 738, startPoint y: 523, endPoint x: 718, endPoint y: 480, distance: 47.1
click at [739, 523] on button "Save" at bounding box center [752, 520] width 326 height 31
click at [652, 391] on input "***" at bounding box center [752, 384] width 326 height 31
drag, startPoint x: 518, startPoint y: 376, endPoint x: 484, endPoint y: 373, distance: 33.9
click at [0, 373] on app-contact-recap-modal "Initial Call Interaction Recap Disposition as ***** Merchants Please select a M…" at bounding box center [0, 375] width 0 height 750
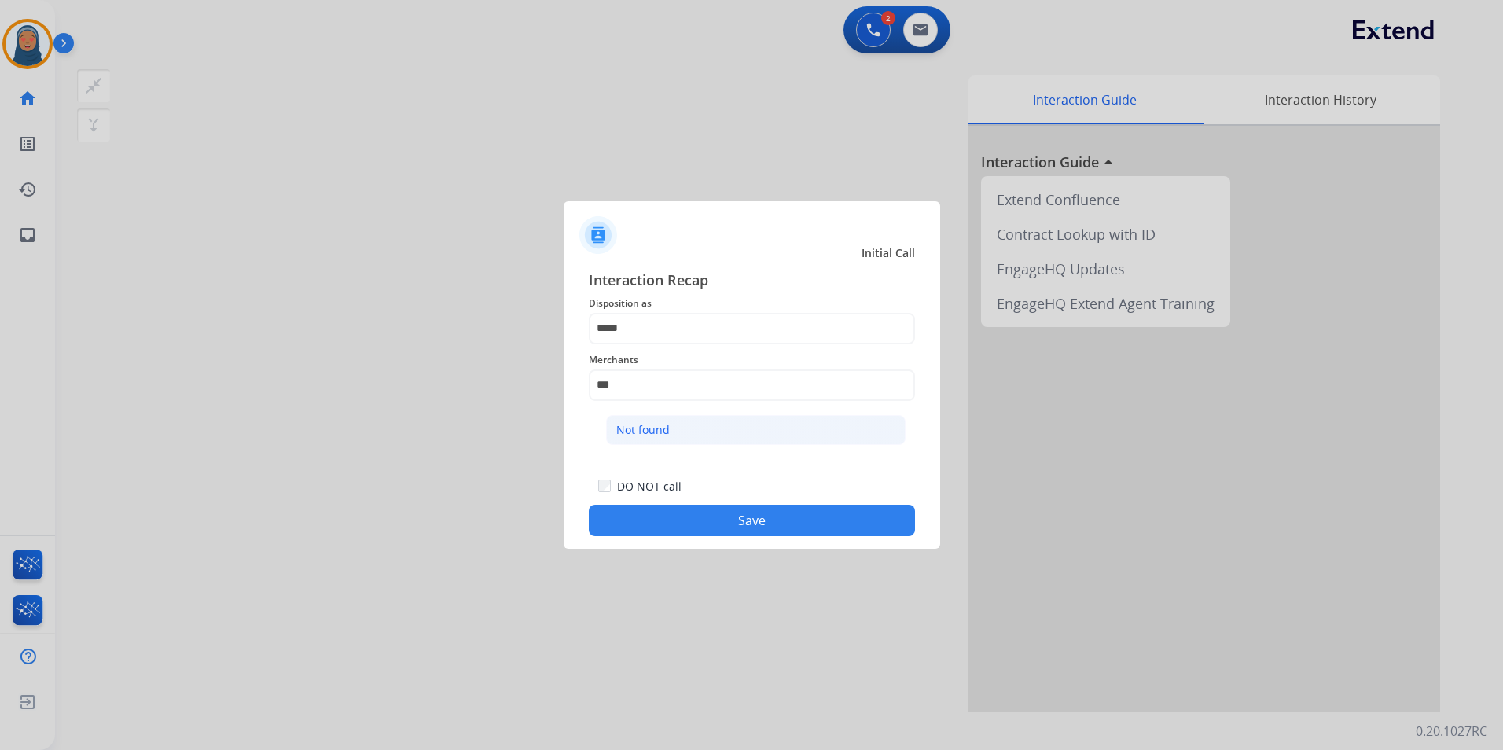
click at [652, 428] on div "Not found" at bounding box center [642, 430] width 53 height 16
type input "*********"
click at [693, 523] on button "Save" at bounding box center [752, 520] width 326 height 31
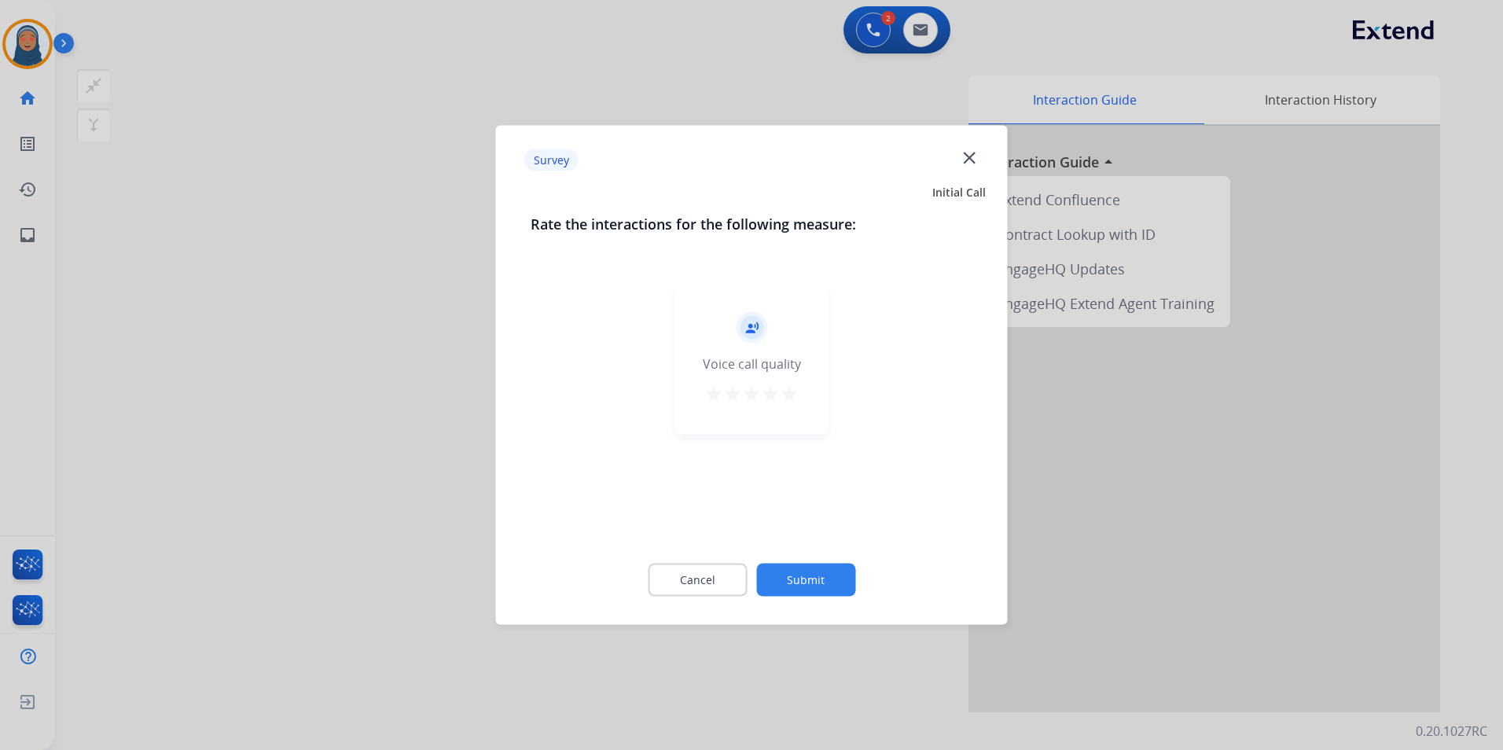
click at [803, 579] on button "Submit" at bounding box center [805, 580] width 99 height 33
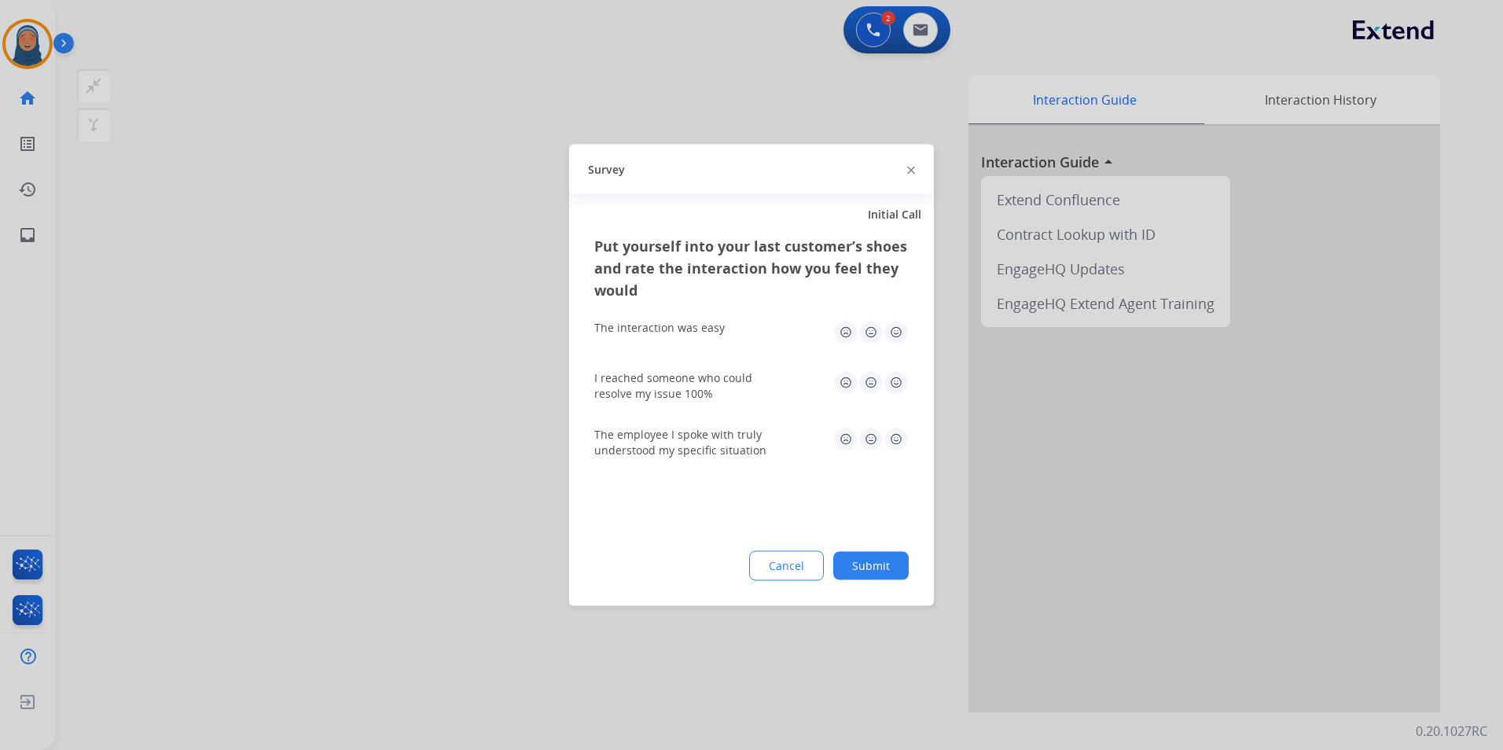
click at [880, 573] on button "Submit" at bounding box center [870, 566] width 75 height 28
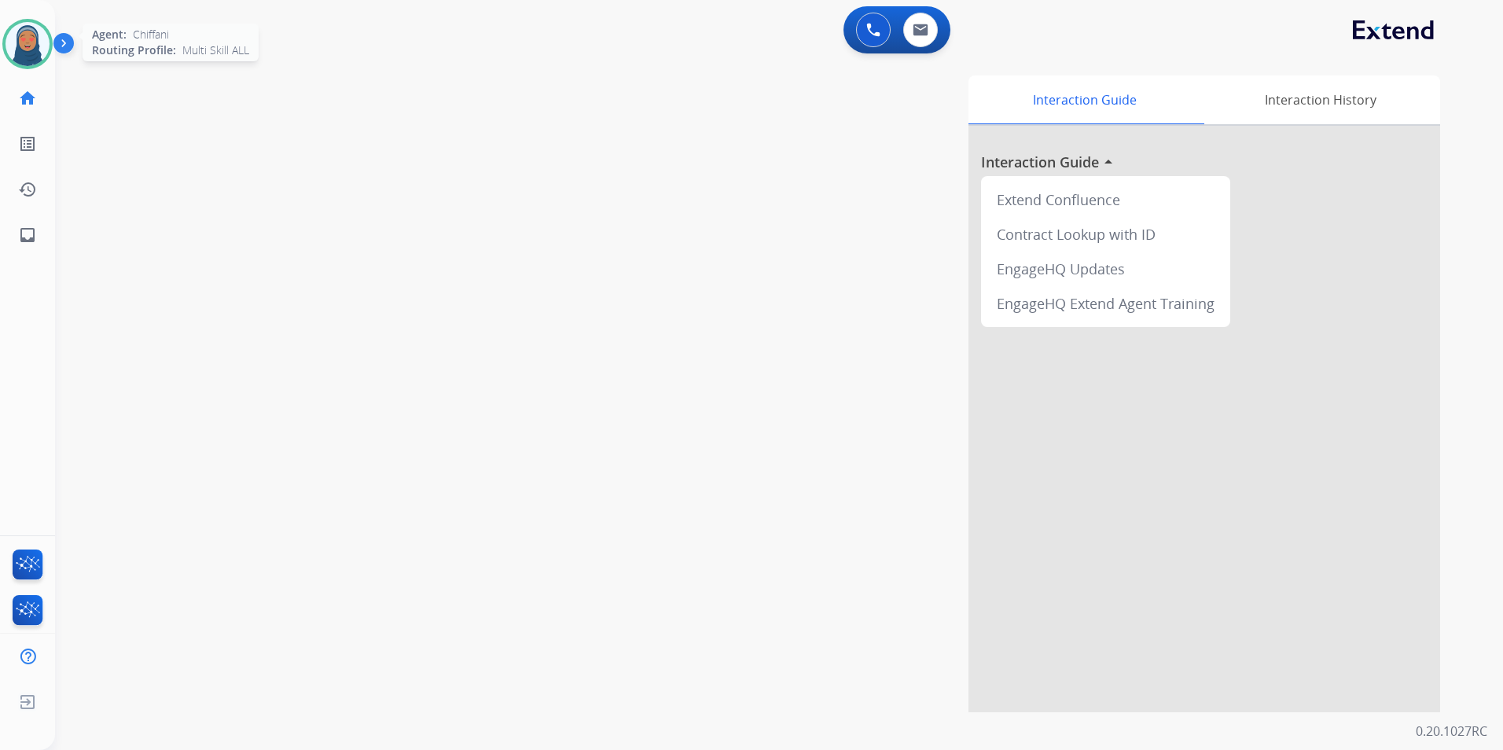
click at [33, 42] on img at bounding box center [28, 44] width 44 height 44
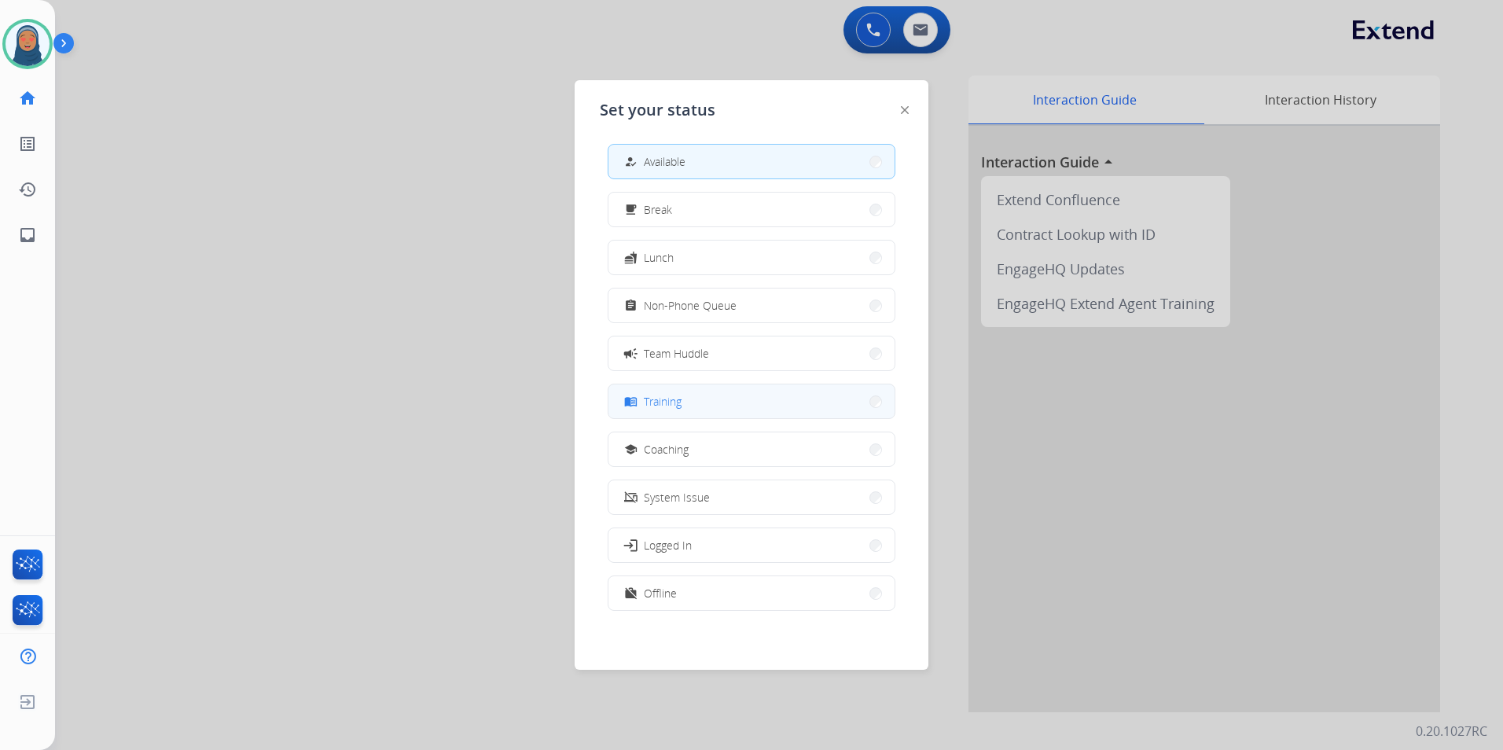
scroll to position [5, 0]
click at [707, 266] on button "fastfood Lunch" at bounding box center [751, 257] width 286 height 34
